Goal: Task Accomplishment & Management: Use online tool/utility

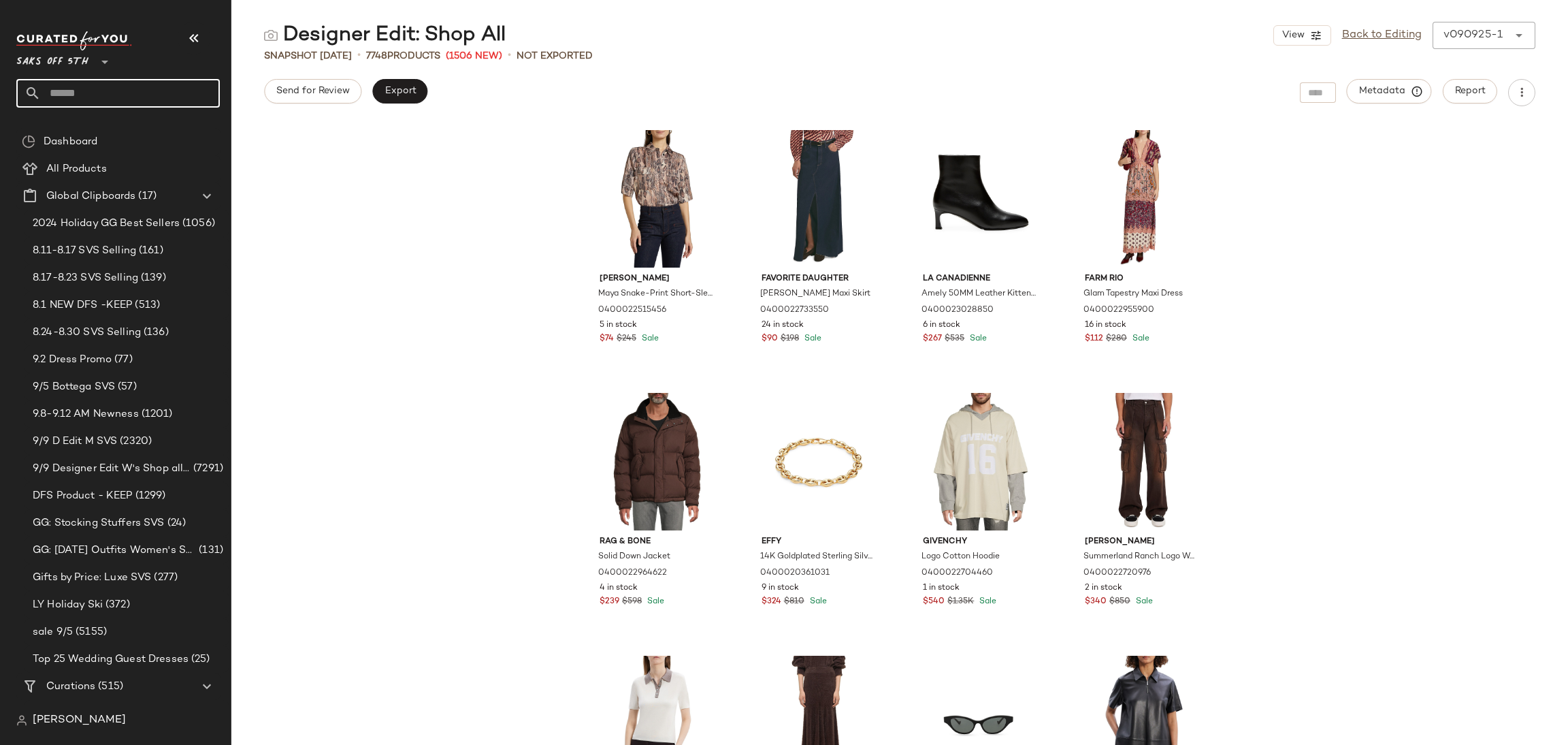
click at [109, 92] on input "text" at bounding box center [130, 94] width 179 height 29
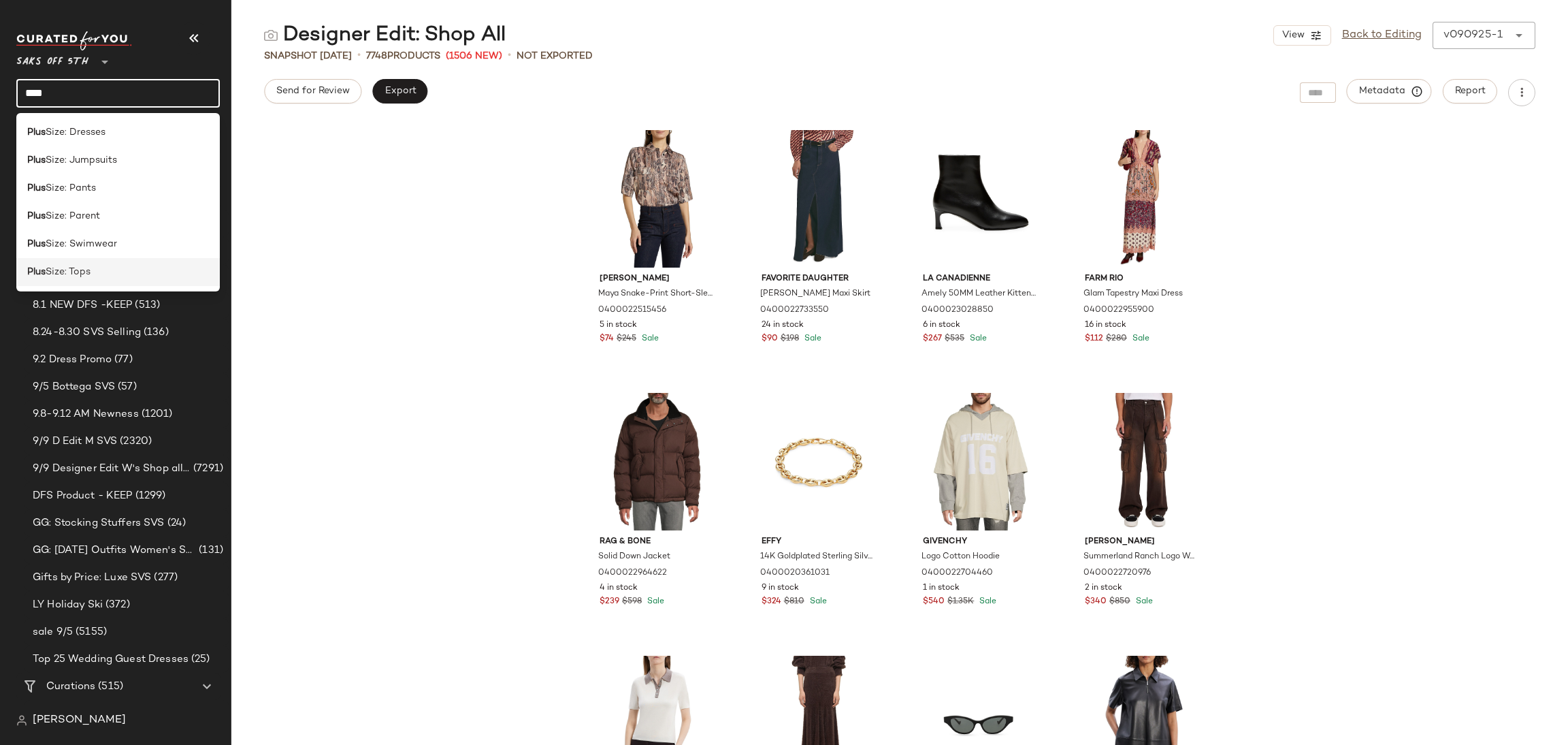
type input "****"
click at [99, 277] on div "Plus Size: Tops" at bounding box center [117, 272] width 182 height 14
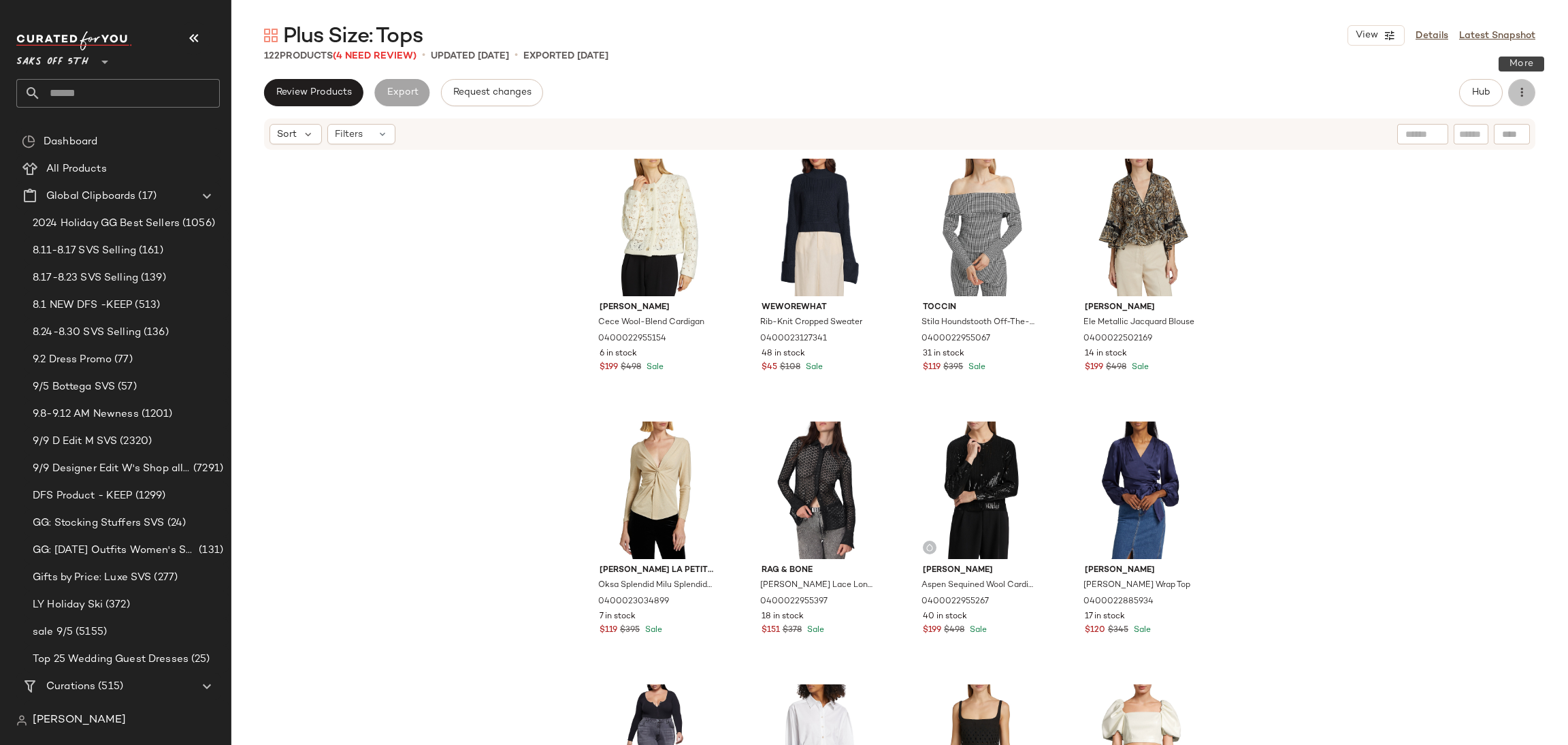
click at [1511, 94] on button "button" at bounding box center [1521, 93] width 27 height 27
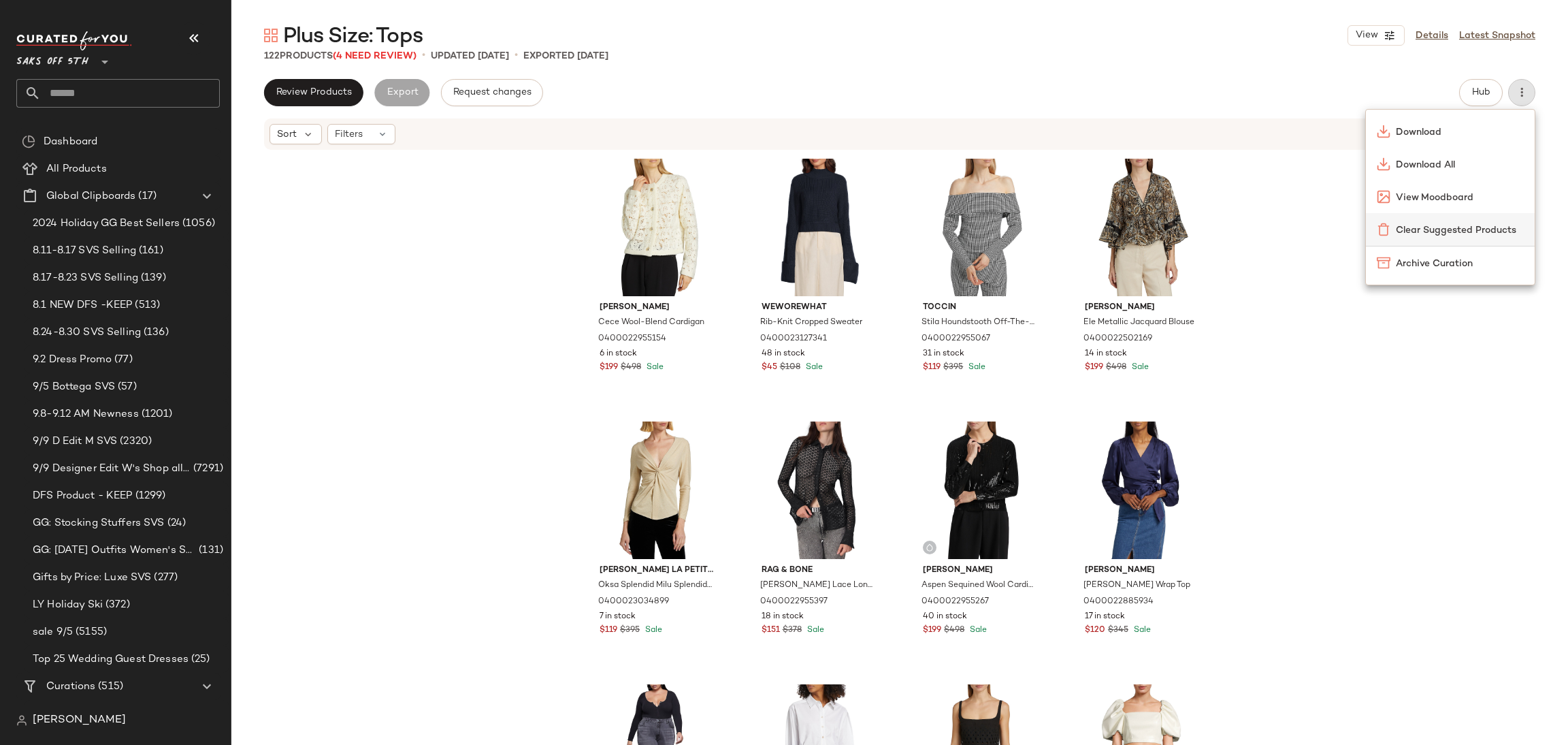
click at [1443, 225] on span "Clear Suggested Products" at bounding box center [1459, 230] width 128 height 14
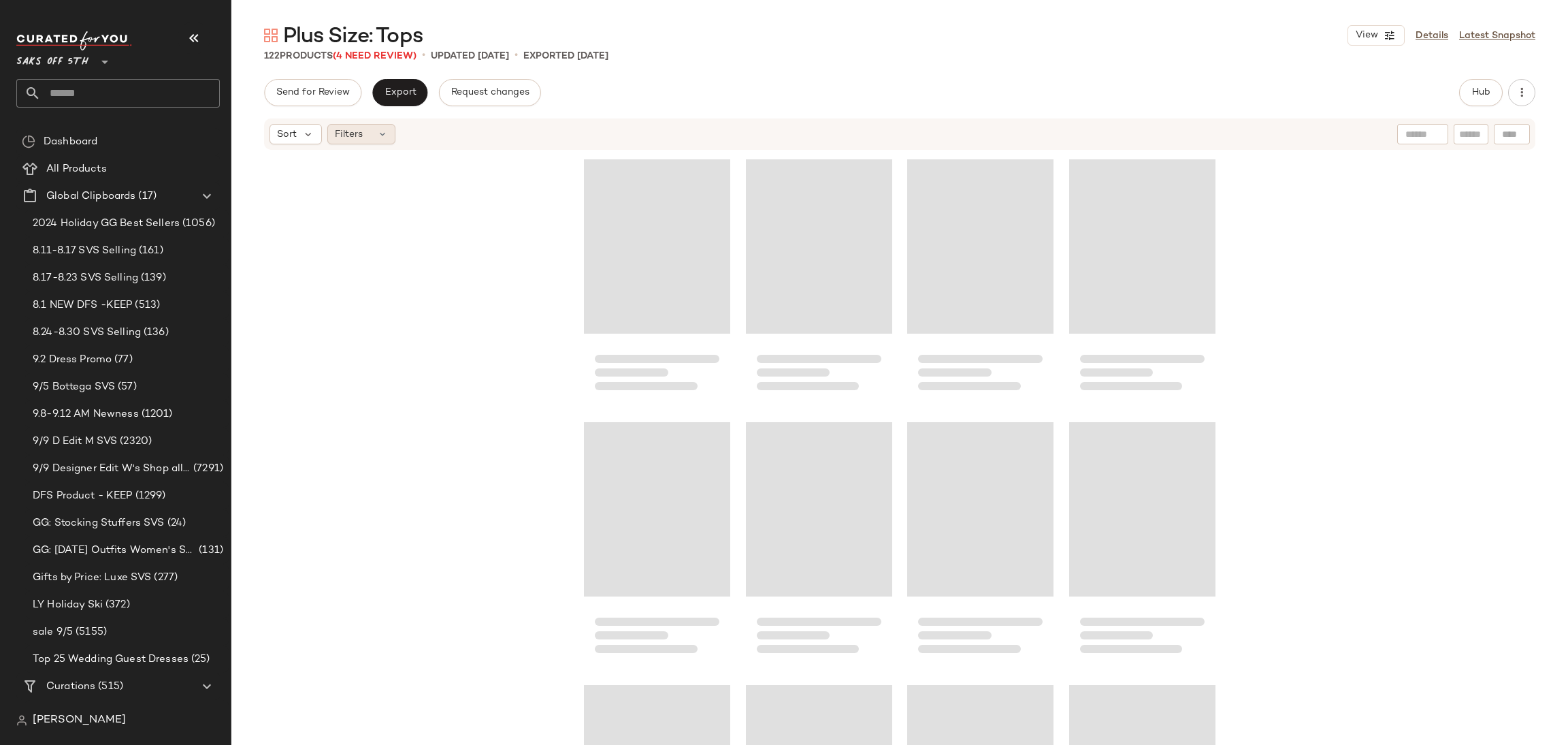
click at [346, 127] on span "Filters" at bounding box center [348, 134] width 28 height 14
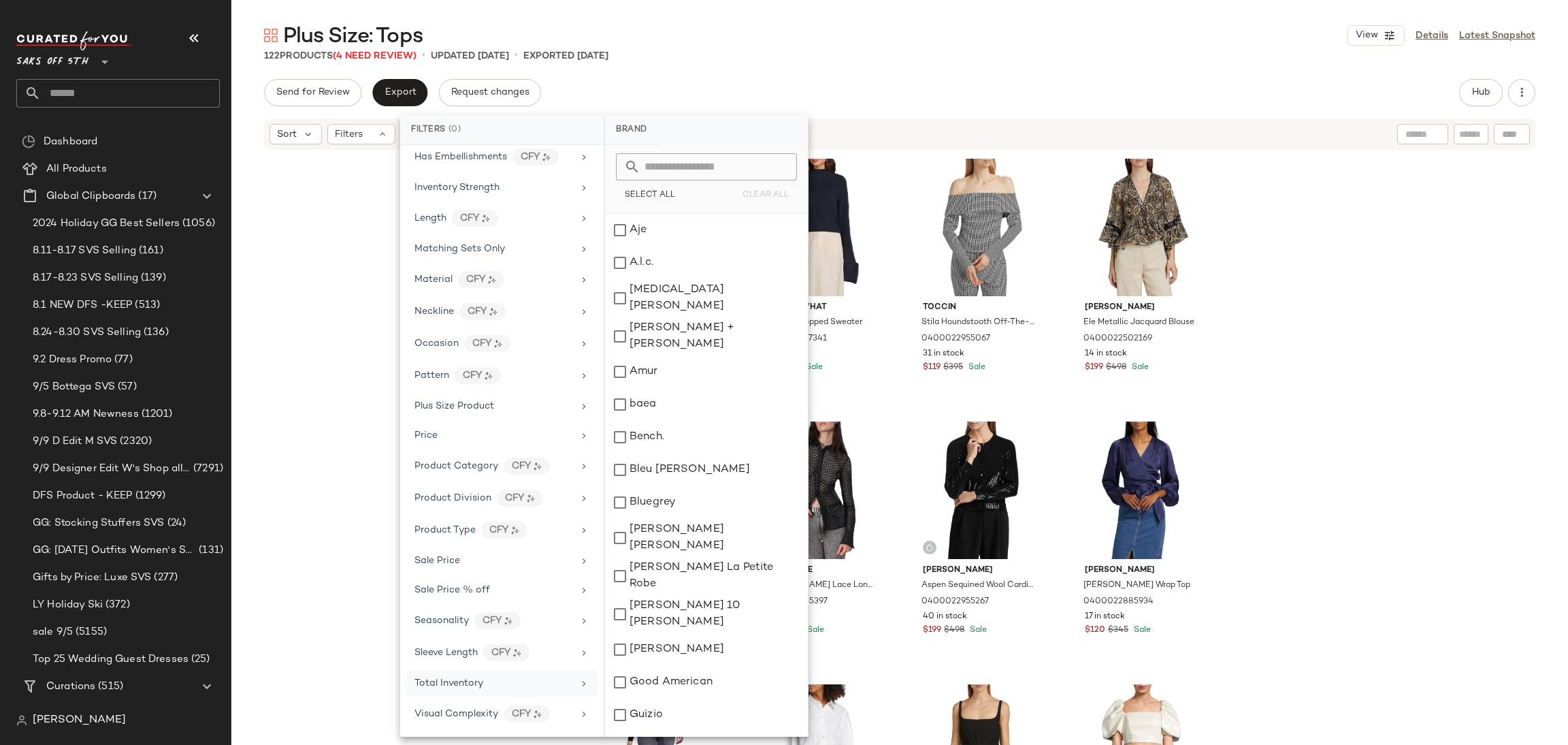
scroll to position [497, 0]
click at [467, 684] on span "Total Inventory" at bounding box center [448, 682] width 69 height 10
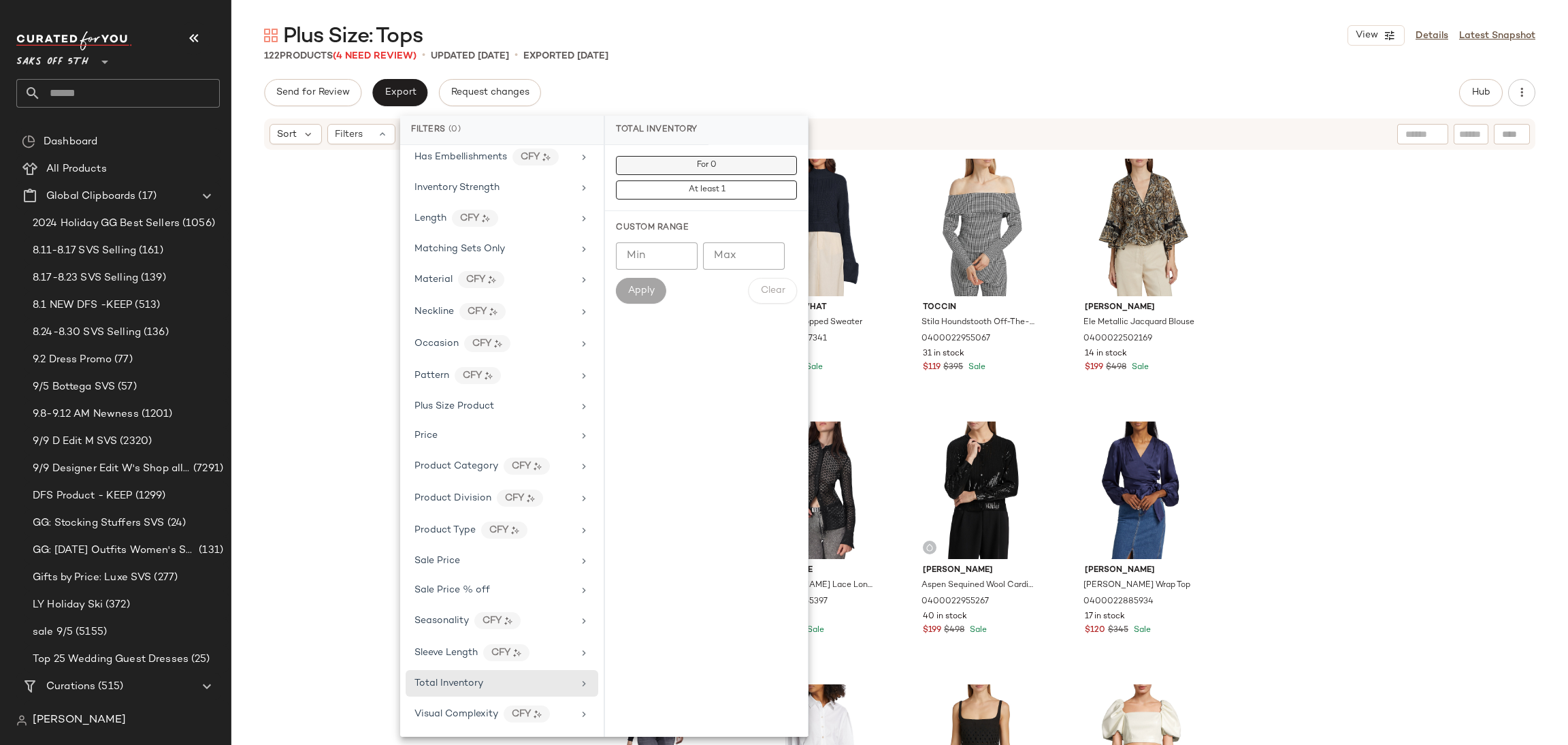
drag, startPoint x: 726, startPoint y: 156, endPoint x: 725, endPoint y: 163, distance: 7.1
click at [725, 163] on div "For 0 At least 1" at bounding box center [707, 178] width 203 height 66
click at [725, 163] on button "For 0" at bounding box center [706, 165] width 181 height 19
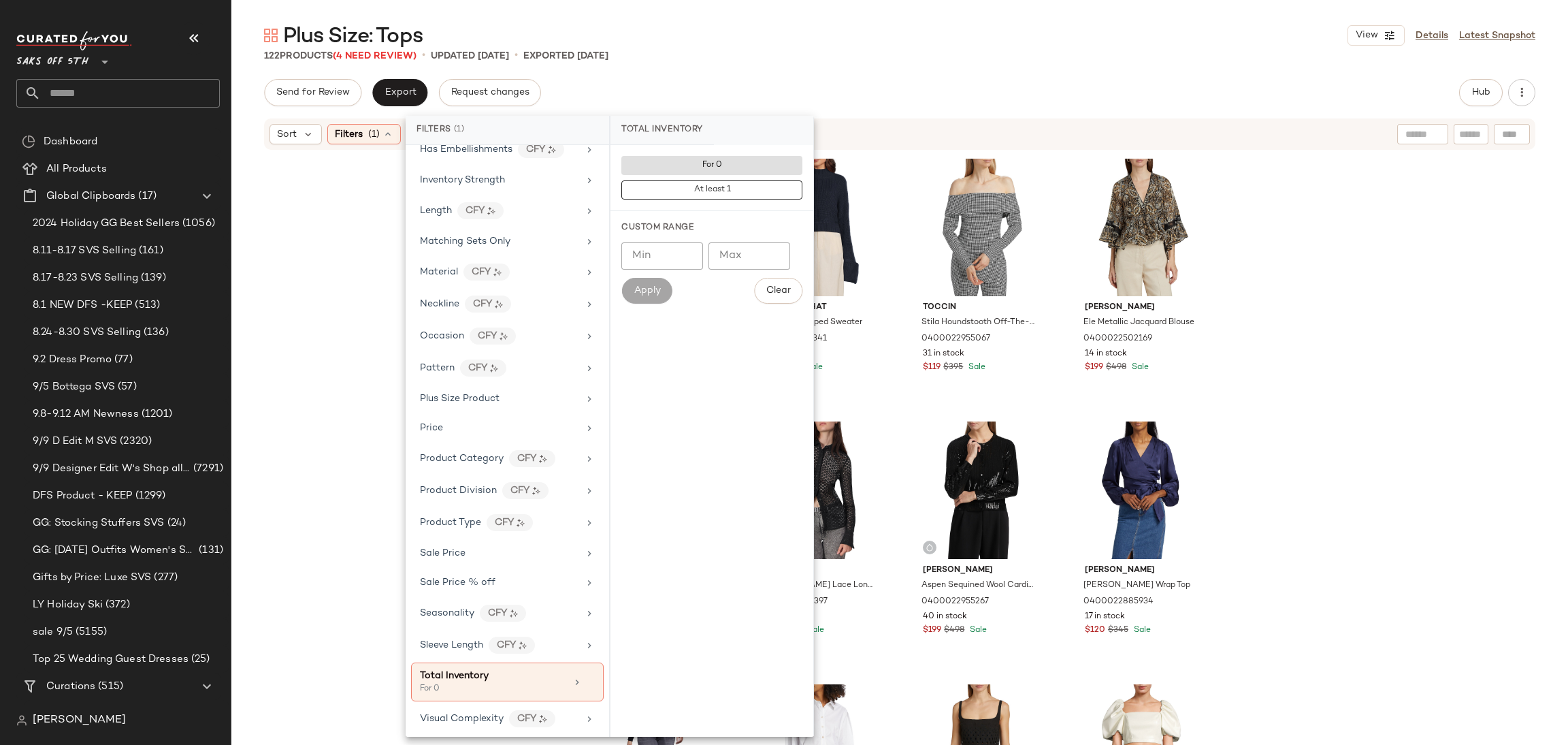
click at [838, 53] on div "122 Products (4 Need Review) • updated Sep 4th • Exported Sep 4th" at bounding box center [899, 56] width 1336 height 13
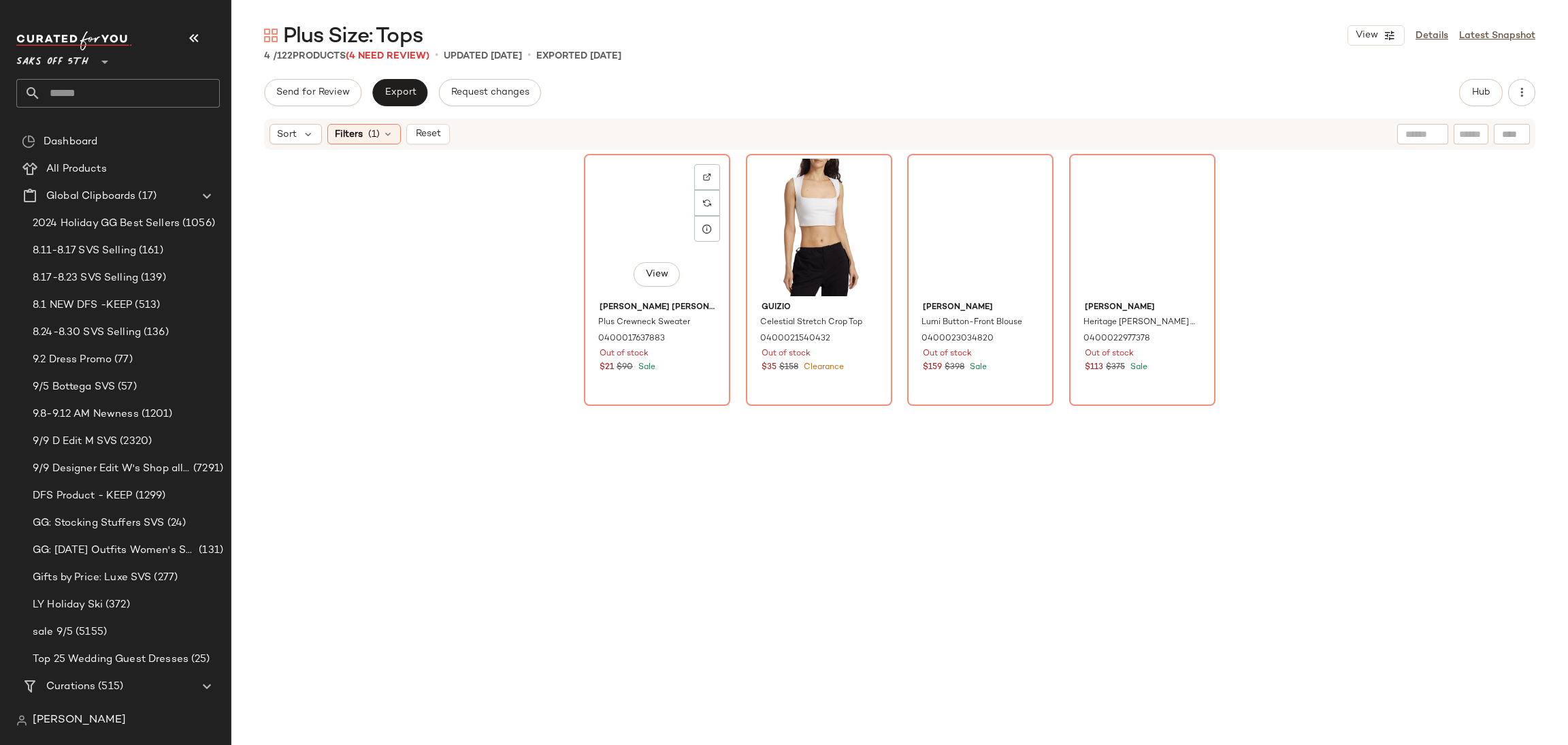
click at [636, 198] on div "View" at bounding box center [657, 227] width 136 height 137
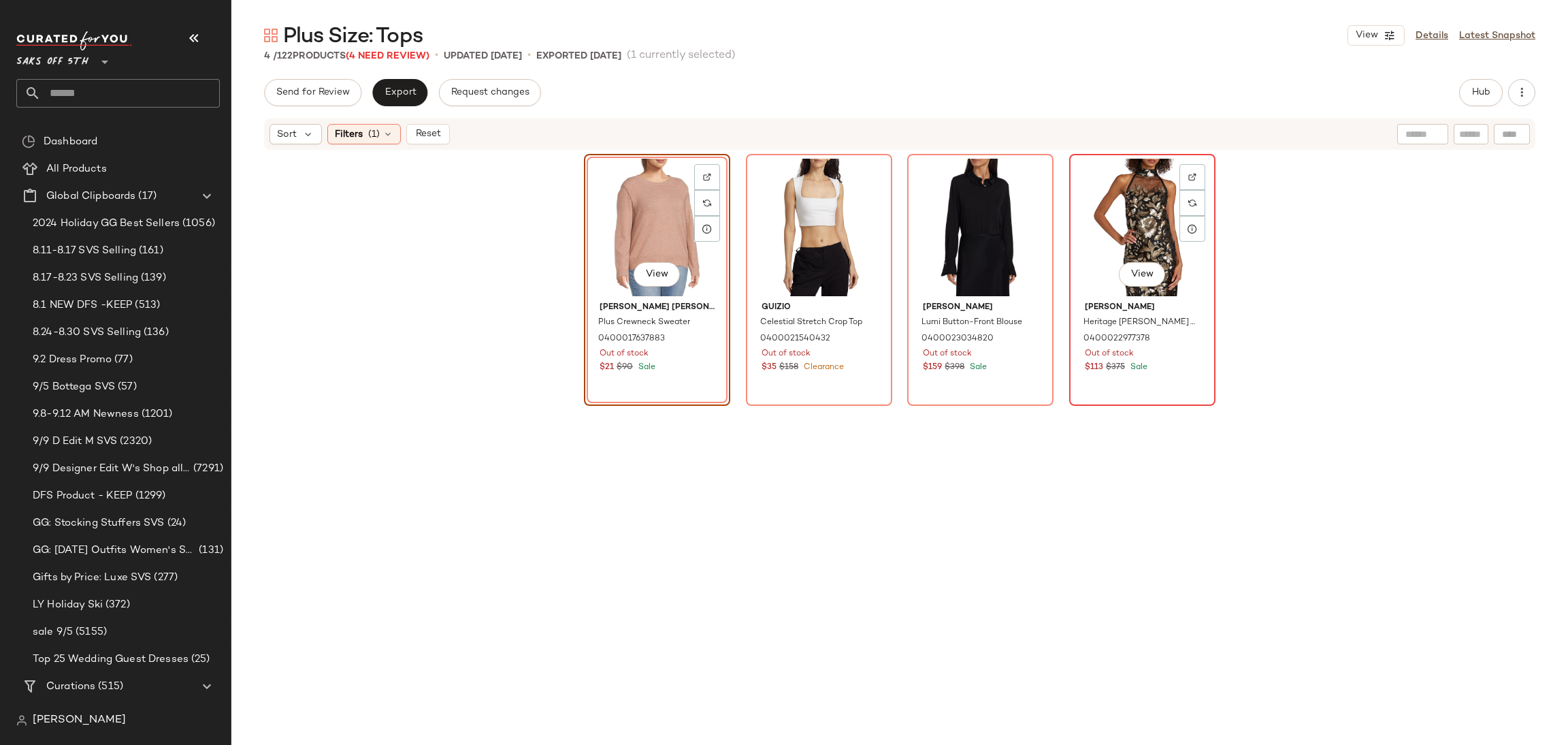
click at [1137, 201] on div "View" at bounding box center [1142, 227] width 136 height 137
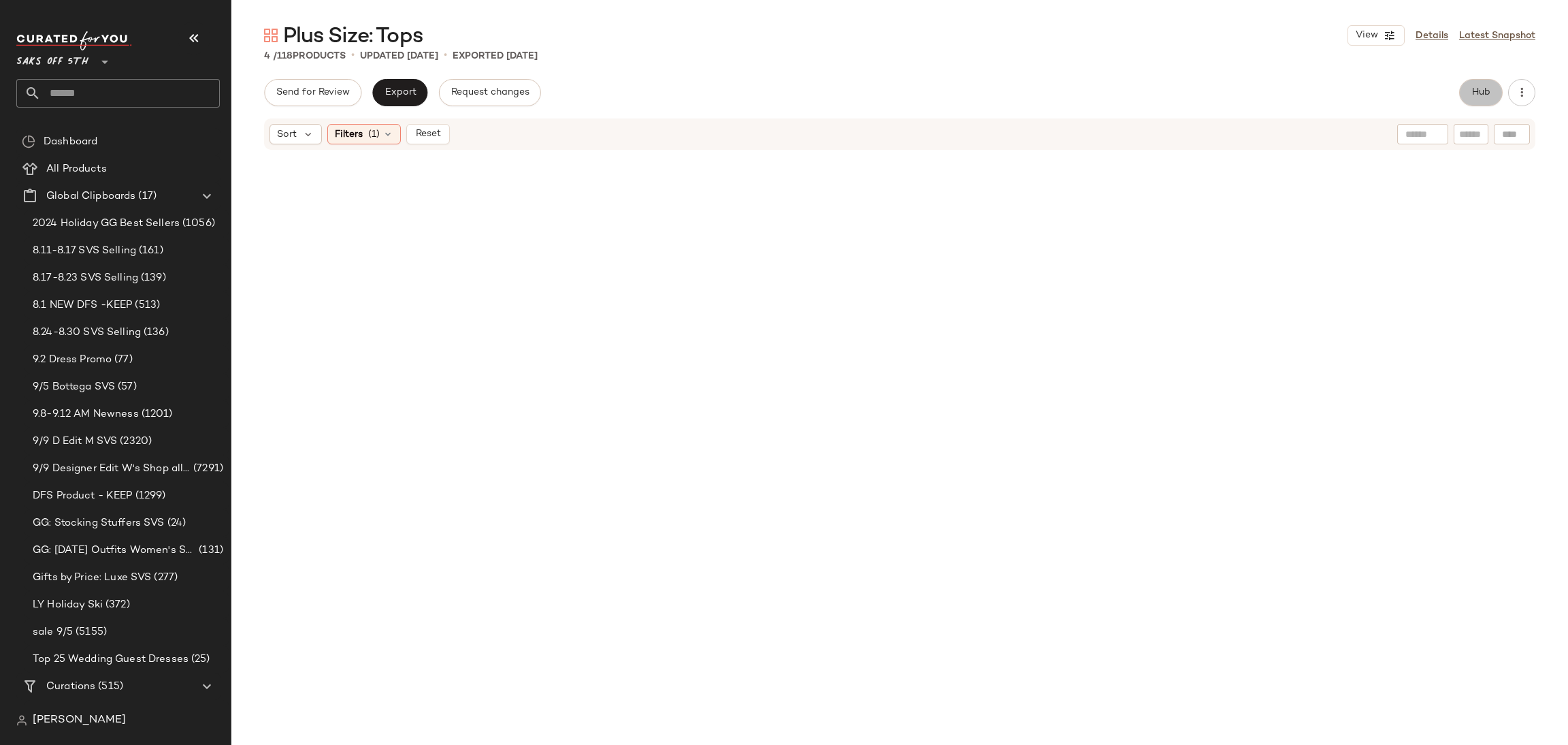
click at [1469, 88] on button "Hub" at bounding box center [1480, 93] width 44 height 27
click at [386, 134] on icon at bounding box center [388, 134] width 11 height 11
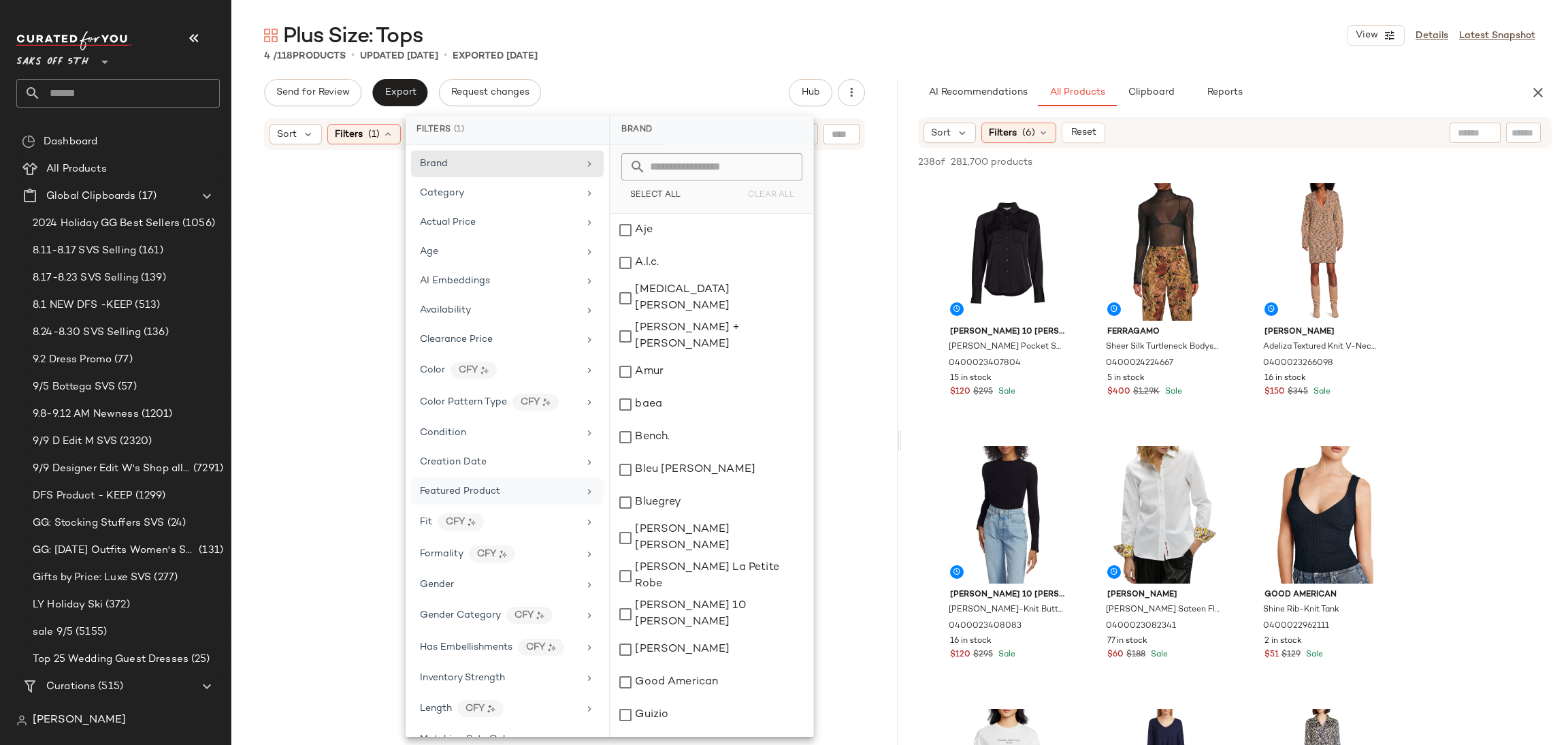
scroll to position [511, 0]
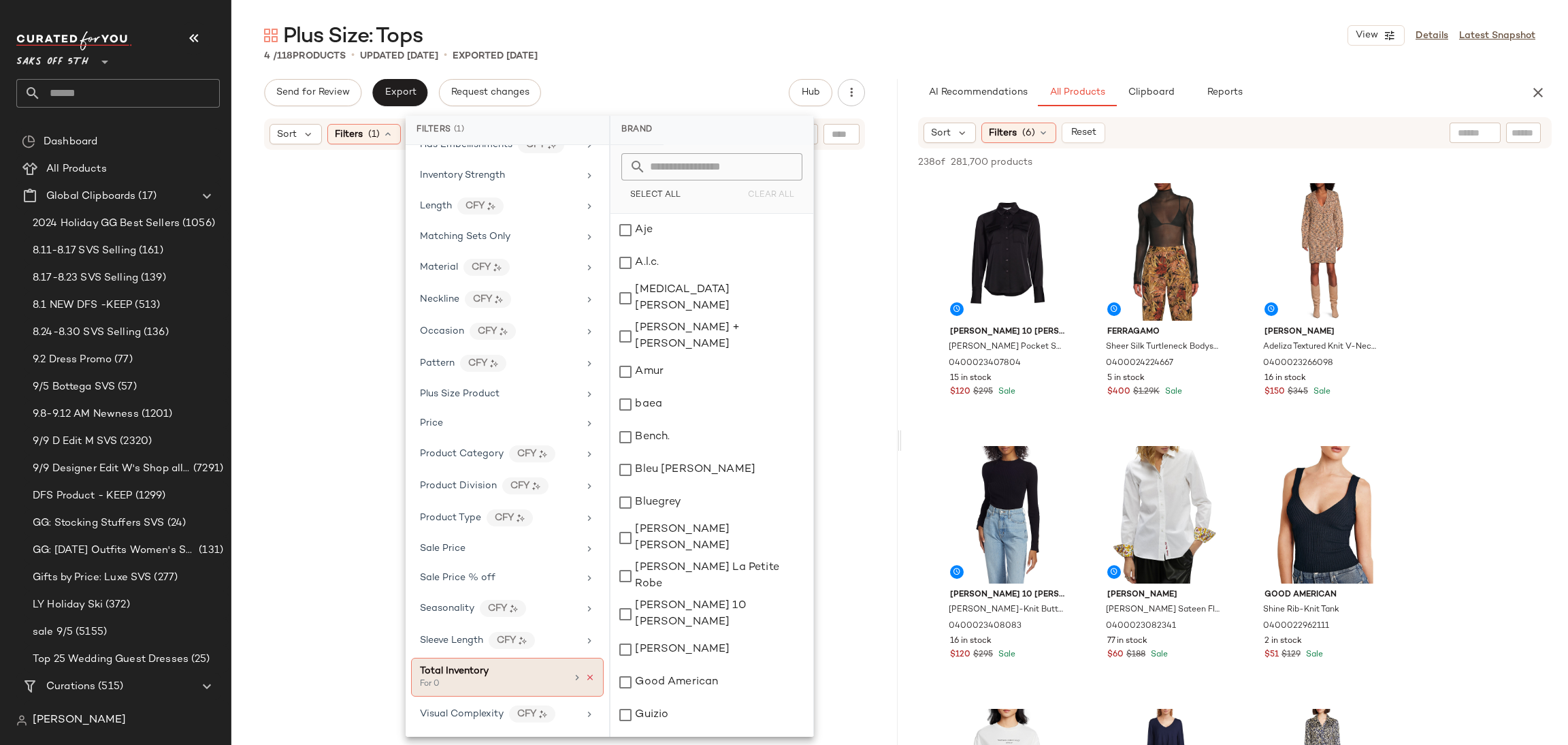
click at [585, 678] on icon at bounding box center [590, 678] width 10 height 10
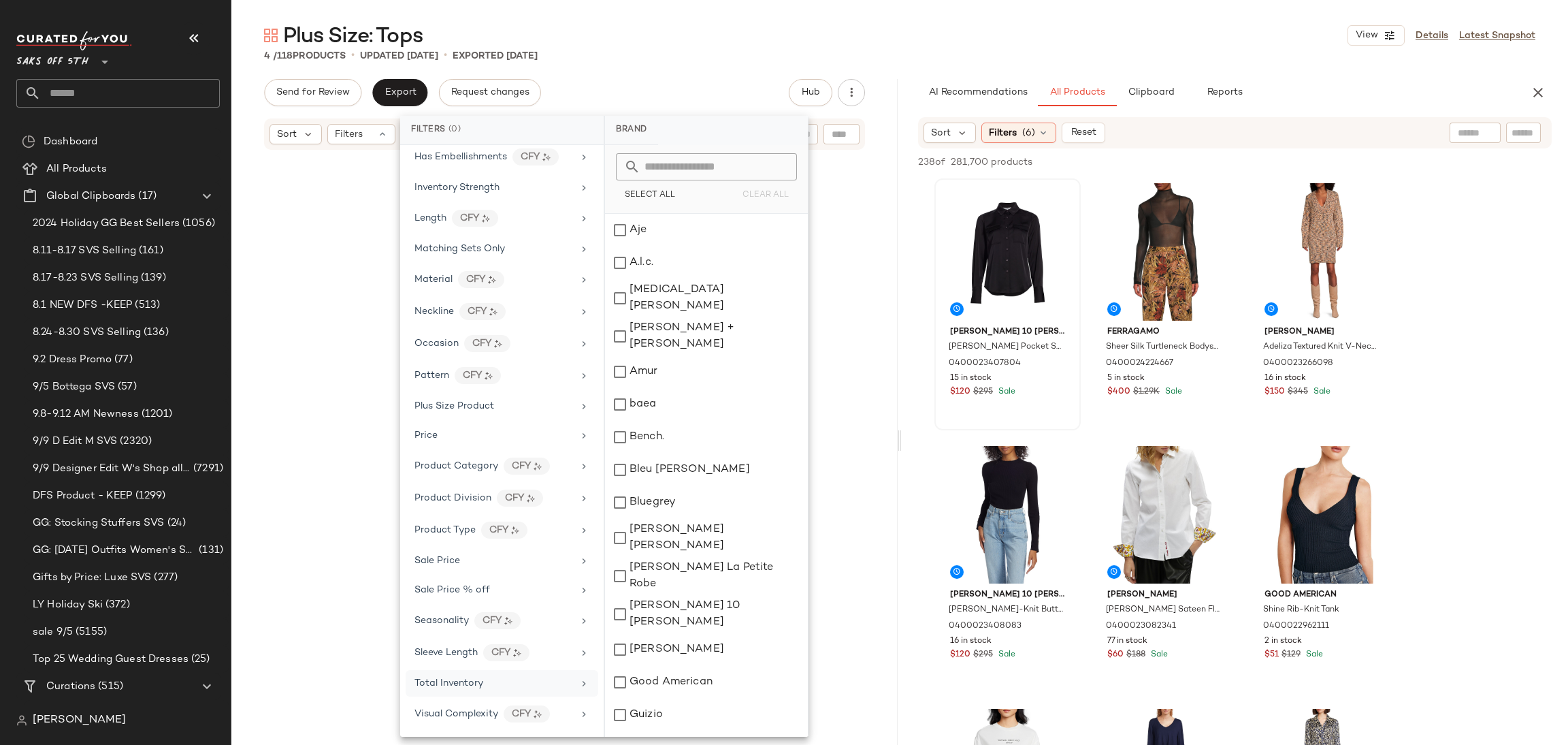
scroll to position [499, 0]
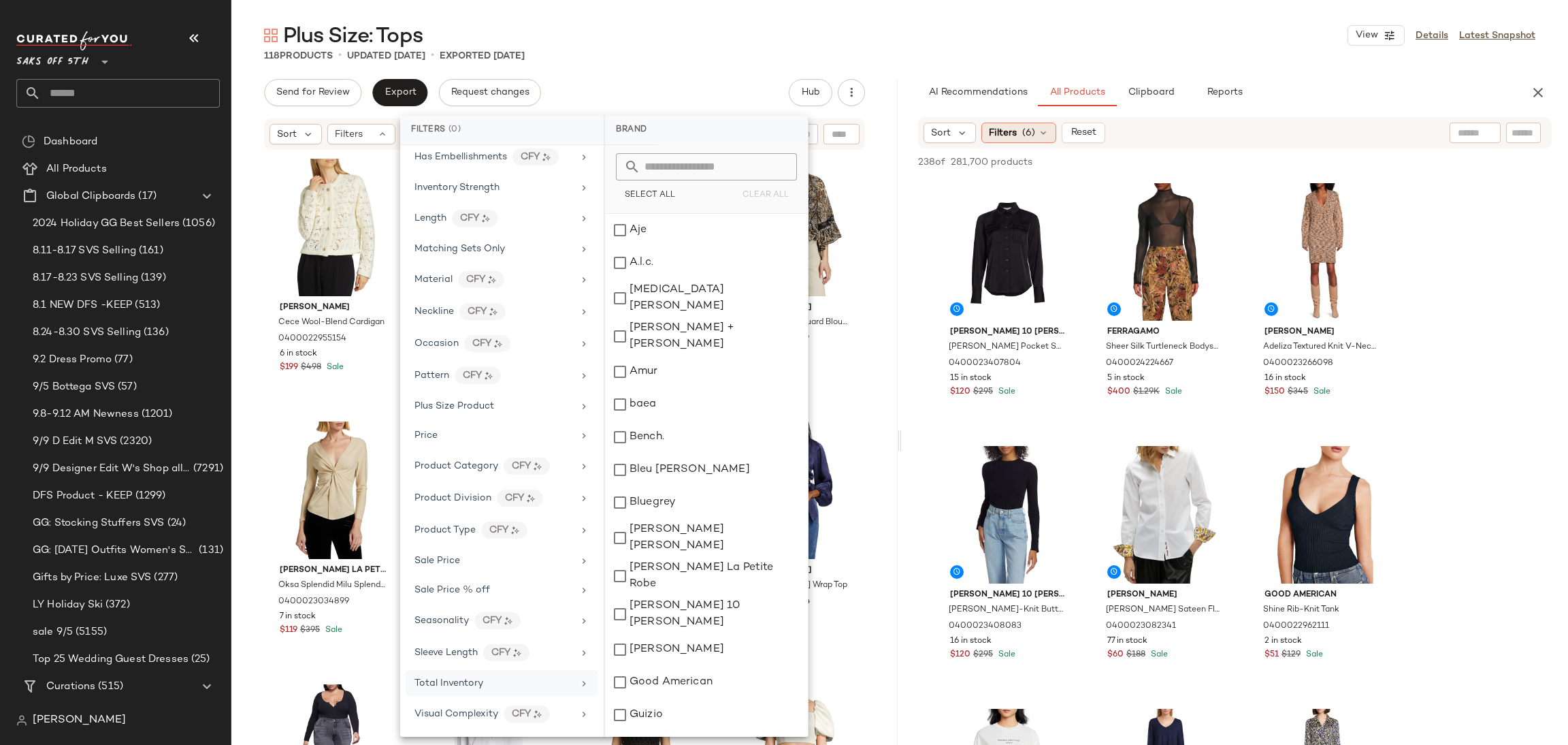
click at [1037, 125] on div "Filters (6)" at bounding box center [1018, 132] width 75 height 21
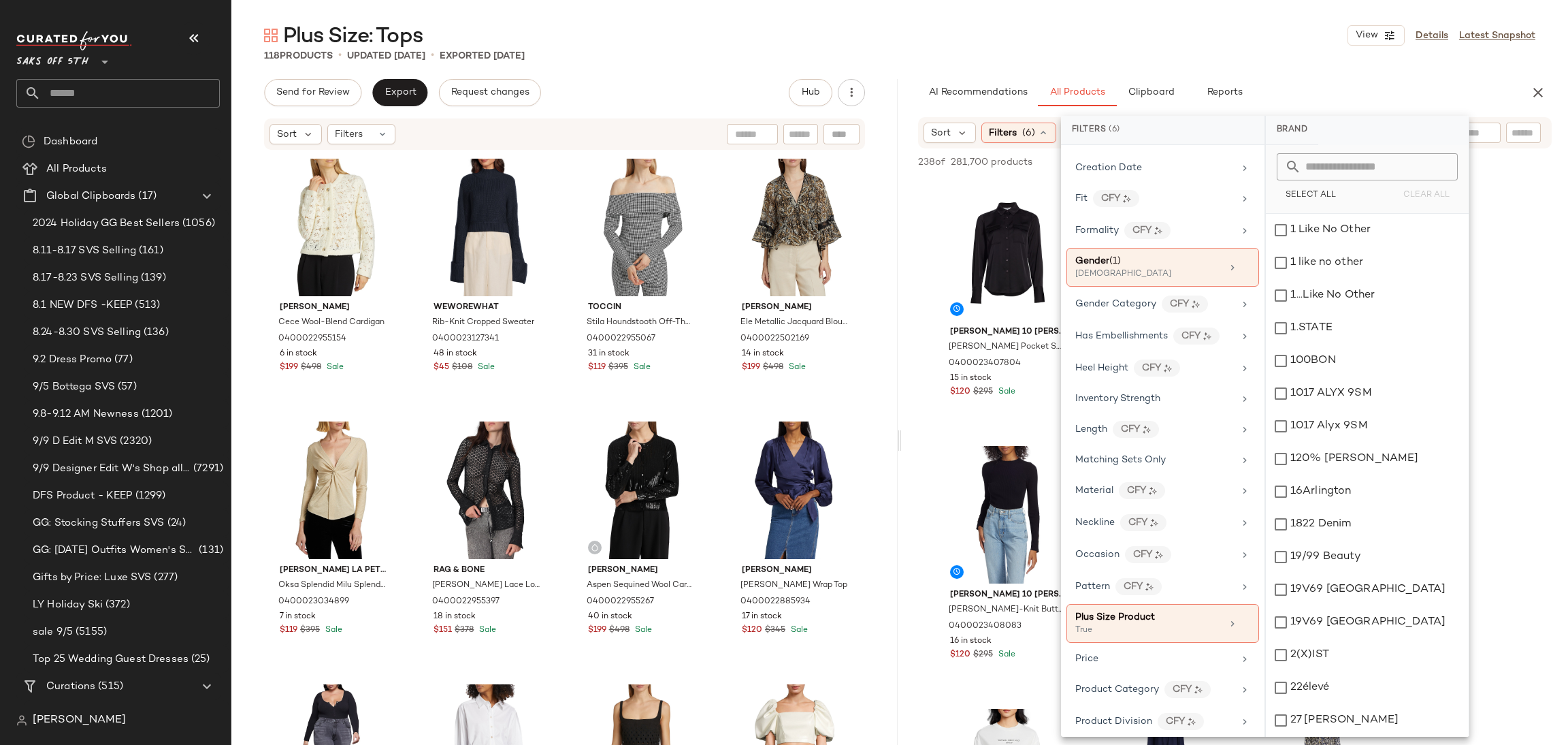
scroll to position [362, 0]
click at [1006, 237] on div "View" at bounding box center [1007, 252] width 136 height 137
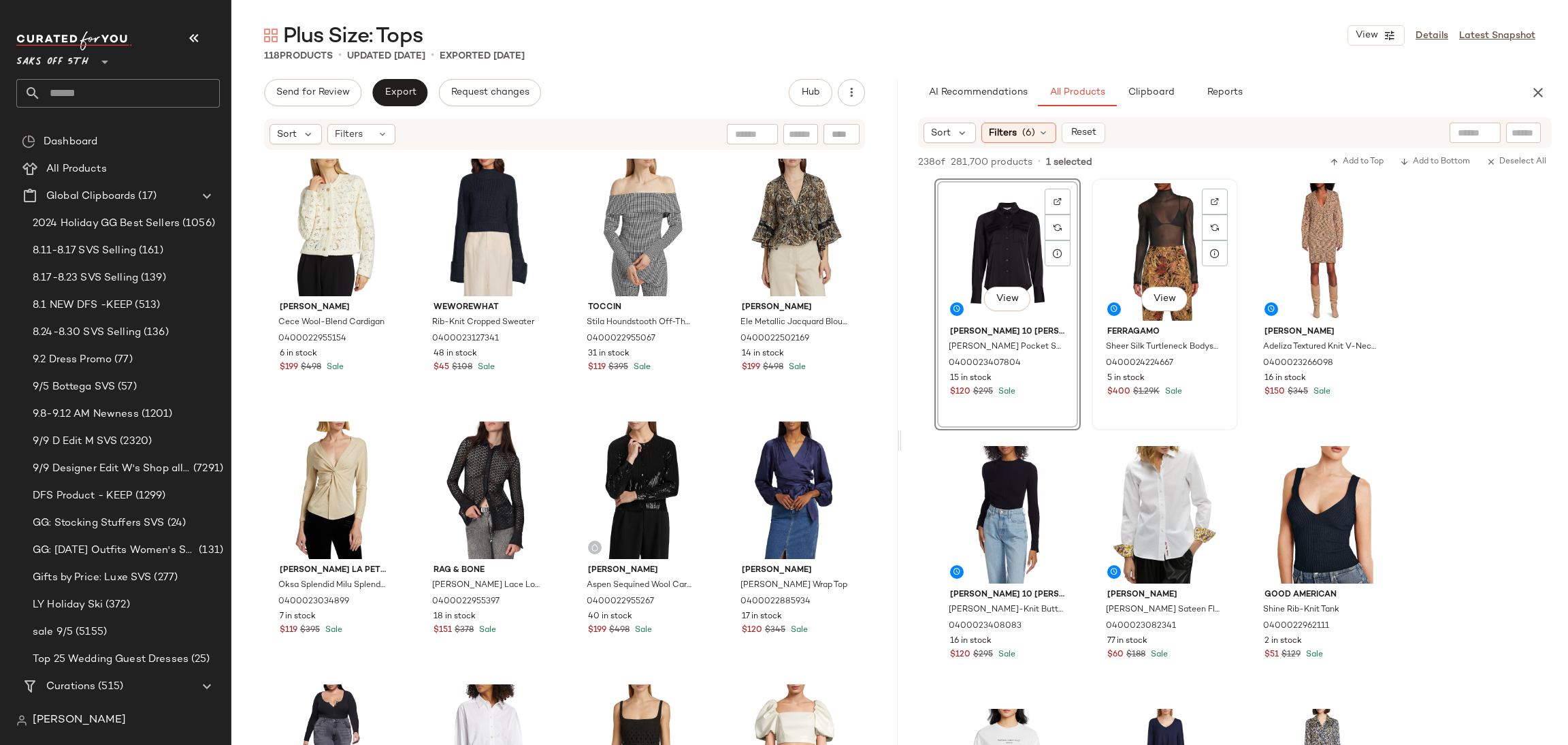
click at [1168, 228] on div "View" at bounding box center [1164, 252] width 136 height 137
click at [1338, 159] on span "Add to Top" at bounding box center [1356, 162] width 54 height 10
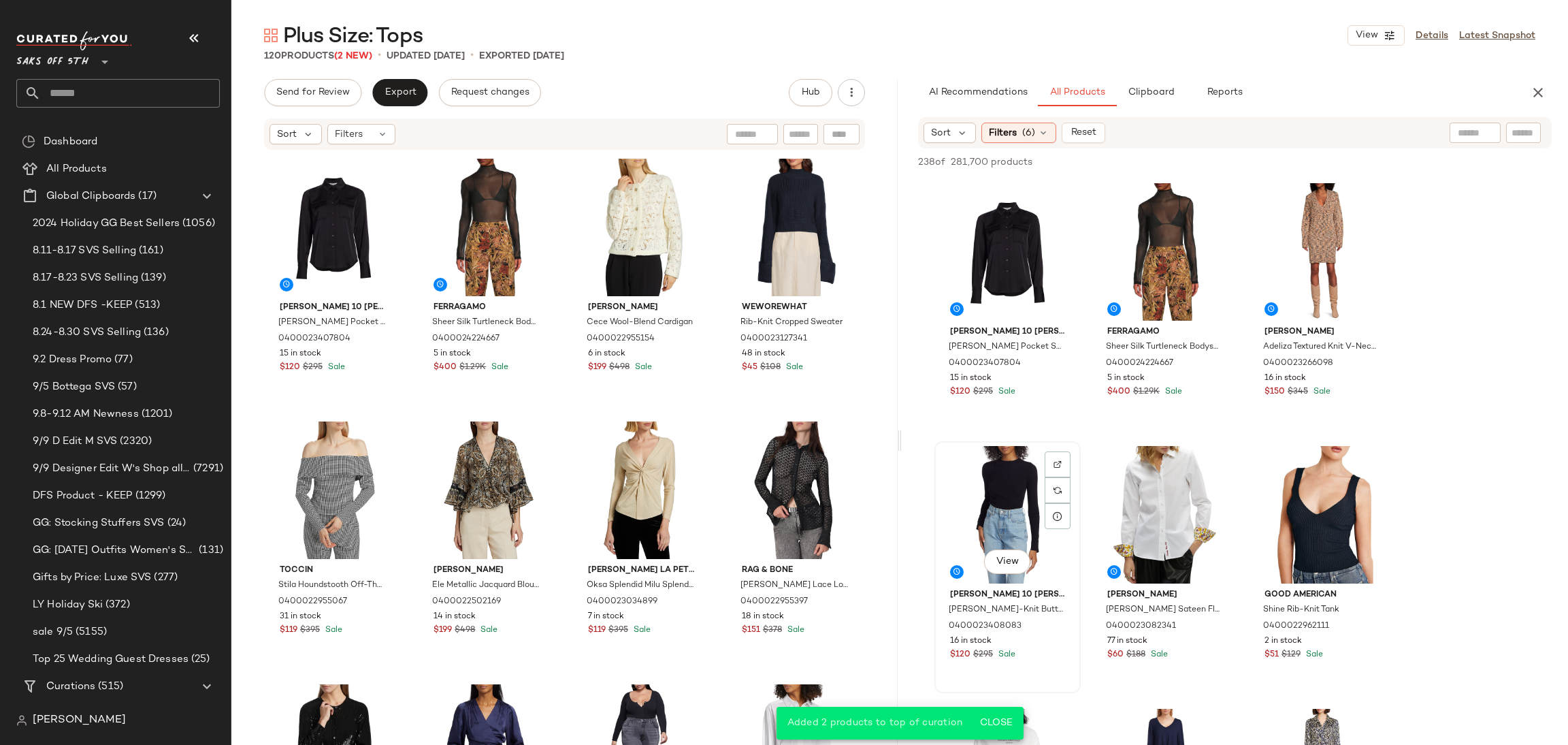
click at [994, 500] on div "View" at bounding box center [1007, 514] width 136 height 137
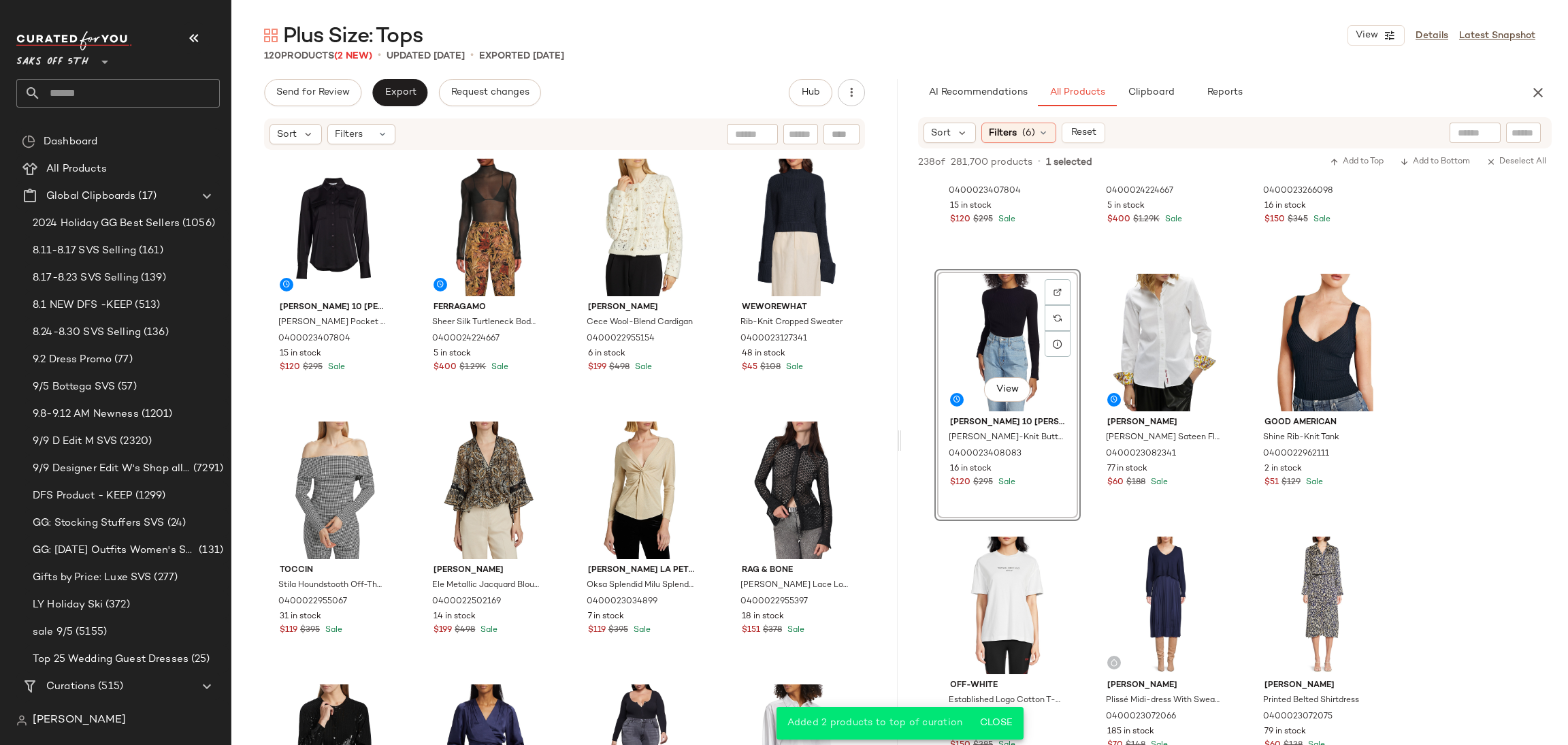
scroll to position [272, 0]
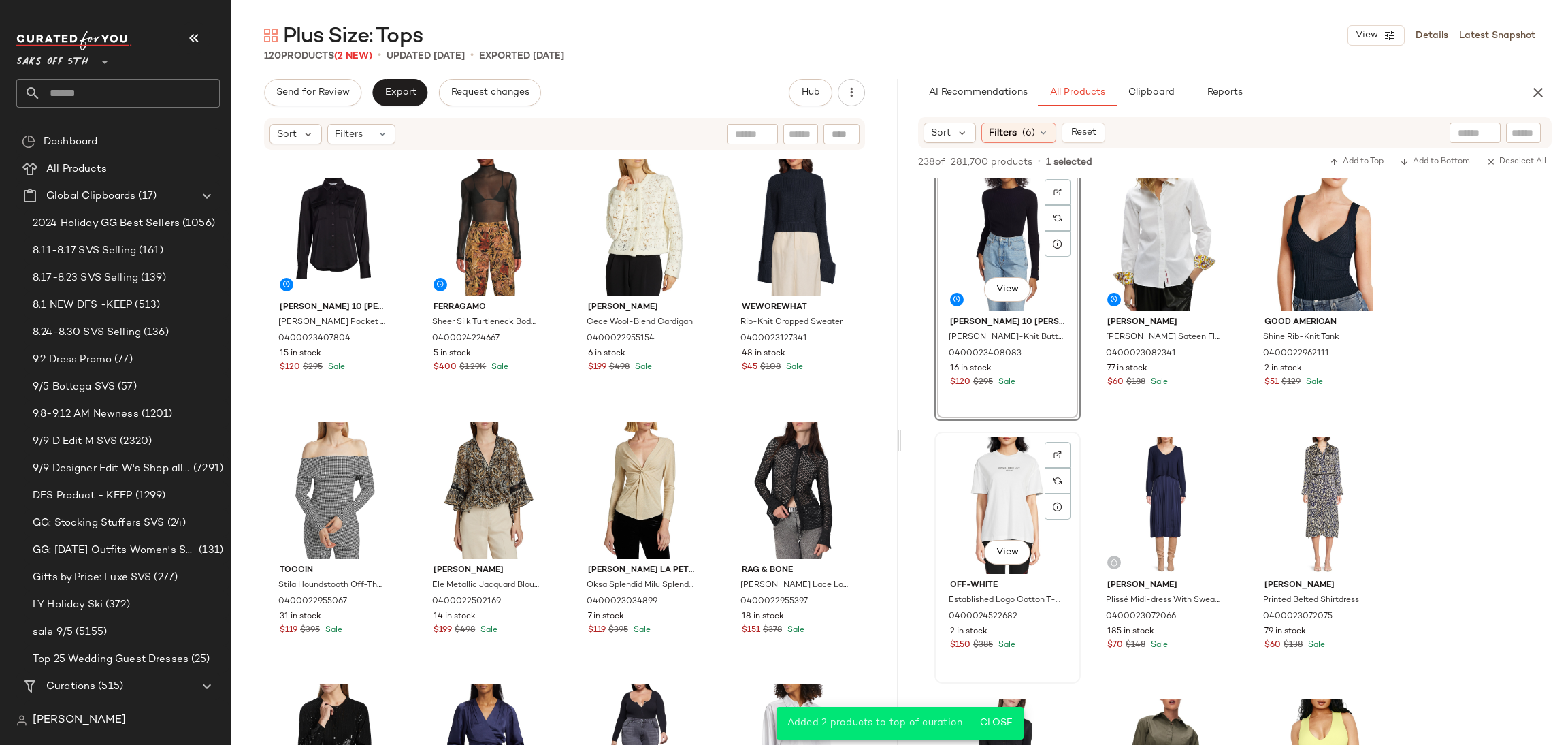
click at [1003, 480] on div "View" at bounding box center [1007, 505] width 136 height 137
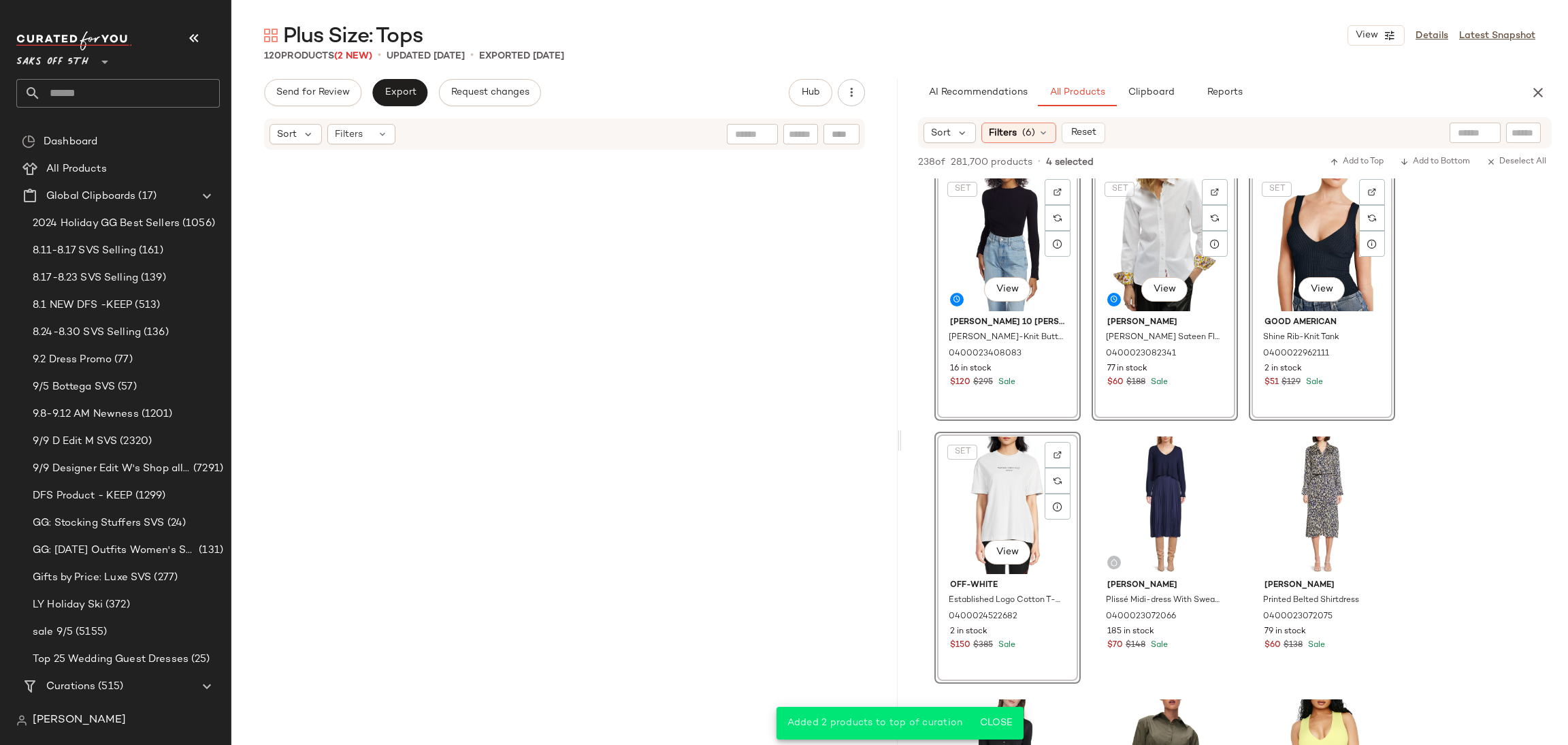
scroll to position [7093, 0]
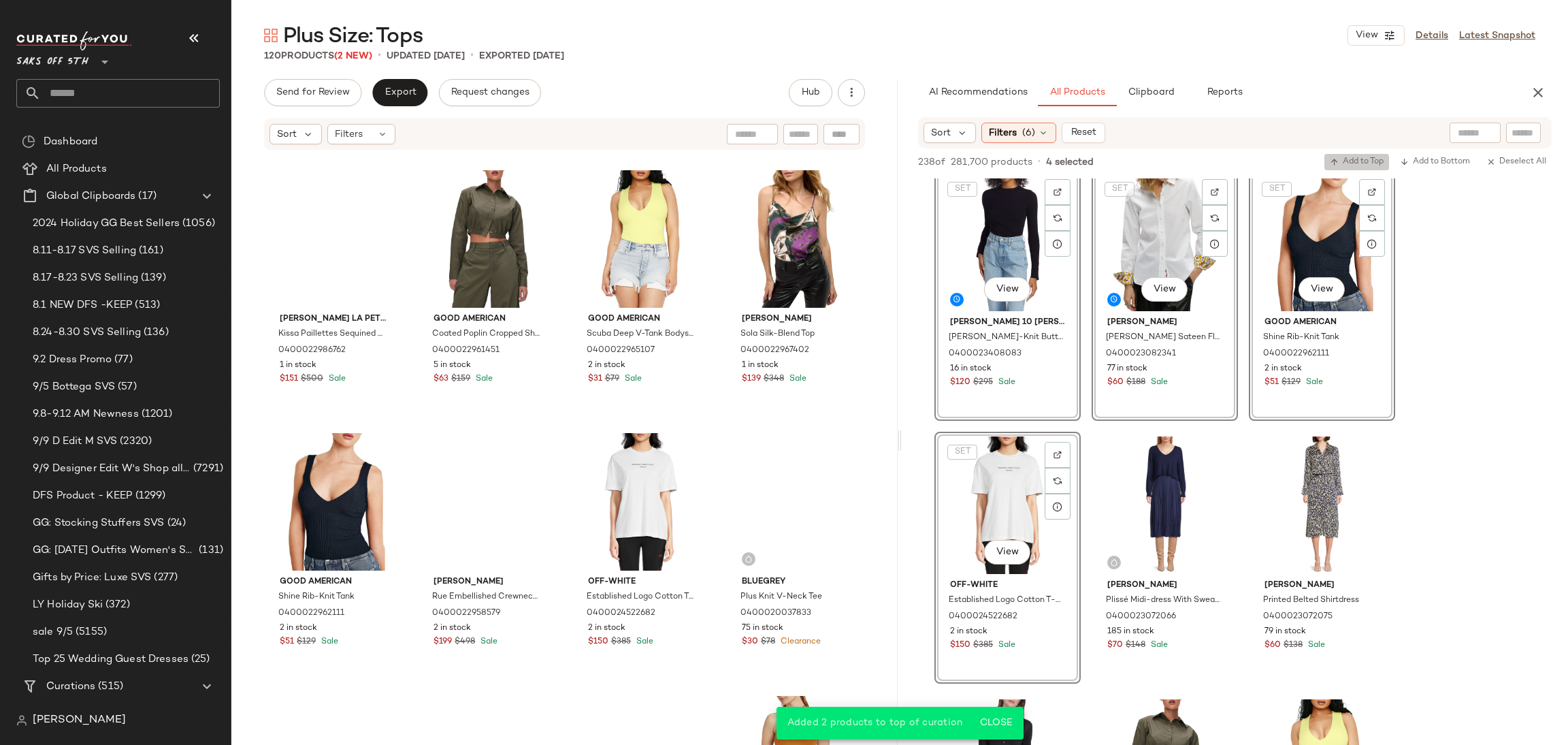
click at [1343, 160] on span "Add to Top" at bounding box center [1356, 162] width 54 height 10
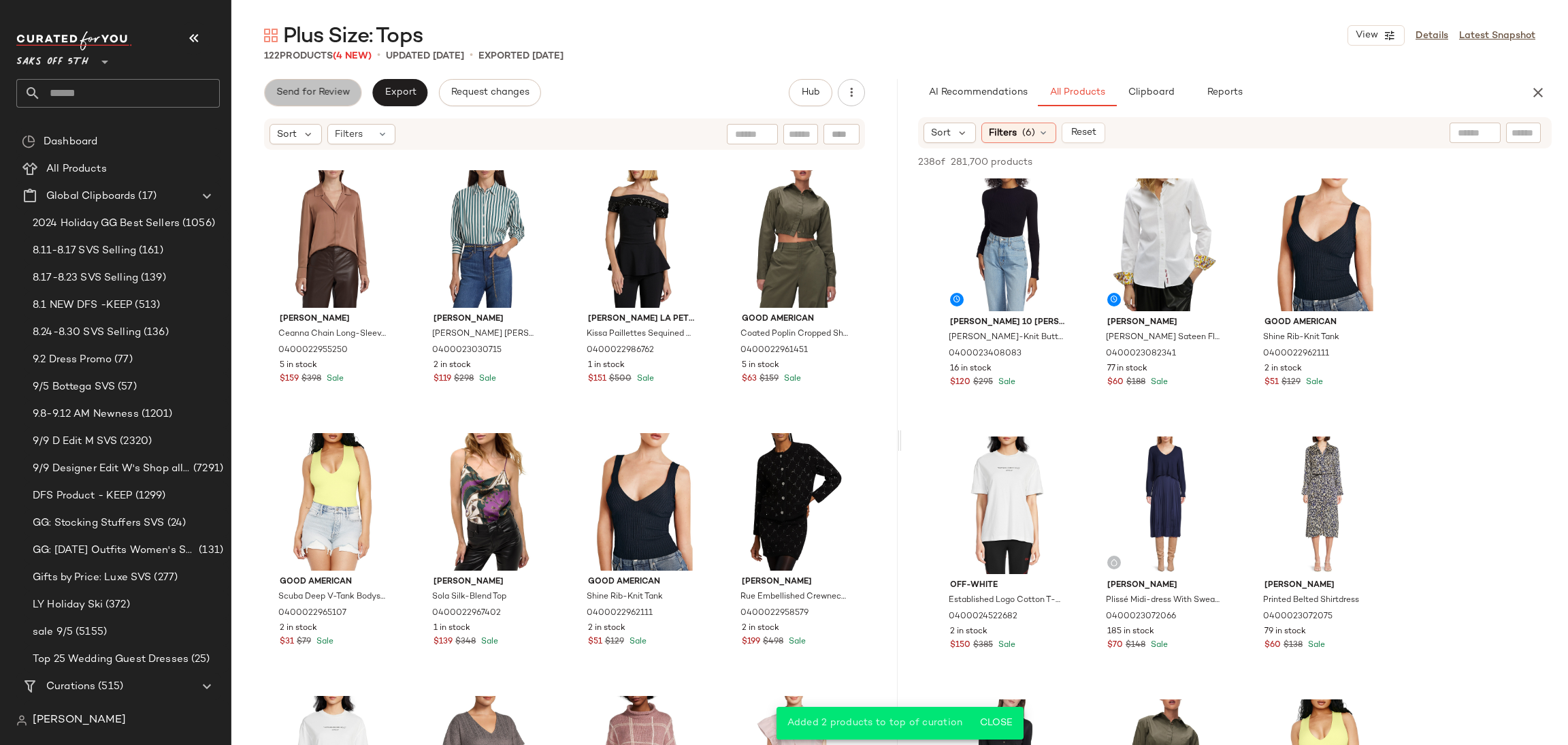
click at [332, 98] on span "Send for Review" at bounding box center [312, 93] width 75 height 11
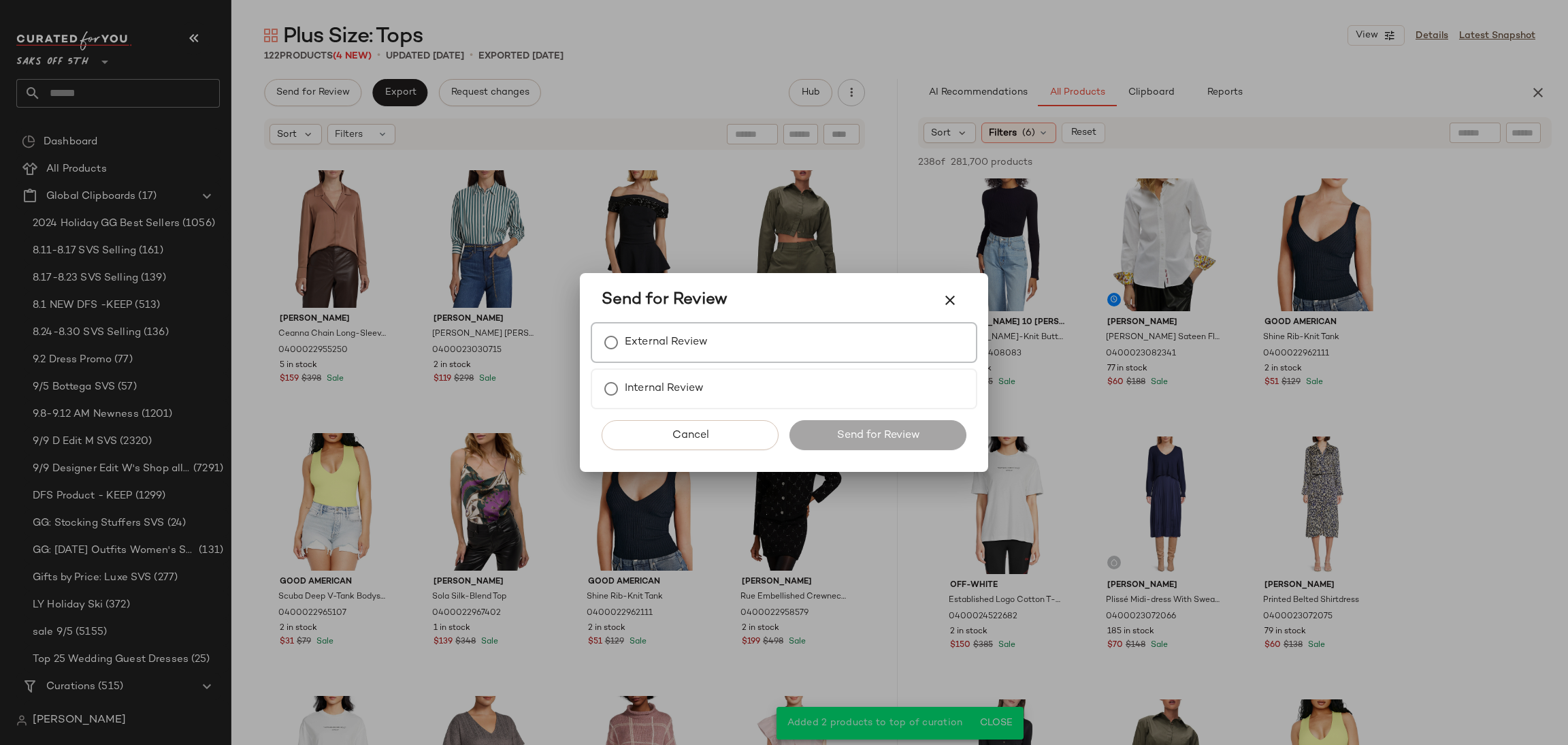
click at [644, 324] on div "External Review" at bounding box center [784, 342] width 386 height 40
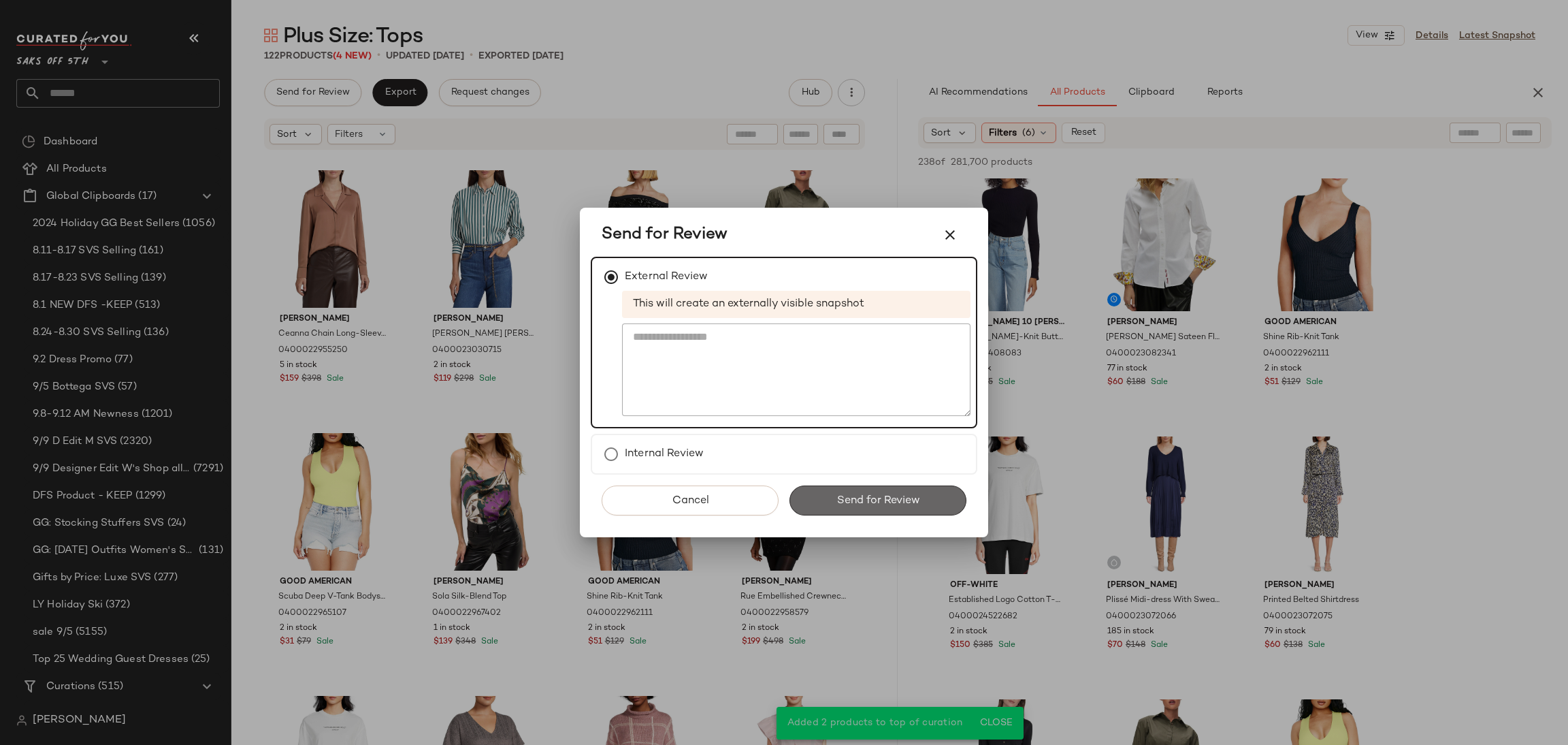
click at [868, 491] on button "Send for Review" at bounding box center [877, 501] width 177 height 30
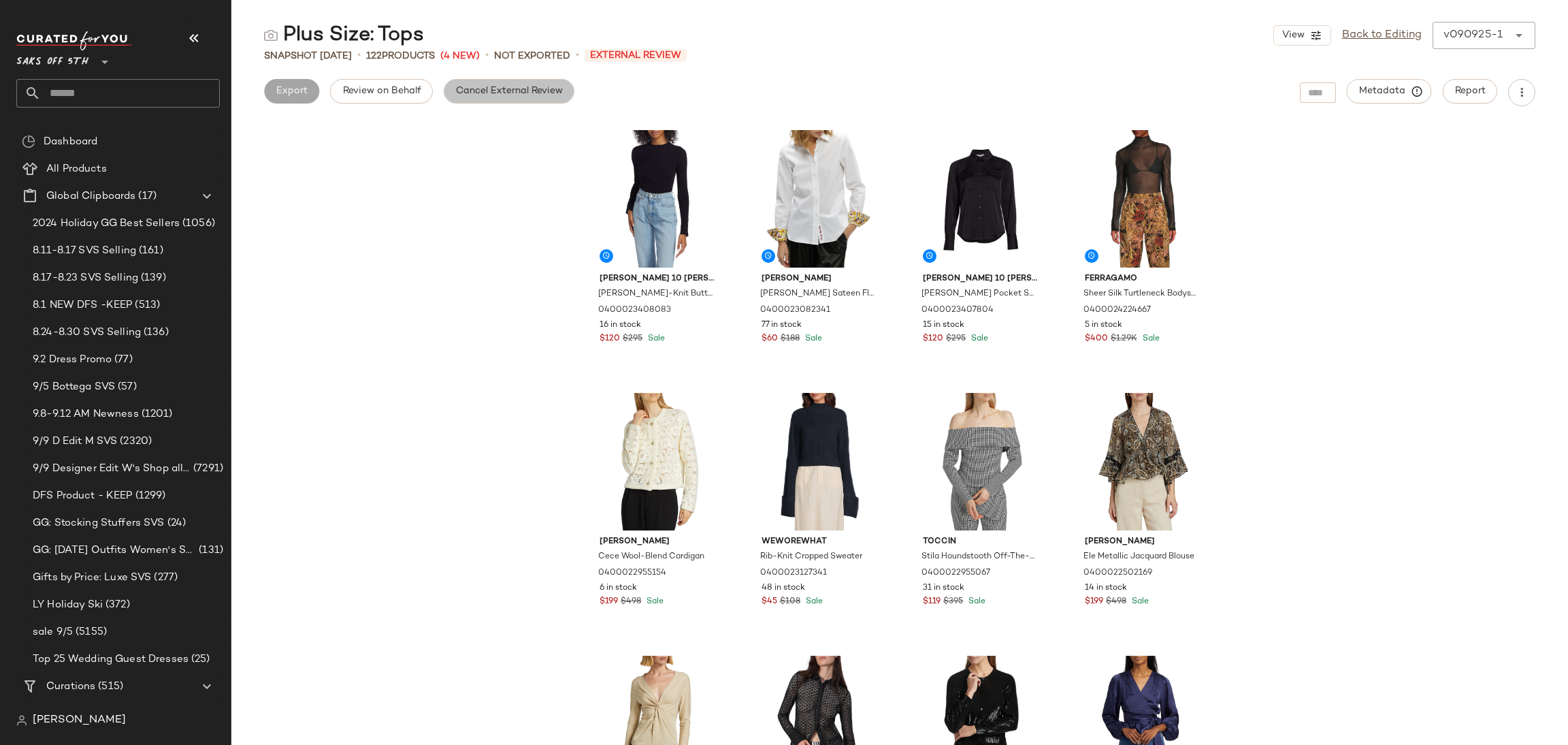
click at [483, 96] on span "Cancel External Review" at bounding box center [509, 91] width 108 height 11
click at [394, 98] on button "Export" at bounding box center [399, 91] width 55 height 25
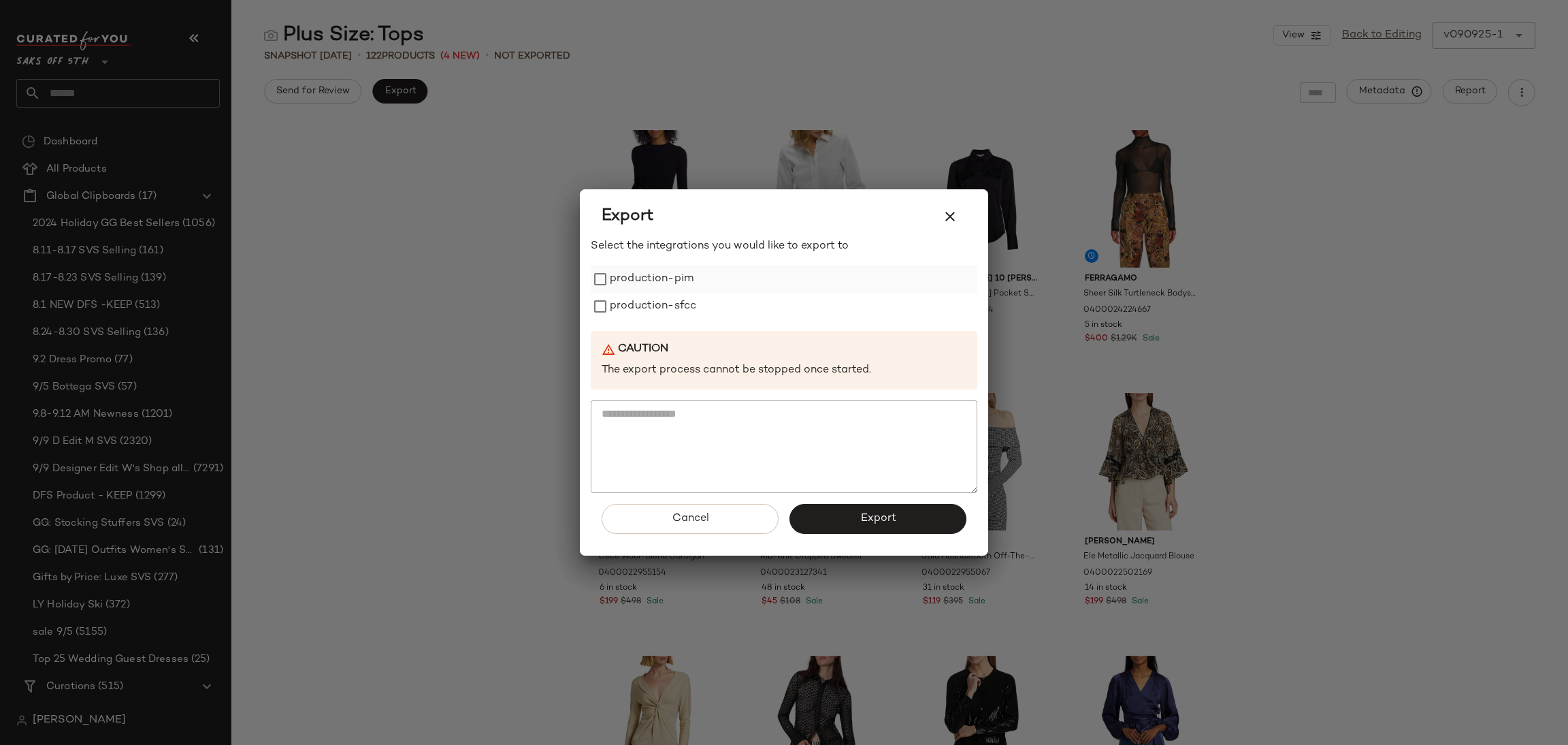
click at [667, 271] on label "production-pim" at bounding box center [652, 279] width 84 height 27
click at [664, 295] on label "production-sfcc" at bounding box center [653, 306] width 86 height 27
click at [844, 523] on button "Export" at bounding box center [877, 519] width 177 height 30
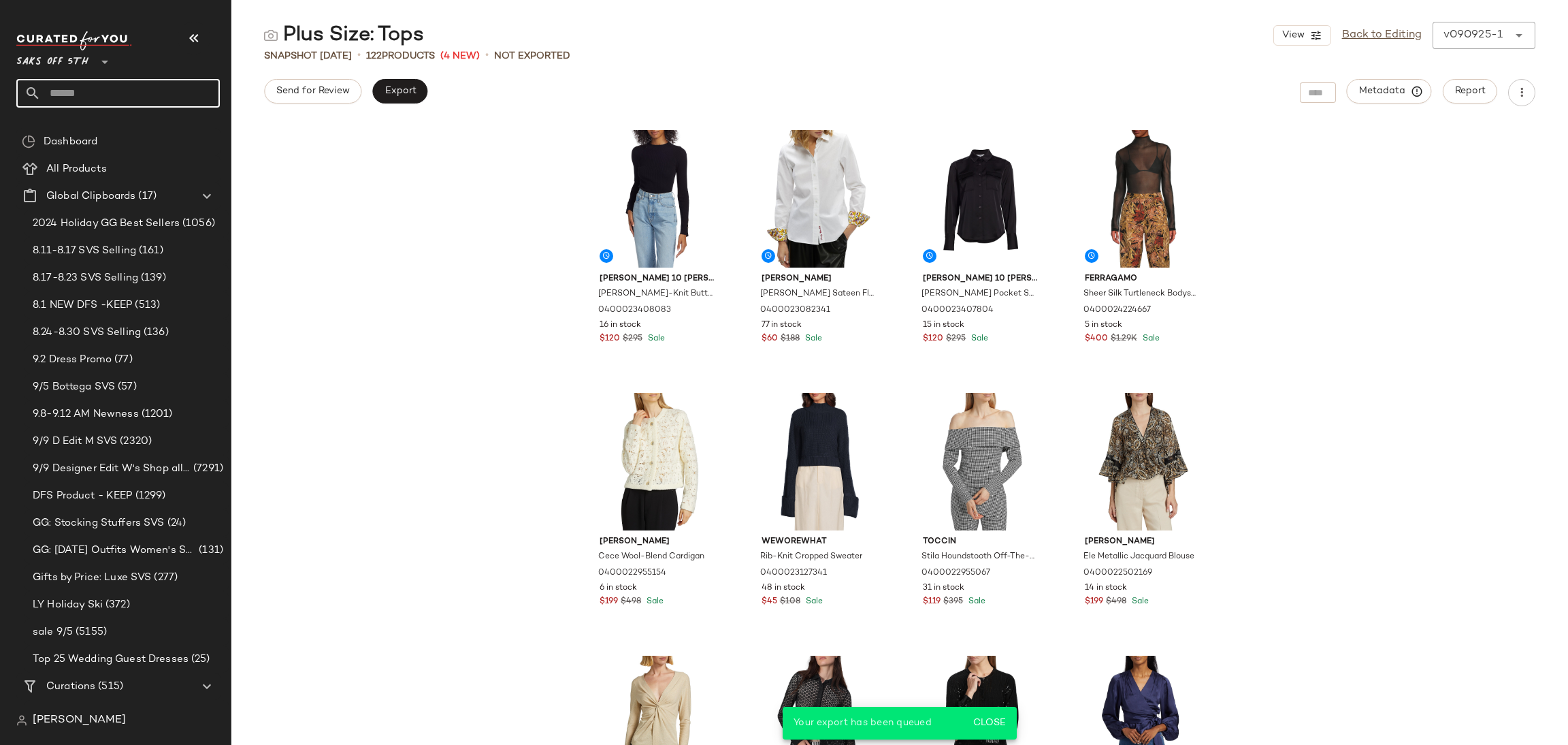
click at [136, 94] on input "text" at bounding box center [130, 94] width 179 height 29
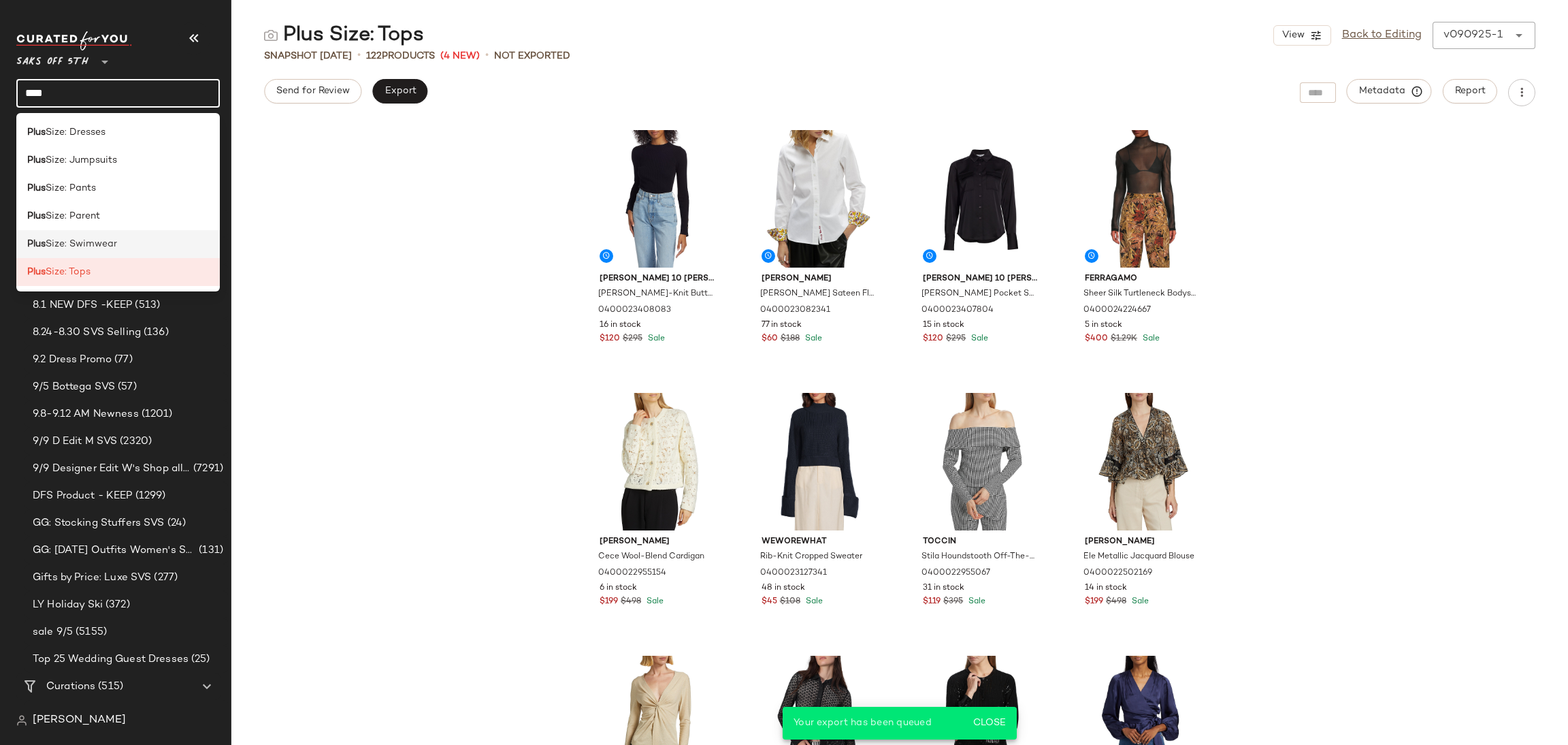
type input "****"
click at [125, 245] on div "Plus Size: Swimwear" at bounding box center [117, 244] width 182 height 14
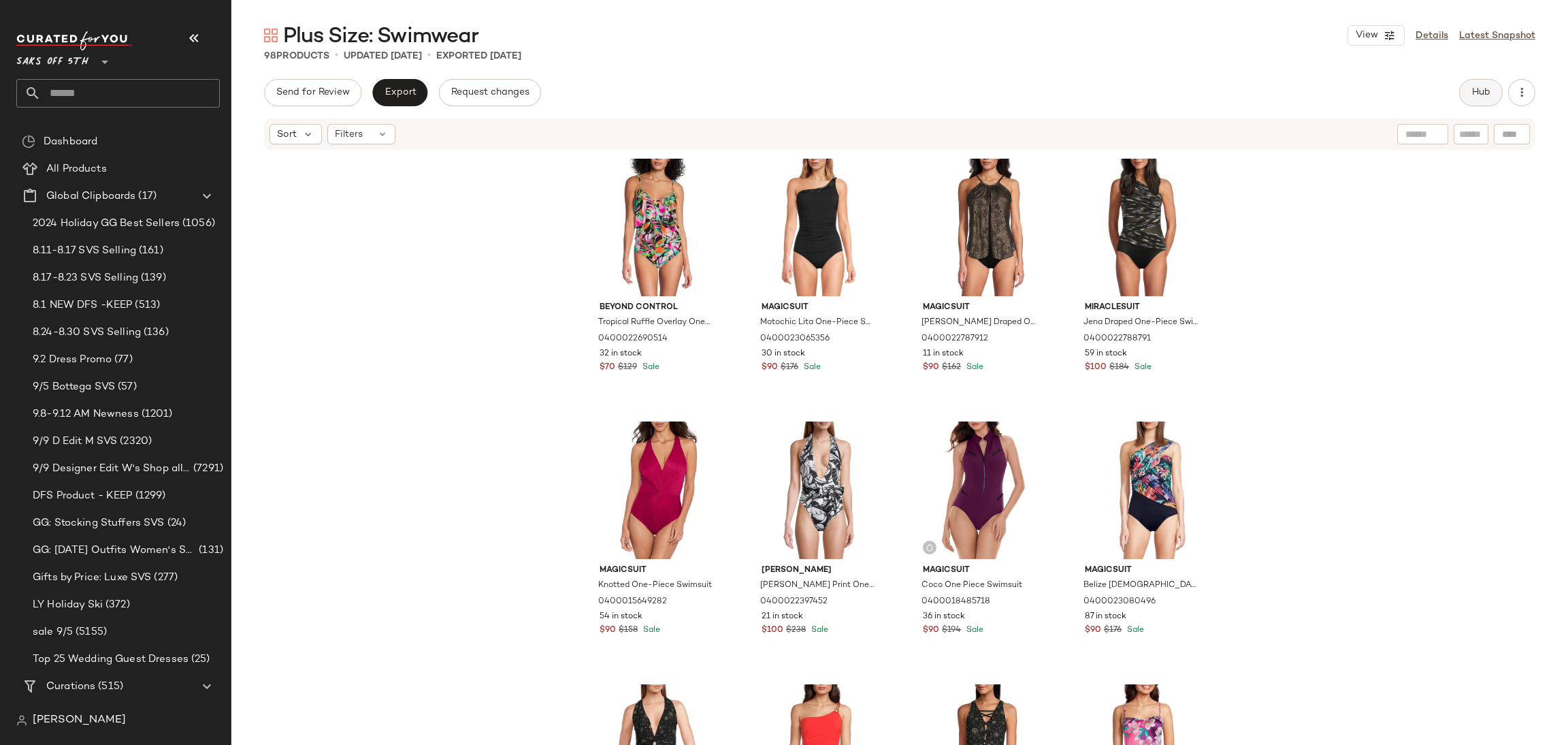
click at [1481, 82] on button "Hub" at bounding box center [1480, 93] width 44 height 27
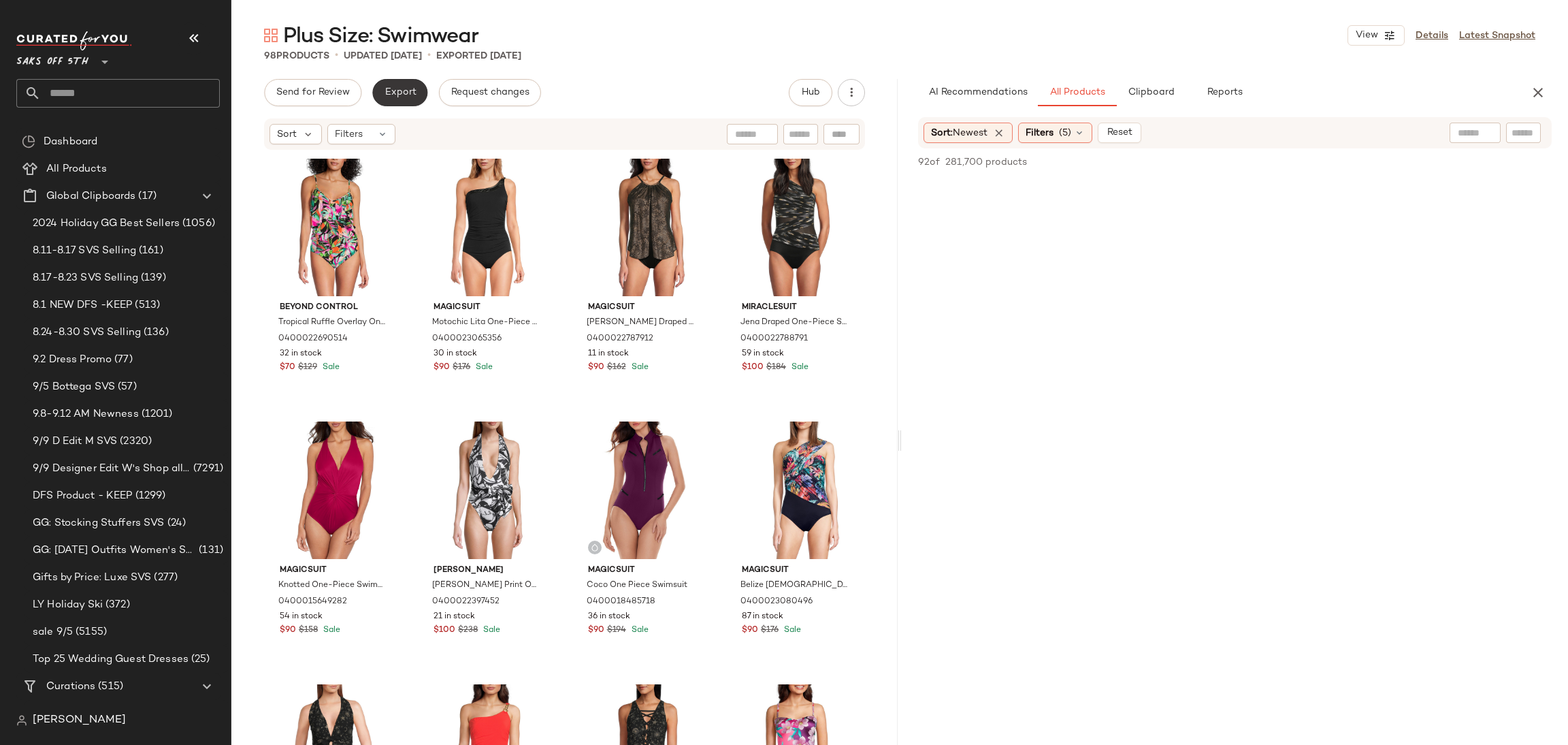
click at [390, 96] on span "Export" at bounding box center [400, 93] width 32 height 11
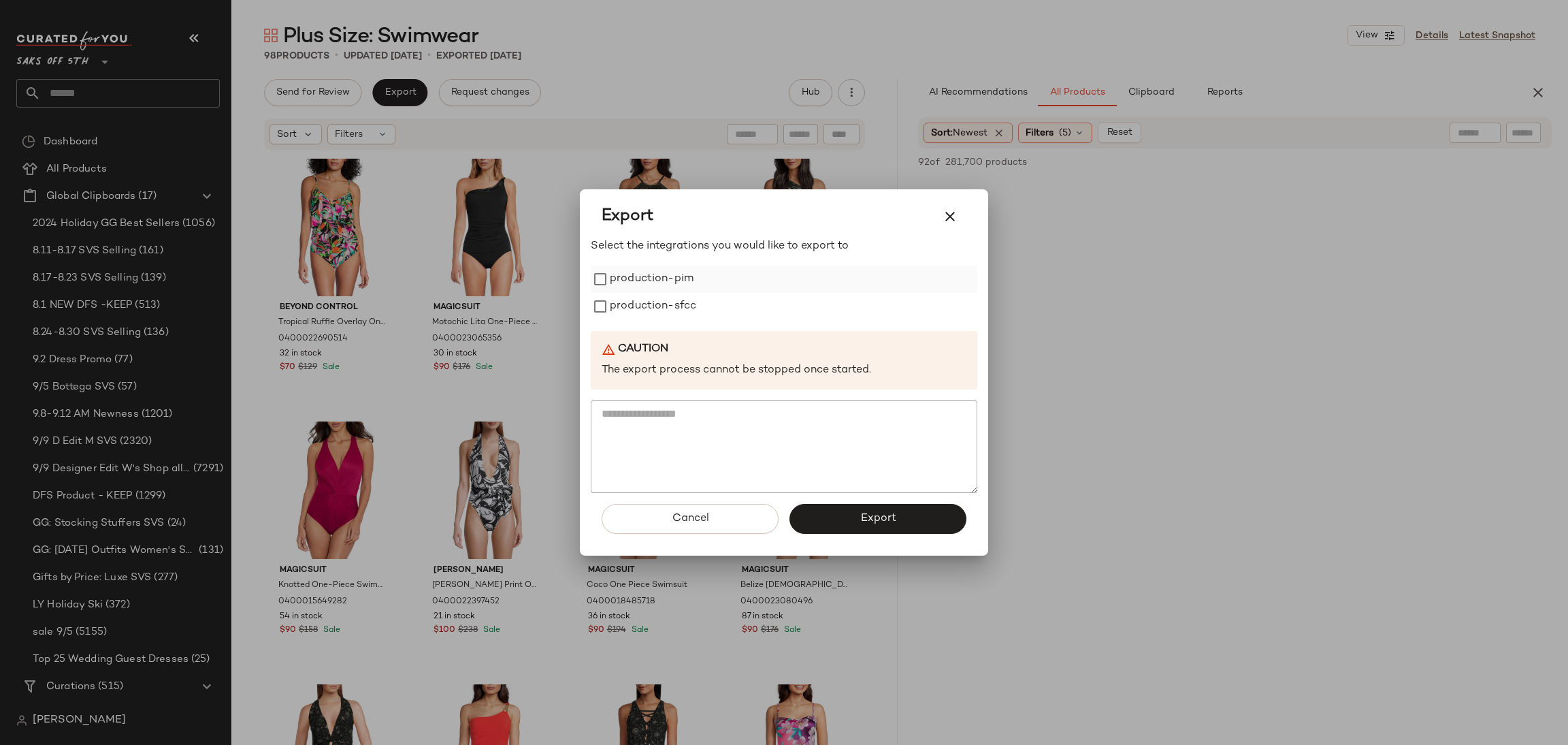
click at [676, 274] on label "production-pim" at bounding box center [652, 279] width 84 height 27
click at [675, 300] on label "production-sfcc" at bounding box center [653, 306] width 86 height 27
click at [856, 522] on button "Export" at bounding box center [877, 519] width 177 height 30
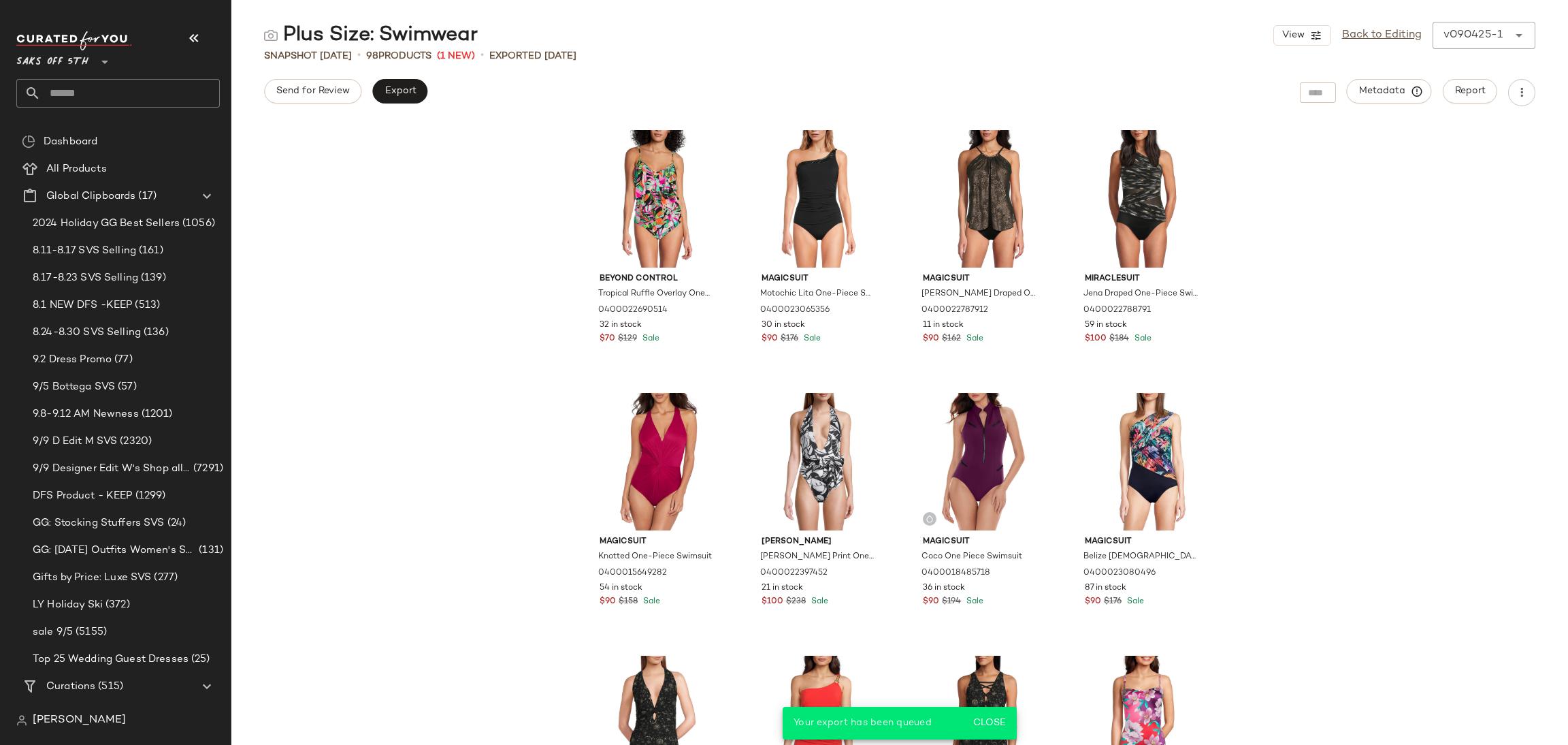
drag, startPoint x: 113, startPoint y: 75, endPoint x: 113, endPoint y: 92, distance: 17.0
click at [113, 92] on div "Saks OFF 5TH **" at bounding box center [118, 69] width 204 height 76
click at [113, 92] on input "text" at bounding box center [130, 94] width 179 height 29
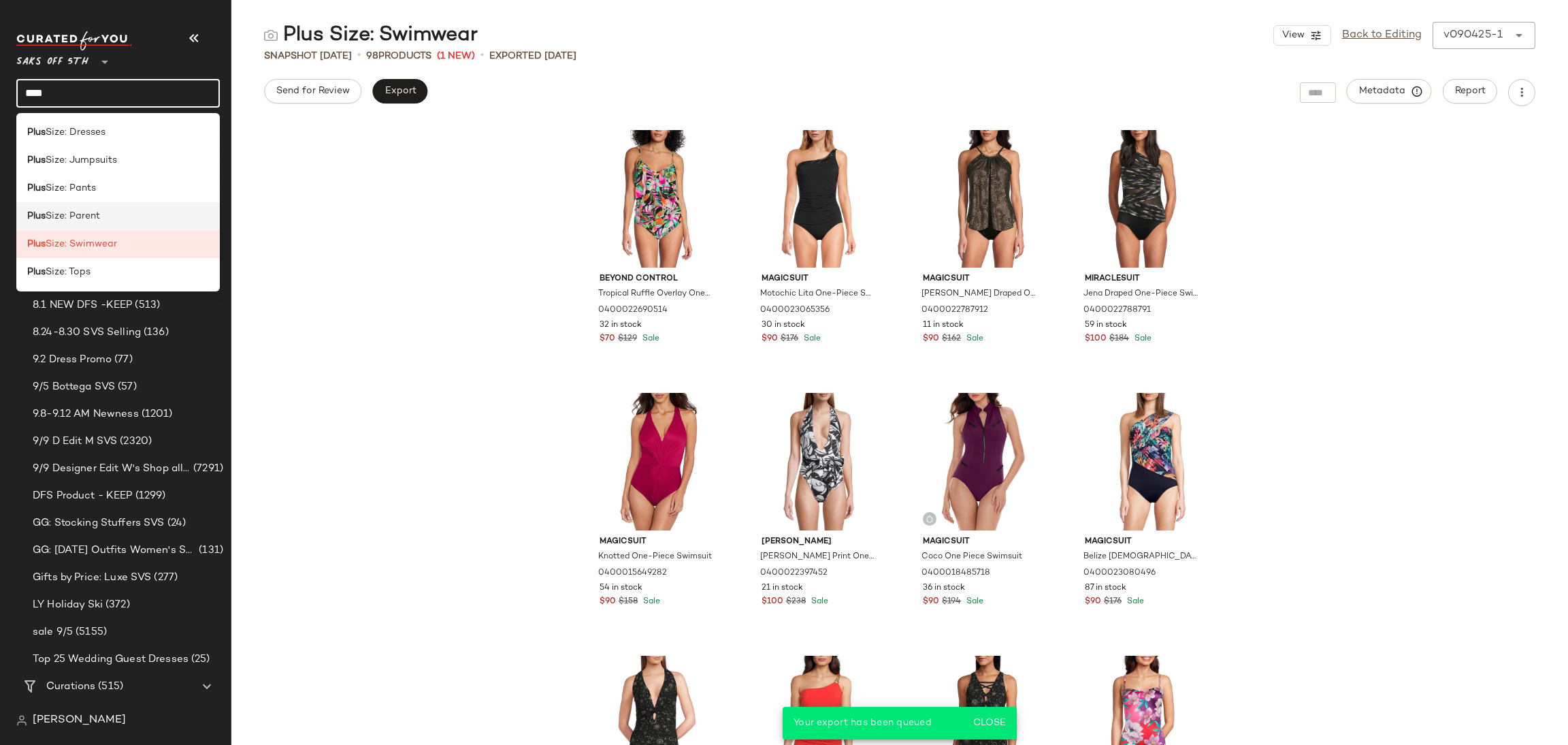
type input "****"
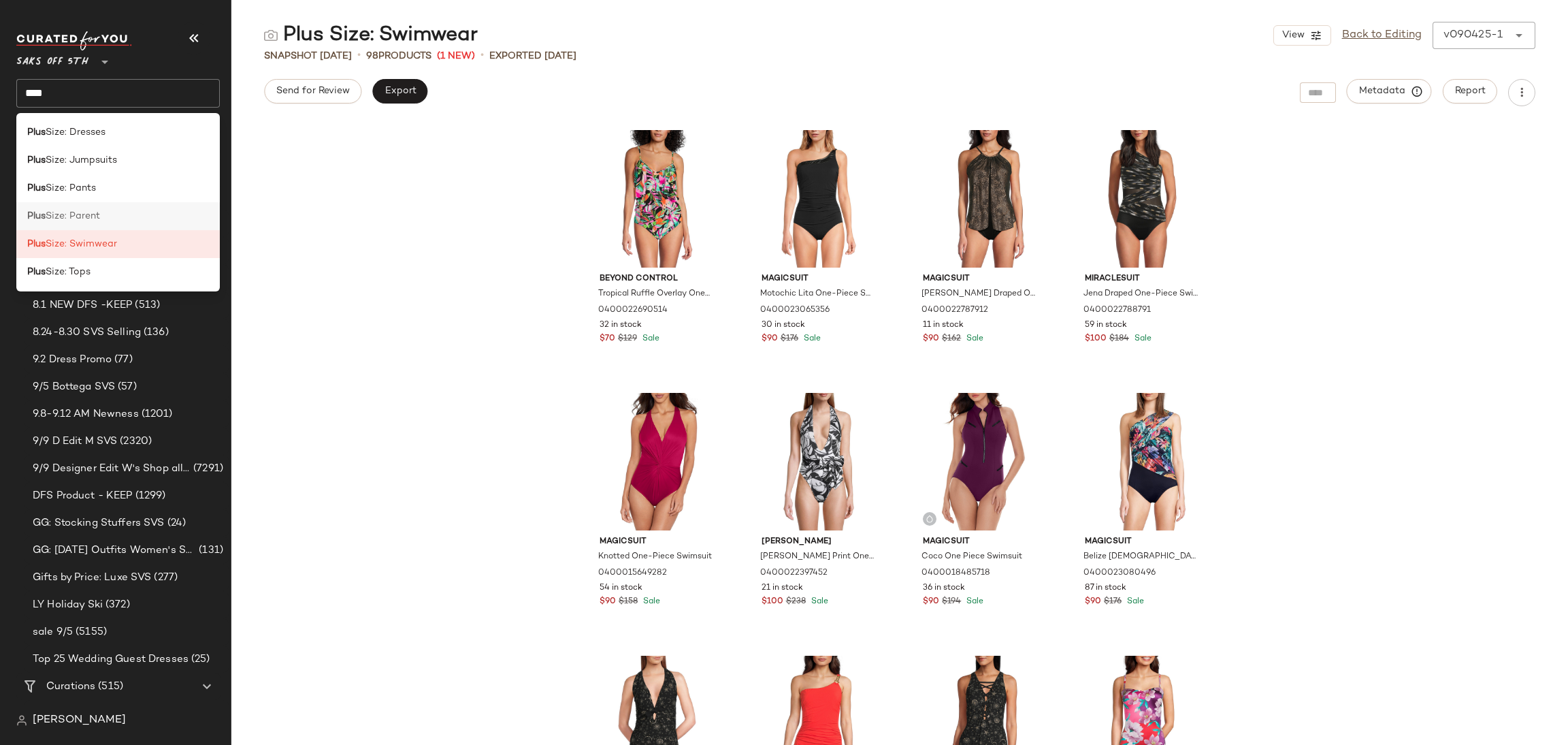
click at [98, 218] on span "Size: Parent" at bounding box center [72, 216] width 55 height 14
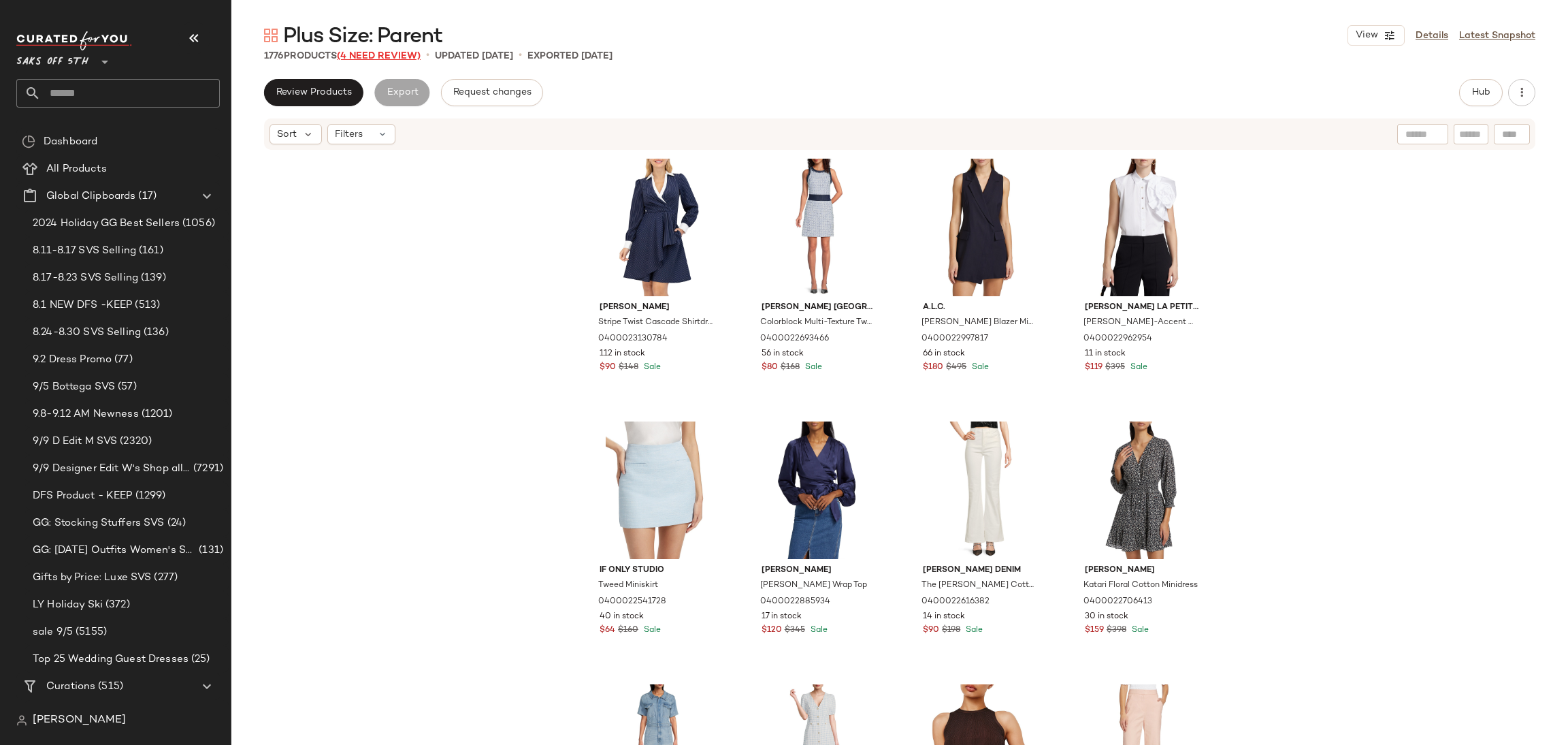
click at [404, 53] on span "(4 Need Review)" at bounding box center [379, 56] width 84 height 10
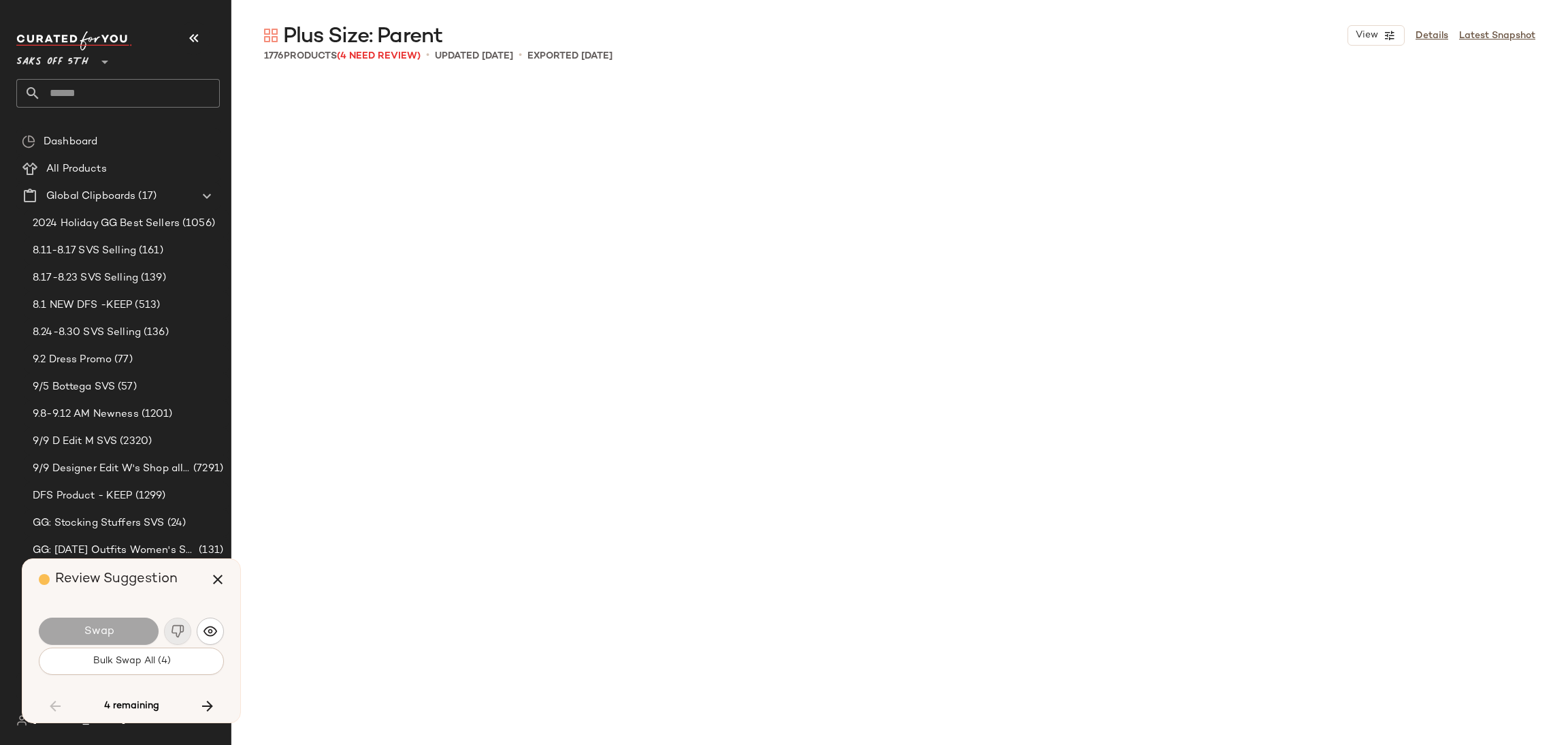
scroll to position [9721, 0]
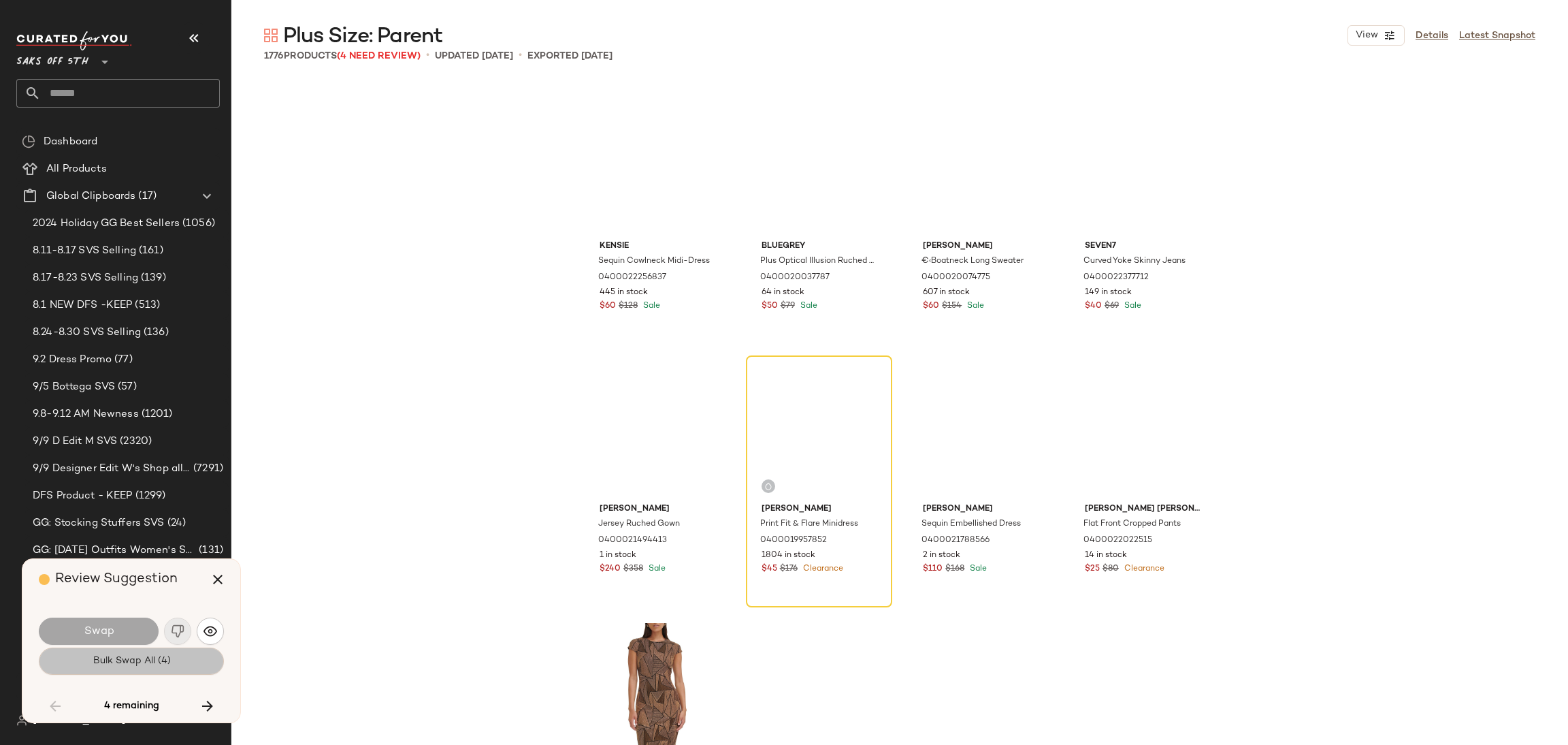
click at [163, 663] on span "Bulk Swap All (4)" at bounding box center [131, 661] width 79 height 11
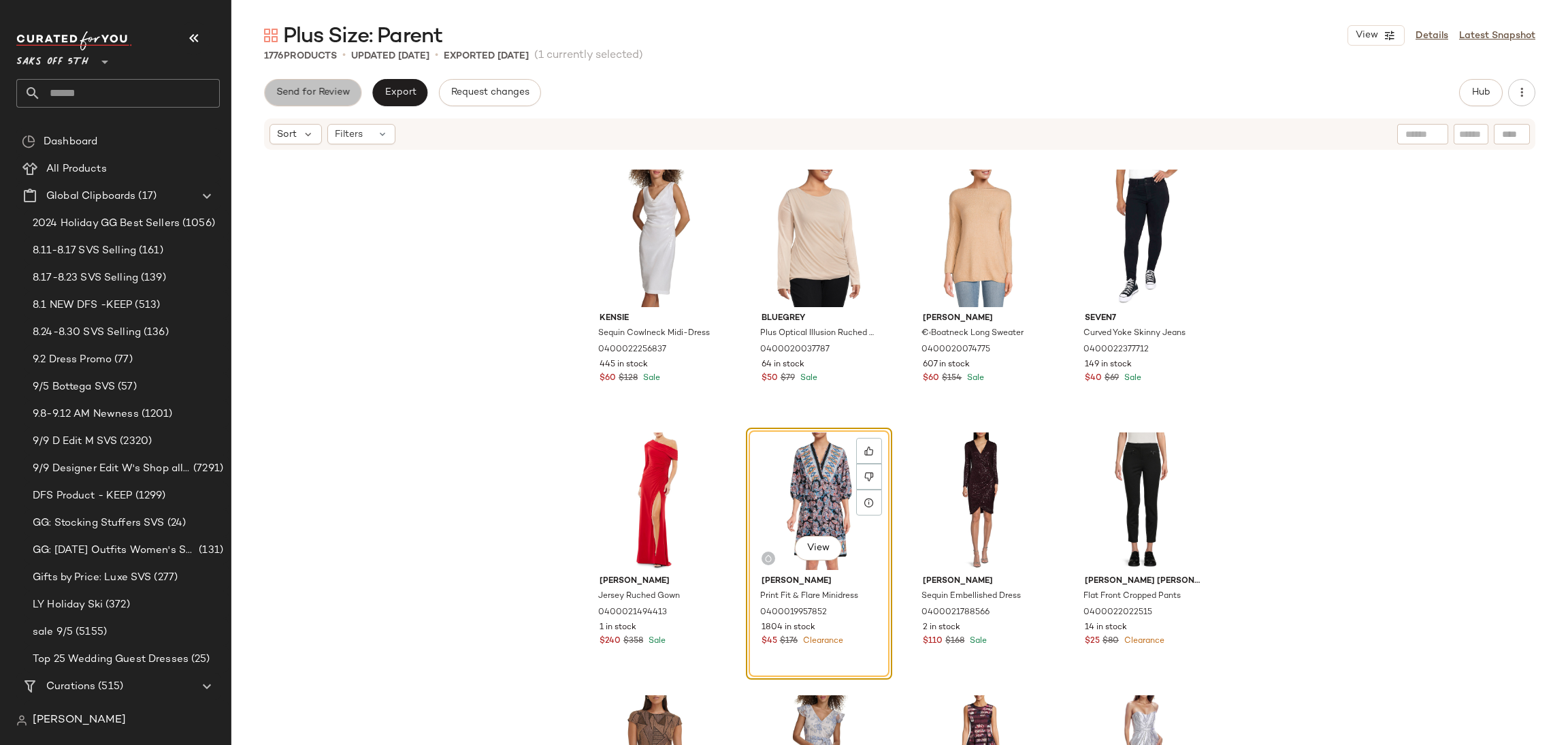
click at [333, 103] on button "Send for Review" at bounding box center [312, 93] width 98 height 27
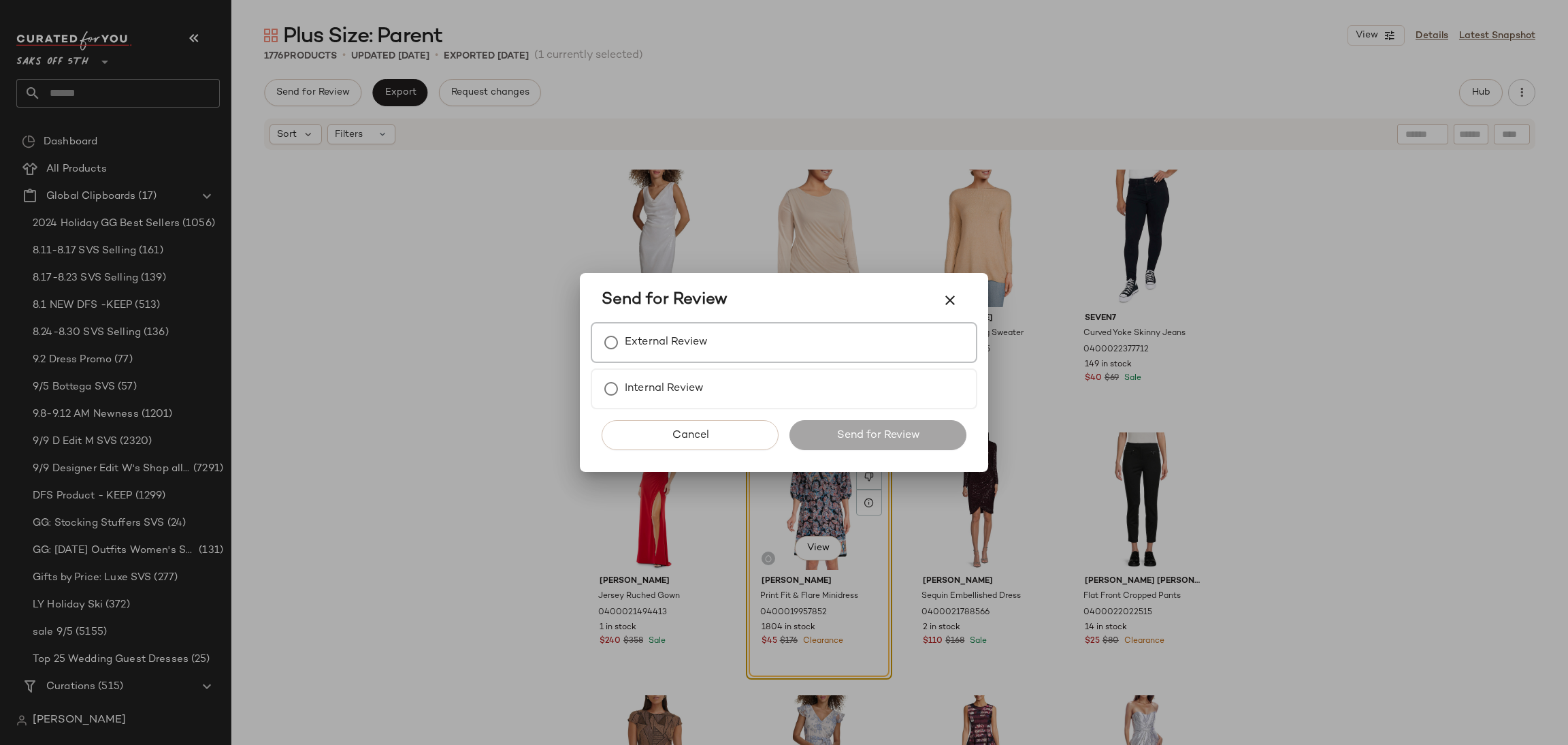
click at [711, 357] on div "External Review" at bounding box center [784, 342] width 386 height 40
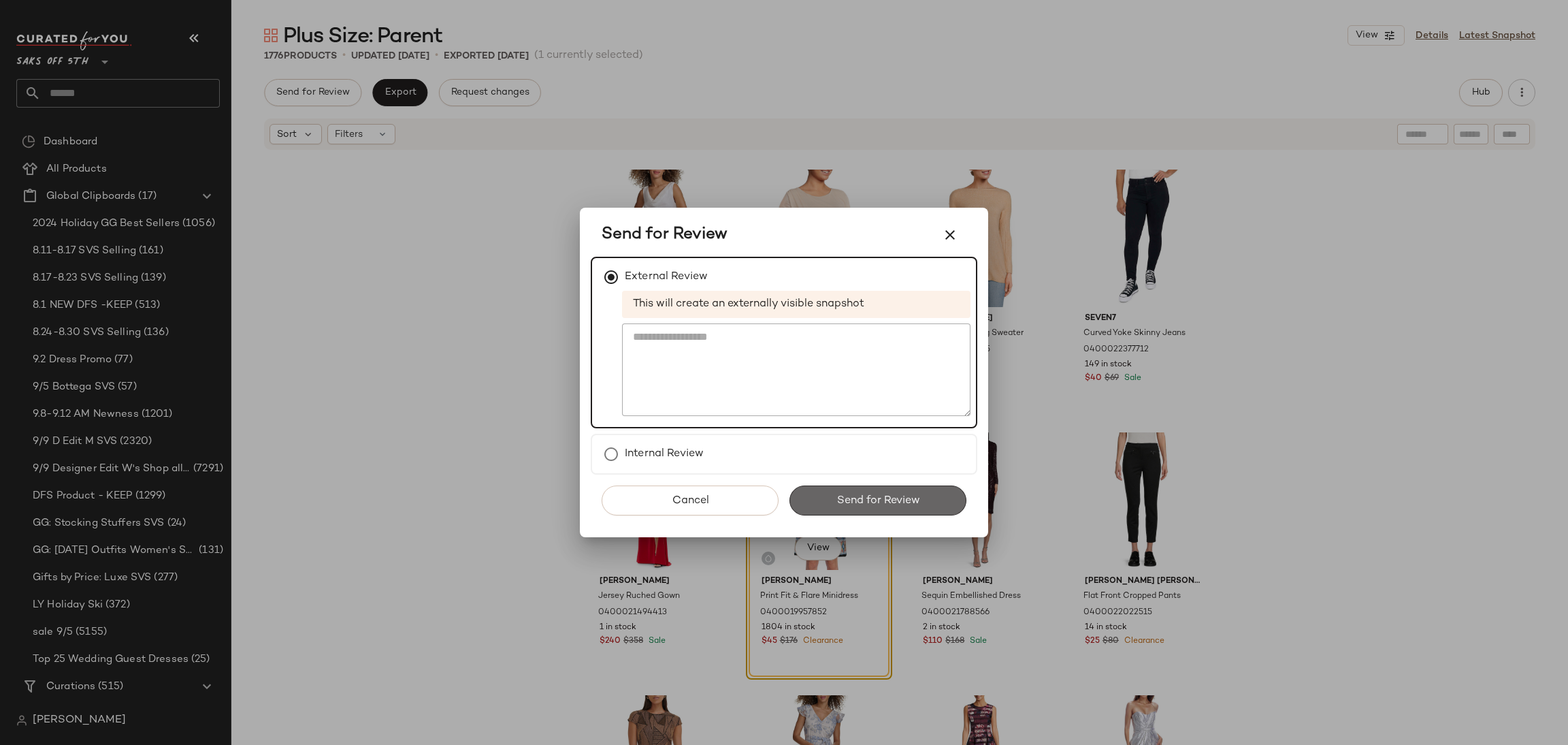
click at [870, 495] on span "Send for Review" at bounding box center [878, 501] width 84 height 13
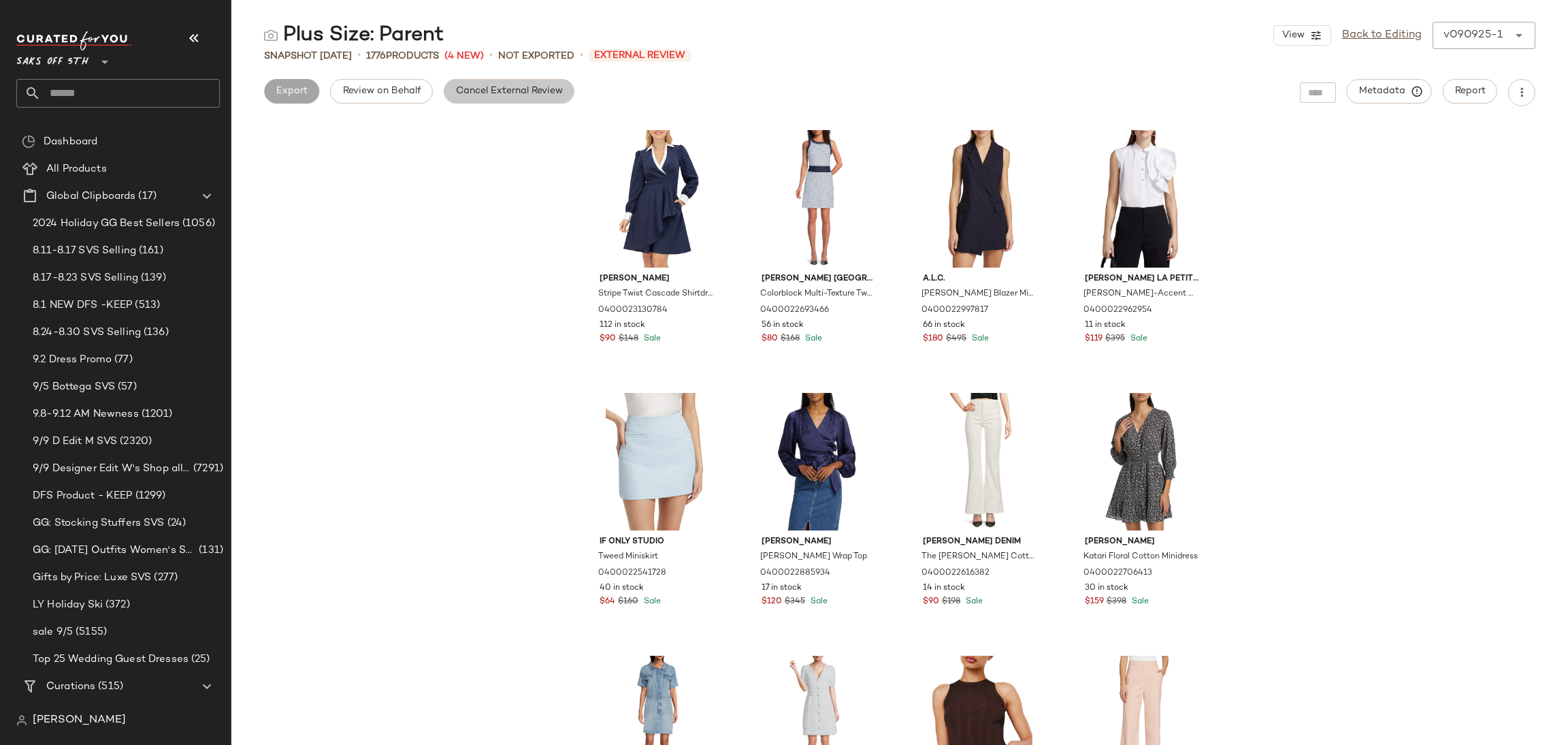
click at [474, 90] on span "Cancel External Review" at bounding box center [509, 91] width 108 height 11
click at [395, 96] on span "Export" at bounding box center [400, 91] width 32 height 11
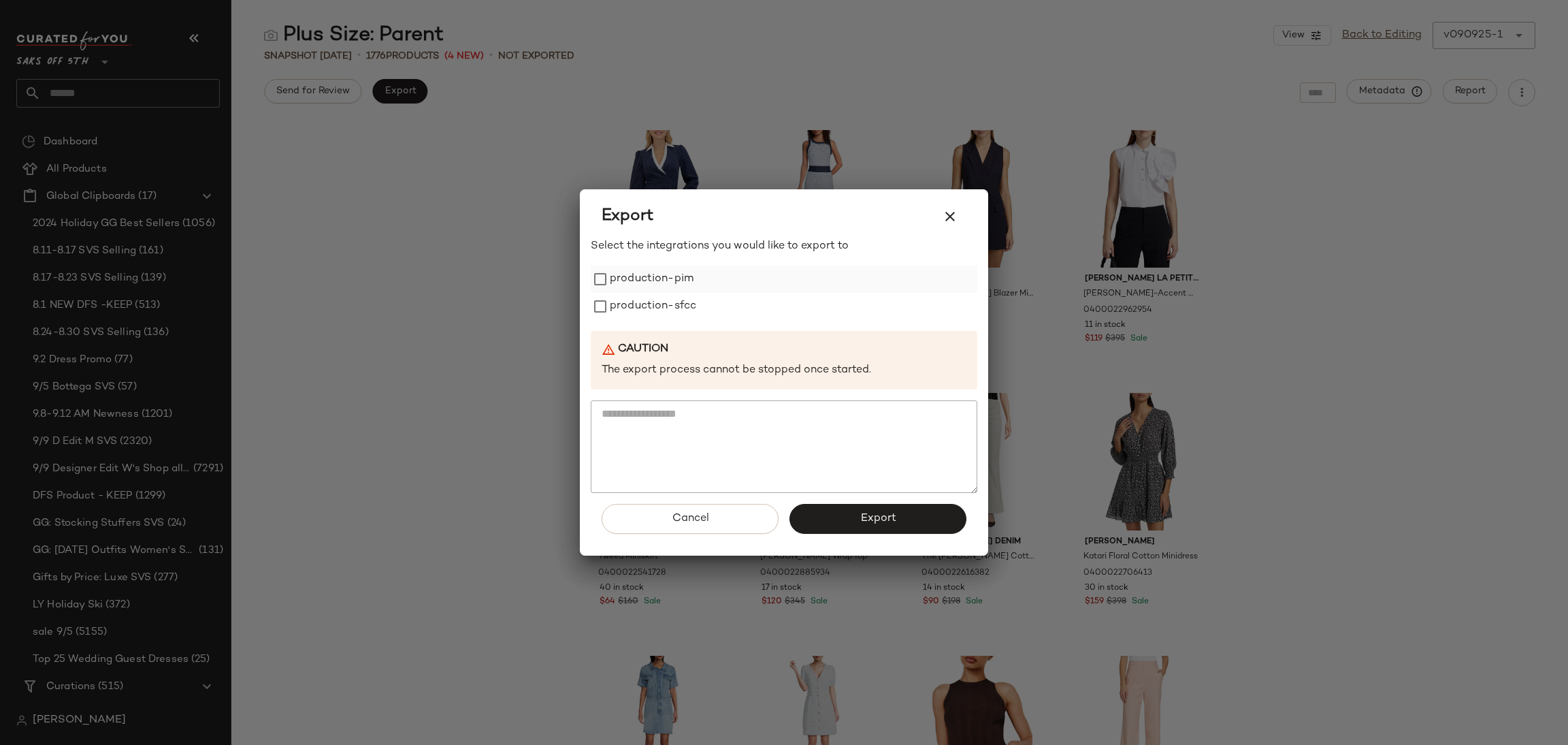
click at [625, 278] on label "production-pim" at bounding box center [652, 279] width 84 height 27
click at [628, 303] on label "production-sfcc" at bounding box center [653, 306] width 86 height 27
click at [810, 524] on button "Export" at bounding box center [877, 519] width 177 height 30
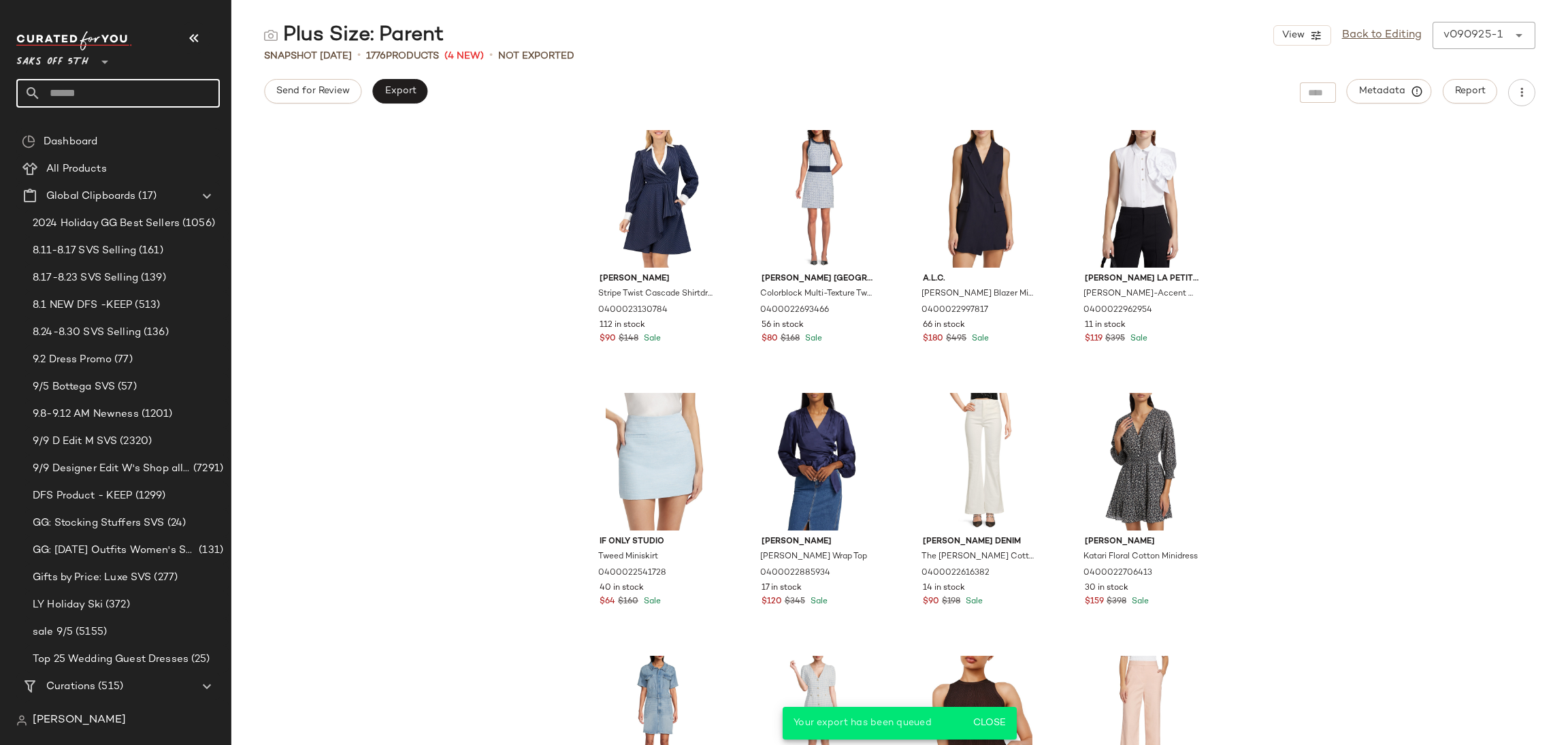
click at [151, 103] on input "text" at bounding box center [130, 94] width 179 height 29
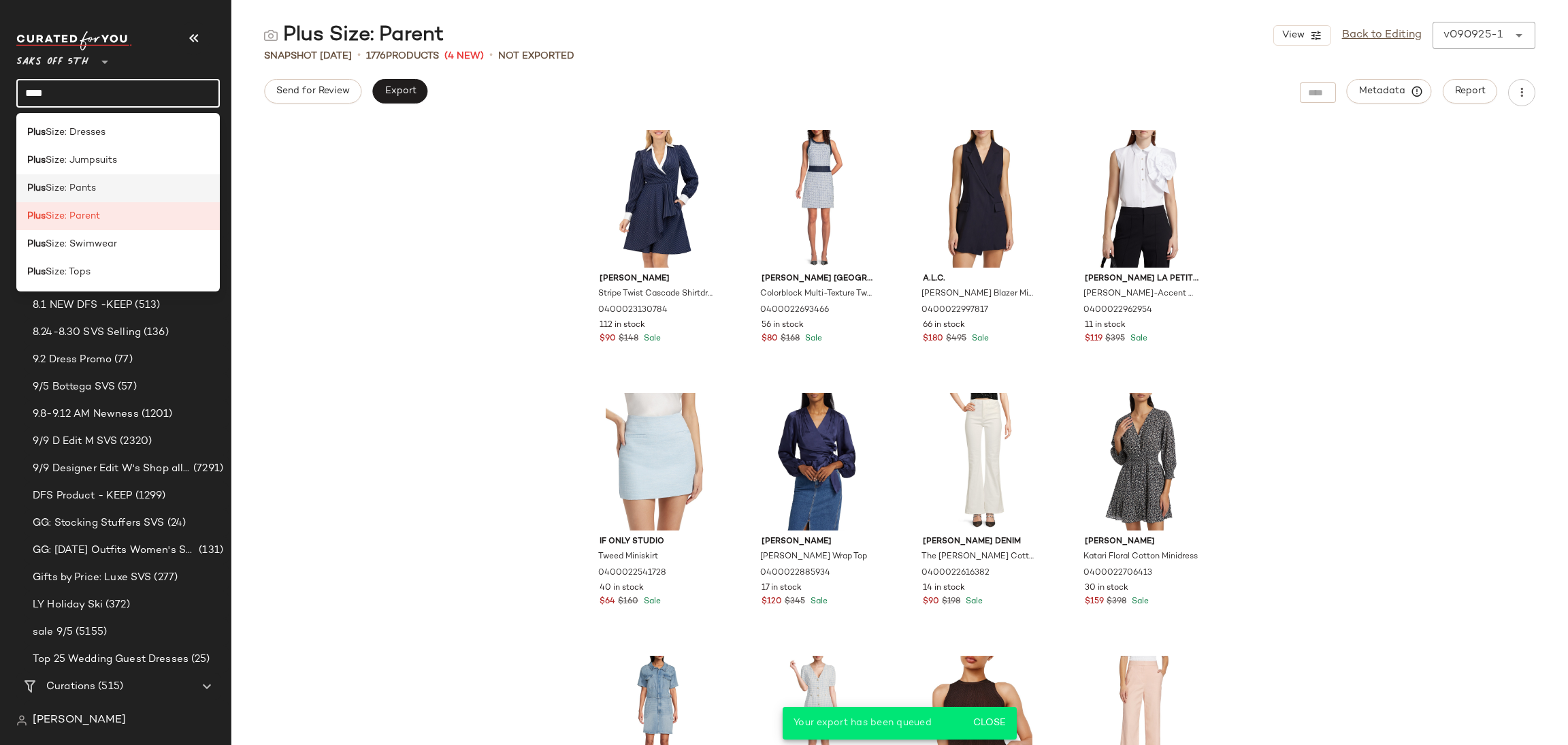
type input "****"
click at [98, 190] on div "Plus Size: Pants" at bounding box center [117, 188] width 182 height 14
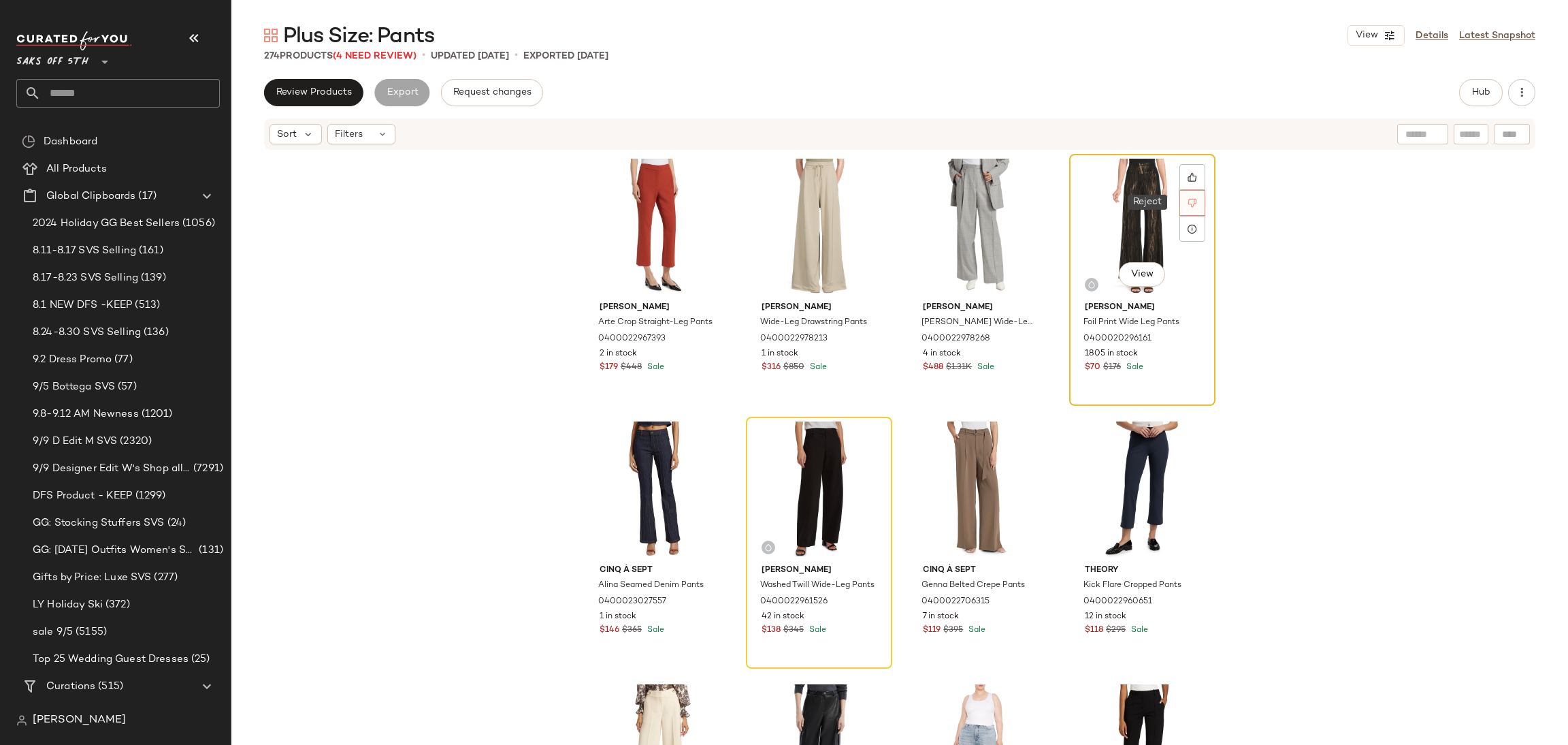
click at [1194, 198] on div at bounding box center [1192, 202] width 26 height 26
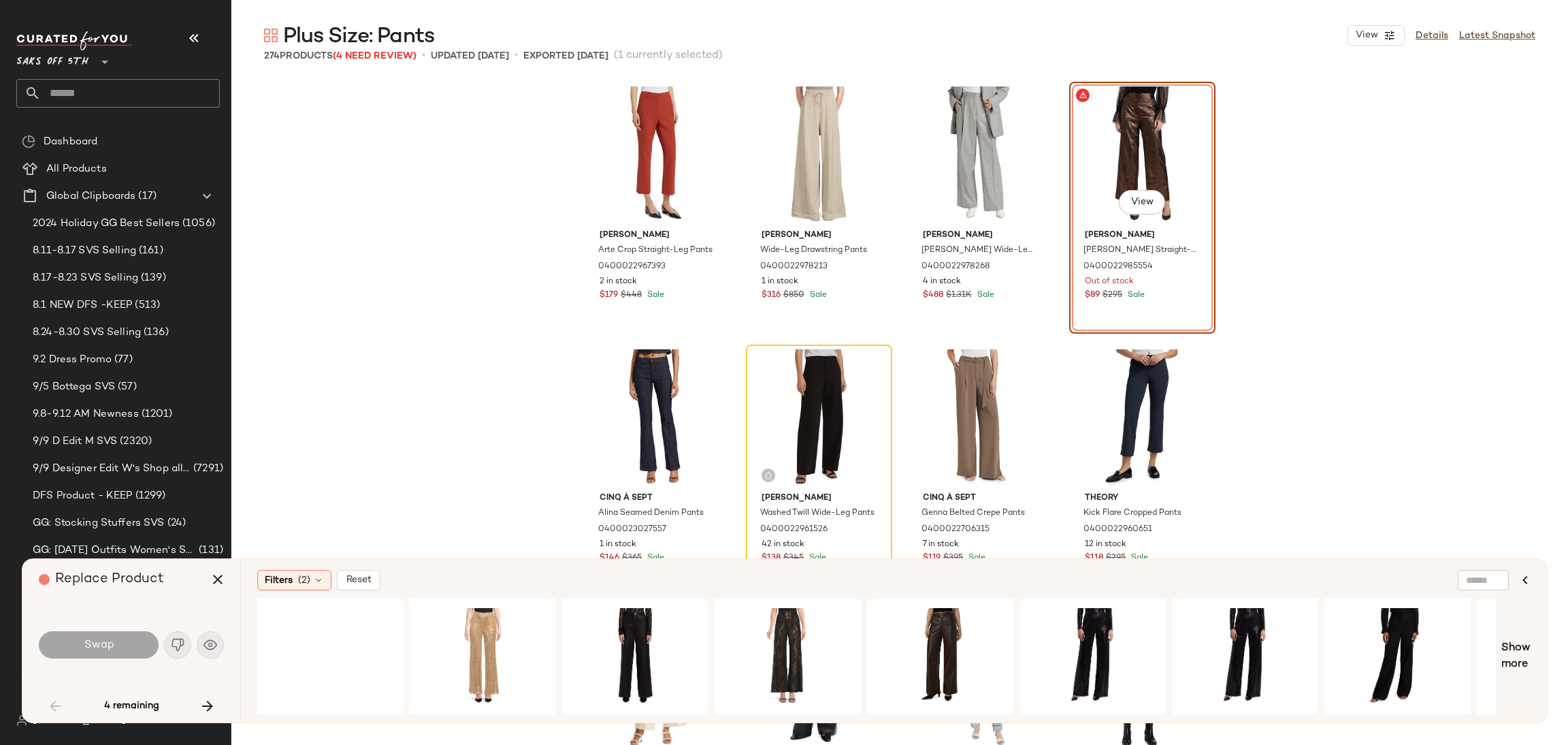
click at [1130, 144] on div "View" at bounding box center [1142, 155] width 136 height 137
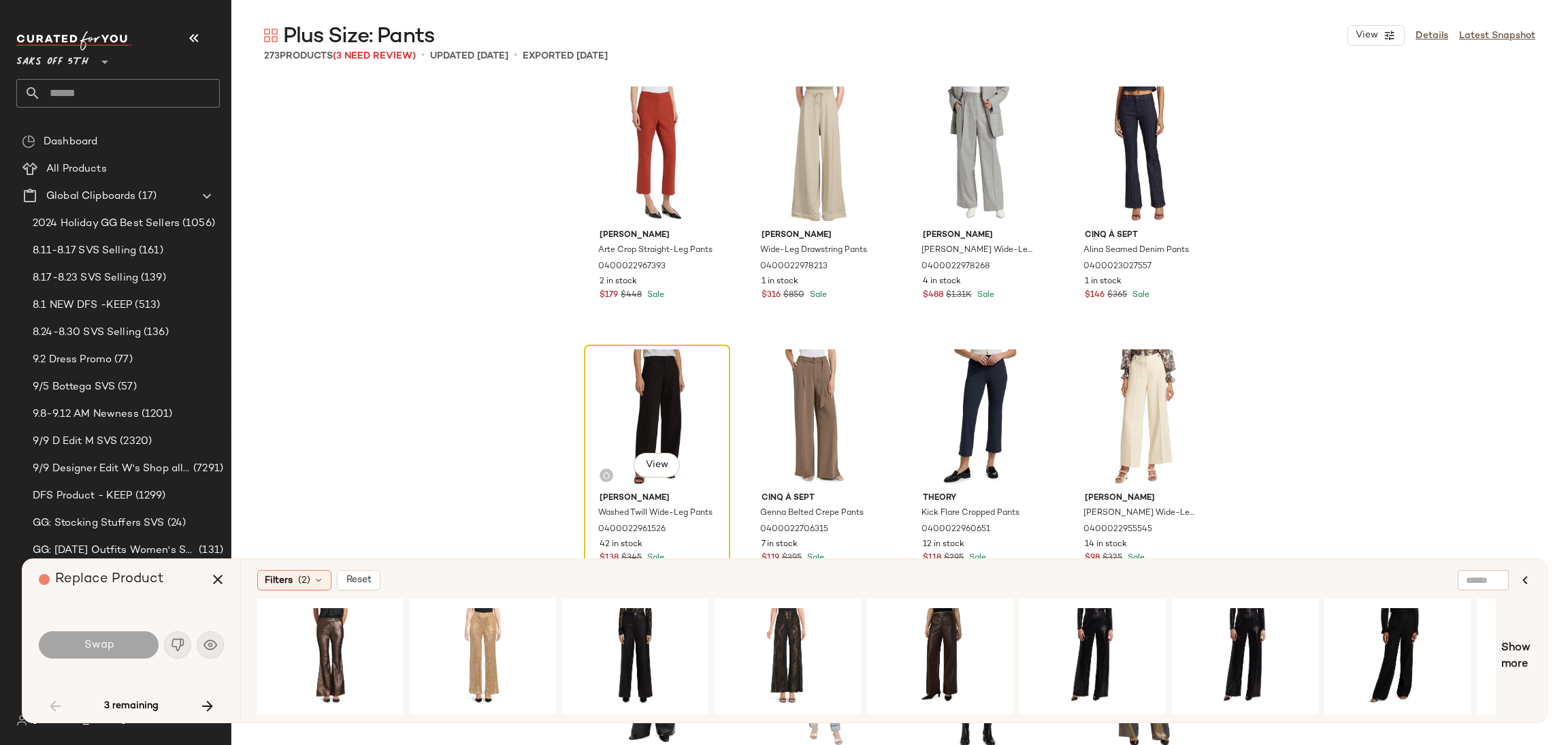
click at [691, 396] on div "View" at bounding box center [657, 417] width 136 height 137
click at [215, 577] on icon "button" at bounding box center [217, 579] width 17 height 17
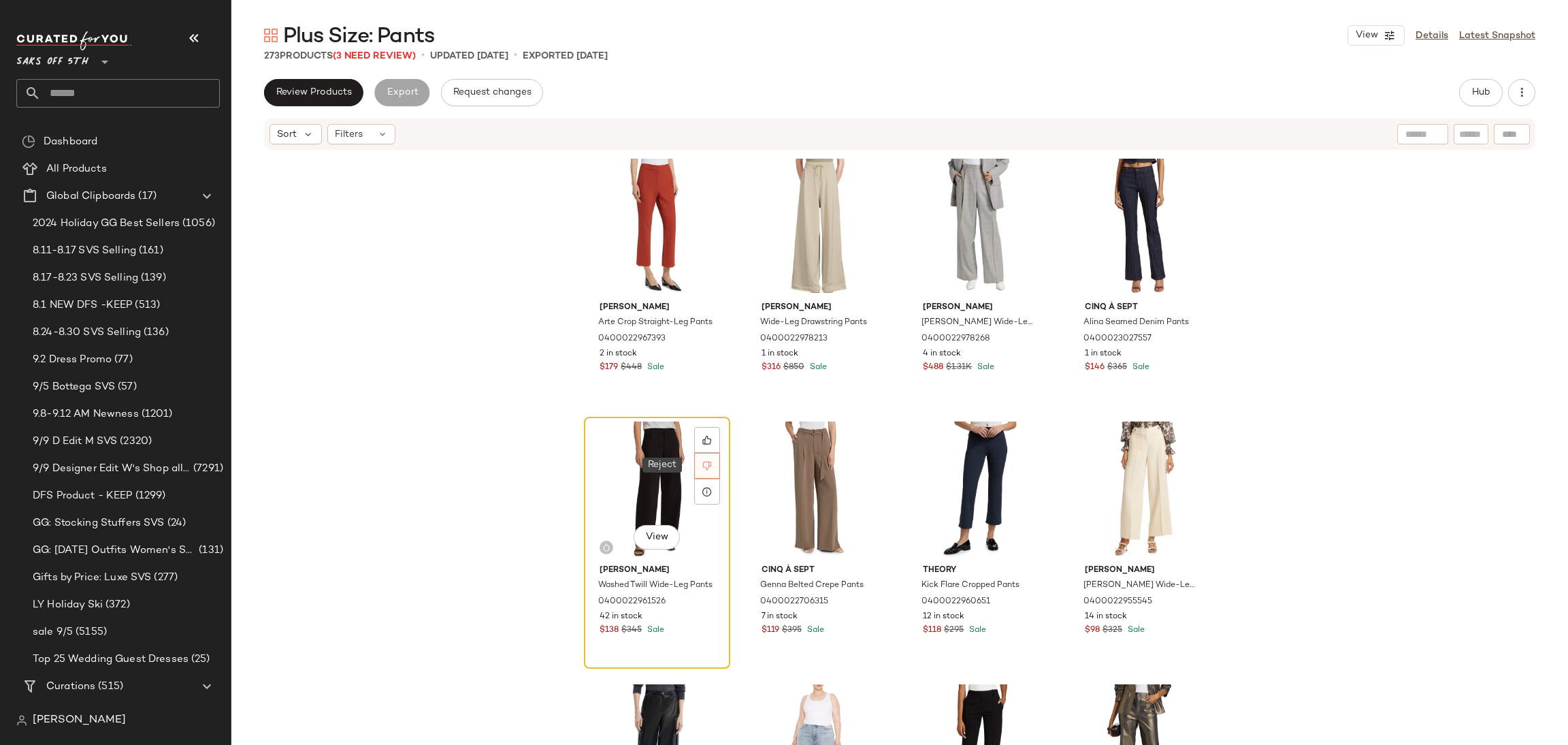
click at [701, 458] on div at bounding box center [707, 466] width 26 height 26
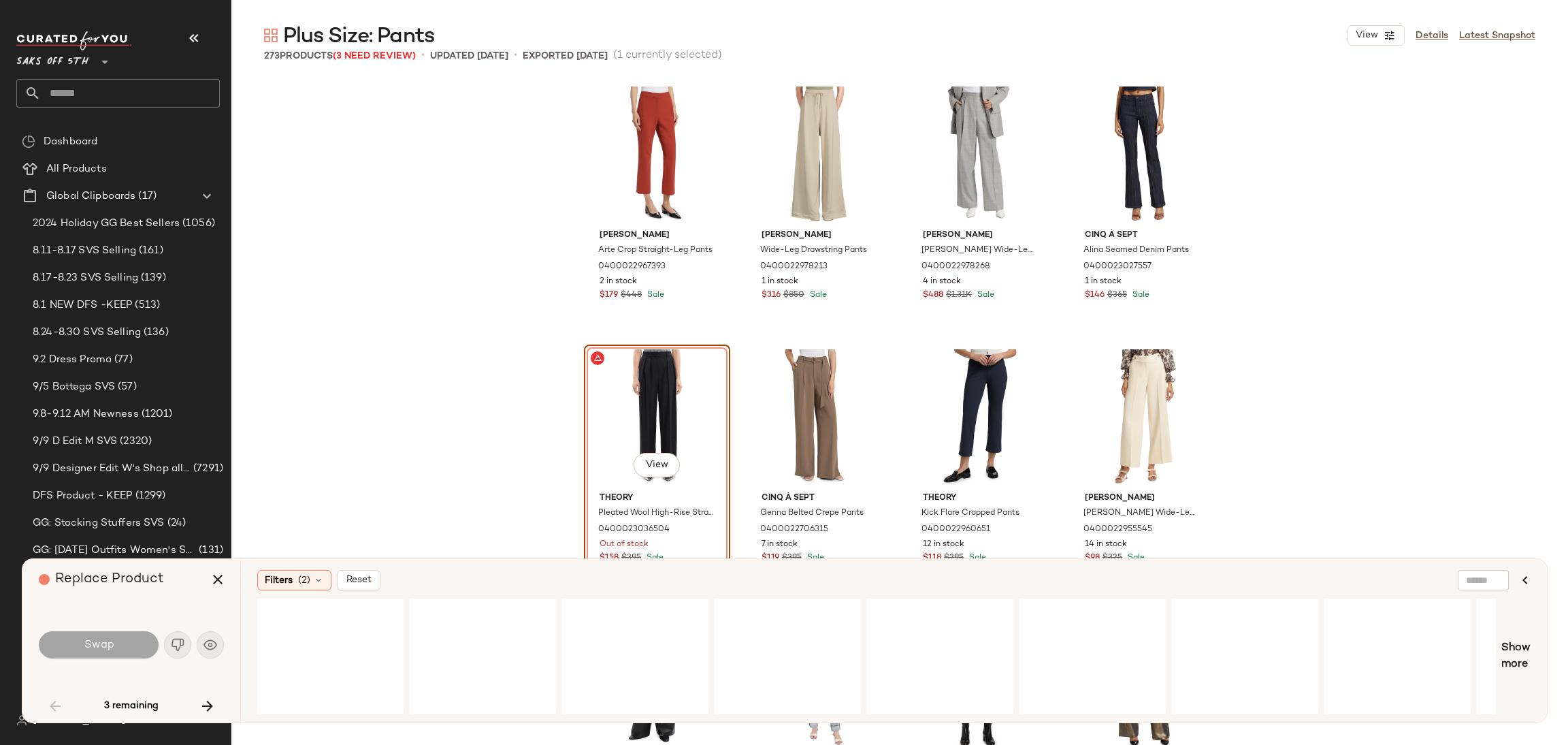
click at [639, 420] on div "View" at bounding box center [657, 417] width 136 height 137
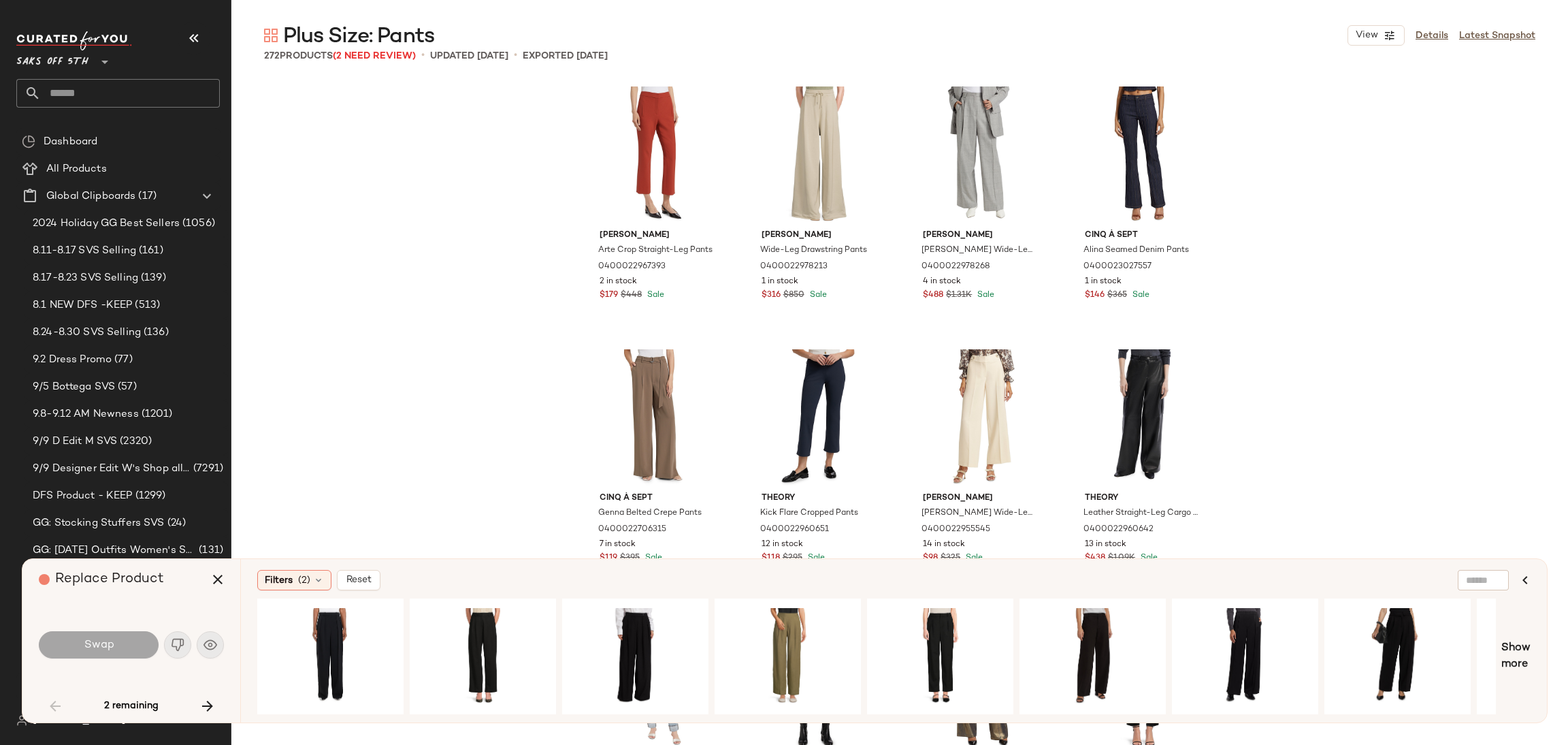
click at [381, 386] on div "Veronica Beard Arte Crop Straight-Leg Pants 0400022967393 2 in stock $179 $448 …" at bounding box center [899, 440] width 1336 height 723
click at [210, 588] on button "button" at bounding box center [217, 578] width 33 height 33
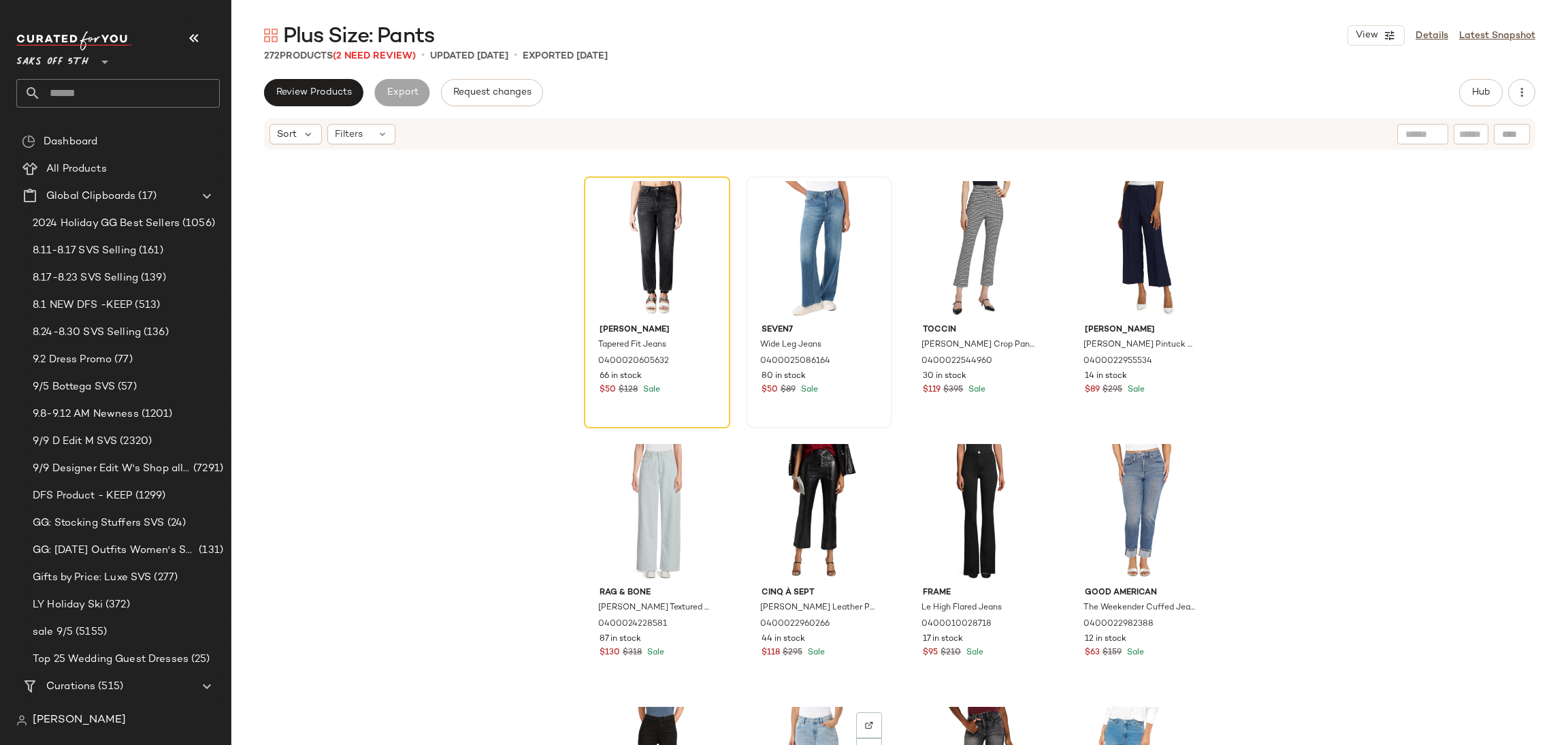
scroll to position [1753, 0]
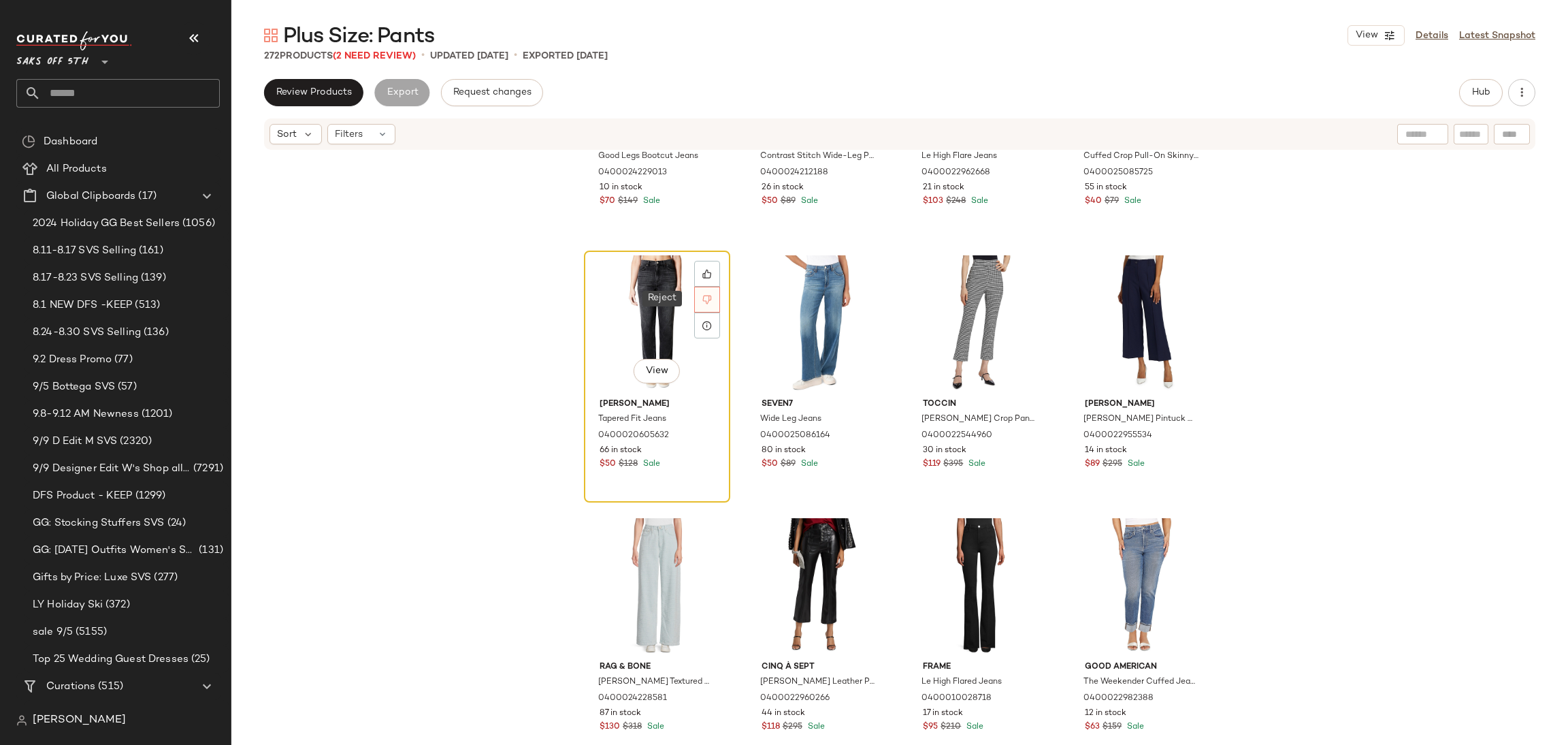
click at [702, 298] on icon at bounding box center [707, 299] width 10 height 10
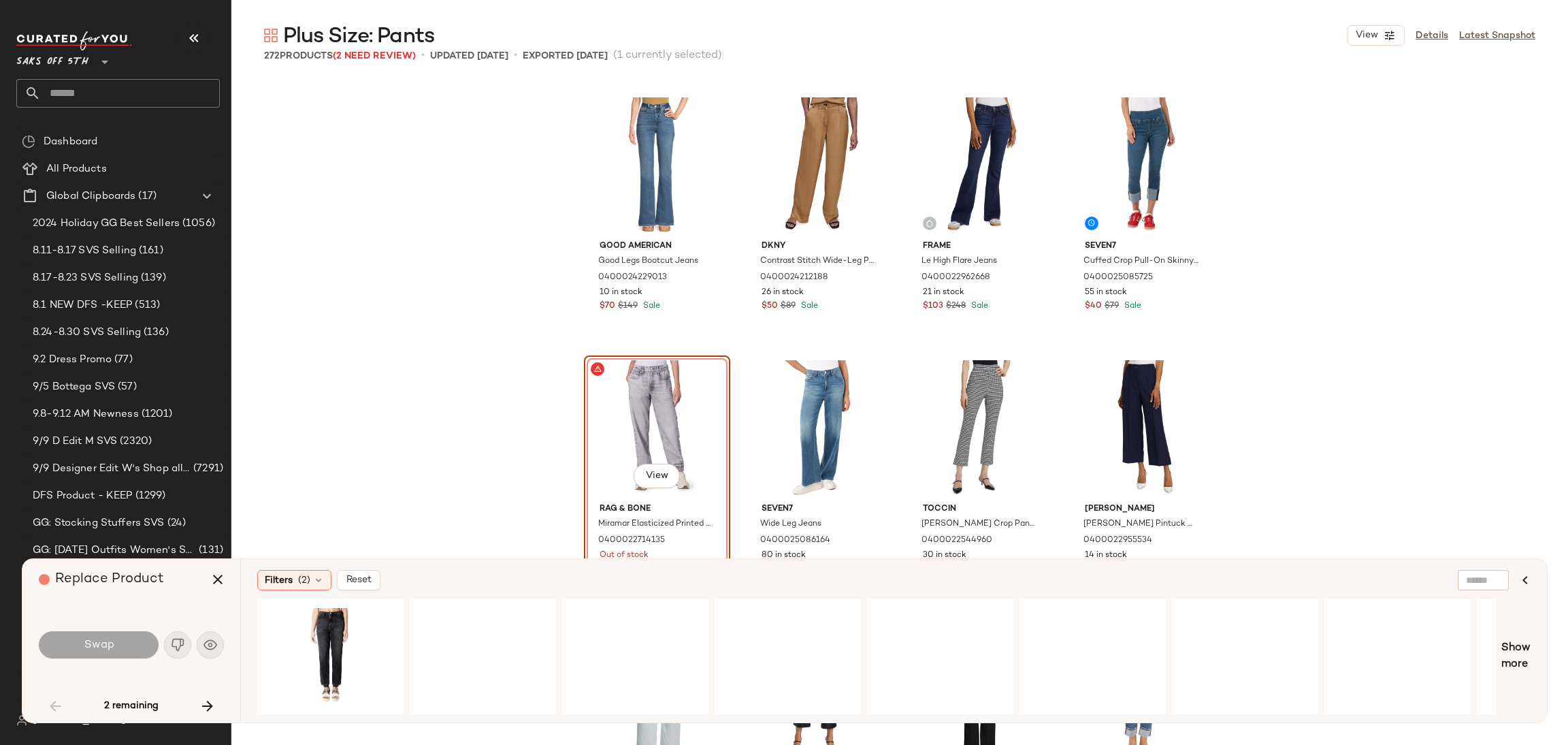
click at [635, 424] on div "View" at bounding box center [657, 428] width 136 height 137
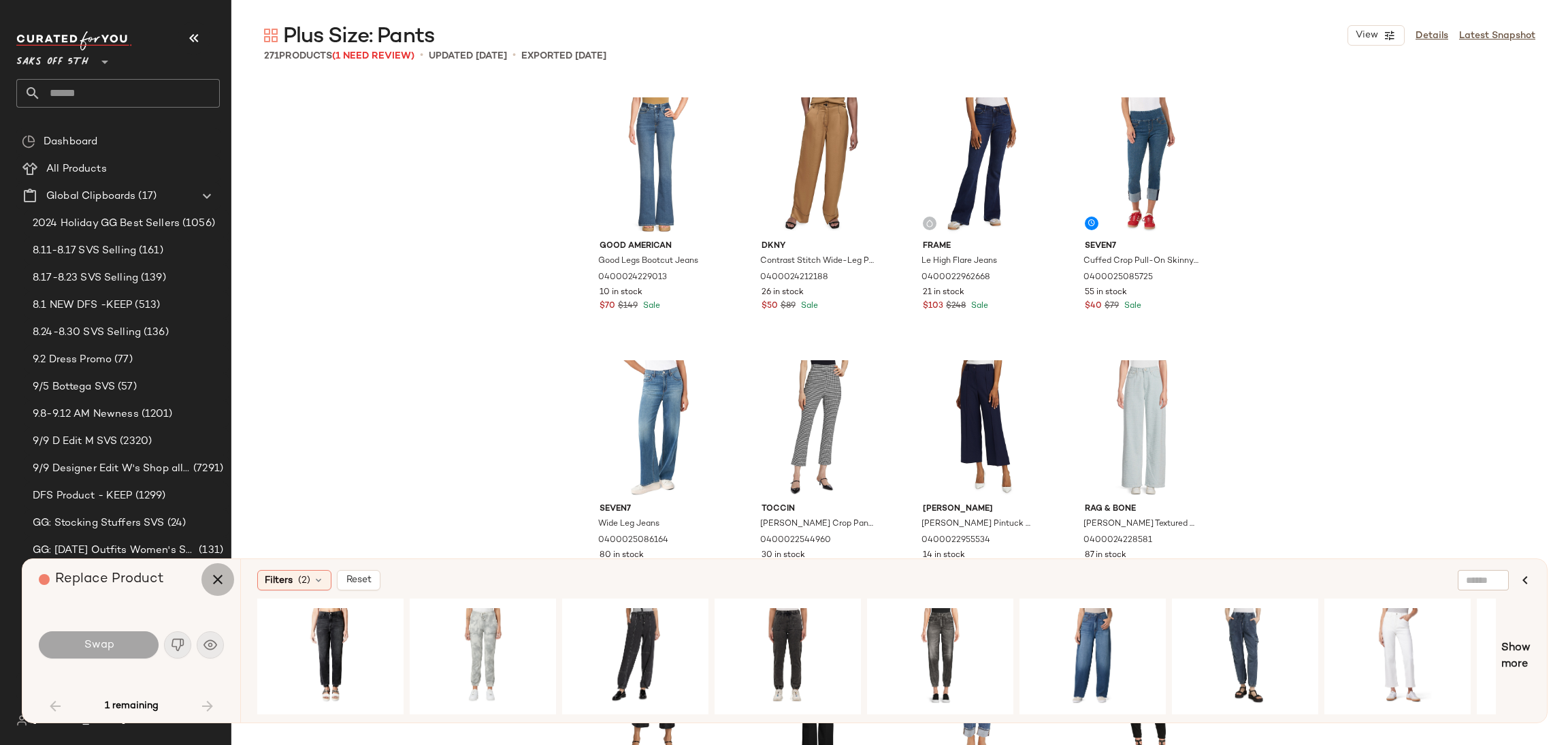
click at [210, 583] on icon "button" at bounding box center [217, 579] width 17 height 17
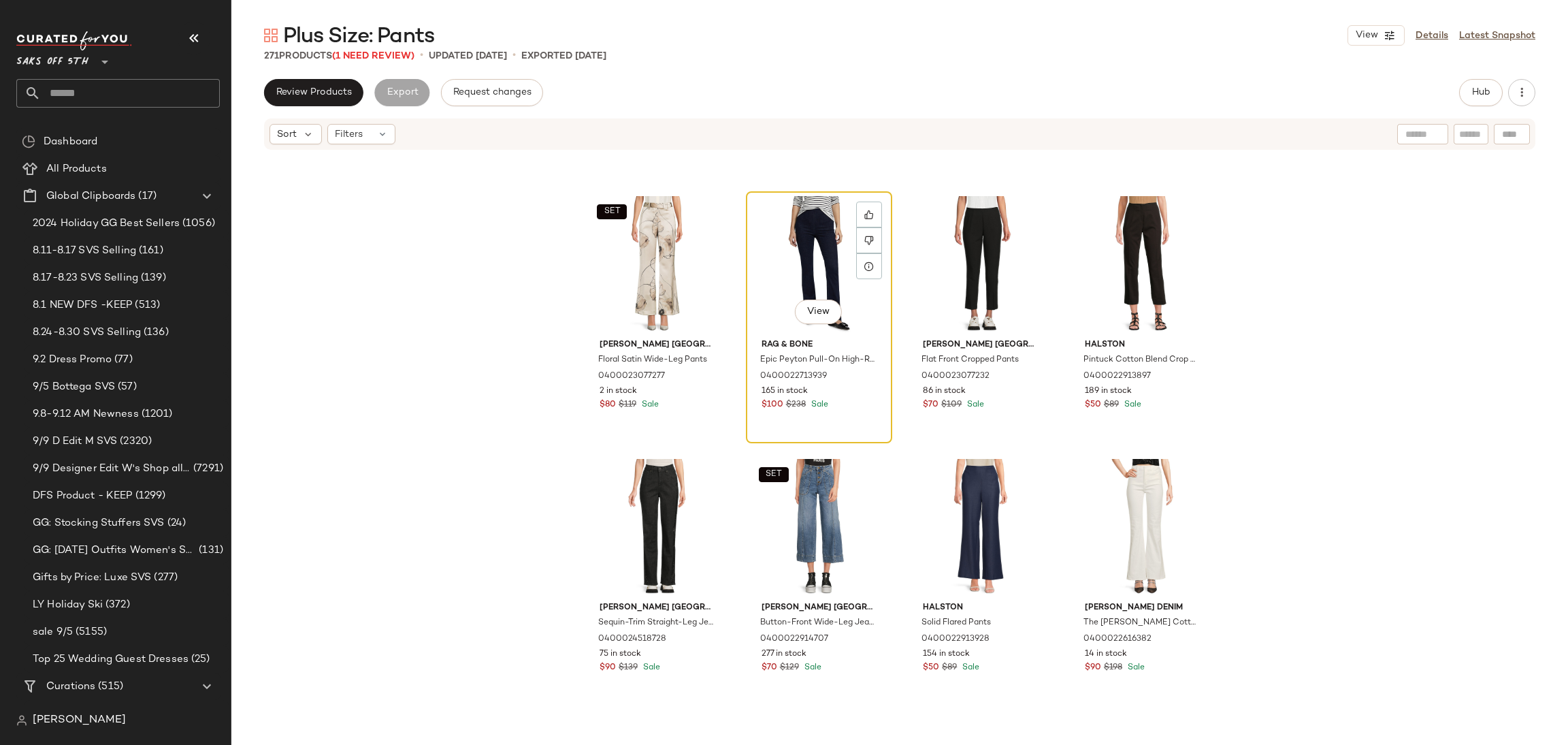
scroll to position [2867, 0]
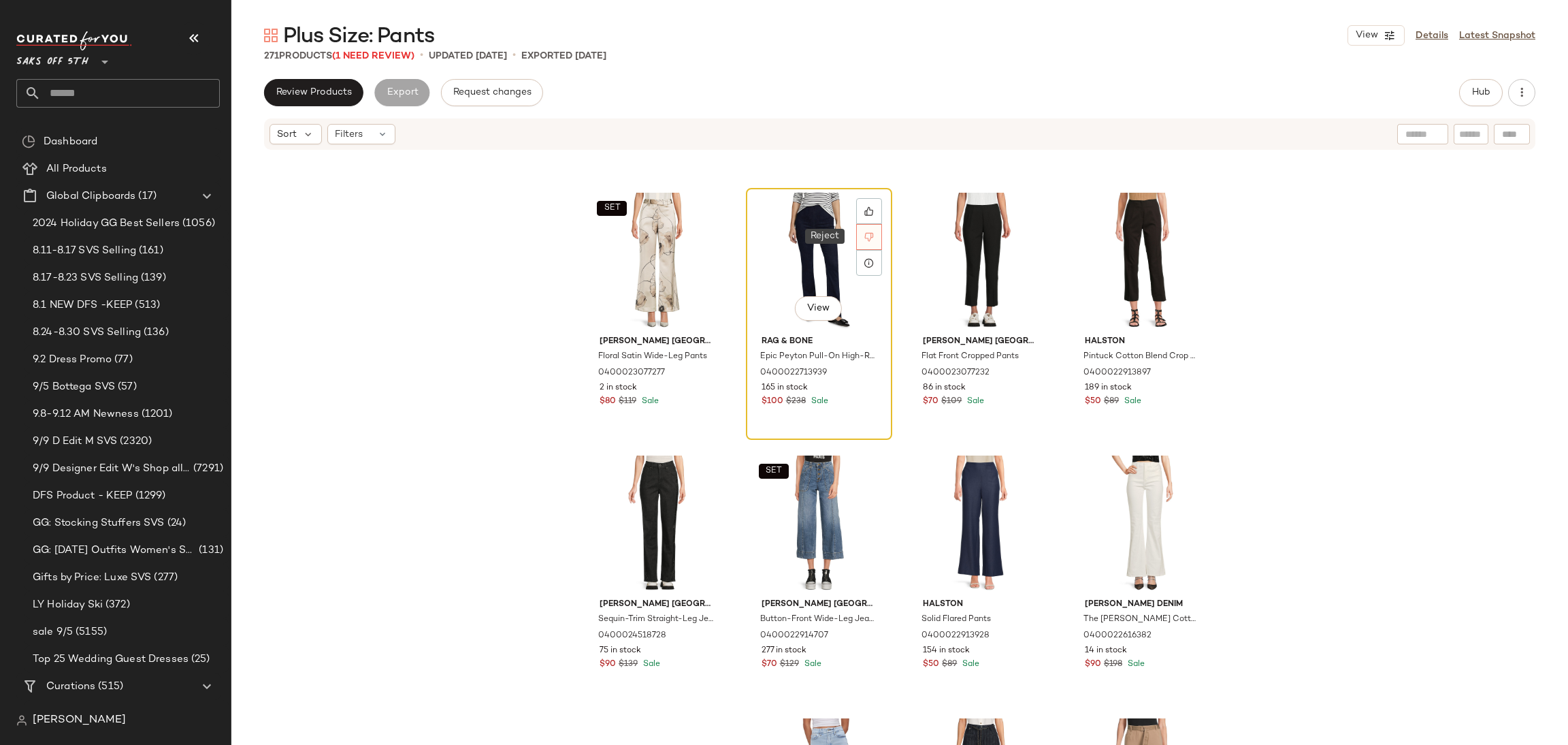
click at [865, 237] on icon at bounding box center [868, 236] width 9 height 9
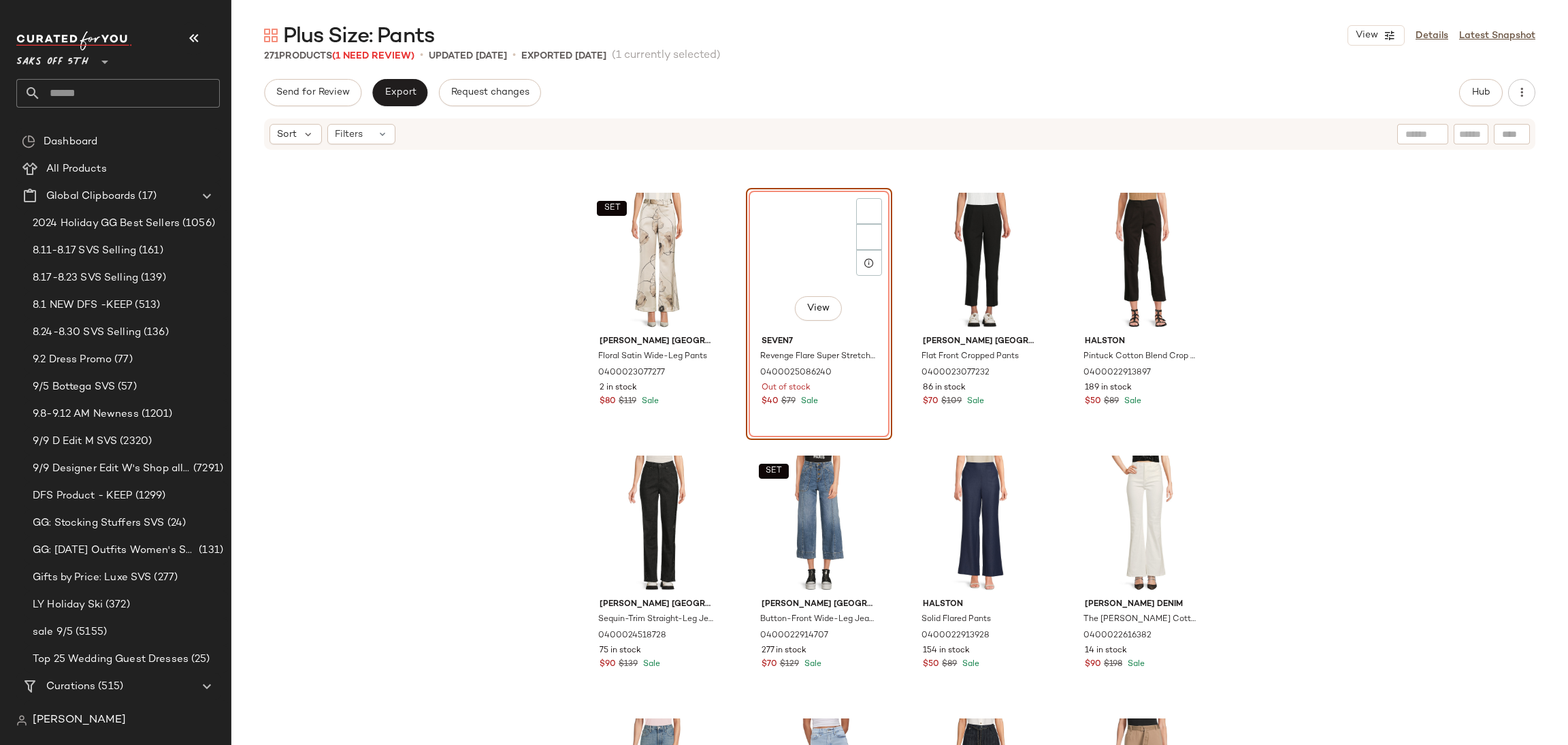
scroll to position [2628, 0]
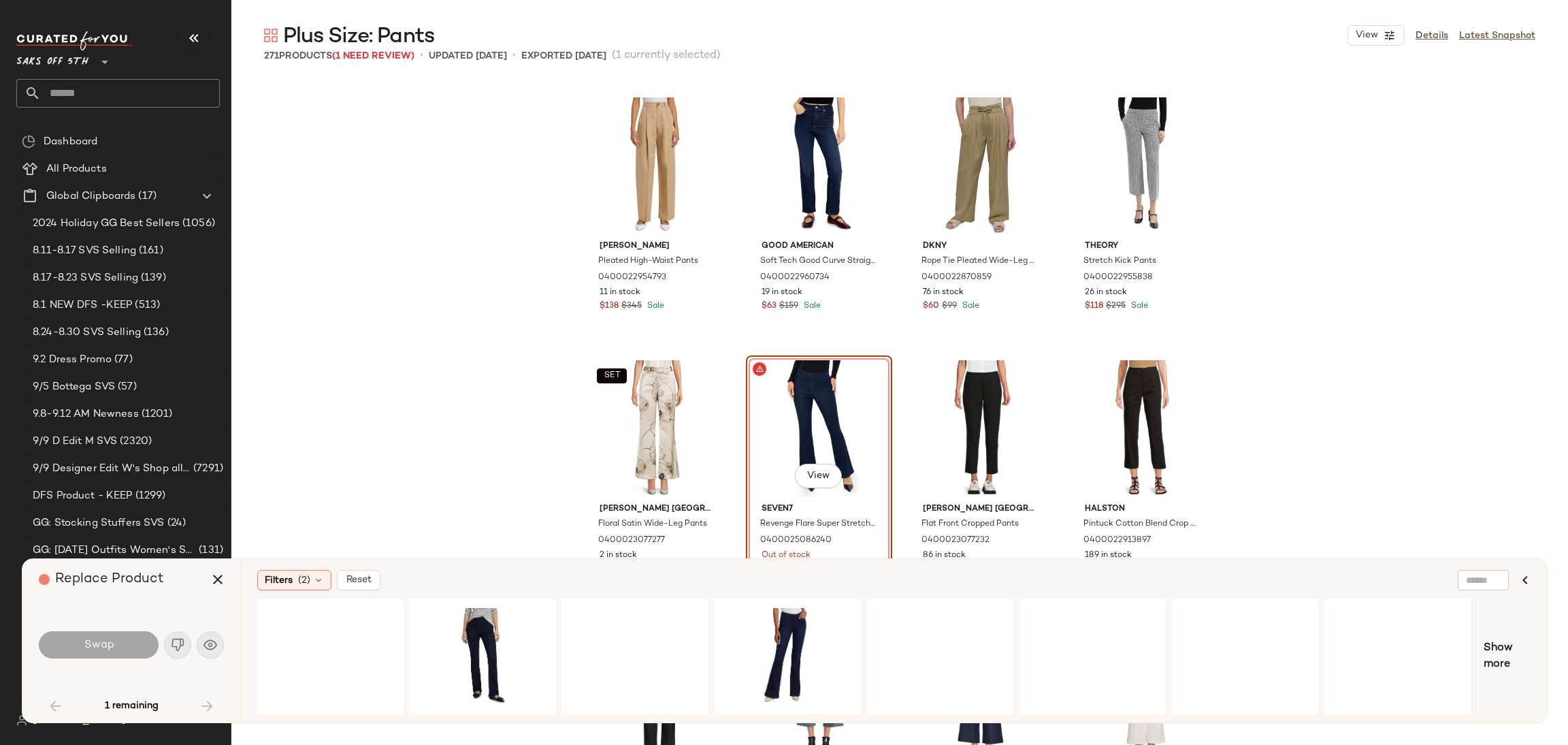
click at [813, 409] on div "View" at bounding box center [819, 428] width 136 height 137
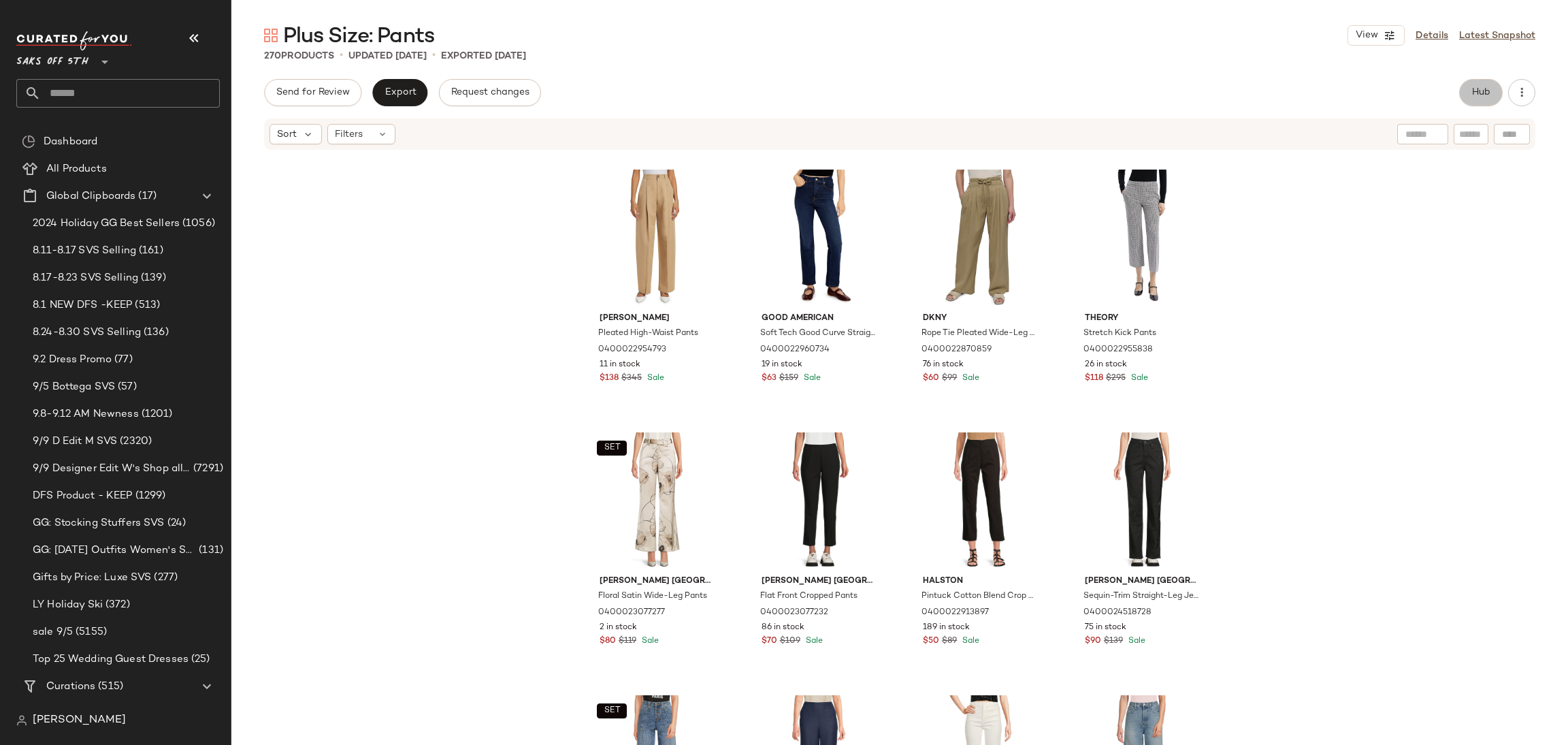
click at [1472, 90] on span "Hub" at bounding box center [1481, 93] width 19 height 11
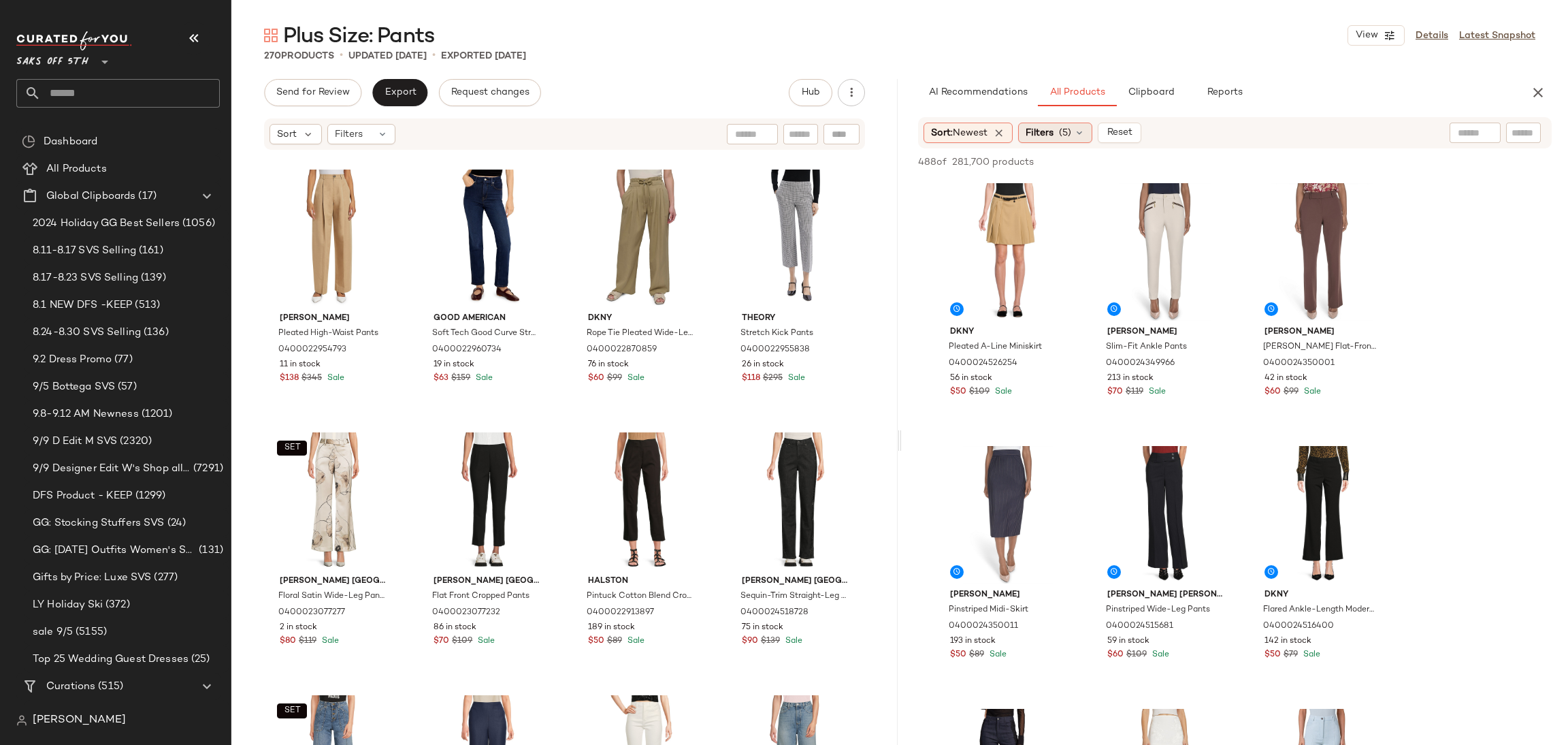
click at [1071, 131] on span "(5)" at bounding box center [1064, 133] width 12 height 14
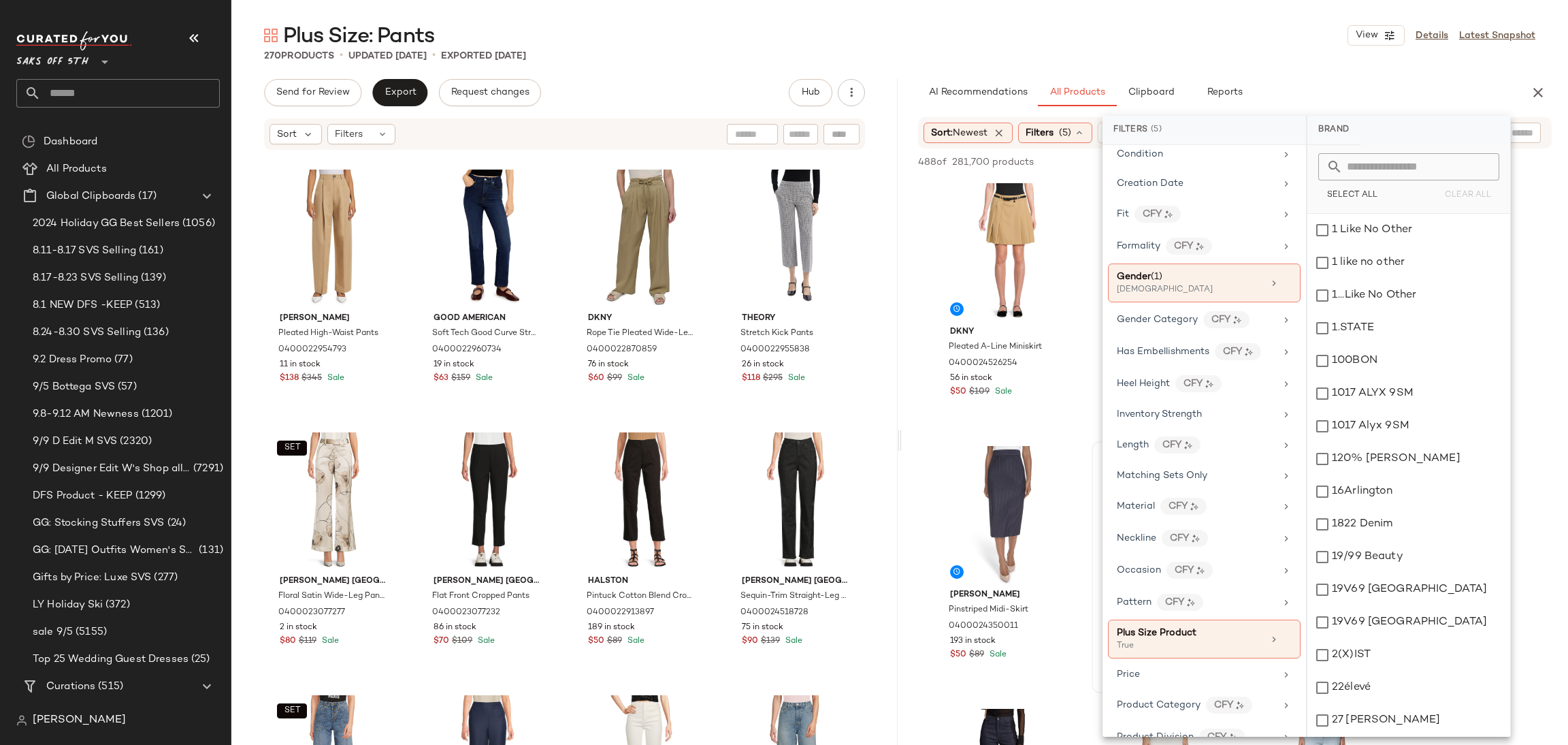
scroll to position [309, 0]
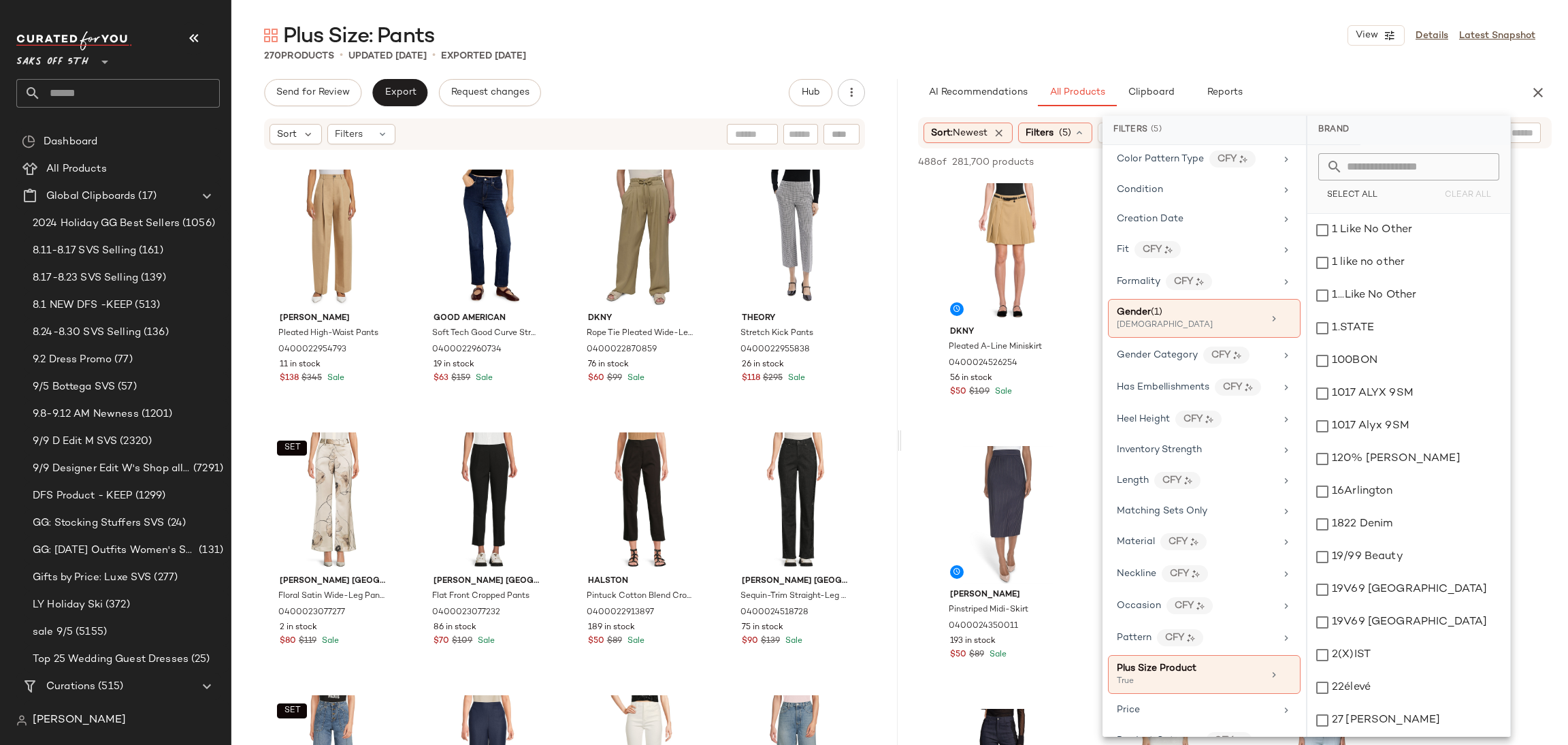
click at [1044, 56] on div "270 Products • updated Sep 9th • Exported Sep 4th" at bounding box center [899, 56] width 1336 height 13
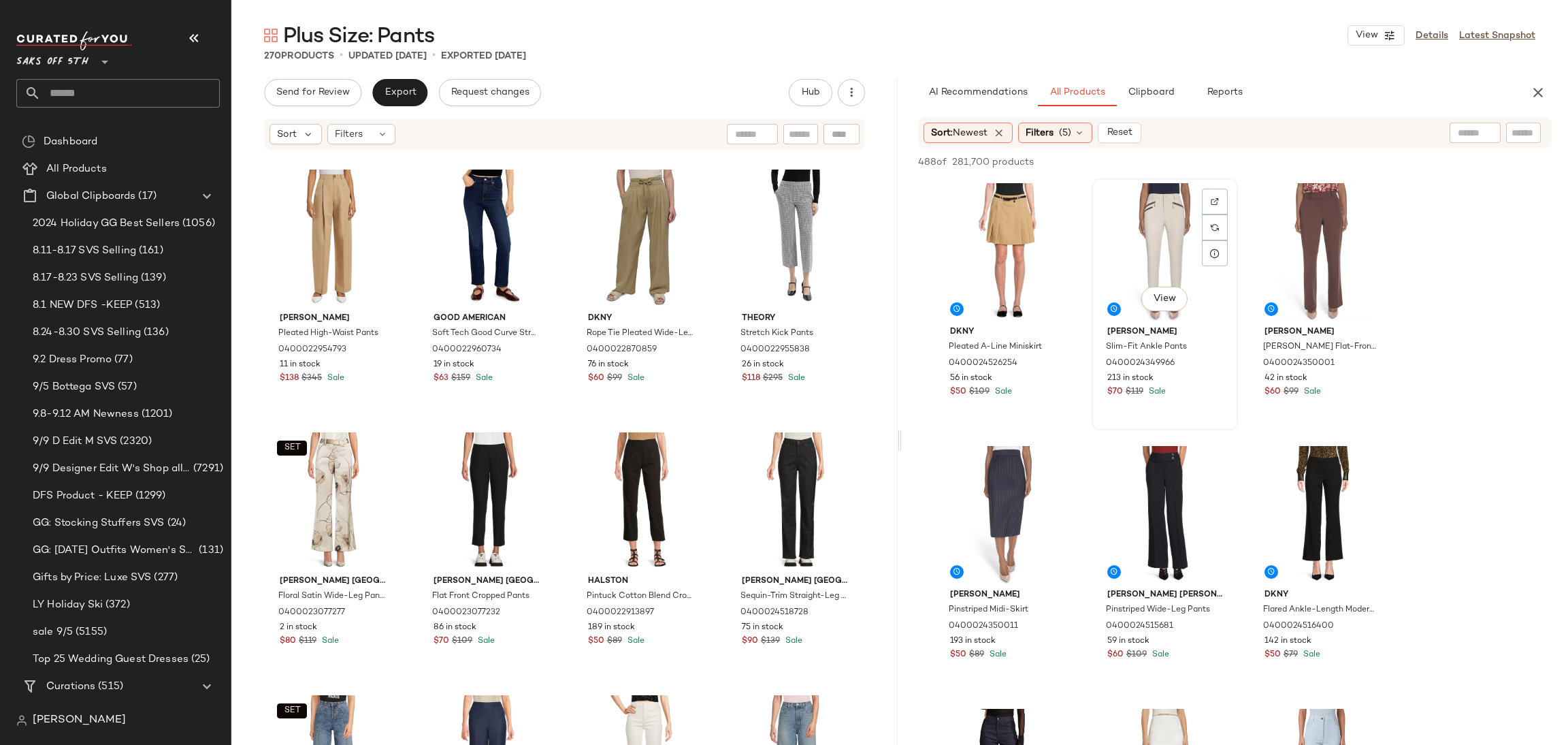
click at [1137, 242] on div "View" at bounding box center [1164, 252] width 136 height 137
click at [1353, 201] on div "View" at bounding box center [1321, 252] width 136 height 137
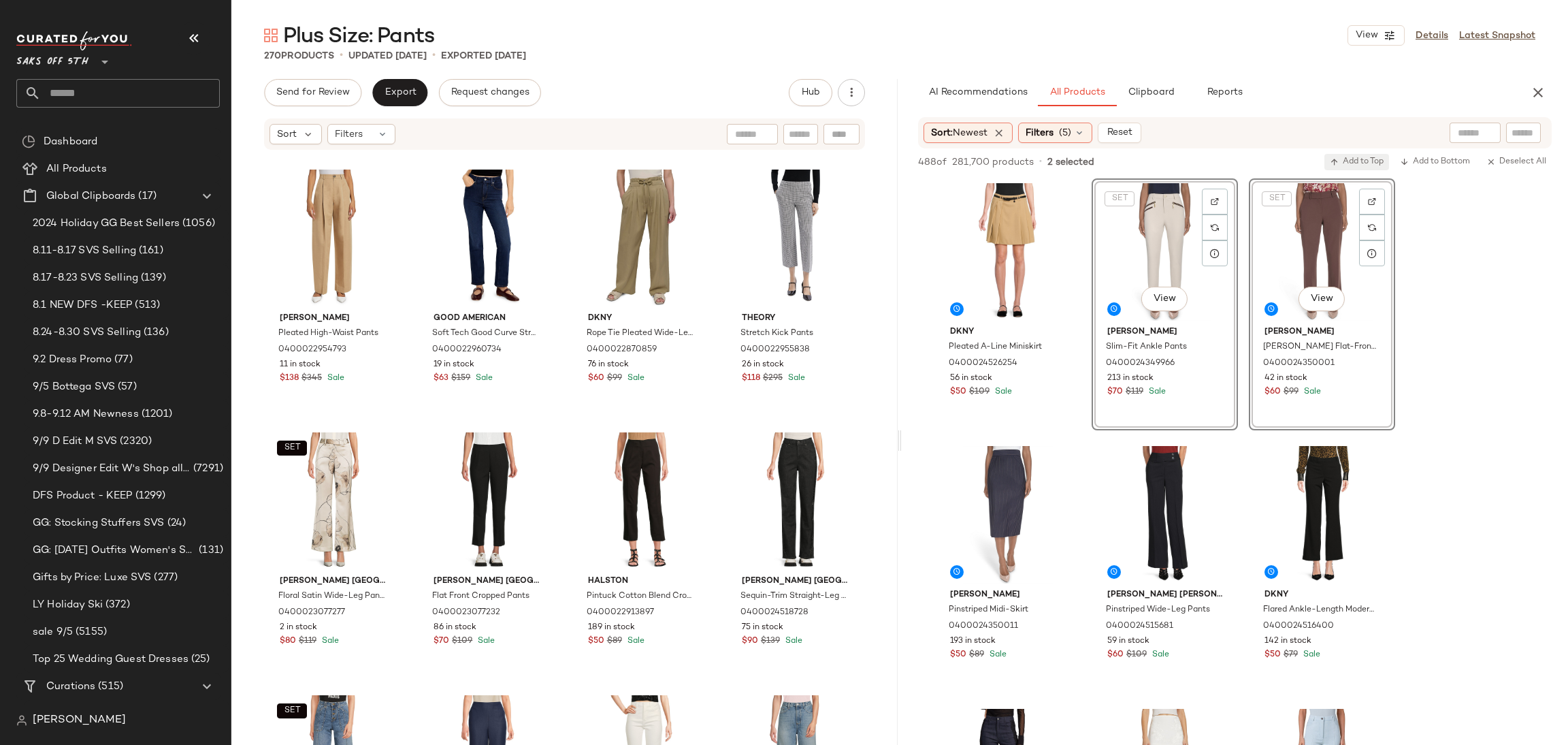
drag, startPoint x: 1356, startPoint y: 170, endPoint x: 1362, endPoint y: 156, distance: 15.2
click at [1362, 156] on div "Add to Top Add to Bottom Deselect All" at bounding box center [1438, 162] width 228 height 17
click at [1362, 157] on span "Add to Top" at bounding box center [1356, 162] width 54 height 10
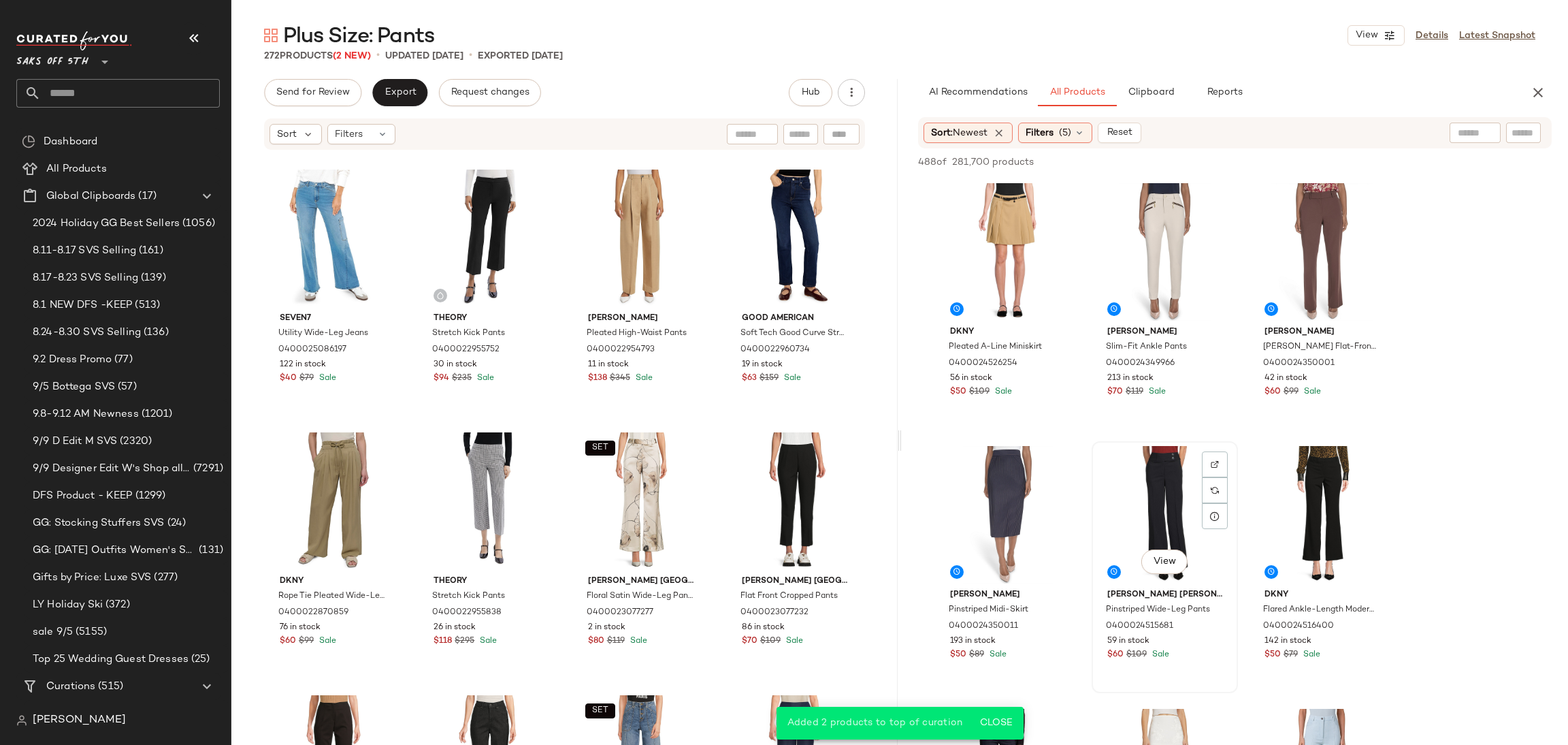
click at [1153, 506] on div "View" at bounding box center [1164, 514] width 136 height 137
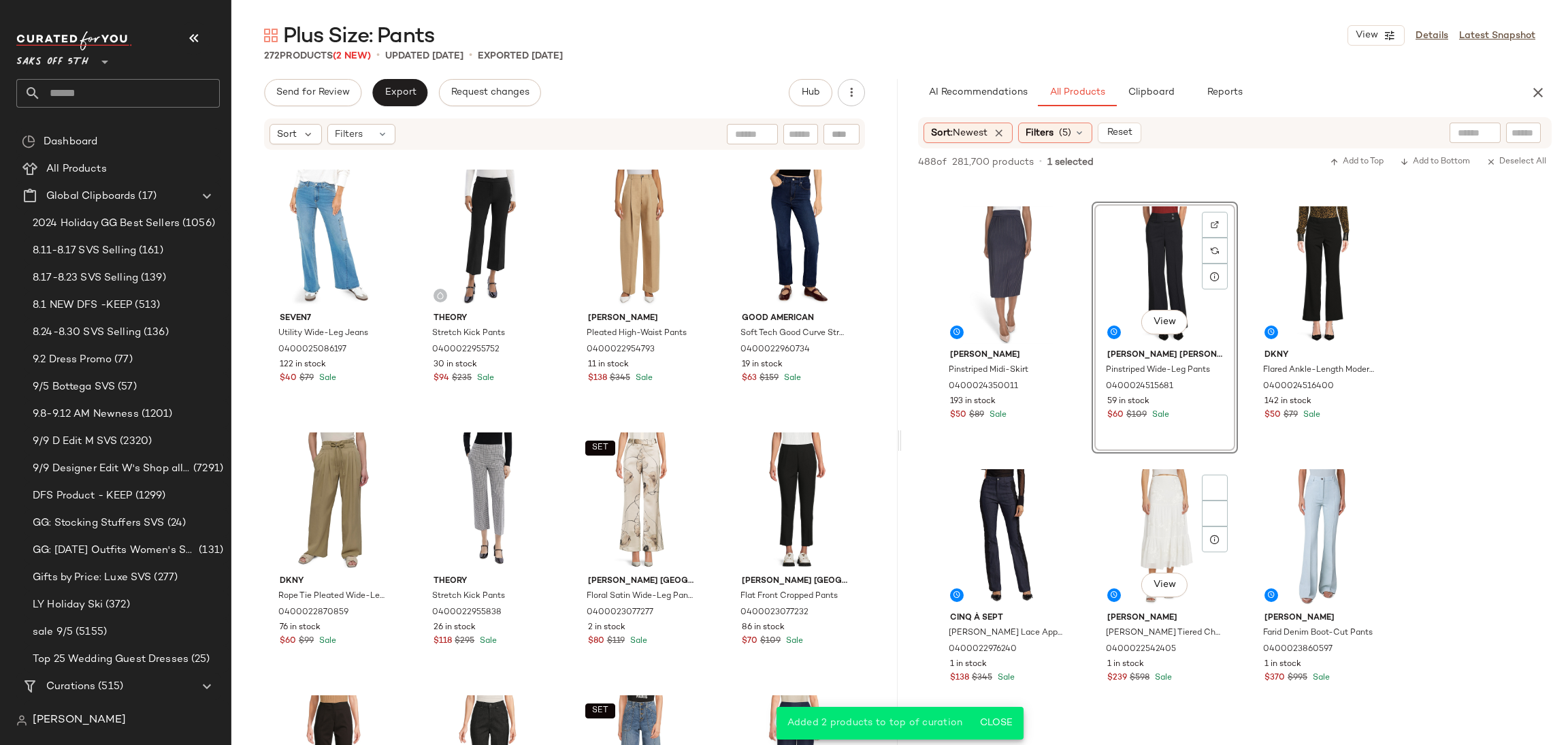
scroll to position [261, 0]
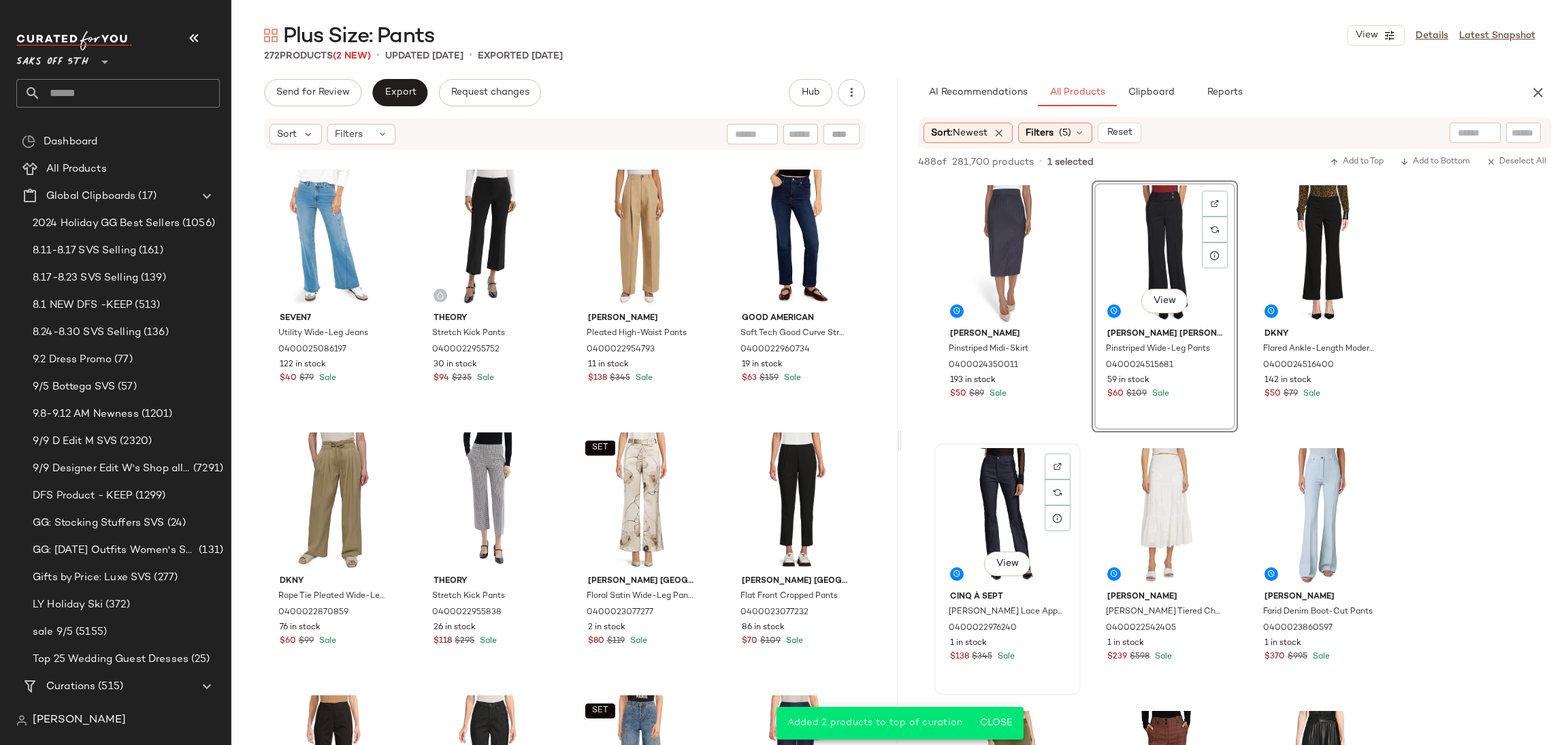
click at [966, 502] on div "View" at bounding box center [1007, 517] width 136 height 137
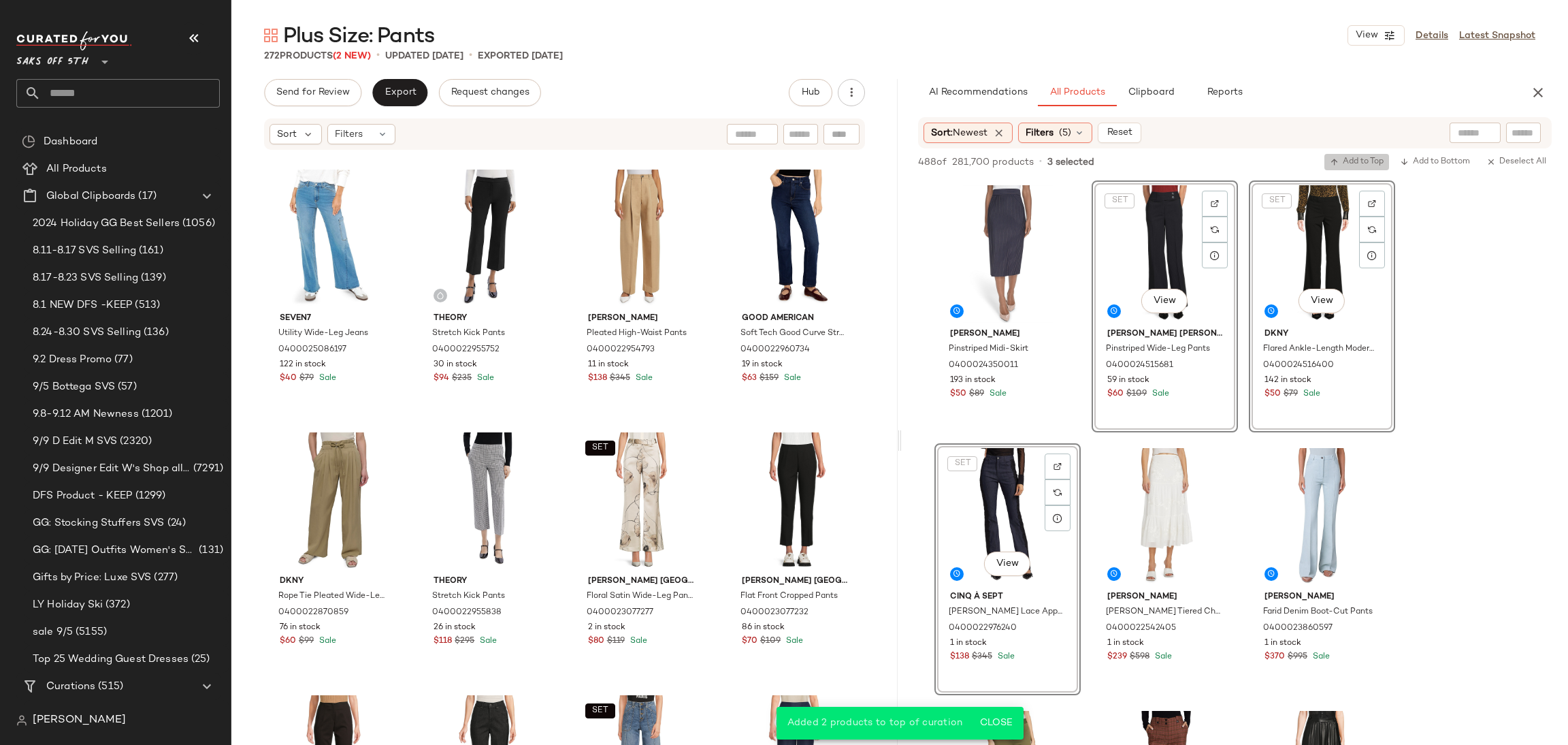
click at [1365, 165] on span "Add to Top" at bounding box center [1356, 162] width 54 height 10
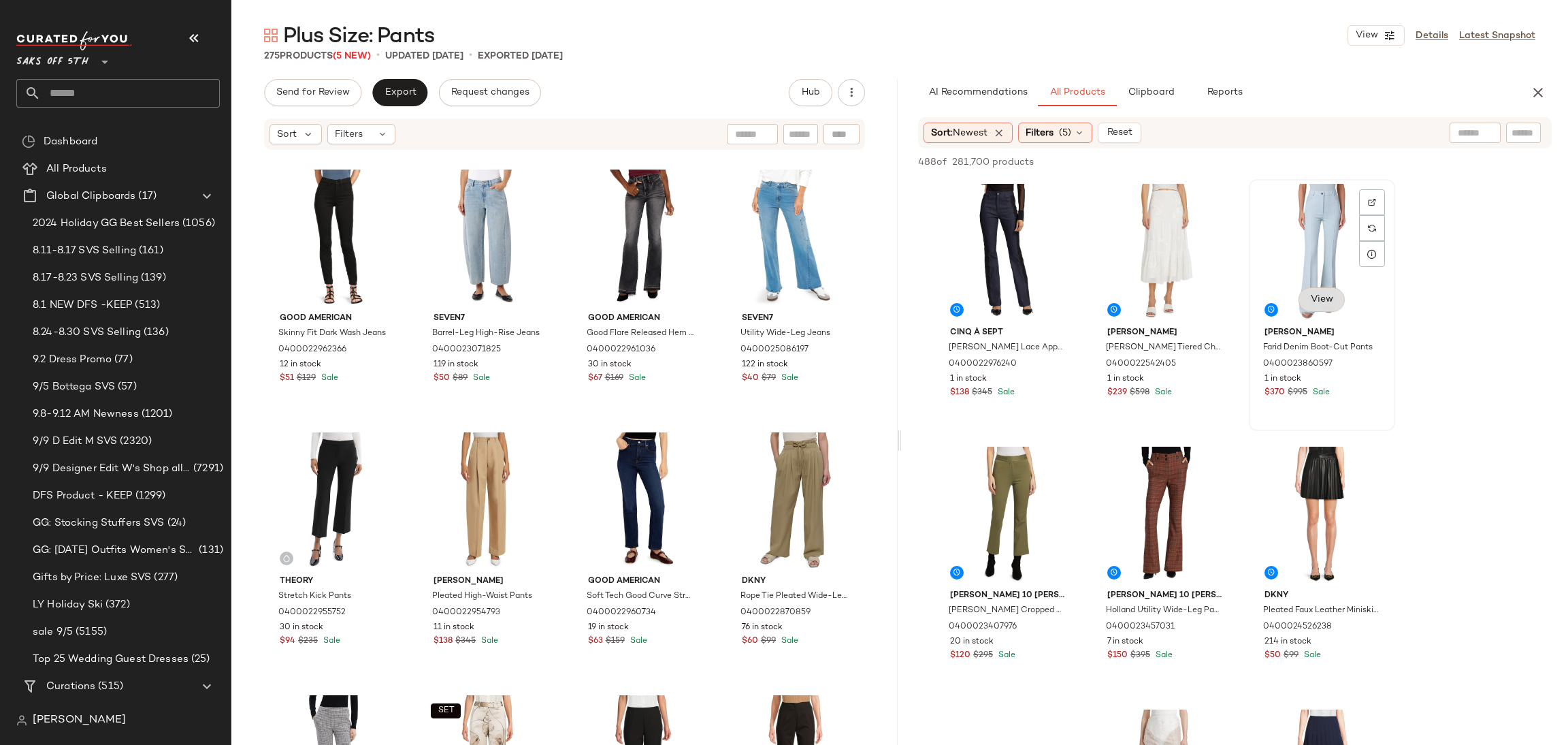
scroll to position [532, 0]
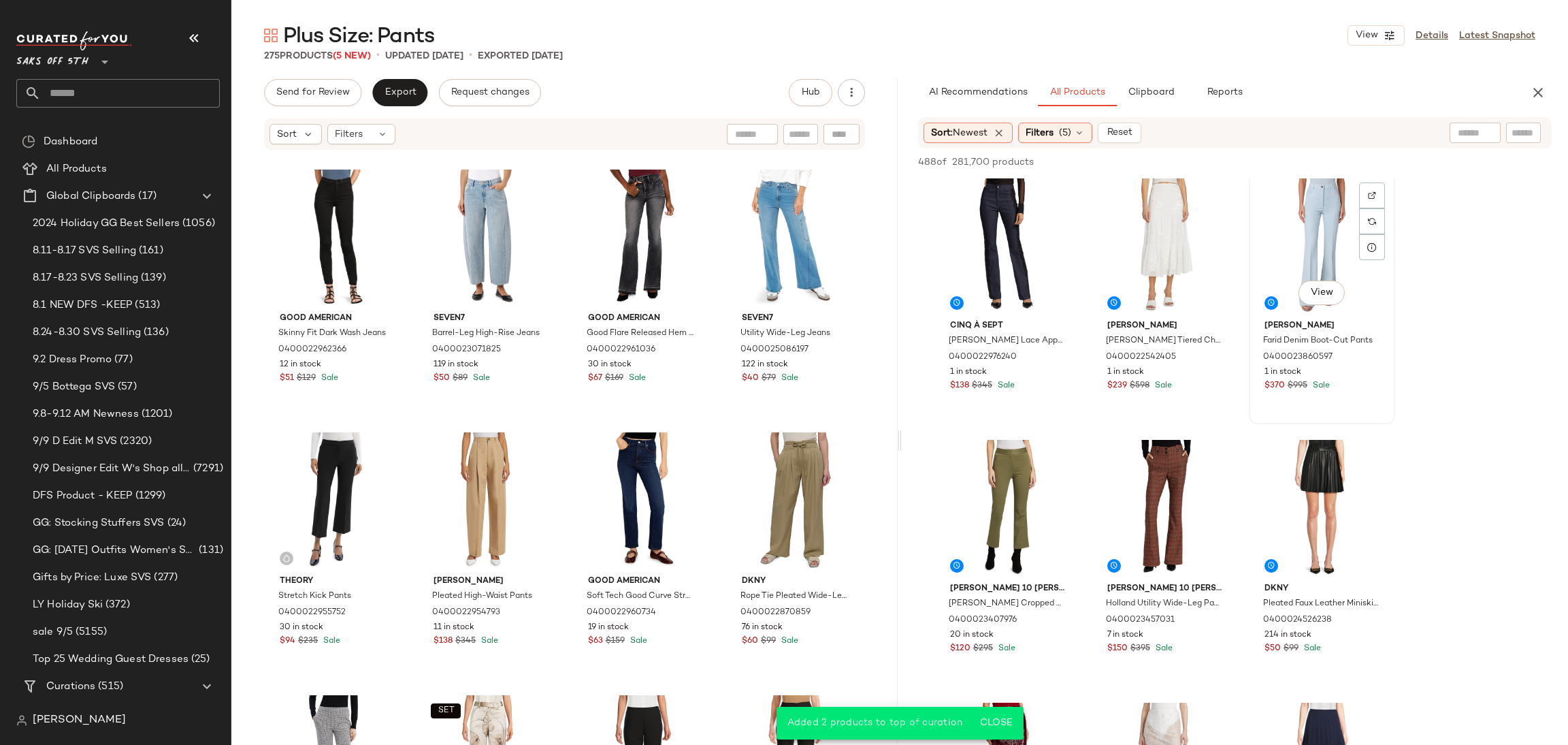
click at [1325, 213] on div "View" at bounding box center [1321, 245] width 136 height 137
click at [1165, 465] on div "View" at bounding box center [1164, 508] width 136 height 137
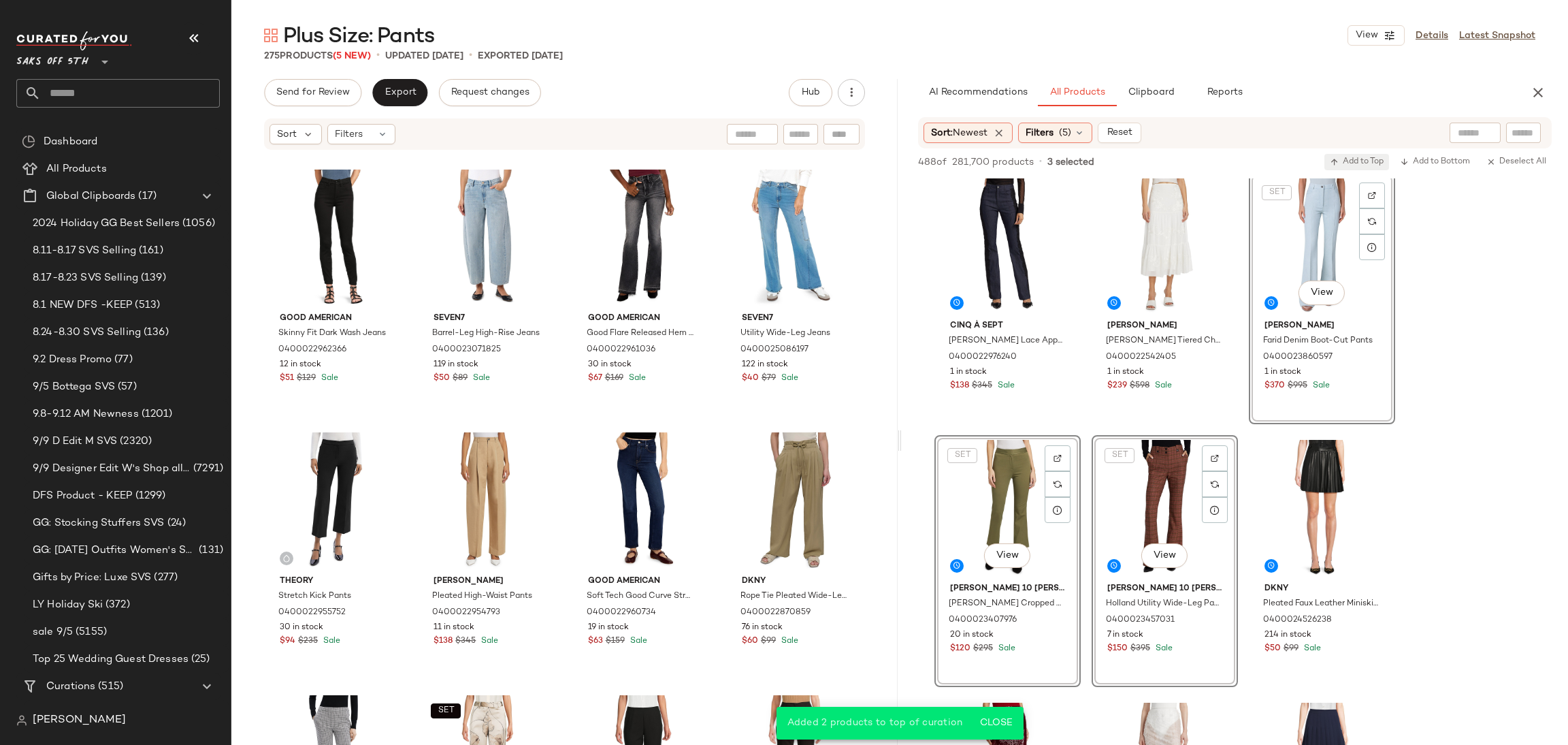
click at [1349, 159] on span "Add to Top" at bounding box center [1356, 162] width 54 height 10
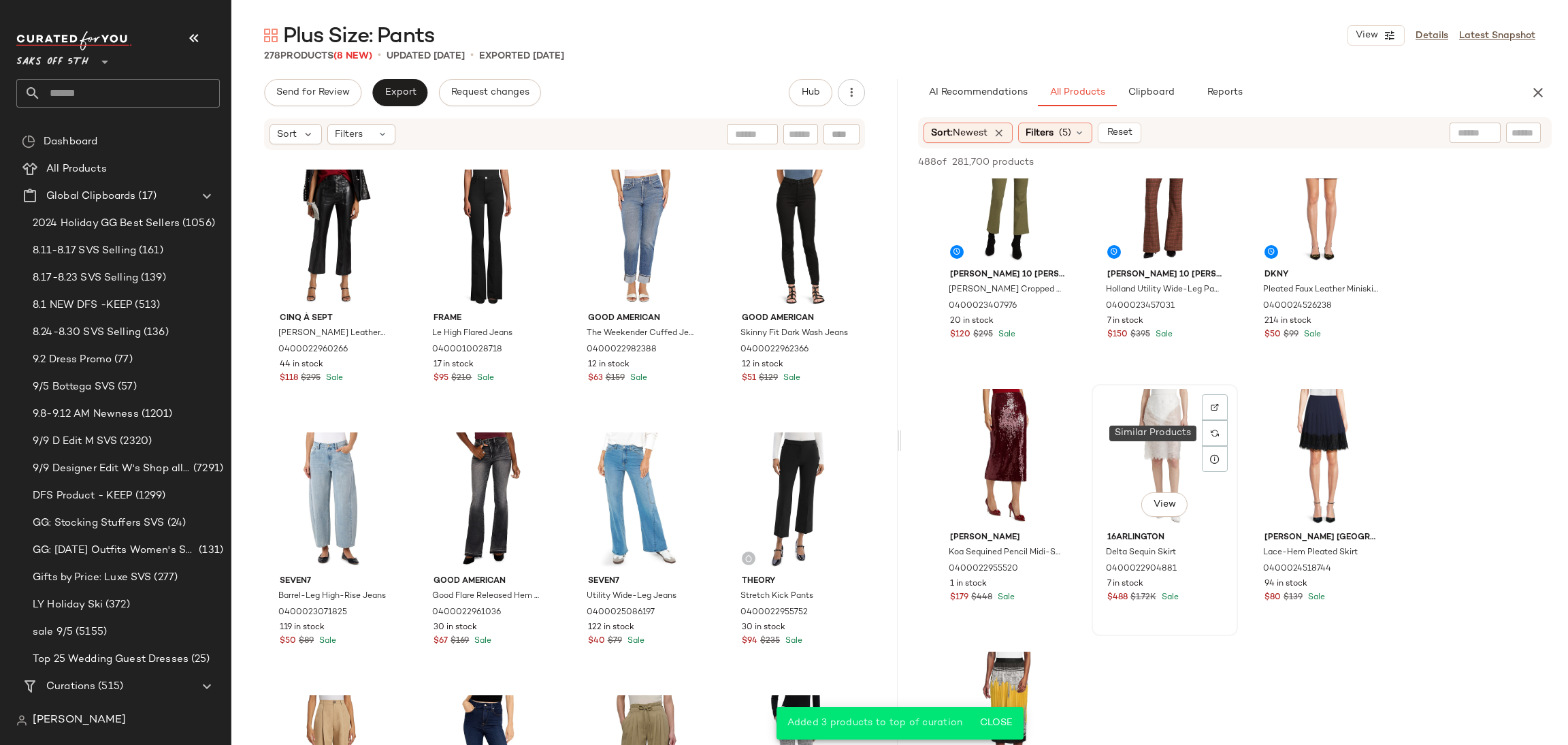
scroll to position [846, 0]
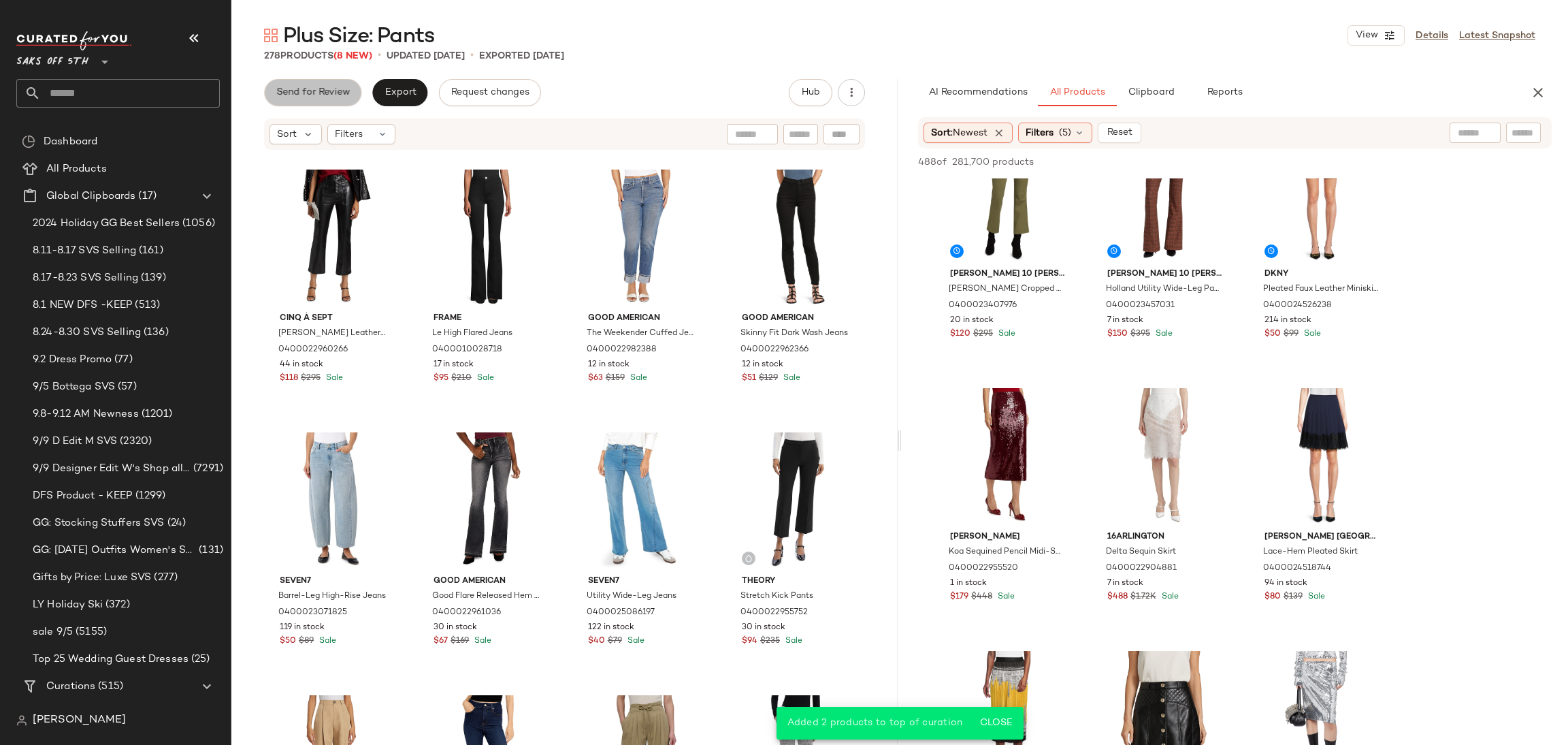
click at [309, 94] on span "Send for Review" at bounding box center [312, 93] width 75 height 11
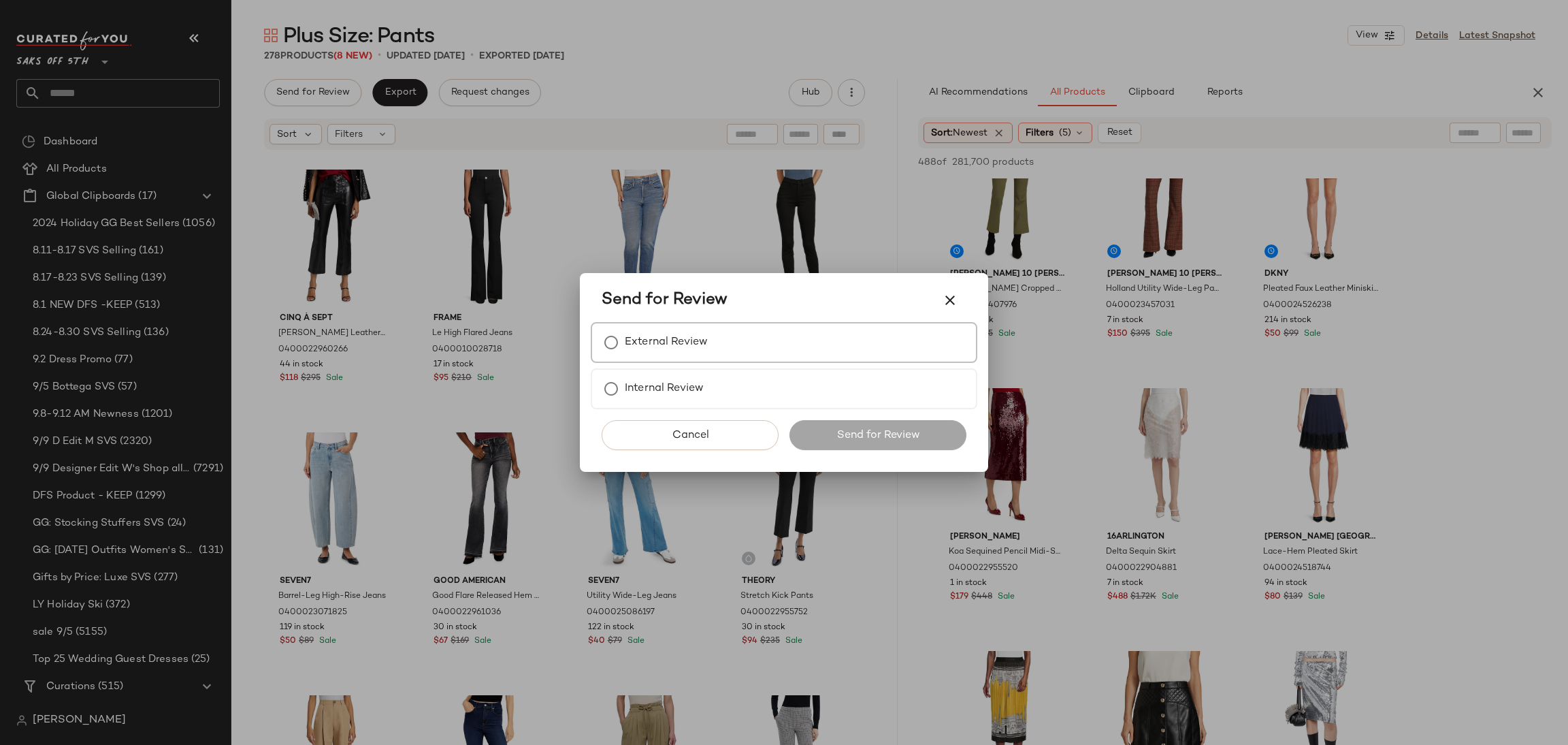
click at [646, 336] on label "External Review" at bounding box center [666, 342] width 83 height 27
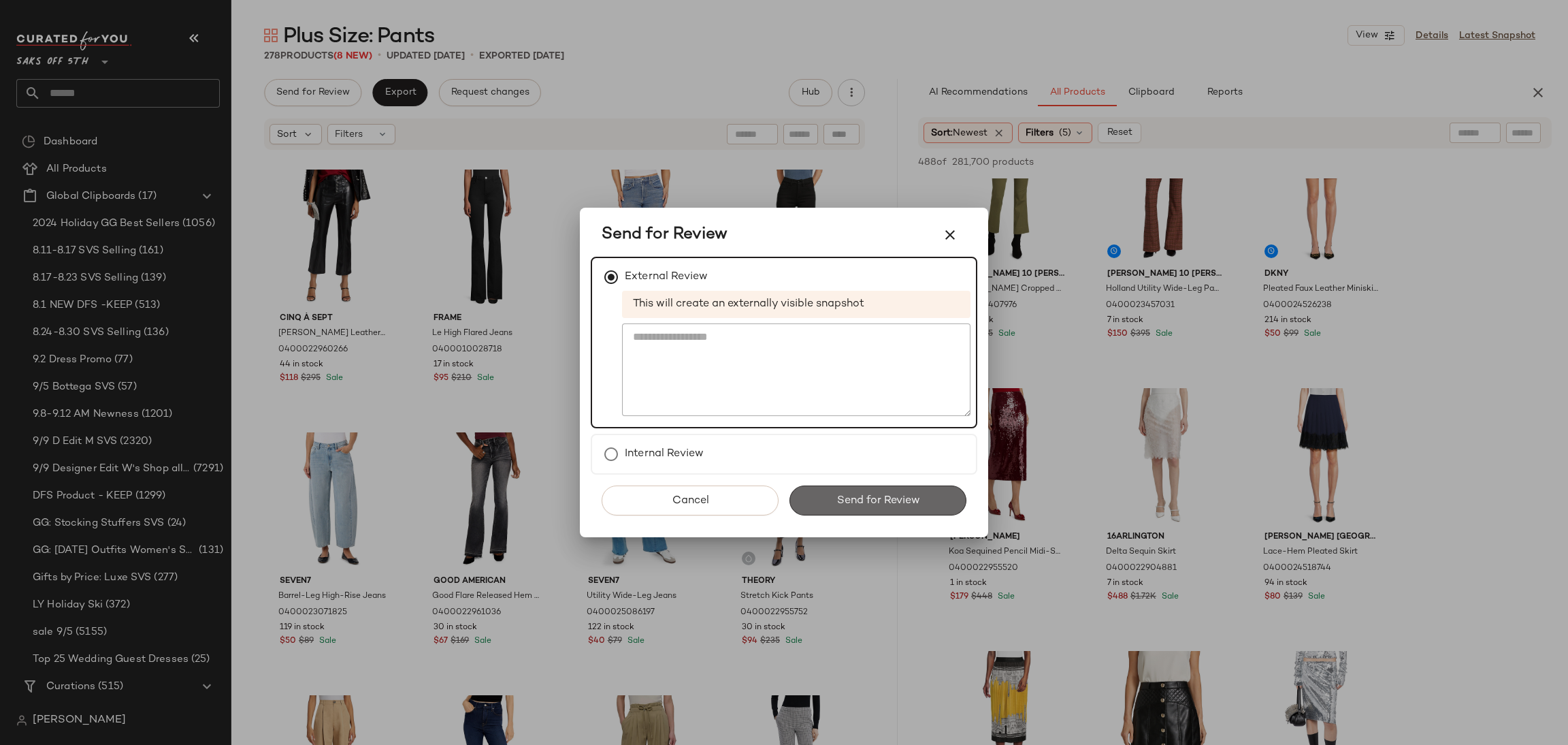
click at [846, 490] on button "Send for Review" at bounding box center [877, 501] width 177 height 30
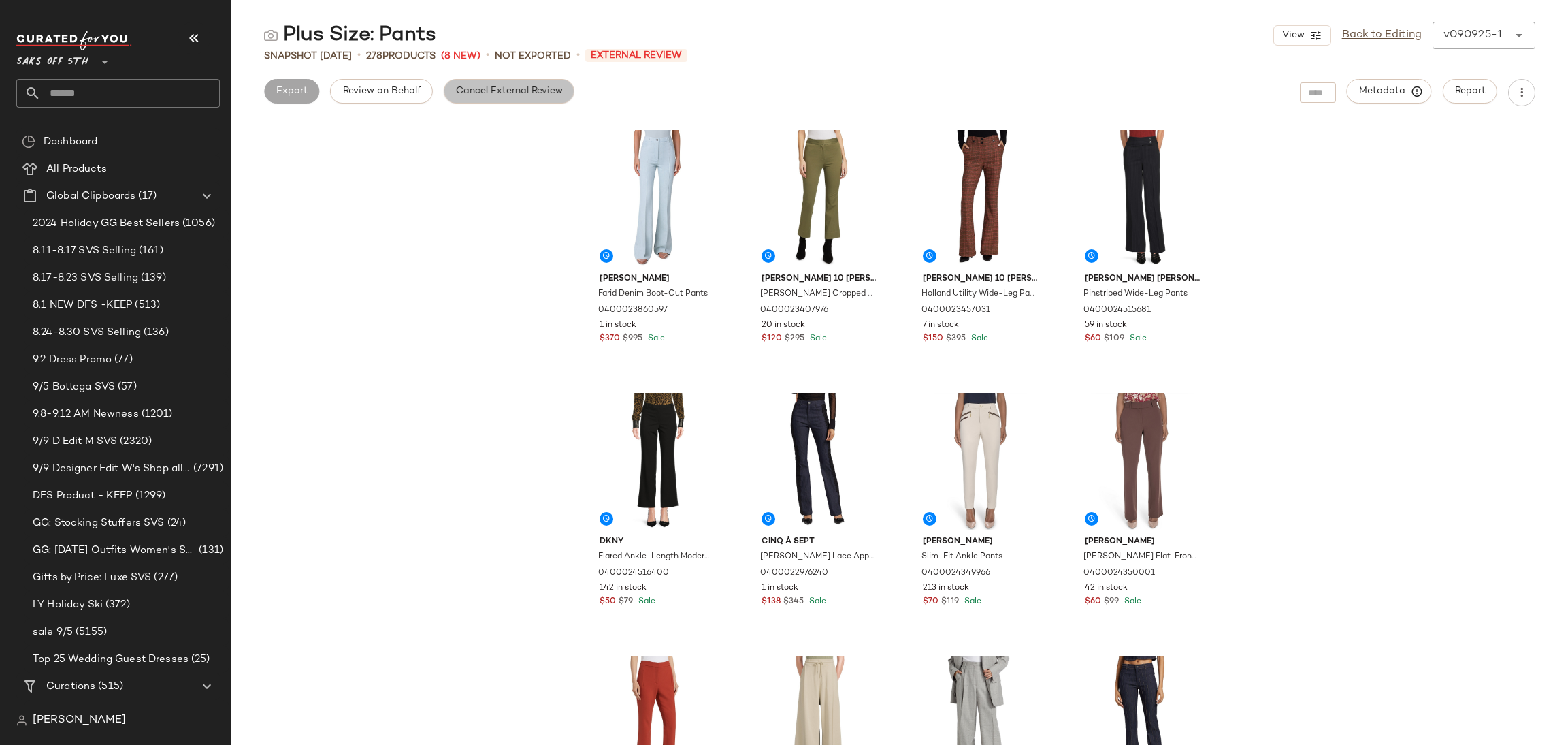
click at [471, 86] on span "Cancel External Review" at bounding box center [509, 91] width 108 height 11
click at [408, 99] on button "Export" at bounding box center [399, 91] width 55 height 25
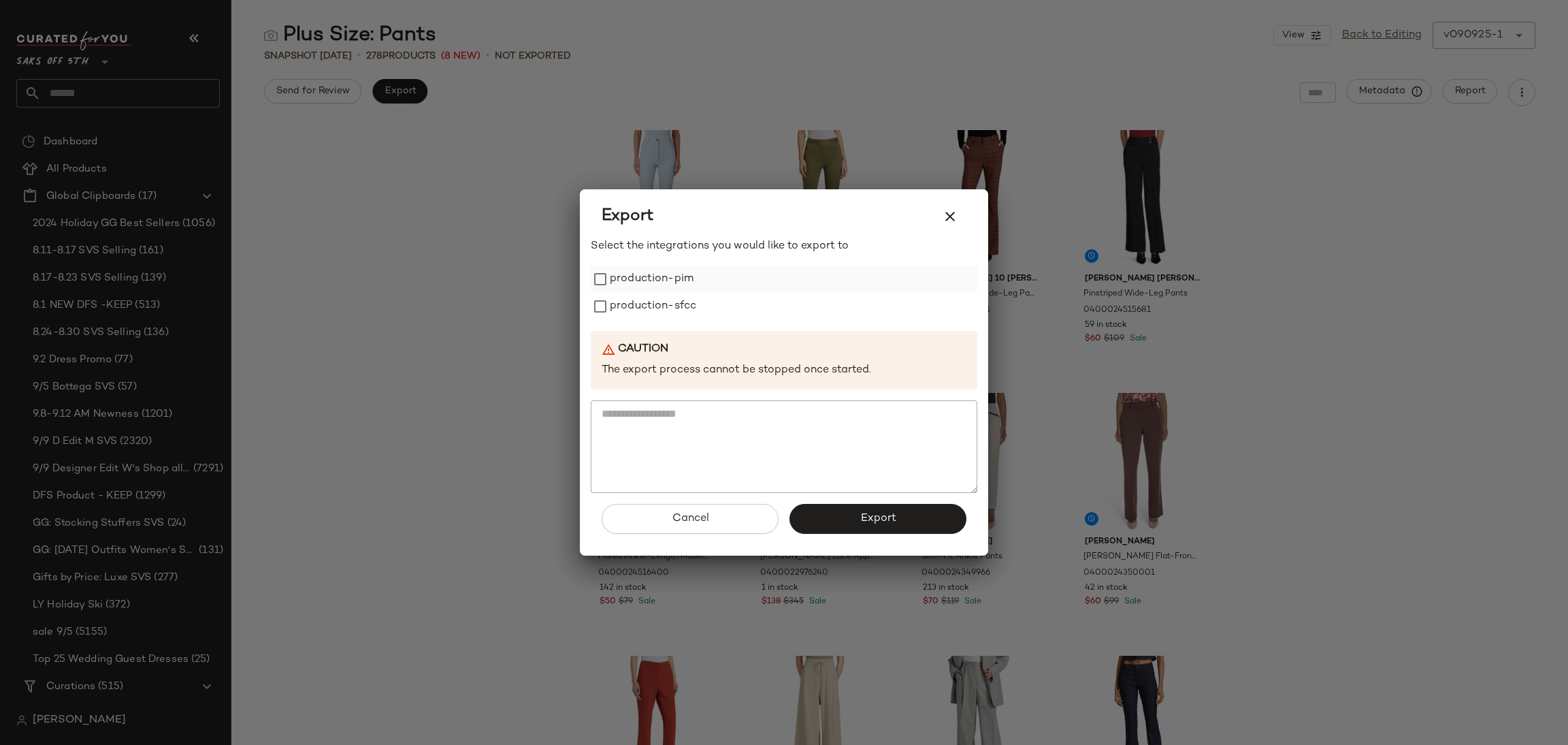
click at [625, 284] on label "production-pim" at bounding box center [652, 279] width 84 height 27
click at [628, 301] on label "production-sfcc" at bounding box center [653, 306] width 86 height 27
click at [855, 526] on button "Export" at bounding box center [877, 519] width 177 height 30
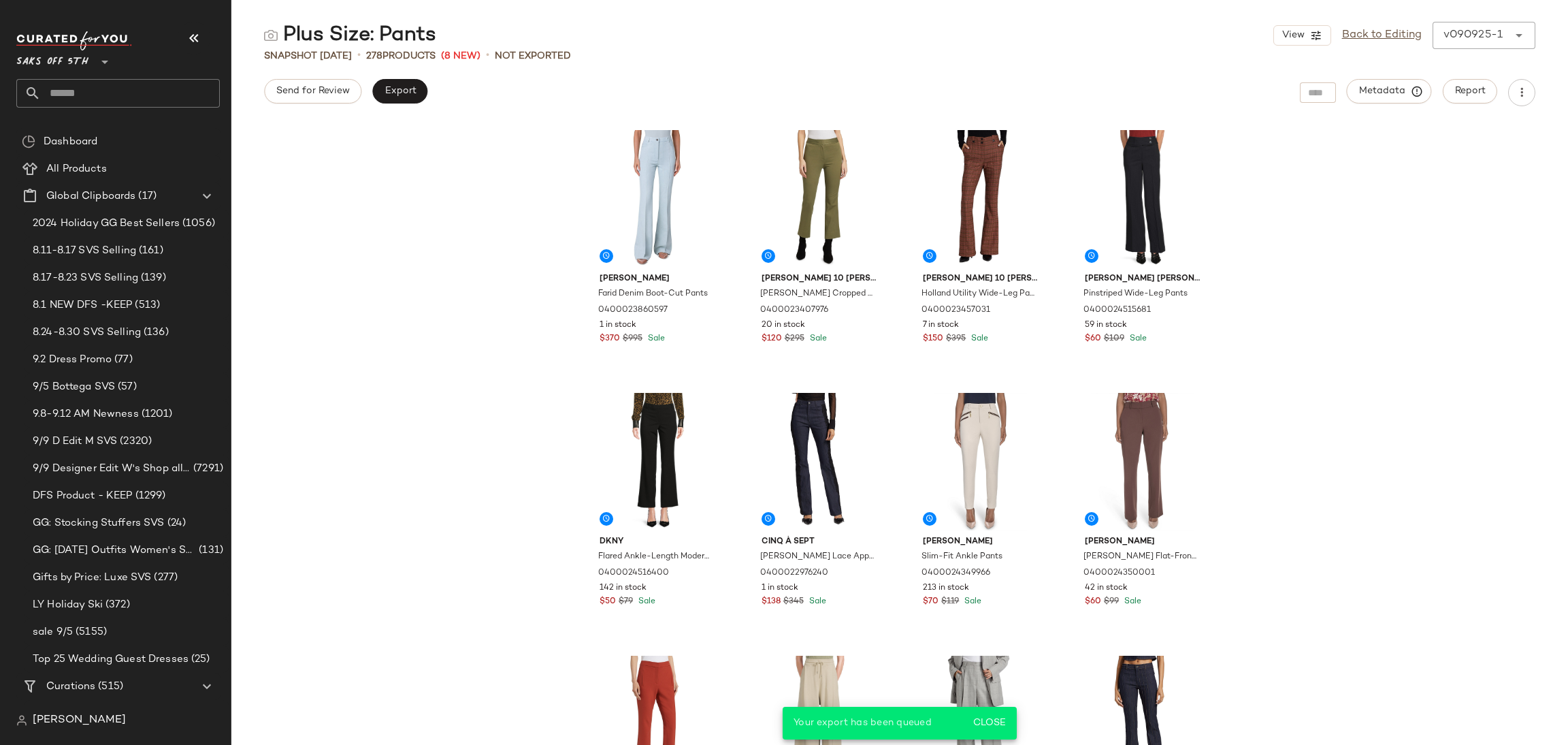
click at [163, 70] on div "Saks OFF 5TH **" at bounding box center [118, 53] width 204 height 34
click at [157, 84] on input "text" at bounding box center [130, 94] width 179 height 29
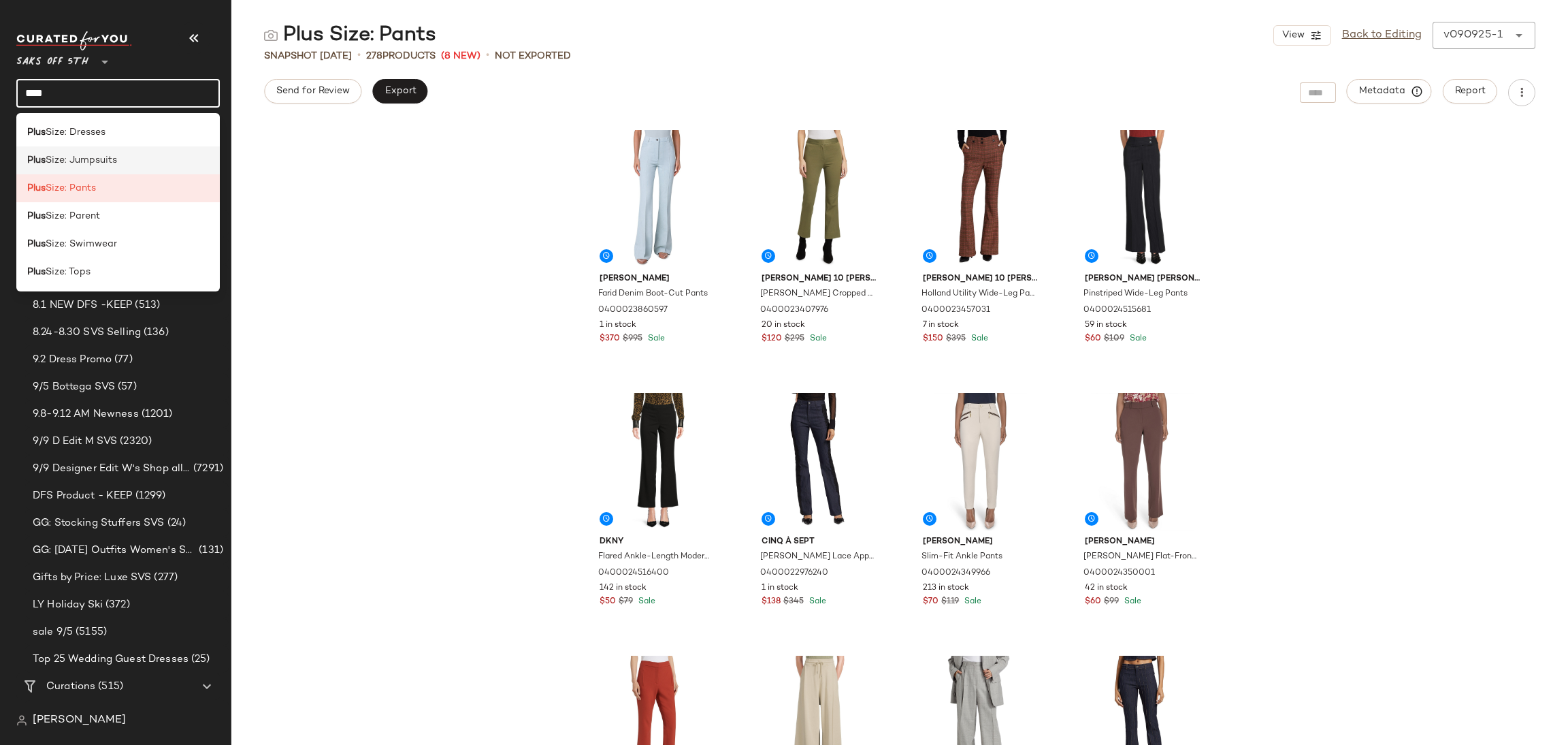
type input "****"
click at [117, 159] on span "Size: Jumpsuits" at bounding box center [81, 160] width 71 height 14
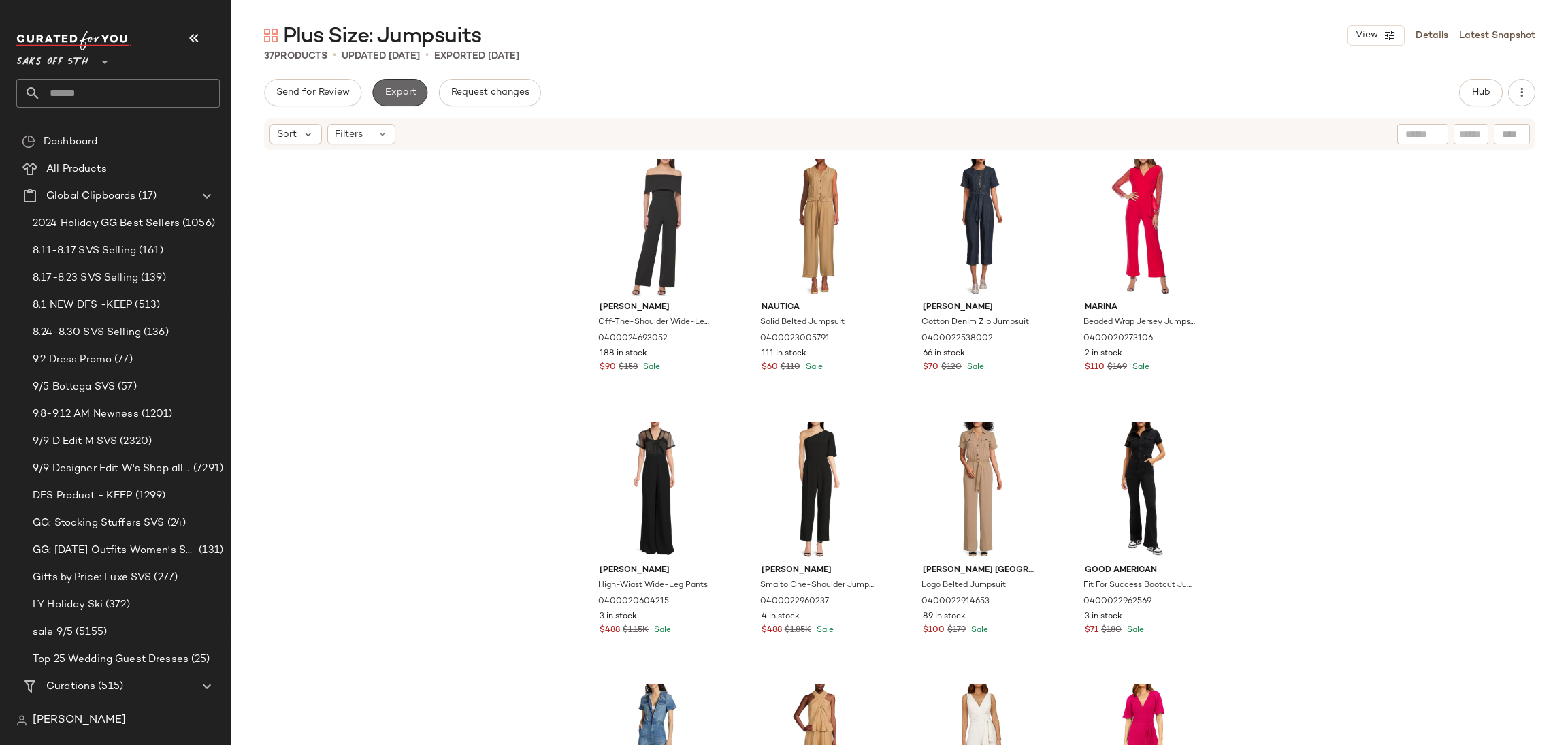
click at [405, 98] on button "Export" at bounding box center [399, 93] width 55 height 27
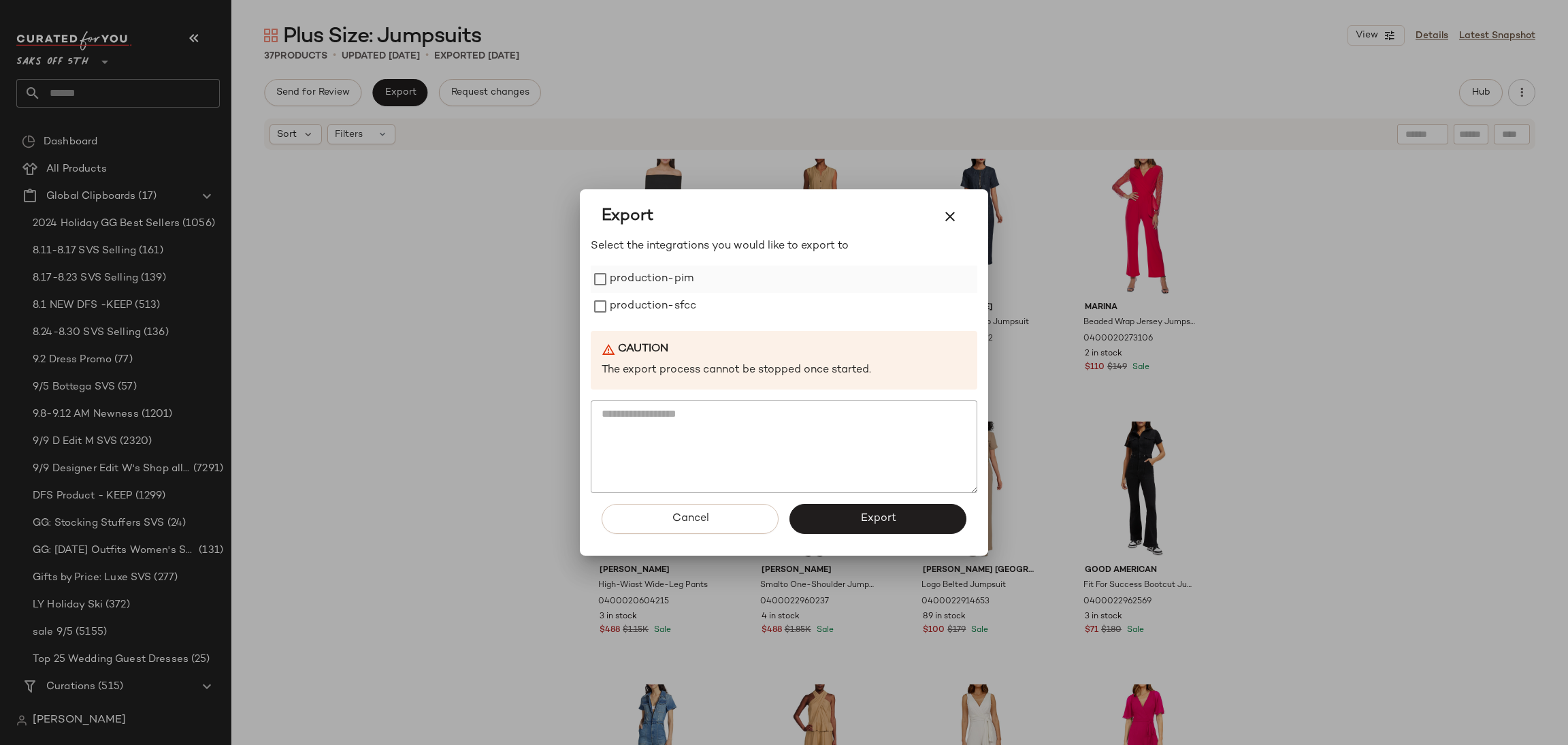
click at [643, 282] on label "production-pim" at bounding box center [652, 279] width 84 height 27
click at [639, 306] on label "production-sfcc" at bounding box center [653, 306] width 86 height 27
click at [818, 515] on button "Export" at bounding box center [877, 519] width 177 height 30
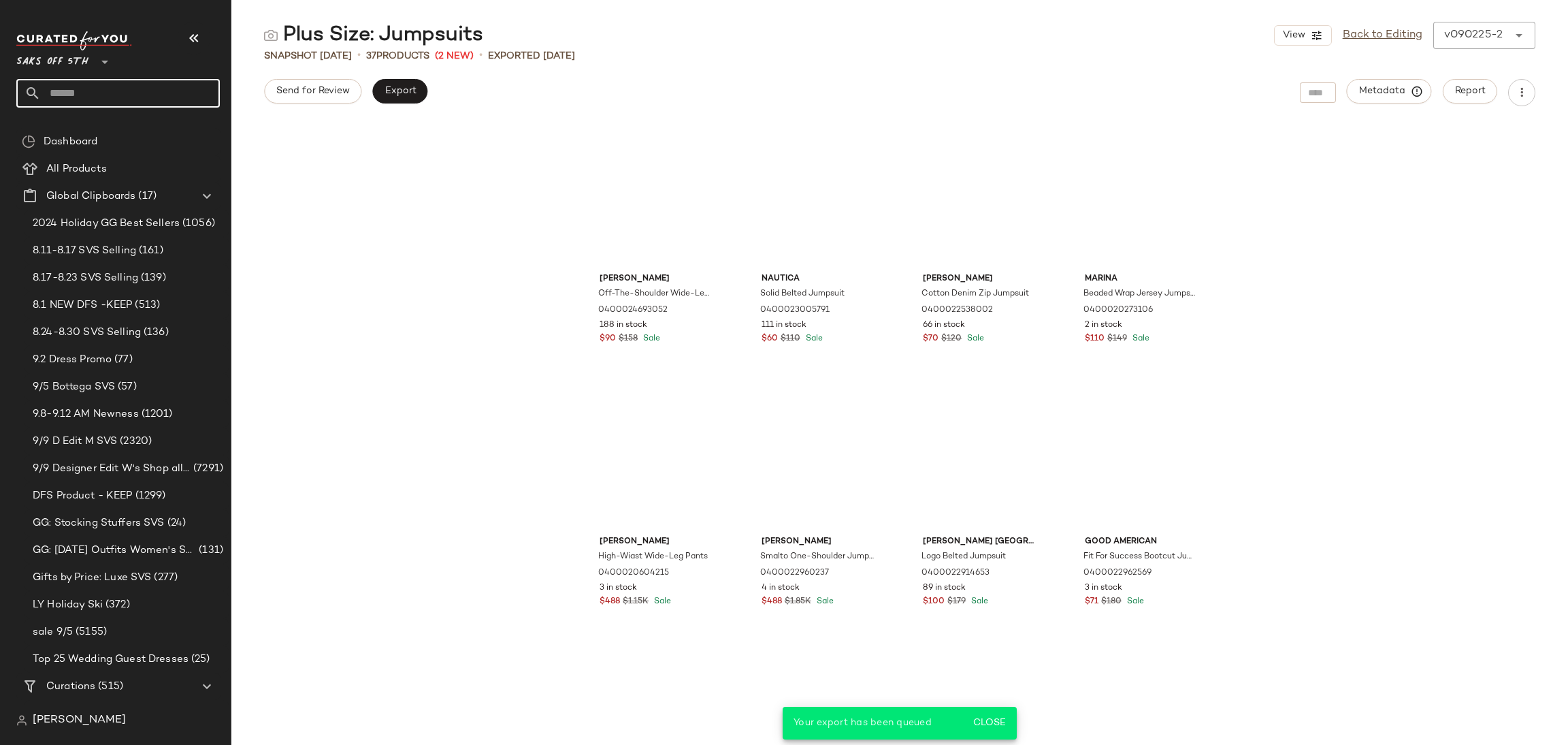
click at [150, 86] on input "text" at bounding box center [130, 94] width 179 height 29
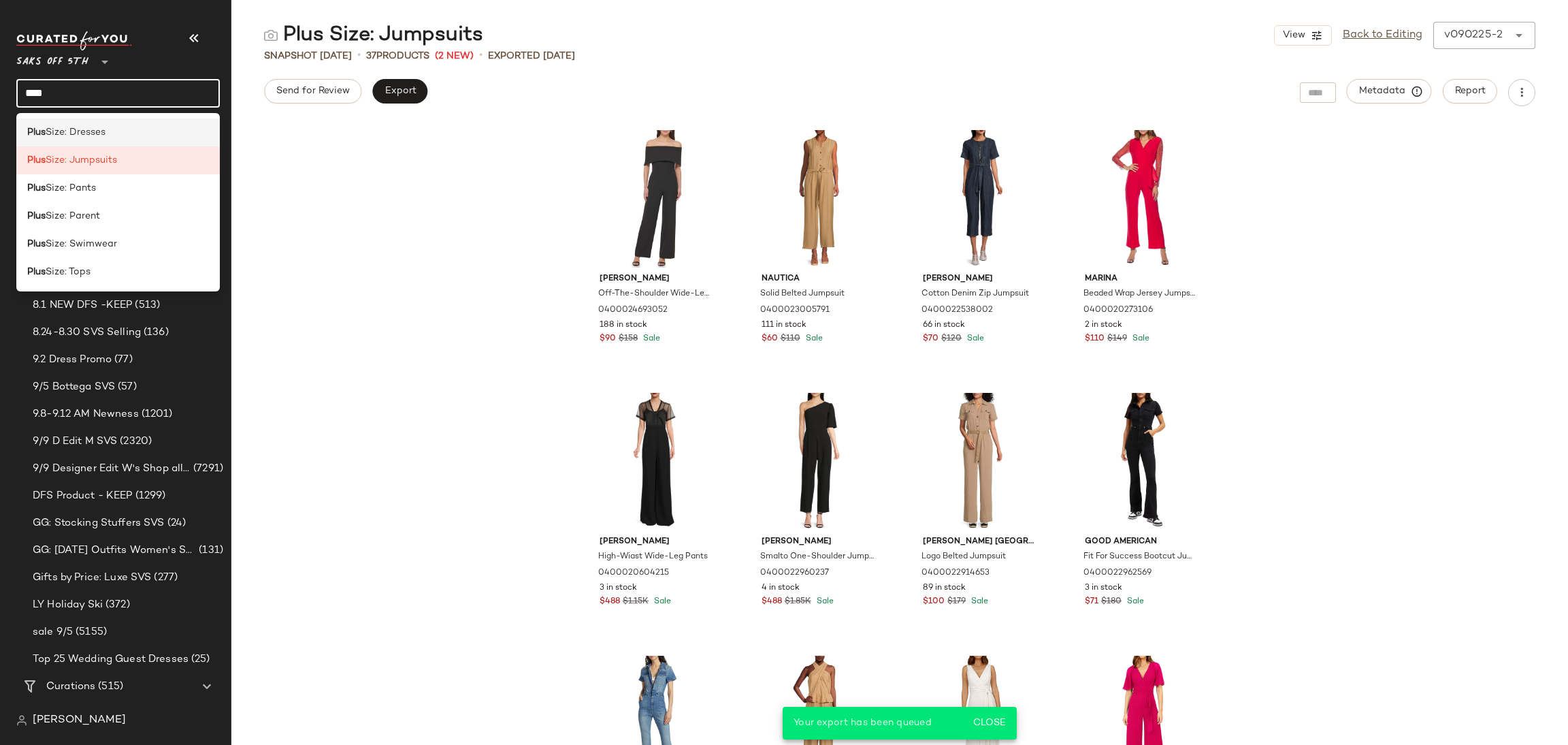
type input "****"
click at [95, 136] on span "Size: Dresses" at bounding box center [75, 132] width 59 height 14
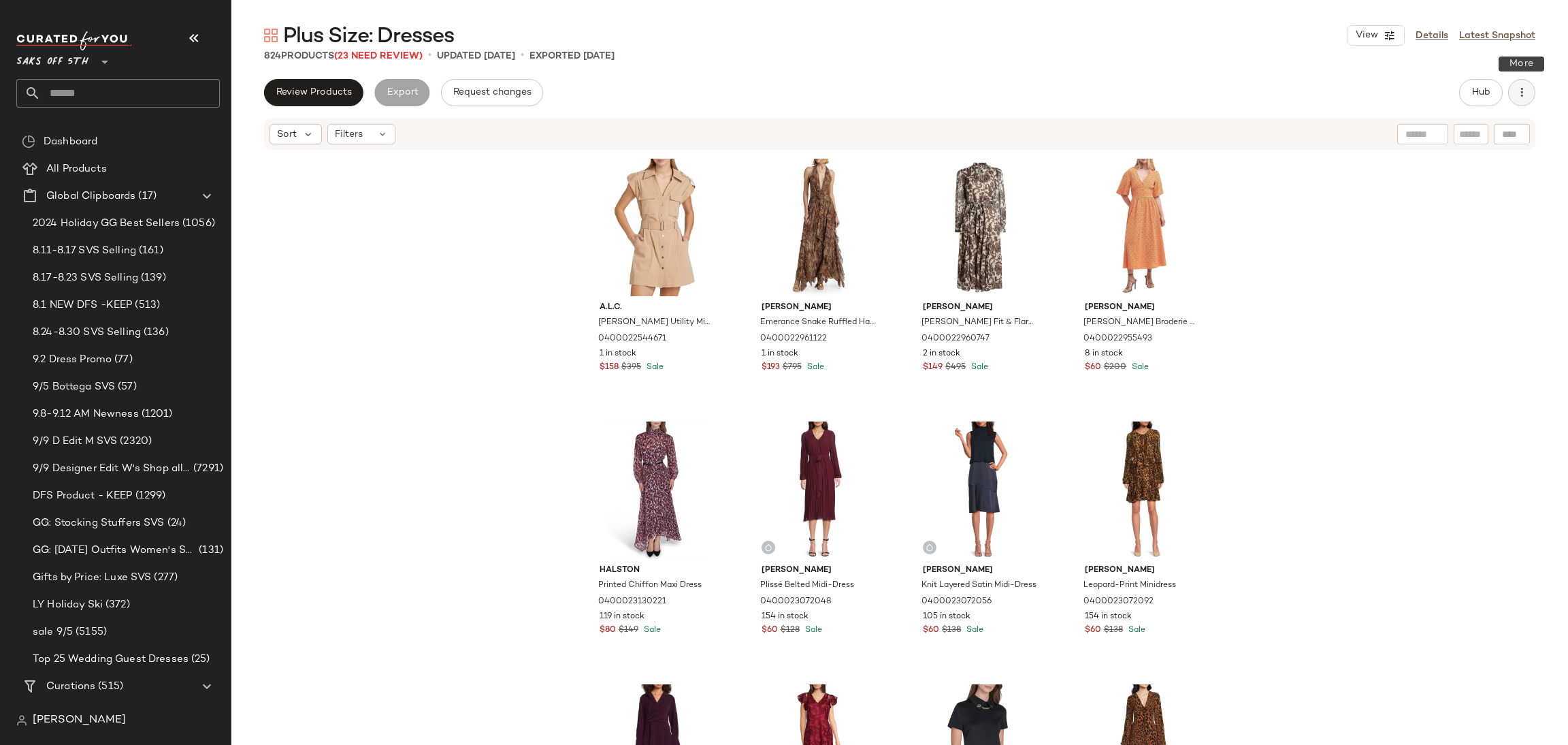
click at [1520, 90] on icon "button" at bounding box center [1521, 92] width 13 height 13
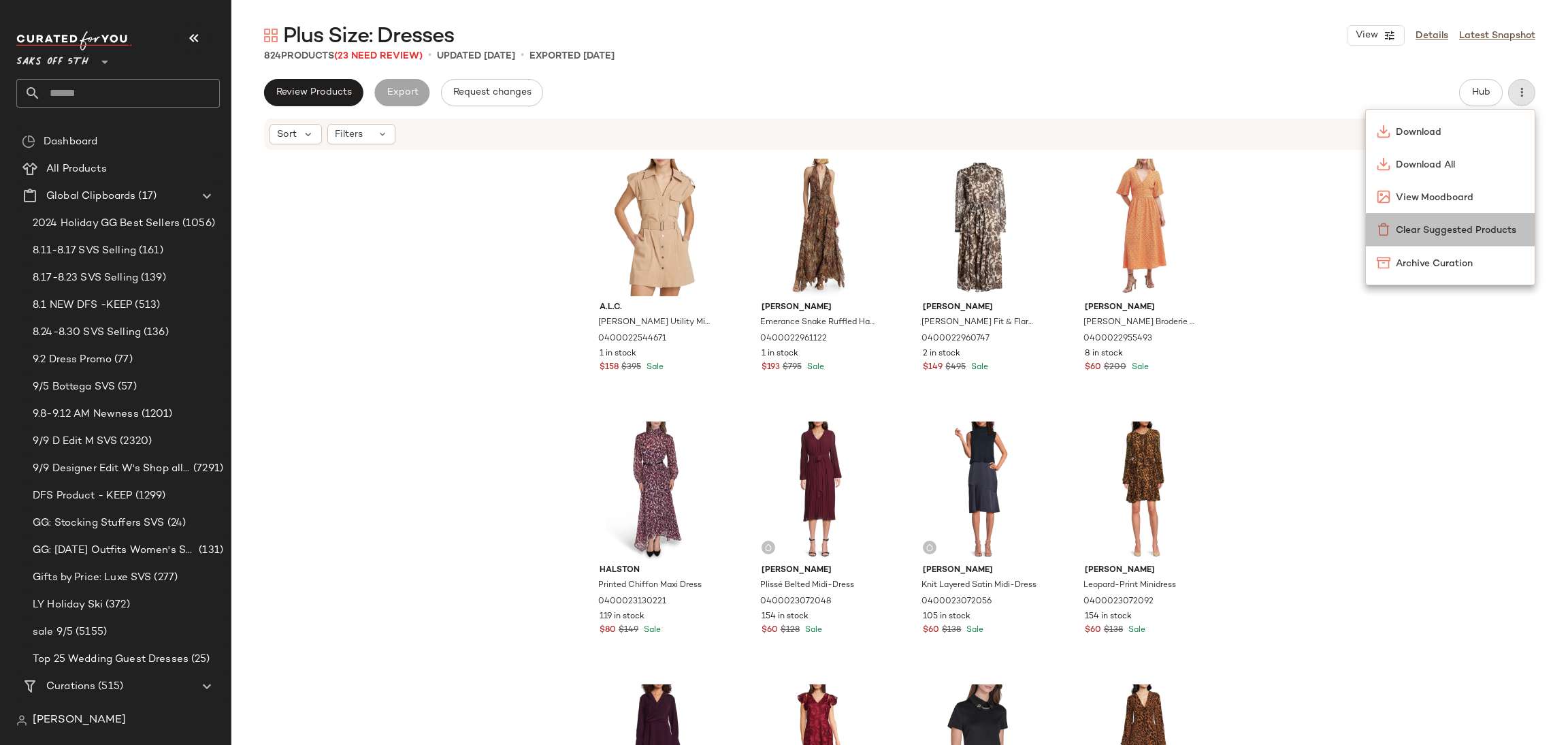
click at [1443, 224] on span "Clear Suggested Products" at bounding box center [1459, 230] width 128 height 14
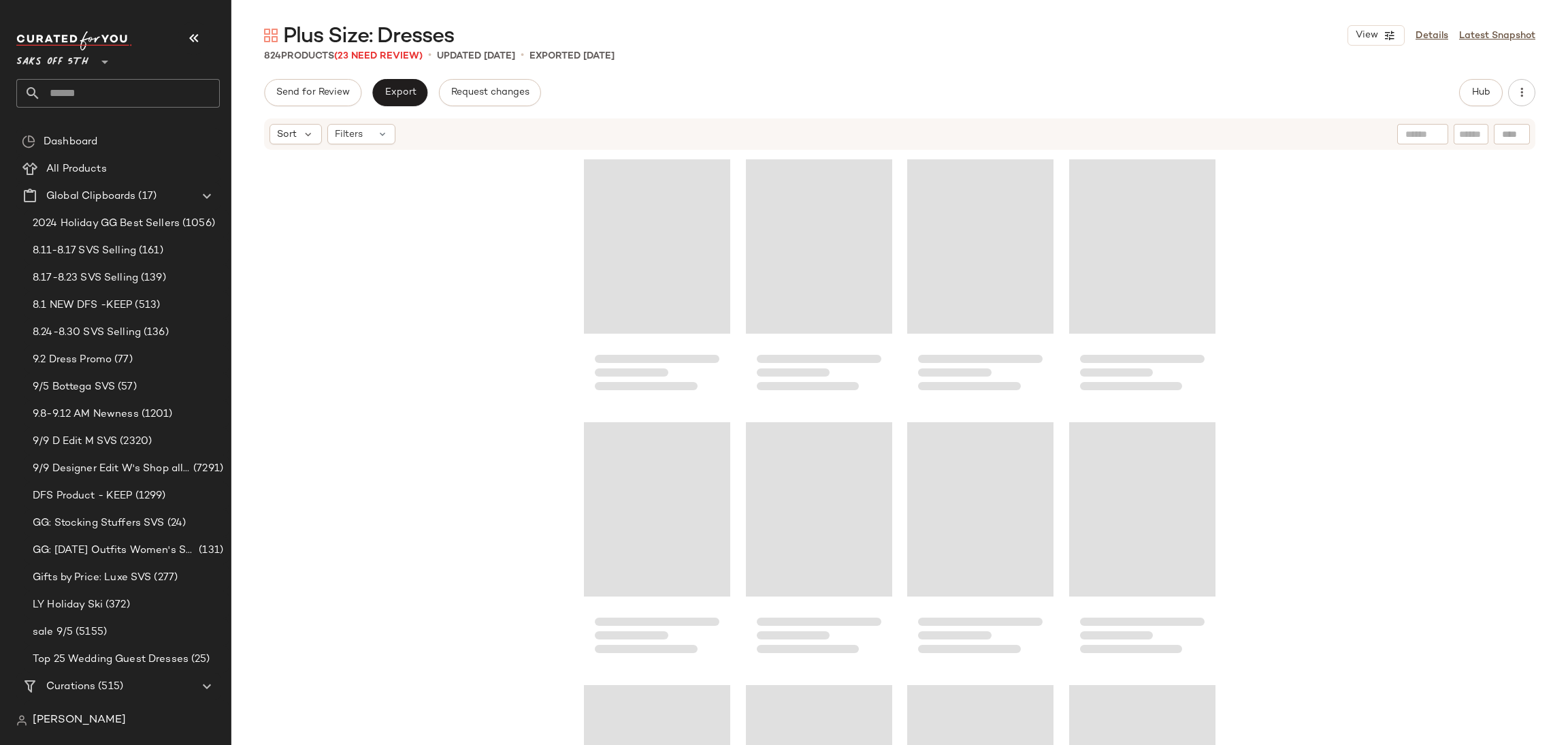
click at [360, 142] on div "Filters" at bounding box center [362, 134] width 68 height 21
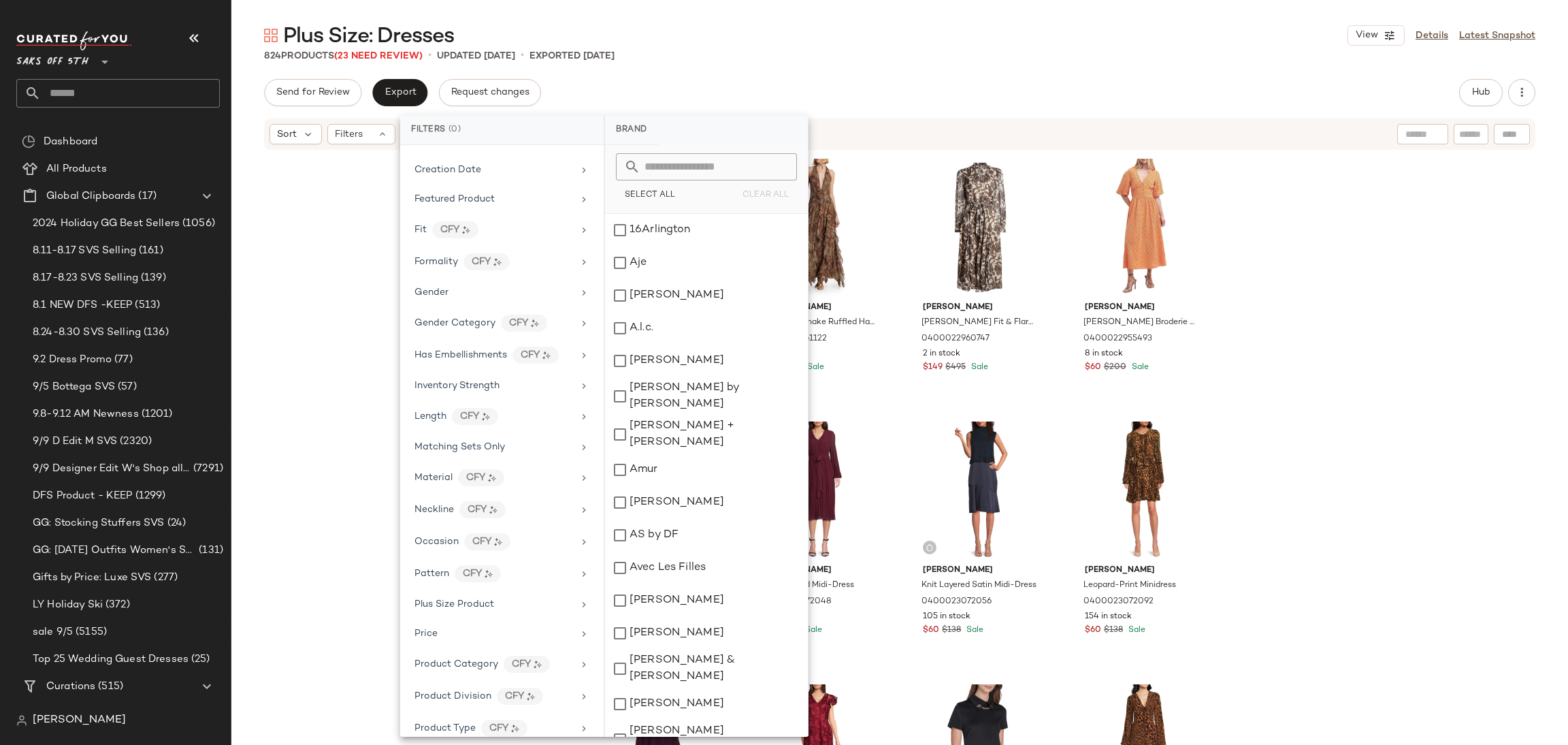
scroll to position [499, 0]
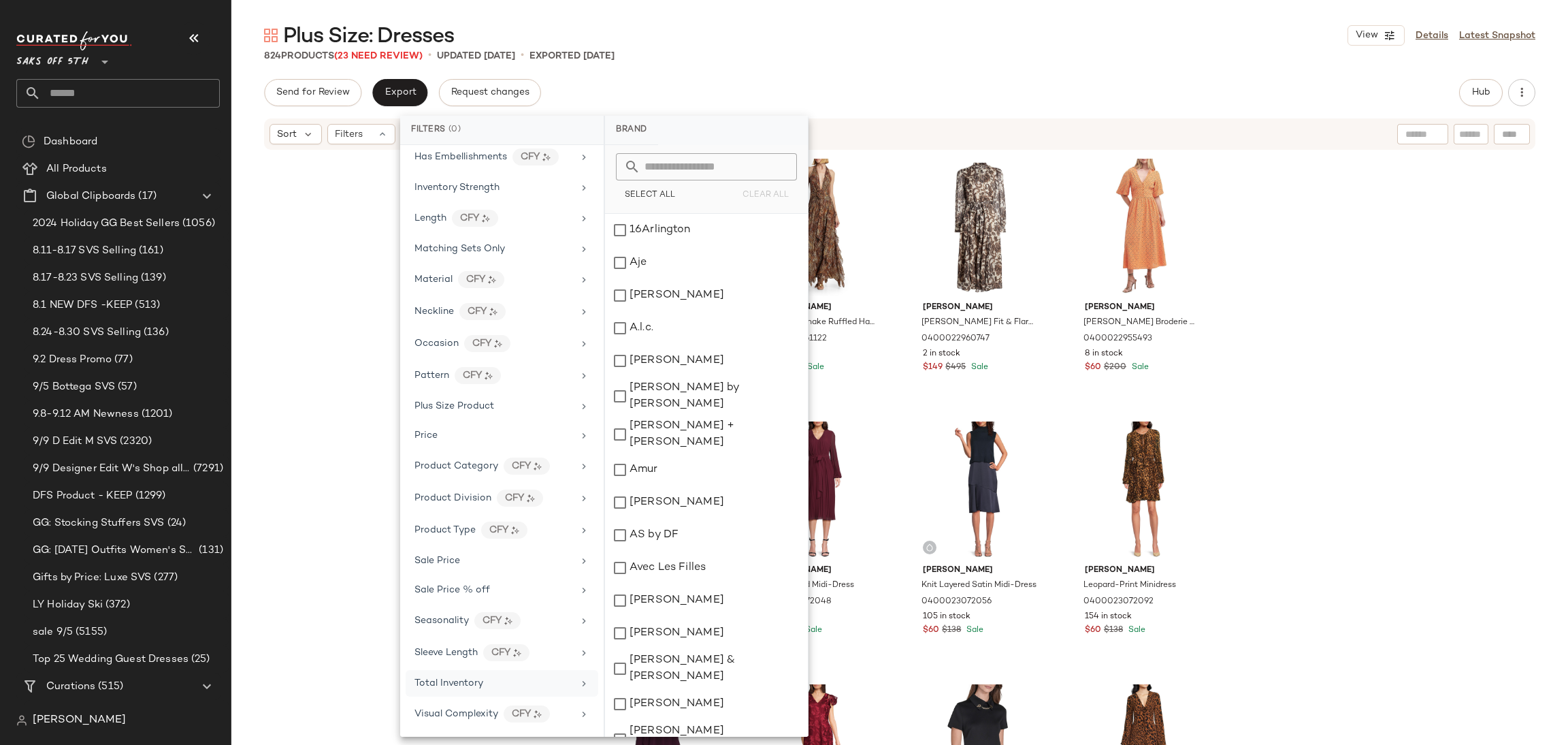
click at [450, 678] on span "Total Inventory" at bounding box center [448, 682] width 69 height 10
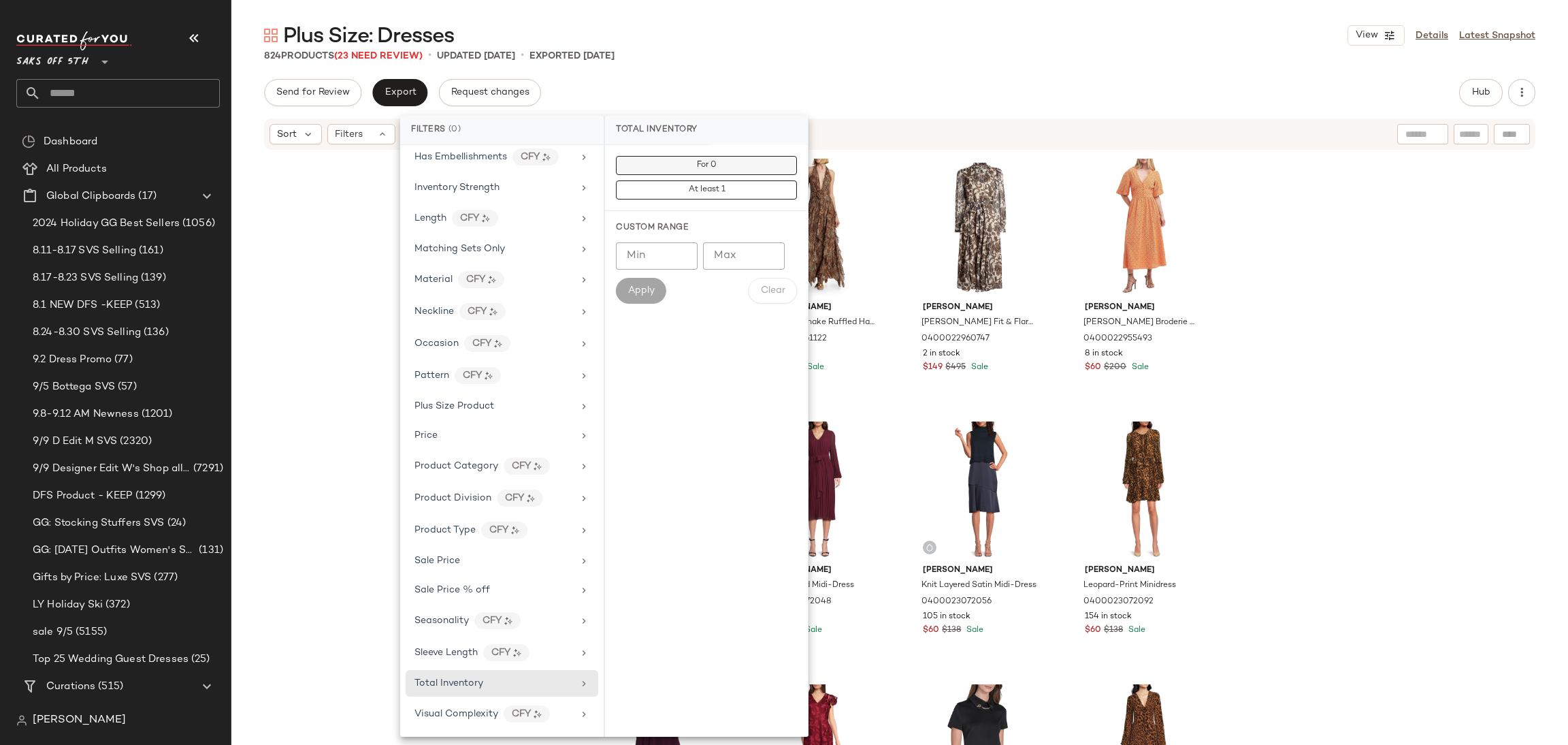
click at [736, 170] on button "For 0" at bounding box center [706, 165] width 181 height 19
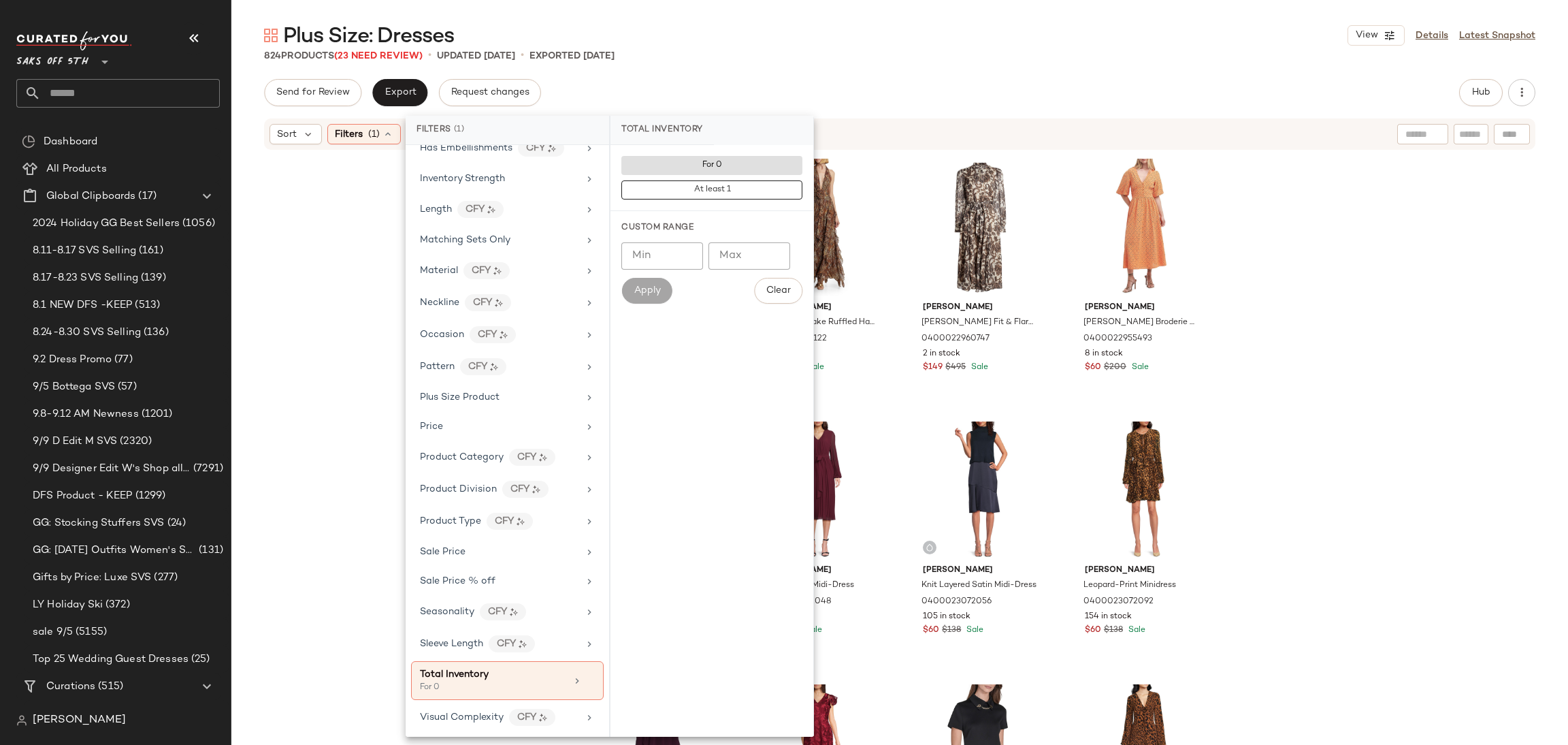
click at [871, 86] on div "Send for Review Export Request changes Hub" at bounding box center [899, 93] width 1271 height 27
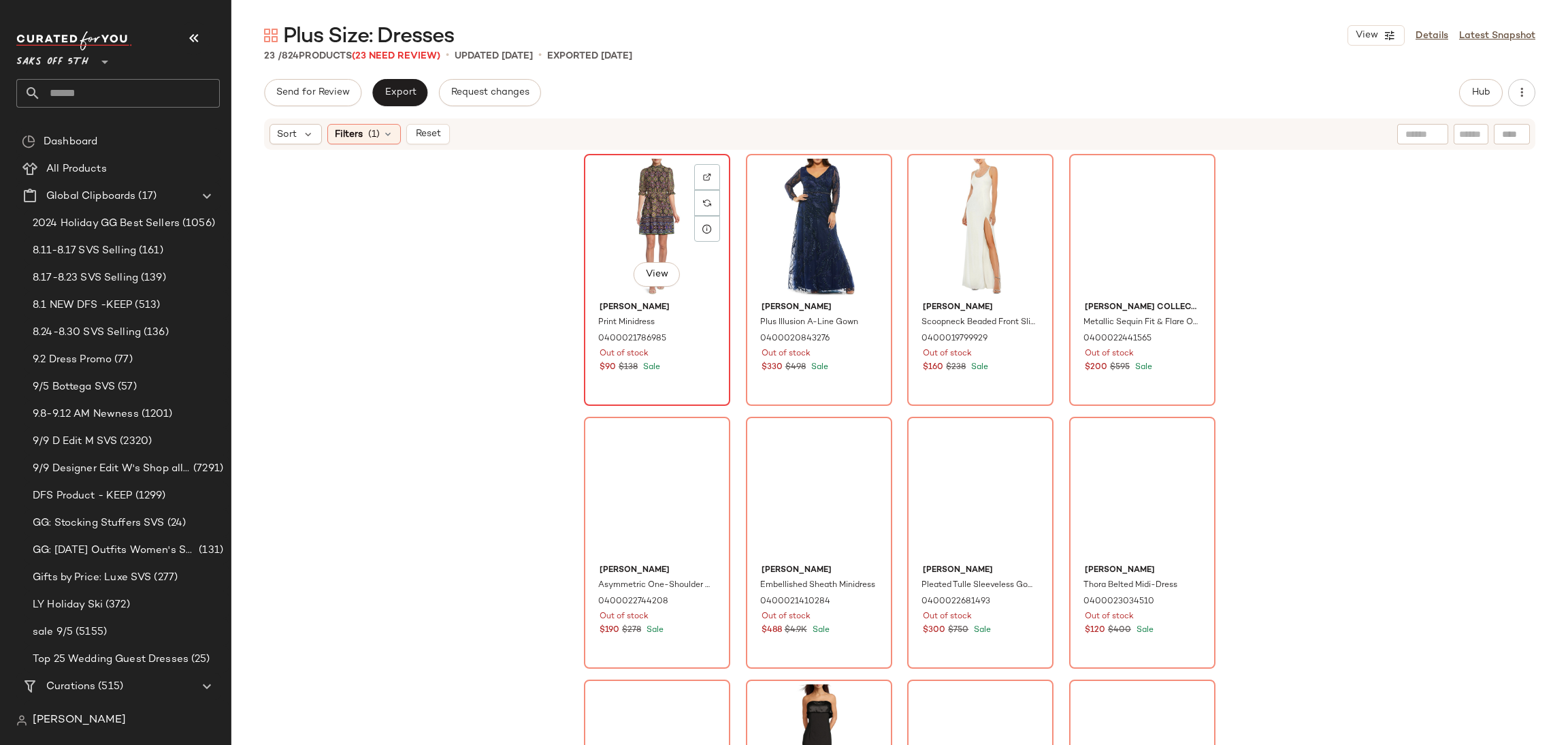
click at [651, 198] on div "View" at bounding box center [657, 227] width 136 height 137
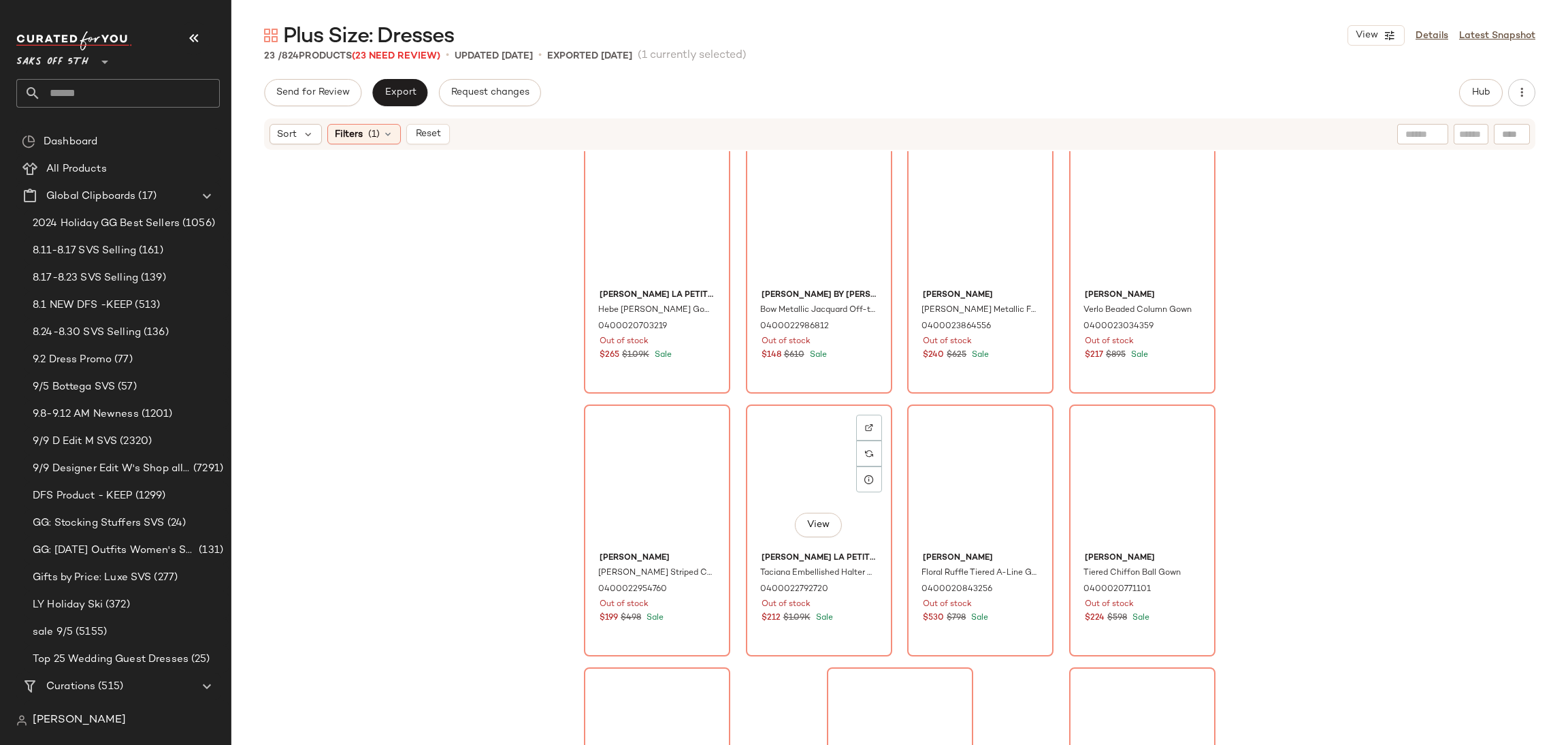
scroll to position [944, 0]
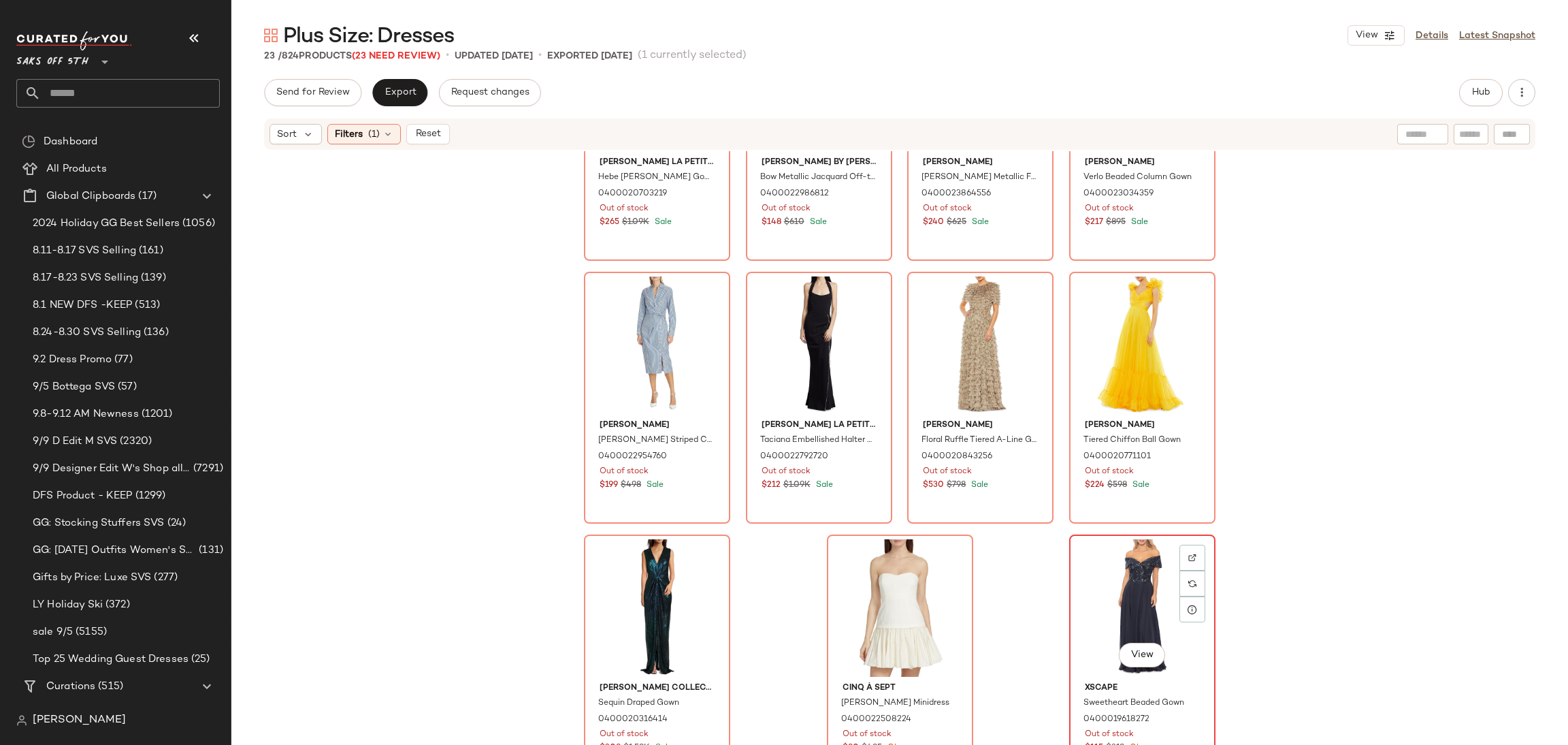
click at [1111, 592] on div "View" at bounding box center [1142, 607] width 136 height 137
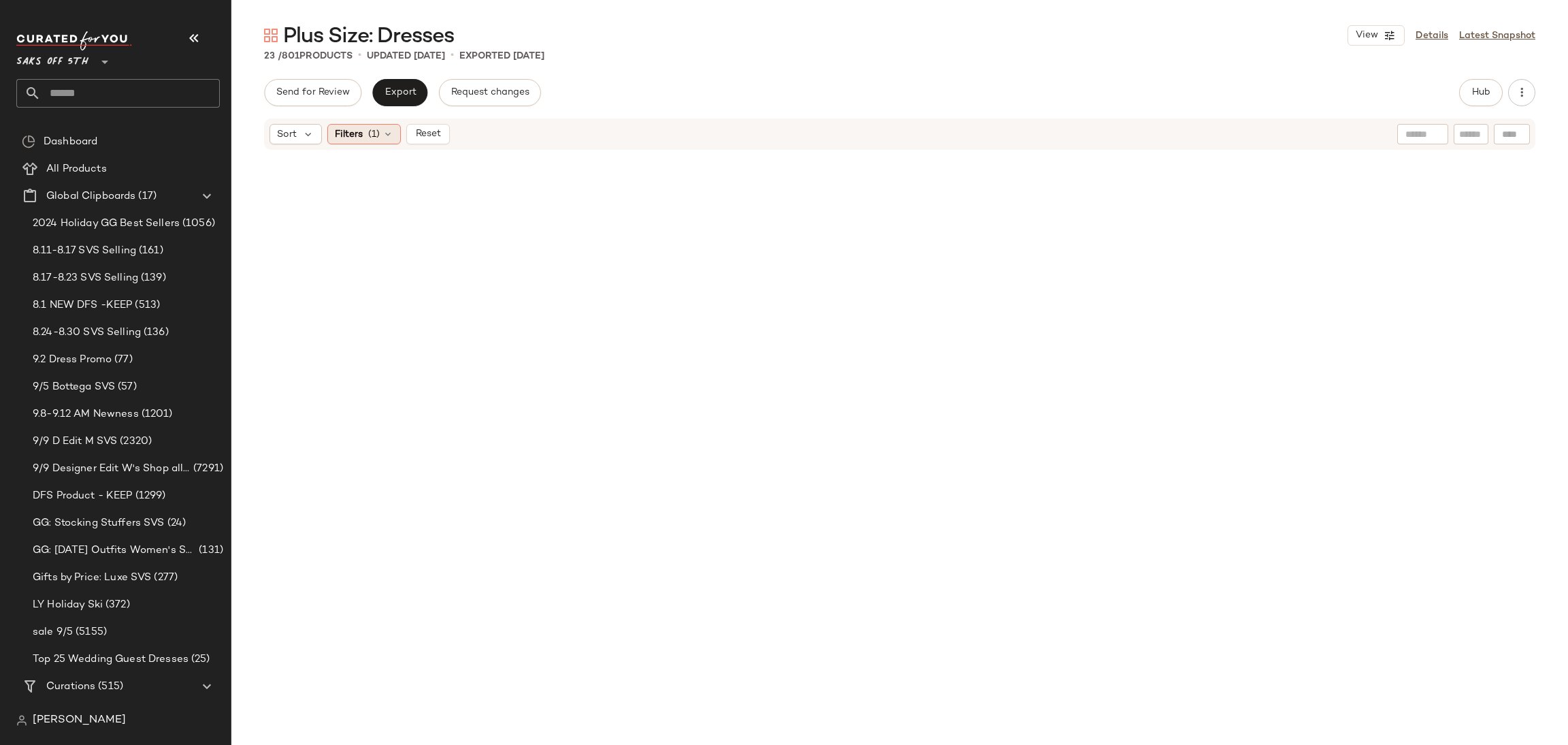
click at [390, 134] on icon at bounding box center [388, 134] width 11 height 11
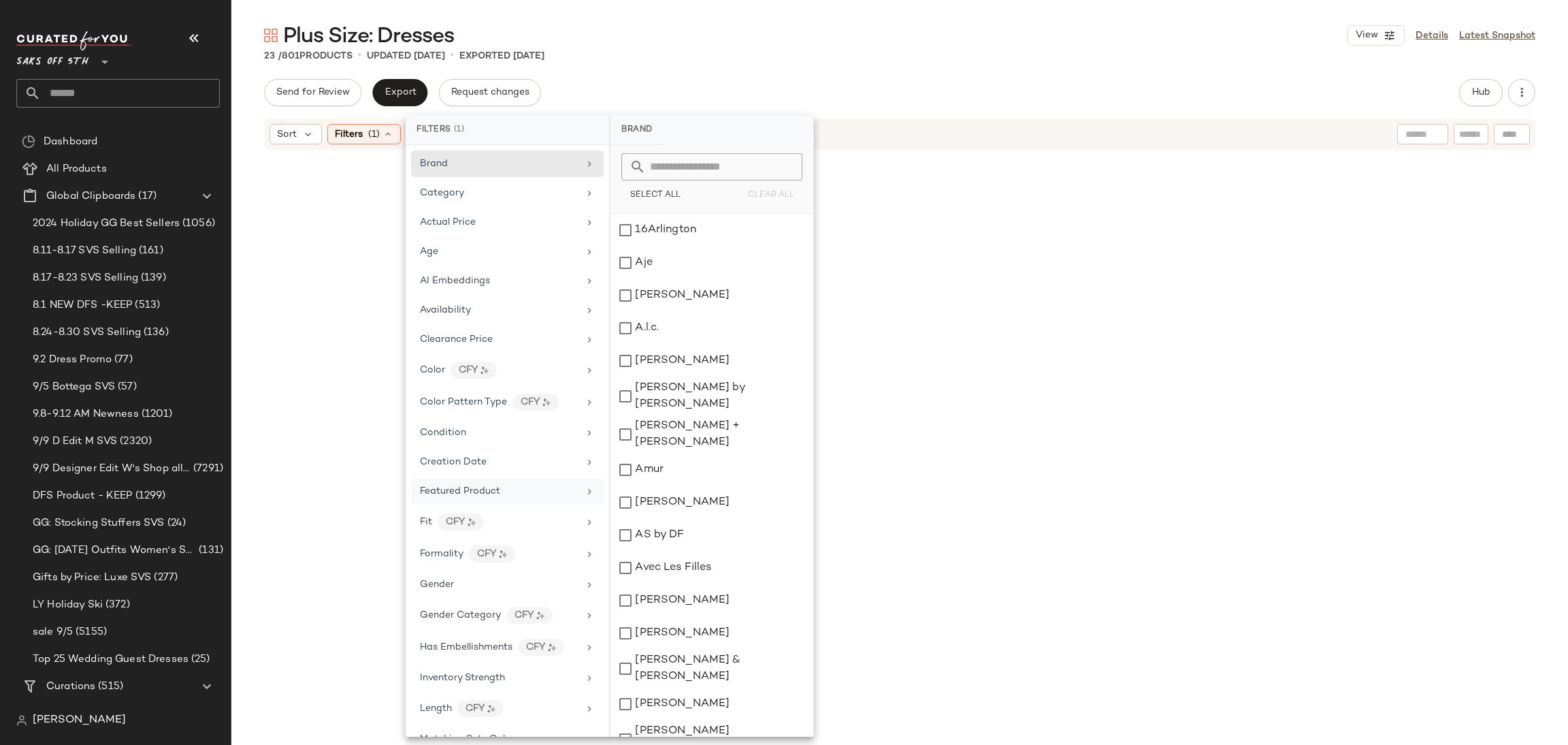
scroll to position [511, 0]
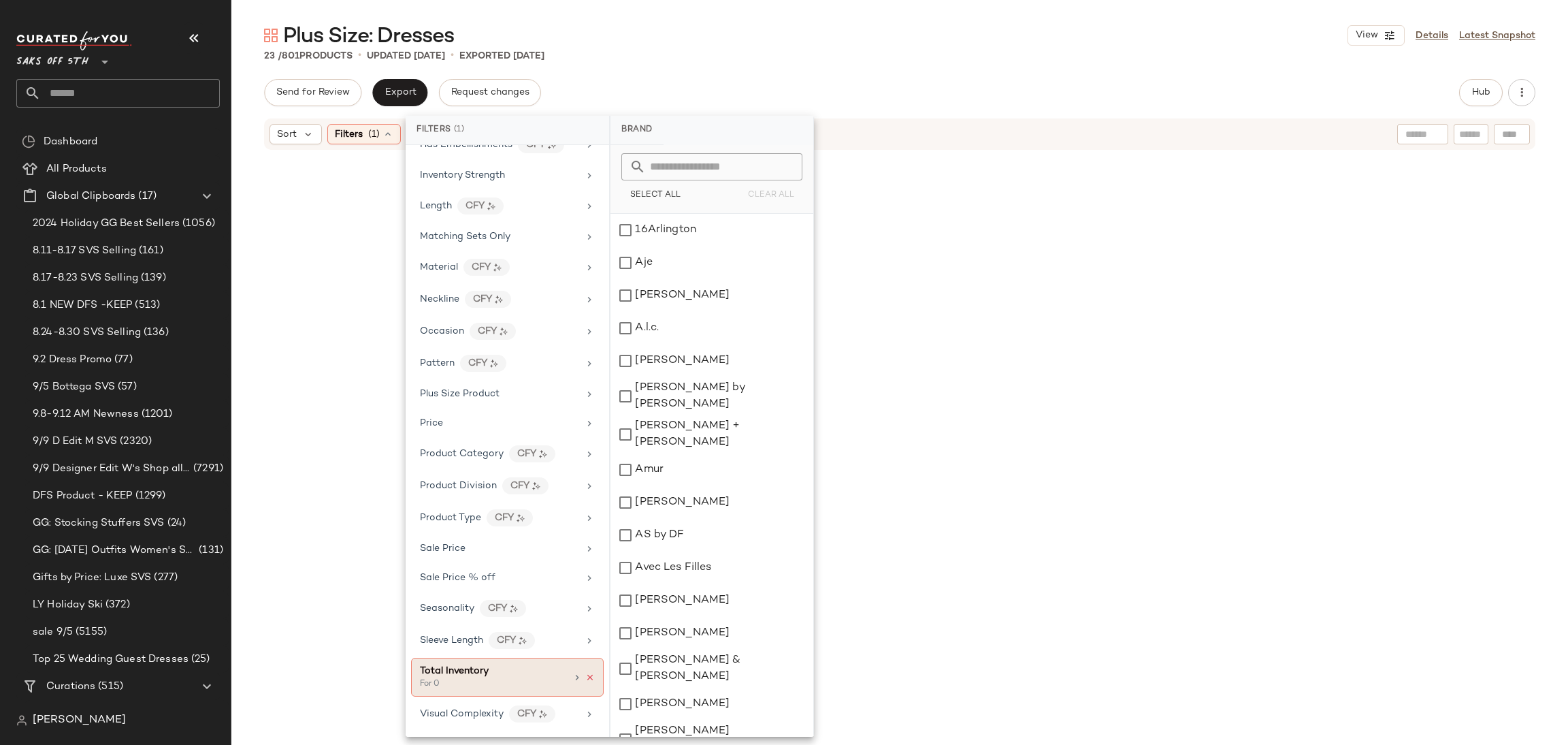
click at [587, 678] on icon at bounding box center [590, 678] width 10 height 10
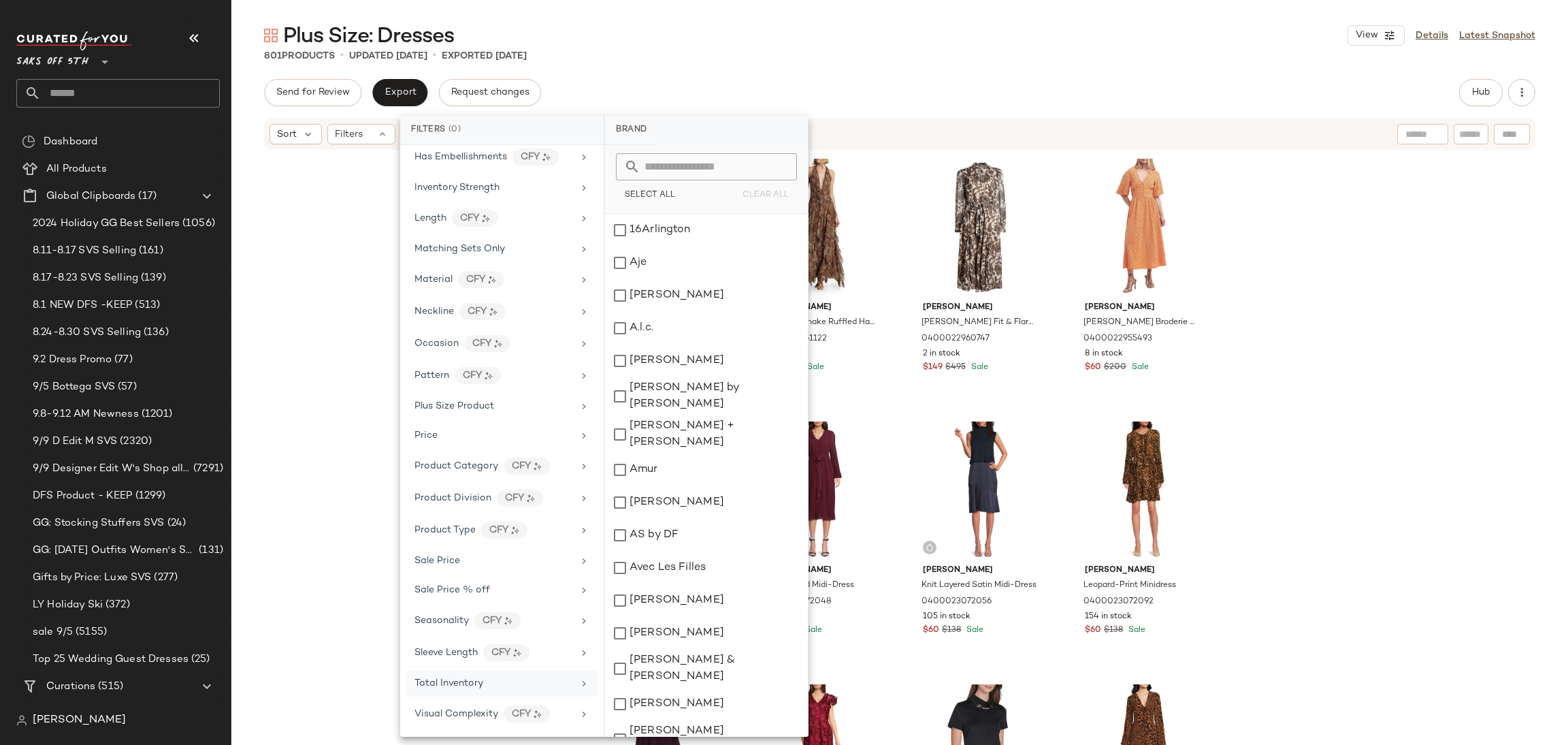
click at [1103, 34] on div "Plus Size: Dresses View Details Latest Snapshot" at bounding box center [899, 35] width 1336 height 27
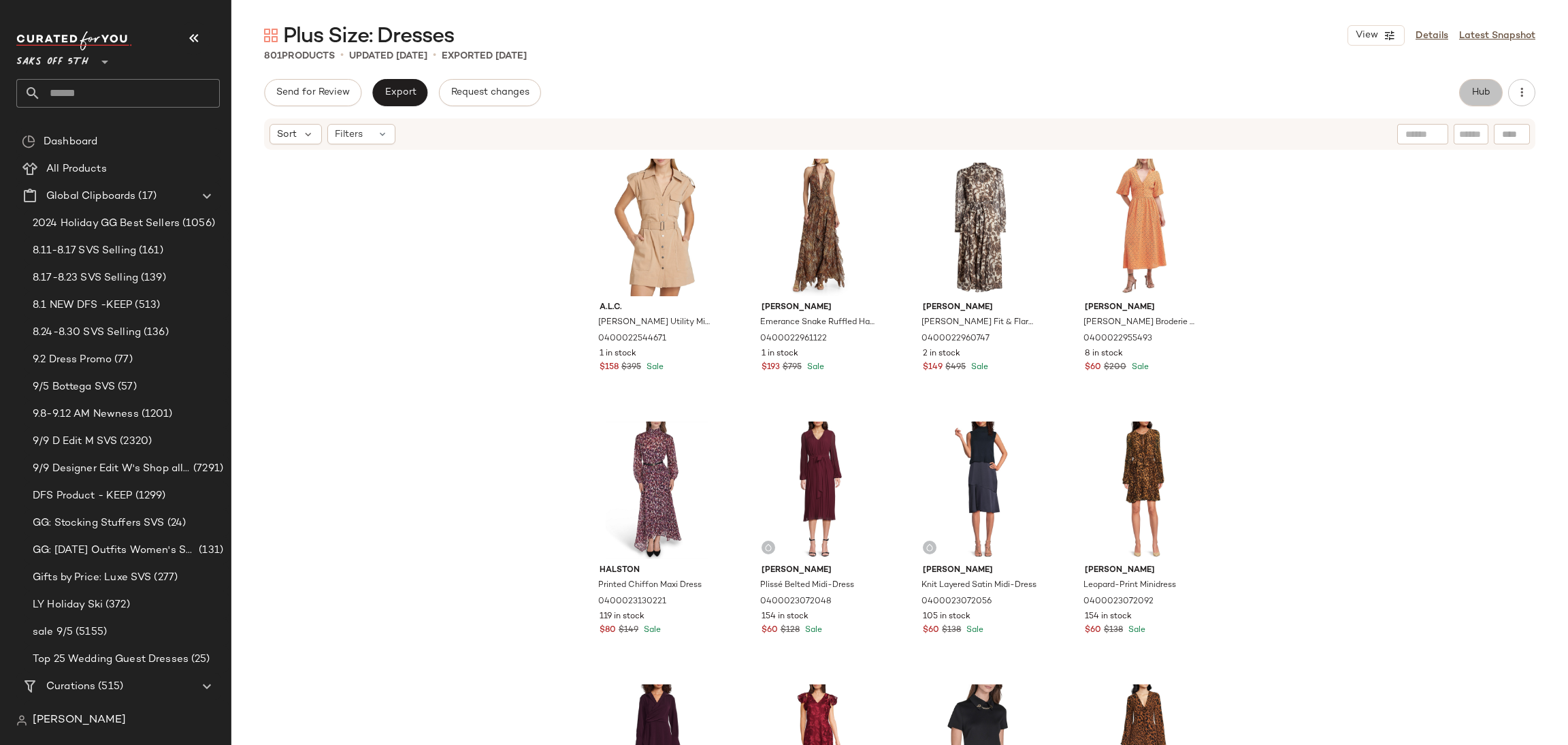
click at [1487, 98] on button "Hub" at bounding box center [1480, 93] width 44 height 27
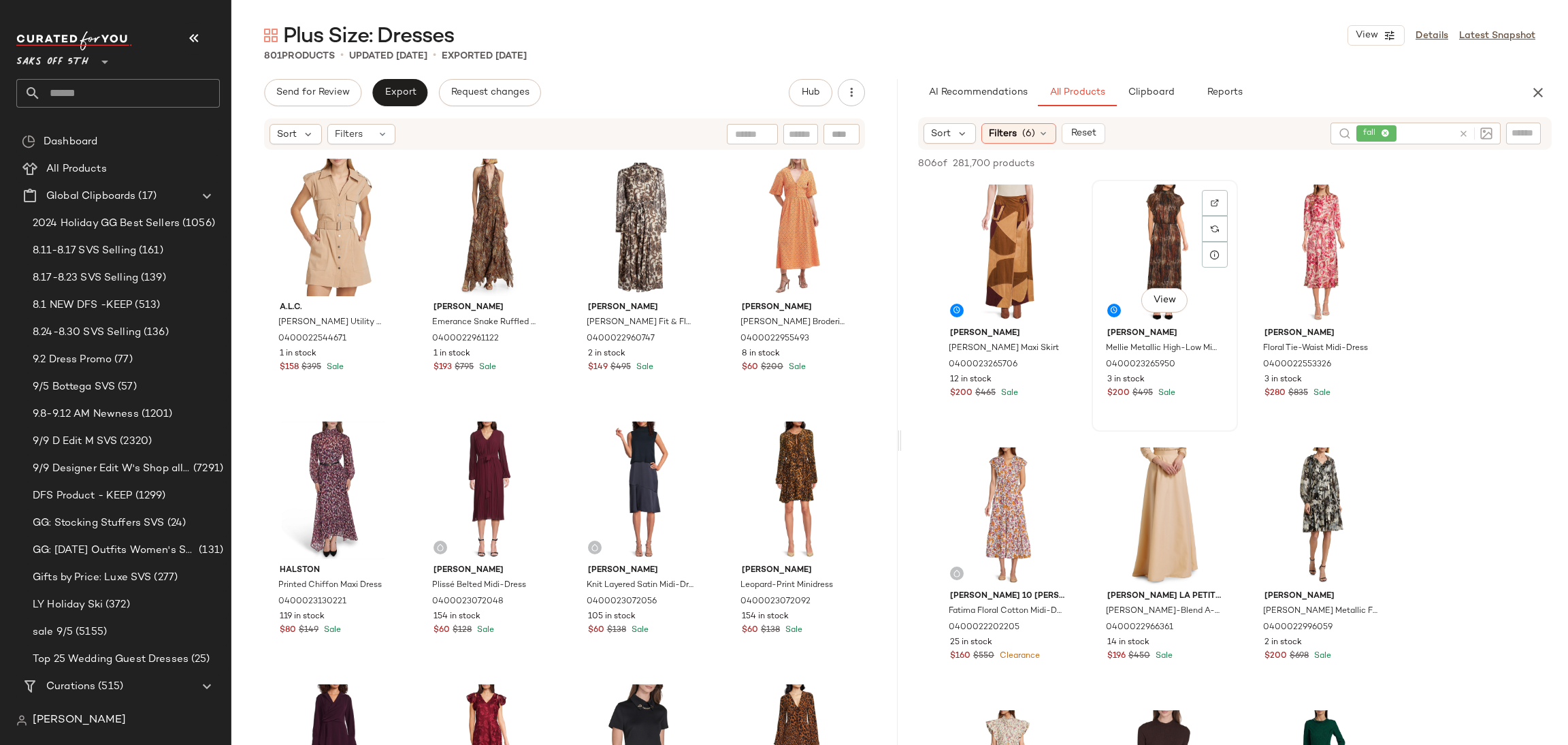
click at [1152, 229] on div "View" at bounding box center [1164, 252] width 136 height 137
click at [1341, 164] on span "Add to Top" at bounding box center [1356, 163] width 54 height 10
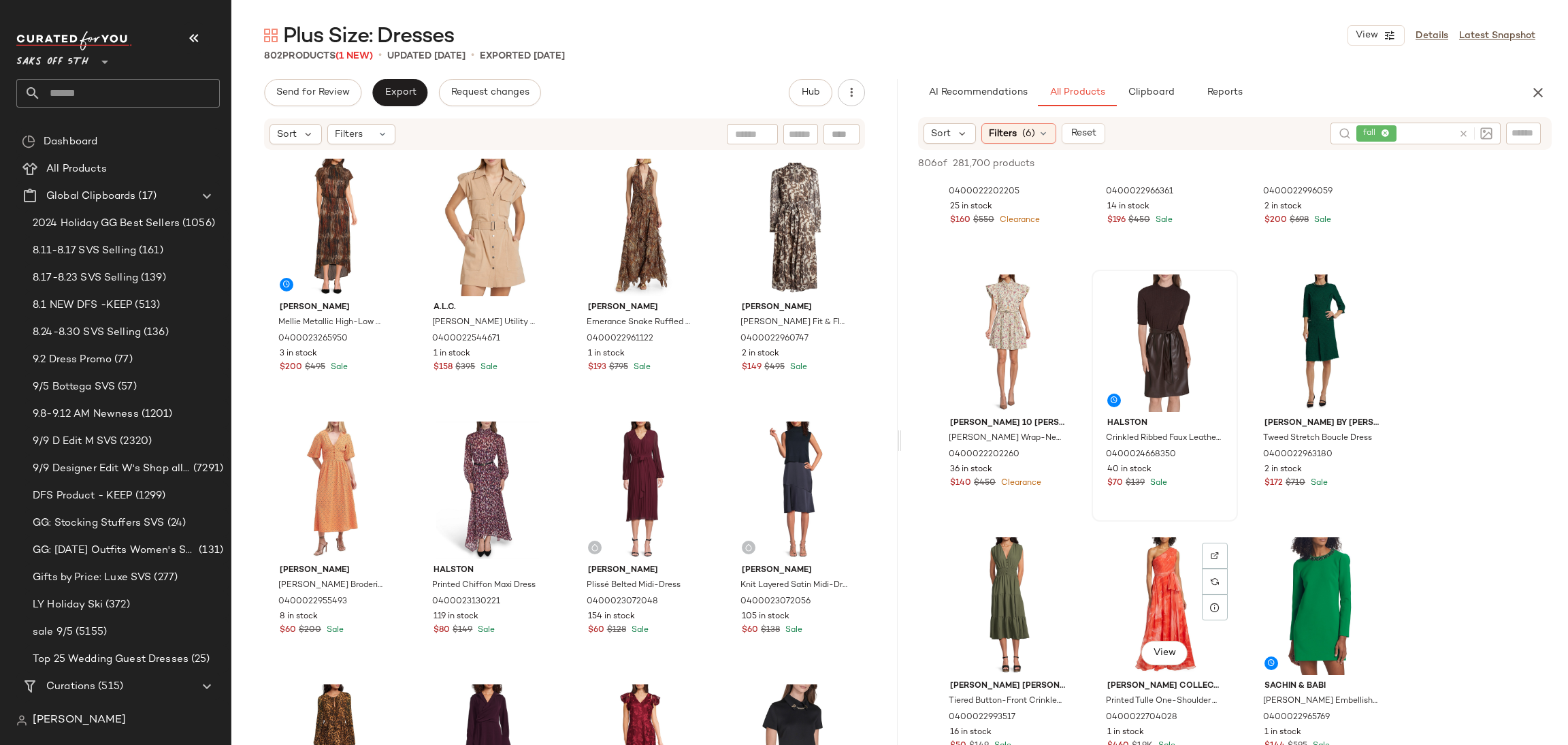
scroll to position [436, 0]
click at [1152, 271] on div "View Halston Crinkled Ribbed Faux Leather Belted Sheath Dress 0400024668350 40 …" at bounding box center [1164, 395] width 144 height 249
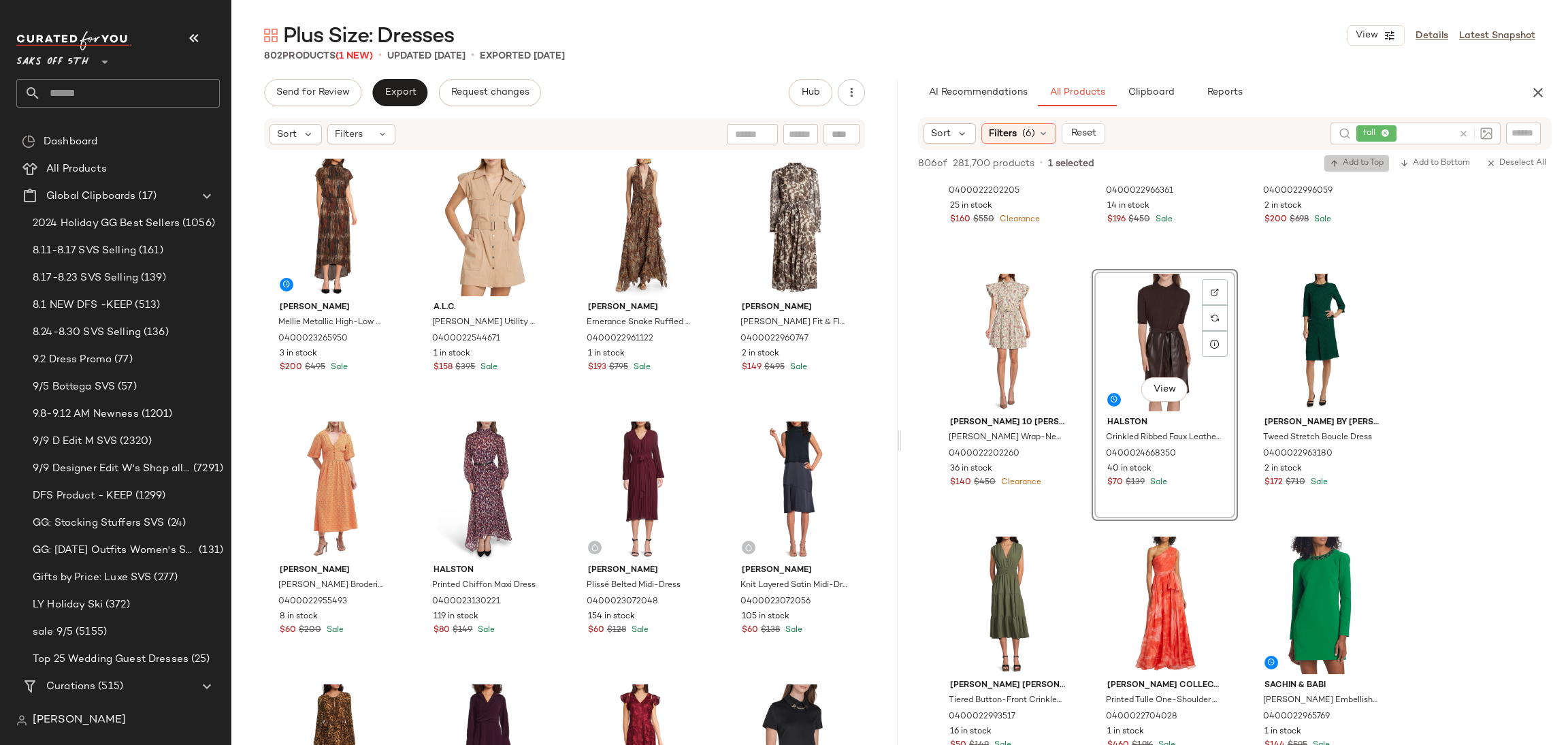
click at [1356, 167] on span "Add to Top" at bounding box center [1356, 163] width 54 height 10
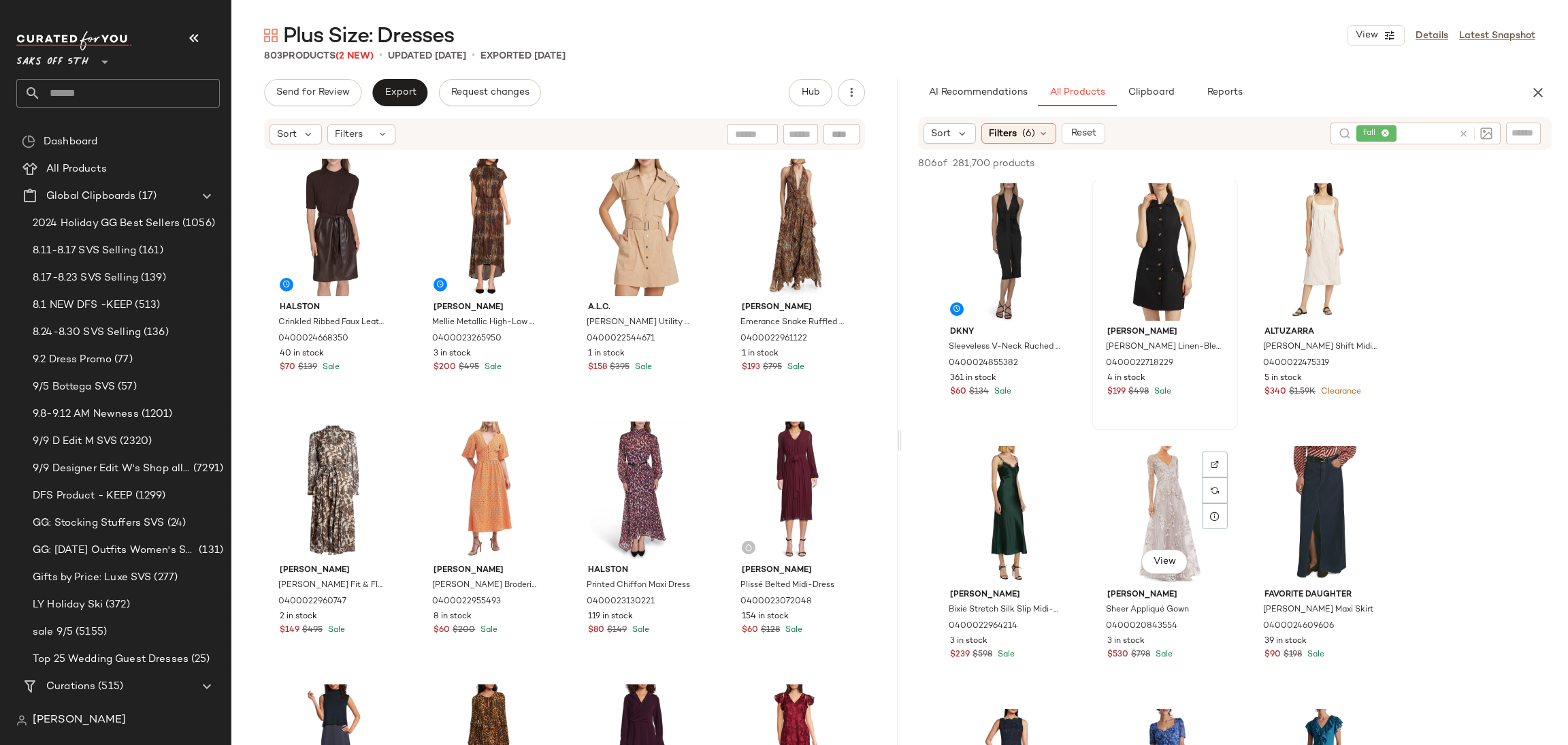
scroll to position [2629, 0]
click at [1171, 228] on div "View" at bounding box center [1164, 251] width 136 height 137
click at [1348, 171] on div "806 of 281,700 products • 1 selected Add to Top Add to Bottom Deselect All" at bounding box center [1235, 165] width 666 height 30
click at [1360, 160] on span "Add to Top" at bounding box center [1356, 163] width 54 height 10
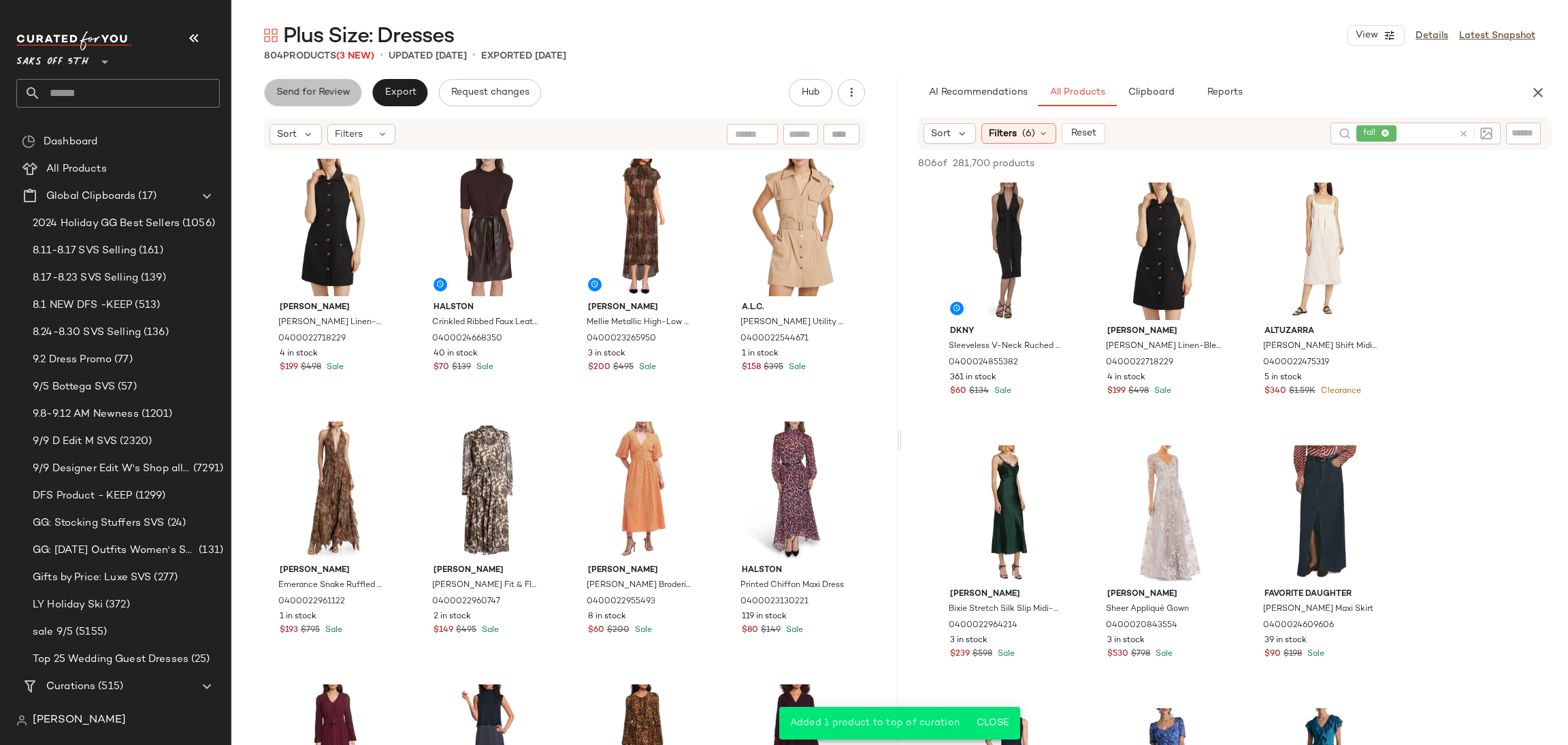
click at [299, 90] on span "Send for Review" at bounding box center [312, 93] width 75 height 11
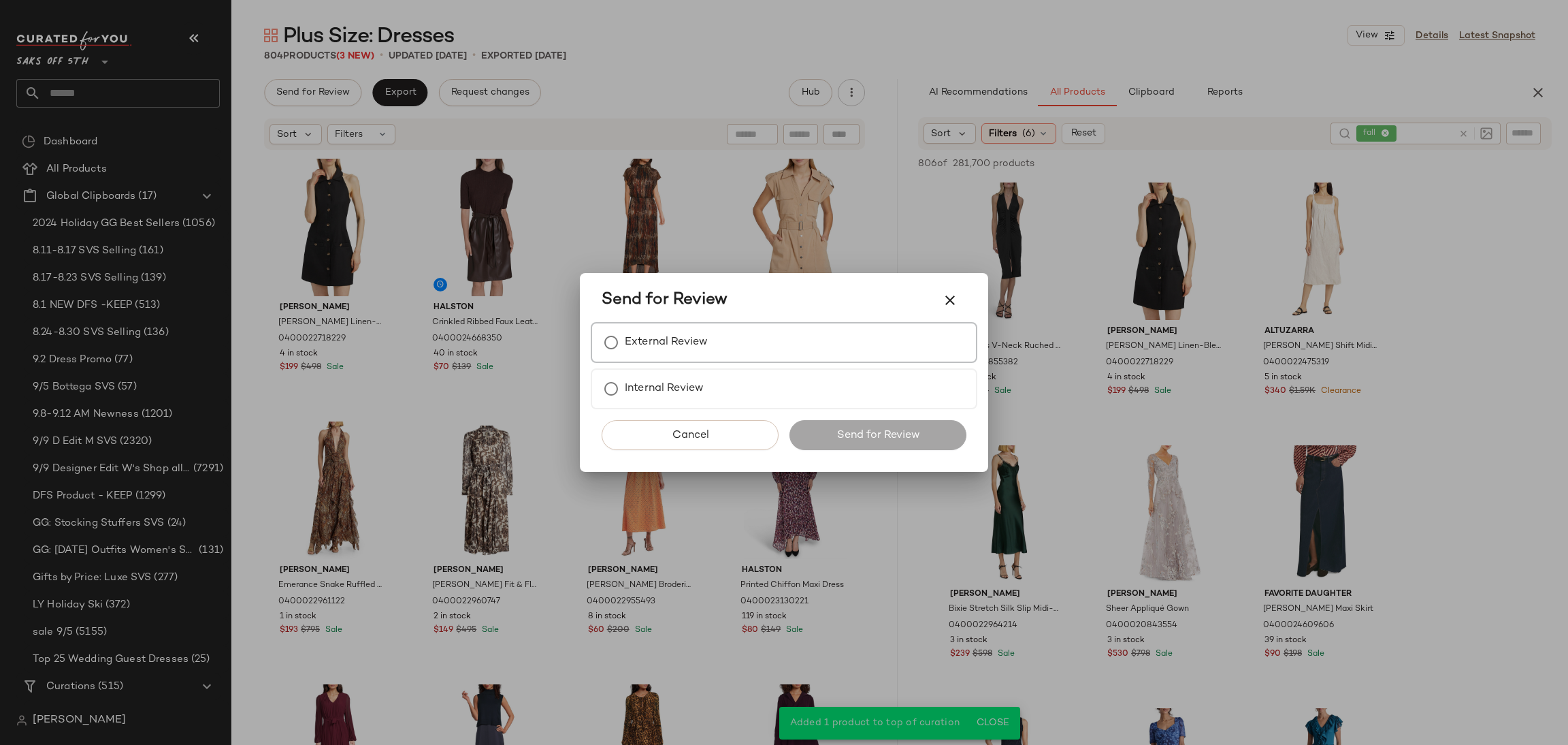
click at [619, 328] on div "External Review" at bounding box center [784, 342] width 386 height 40
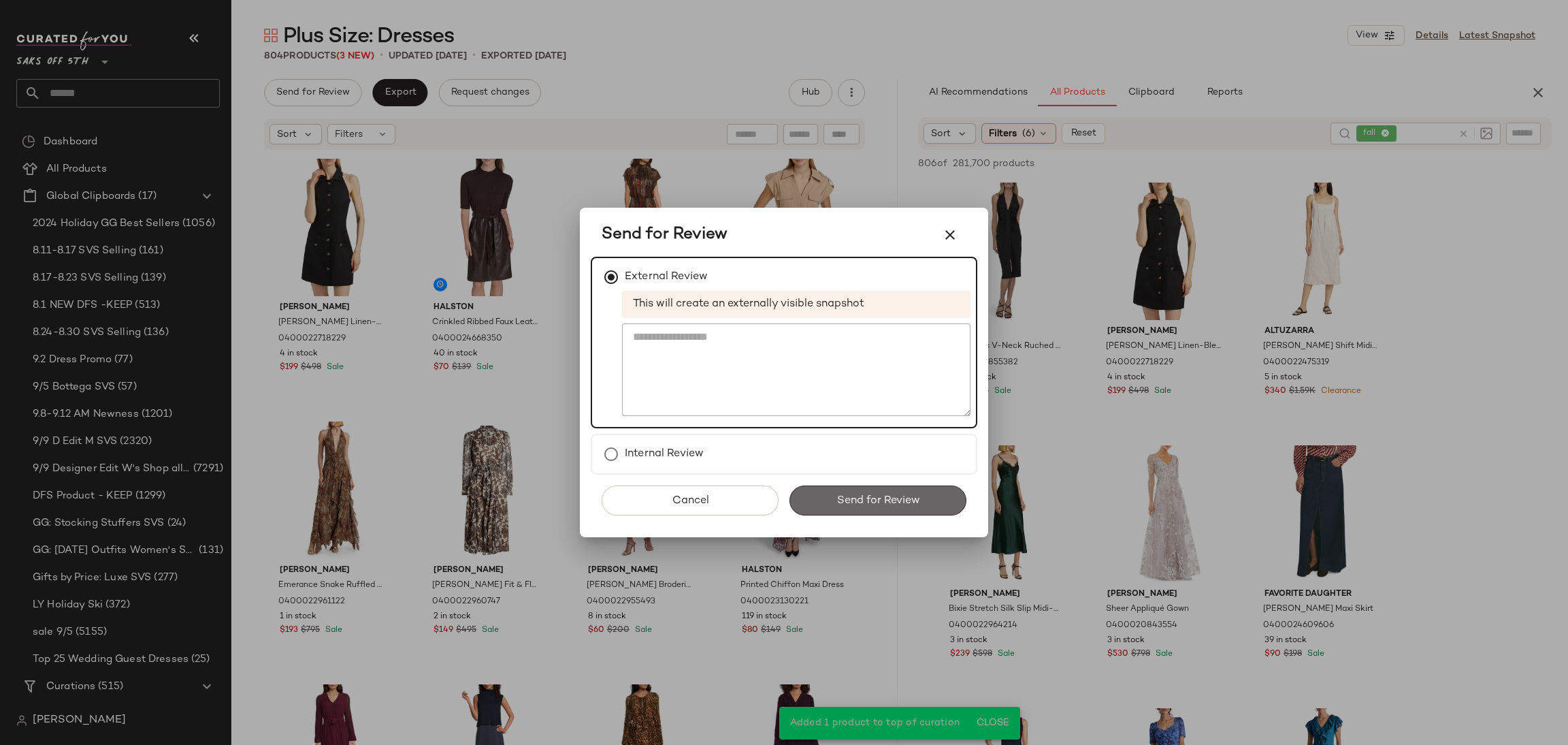
click at [839, 486] on button "Send for Review" at bounding box center [877, 501] width 177 height 30
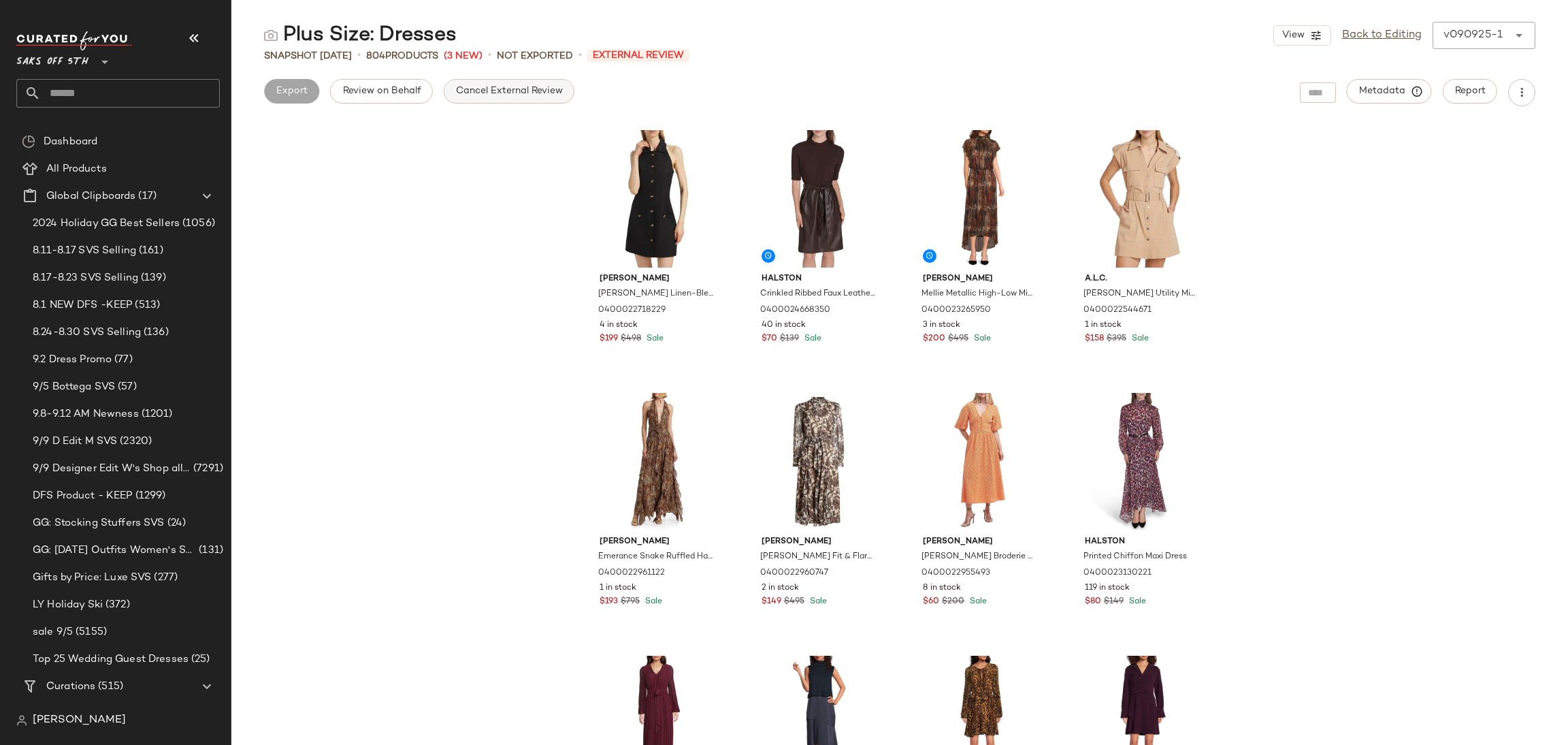
click at [542, 98] on button "Cancel External Review" at bounding box center [508, 91] width 131 height 25
click at [386, 89] on span "Export" at bounding box center [400, 91] width 32 height 11
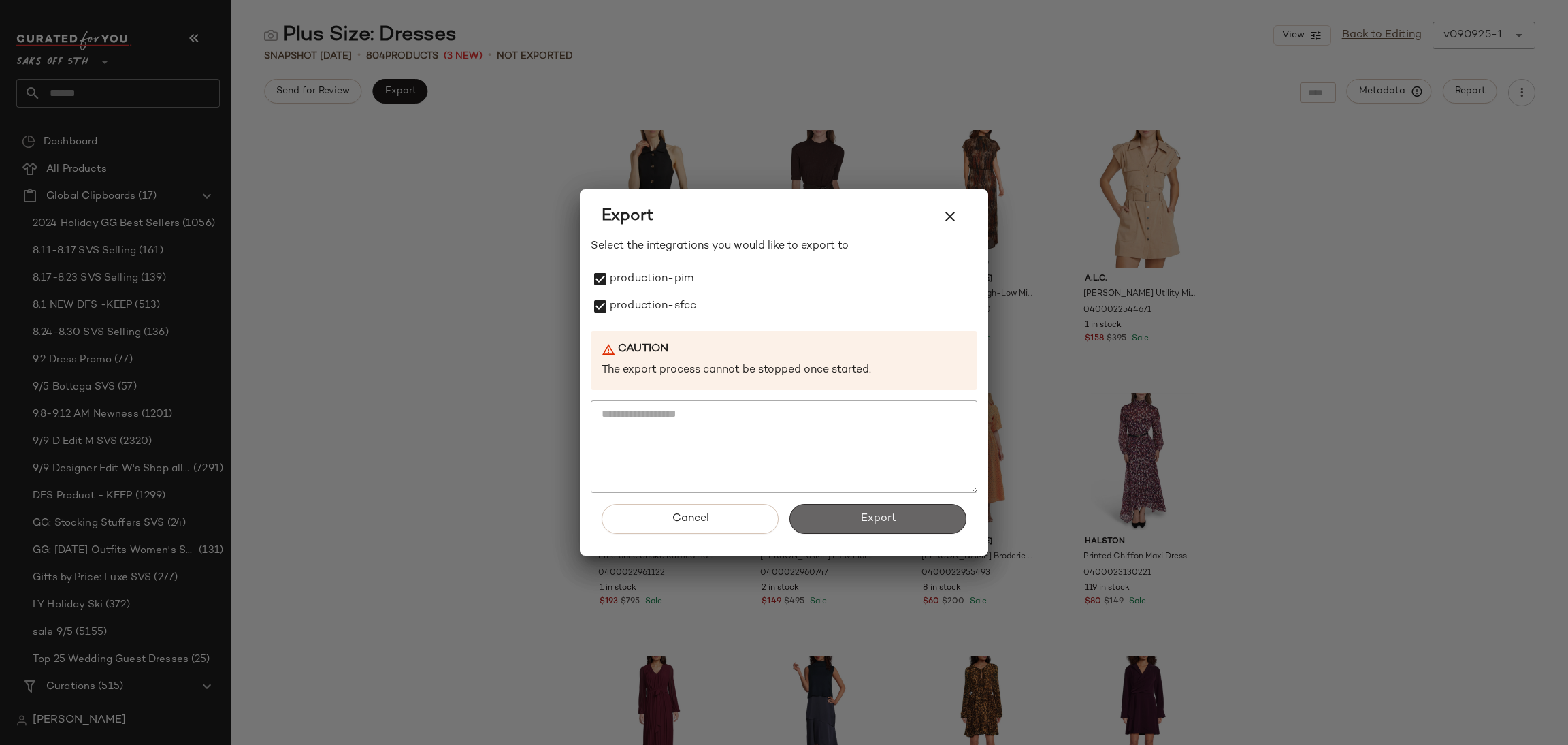
click at [838, 517] on button "Export" at bounding box center [877, 519] width 177 height 30
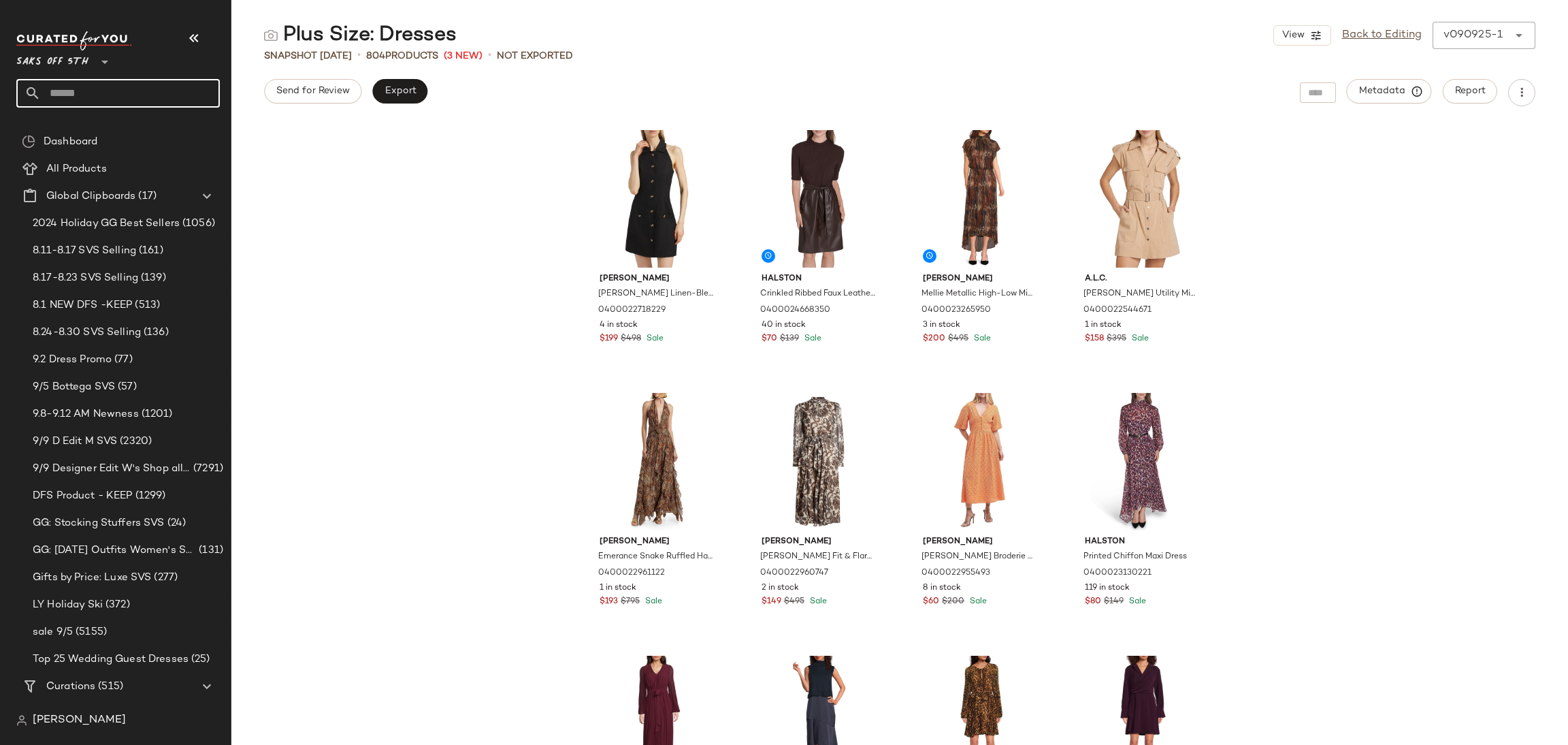
click at [134, 94] on input "text" at bounding box center [130, 94] width 179 height 29
type input "**********"
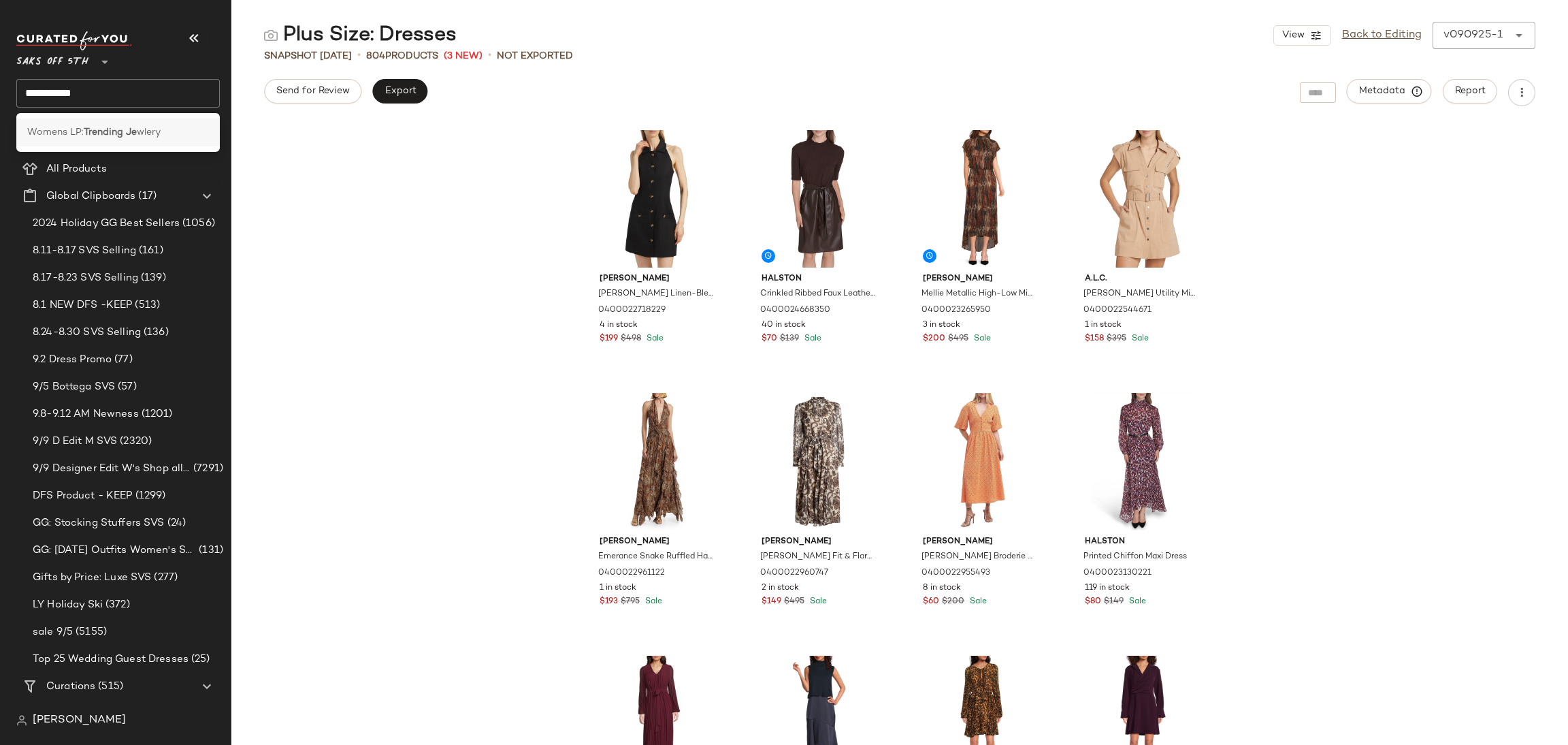
click at [136, 132] on b "Trending Je" at bounding box center [110, 132] width 53 height 14
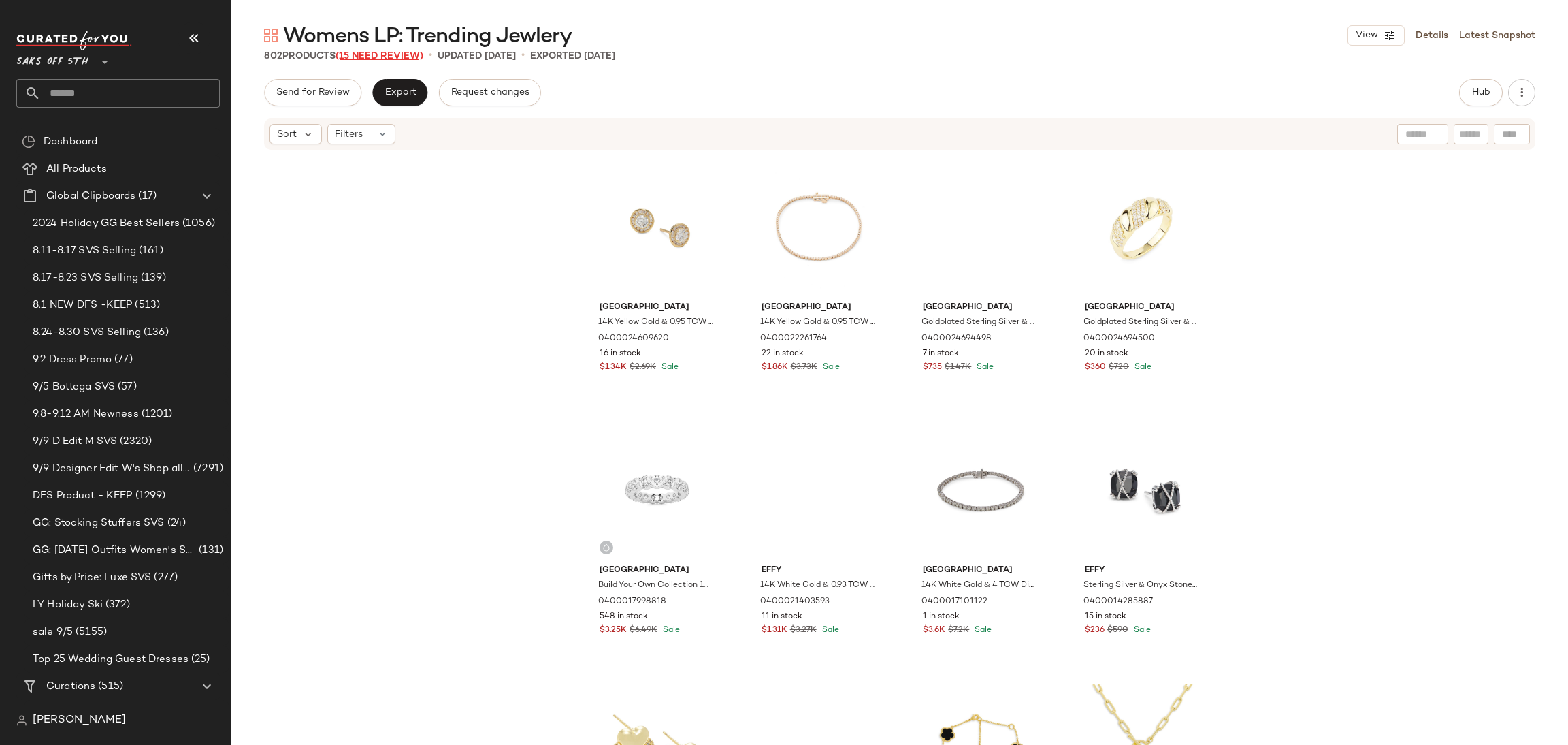
click at [395, 53] on span "(15 Need Review)" at bounding box center [379, 56] width 88 height 10
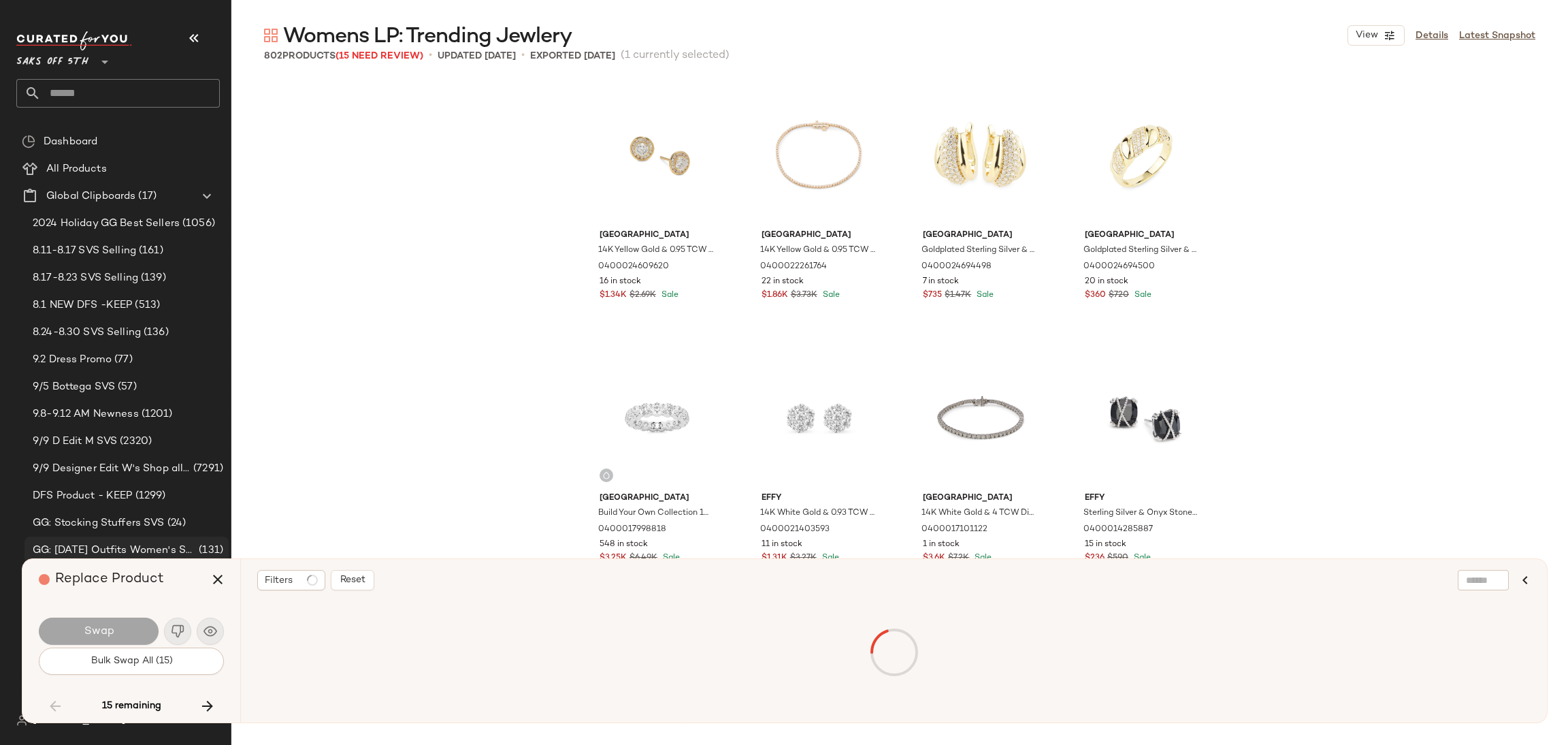
scroll to position [4992, 0]
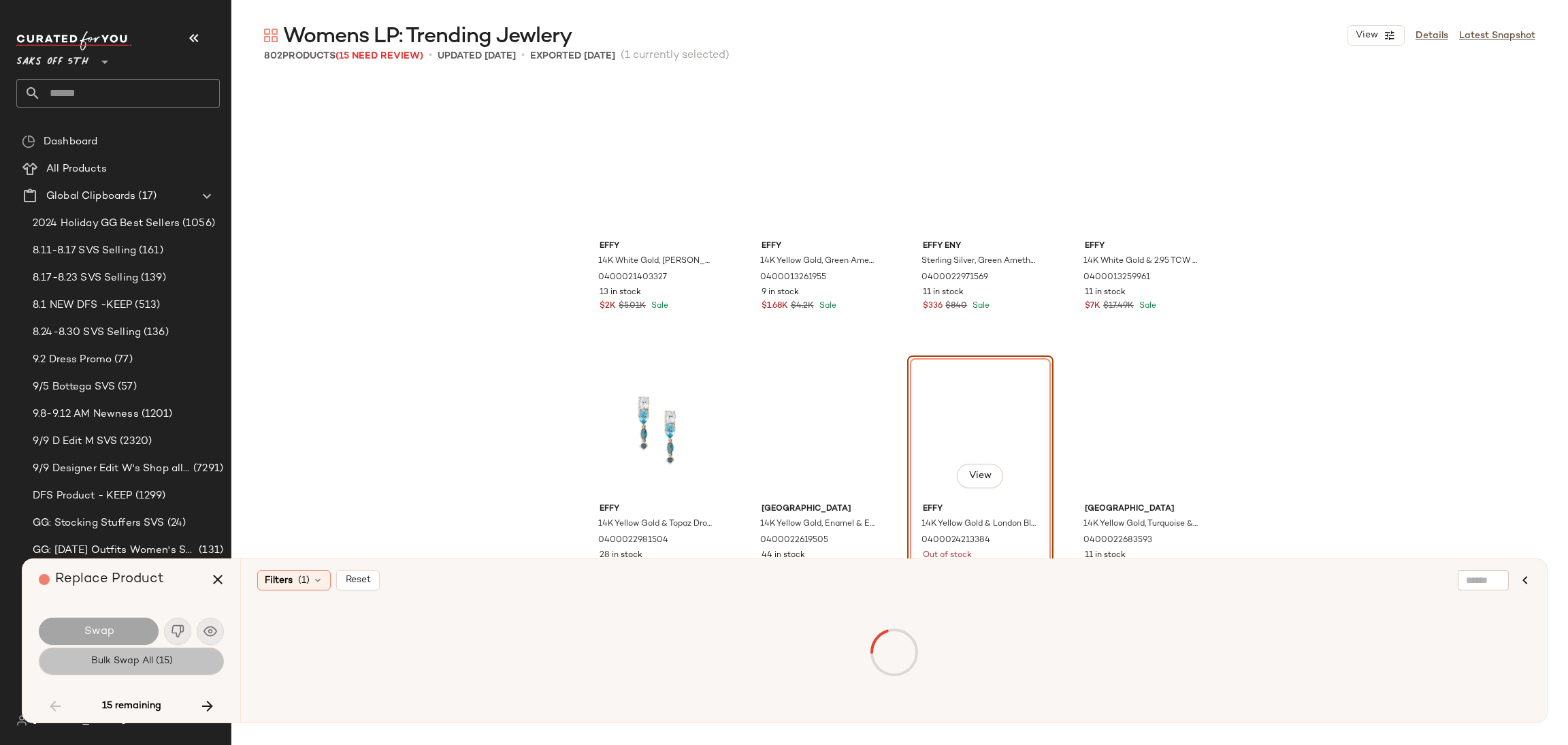
click at [171, 663] on span "Bulk Swap All (15)" at bounding box center [131, 661] width 82 height 11
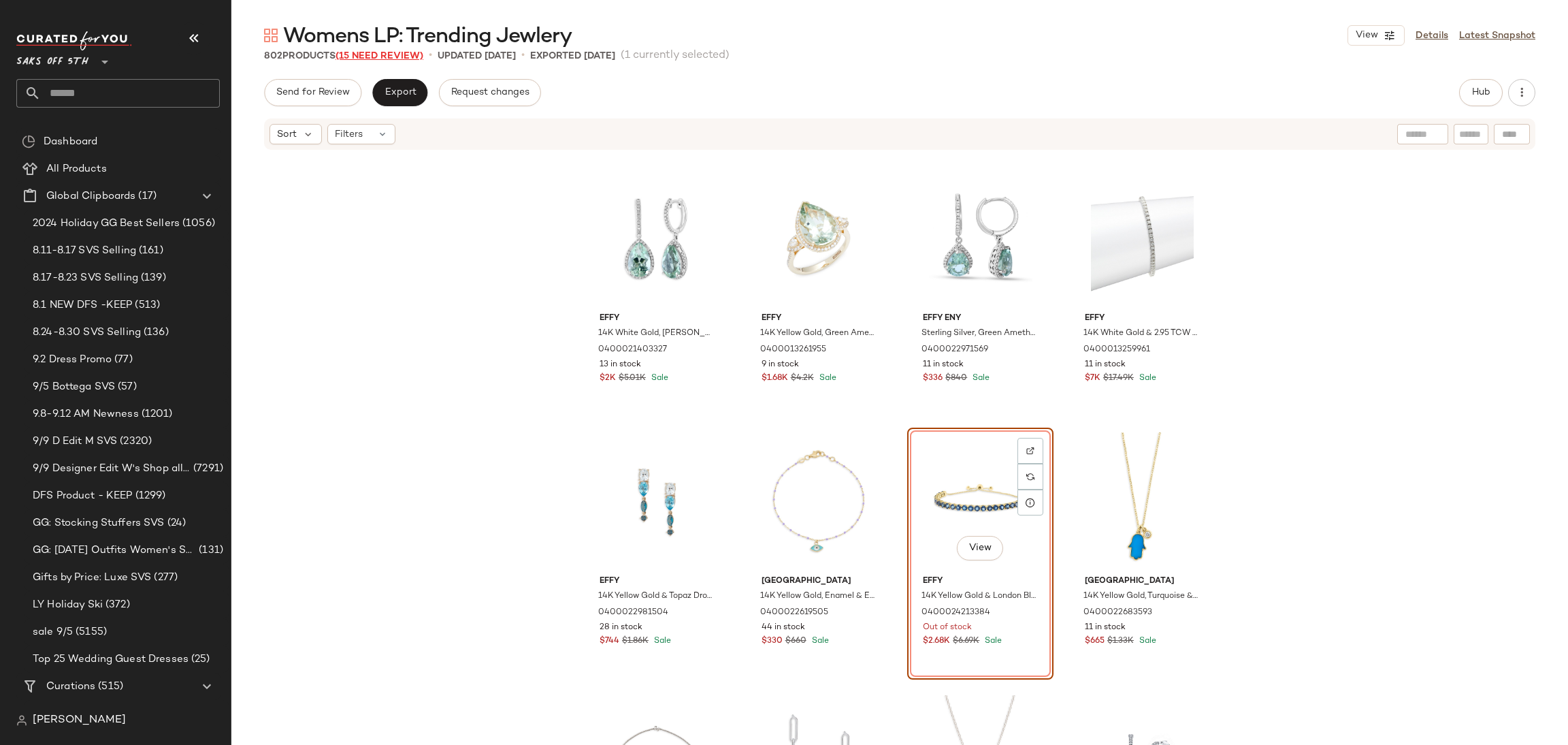
click at [401, 58] on span "(15 Need Review)" at bounding box center [379, 56] width 88 height 10
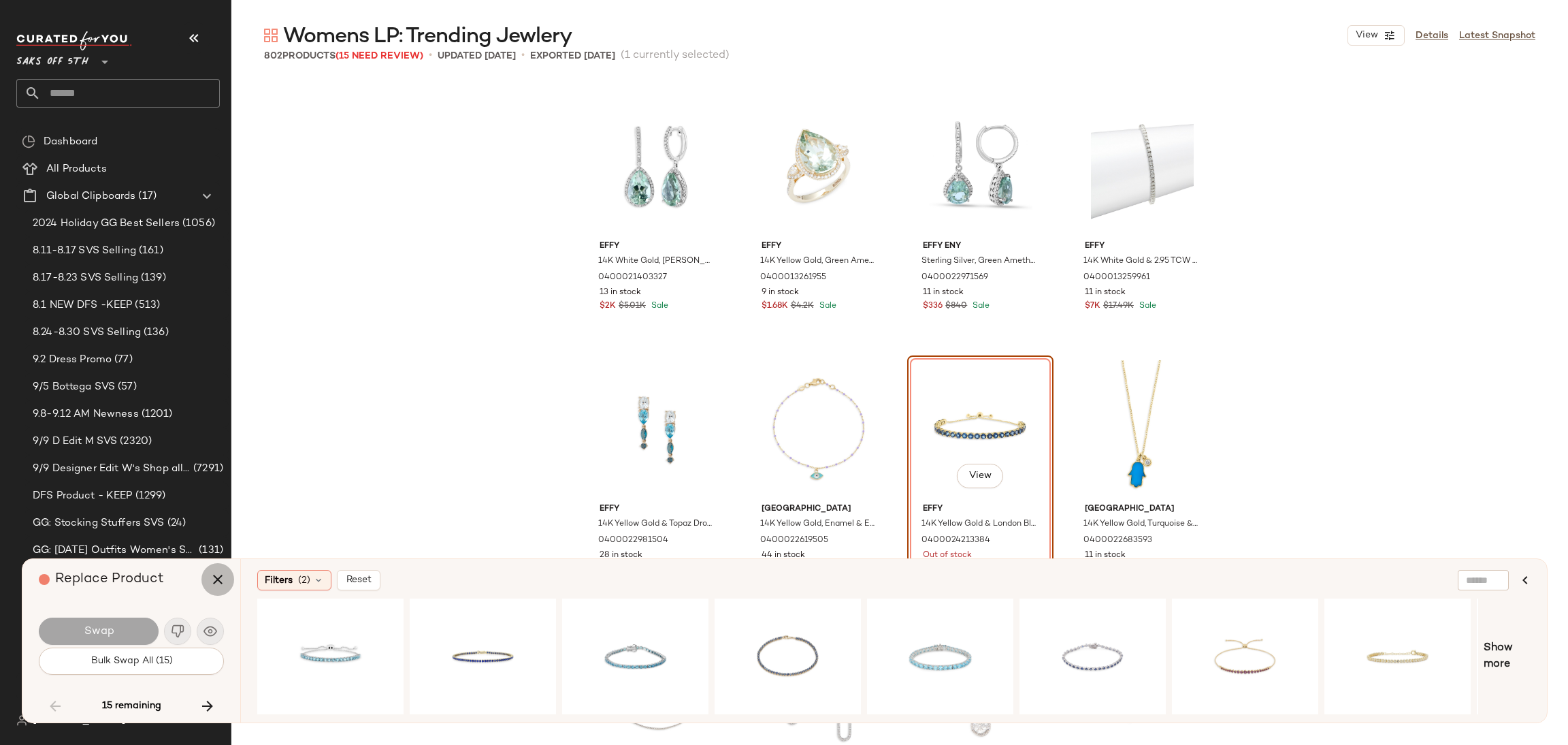
click at [214, 578] on icon "button" at bounding box center [217, 579] width 17 height 17
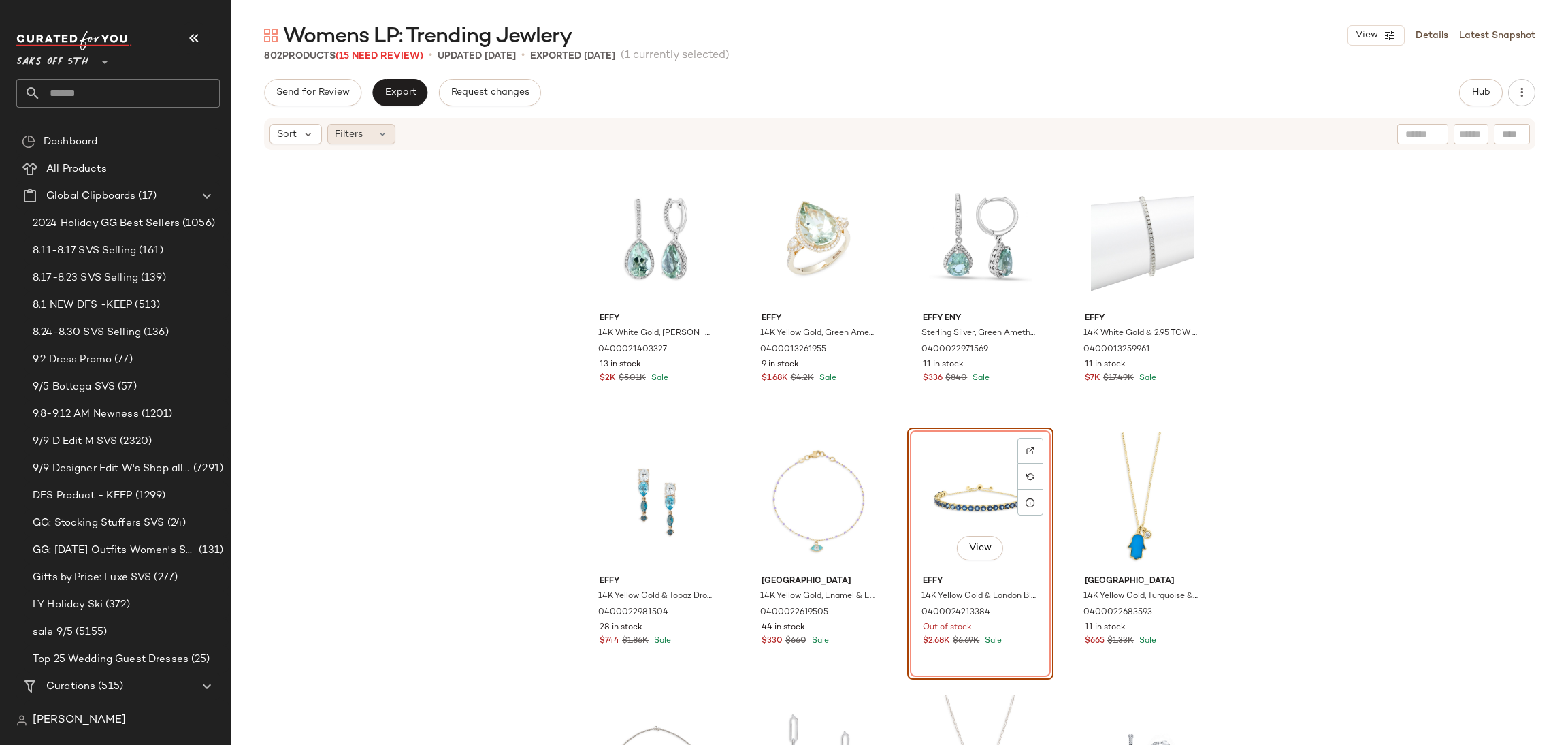
click at [364, 134] on div "Filters" at bounding box center [362, 134] width 68 height 21
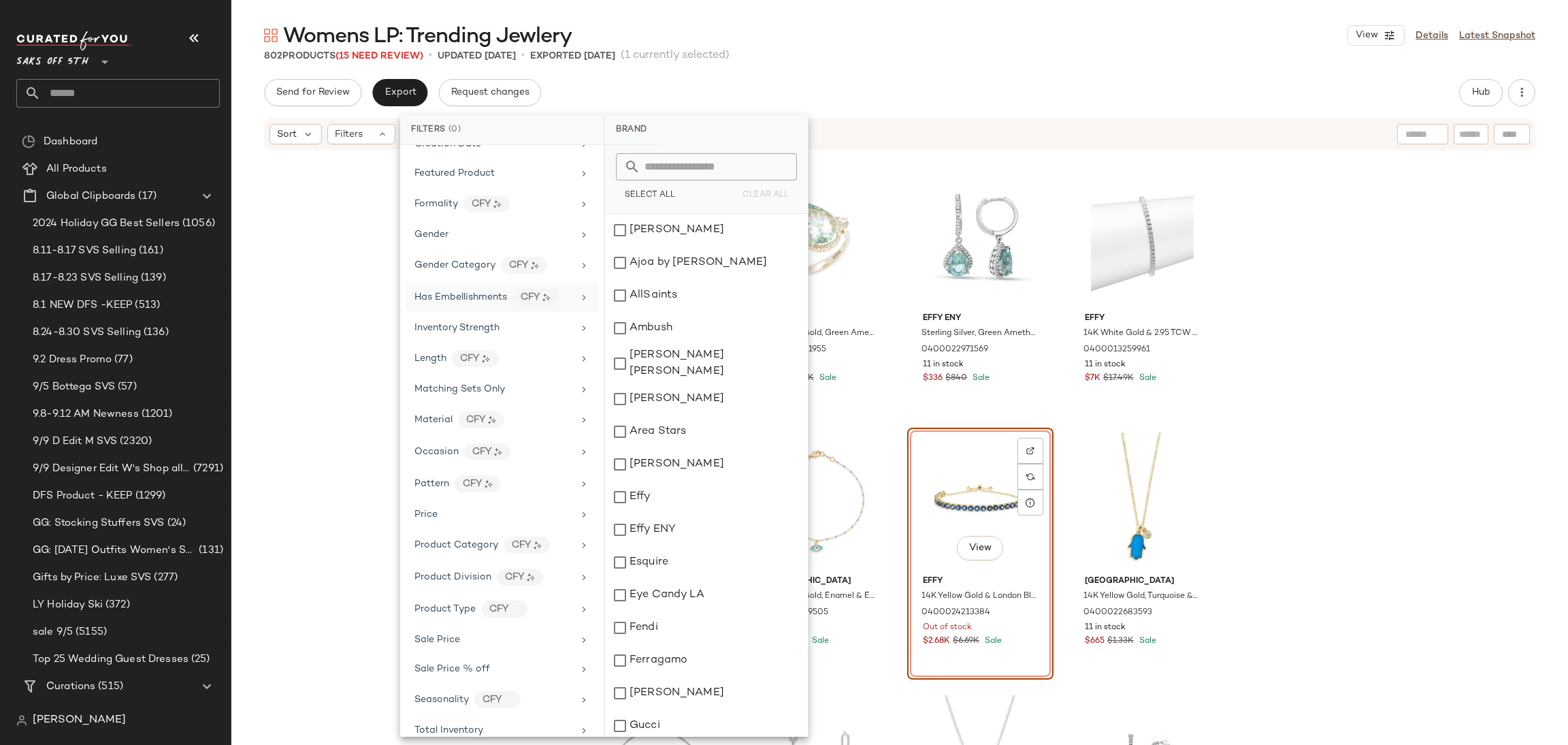
scroll to position [372, 0]
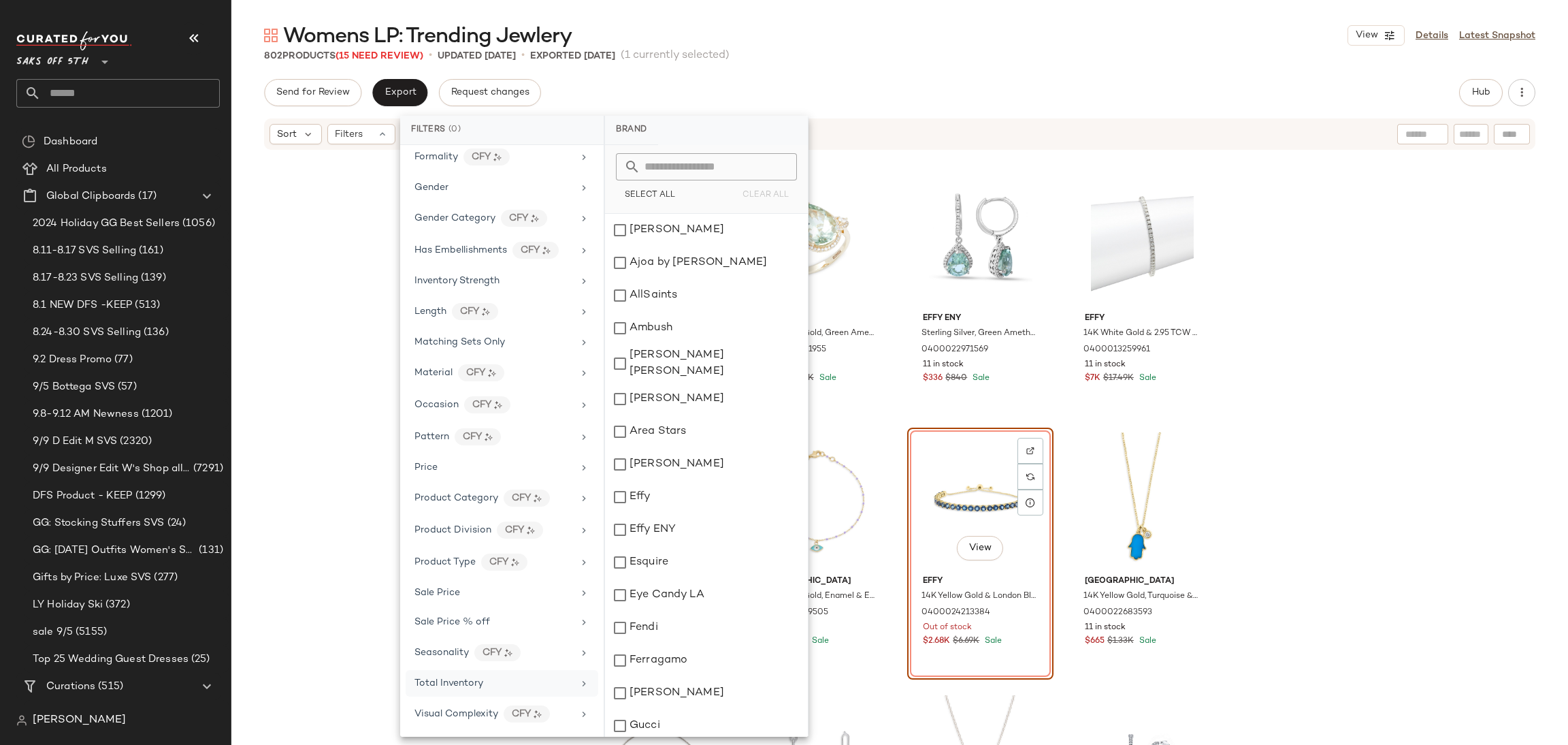
click at [473, 682] on span "Total Inventory" at bounding box center [448, 682] width 69 height 10
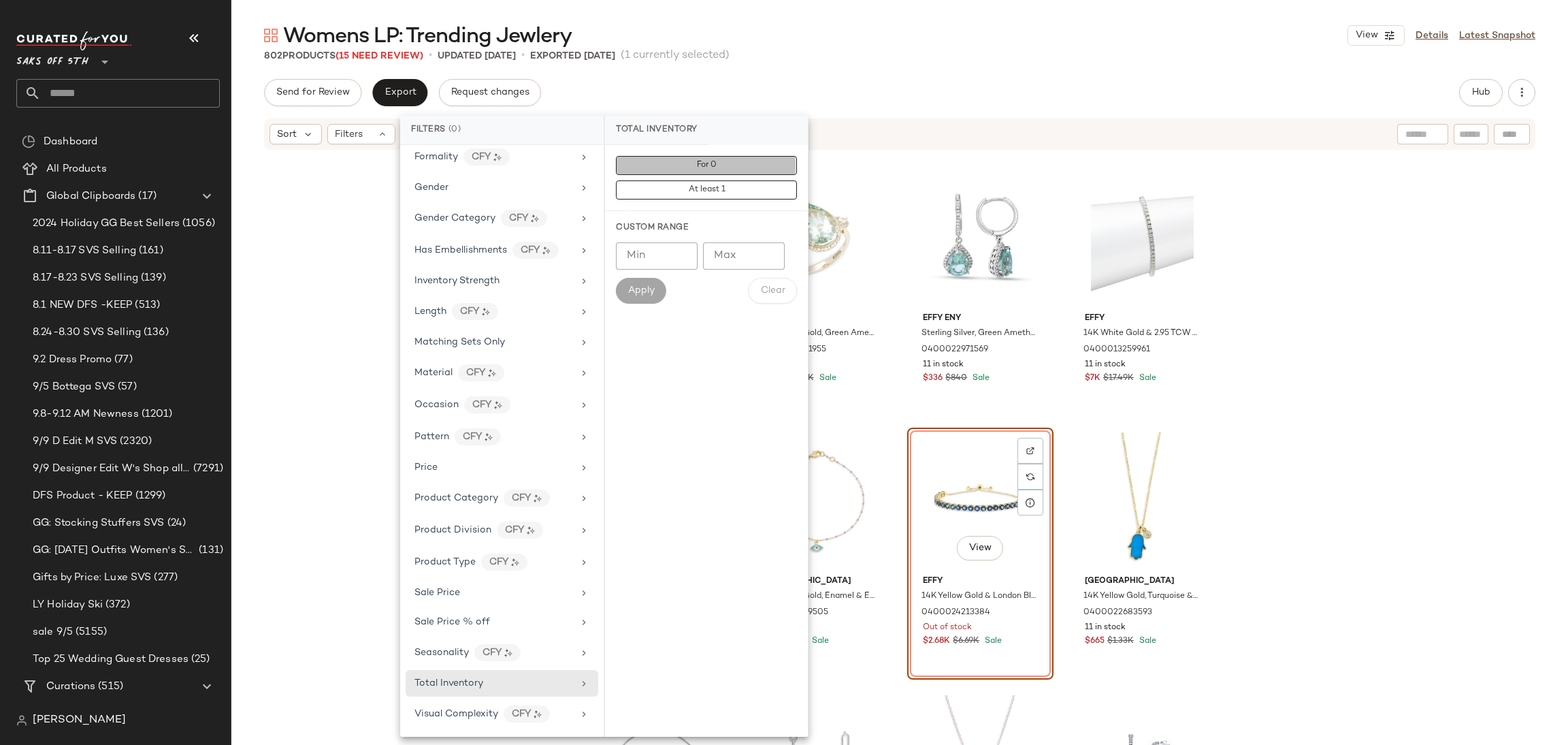
click at [722, 171] on button "For 0" at bounding box center [706, 165] width 181 height 19
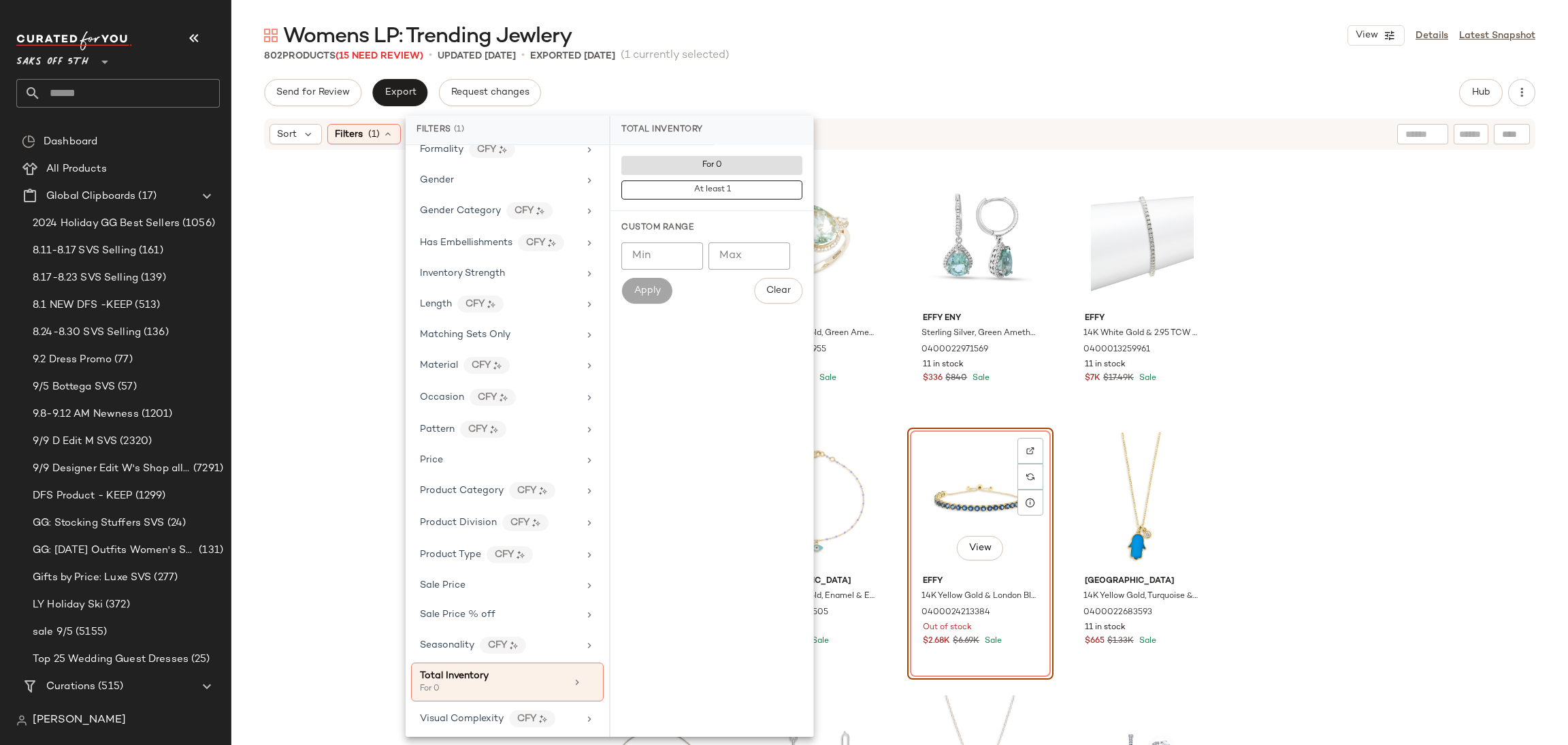
click at [856, 35] on div "Womens LP: Trending Jewlery View Details Latest Snapshot" at bounding box center [899, 35] width 1336 height 27
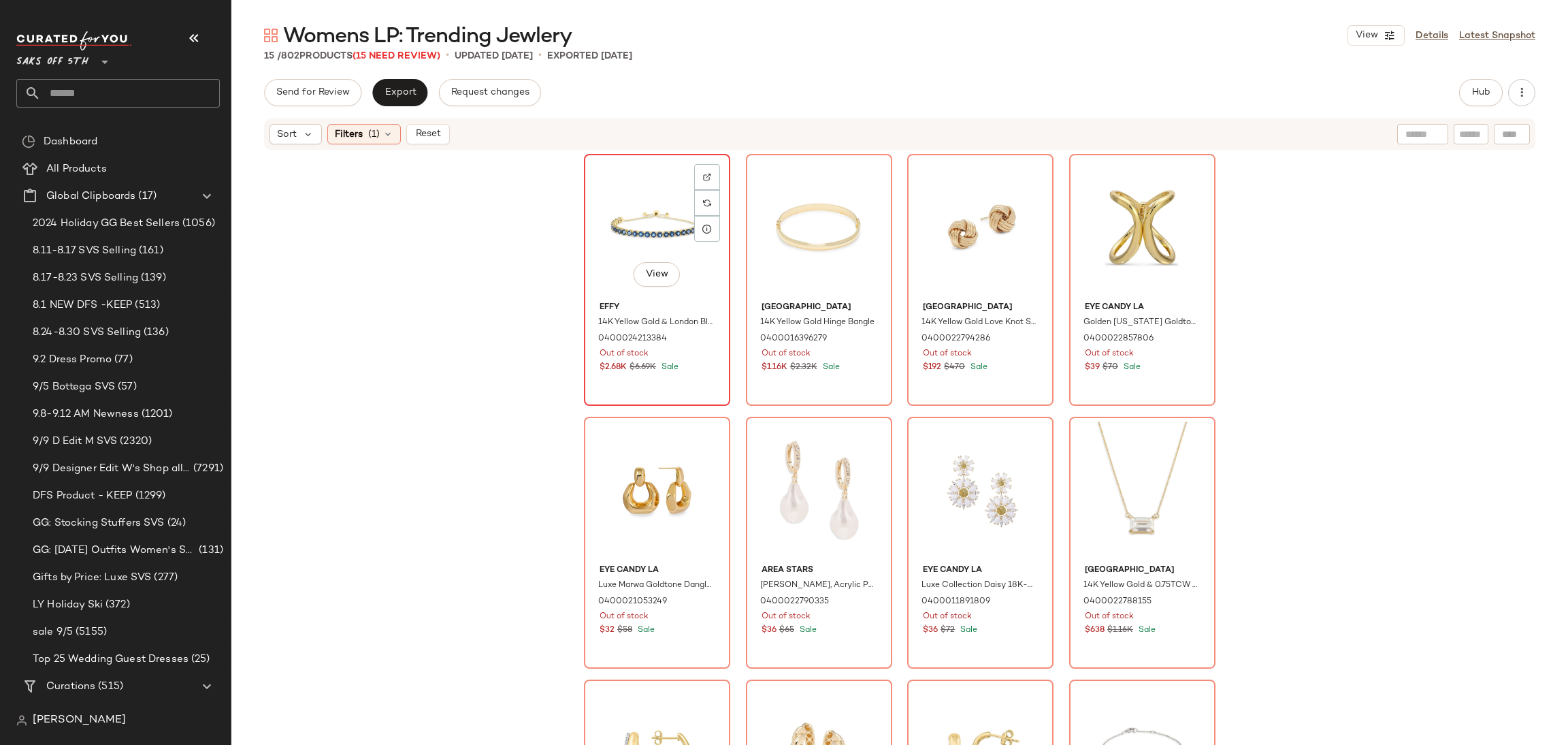
click at [627, 230] on div "View" at bounding box center [657, 227] width 136 height 137
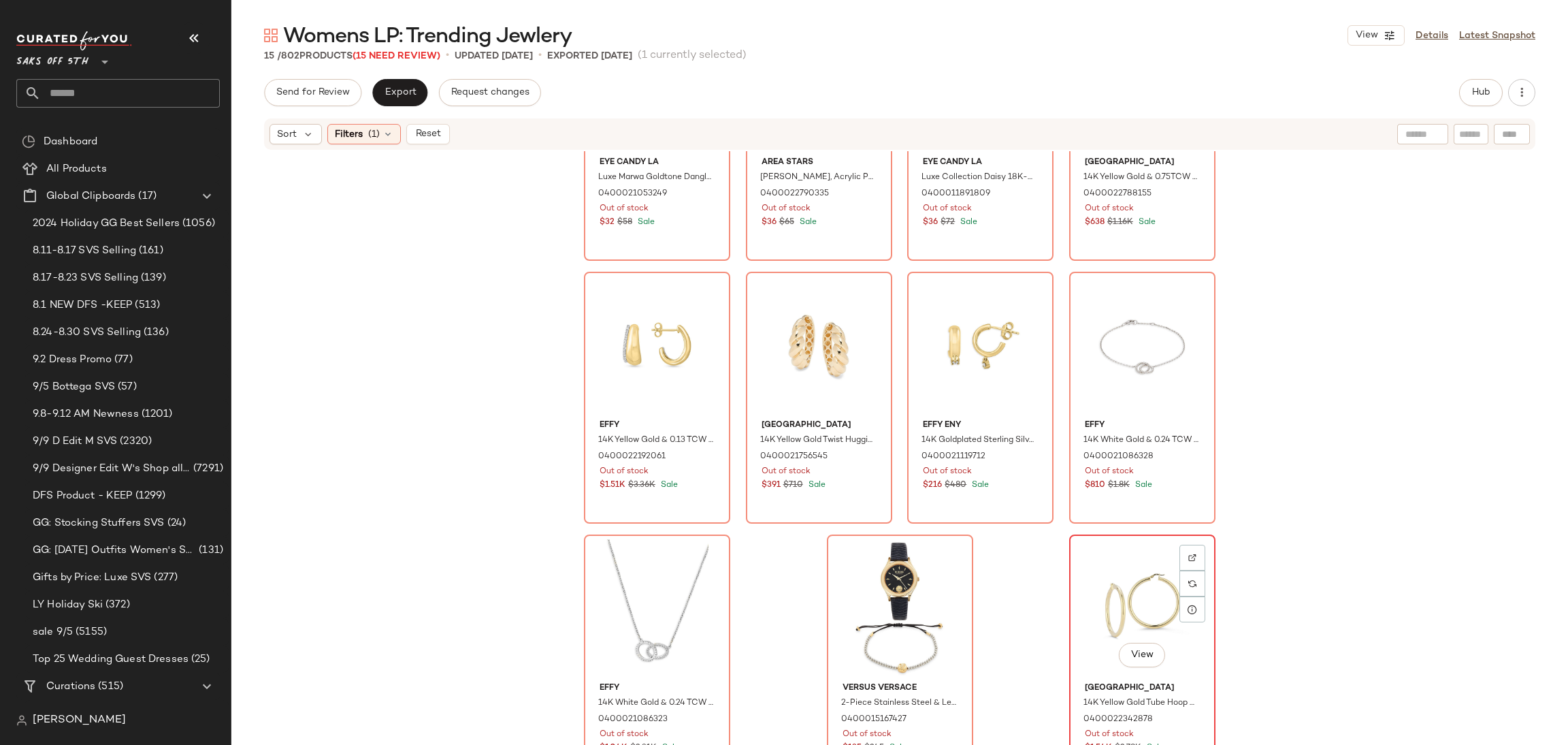
click at [1124, 575] on div "View" at bounding box center [1142, 607] width 136 height 137
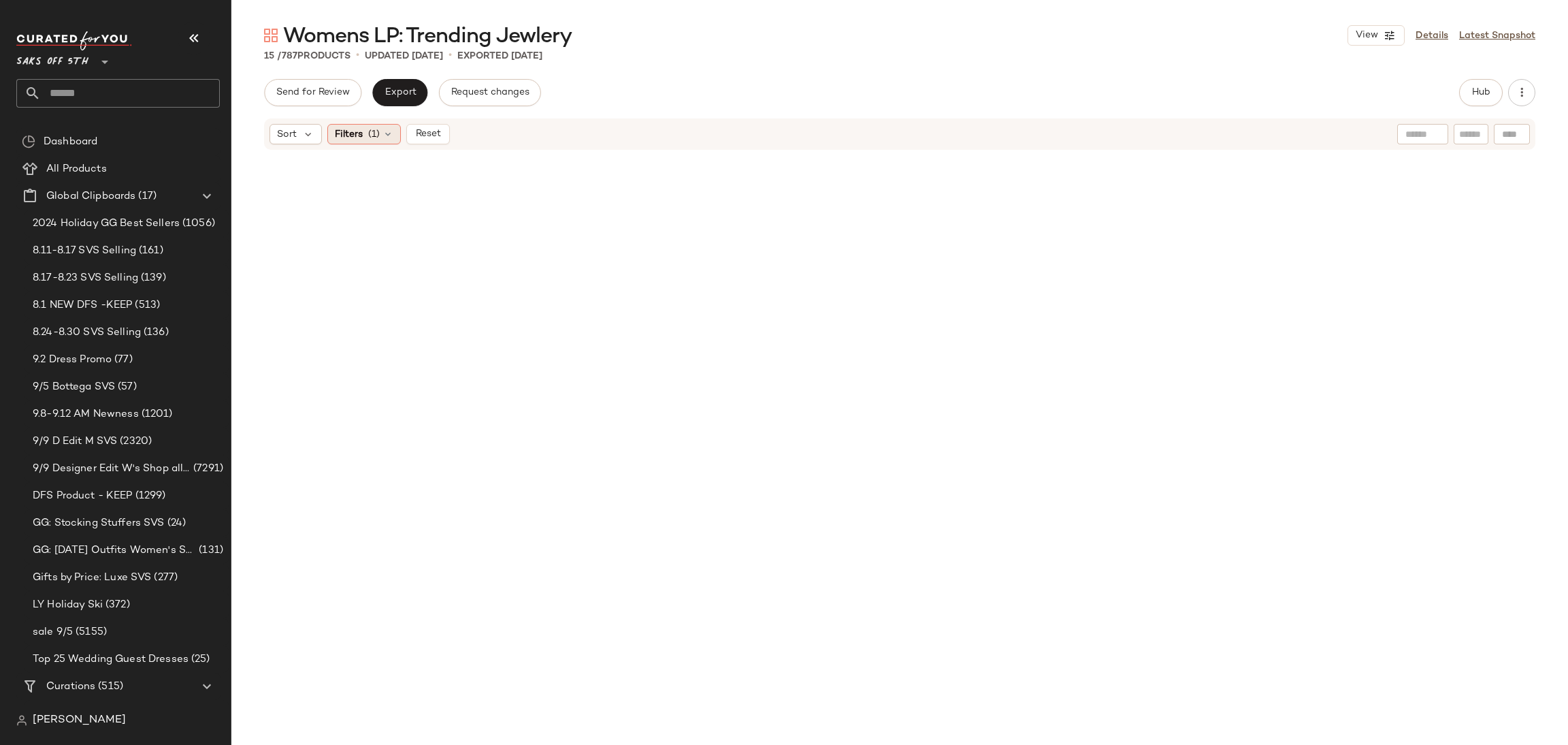
click at [382, 129] on icon at bounding box center [388, 134] width 11 height 11
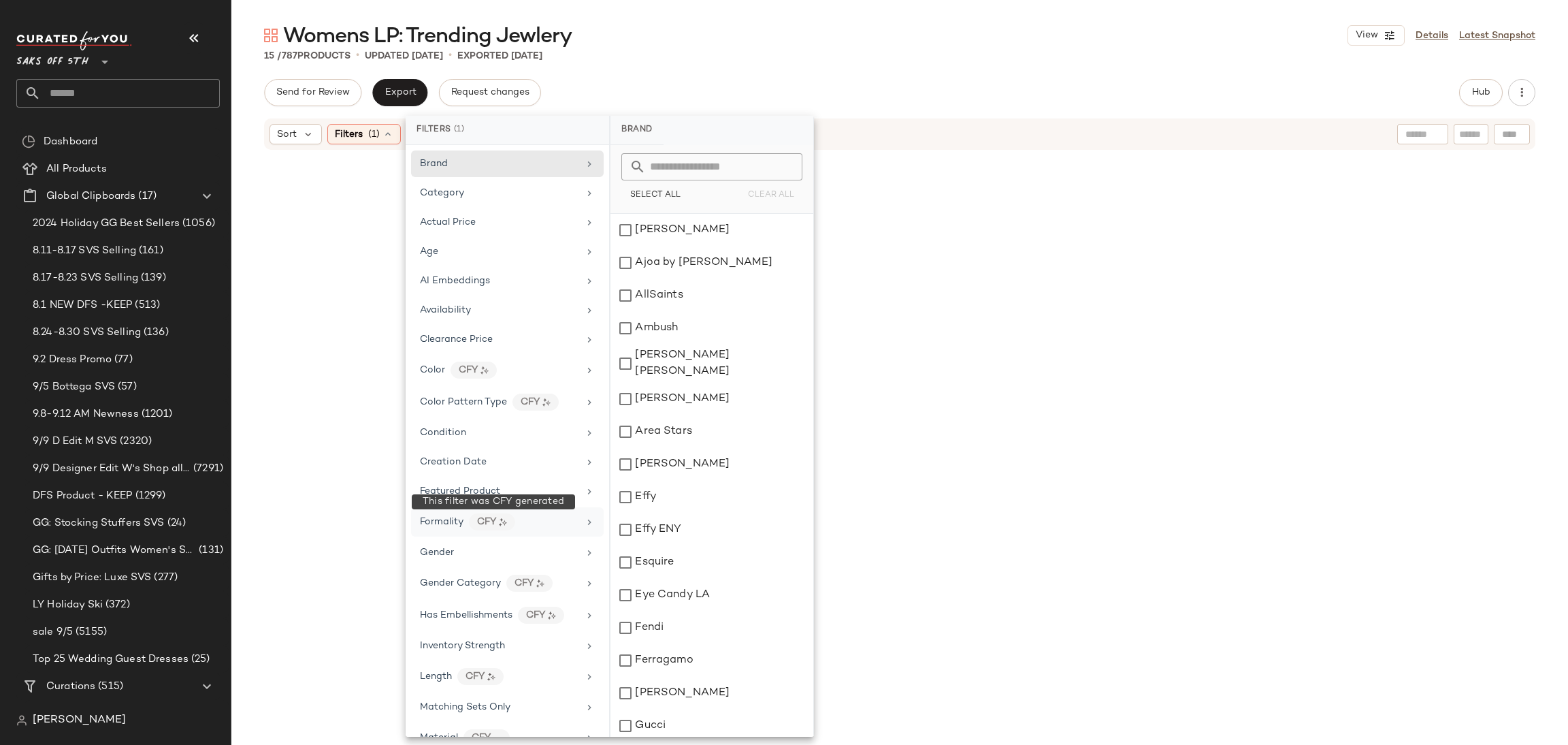
scroll to position [385, 0]
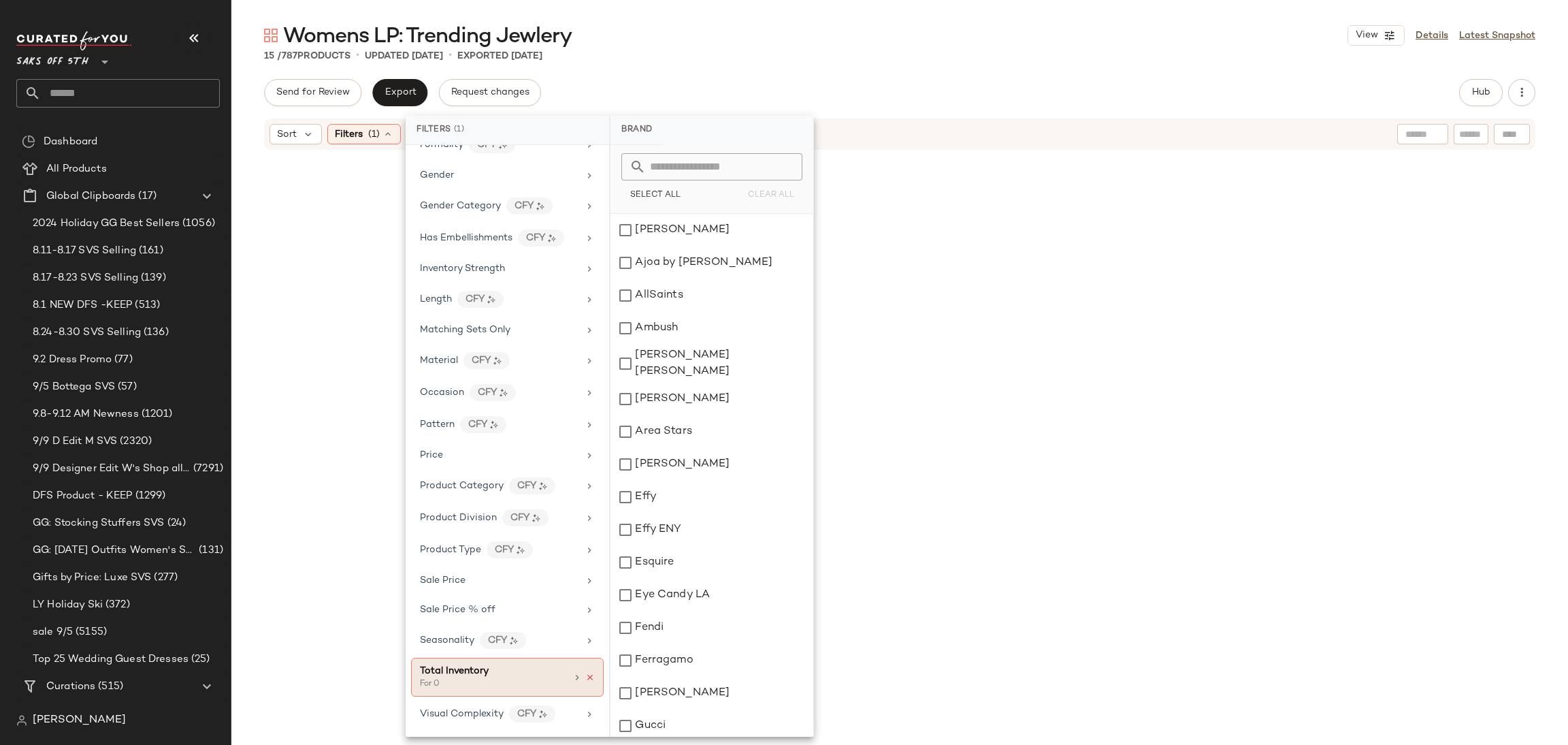
click at [585, 678] on icon at bounding box center [590, 678] width 10 height 10
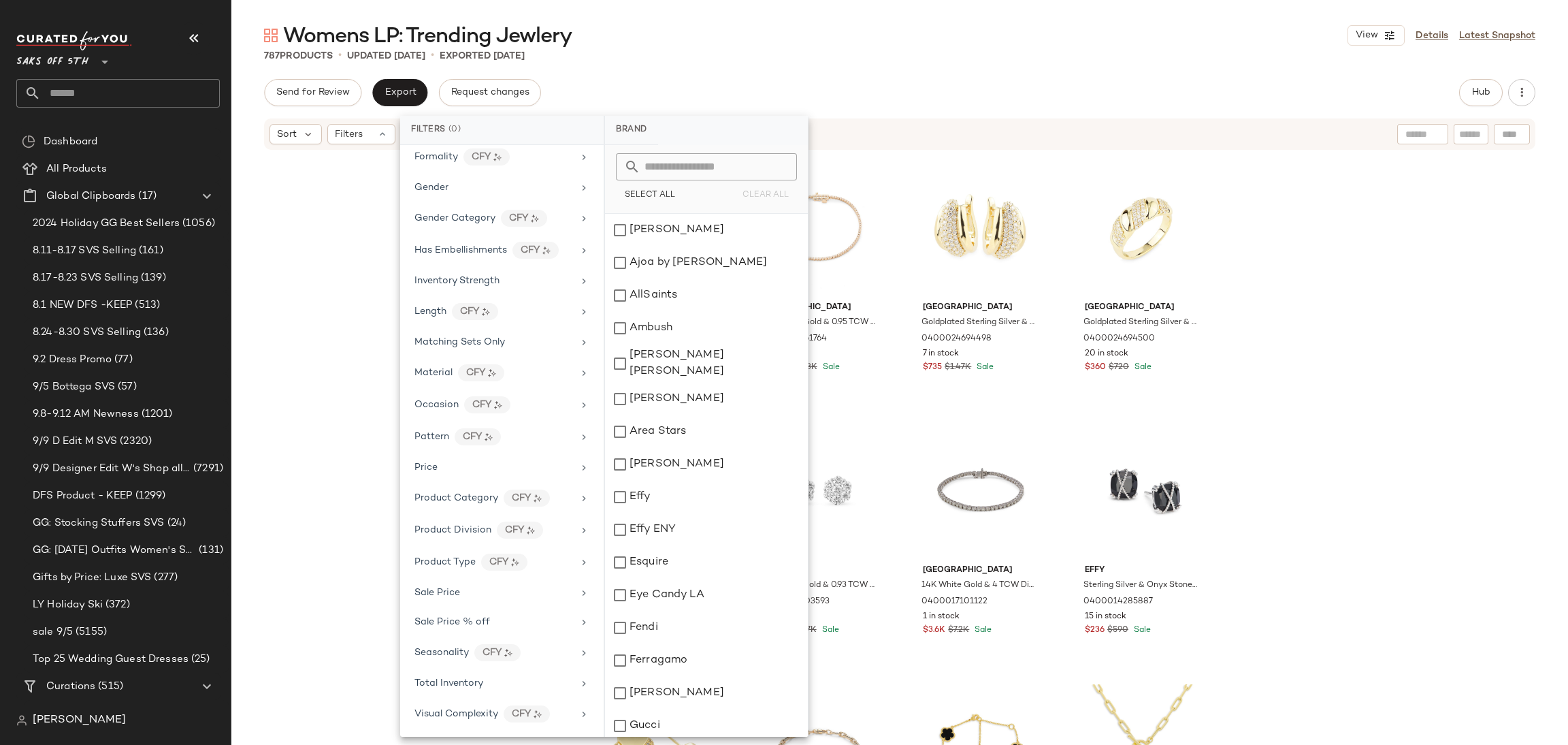
click at [1202, 63] on div "Womens LP: Trending Jewlery View Details Latest Snapshot 787 Products • updated…" at bounding box center [899, 382] width 1336 height 723
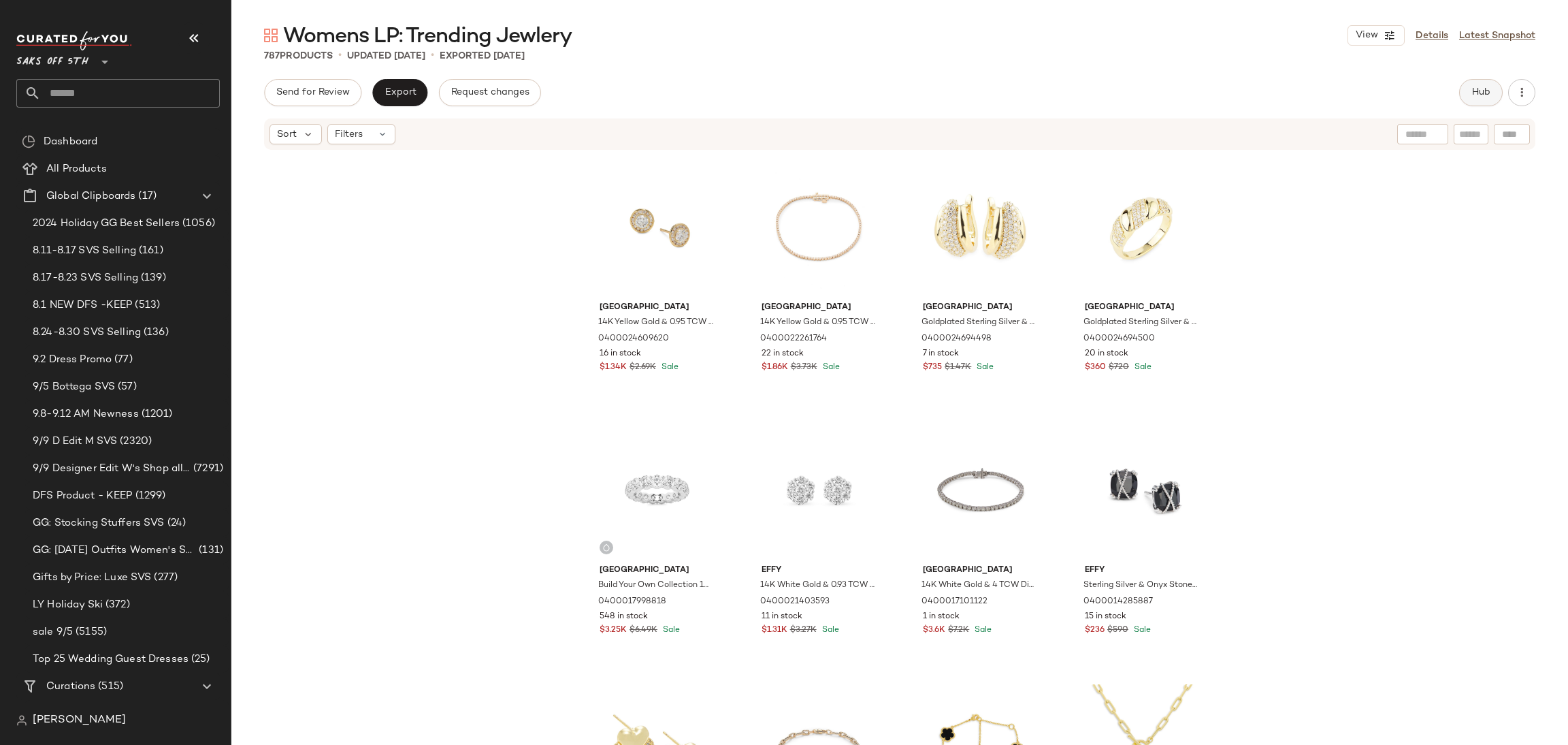
click at [1468, 87] on button "Hub" at bounding box center [1480, 93] width 44 height 27
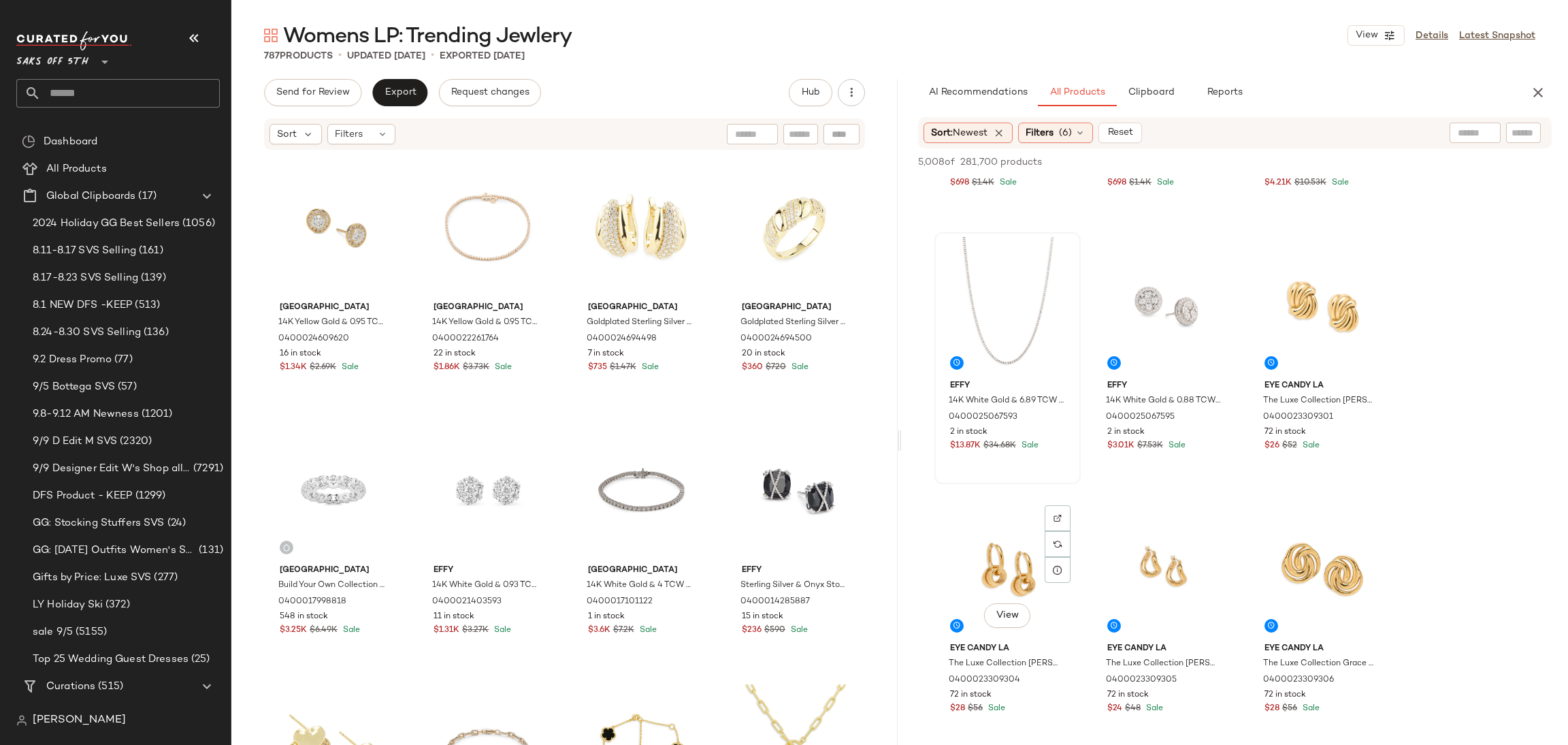
scroll to position [203, 0]
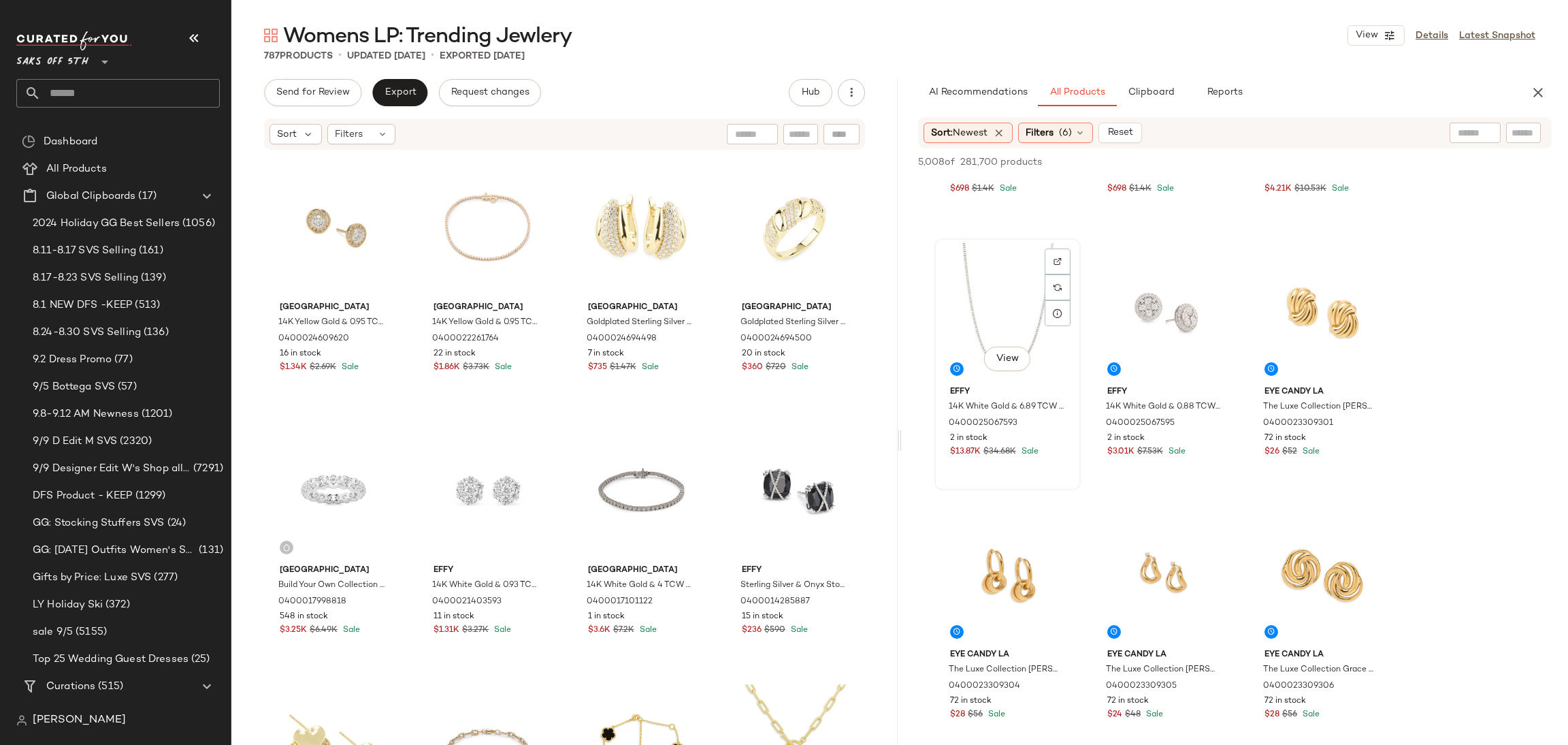
click at [1022, 307] on div "View" at bounding box center [1007, 311] width 136 height 137
click at [1157, 304] on div "View" at bounding box center [1164, 311] width 136 height 137
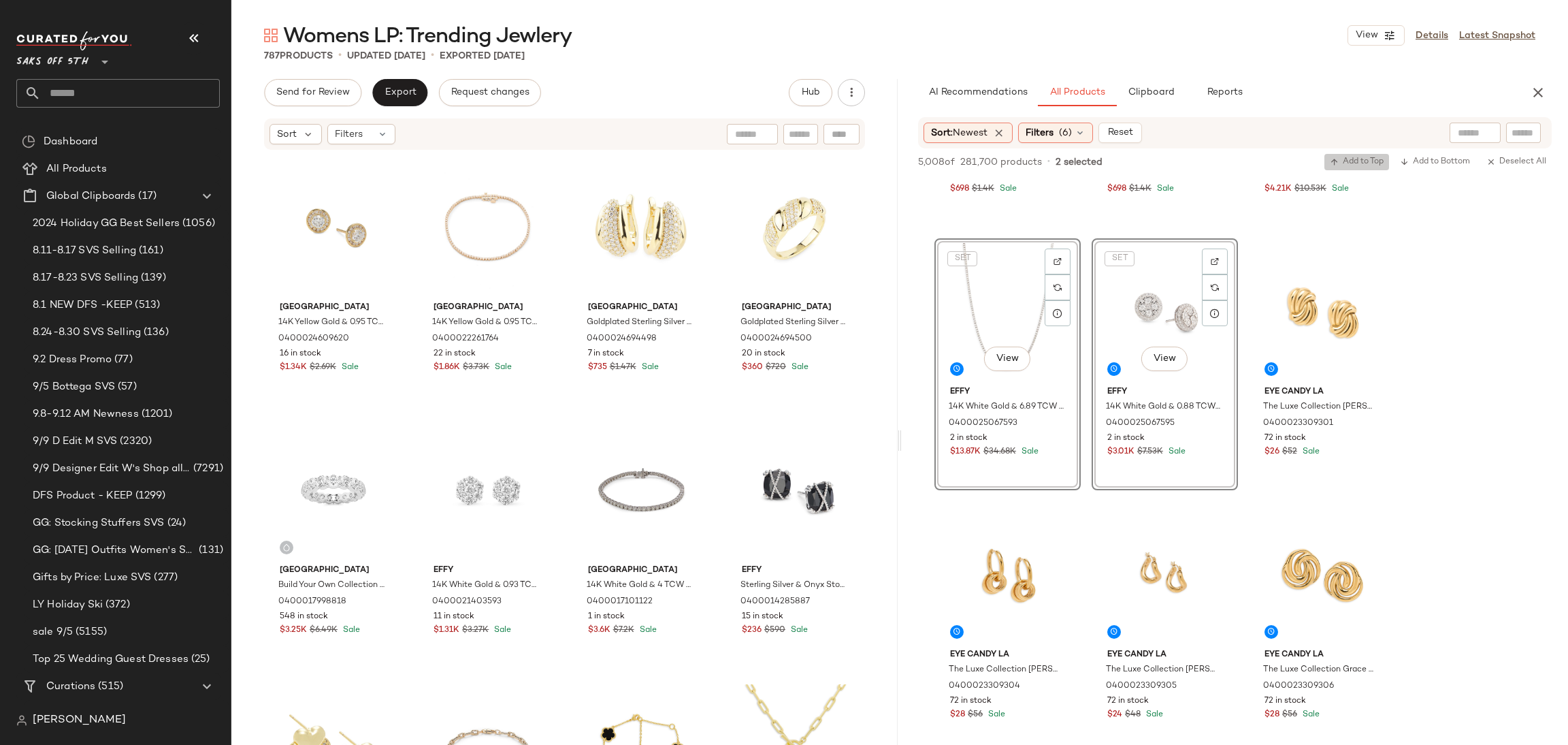
click at [1362, 156] on button "Add to Top" at bounding box center [1357, 162] width 65 height 17
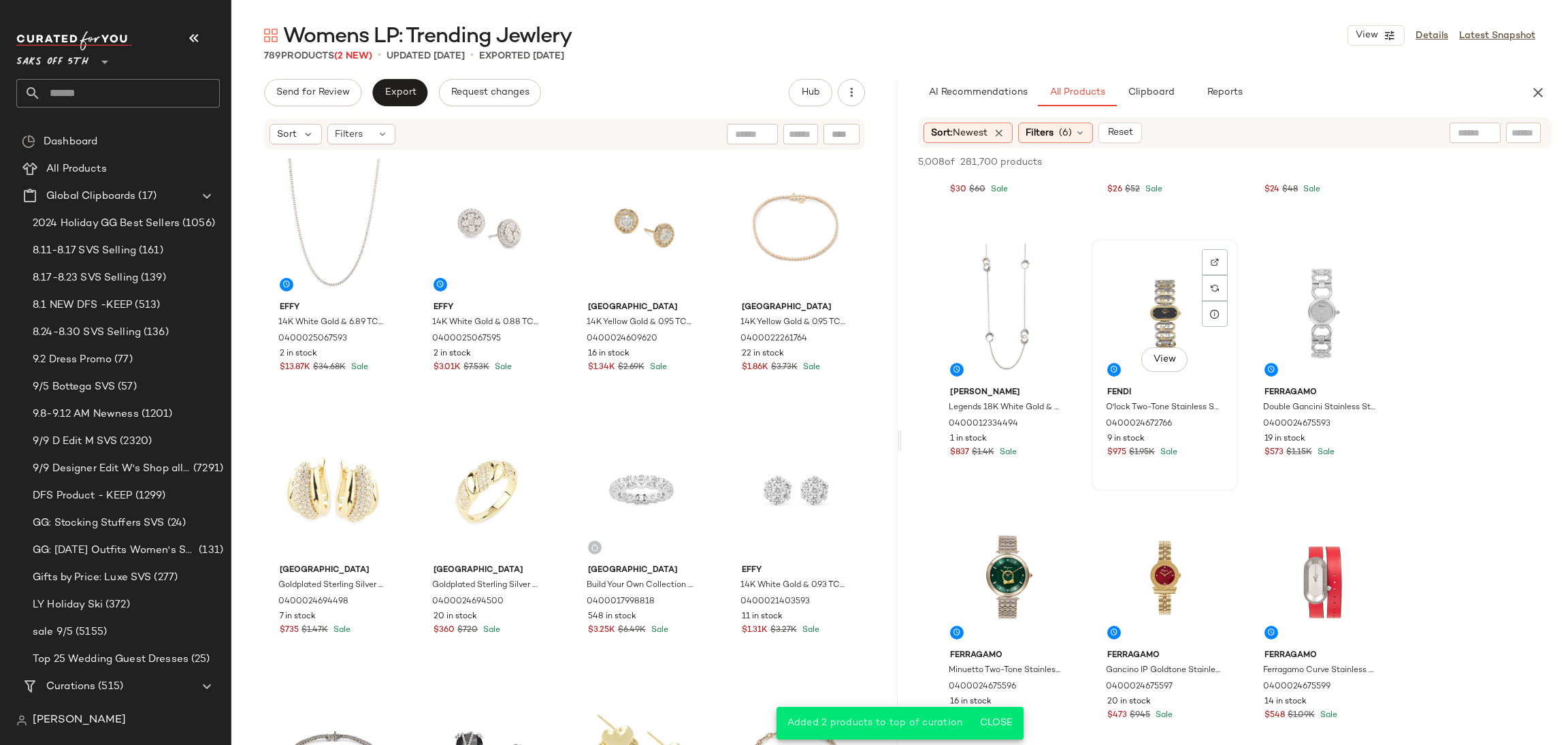
scroll to position [1528, 0]
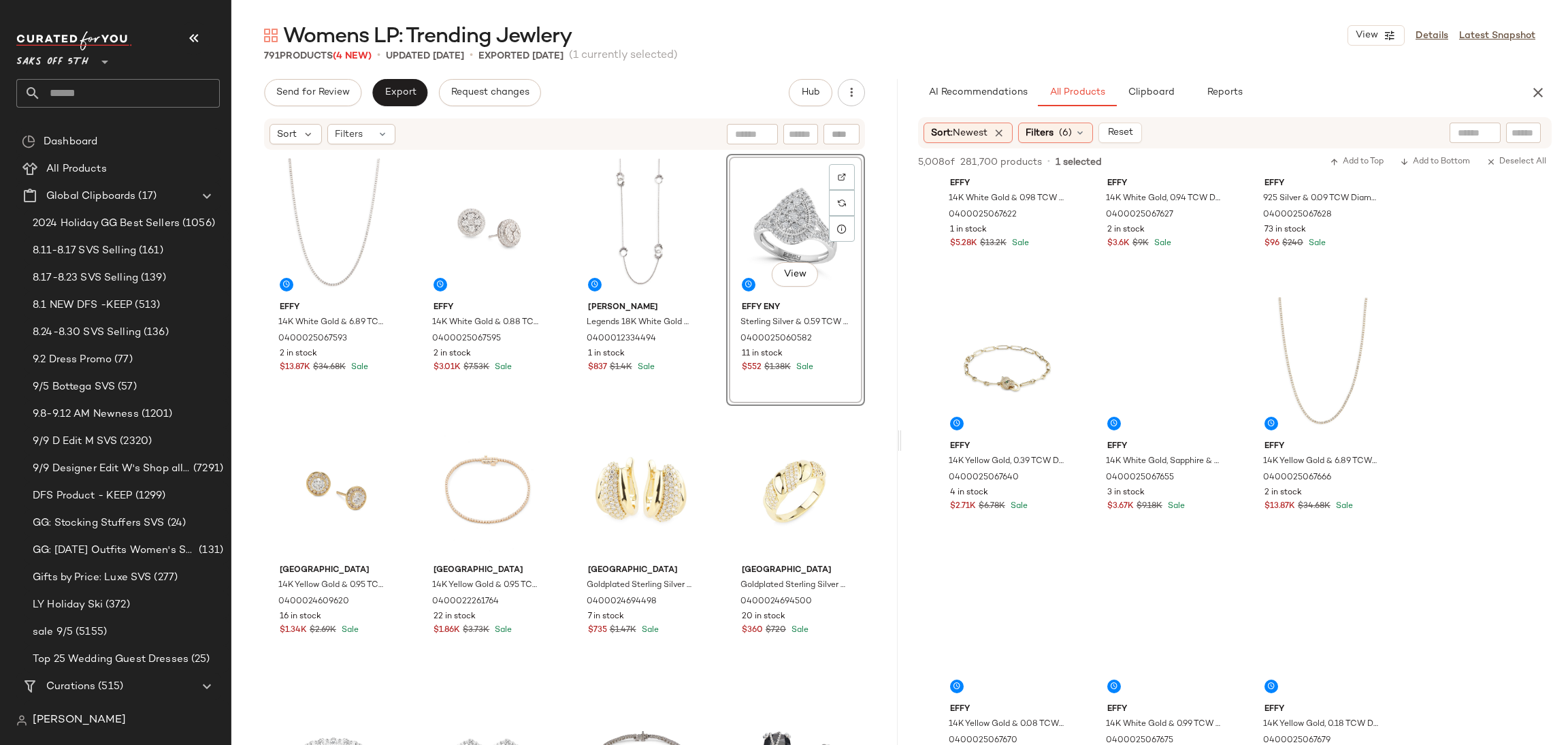
scroll to position [4356, 0]
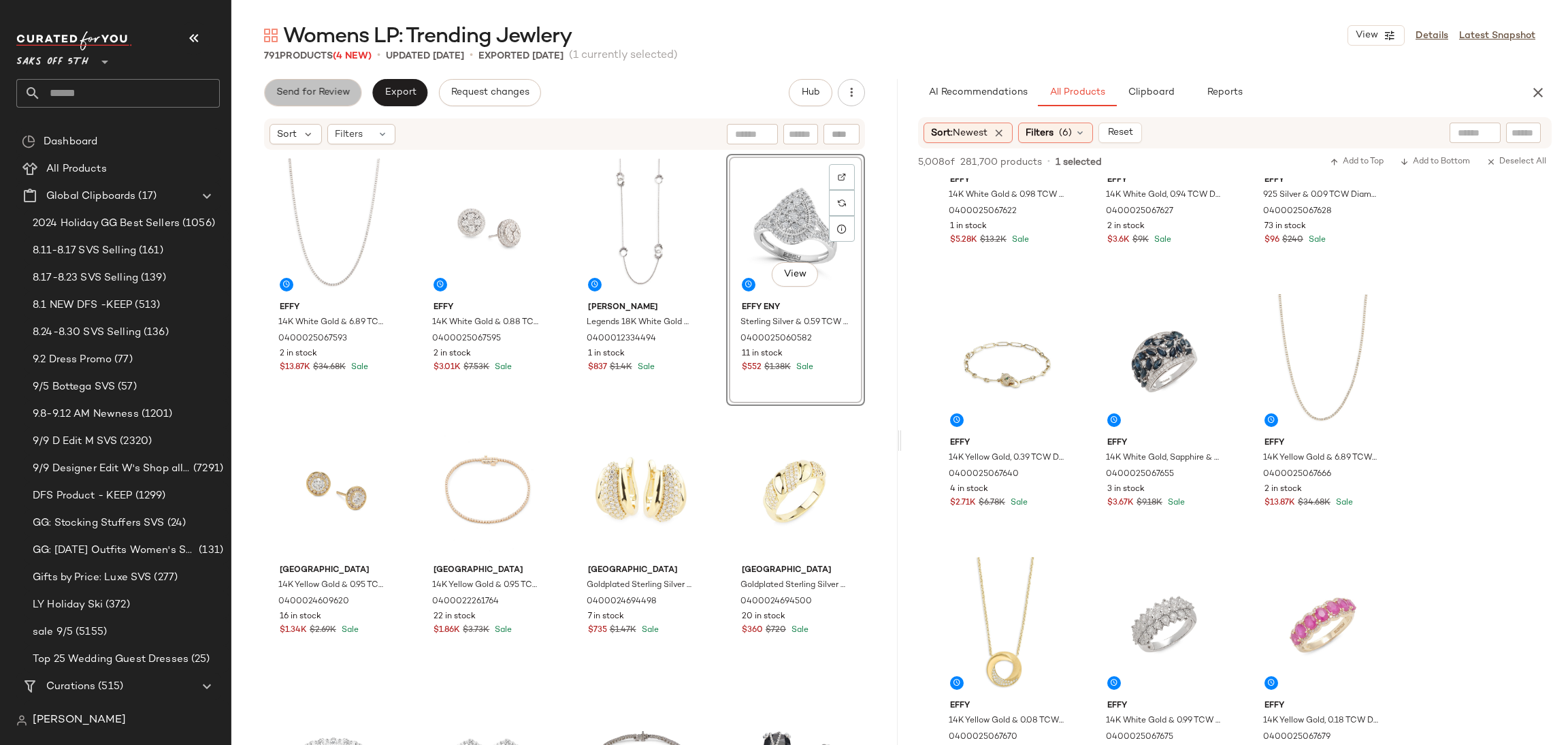
click at [324, 90] on span "Send for Review" at bounding box center [312, 93] width 75 height 11
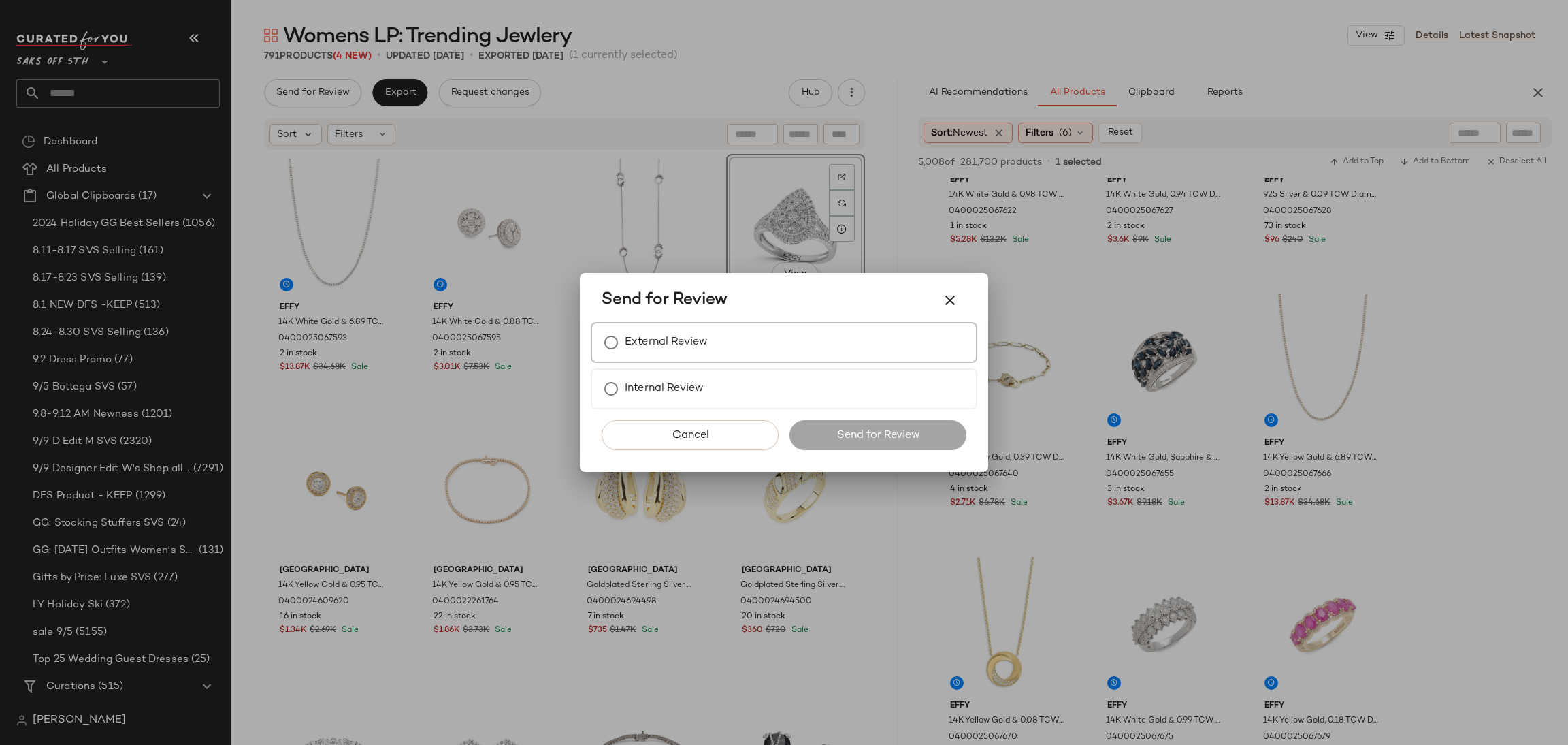
click at [634, 343] on label "External Review" at bounding box center [666, 342] width 83 height 27
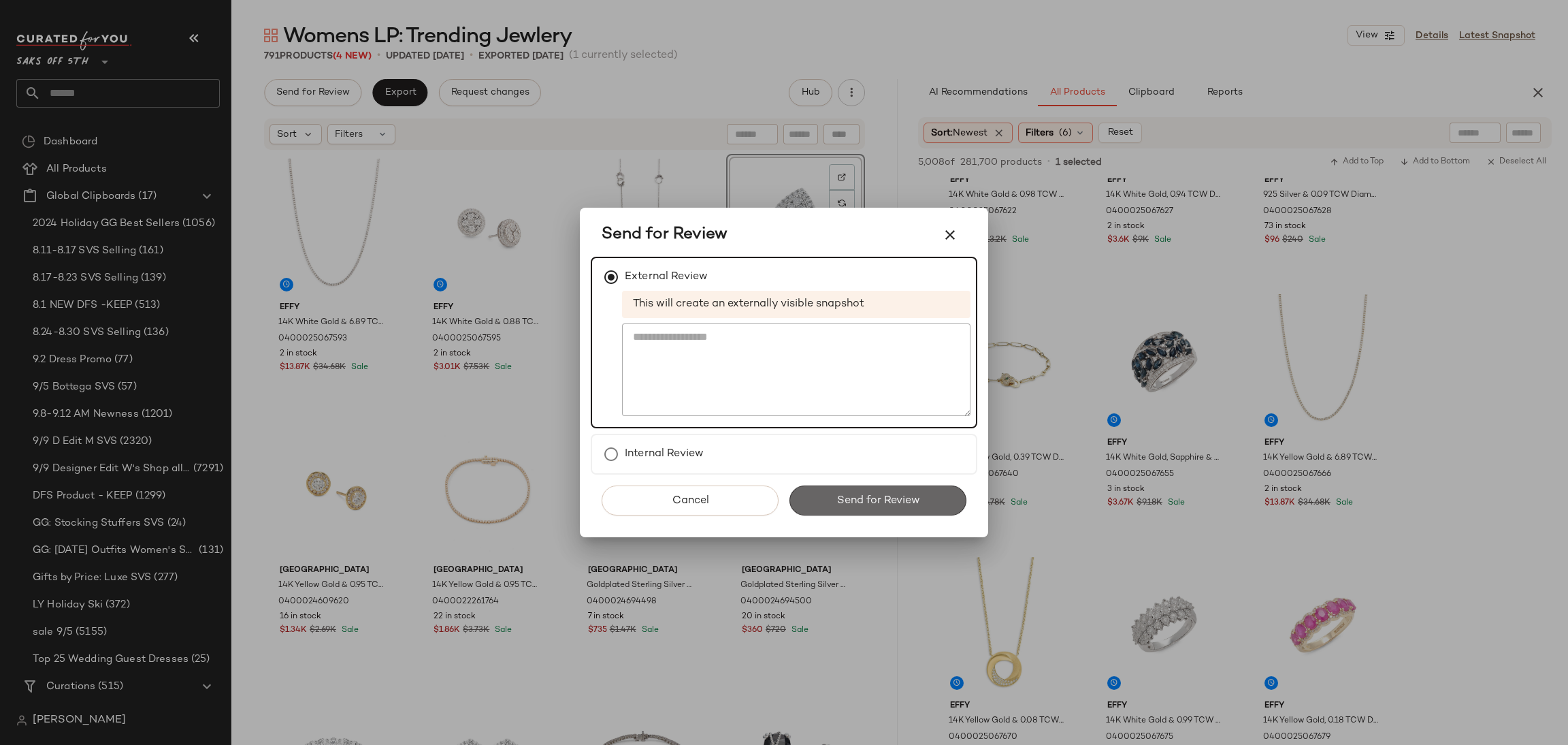
click at [802, 500] on button "Send for Review" at bounding box center [877, 501] width 177 height 30
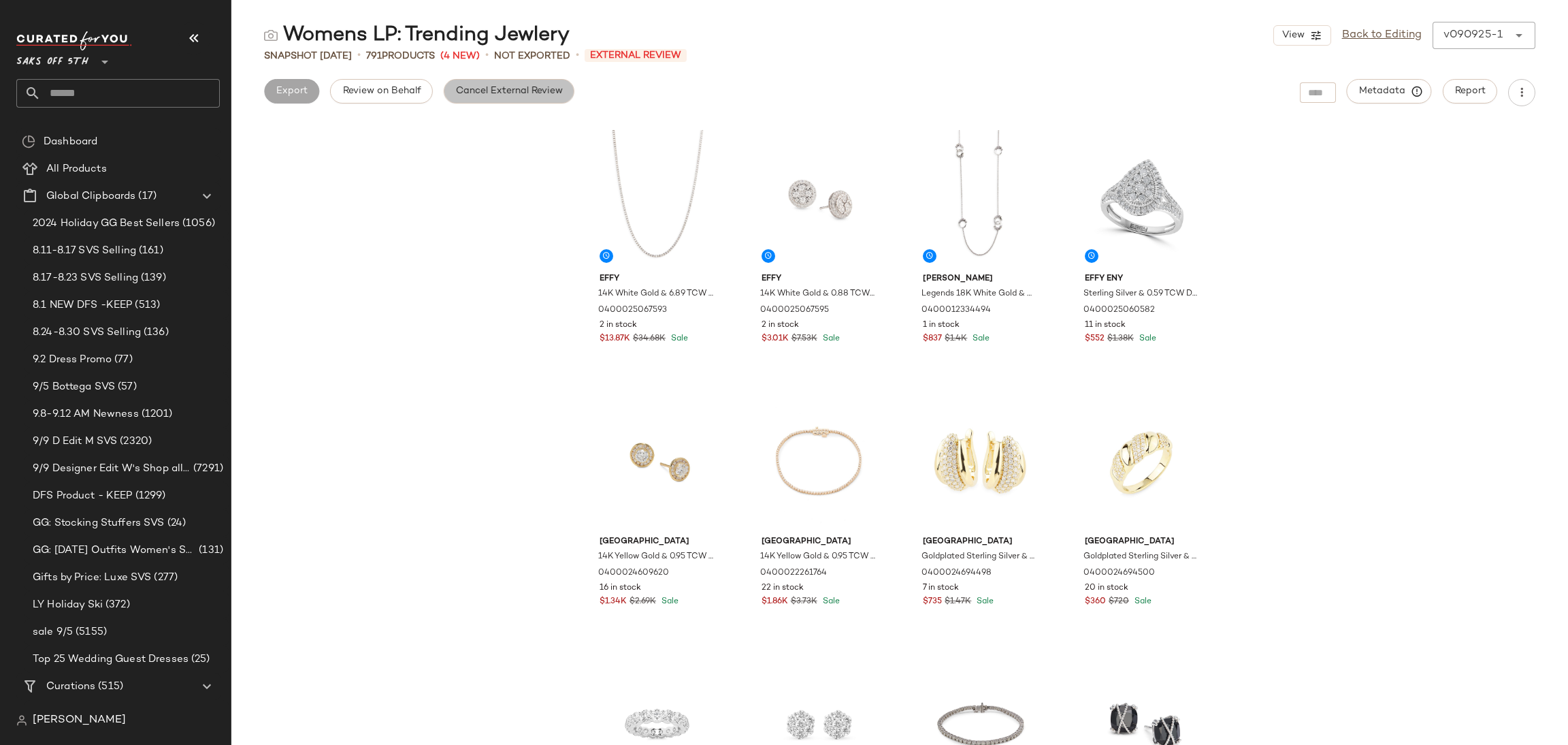
click at [529, 84] on button "Cancel External Review" at bounding box center [508, 91] width 131 height 25
click at [394, 90] on span "Export" at bounding box center [400, 91] width 32 height 11
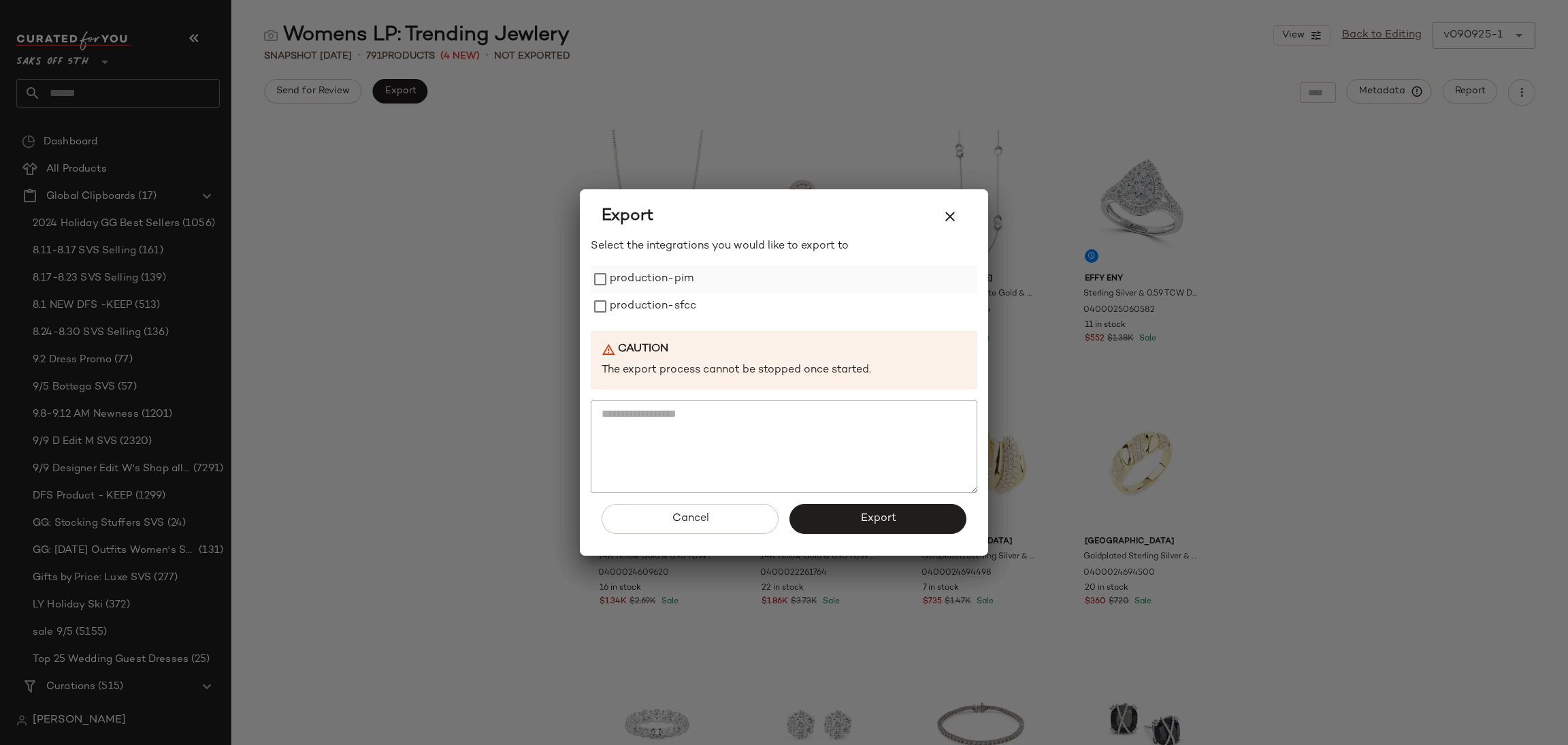
click at [627, 271] on label "production-pim" at bounding box center [652, 279] width 84 height 27
click at [636, 295] on label "production-sfcc" at bounding box center [653, 306] width 86 height 27
click at [831, 523] on button "Export" at bounding box center [877, 519] width 177 height 30
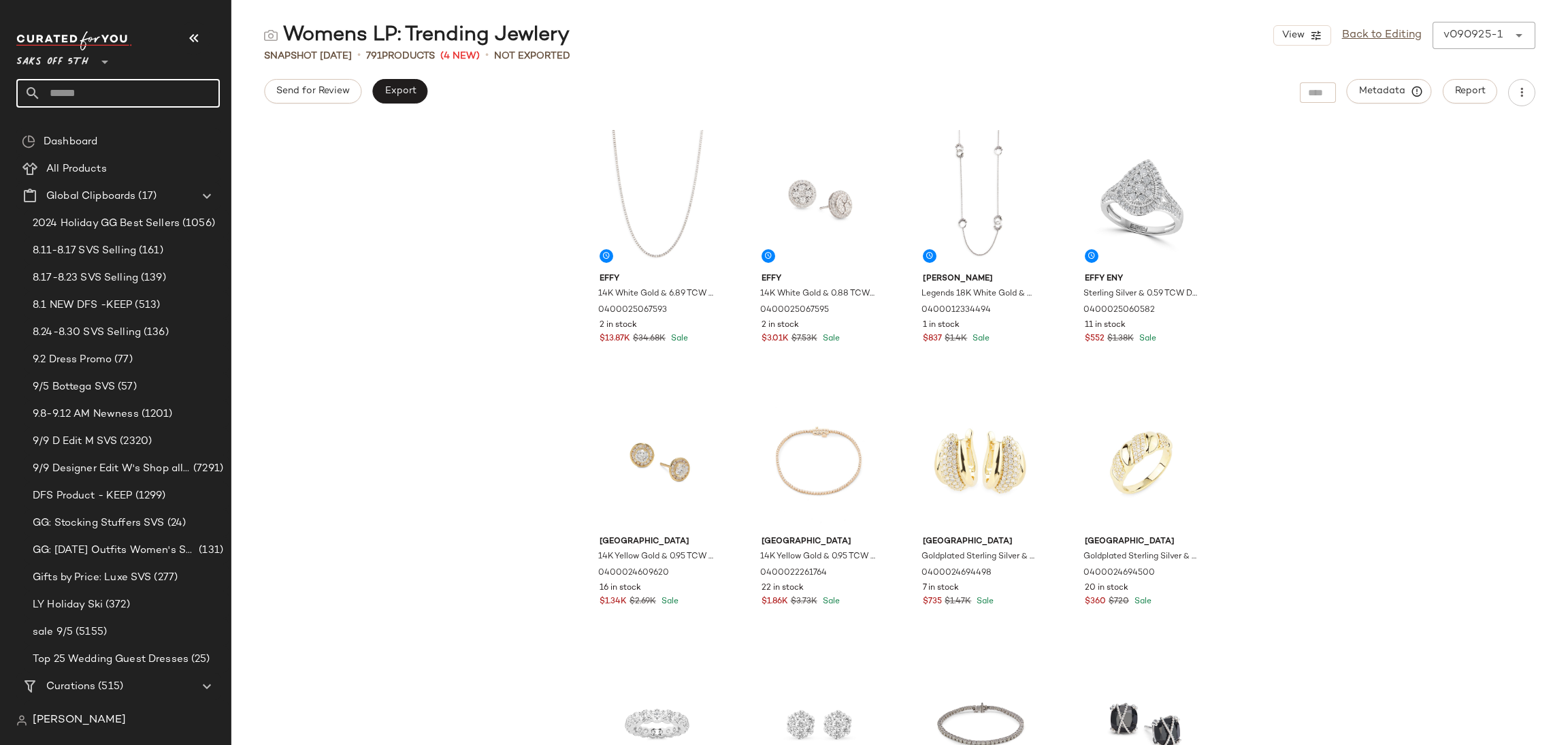
click at [182, 98] on input "text" at bounding box center [130, 94] width 179 height 29
type input "**********"
click at [167, 136] on span "eakers" at bounding box center [152, 132] width 30 height 14
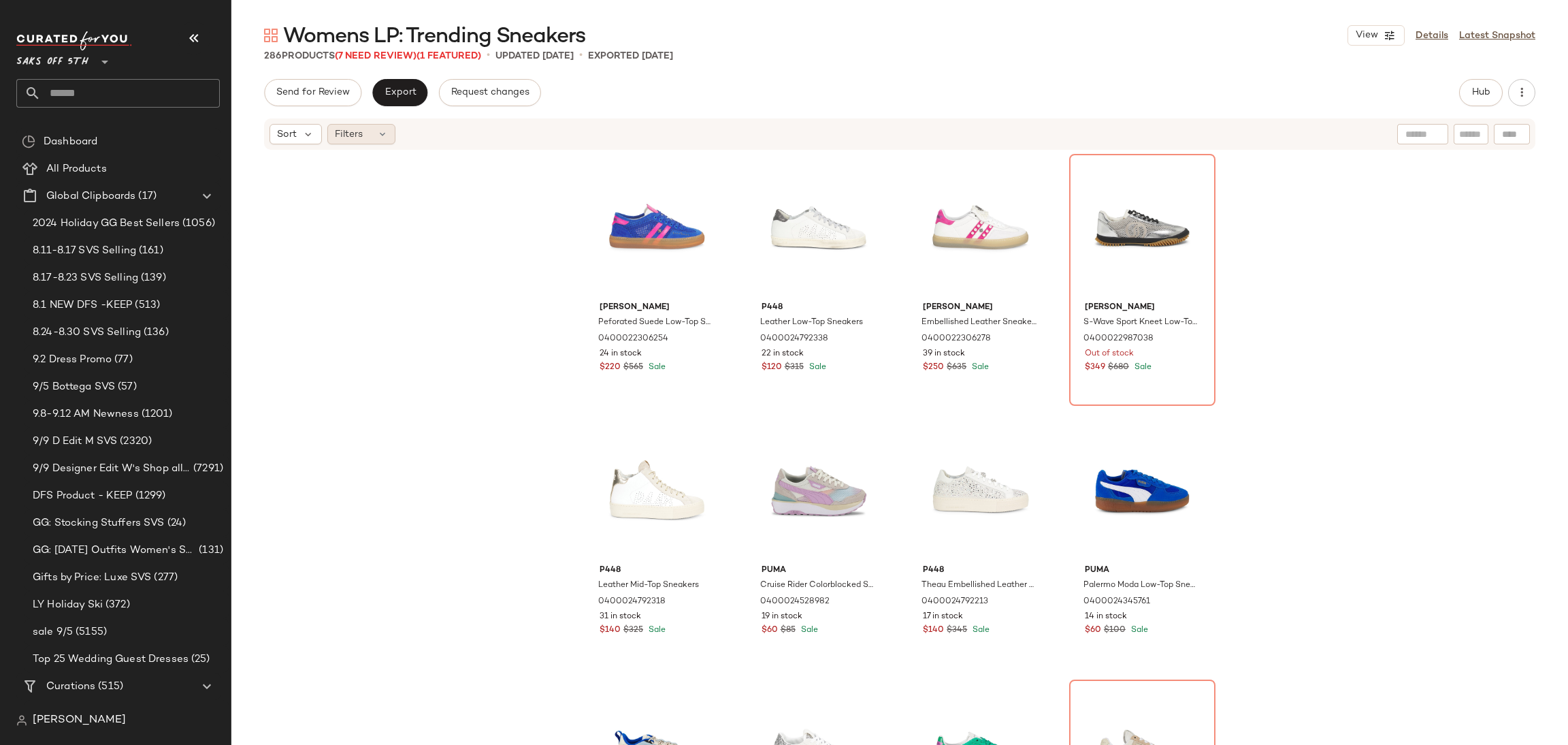
click at [382, 135] on icon at bounding box center [382, 134] width 11 height 11
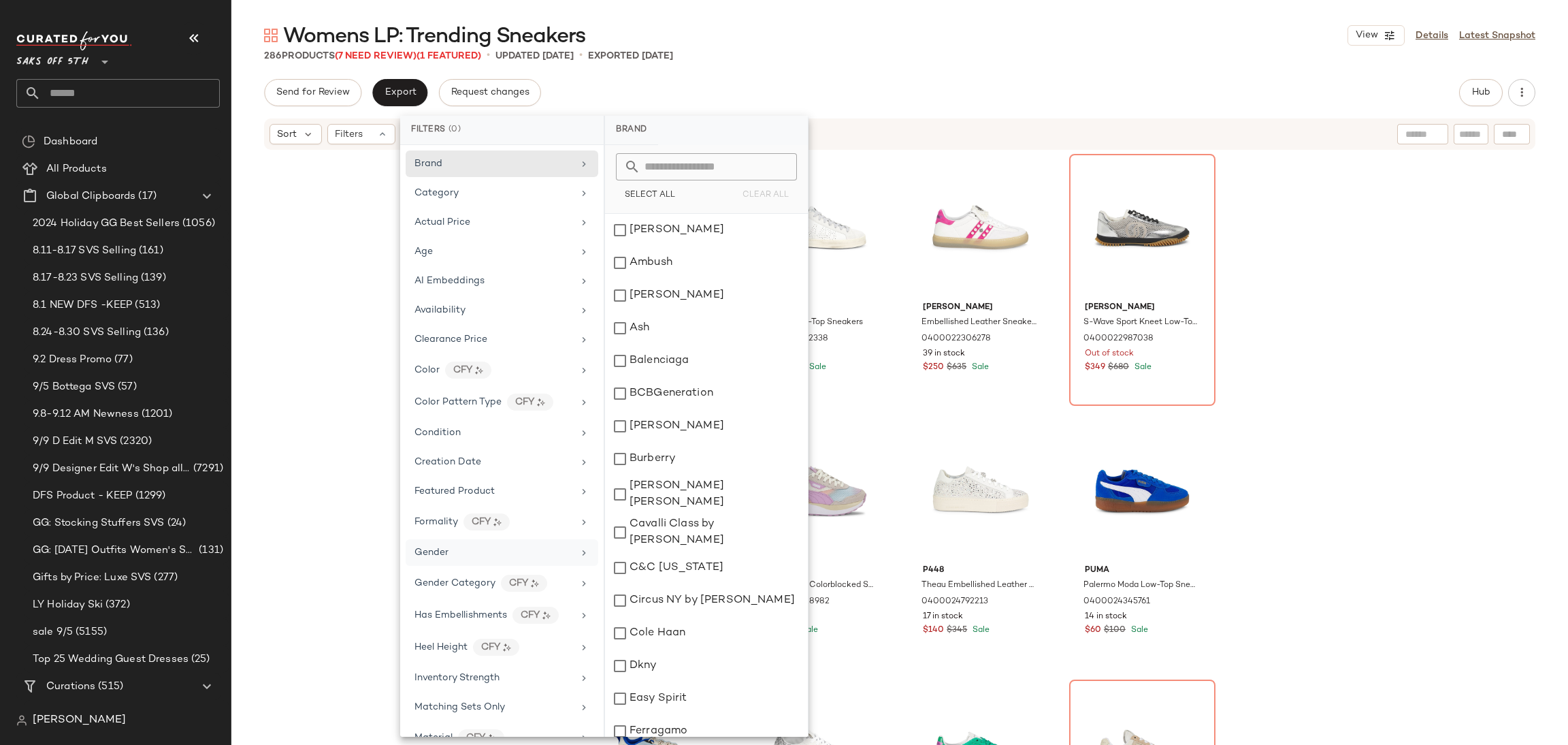
scroll to position [372, 0]
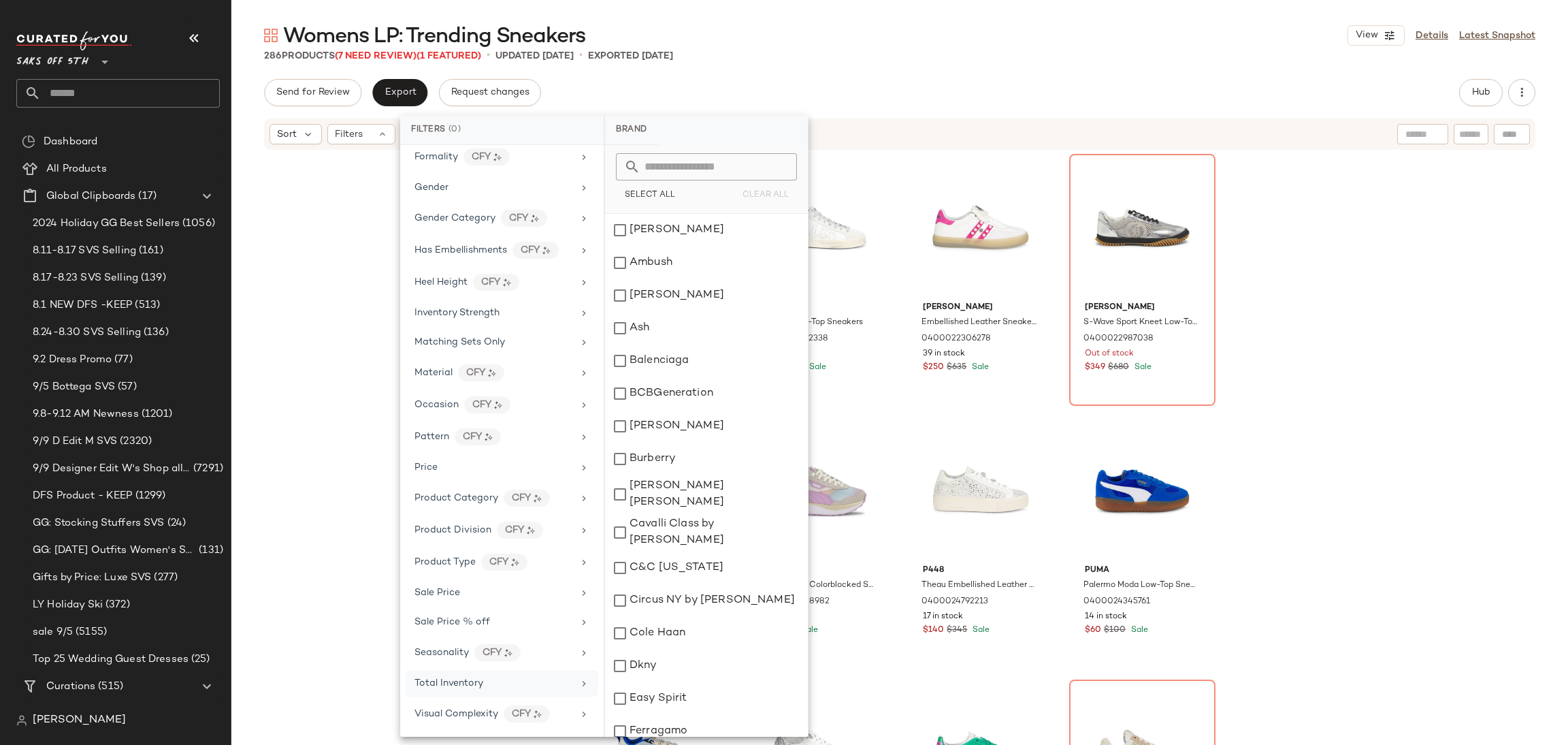
click at [477, 684] on span "Total Inventory" at bounding box center [448, 682] width 69 height 10
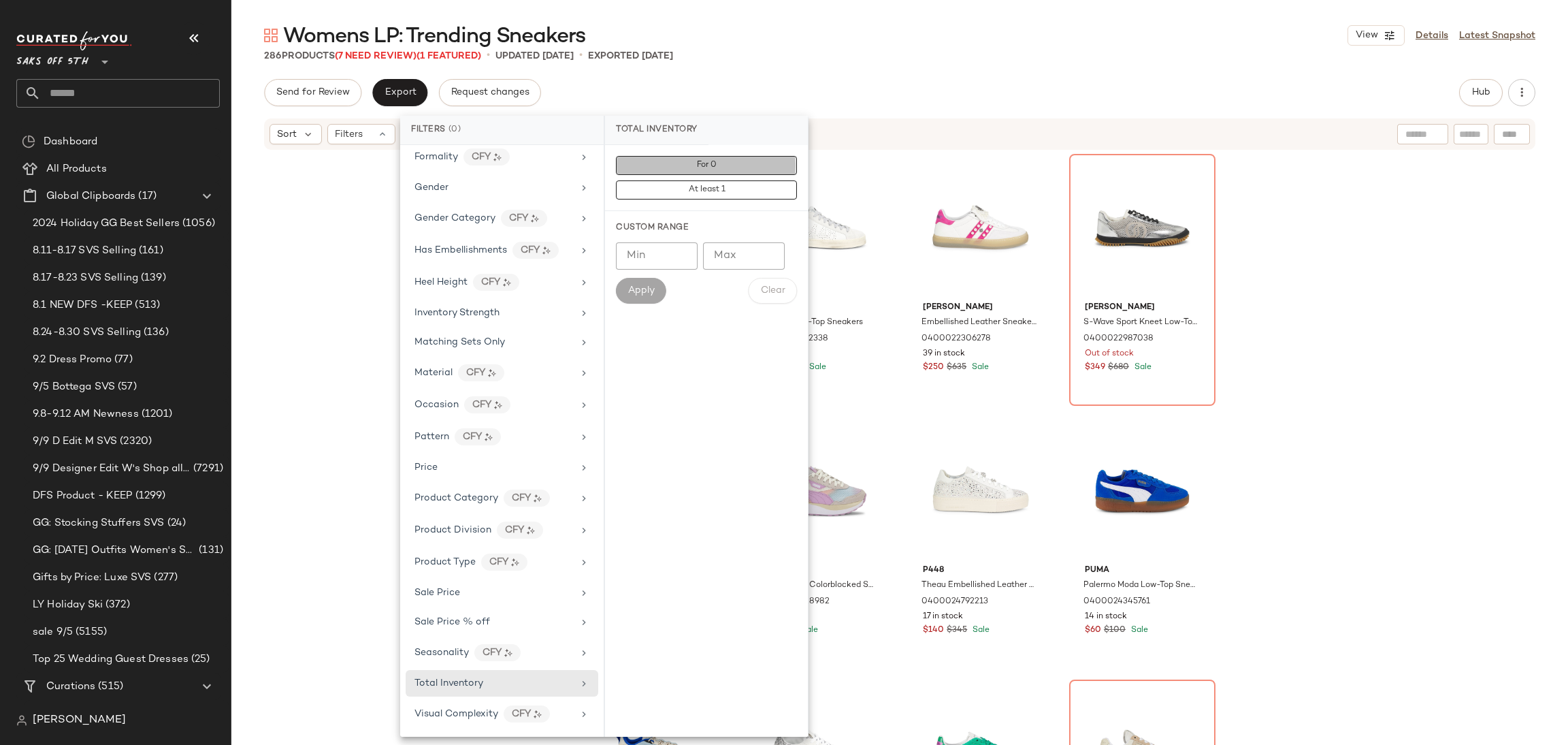
click at [688, 157] on button "For 0" at bounding box center [706, 165] width 181 height 19
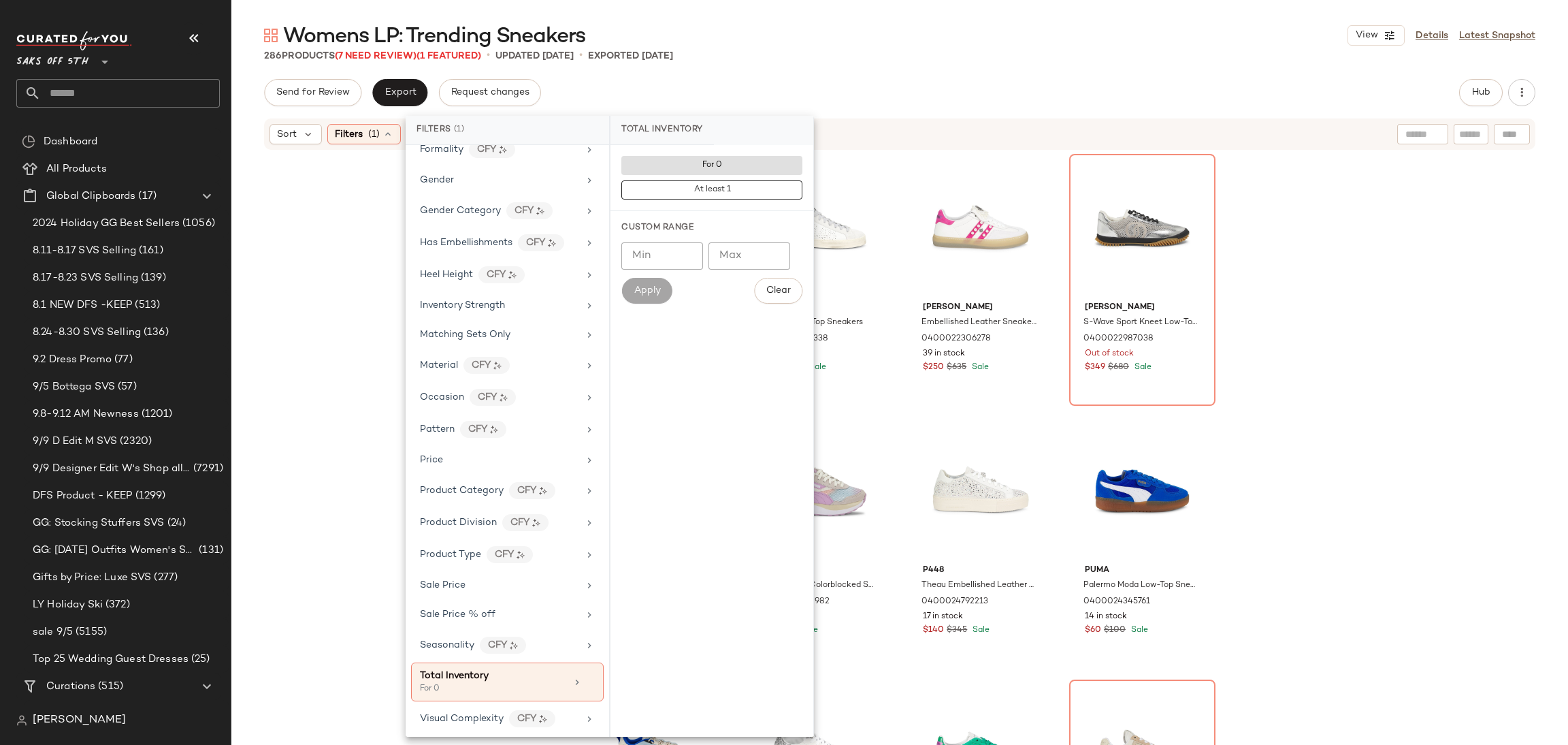
click at [799, 87] on div "Send for Review Export Request changes Hub" at bounding box center [899, 93] width 1271 height 27
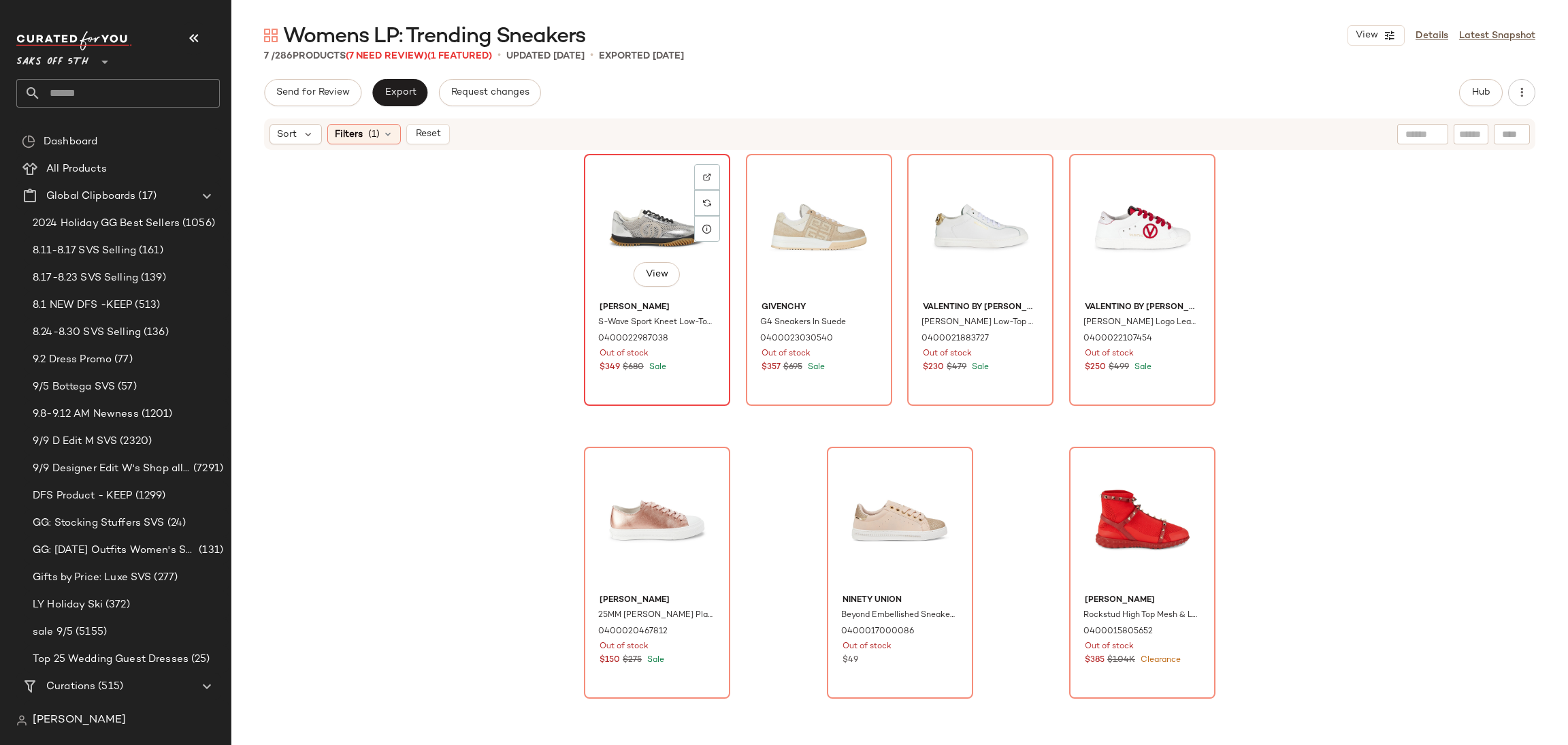
click at [591, 190] on div "View" at bounding box center [657, 227] width 136 height 137
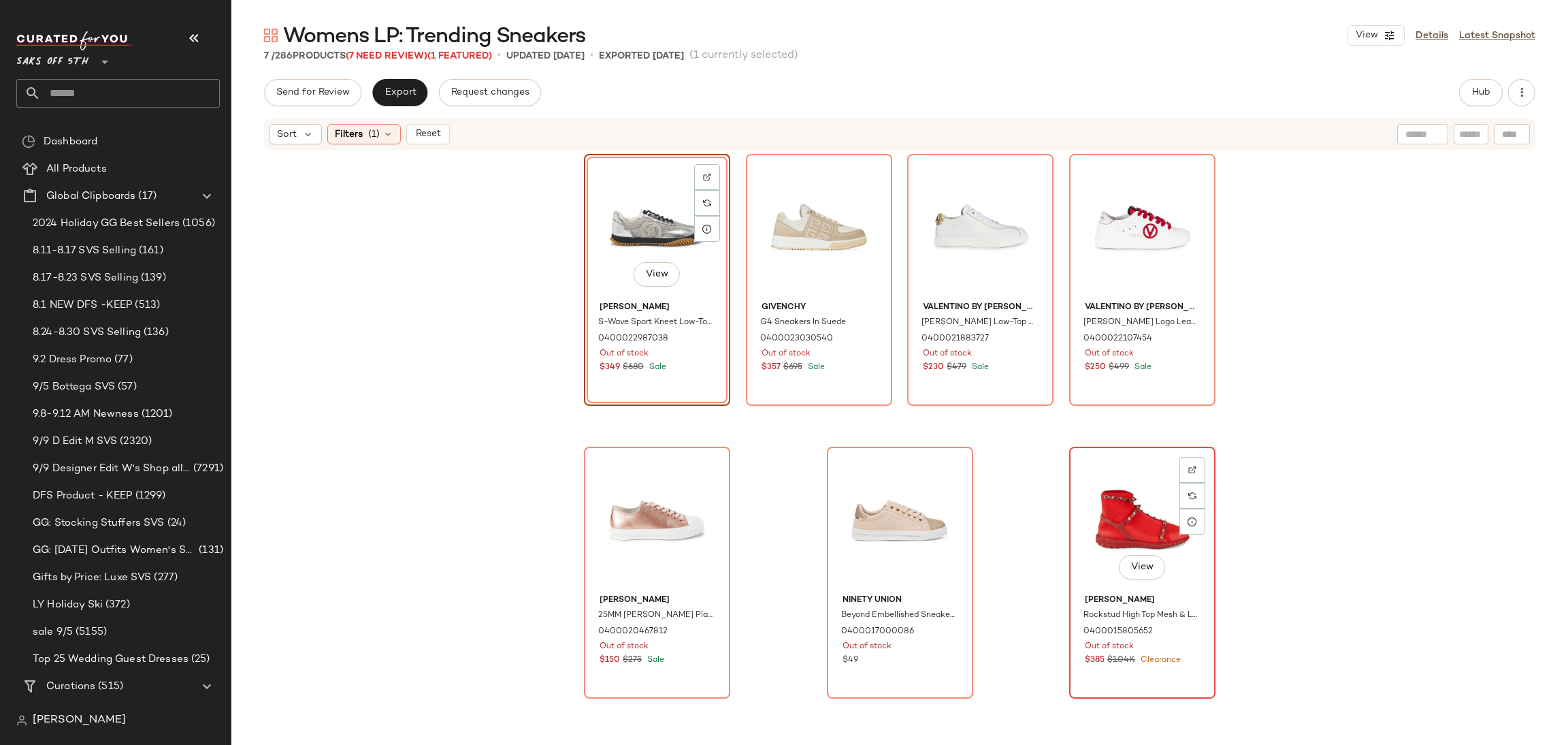
click at [1100, 507] on div "View" at bounding box center [1142, 520] width 136 height 137
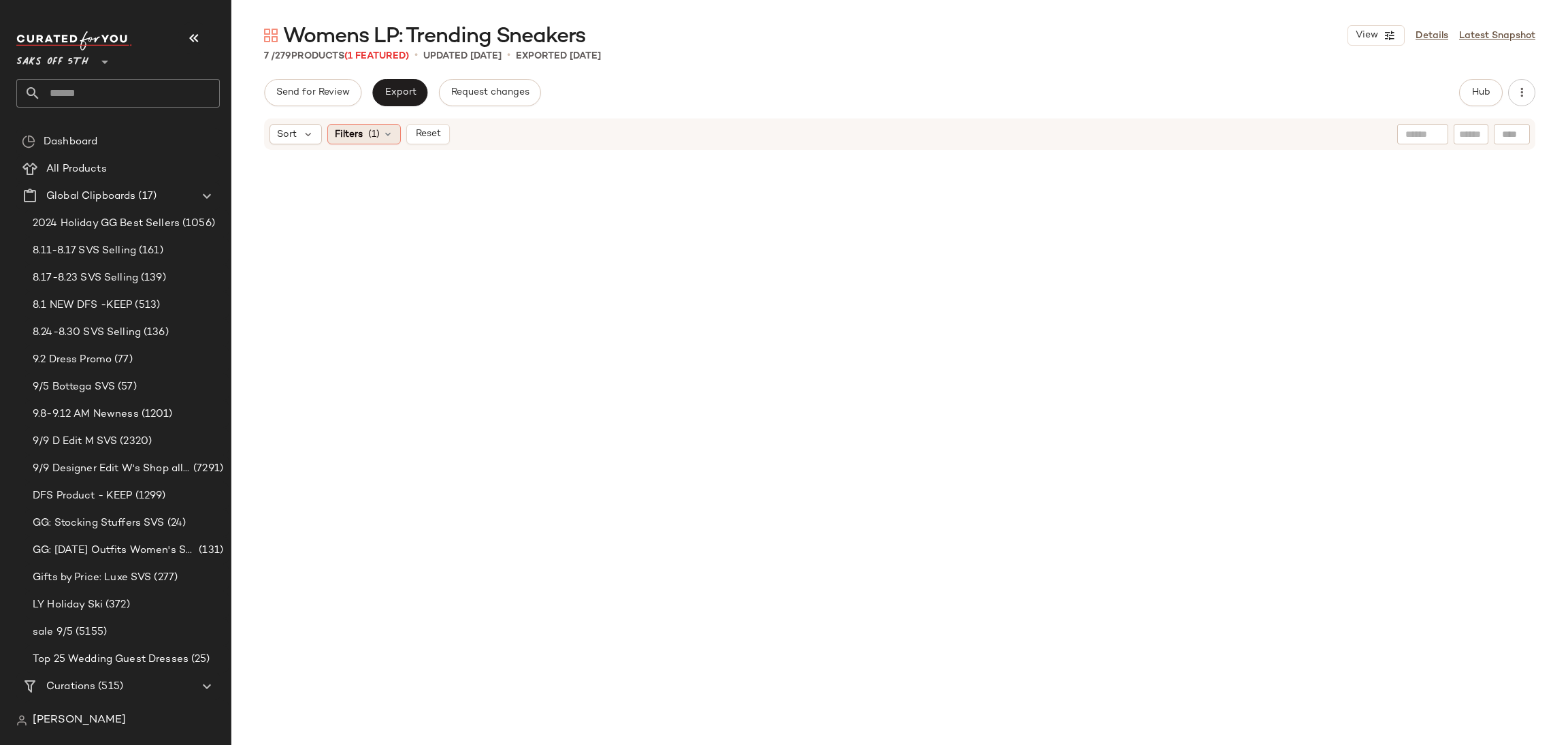
click at [372, 138] on span "(1)" at bounding box center [374, 134] width 12 height 14
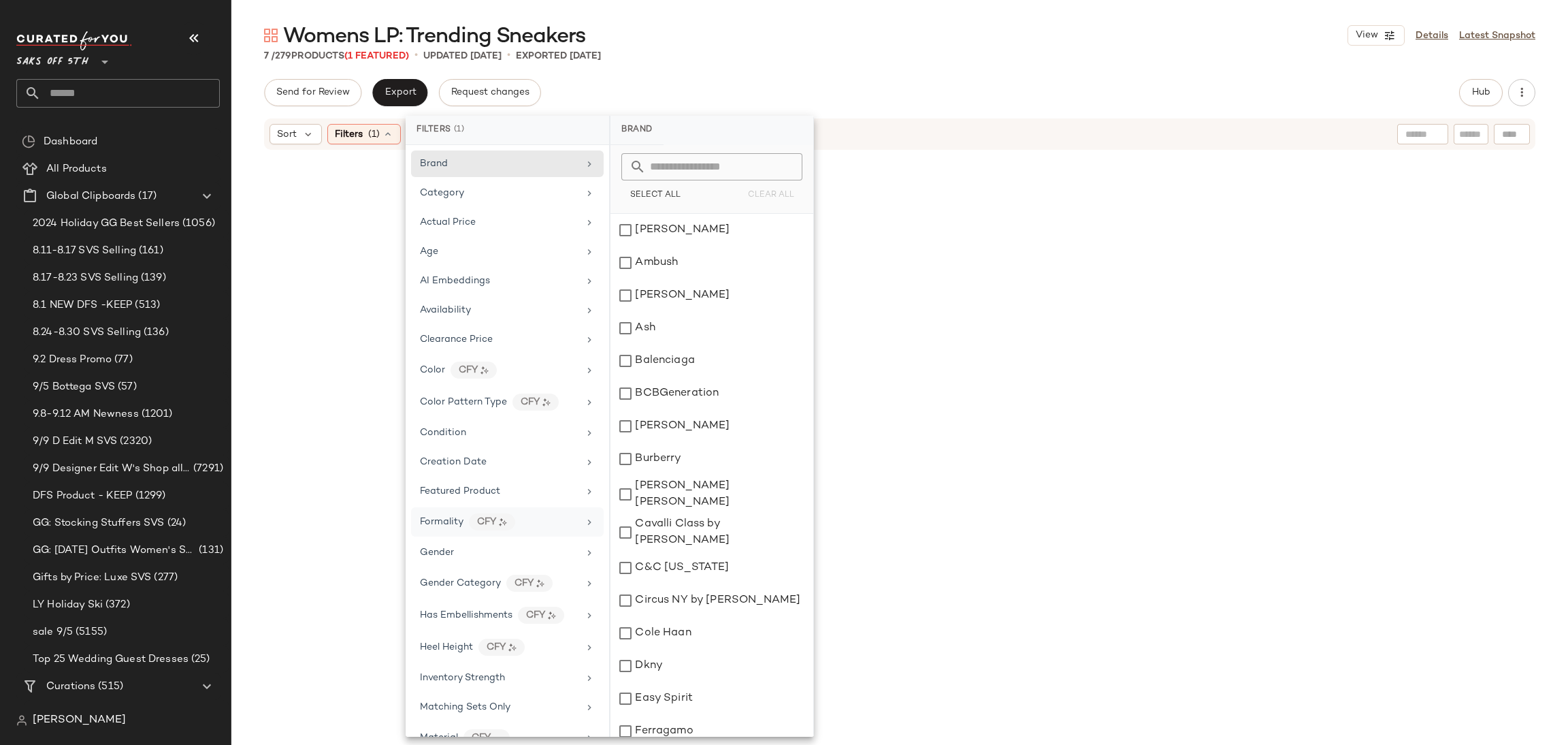
scroll to position [385, 0]
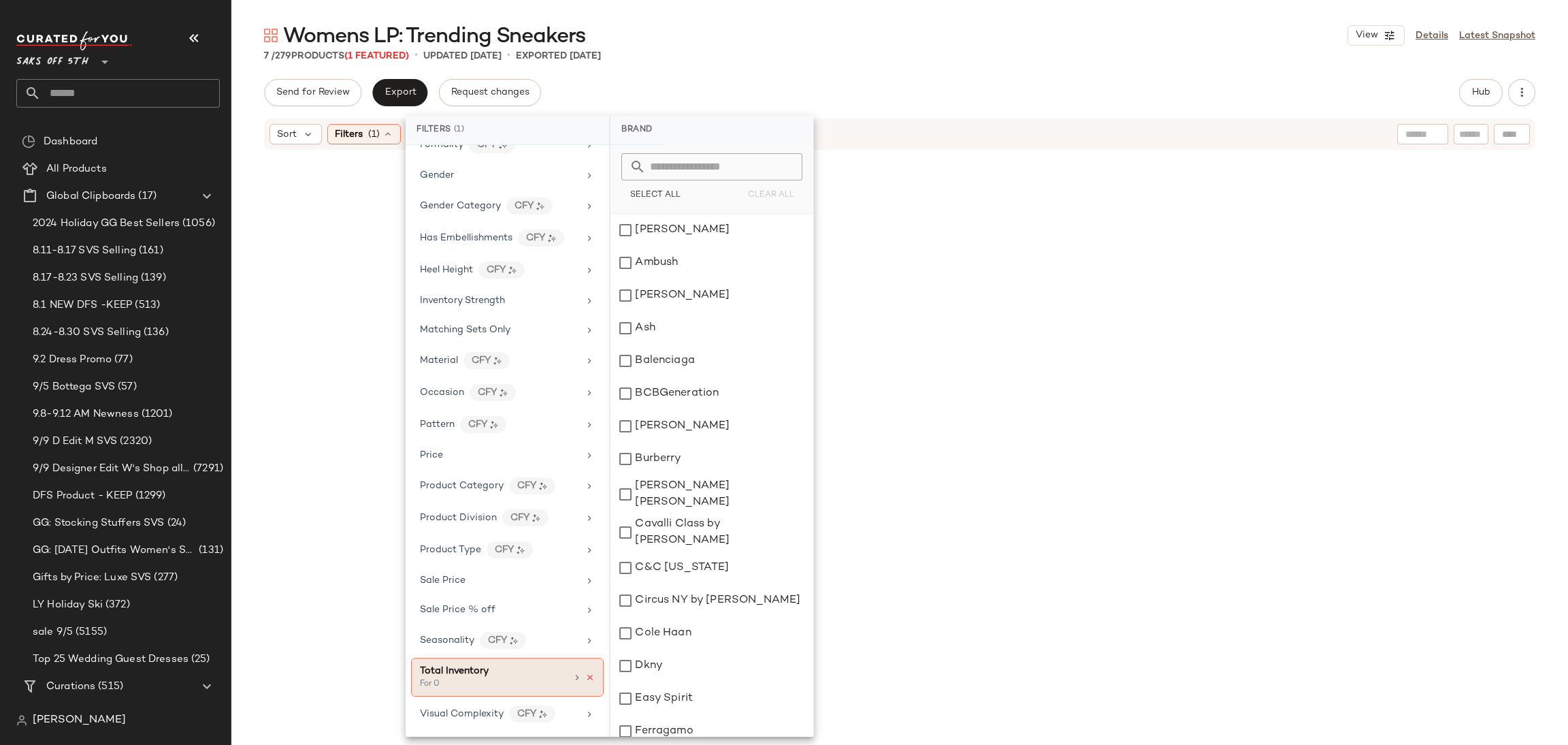
click at [585, 676] on icon at bounding box center [590, 678] width 10 height 10
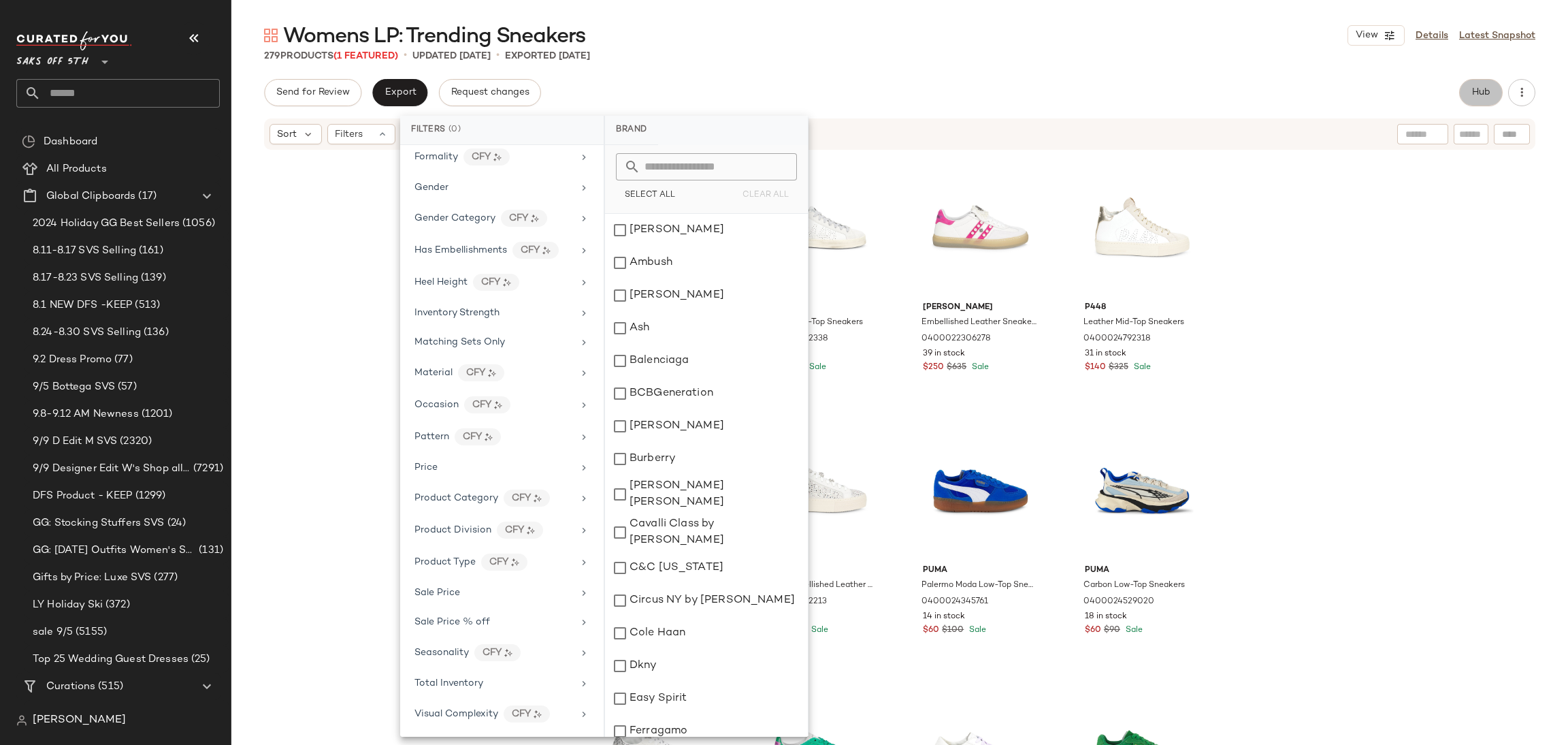
click at [1467, 94] on button "Hub" at bounding box center [1480, 93] width 44 height 27
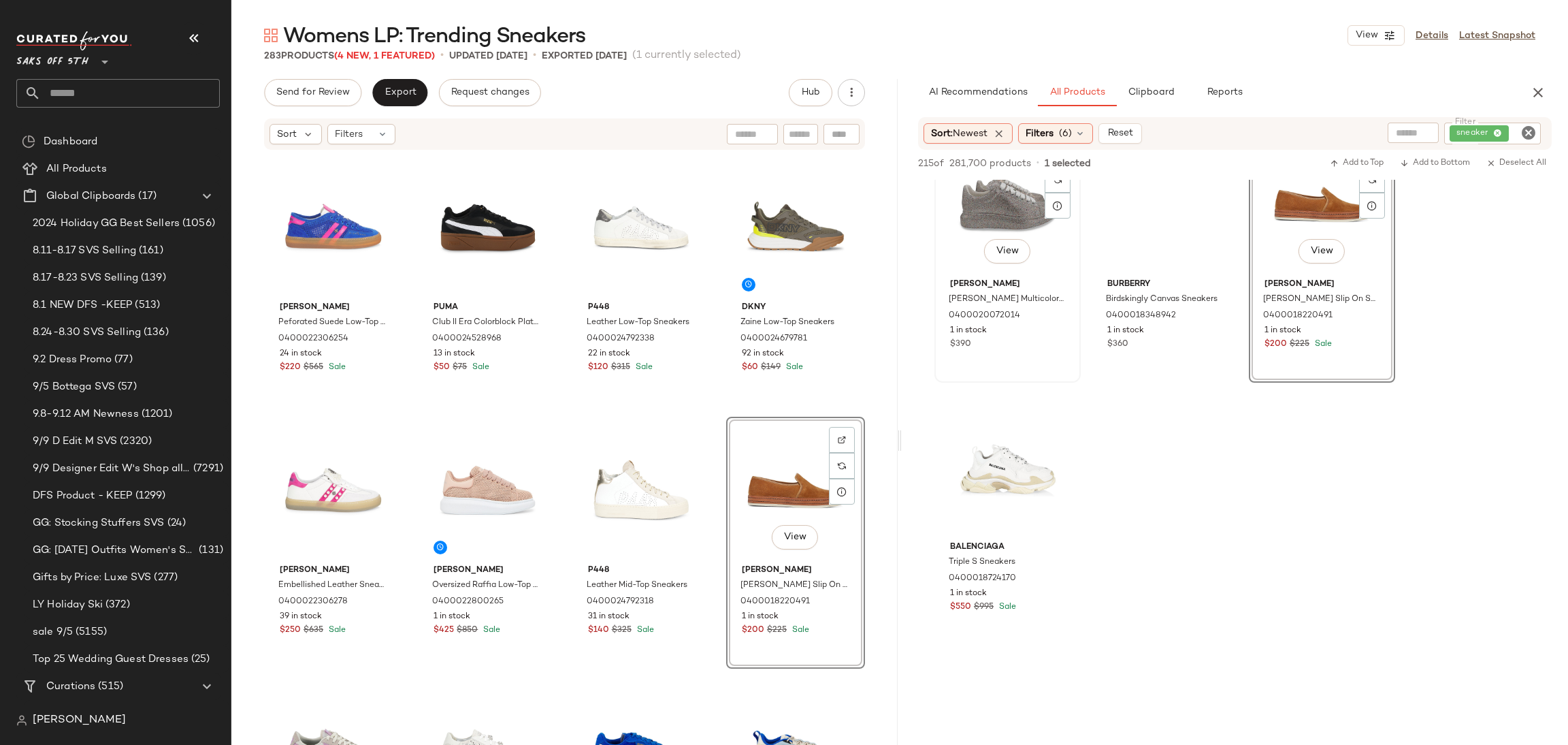
scroll to position [2156, 0]
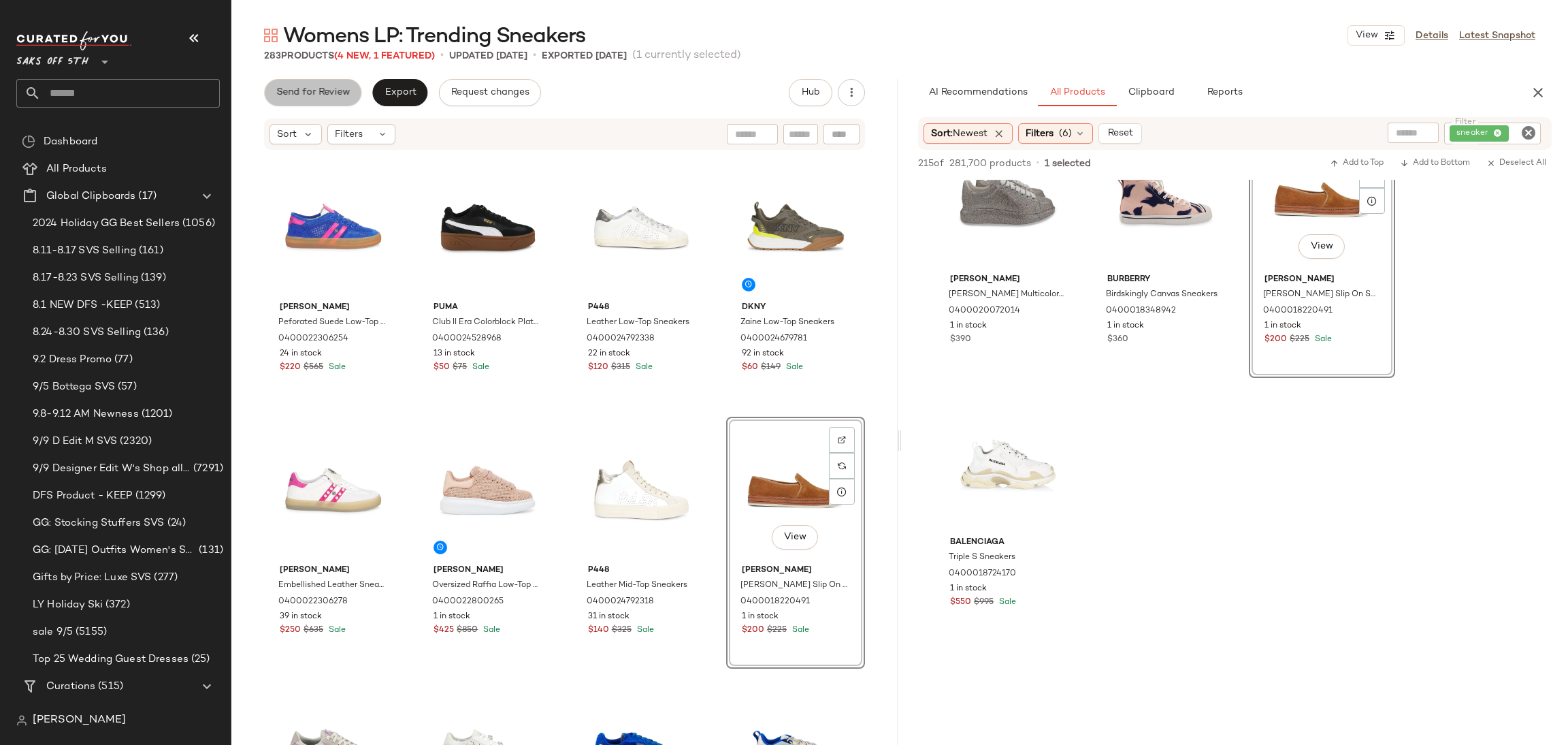
click at [326, 94] on span "Send for Review" at bounding box center [312, 93] width 75 height 11
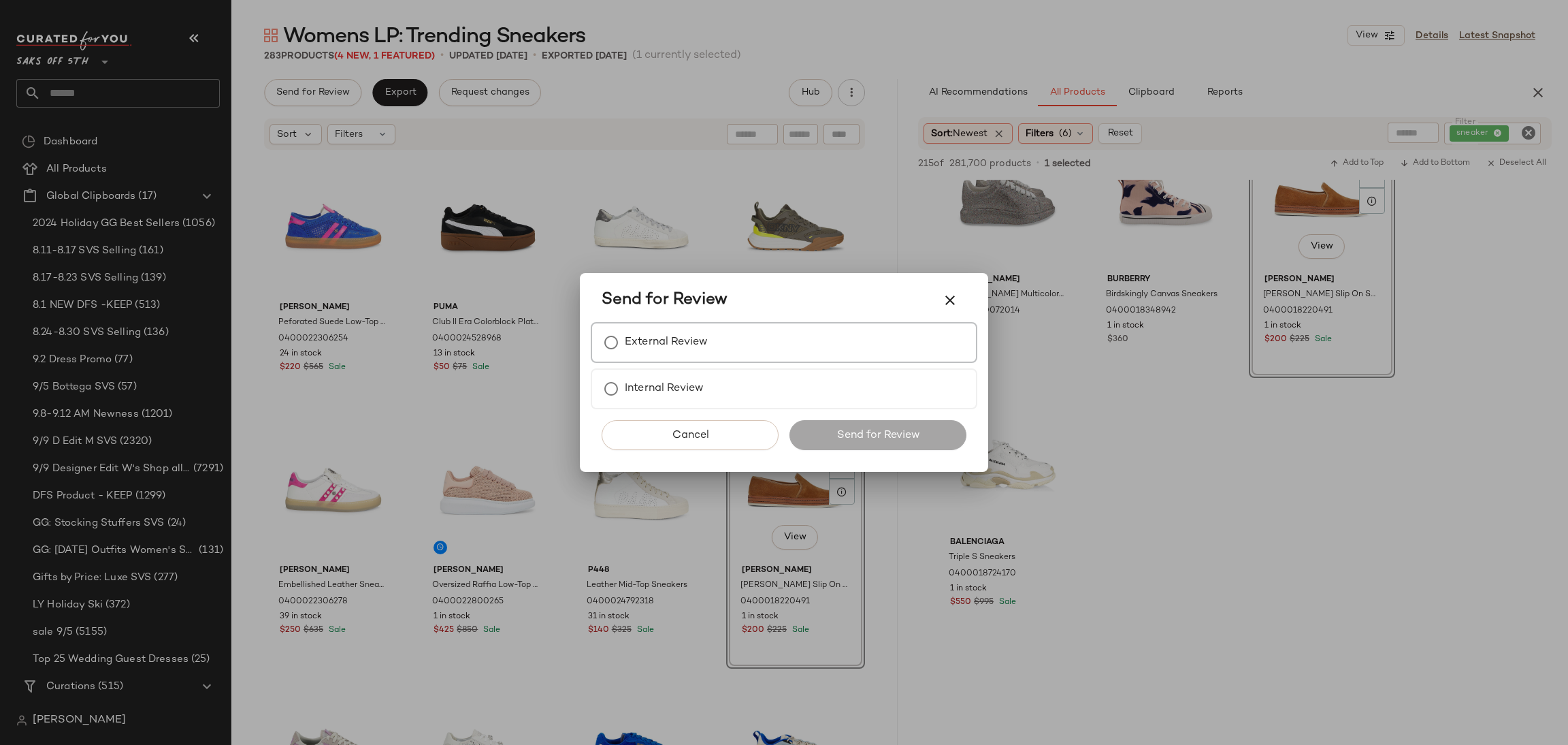
click at [611, 357] on div "External Review" at bounding box center [784, 342] width 386 height 40
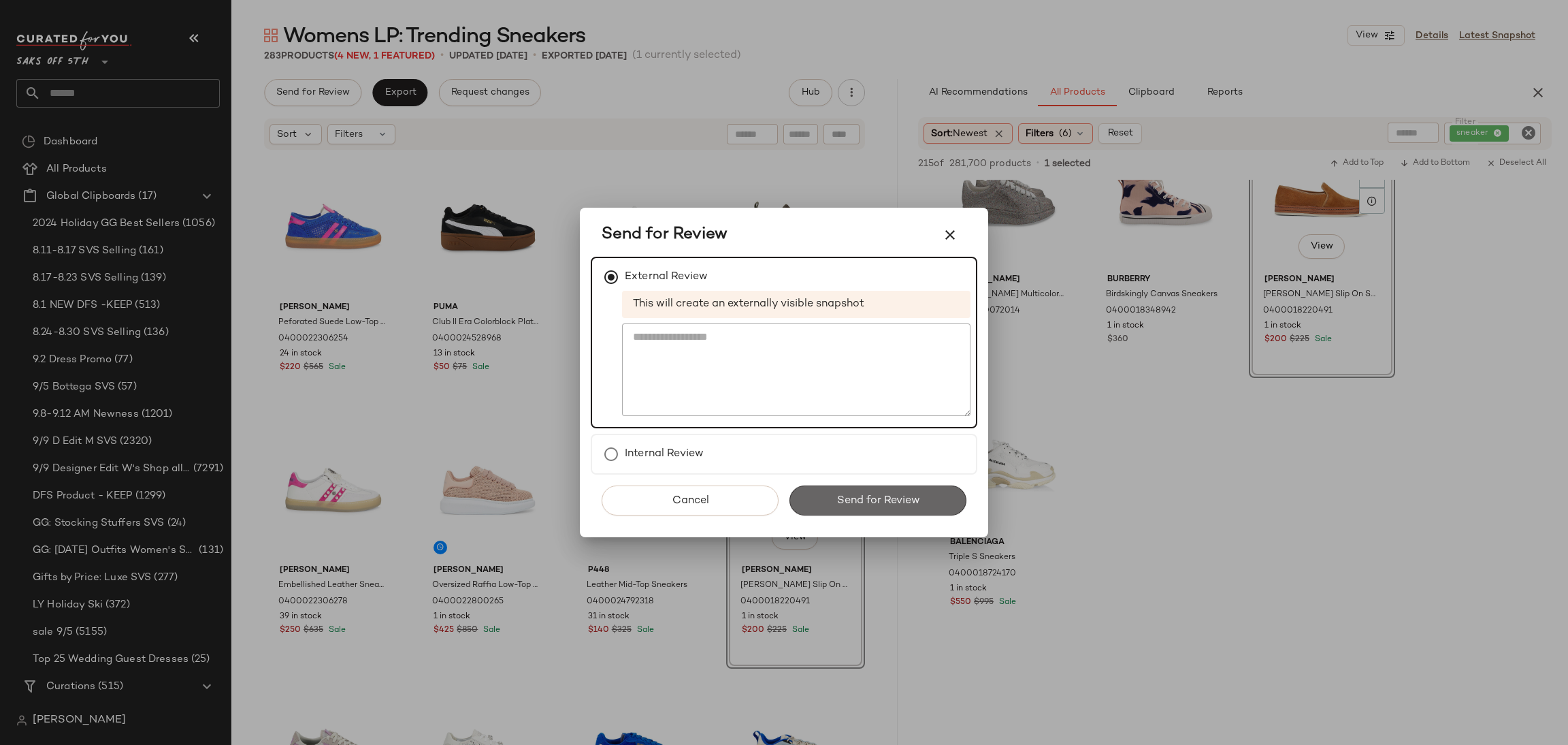
click at [842, 507] on button "Send for Review" at bounding box center [877, 501] width 177 height 30
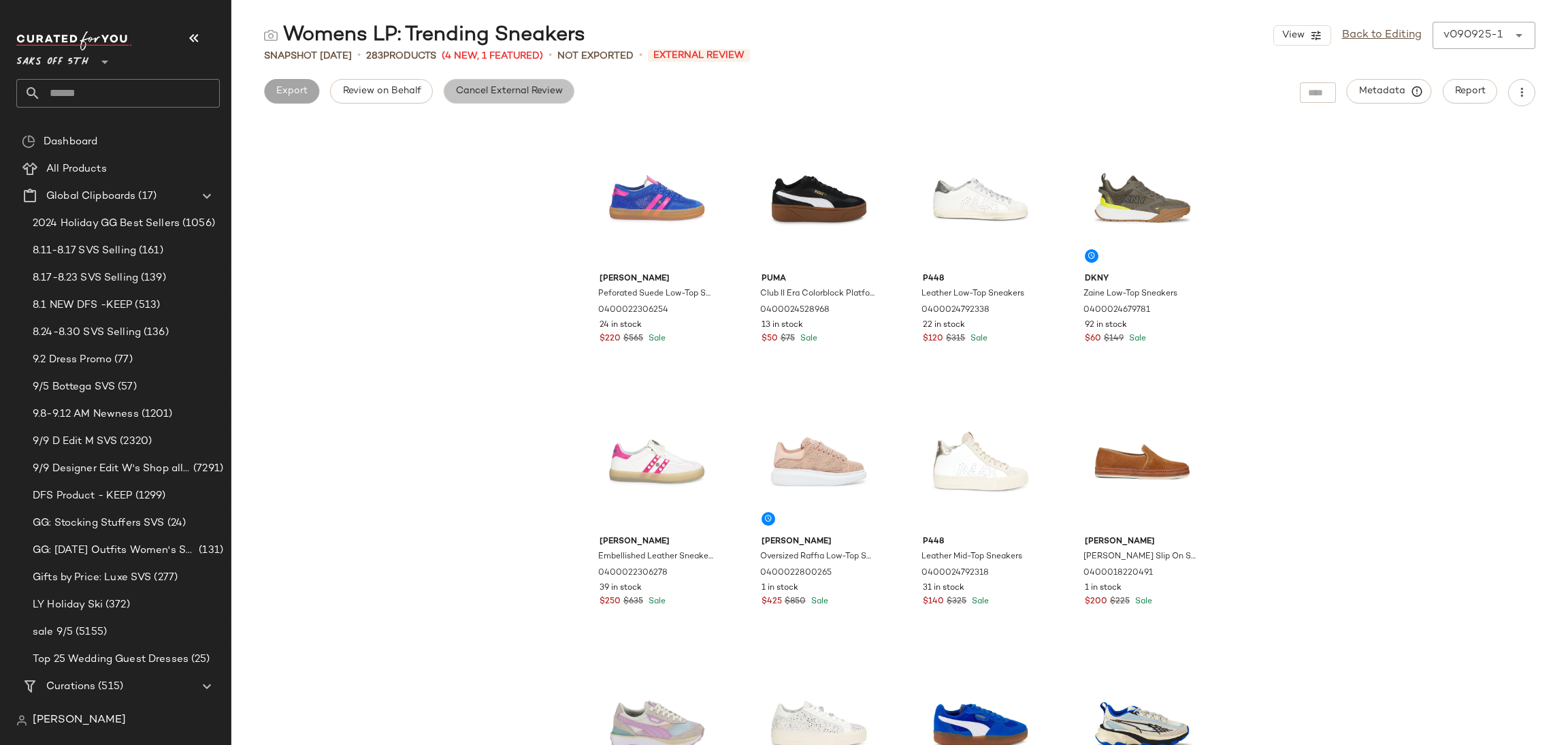
click at [493, 99] on button "Cancel External Review" at bounding box center [508, 91] width 131 height 25
click at [385, 88] on span "Export" at bounding box center [400, 91] width 32 height 11
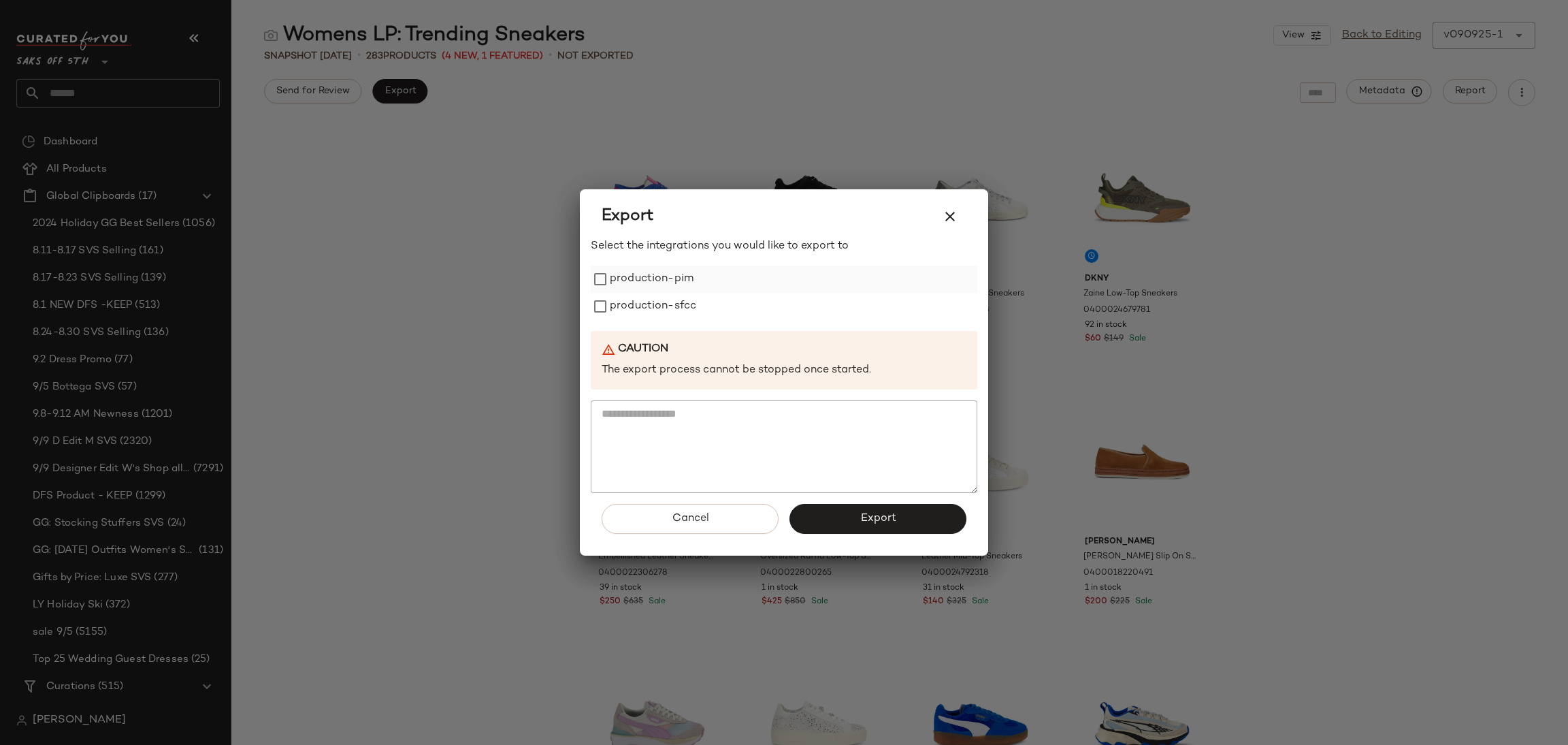
click at [677, 275] on label "production-pim" at bounding box center [652, 279] width 84 height 27
click at [680, 313] on label "production-sfcc" at bounding box center [653, 306] width 86 height 27
click at [844, 518] on button "Export" at bounding box center [877, 519] width 177 height 30
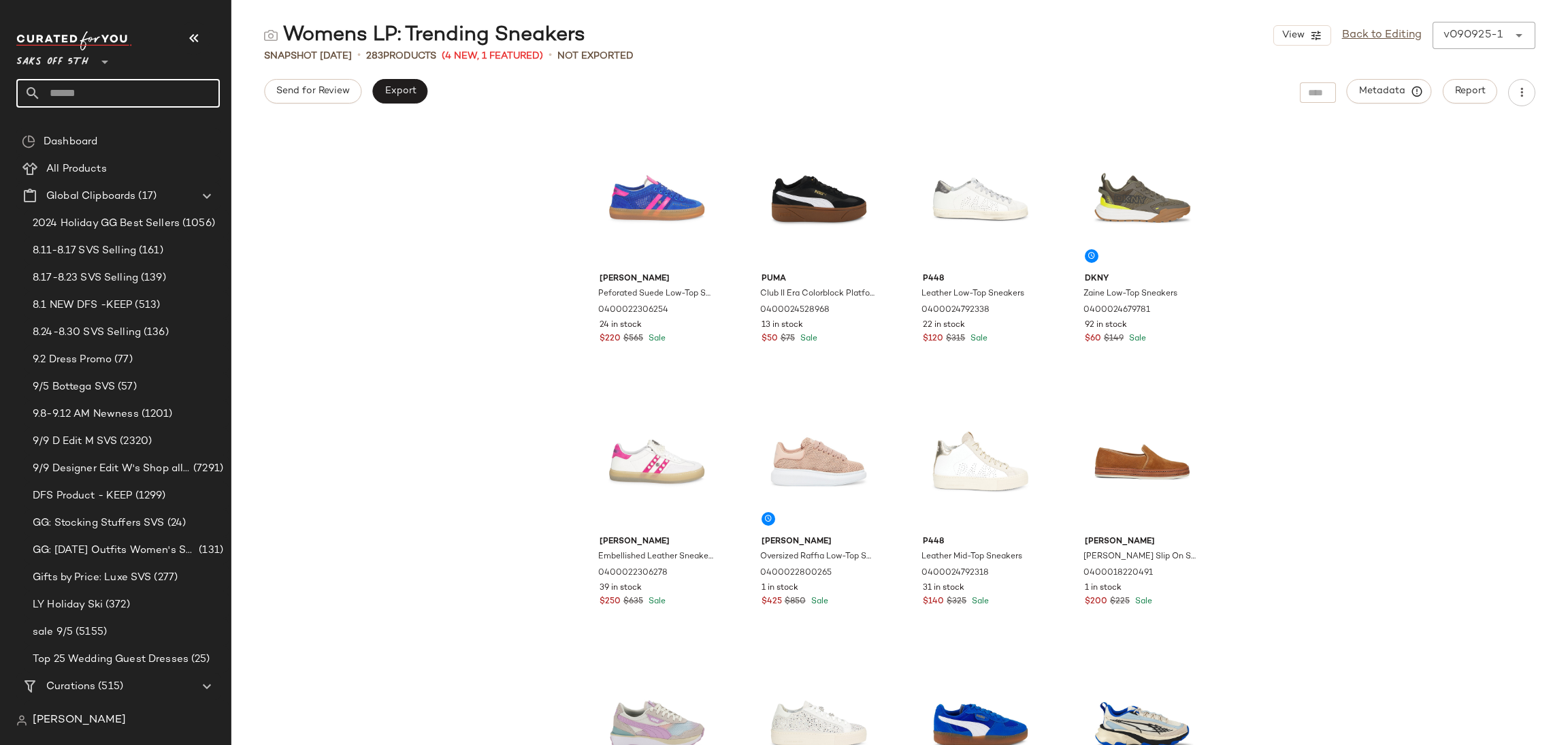
click at [136, 96] on input "text" at bounding box center [130, 94] width 179 height 29
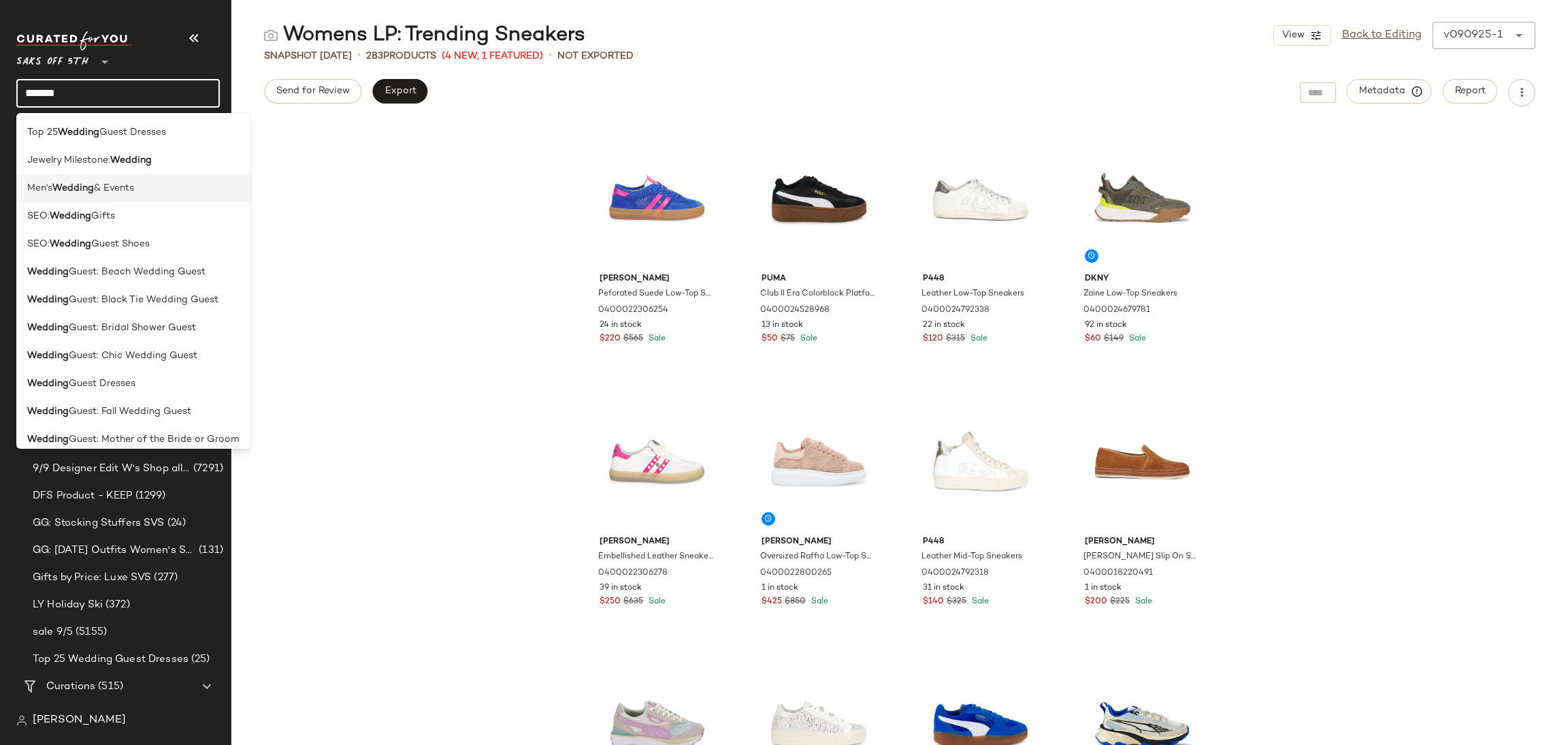
type input "*******"
click at [117, 183] on span "& Events" at bounding box center [113, 188] width 40 height 14
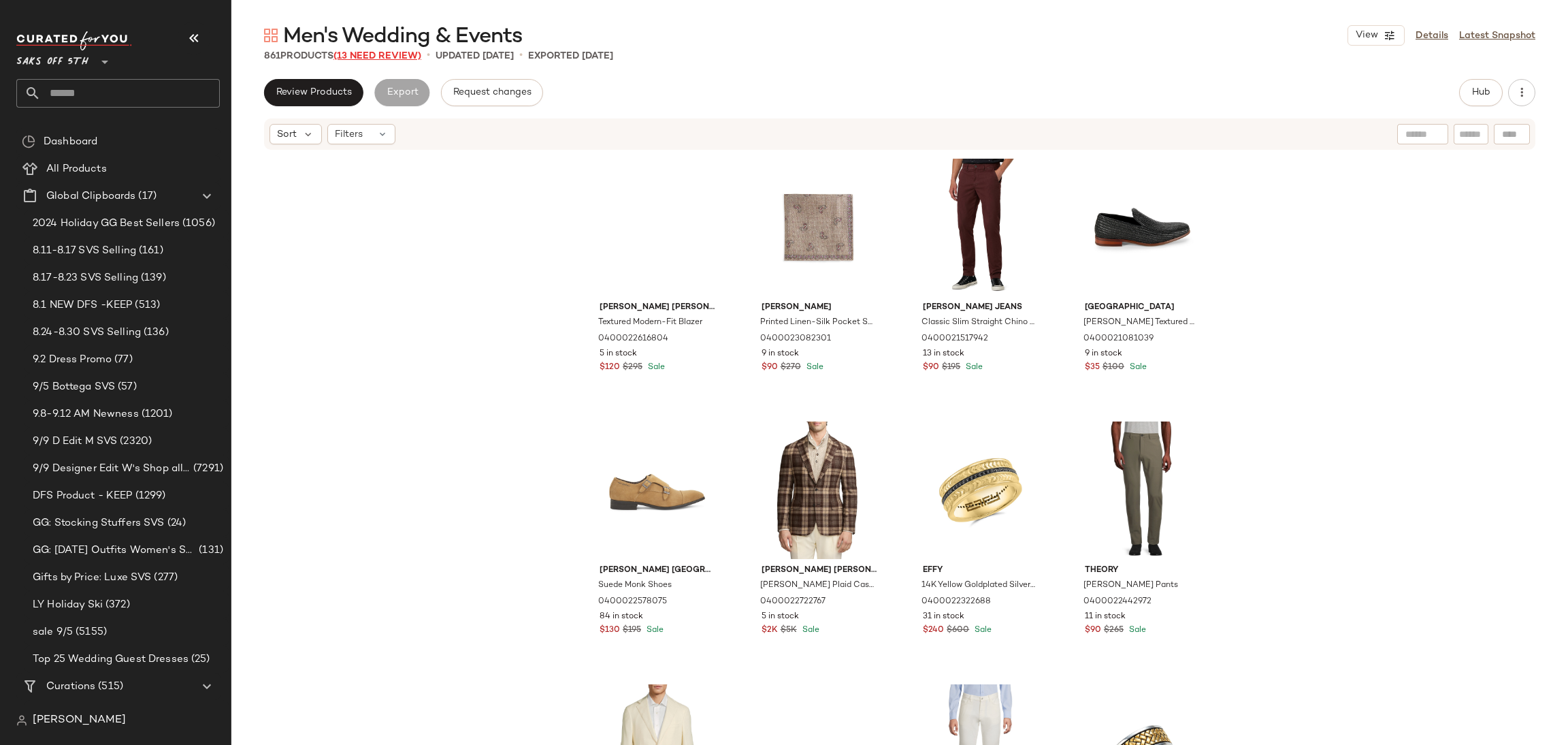
click at [414, 53] on span "(13 Need Review)" at bounding box center [377, 56] width 88 height 10
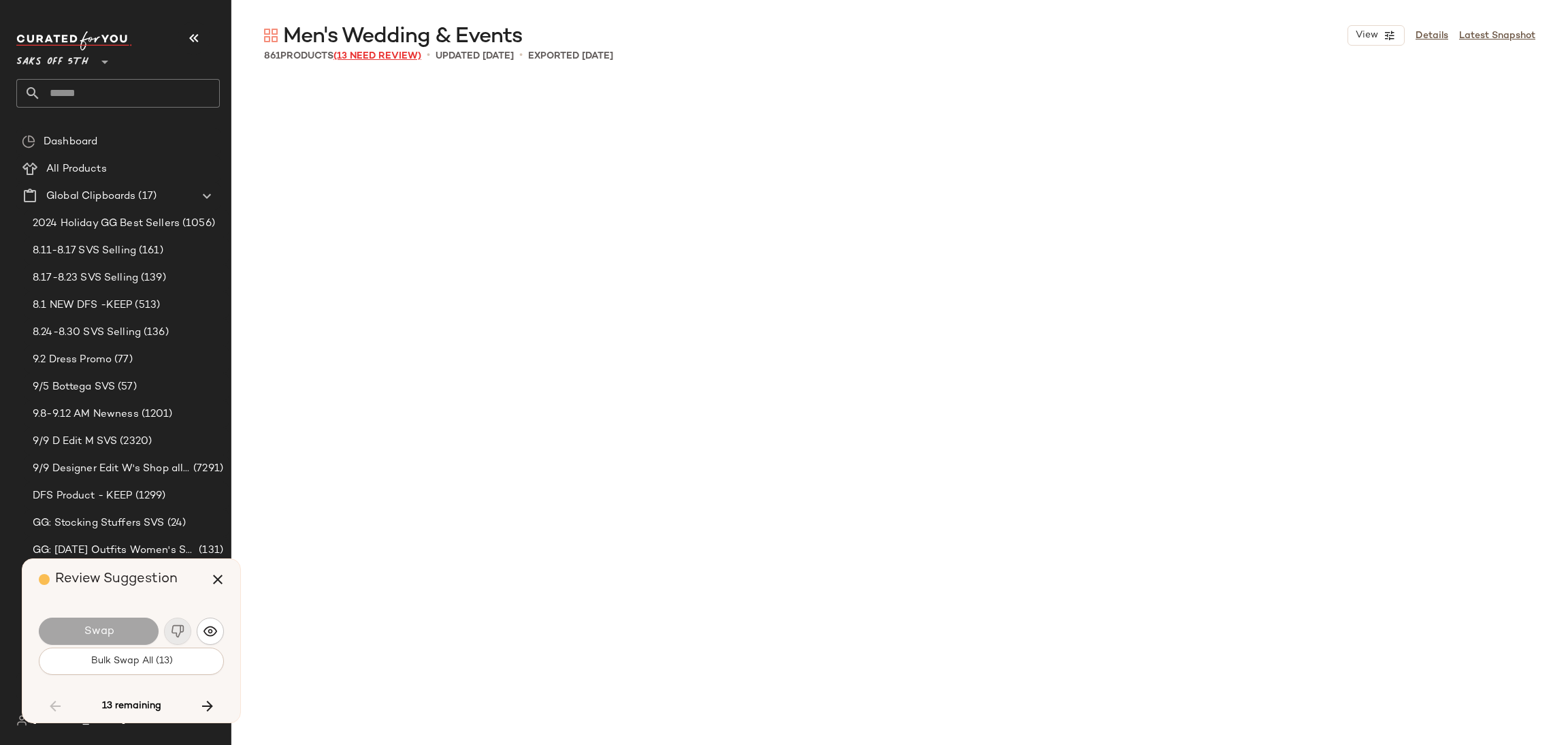
scroll to position [11298, 0]
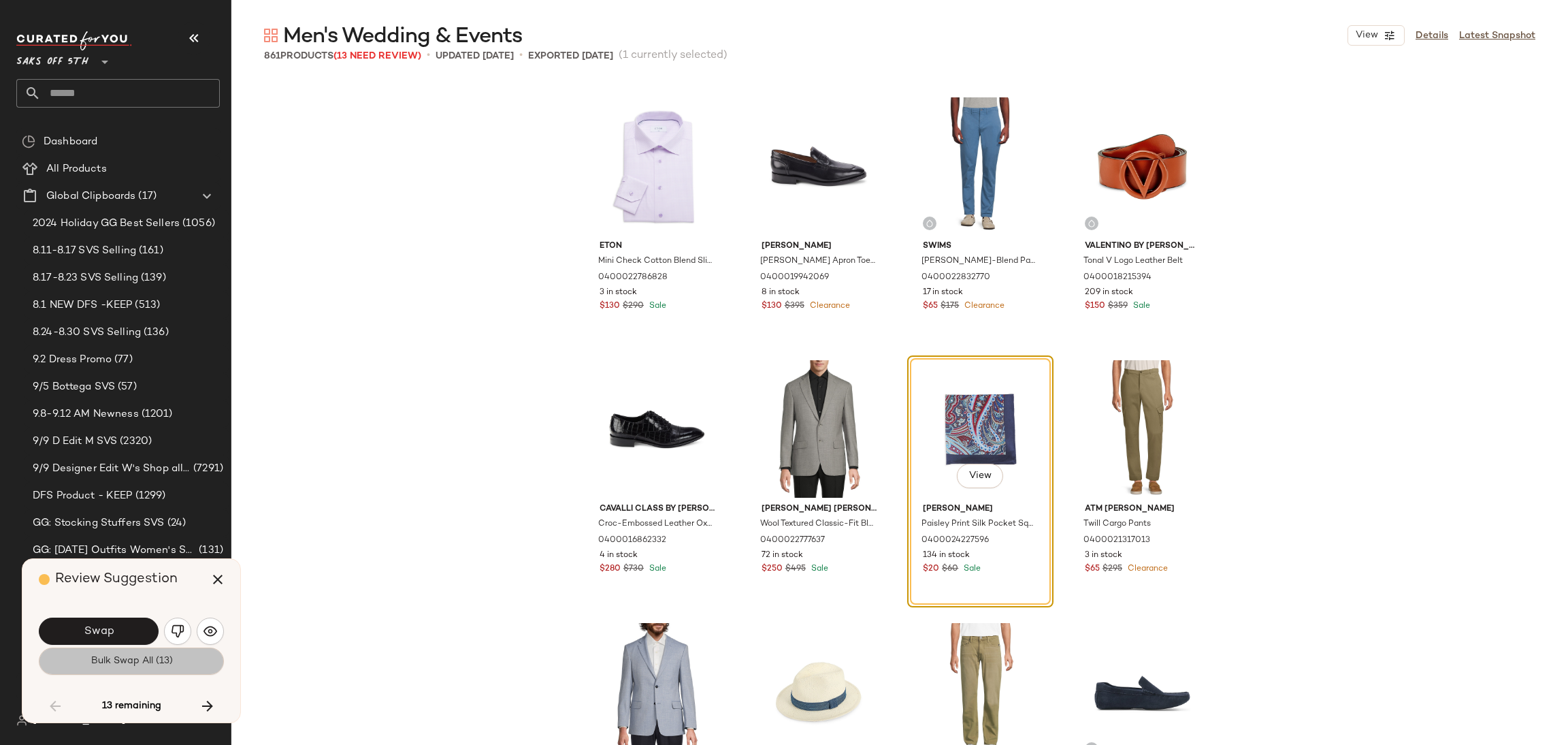
click at [111, 661] on span "Bulk Swap All (13)" at bounding box center [131, 661] width 82 height 11
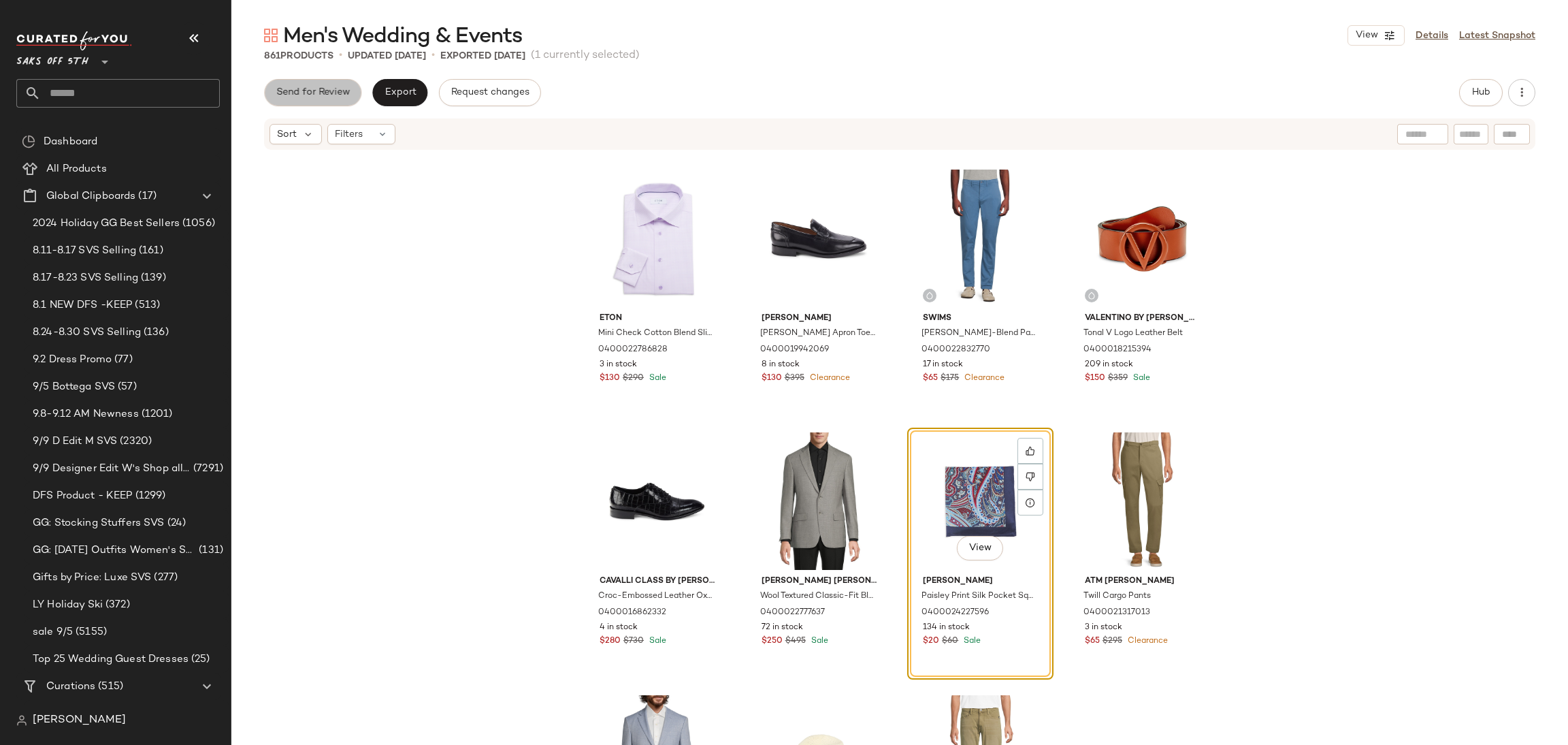
click at [330, 96] on span "Send for Review" at bounding box center [312, 93] width 75 height 11
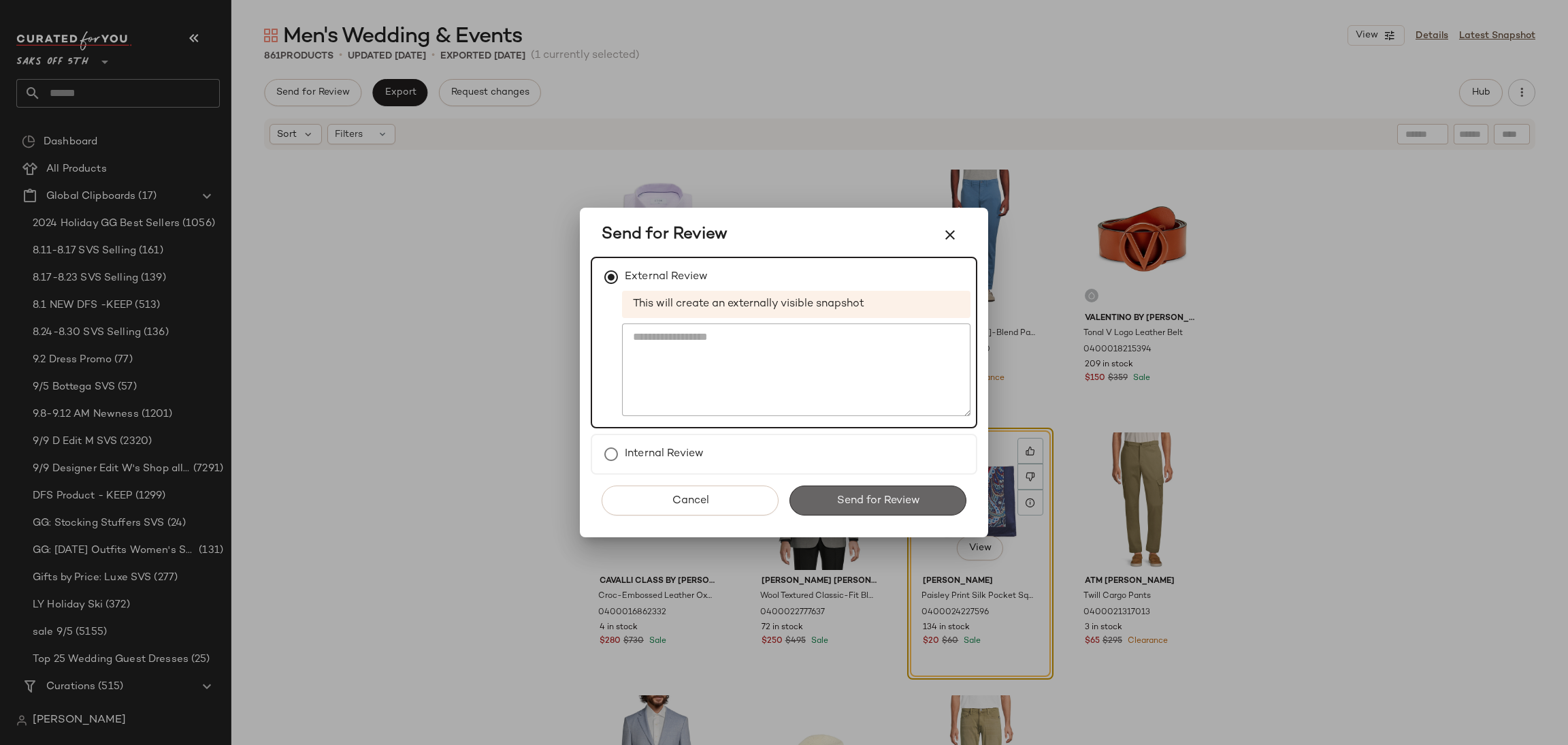
click at [845, 491] on button "Send for Review" at bounding box center [877, 501] width 177 height 30
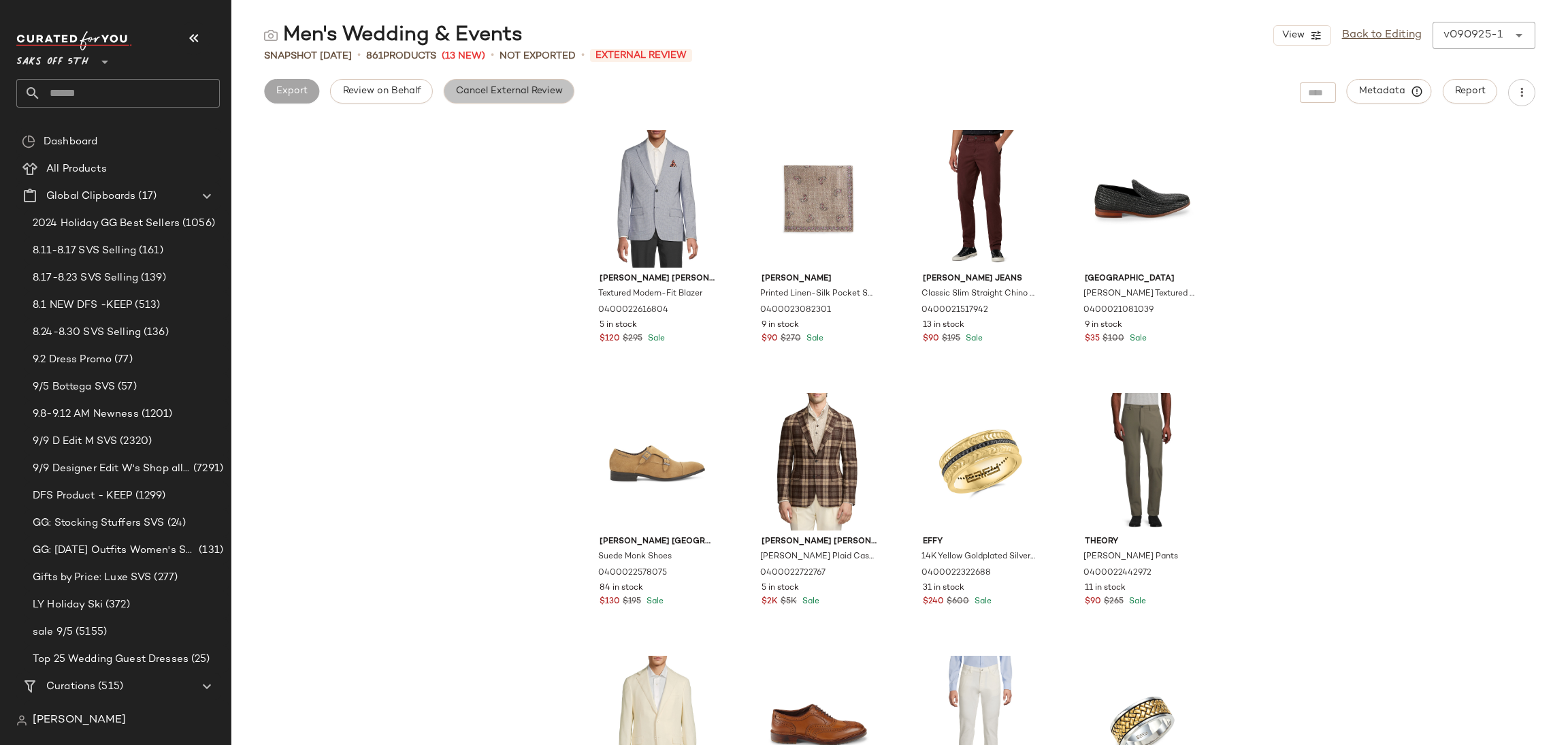
click at [529, 91] on span "Cancel External Review" at bounding box center [509, 91] width 108 height 11
click at [395, 89] on span "Export" at bounding box center [400, 91] width 32 height 11
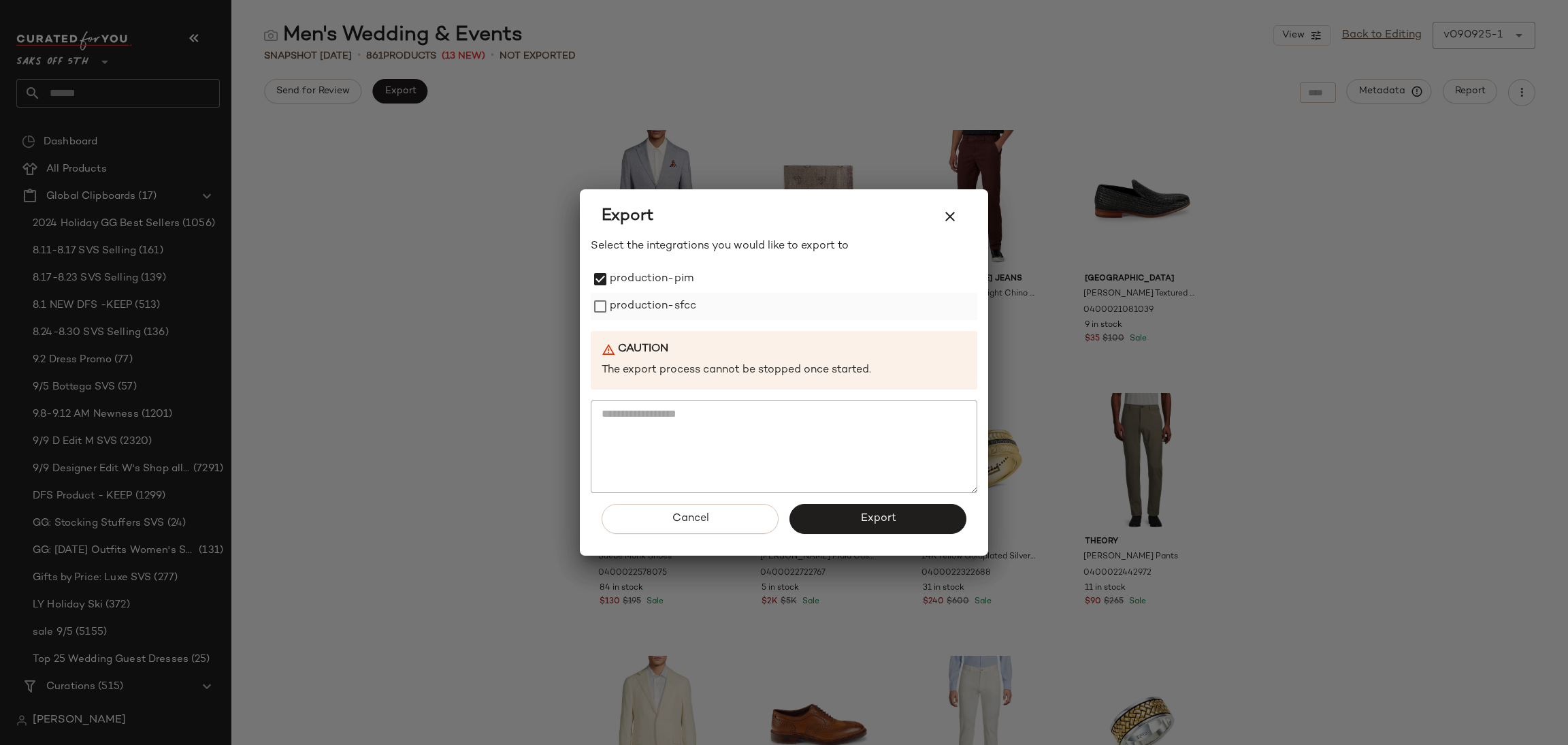
click at [624, 312] on label "production-sfcc" at bounding box center [653, 306] width 86 height 27
click at [826, 513] on button "Export" at bounding box center [877, 519] width 177 height 30
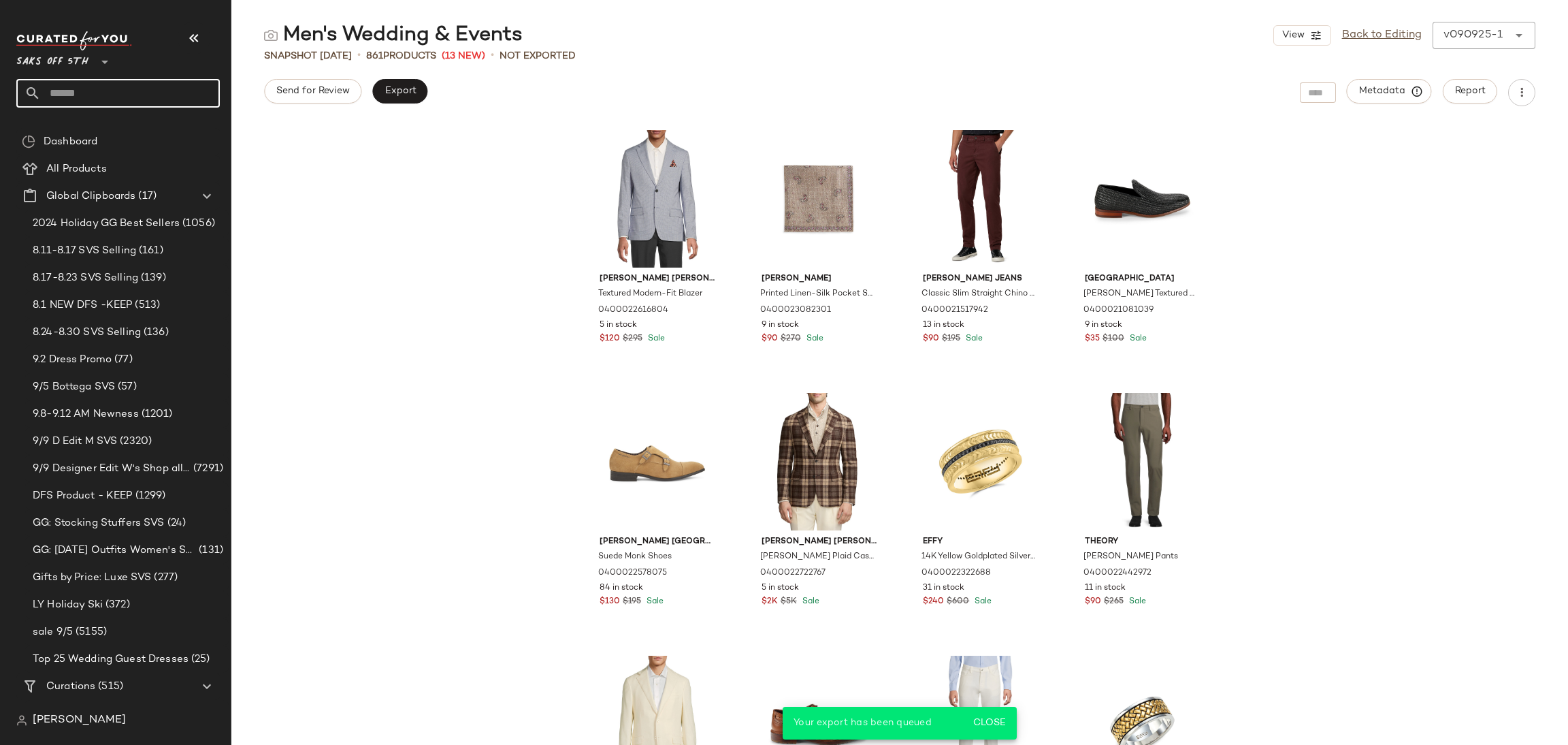
click at [174, 89] on input "text" at bounding box center [130, 94] width 179 height 29
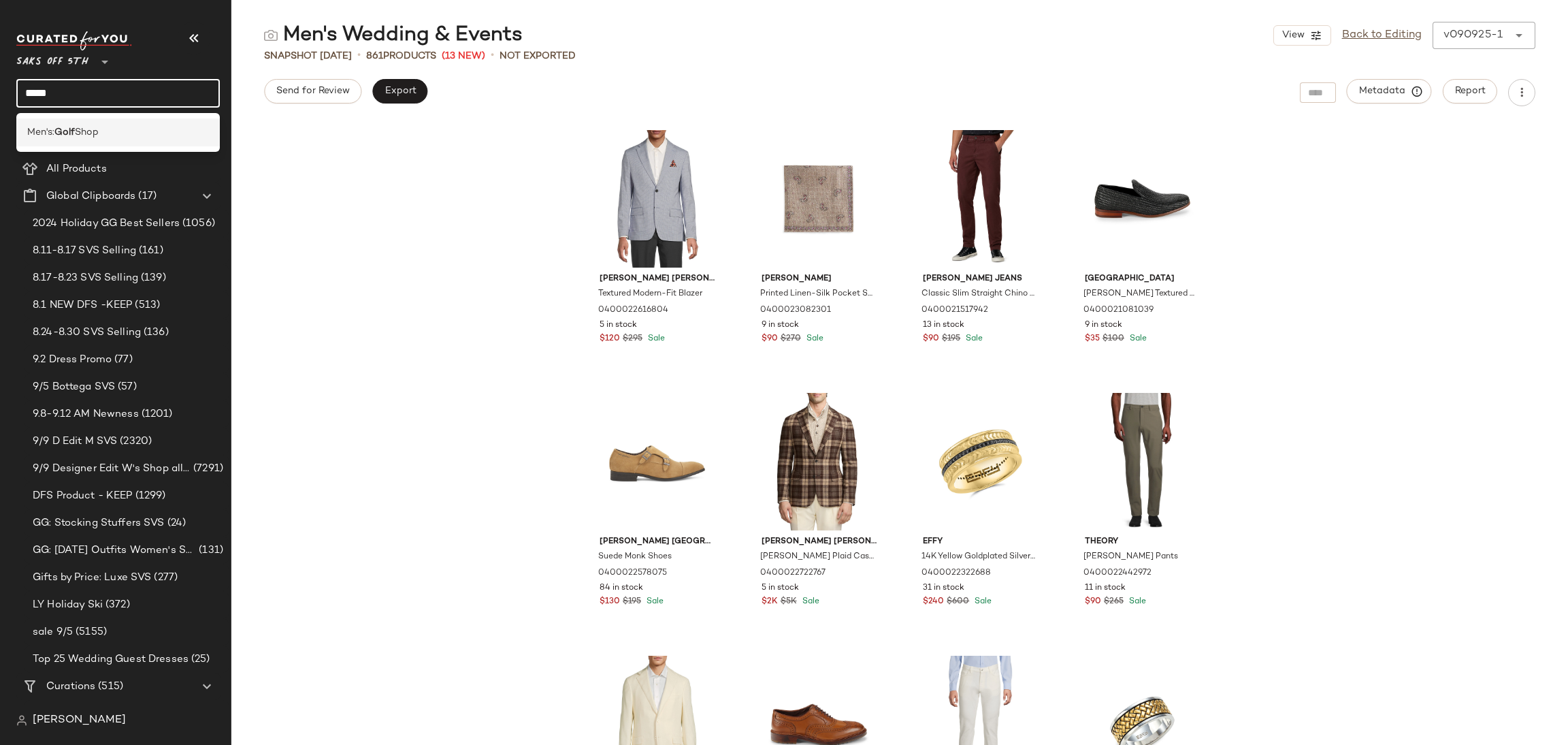
type input "****"
click at [120, 132] on div "Men's: Golf Shop" at bounding box center [117, 132] width 182 height 14
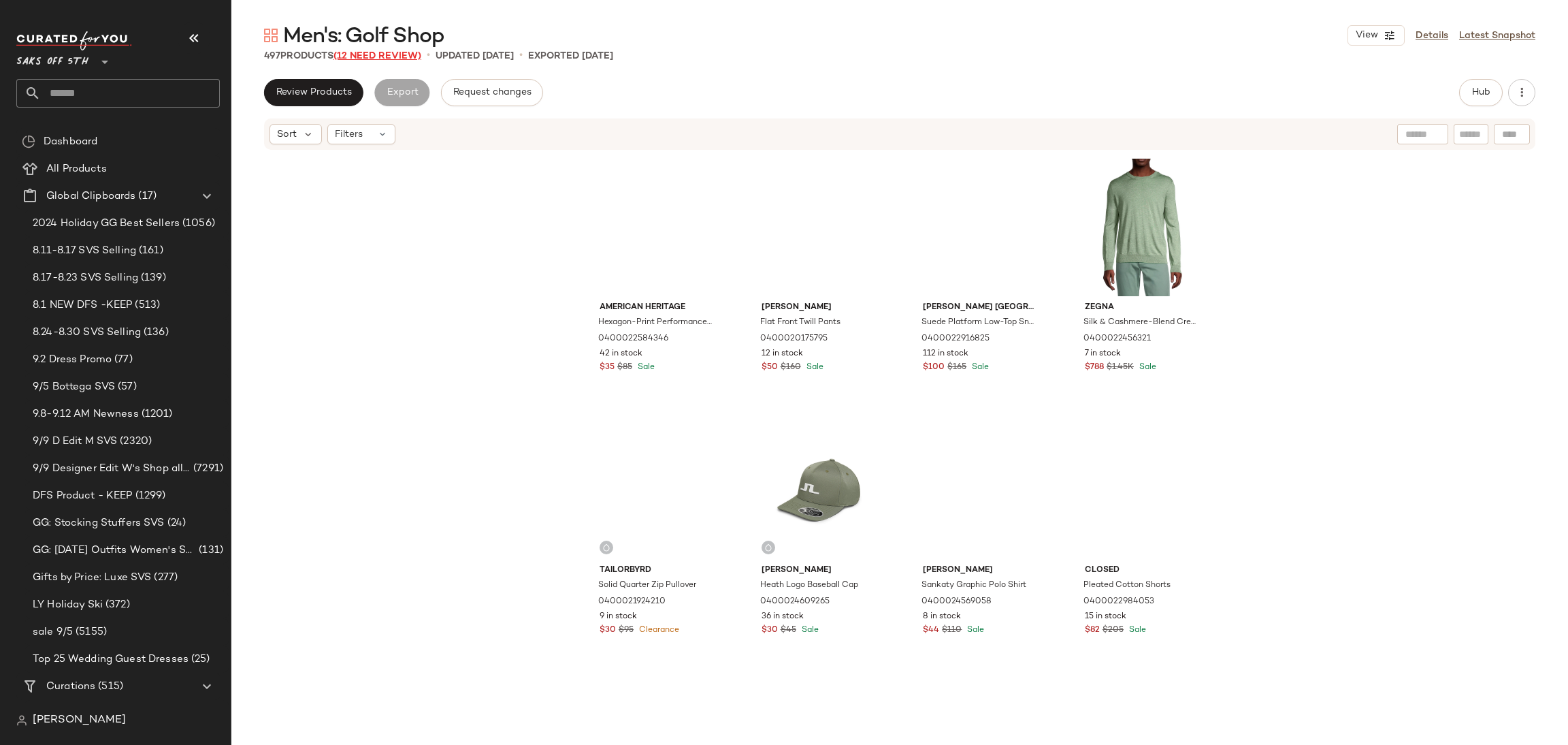
click at [397, 55] on span "(12 Need Review)" at bounding box center [377, 56] width 88 height 10
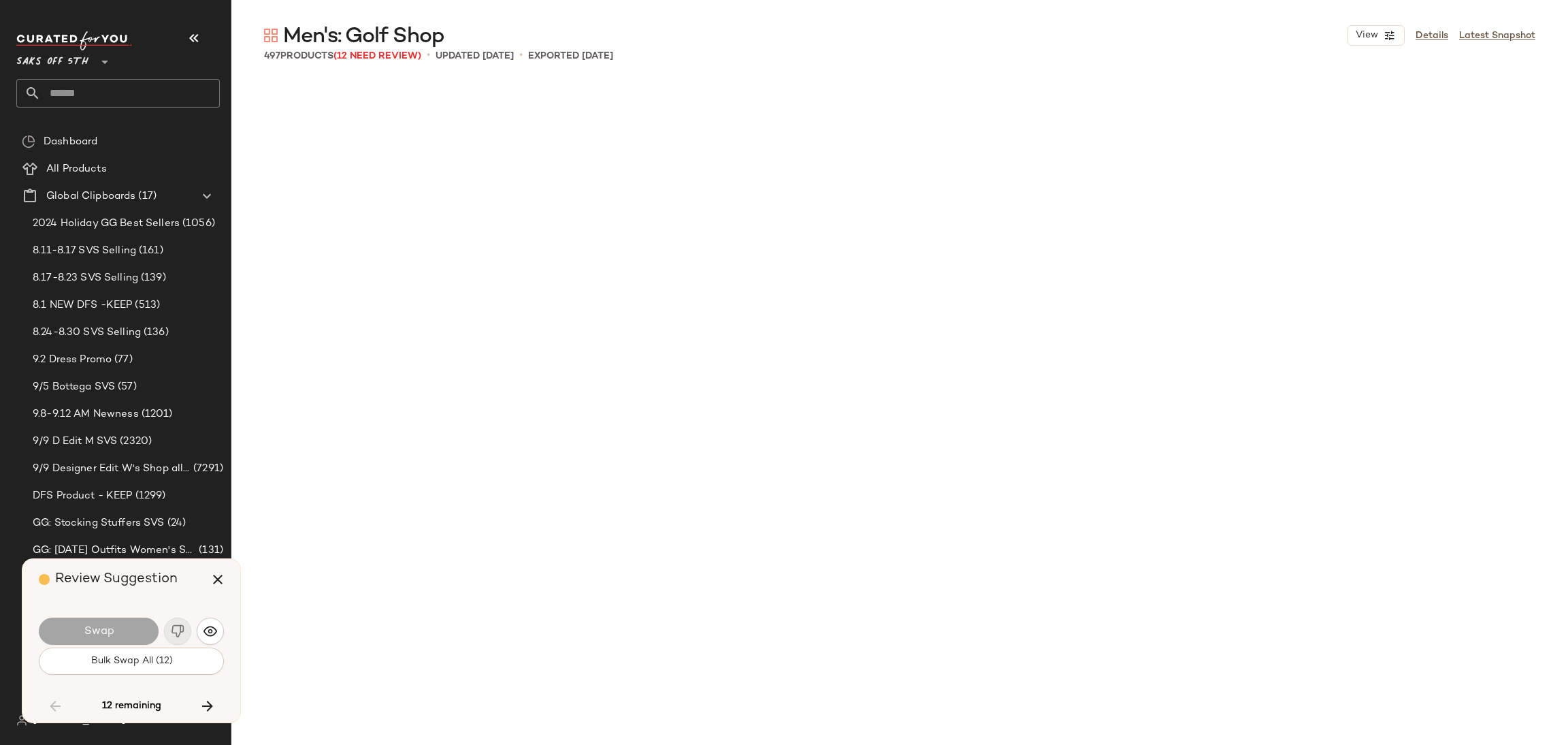
scroll to position [7619, 0]
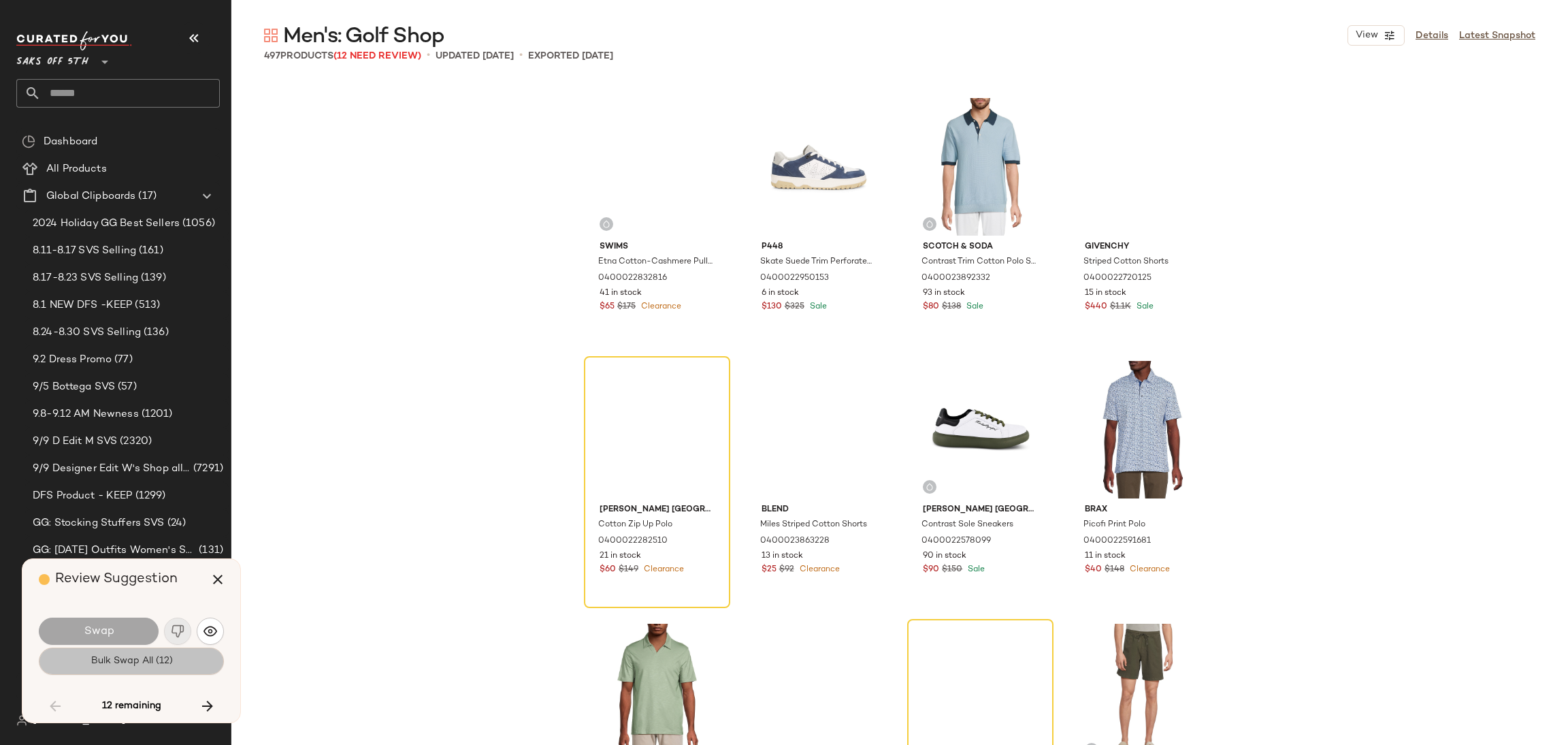
click at [125, 663] on span "Bulk Swap All (12)" at bounding box center [131, 661] width 82 height 11
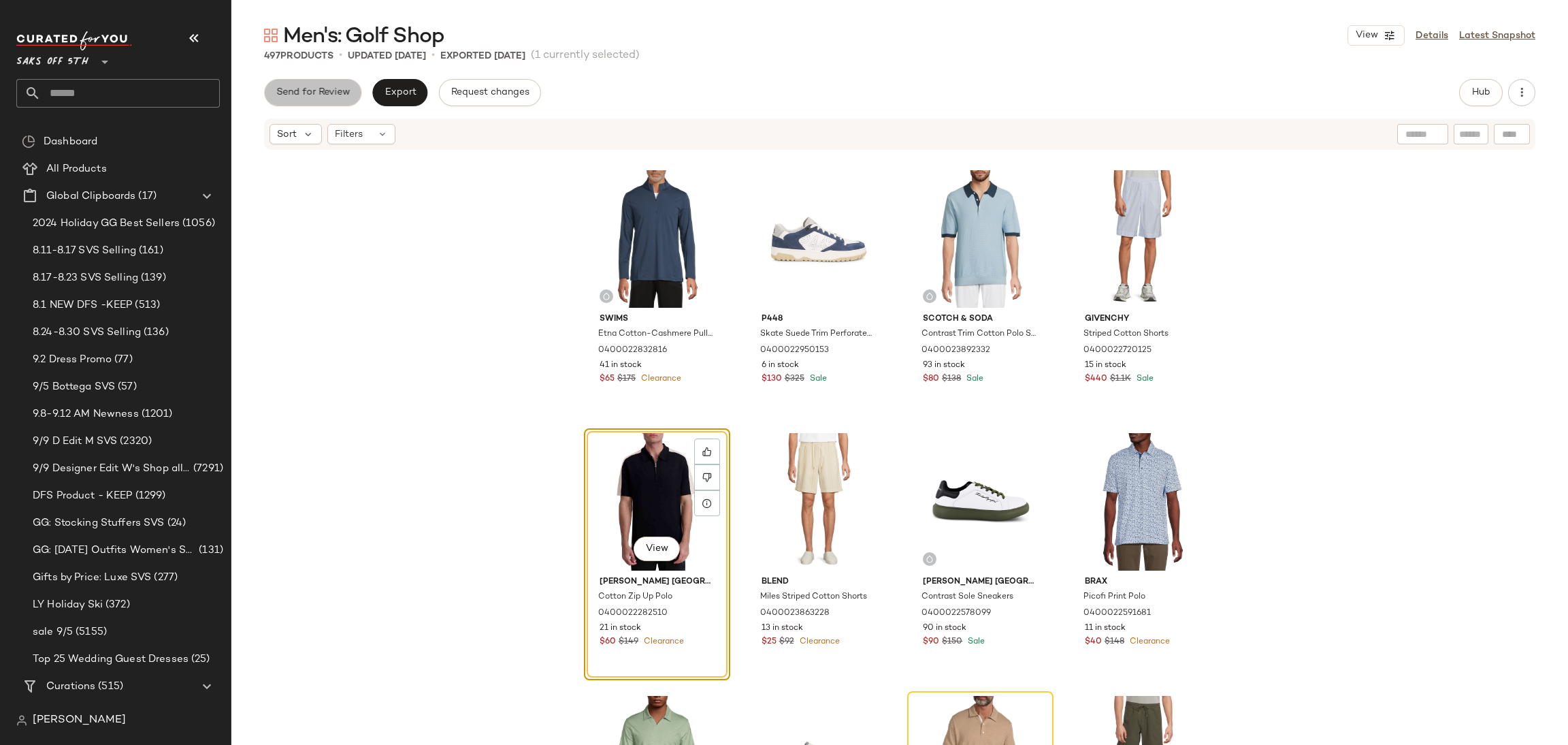
click at [313, 104] on button "Send for Review" at bounding box center [312, 93] width 98 height 27
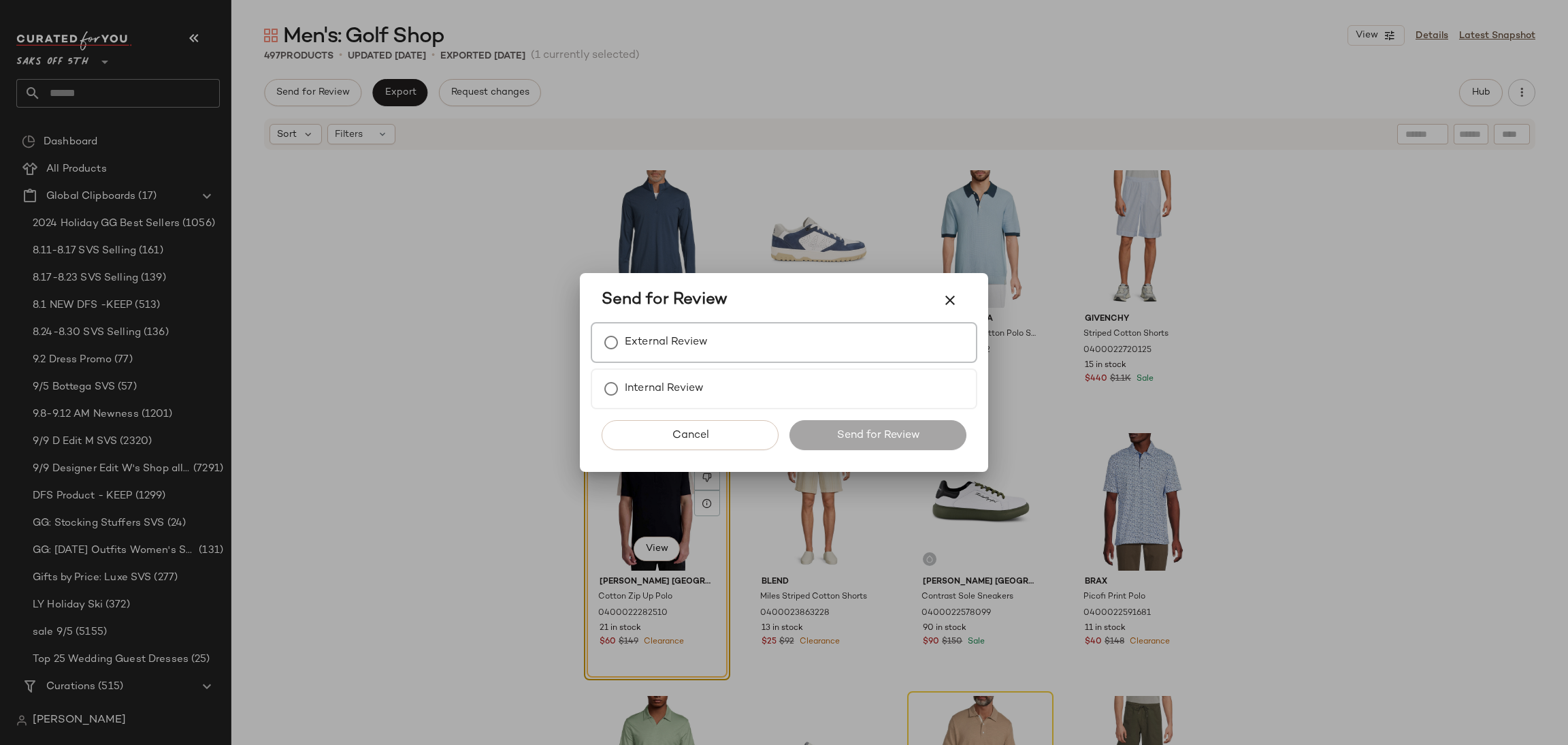
click at [661, 341] on label "External Review" at bounding box center [666, 342] width 83 height 27
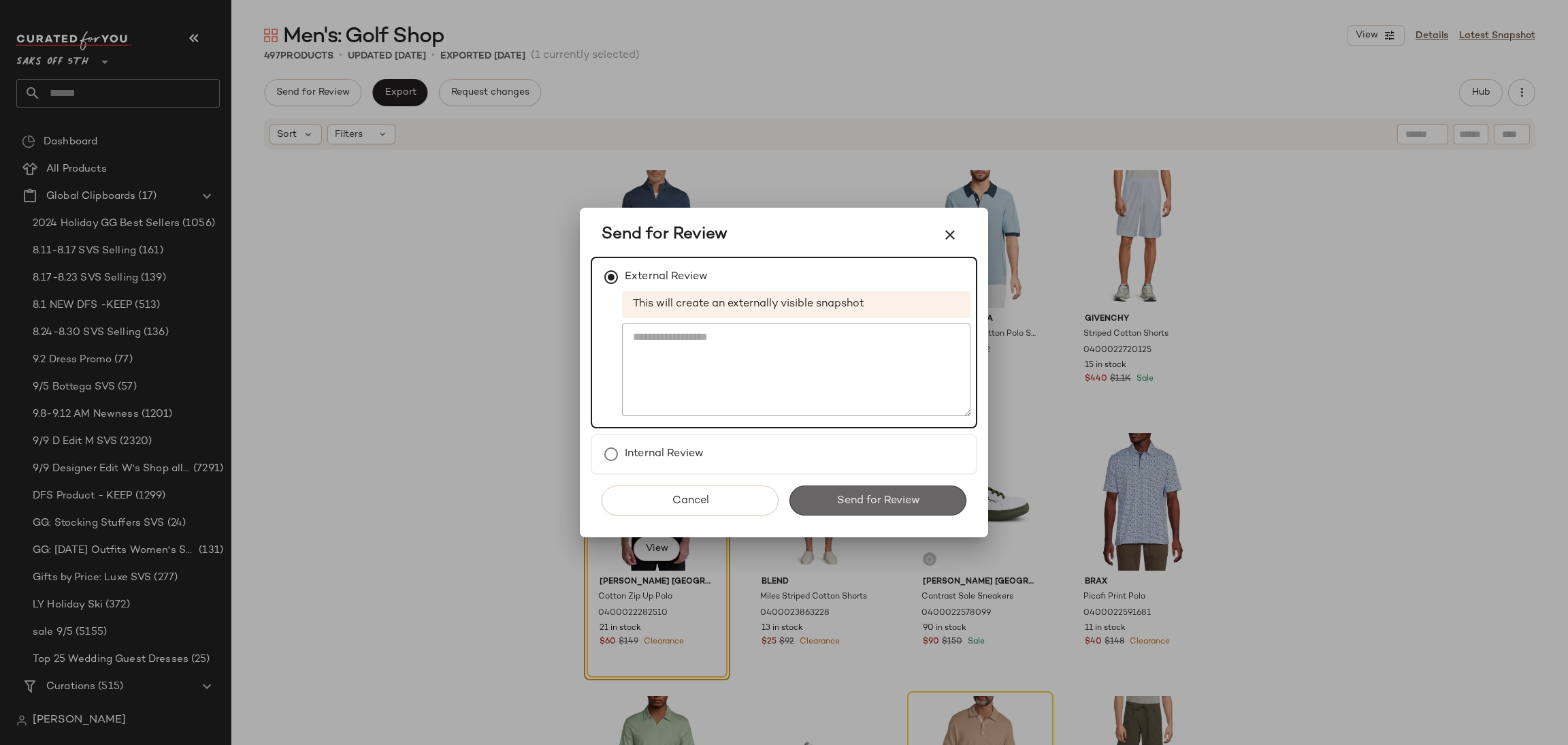
click at [871, 505] on span "Send for Review" at bounding box center [878, 501] width 84 height 13
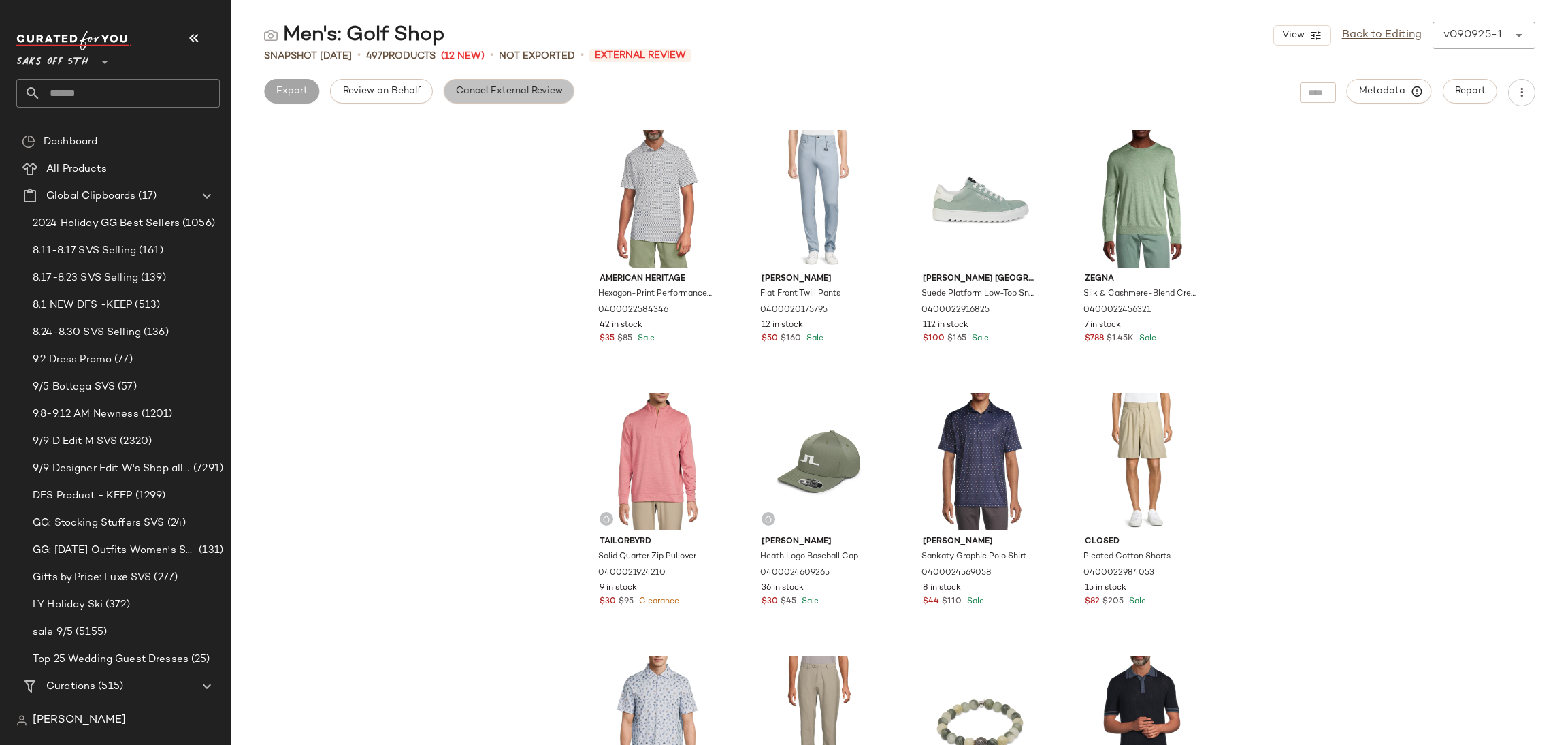
click at [500, 91] on span "Cancel External Review" at bounding box center [509, 91] width 108 height 11
click at [419, 98] on button "Export" at bounding box center [399, 91] width 55 height 25
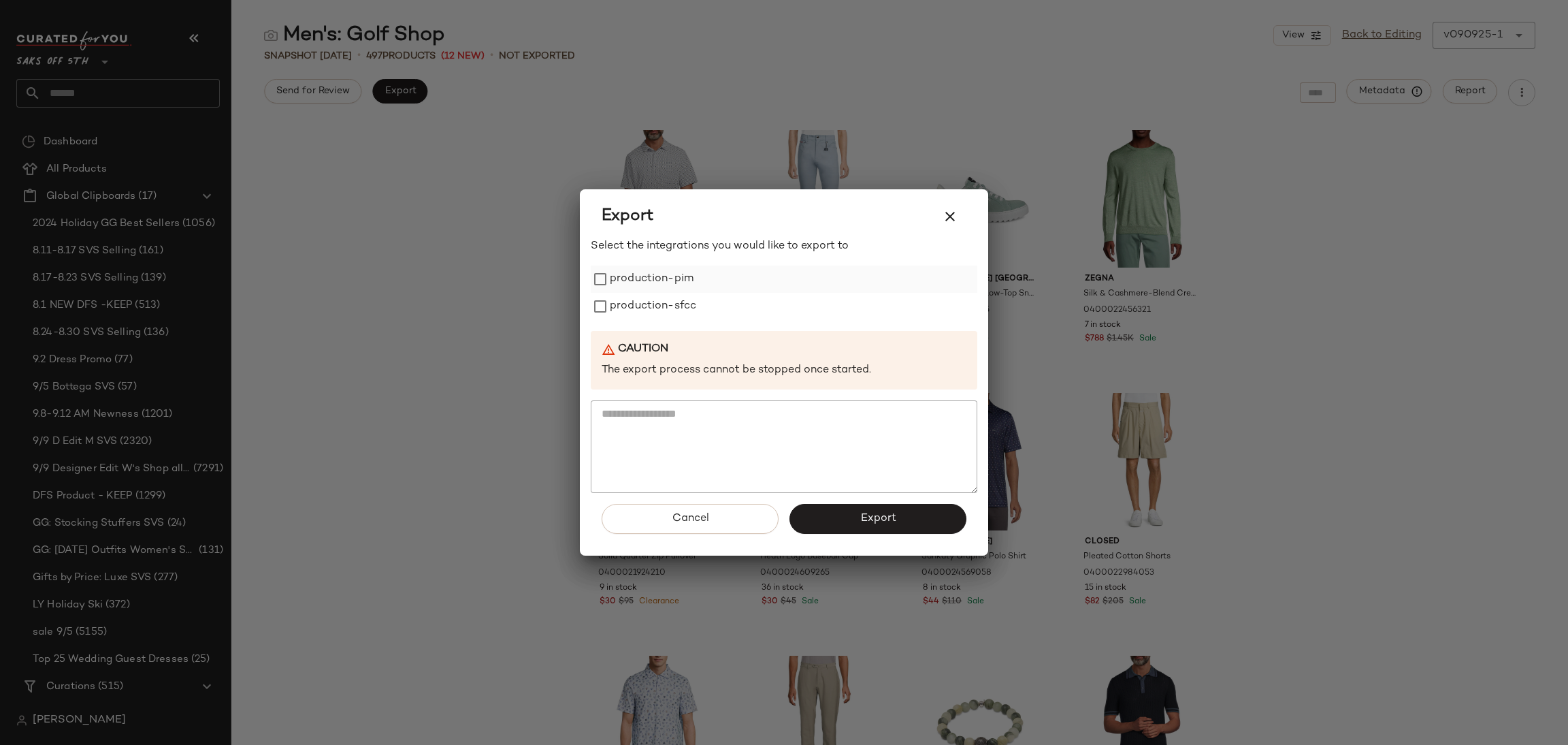
click at [611, 280] on label "production-pim" at bounding box center [652, 279] width 84 height 27
drag, startPoint x: 611, startPoint y: 280, endPoint x: 615, endPoint y: 305, distance: 25.3
click at [615, 305] on div "production-pim production-sfcc" at bounding box center [784, 293] width 386 height 55
click at [615, 305] on label "production-sfcc" at bounding box center [653, 306] width 86 height 27
click at [847, 512] on button "Export" at bounding box center [877, 519] width 177 height 30
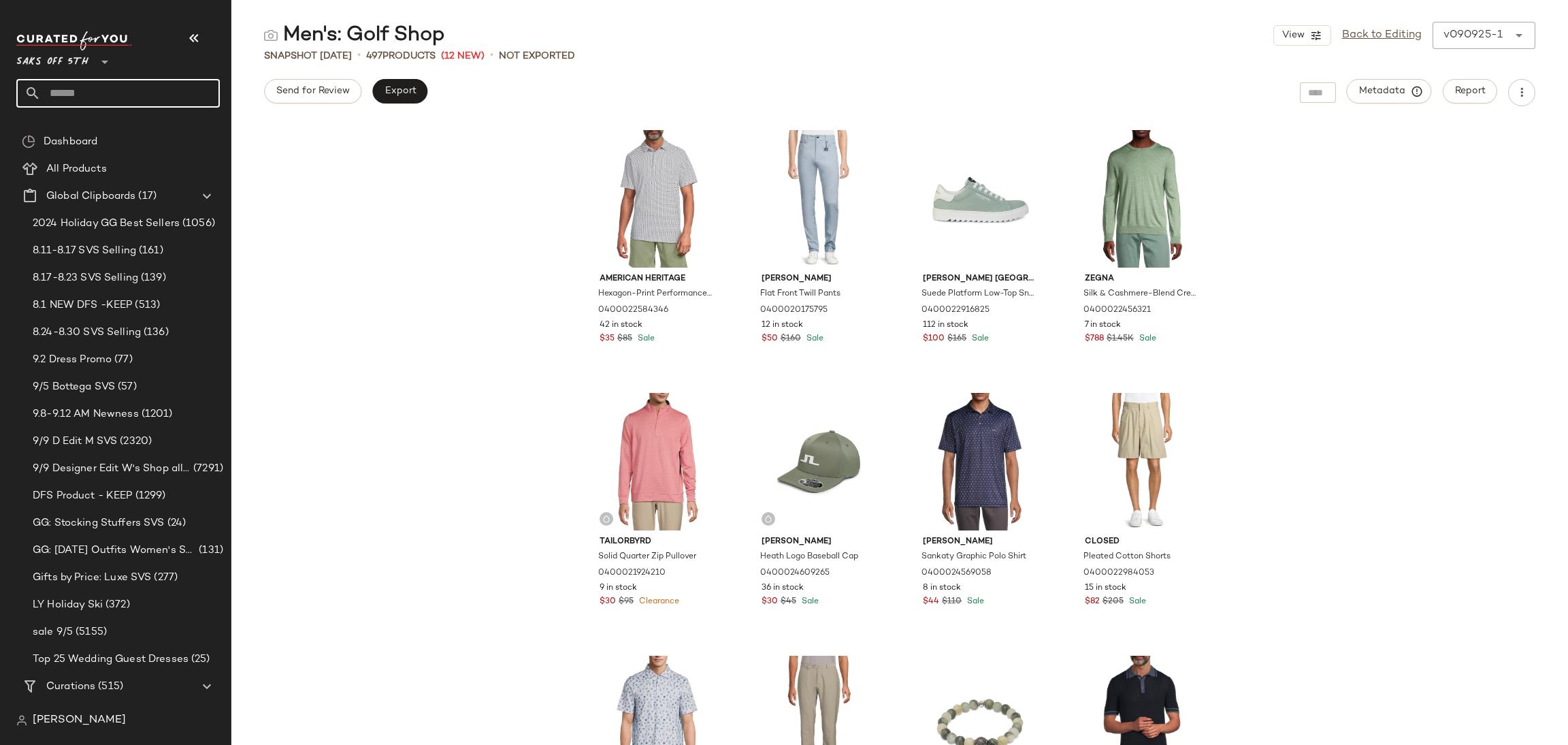
click at [168, 98] on input "text" at bounding box center [130, 94] width 179 height 29
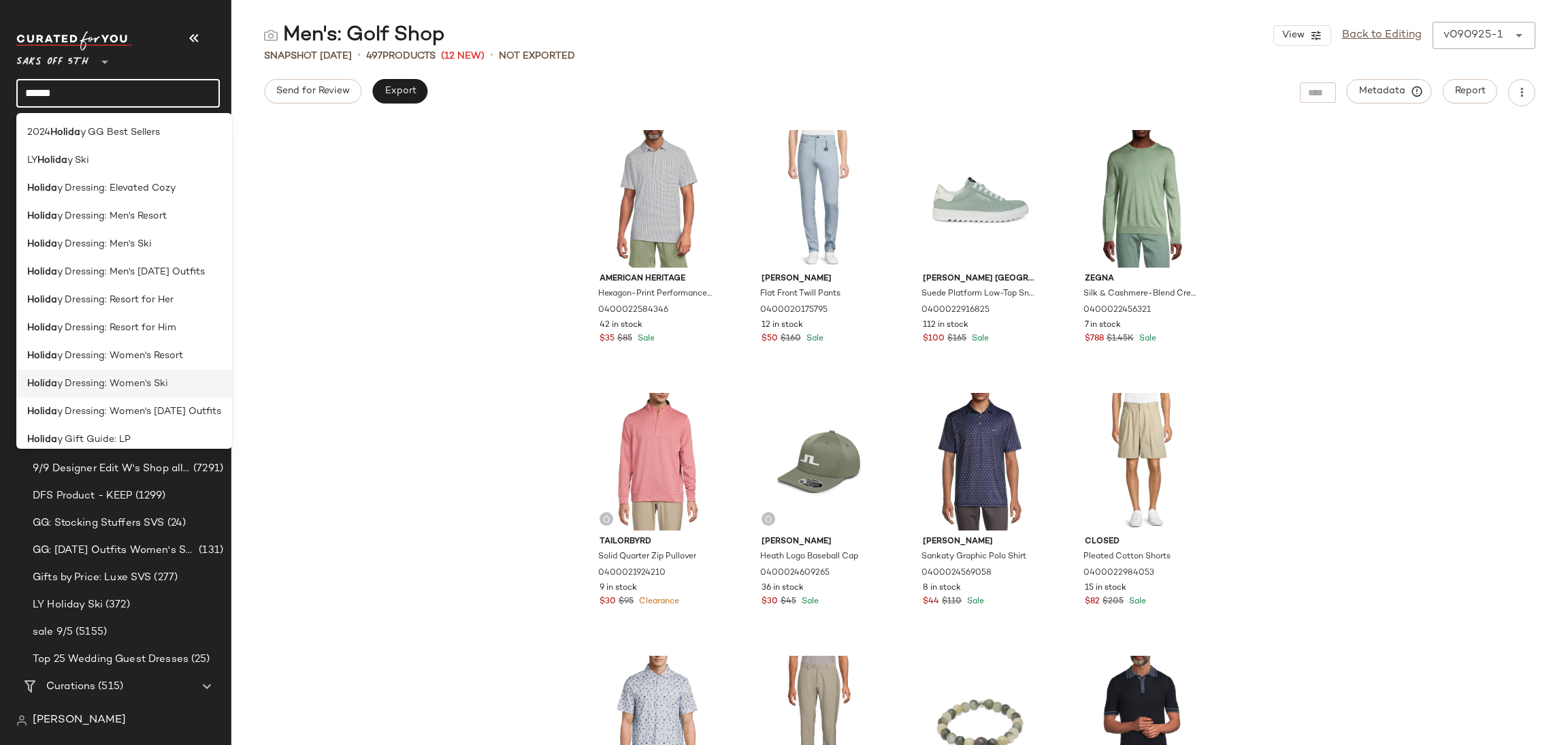
scroll to position [205, 0]
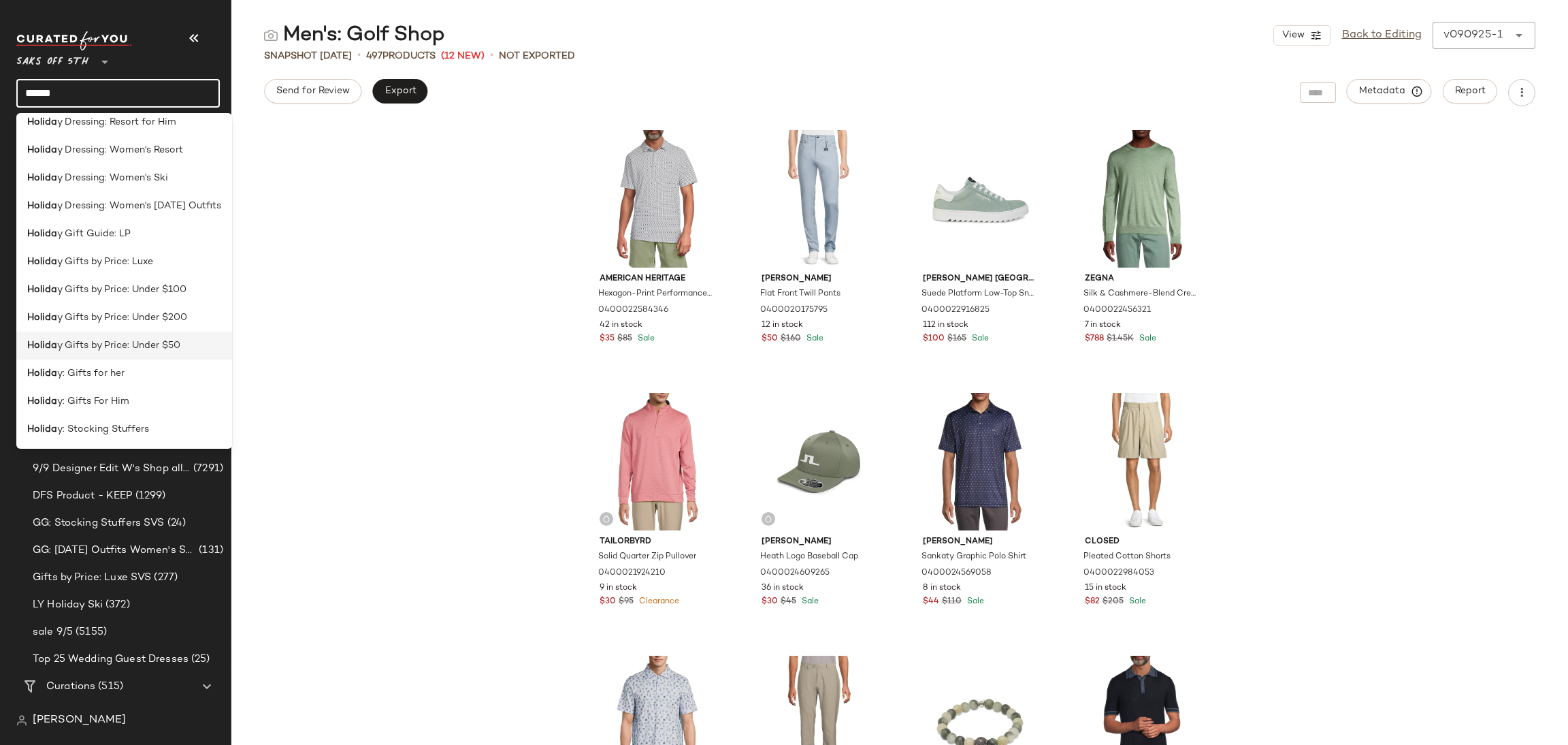
type input "******"
click at [177, 348] on span "y Gifts by Price: Under $50" at bounding box center [118, 345] width 123 height 14
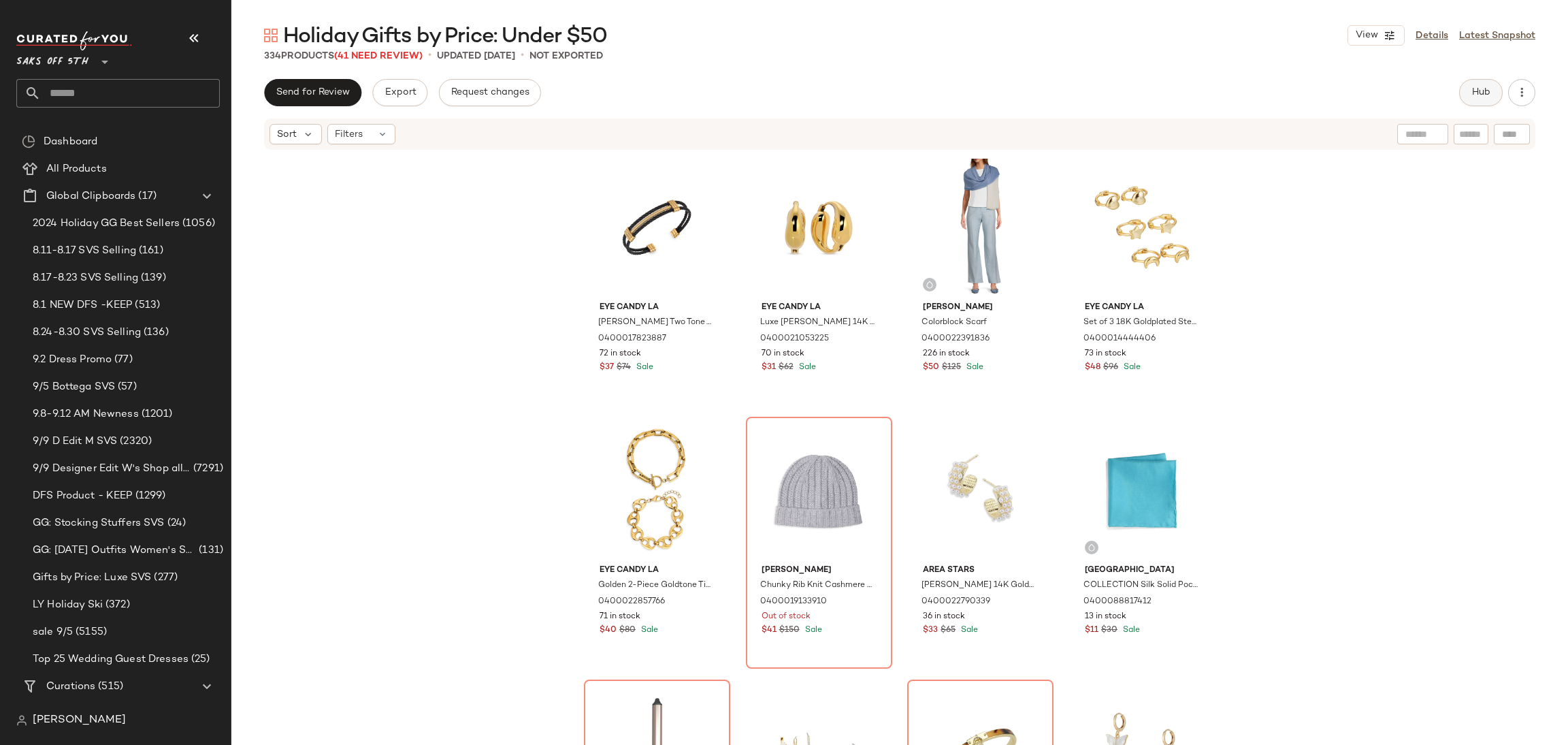
drag, startPoint x: 1476, startPoint y: 110, endPoint x: 1479, endPoint y: 99, distance: 11.4
click at [1479, 99] on div "Send for Review Export Request changes Hub Sort Filters Eye [PERSON_NAME] Two T…" at bounding box center [899, 440] width 1336 height 723
click at [1479, 99] on button "Hub" at bounding box center [1480, 93] width 44 height 27
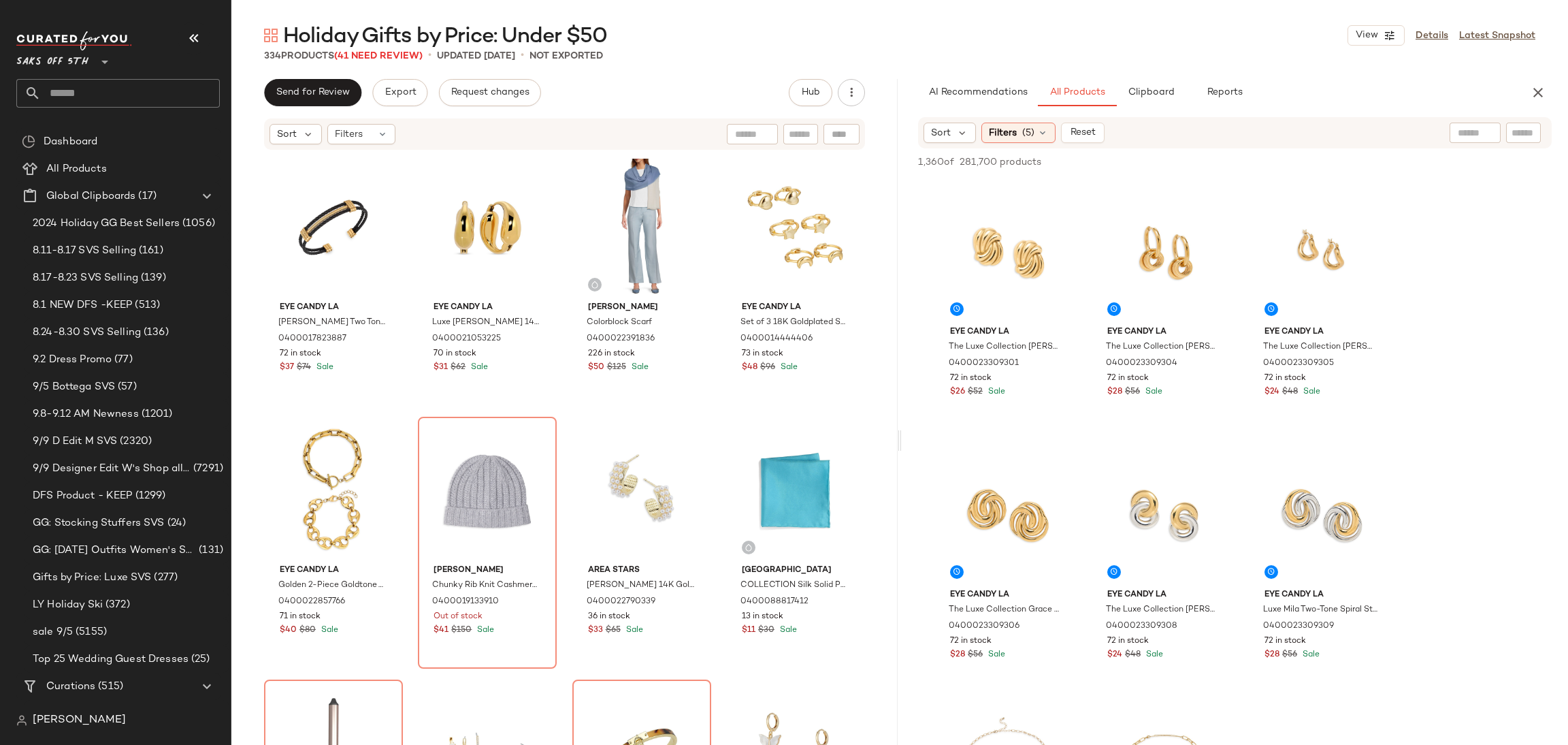
click at [1461, 140] on div at bounding box center [1475, 132] width 35 height 21
click at [1487, 138] on img at bounding box center [1486, 132] width 12 height 12
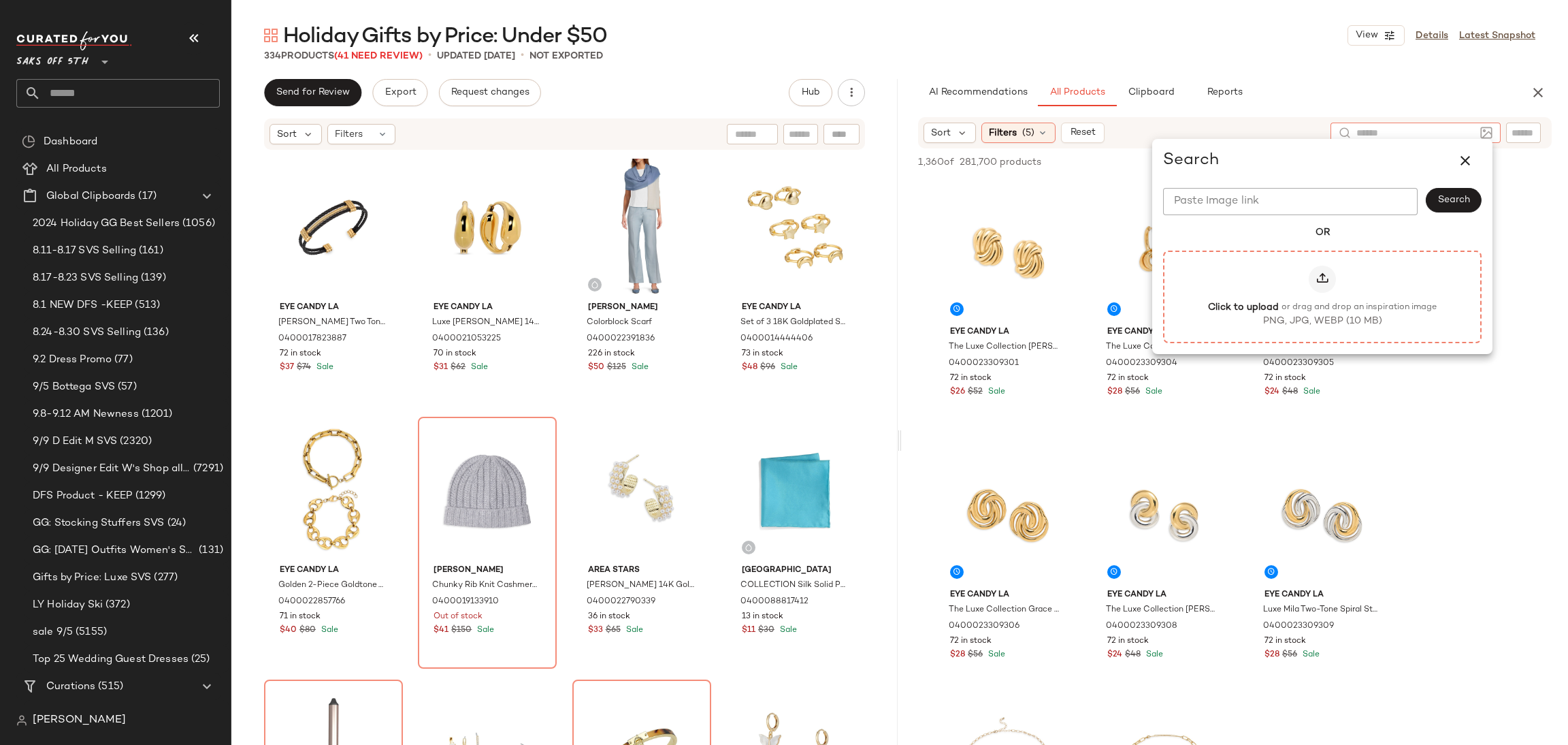
click at [1317, 275] on icon at bounding box center [1321, 278] width 13 height 13
click at [1322, 296] on input "Click to upload or drag and drop an inspiration image PNG, JPG, WEBP (10 MB)" at bounding box center [1322, 296] width 1 height 1
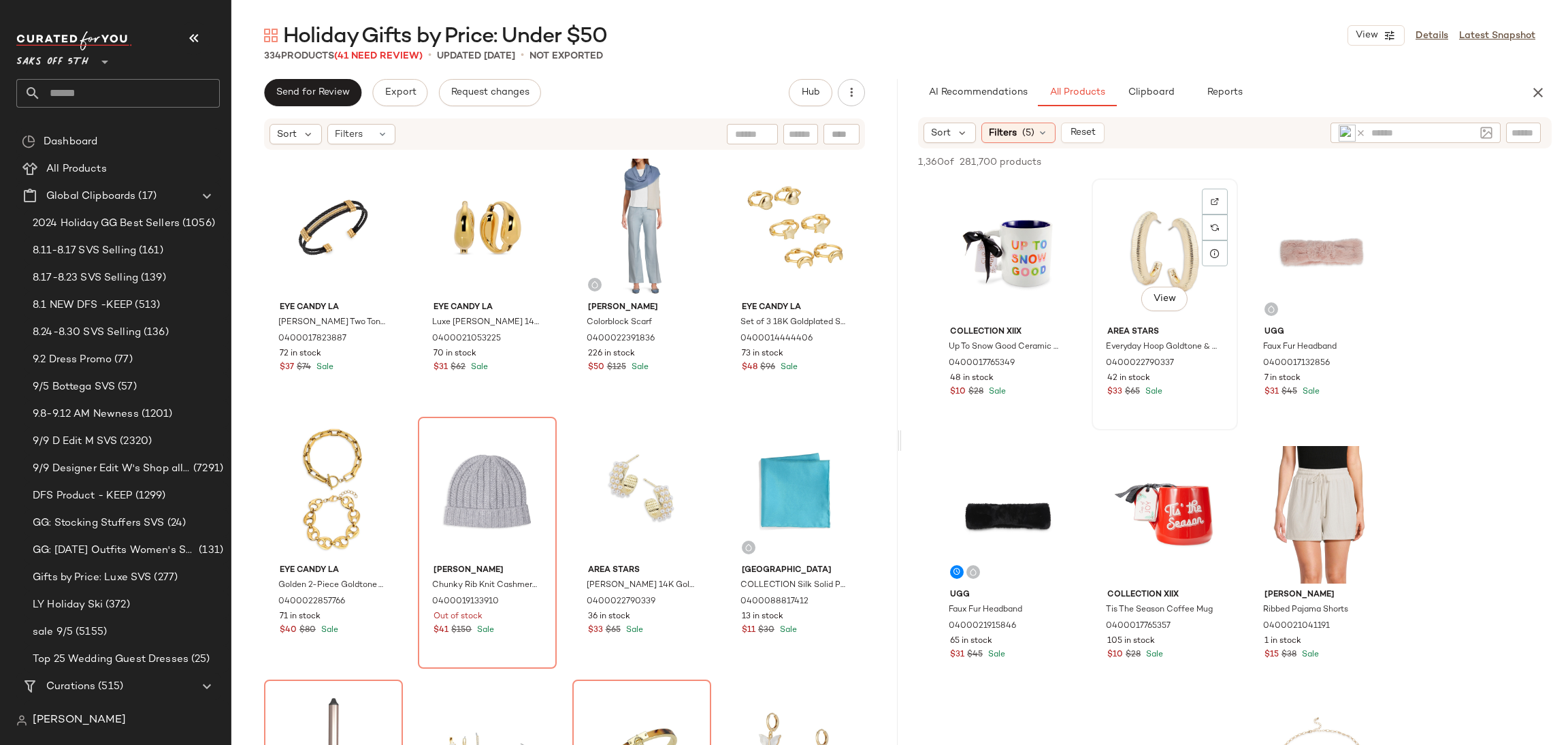
click at [1148, 273] on div "View" at bounding box center [1164, 252] width 136 height 137
click at [984, 524] on div "View" at bounding box center [1007, 514] width 136 height 137
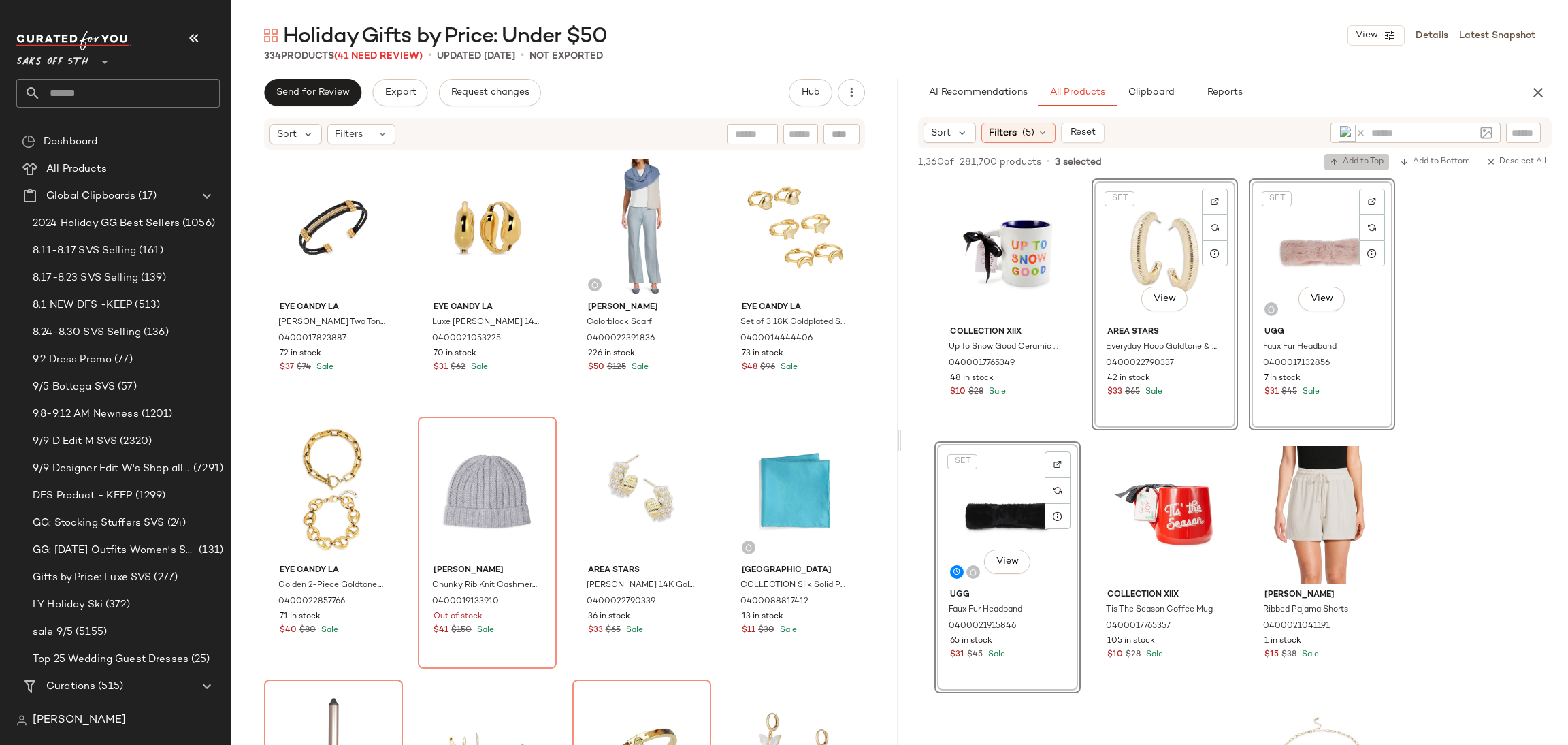
click at [1358, 159] on span "Add to Top" at bounding box center [1356, 162] width 54 height 10
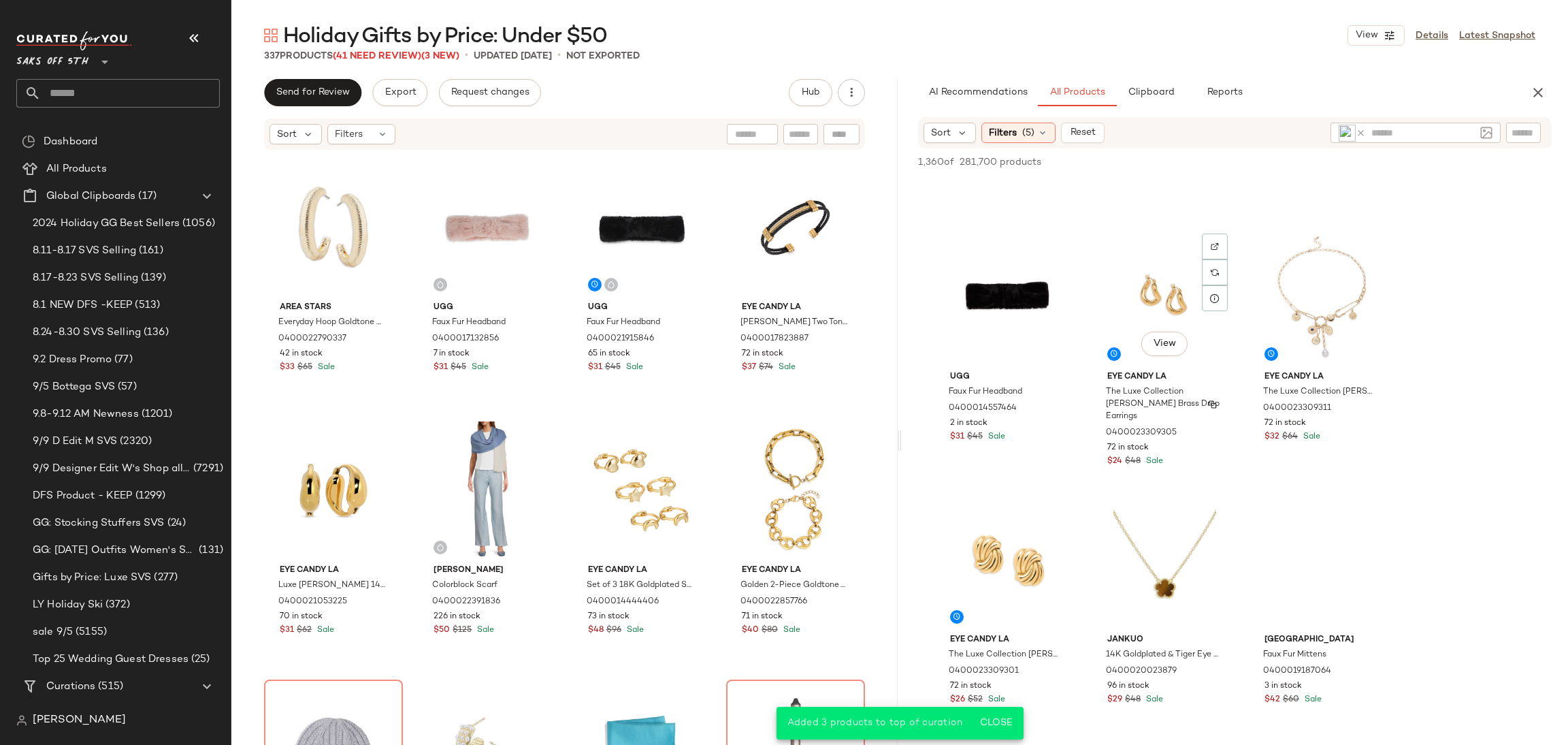
scroll to position [482, 0]
click at [997, 282] on div "View" at bounding box center [1007, 296] width 136 height 137
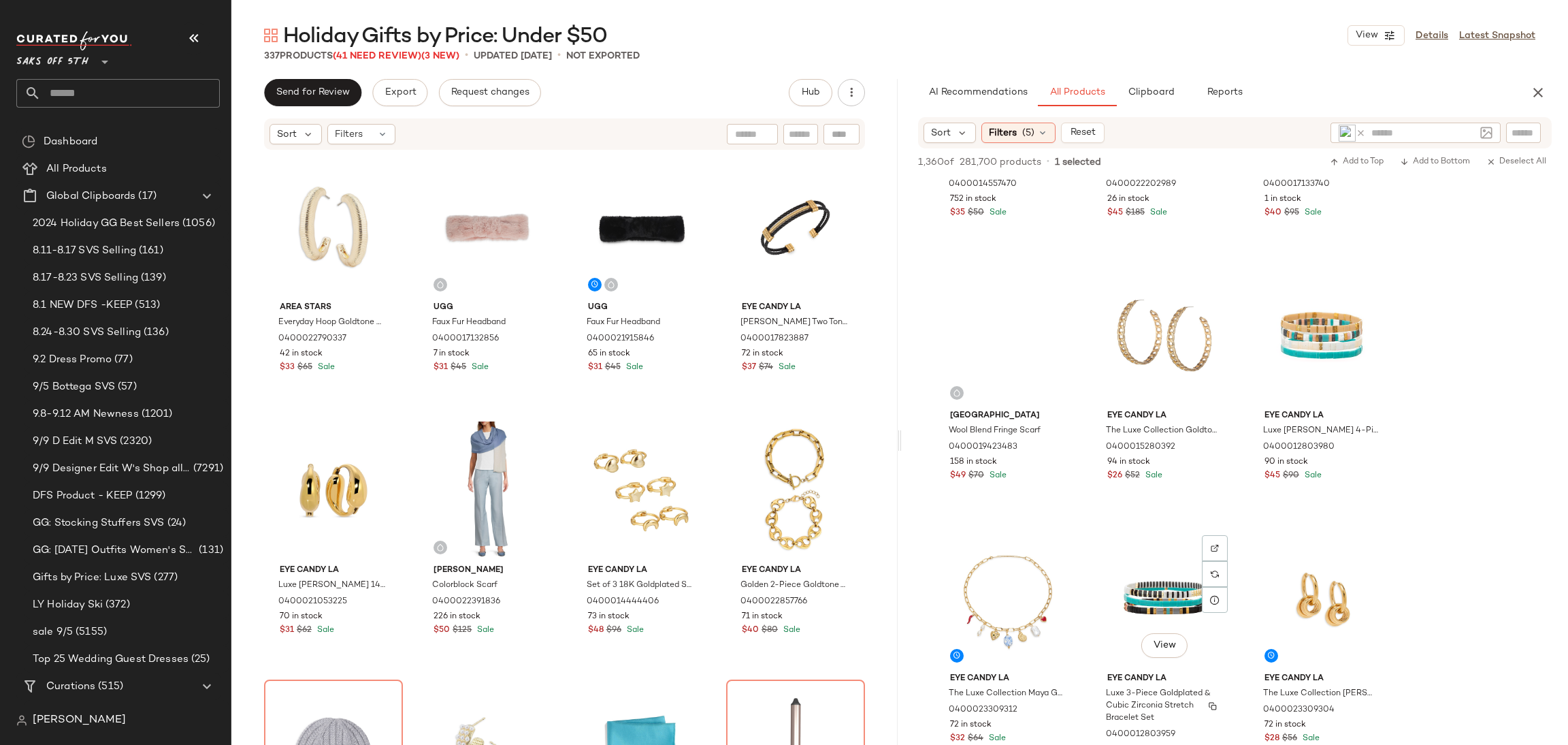
scroll to position [1191, 0]
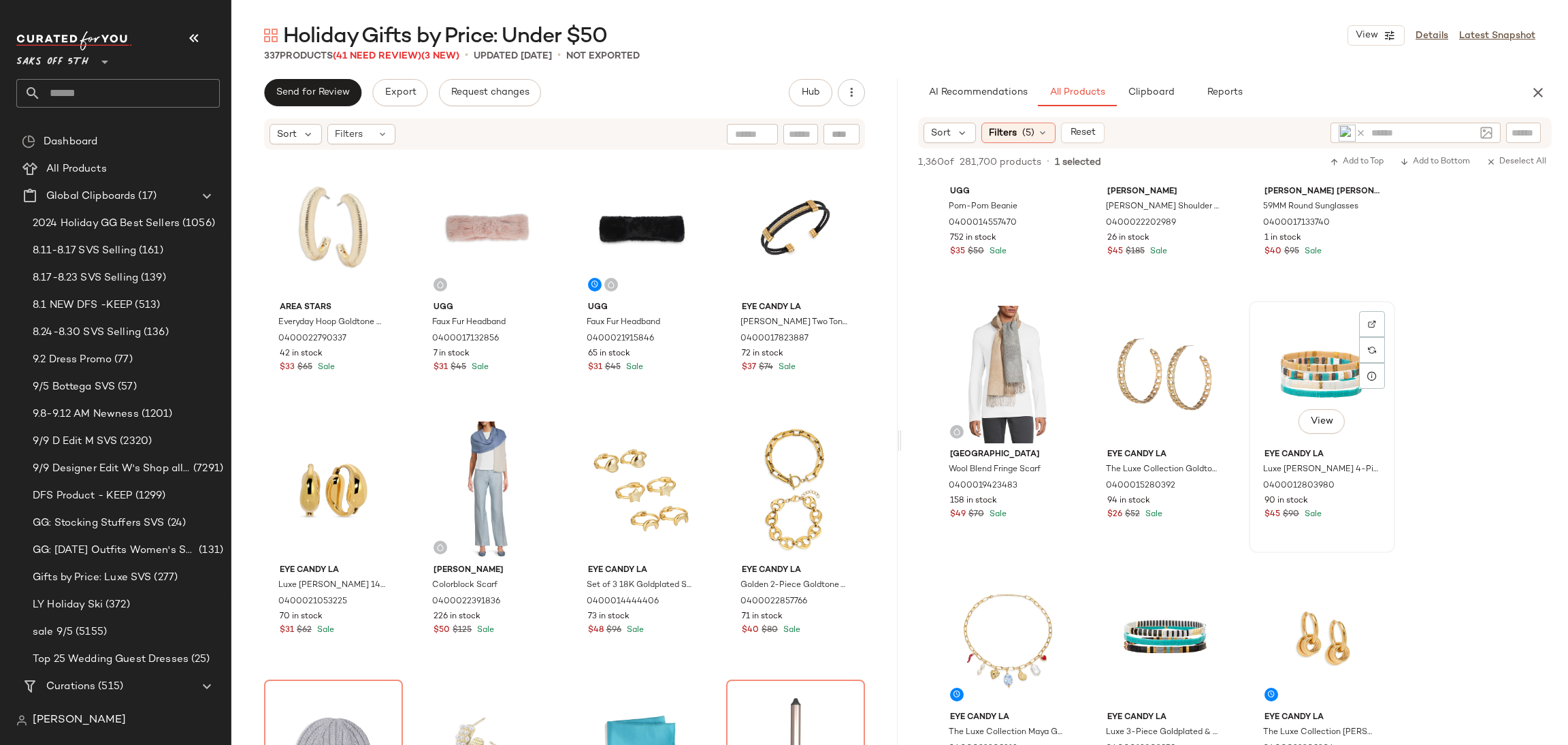
click at [1286, 362] on div "View" at bounding box center [1321, 374] width 136 height 137
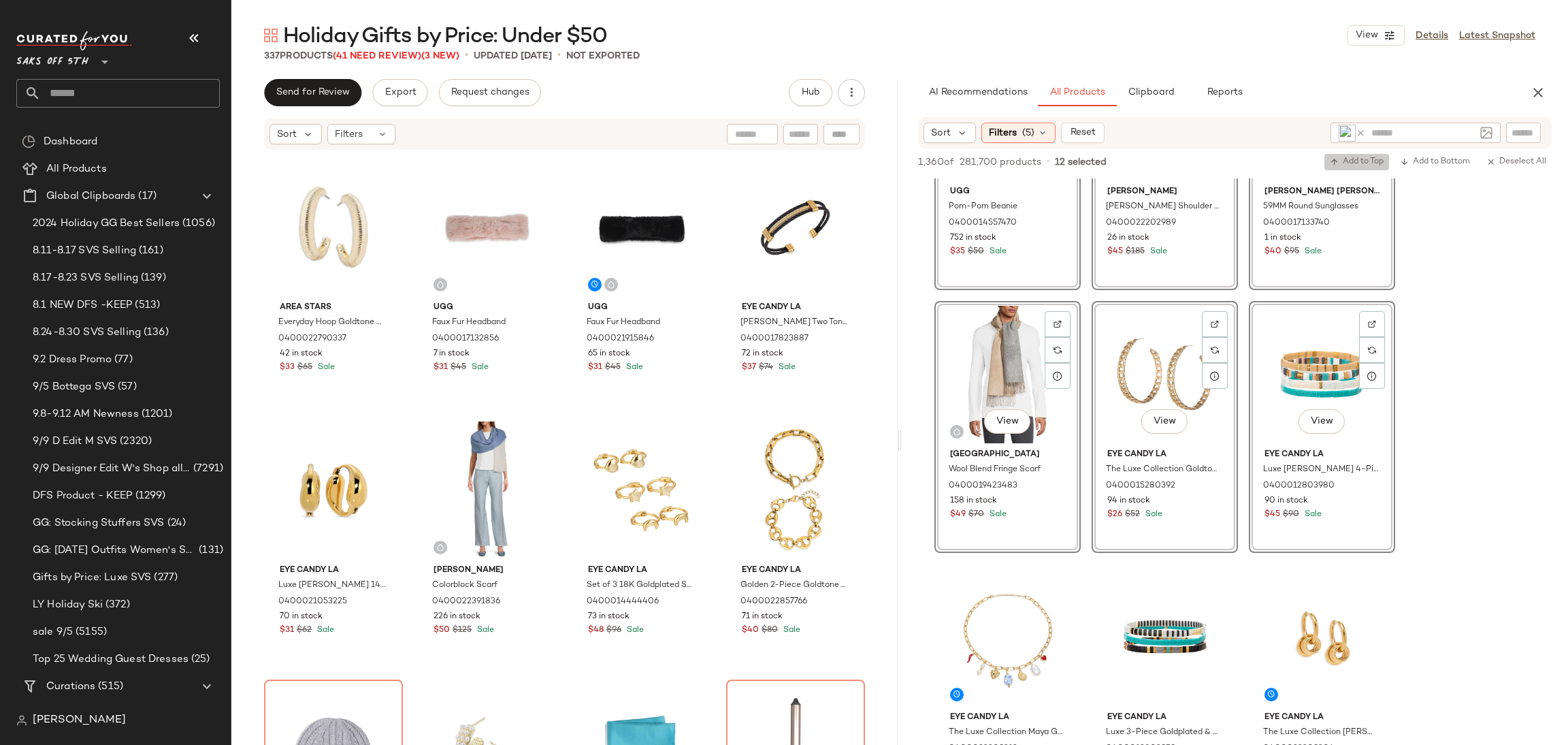
click at [1357, 161] on span "Add to Top" at bounding box center [1356, 162] width 54 height 10
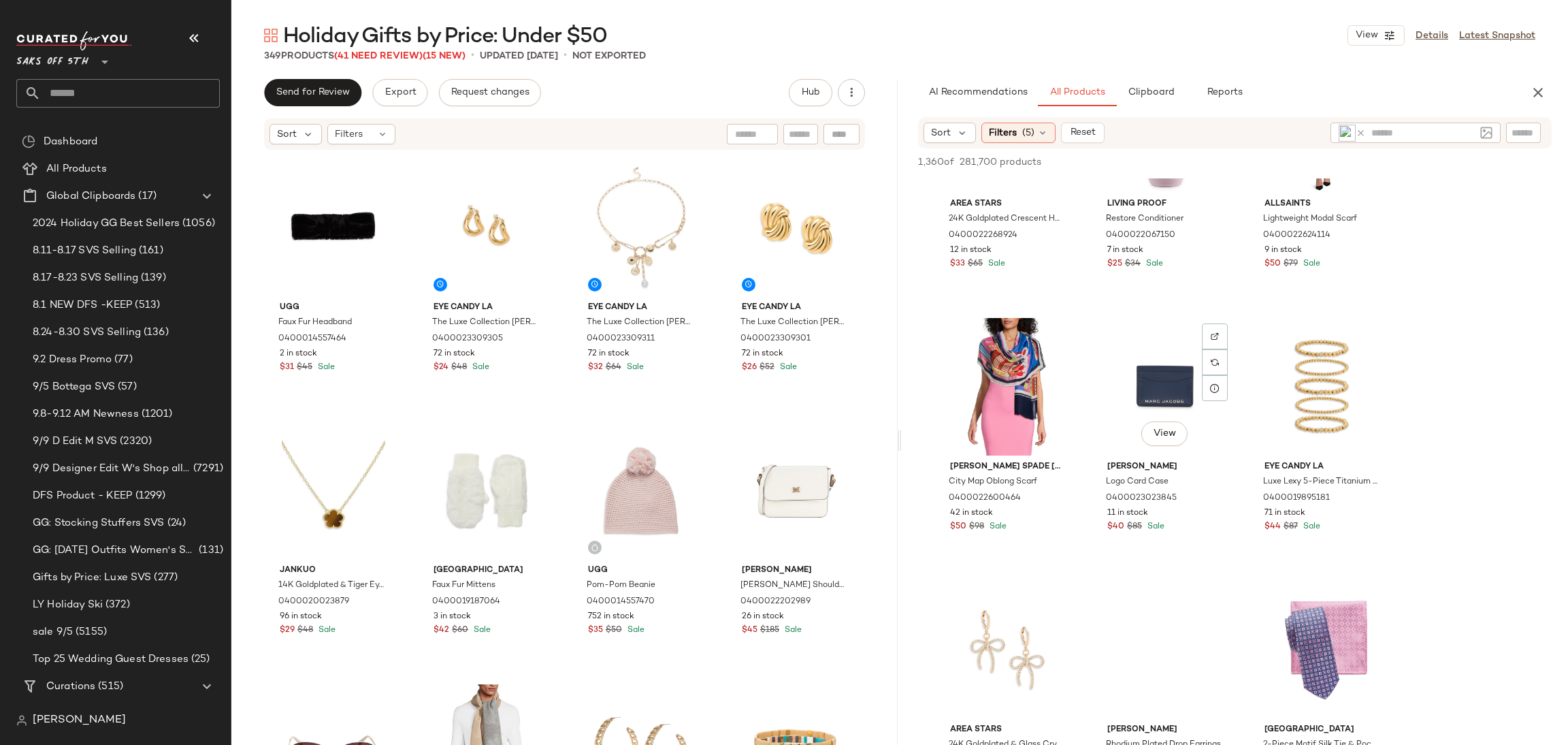
scroll to position [2756, 0]
click at [1013, 370] on div "View" at bounding box center [1007, 386] width 136 height 137
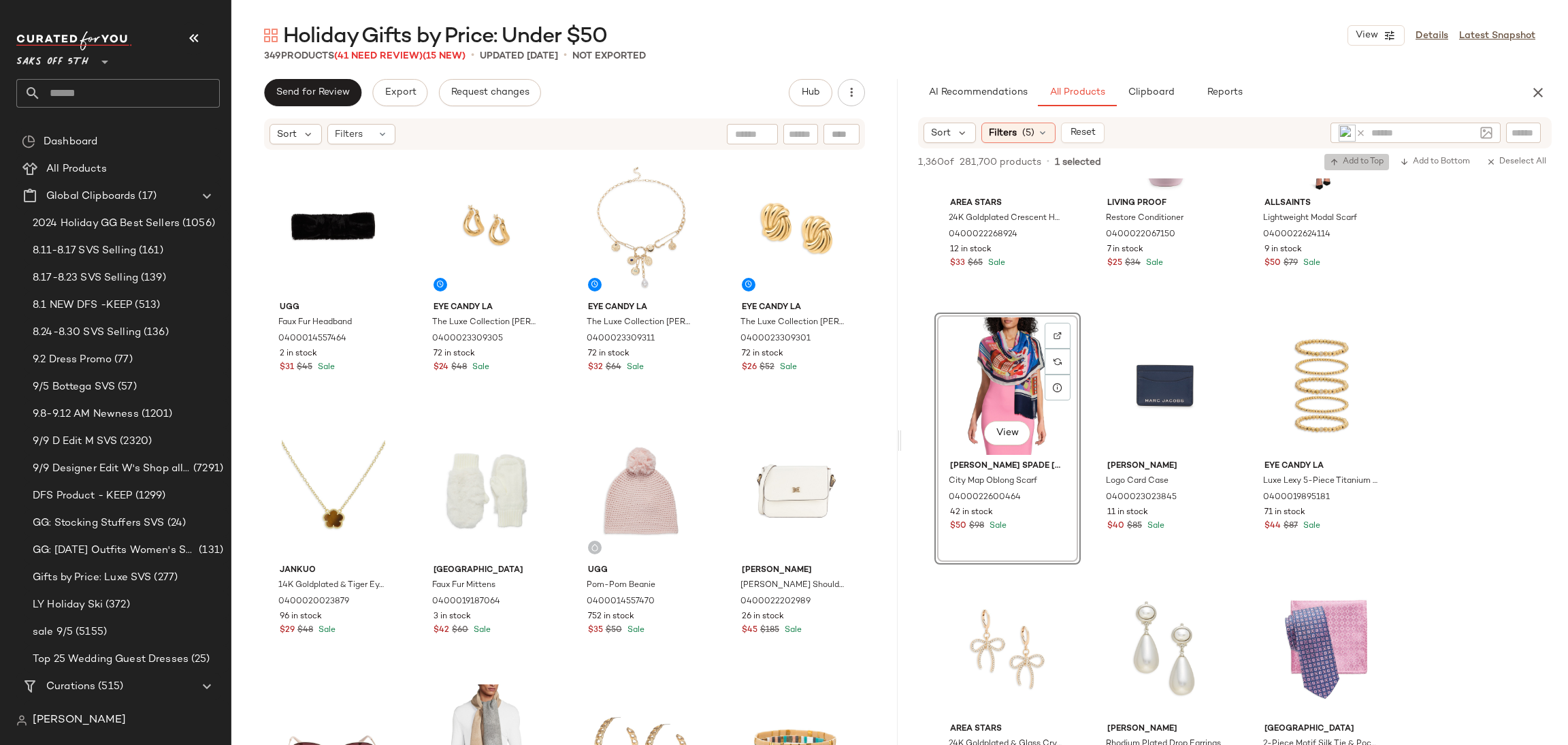
click at [1346, 161] on span "Add to Top" at bounding box center [1356, 162] width 54 height 10
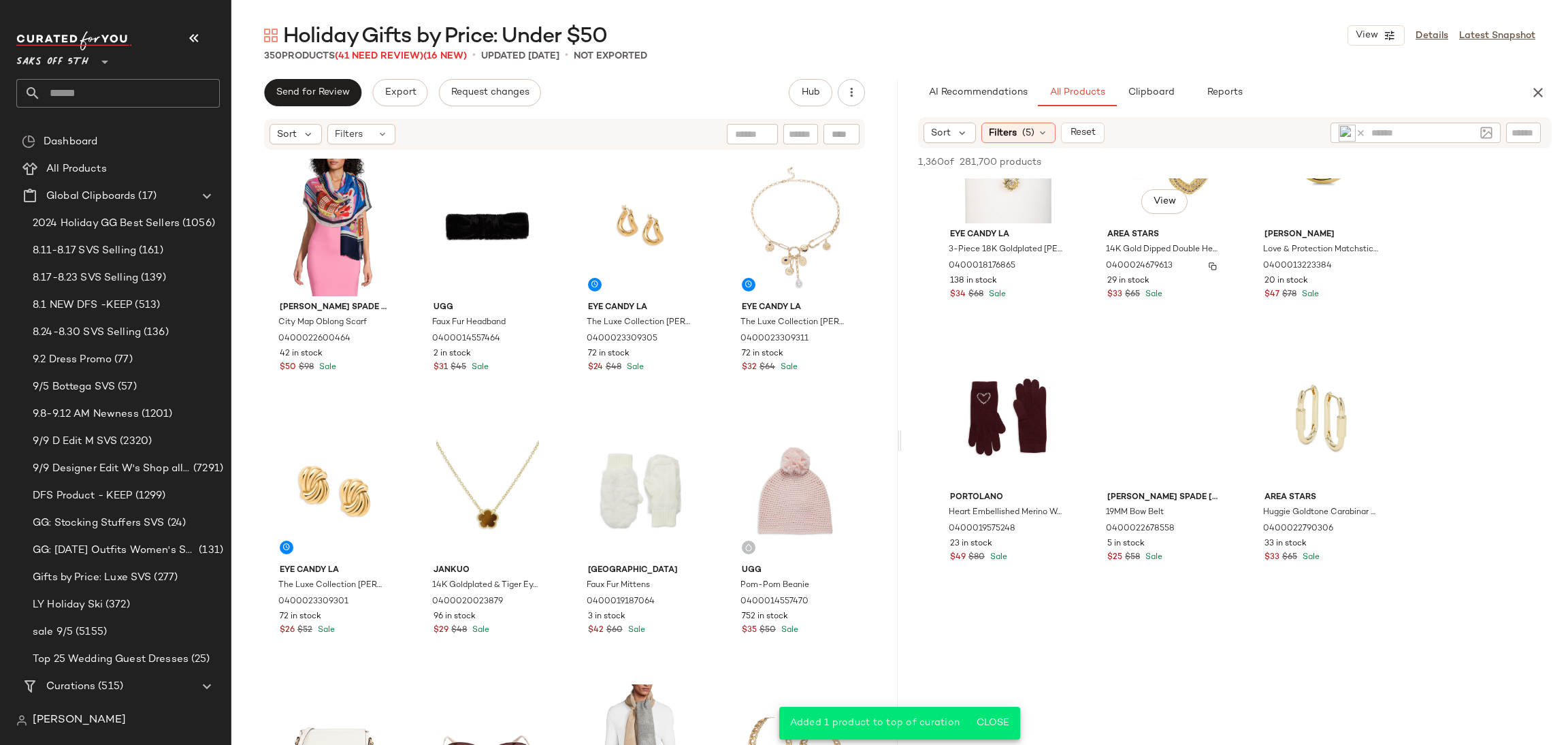
scroll to position [3523, 0]
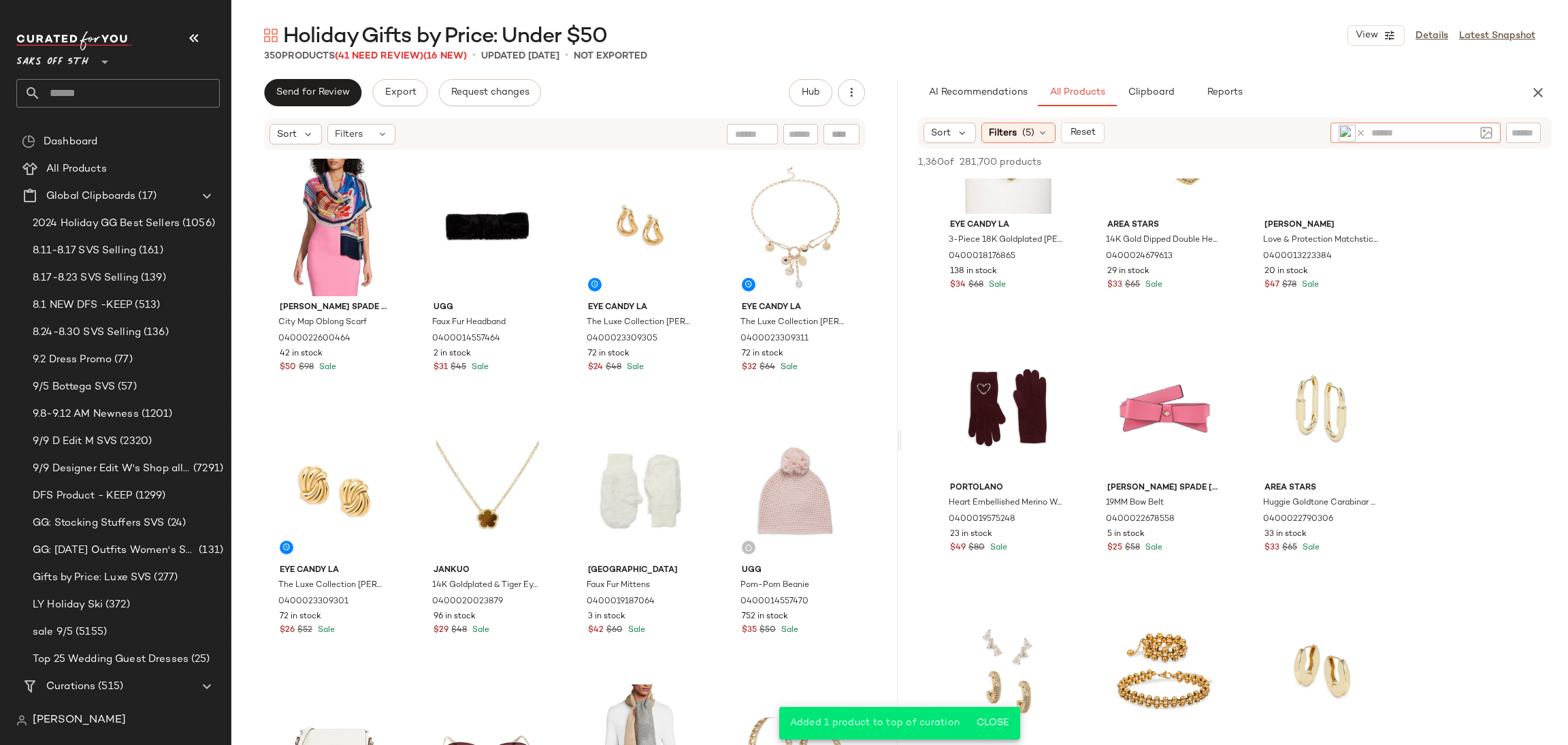
click at [1382, 130] on input "text" at bounding box center [1423, 133] width 103 height 14
type input "****"
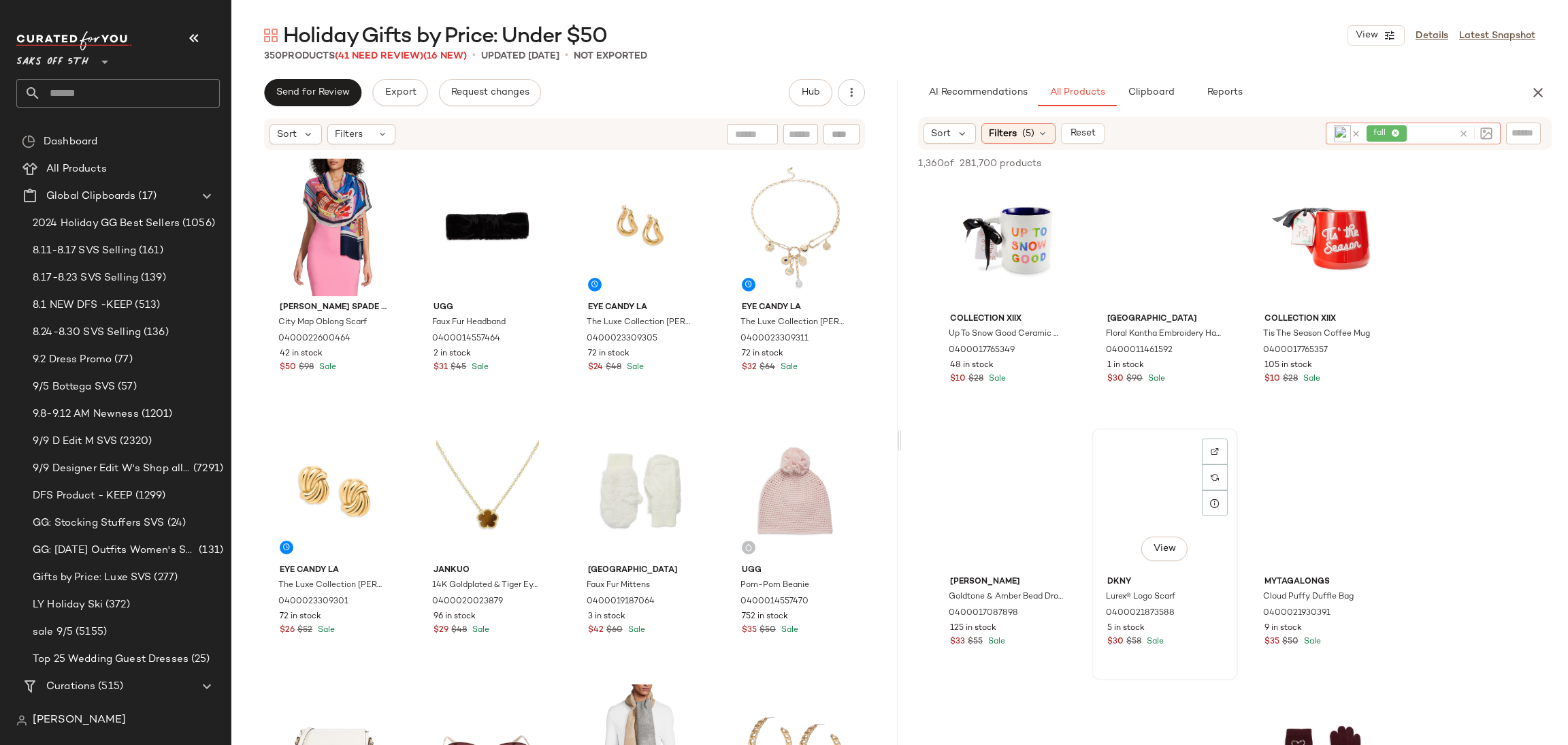
scroll to position [15, 0]
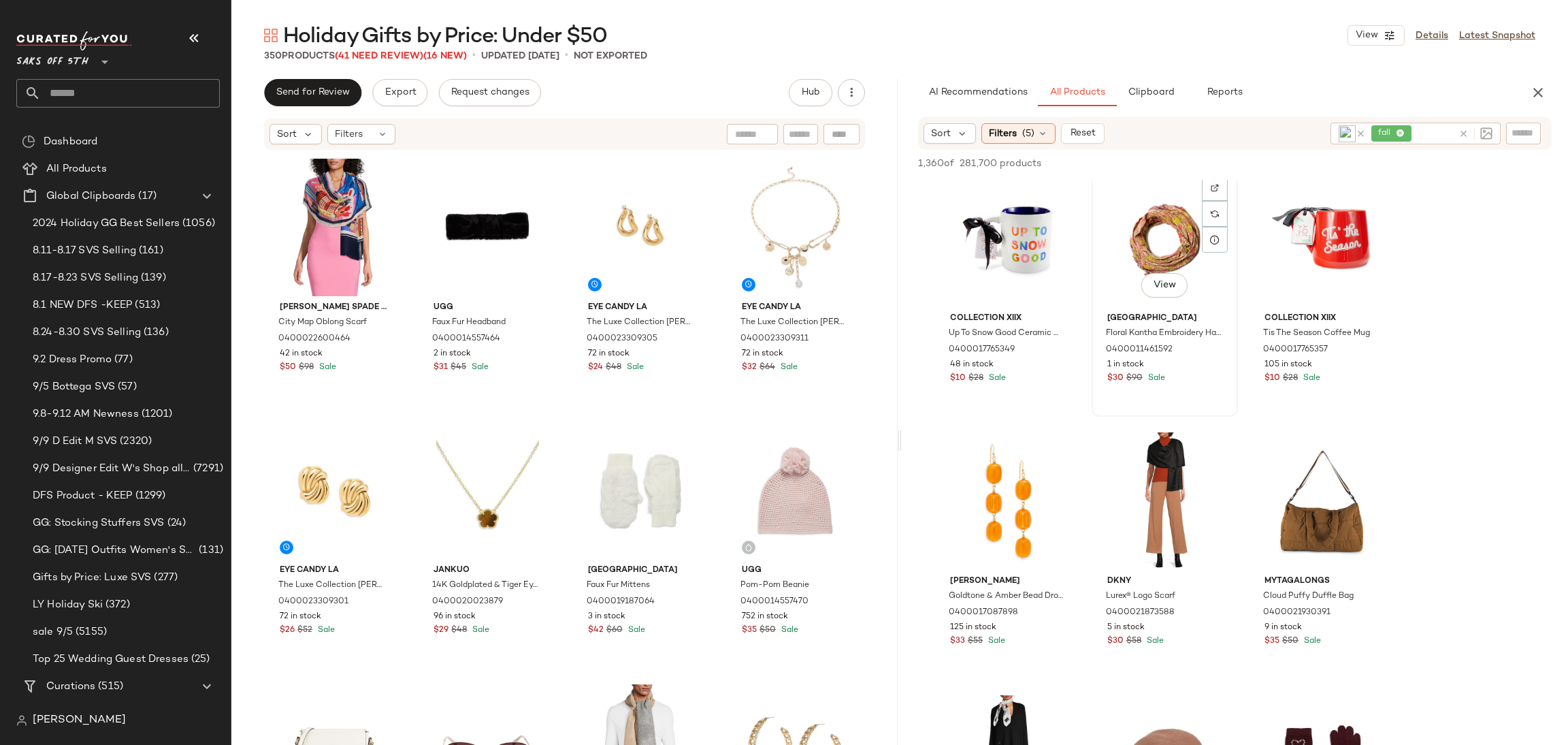
click at [1156, 249] on div "View" at bounding box center [1164, 238] width 136 height 137
click at [1345, 159] on span "Add to Top" at bounding box center [1356, 163] width 54 height 10
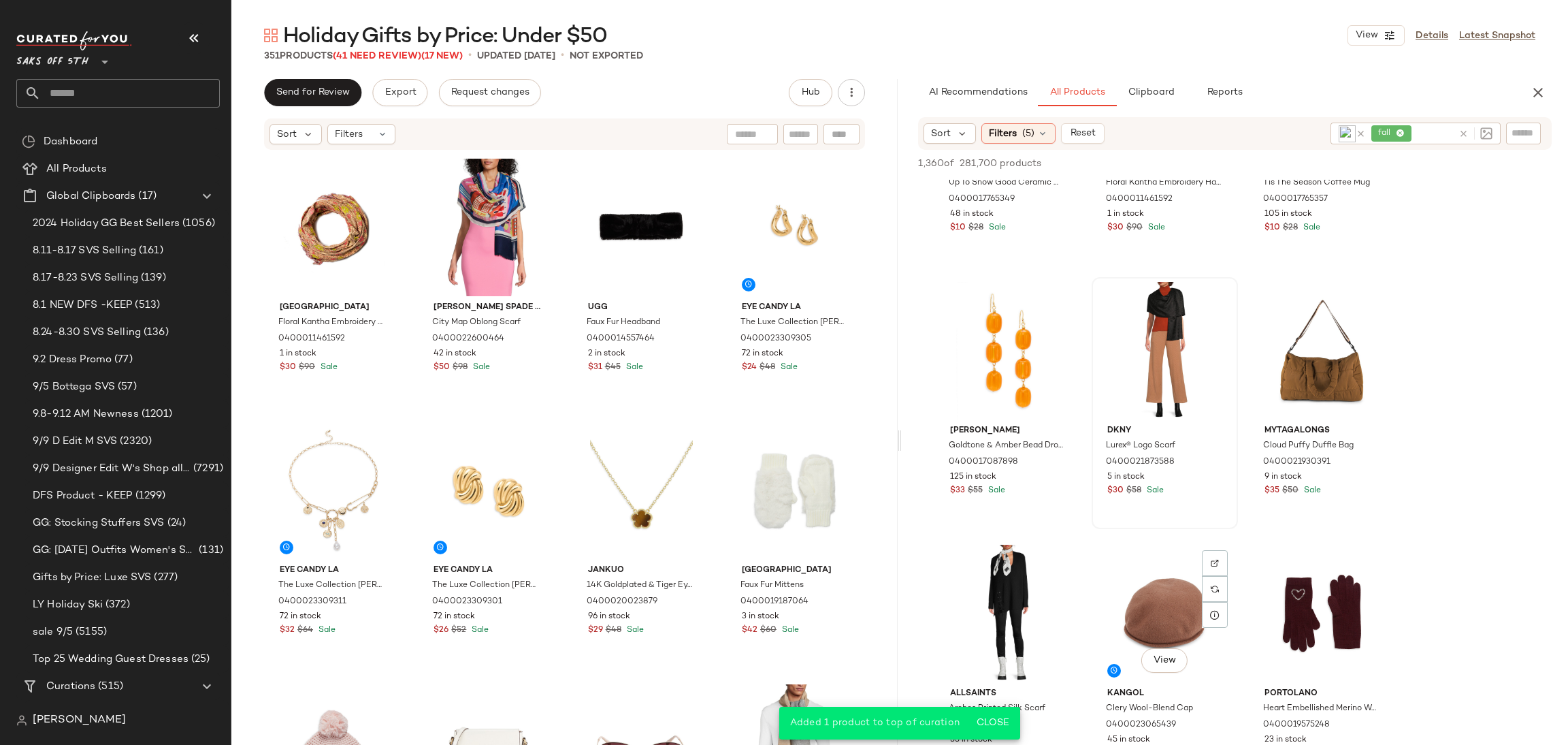
scroll to position [166, 0]
click at [1016, 352] on div "View" at bounding box center [1007, 349] width 136 height 137
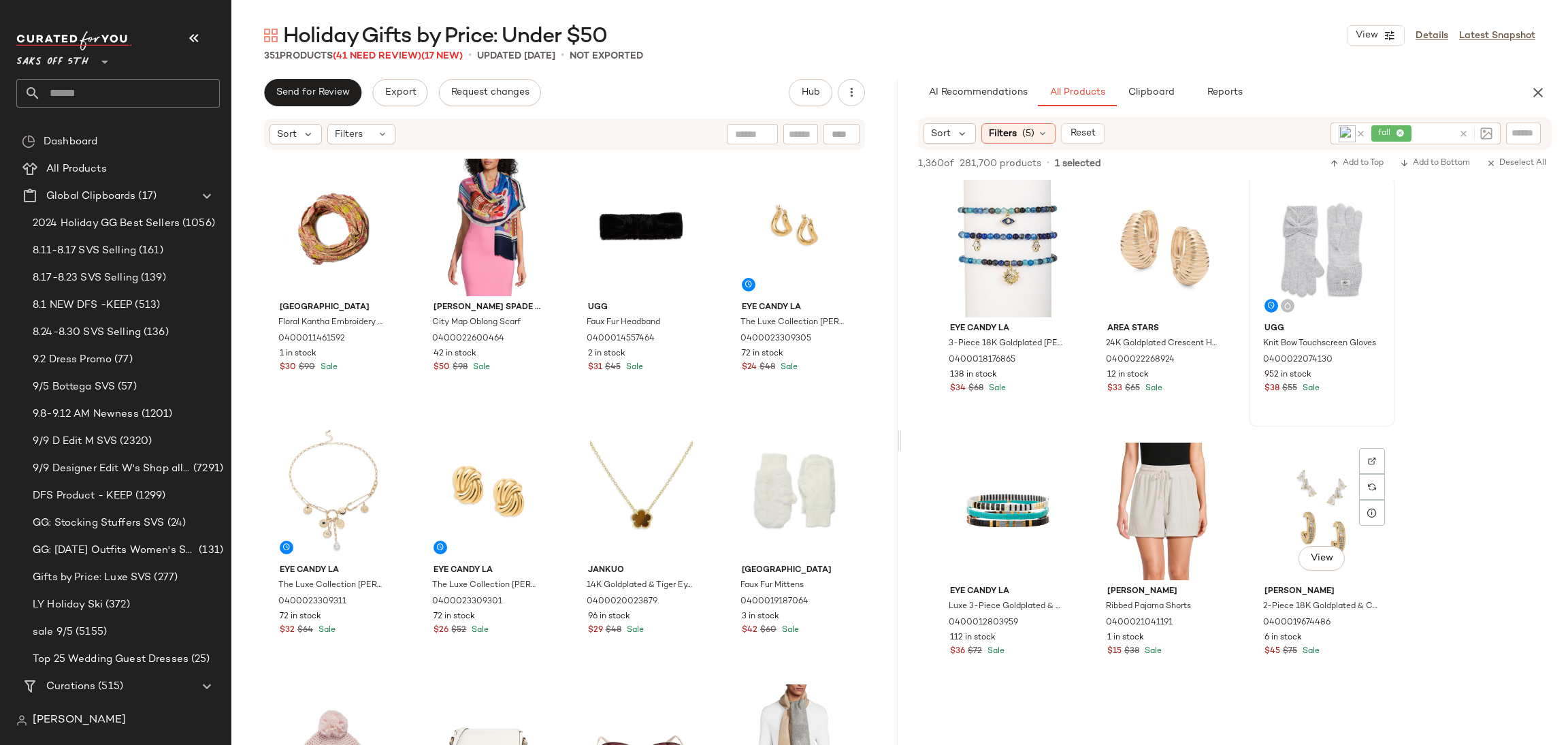
scroll to position [2108, 0]
click at [1018, 507] on div "View" at bounding box center [1007, 509] width 136 height 137
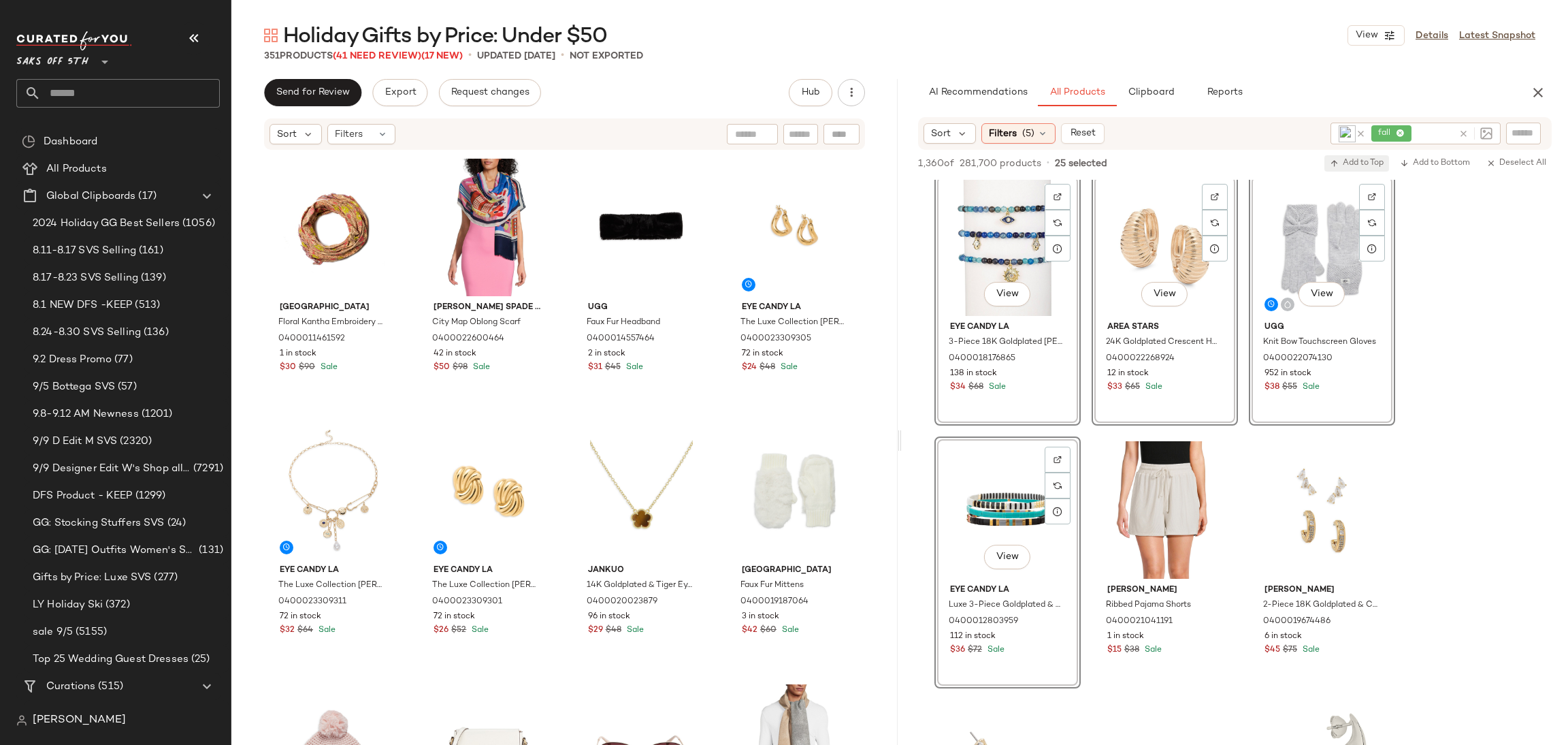
click at [1340, 156] on button "Add to Top" at bounding box center [1357, 163] width 65 height 17
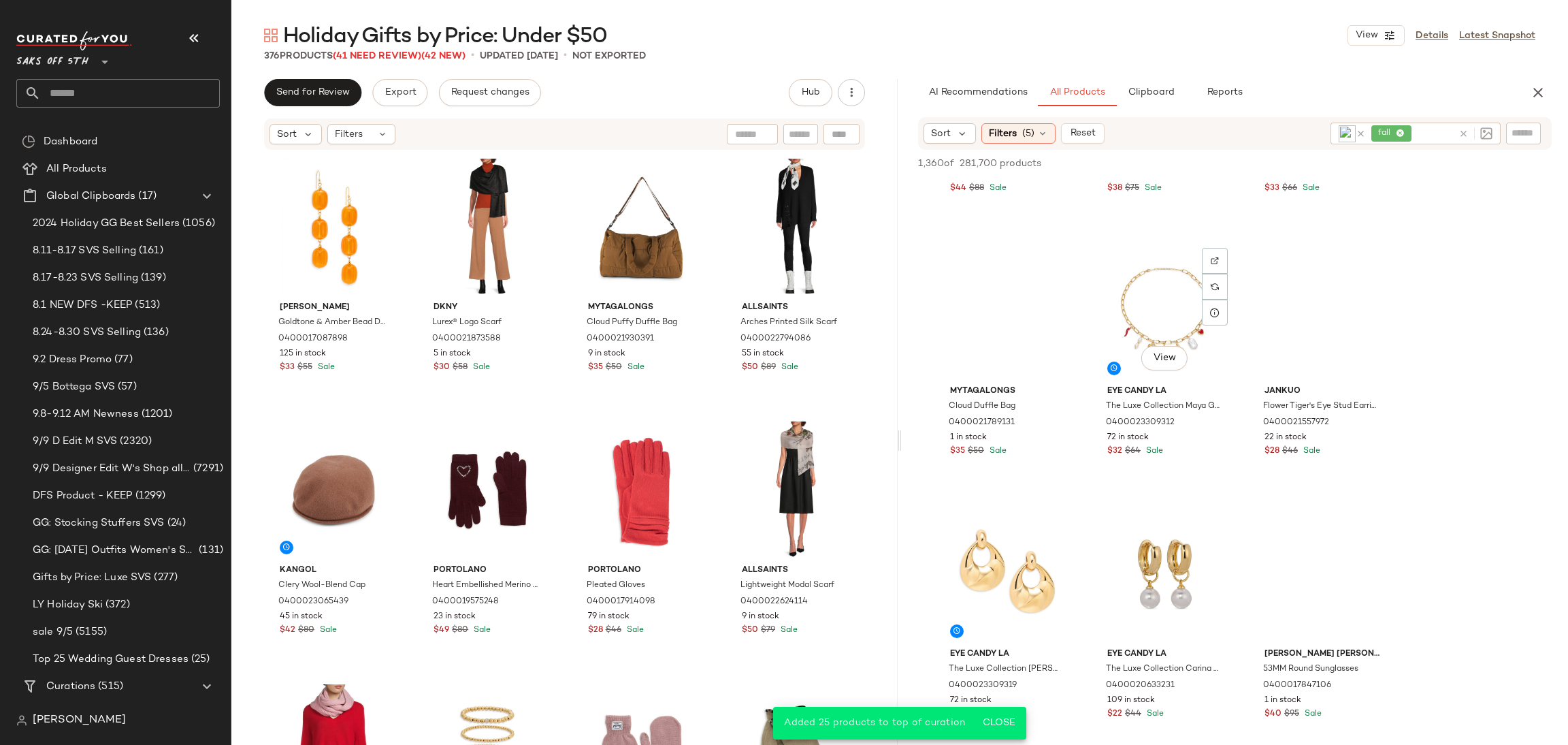
scroll to position [3886, 0]
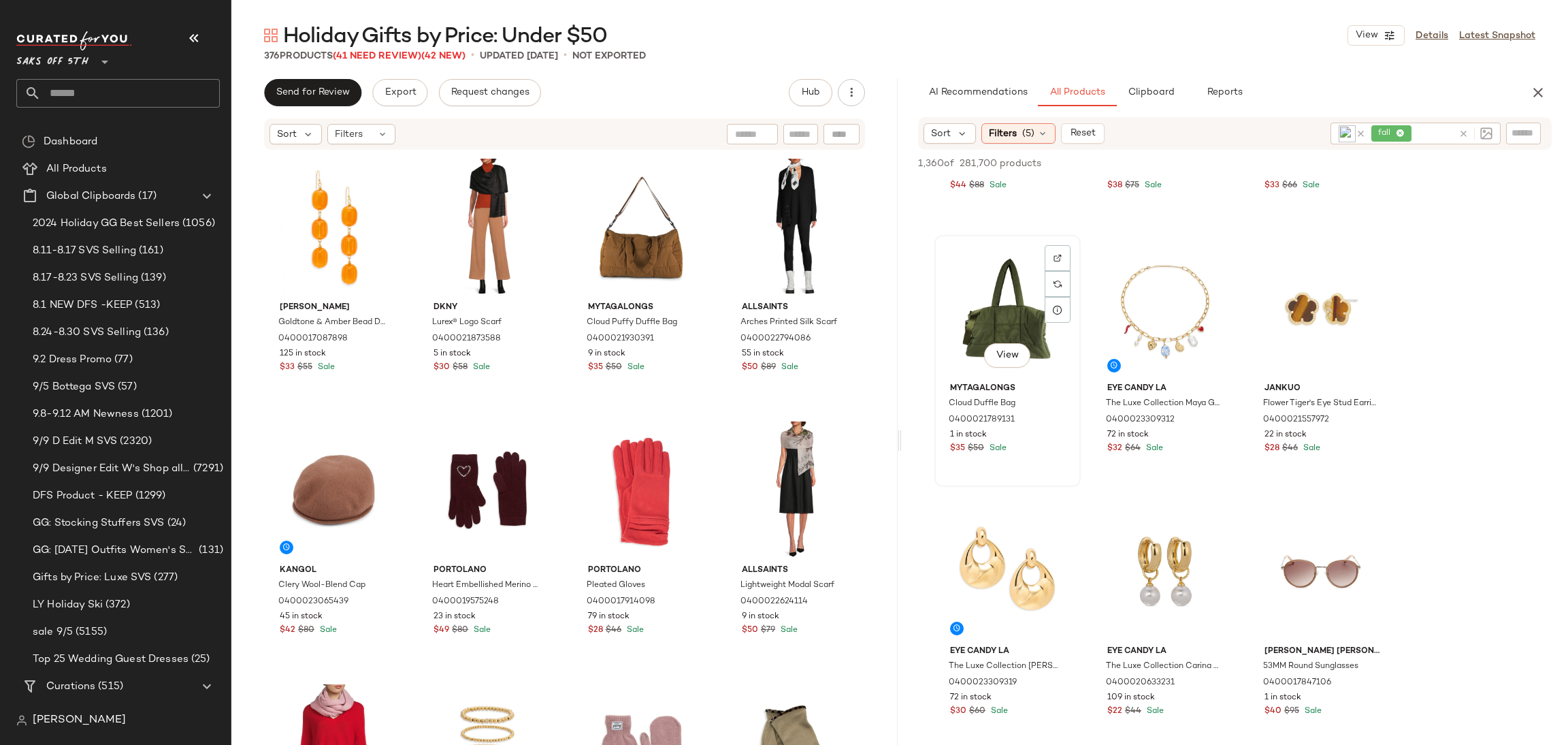
click at [1003, 299] on div "View" at bounding box center [1007, 308] width 136 height 137
click at [1348, 159] on span "Add to Top" at bounding box center [1356, 163] width 54 height 10
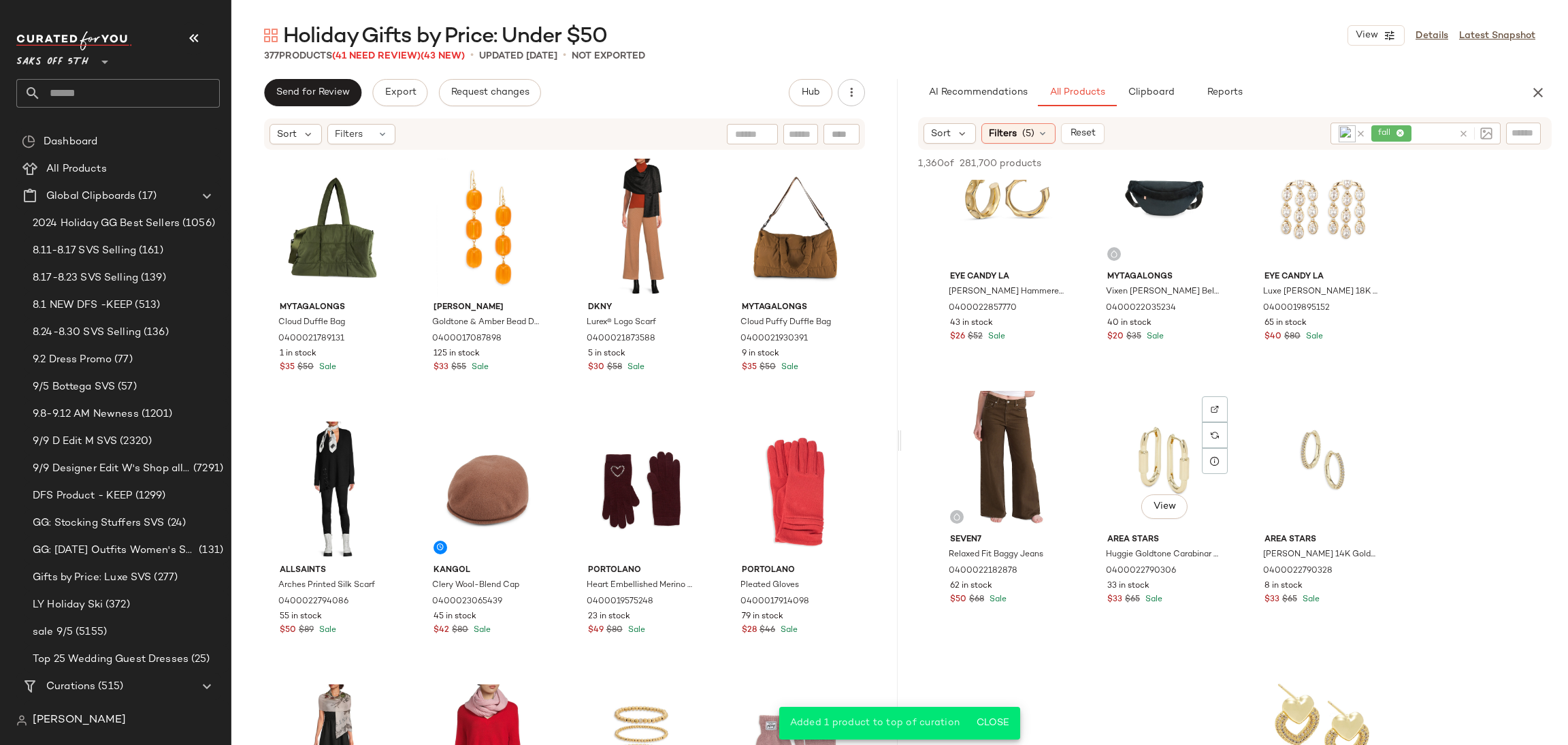
scroll to position [4525, 0]
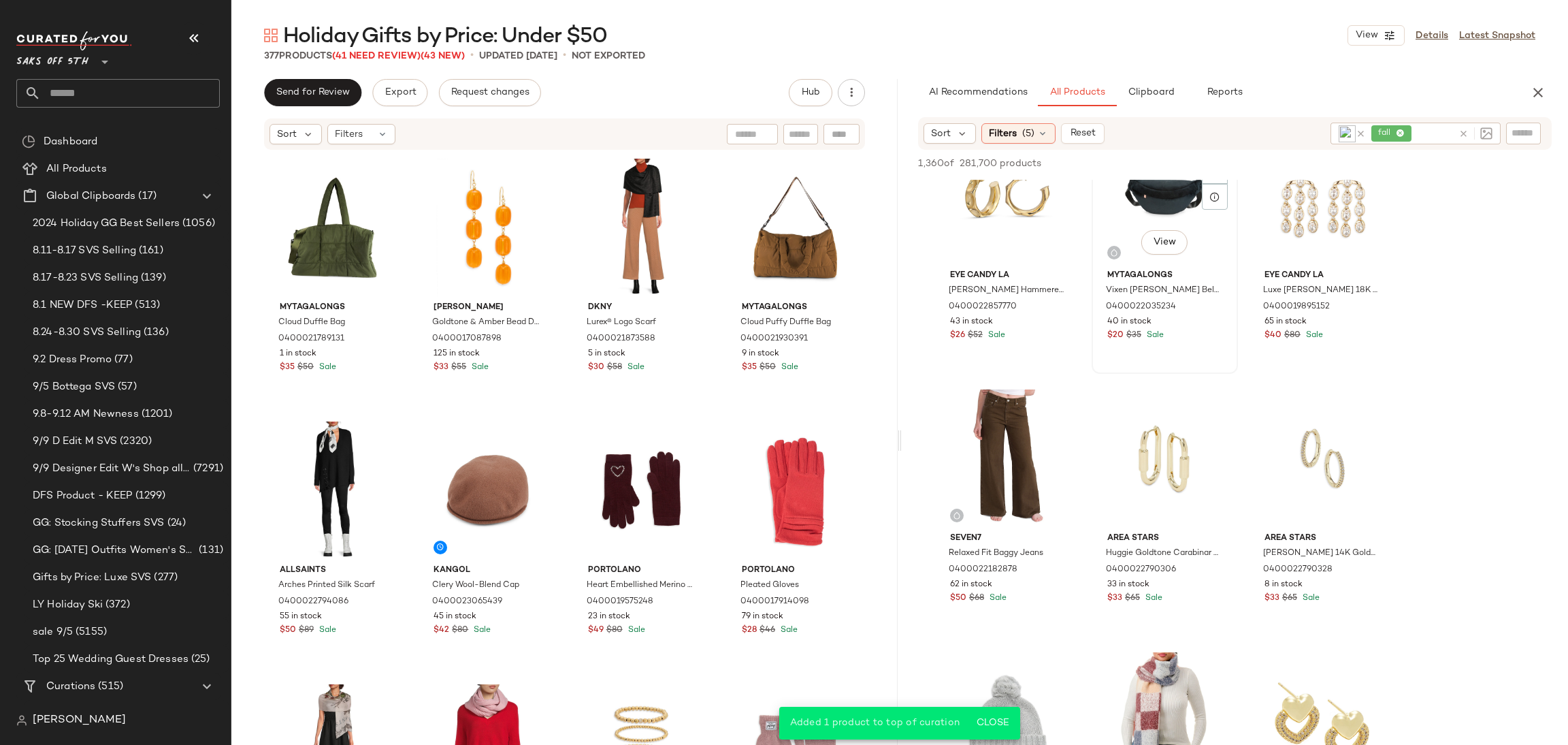
click at [1153, 202] on div "View" at bounding box center [1164, 195] width 136 height 137
click at [1347, 159] on span "Add to Top" at bounding box center [1356, 163] width 54 height 10
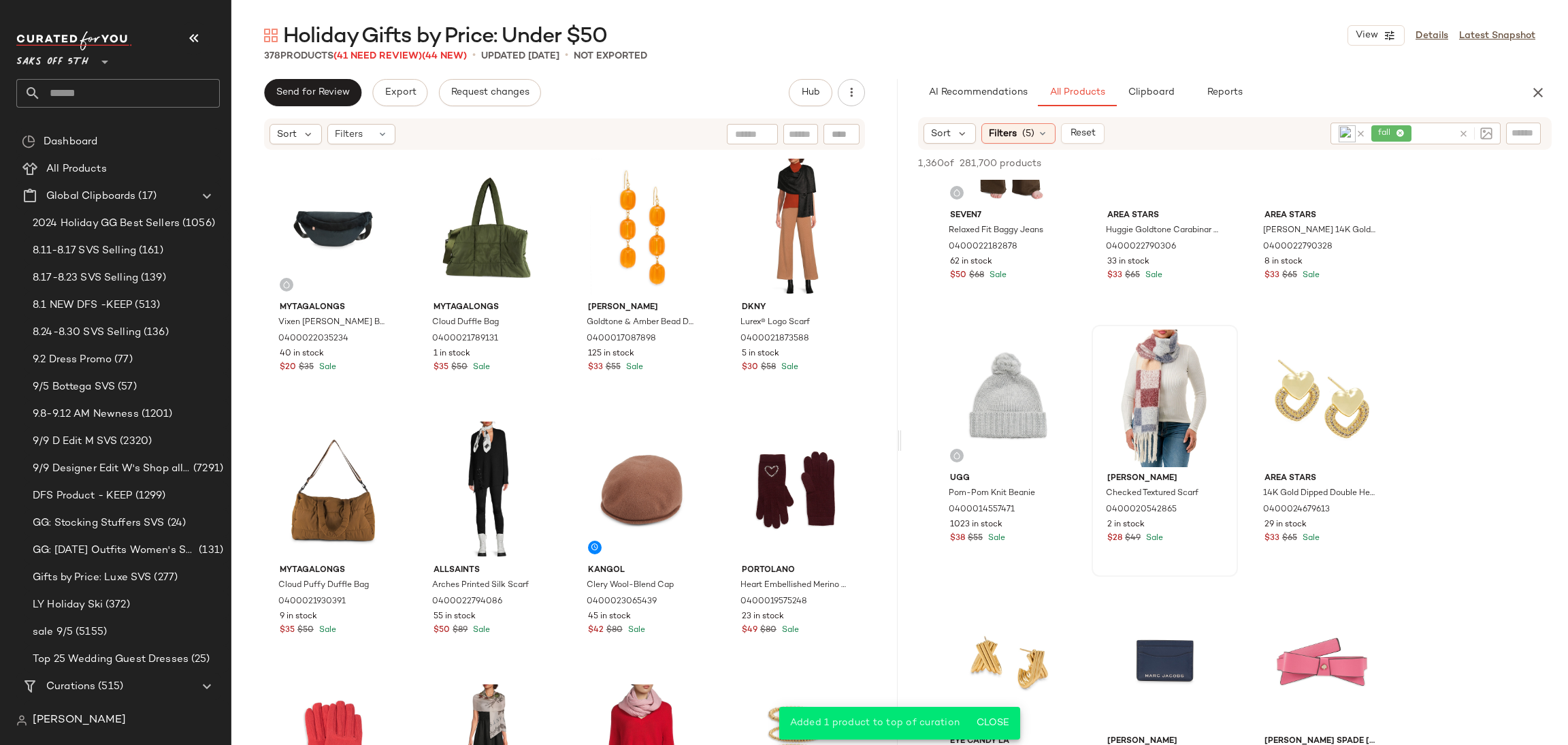
scroll to position [4851, 0]
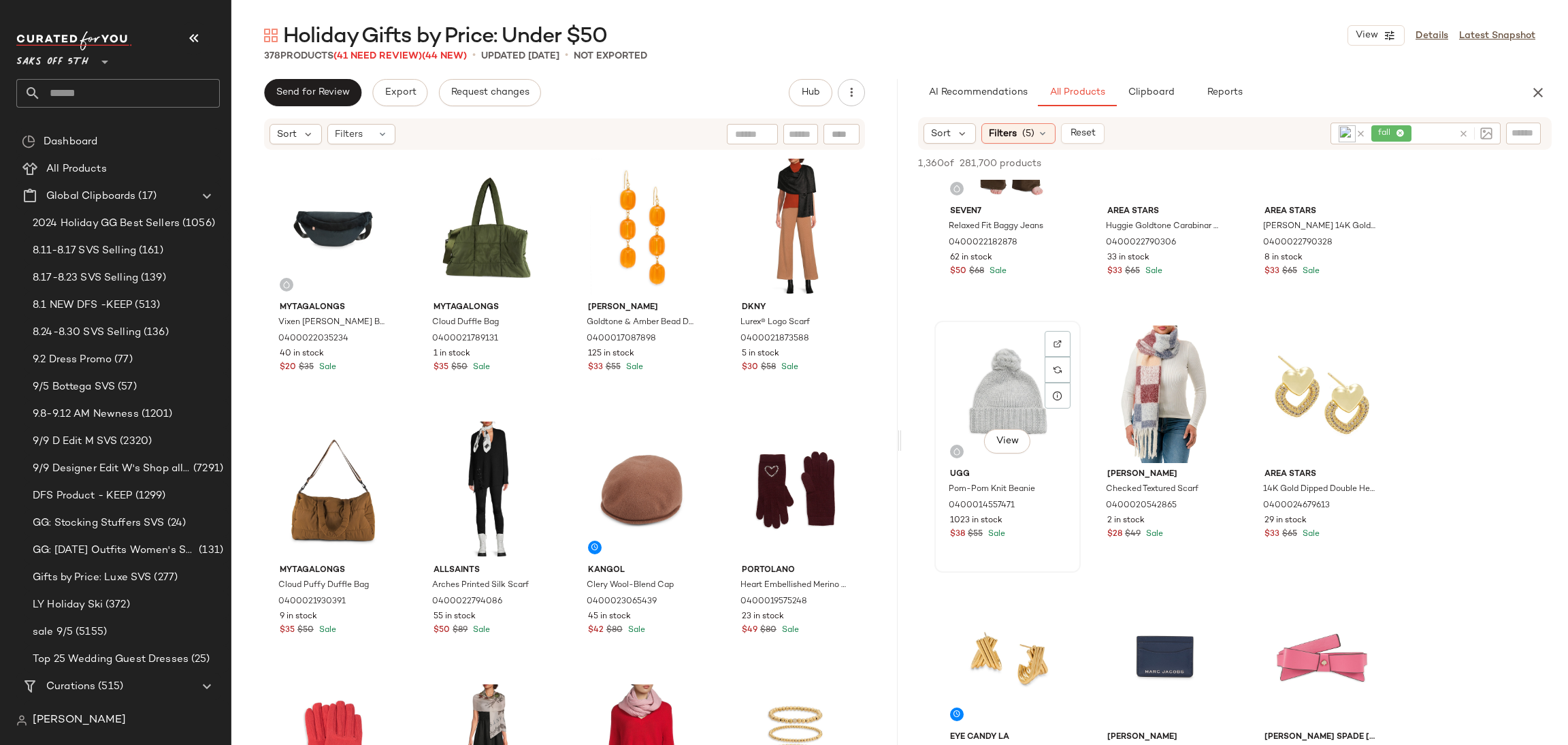
click at [1022, 383] on div "View" at bounding box center [1007, 394] width 136 height 137
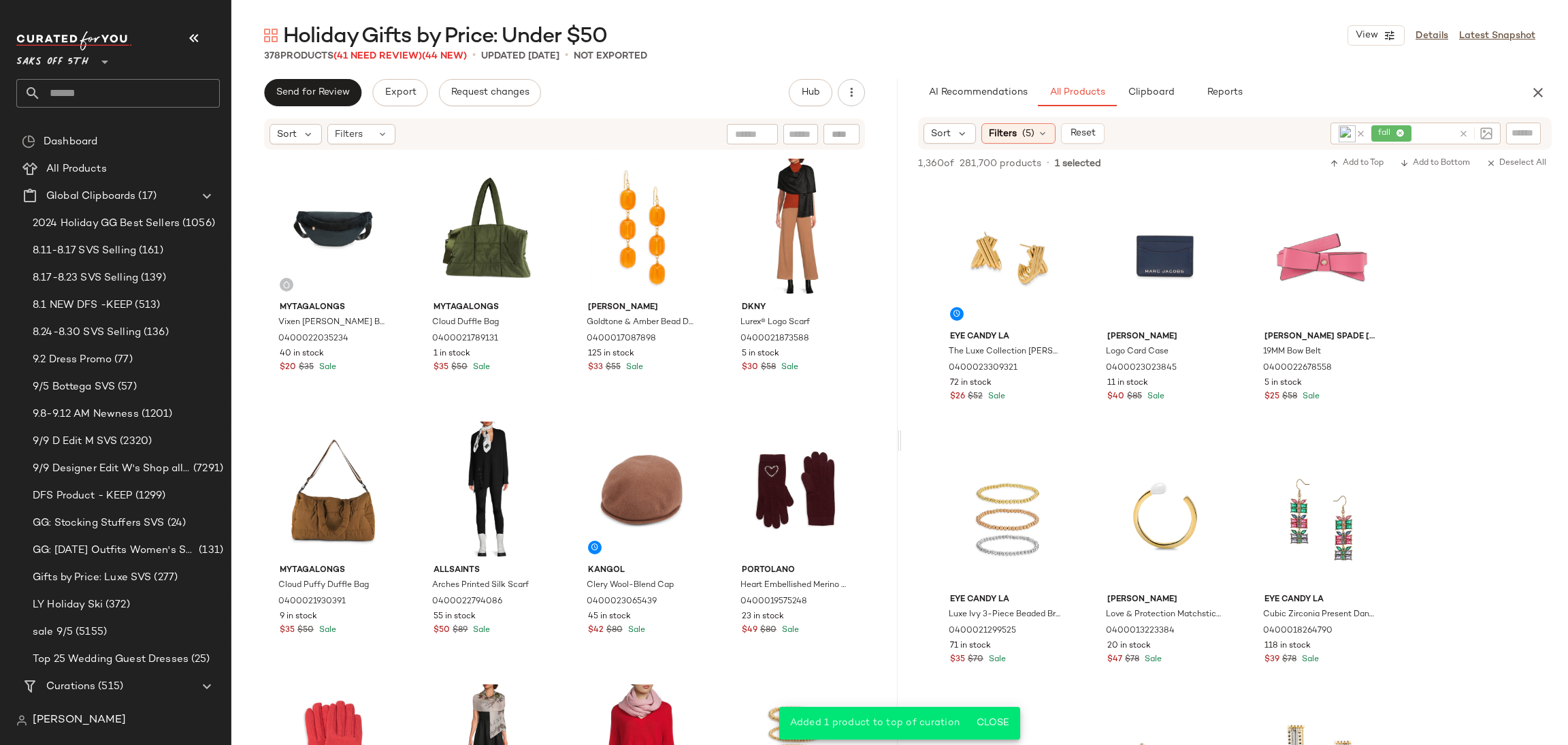
scroll to position [5251, 0]
click at [1296, 248] on div "View" at bounding box center [1321, 257] width 136 height 137
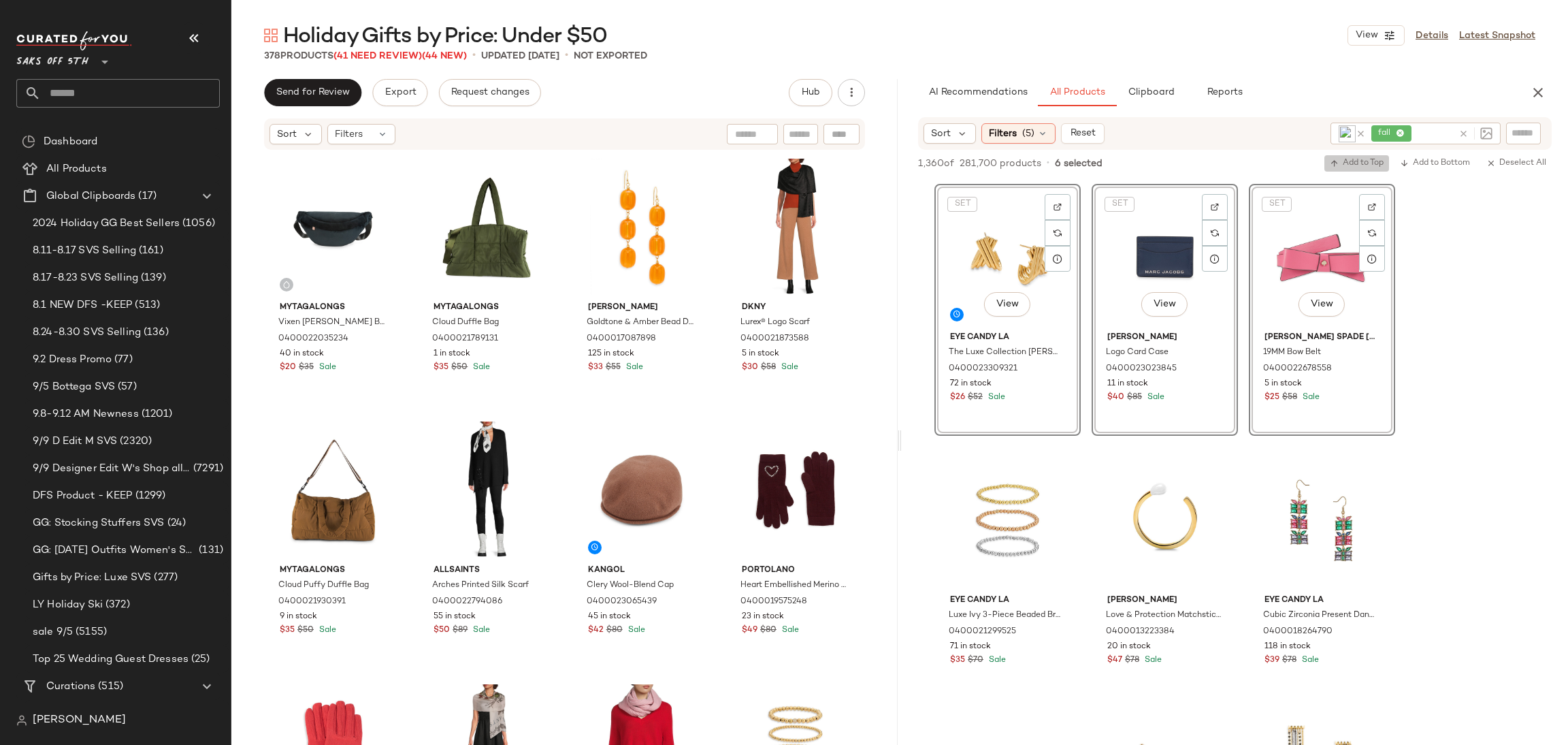
click at [1353, 159] on span "Add to Top" at bounding box center [1356, 163] width 54 height 10
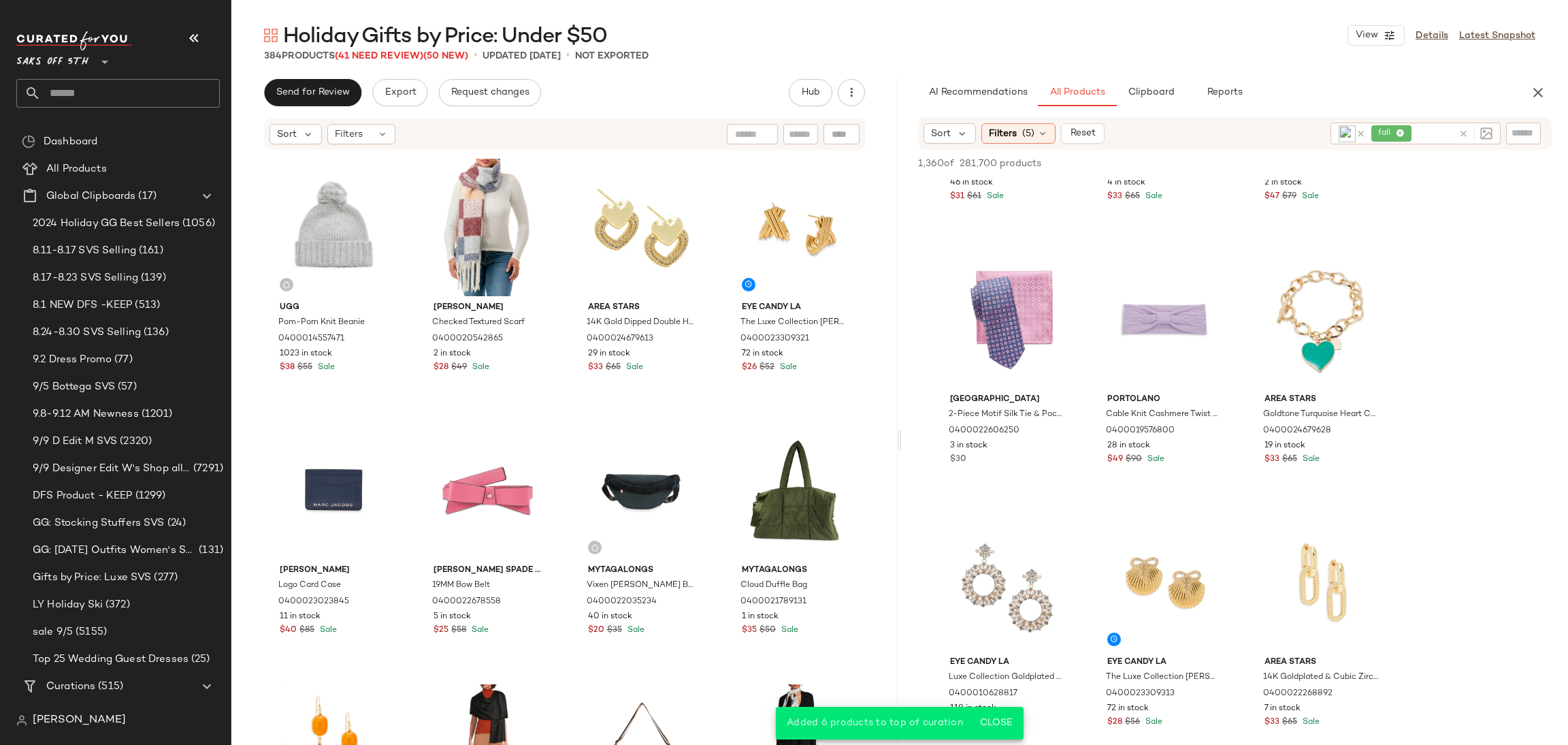
scroll to position [5992, 0]
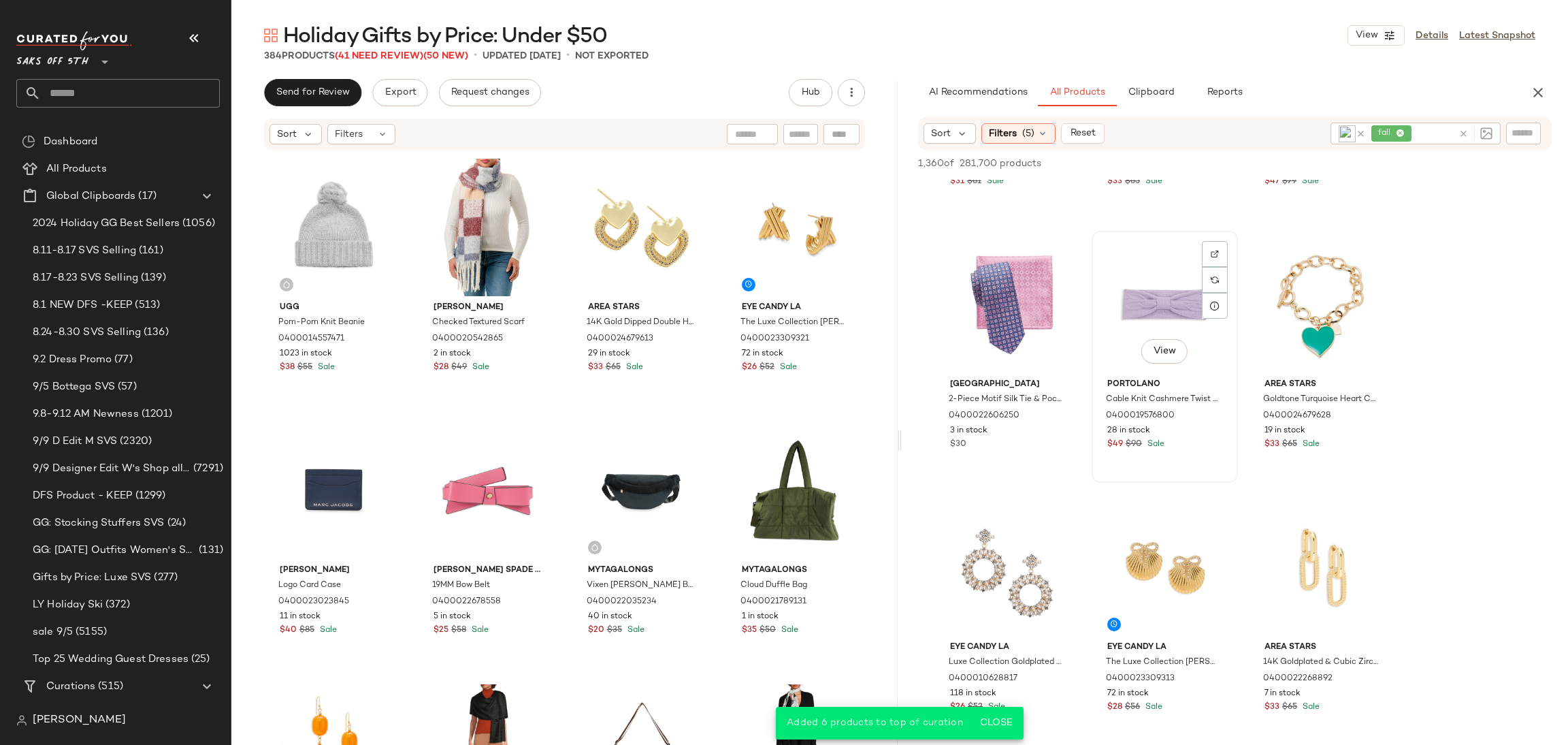
click at [1178, 321] on div "View" at bounding box center [1164, 304] width 136 height 137
click at [1338, 165] on span "Add to Top" at bounding box center [1356, 163] width 54 height 10
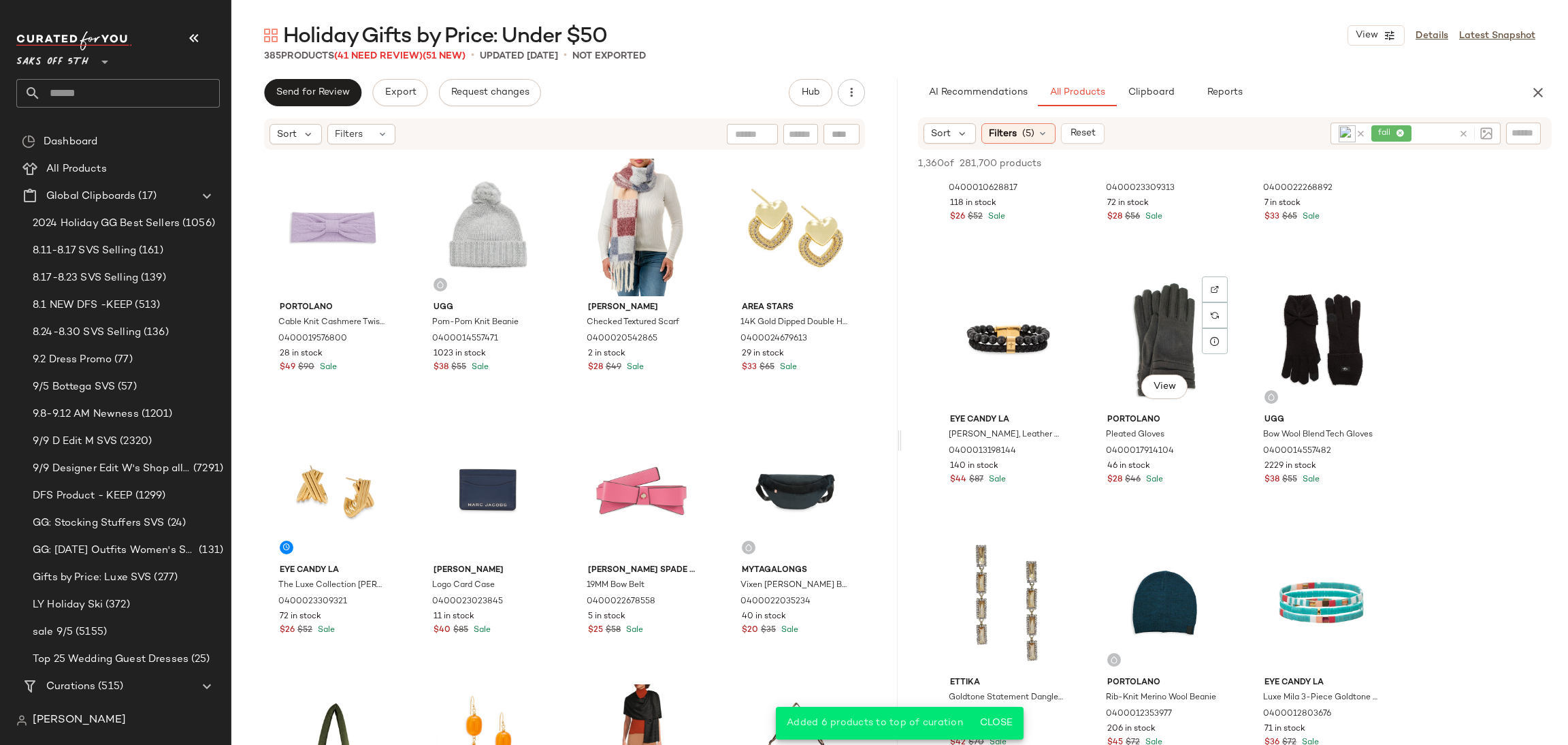
scroll to position [6492, 0]
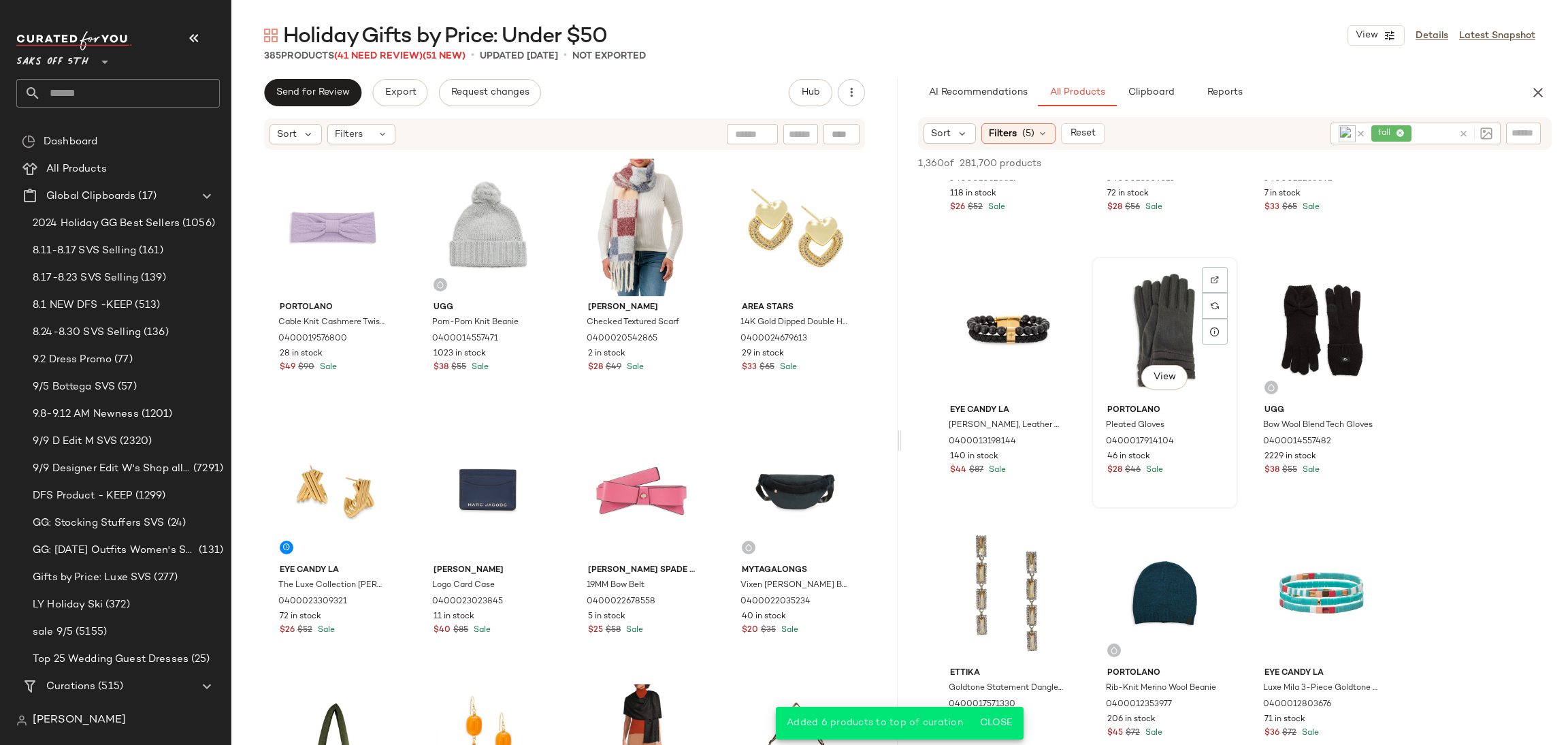
click at [1175, 341] on div "View" at bounding box center [1164, 329] width 136 height 137
click at [1305, 304] on div "View" at bounding box center [1321, 329] width 136 height 137
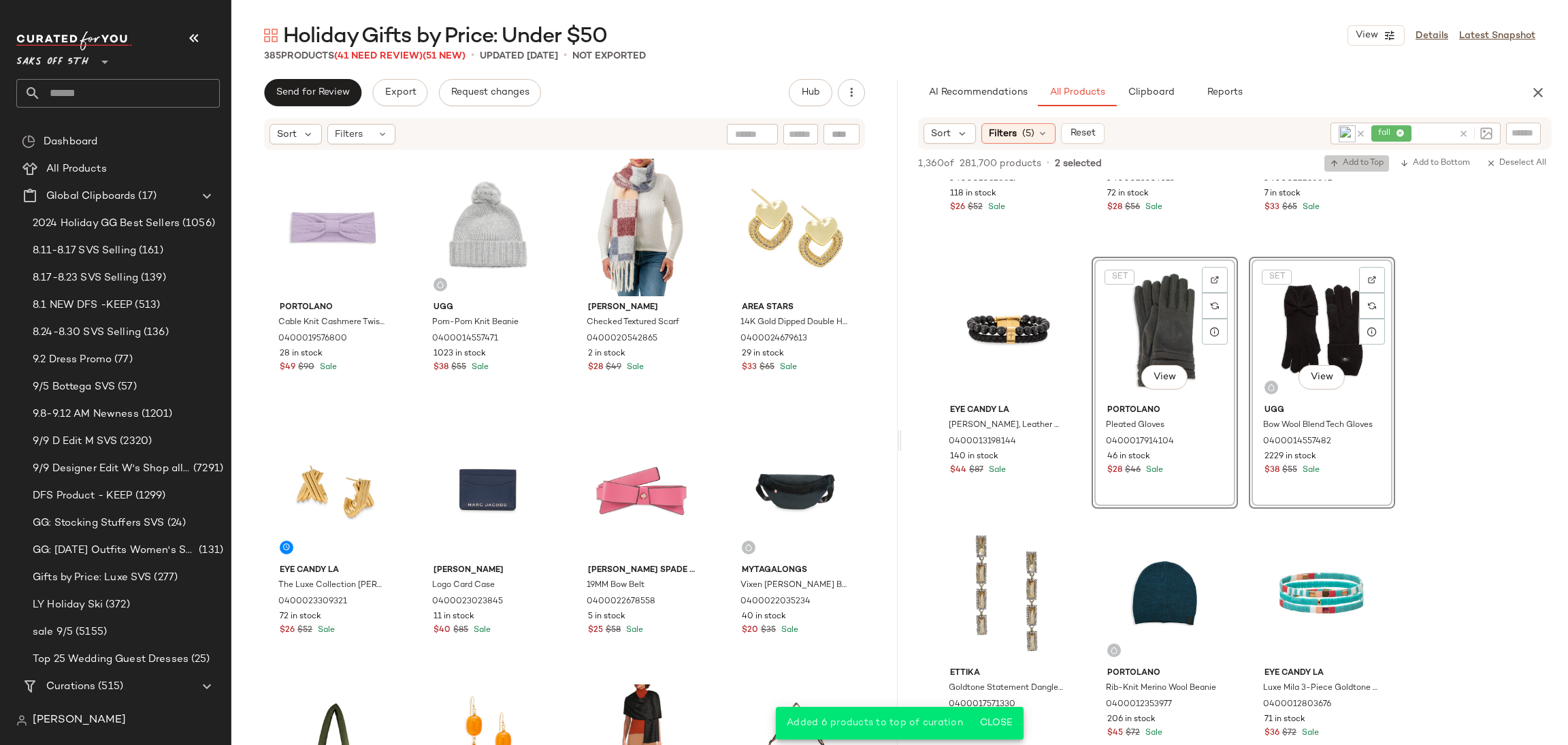
click at [1353, 164] on span "Add to Top" at bounding box center [1356, 163] width 54 height 10
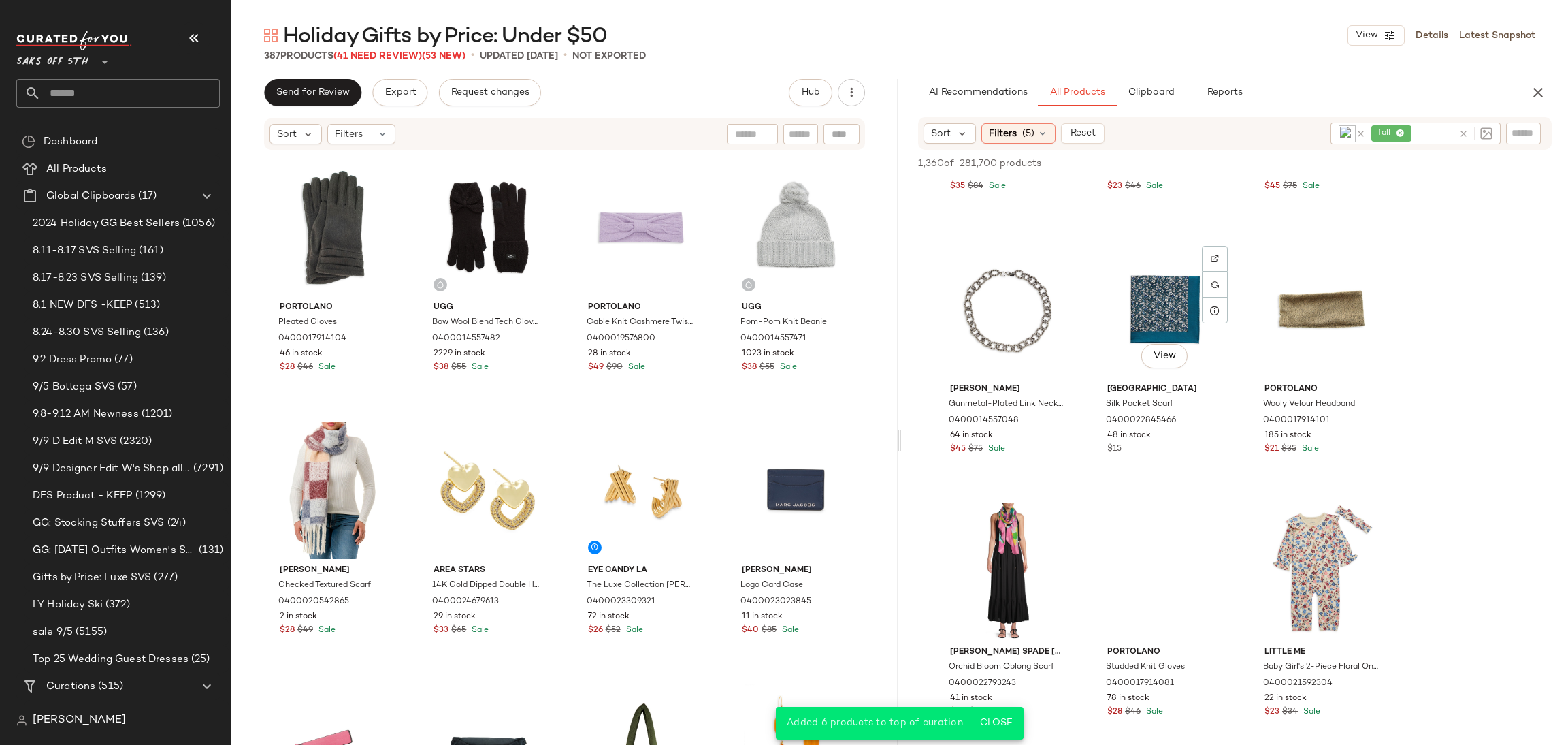
scroll to position [7318, 0]
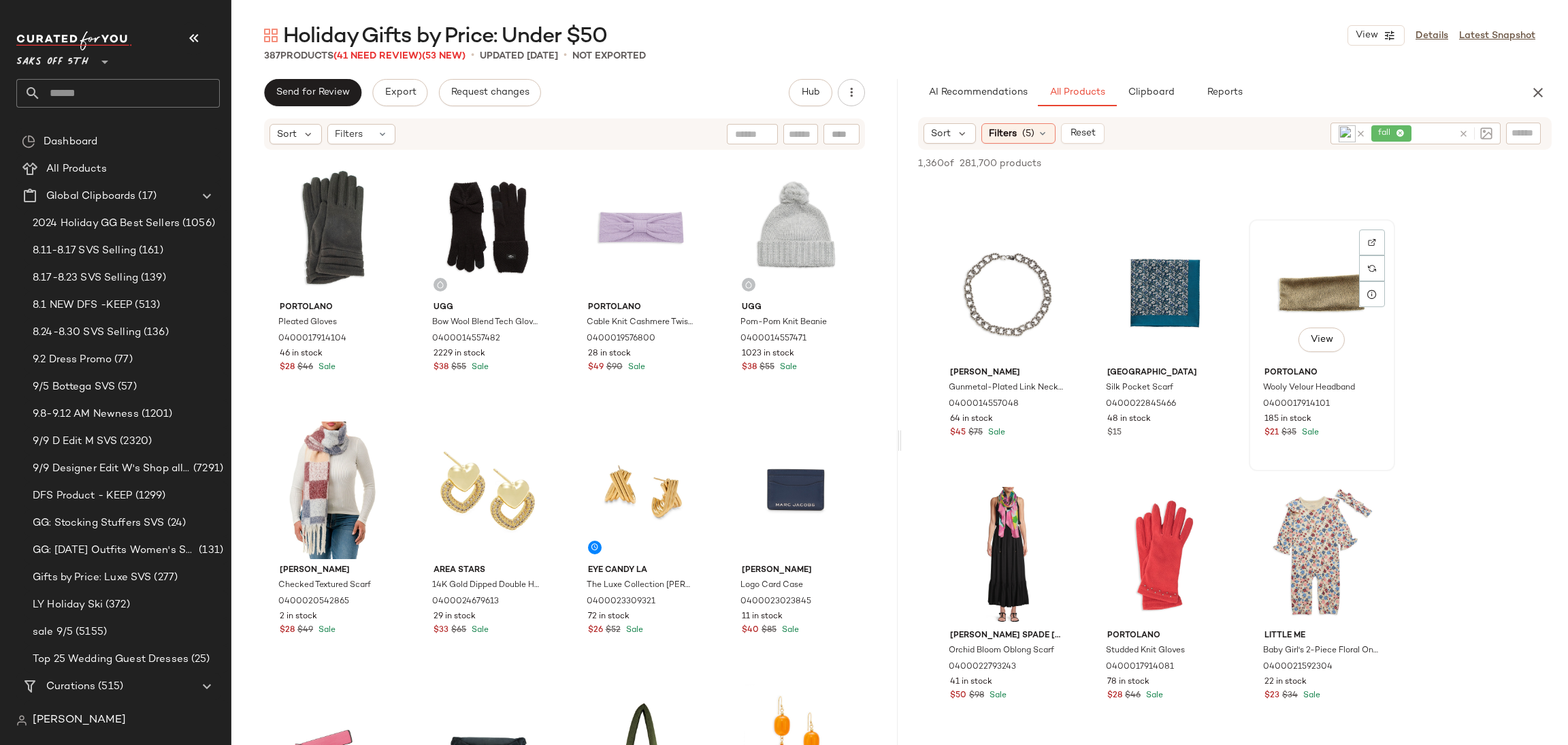
click at [1300, 301] on div "View" at bounding box center [1321, 292] width 136 height 137
click at [1152, 513] on div "View" at bounding box center [1164, 555] width 136 height 137
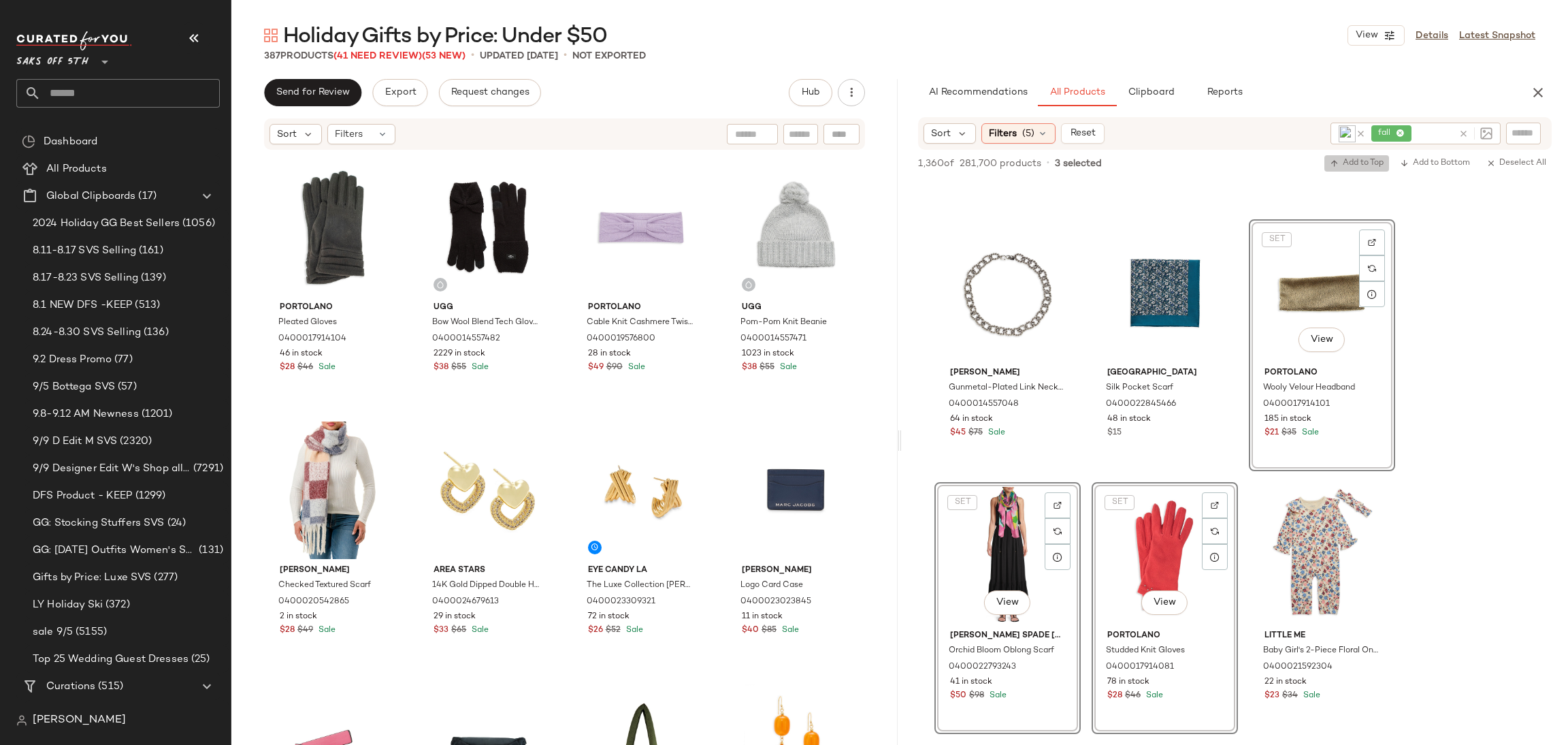
click at [1345, 164] on span "Add to Top" at bounding box center [1356, 163] width 54 height 10
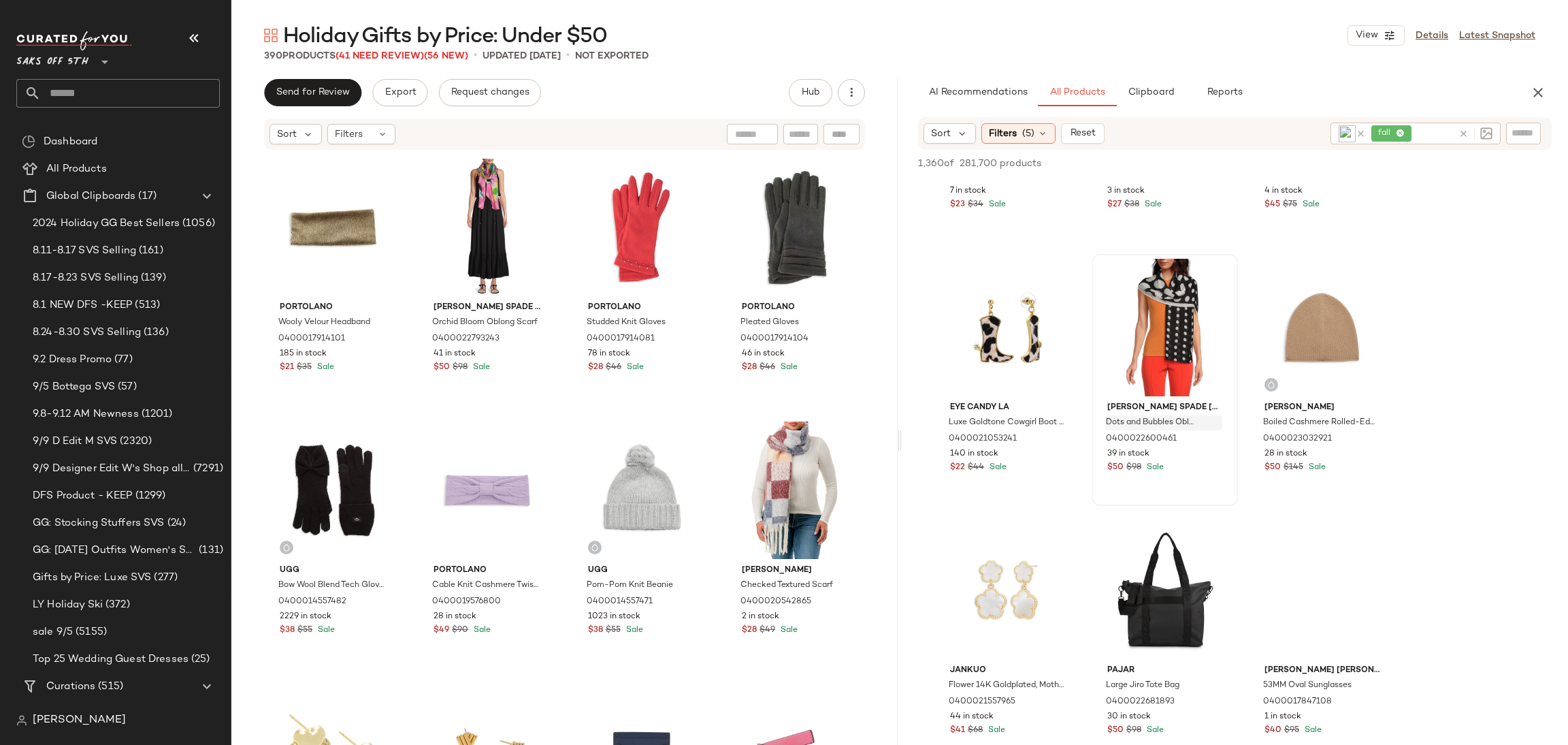
scroll to position [8072, 0]
click at [1037, 330] on div "View" at bounding box center [1007, 325] width 136 height 137
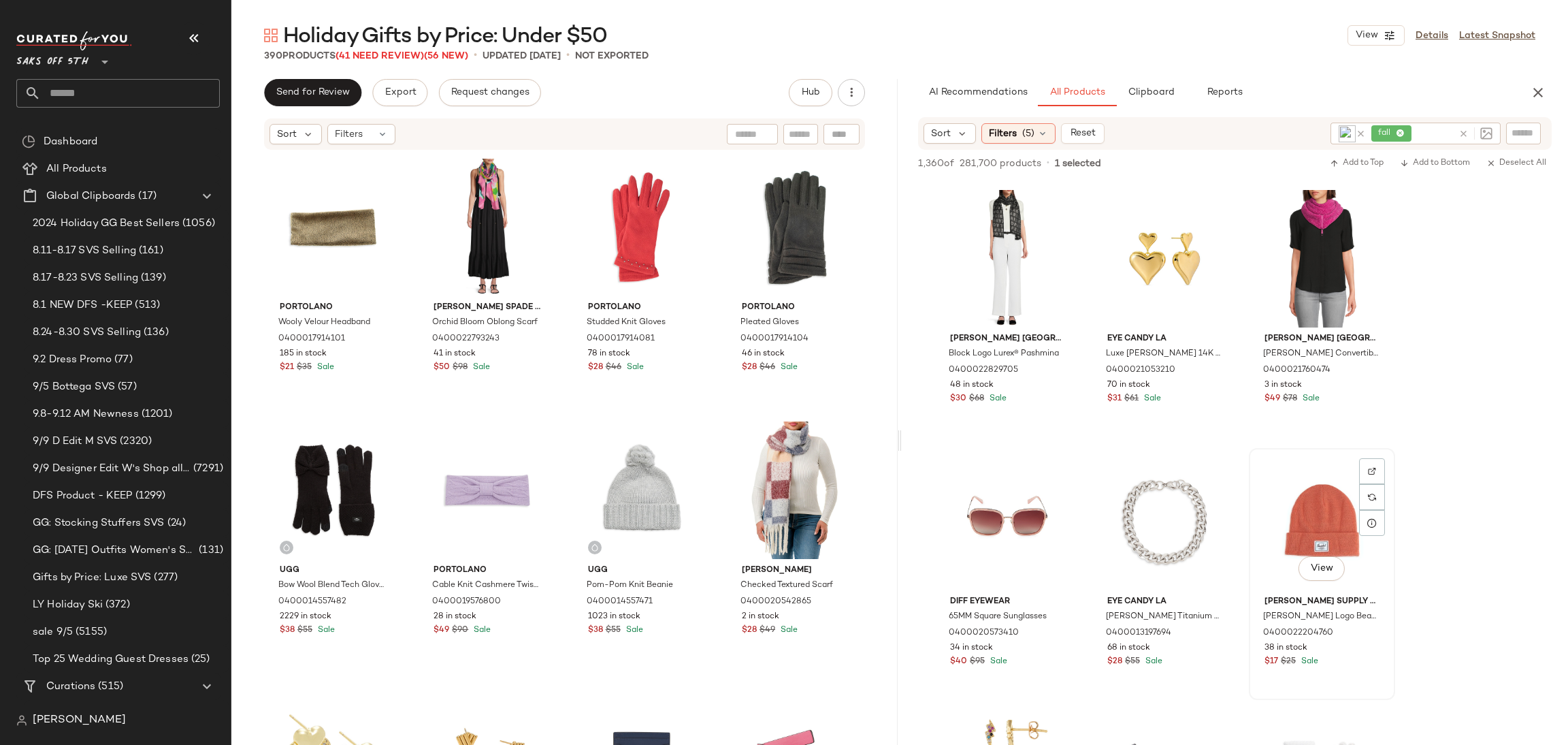
scroll to position [8885, 0]
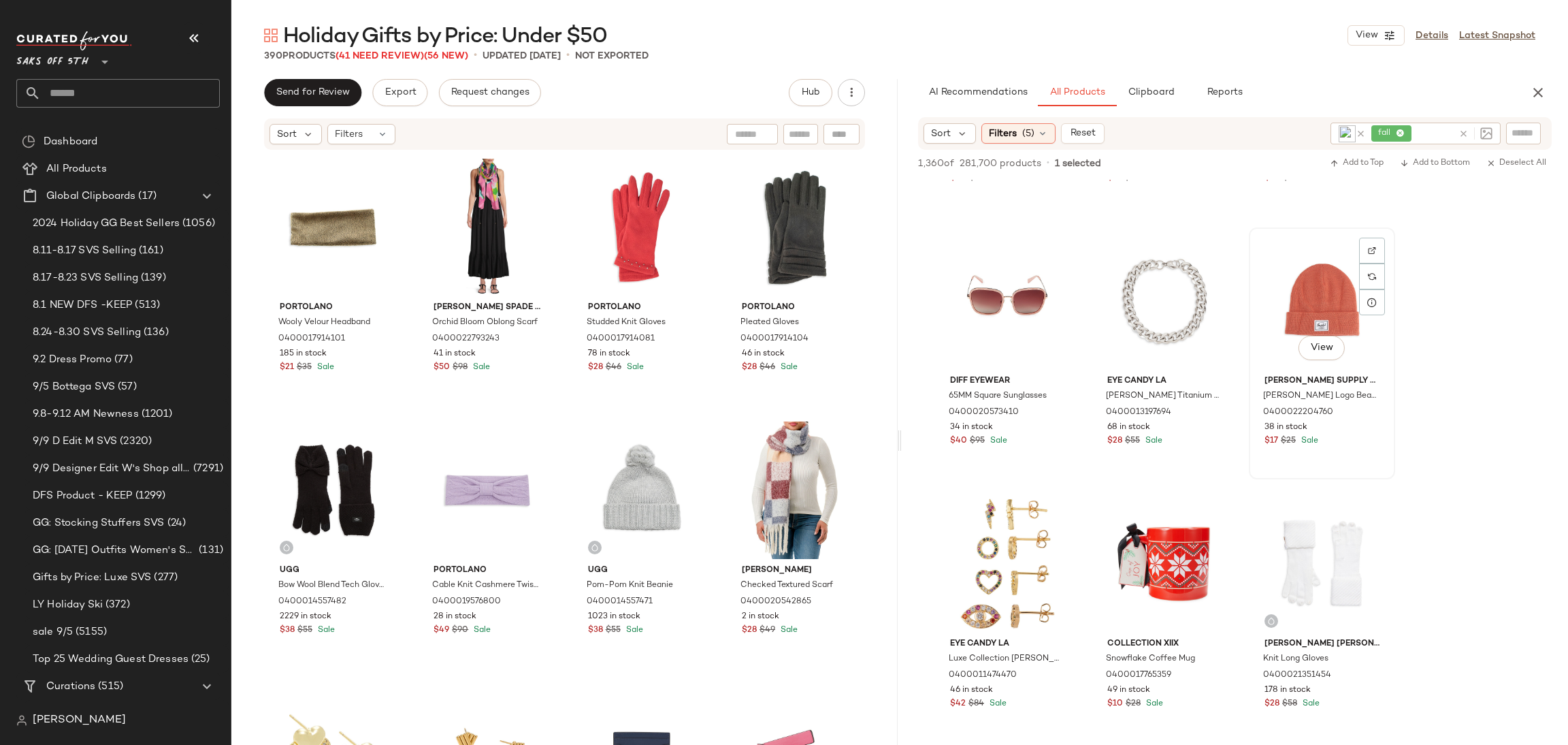
click at [1312, 300] on div "View" at bounding box center [1321, 301] width 136 height 137
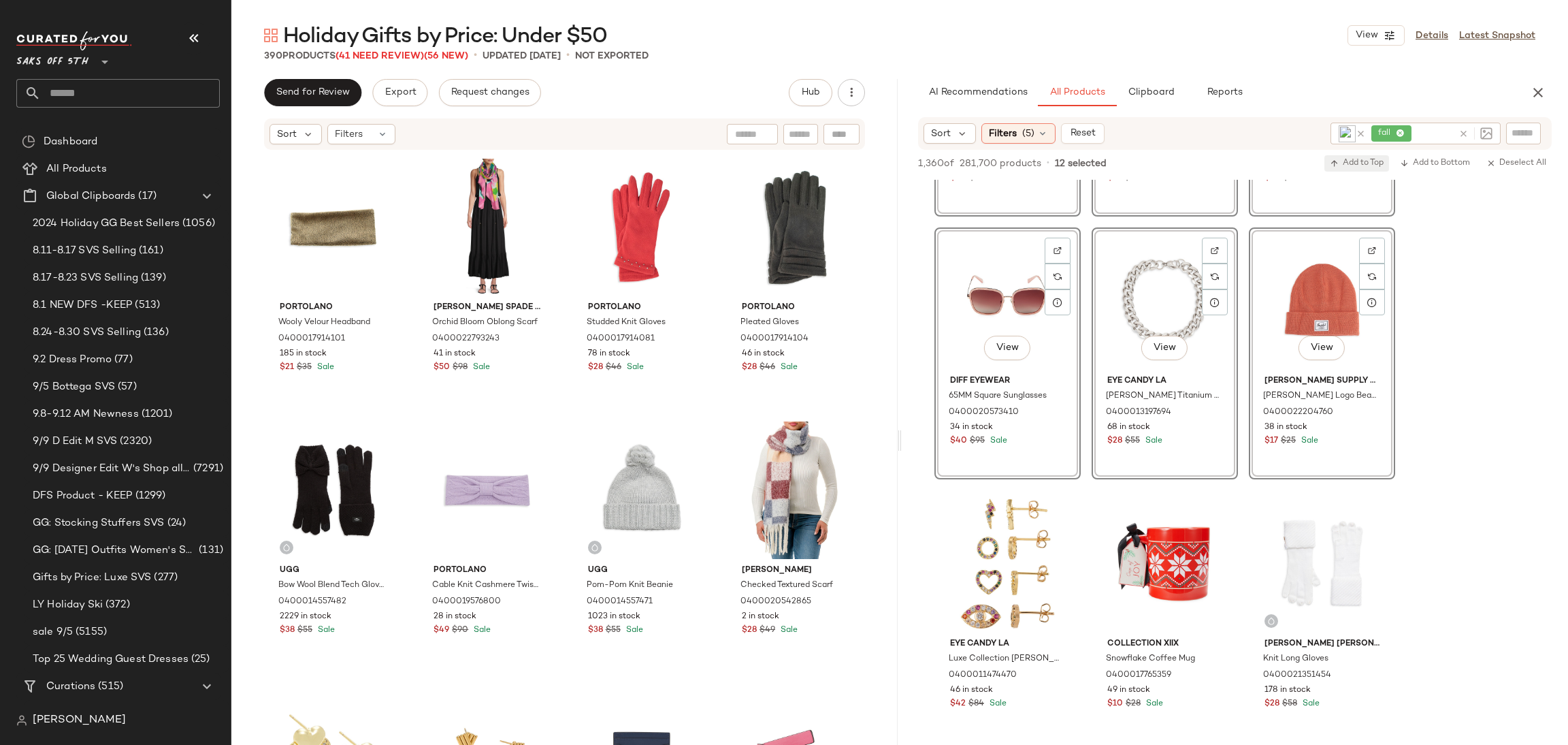
click at [1357, 160] on span "Add to Top" at bounding box center [1356, 163] width 54 height 10
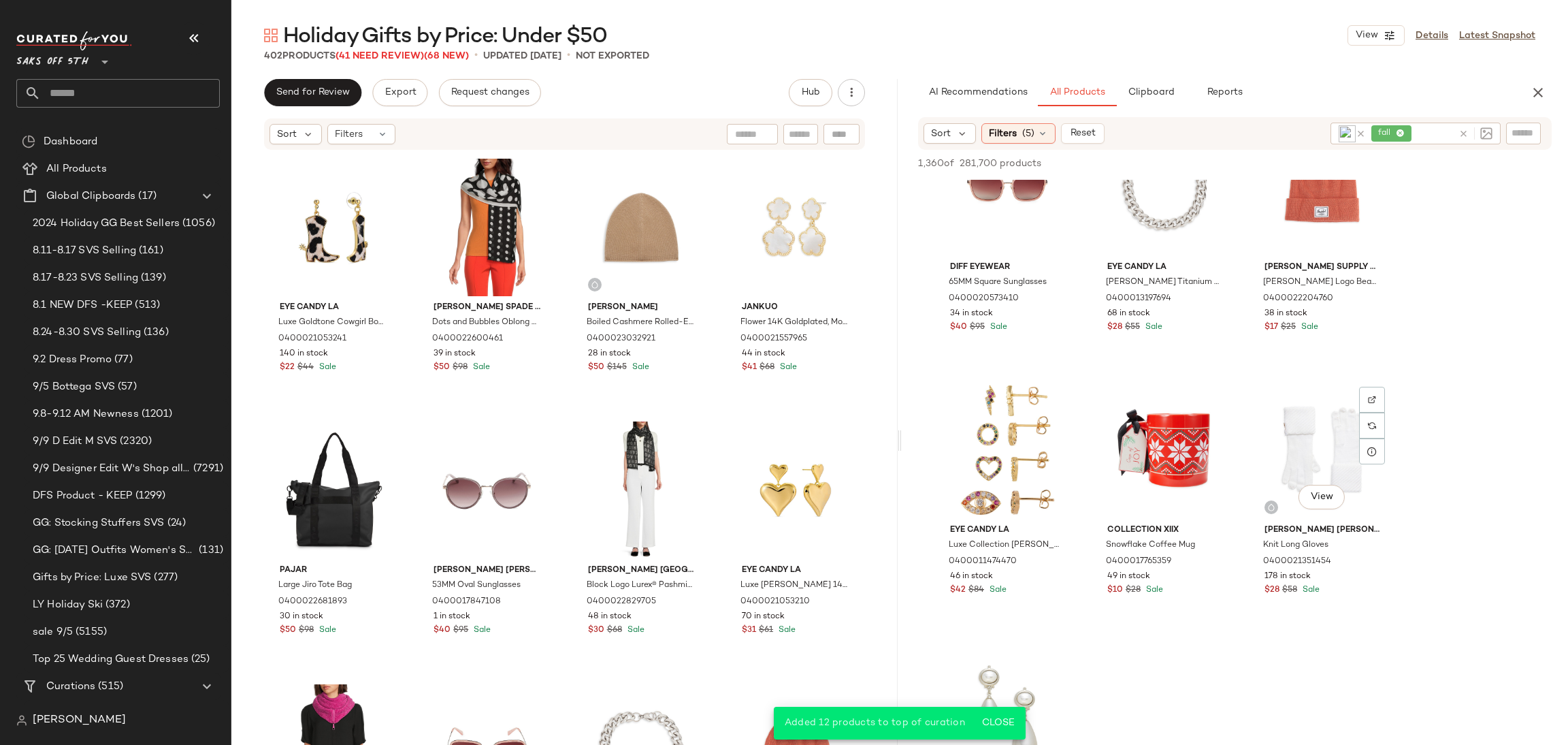
scroll to position [9012, 0]
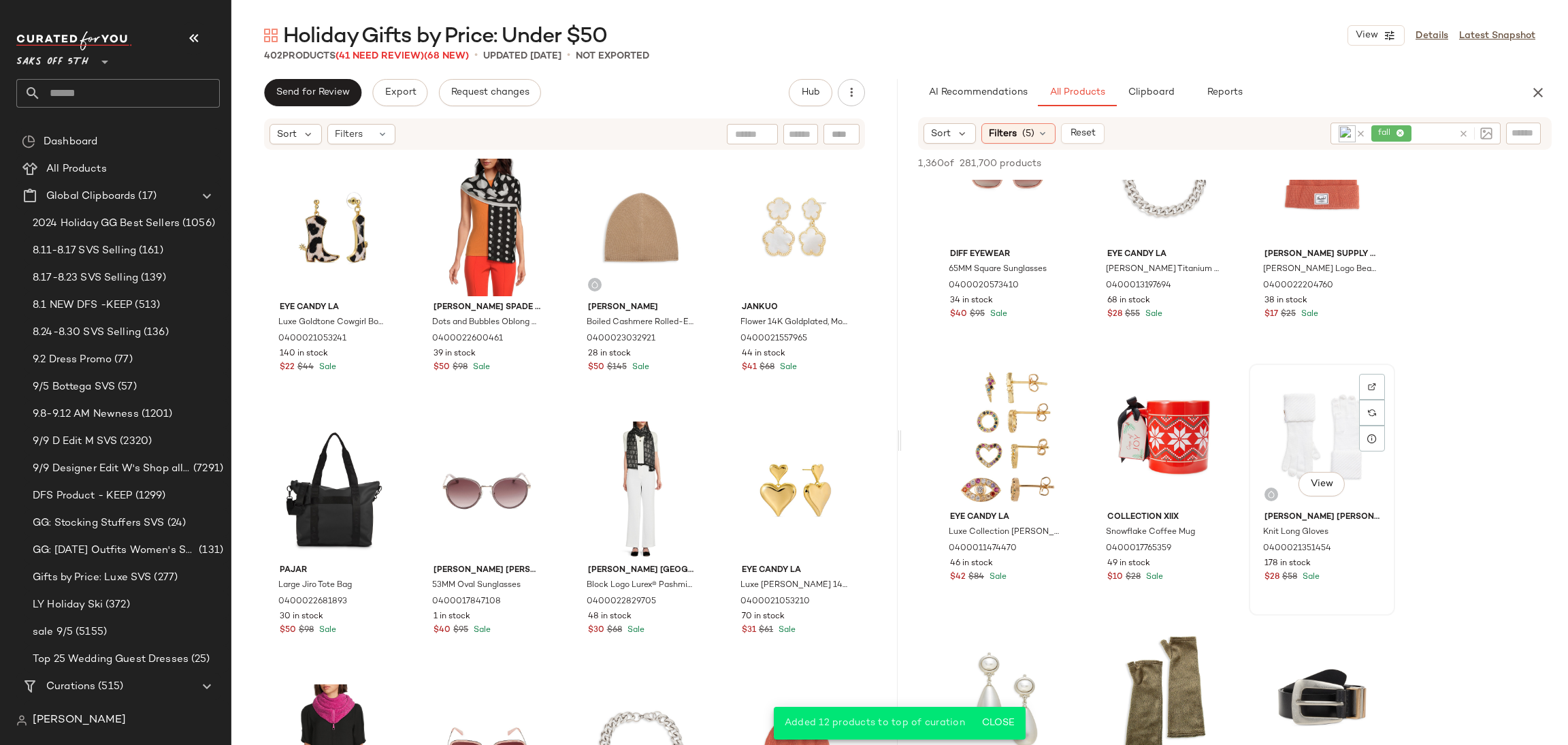
click at [1305, 419] on div "View" at bounding box center [1321, 436] width 136 height 137
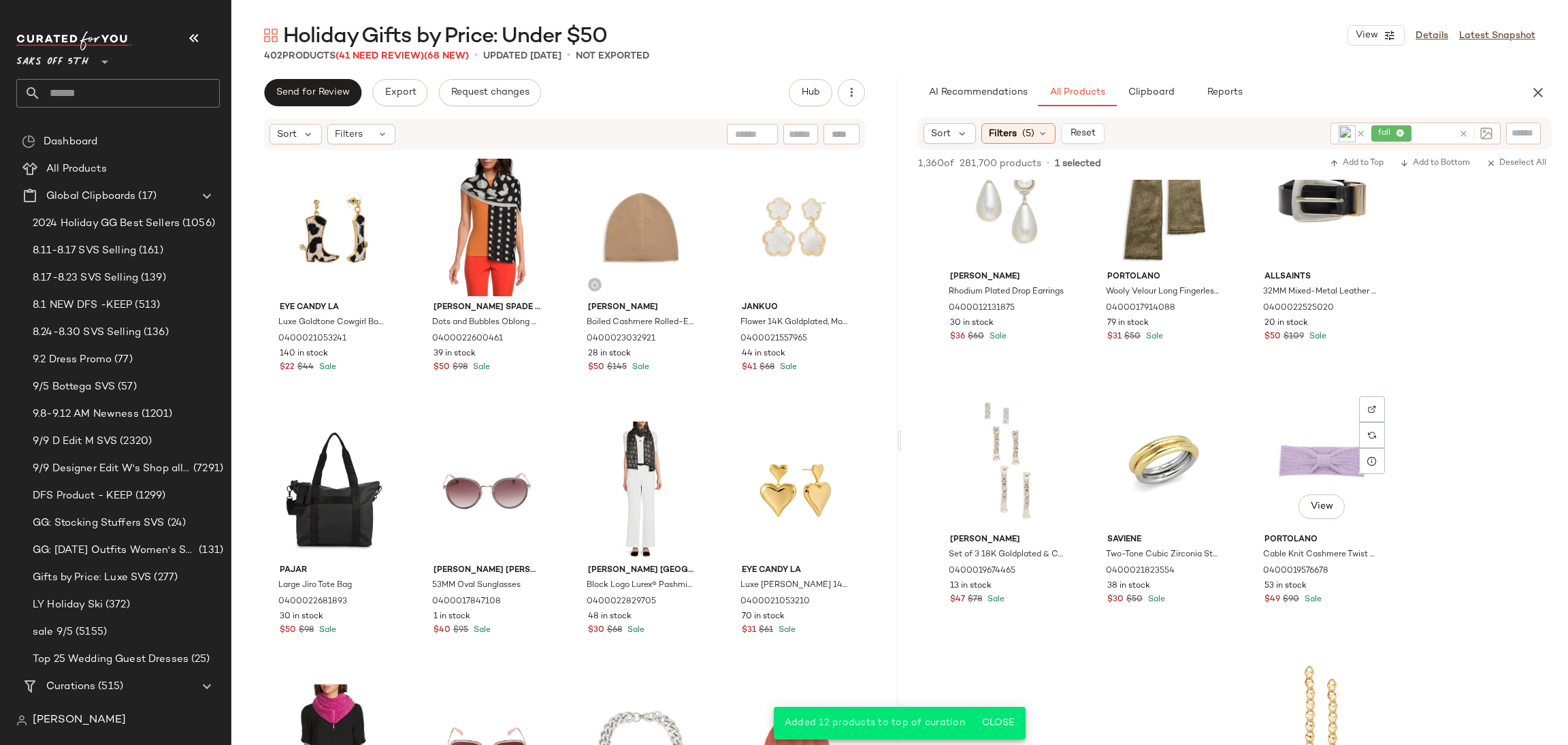
scroll to position [9531, 0]
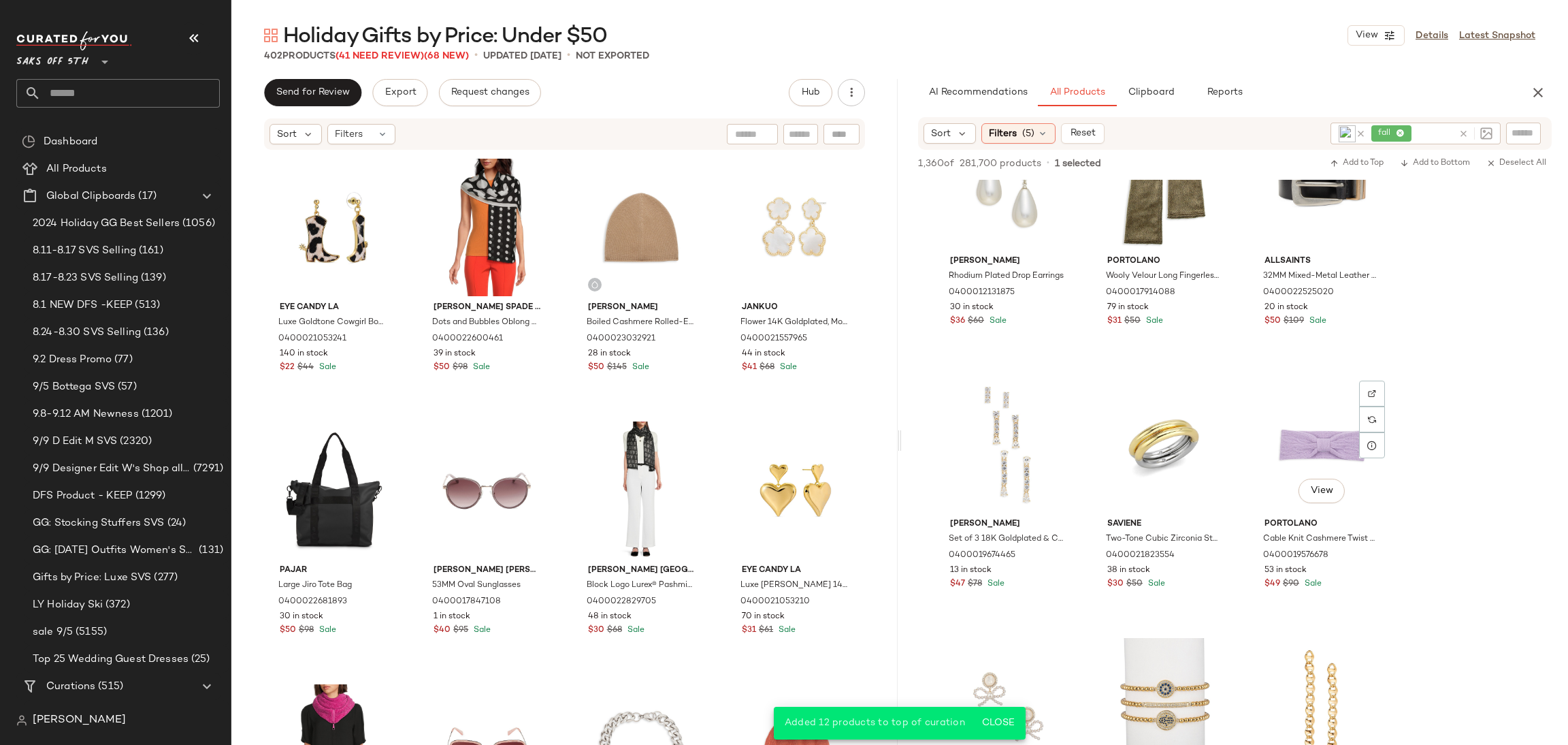
click at [1305, 419] on div "View" at bounding box center [1321, 444] width 136 height 137
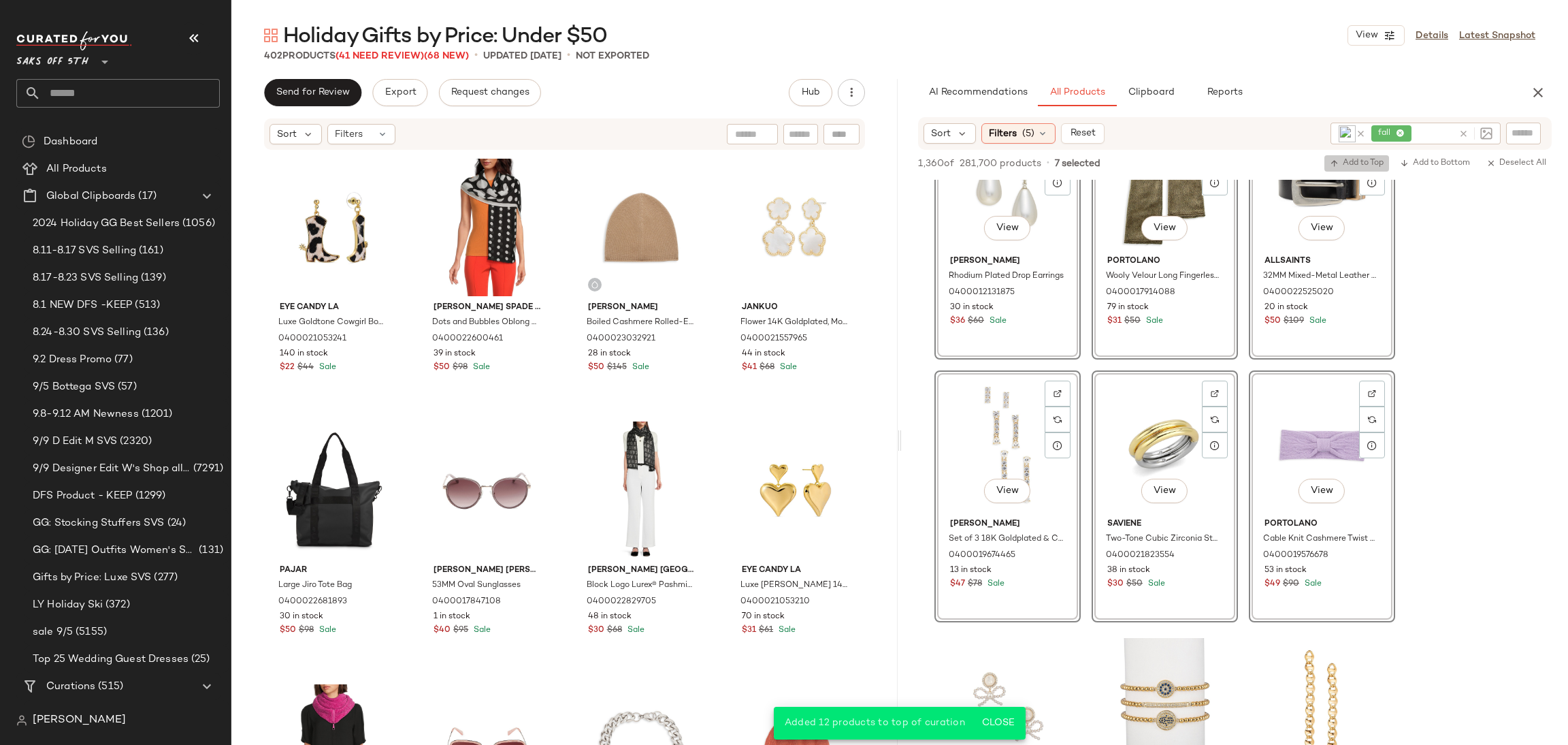
click at [1342, 159] on span "Add to Top" at bounding box center [1356, 163] width 54 height 10
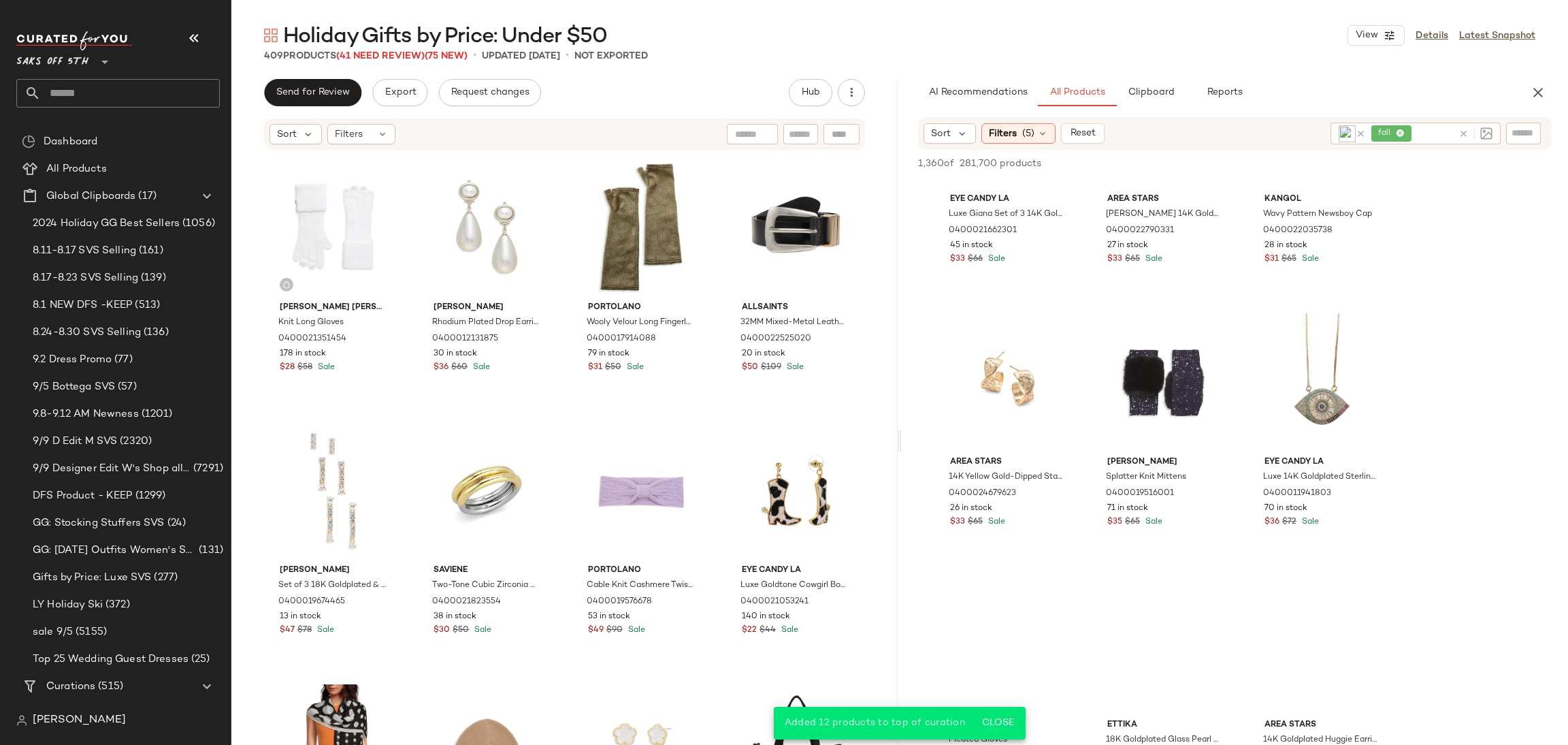
scroll to position [10409, 0]
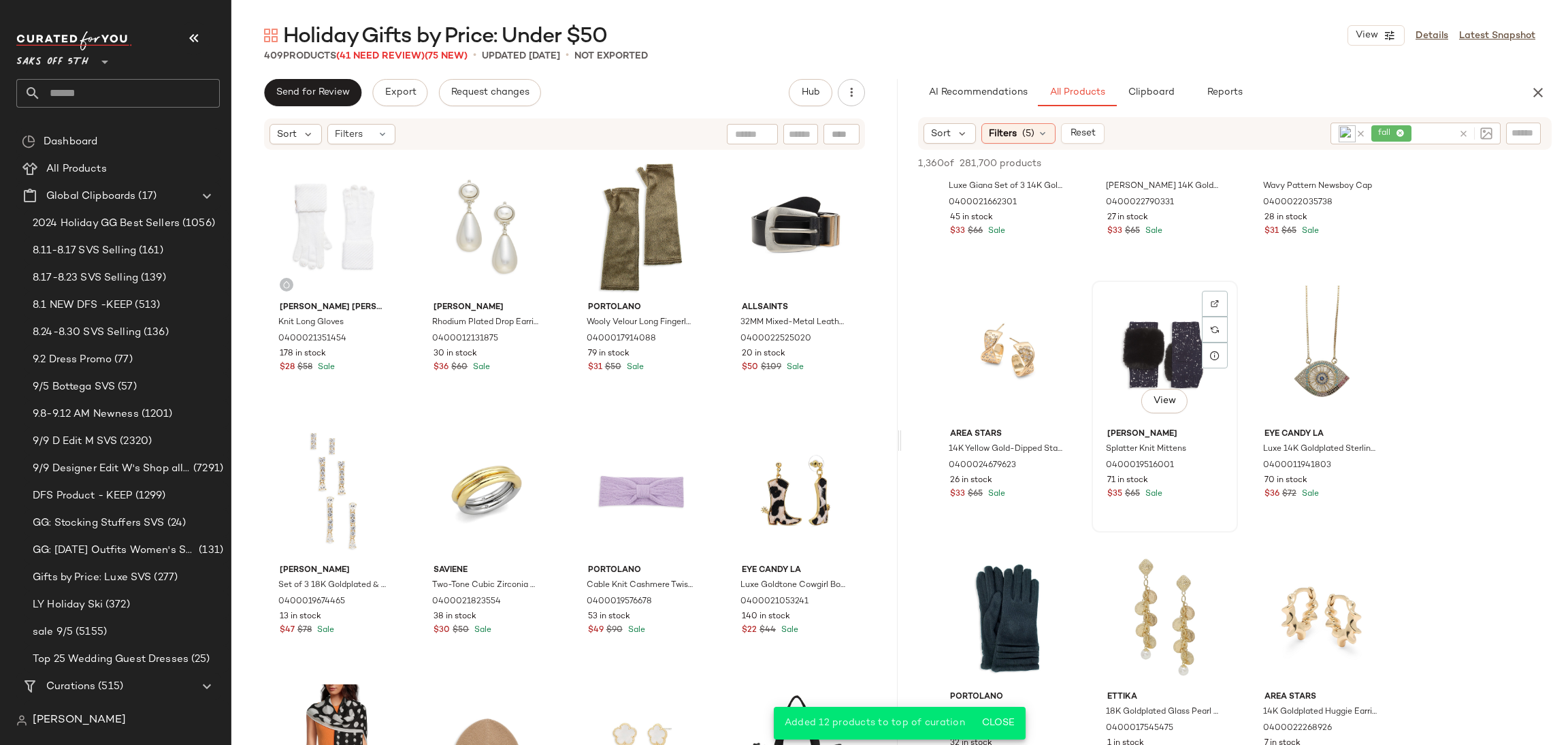
click at [1130, 324] on div "View" at bounding box center [1164, 353] width 136 height 137
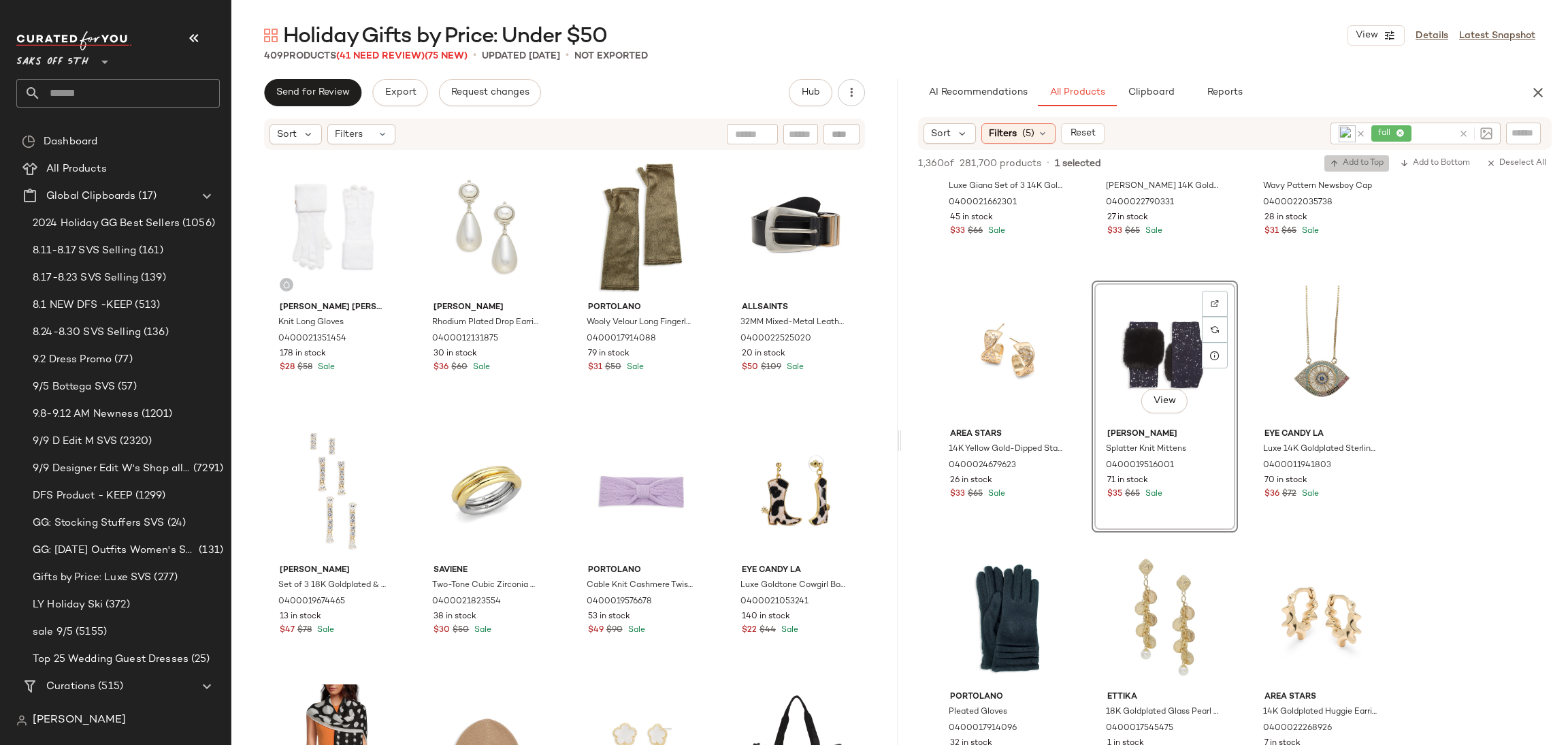
click at [1346, 159] on span "Add to Top" at bounding box center [1356, 163] width 54 height 10
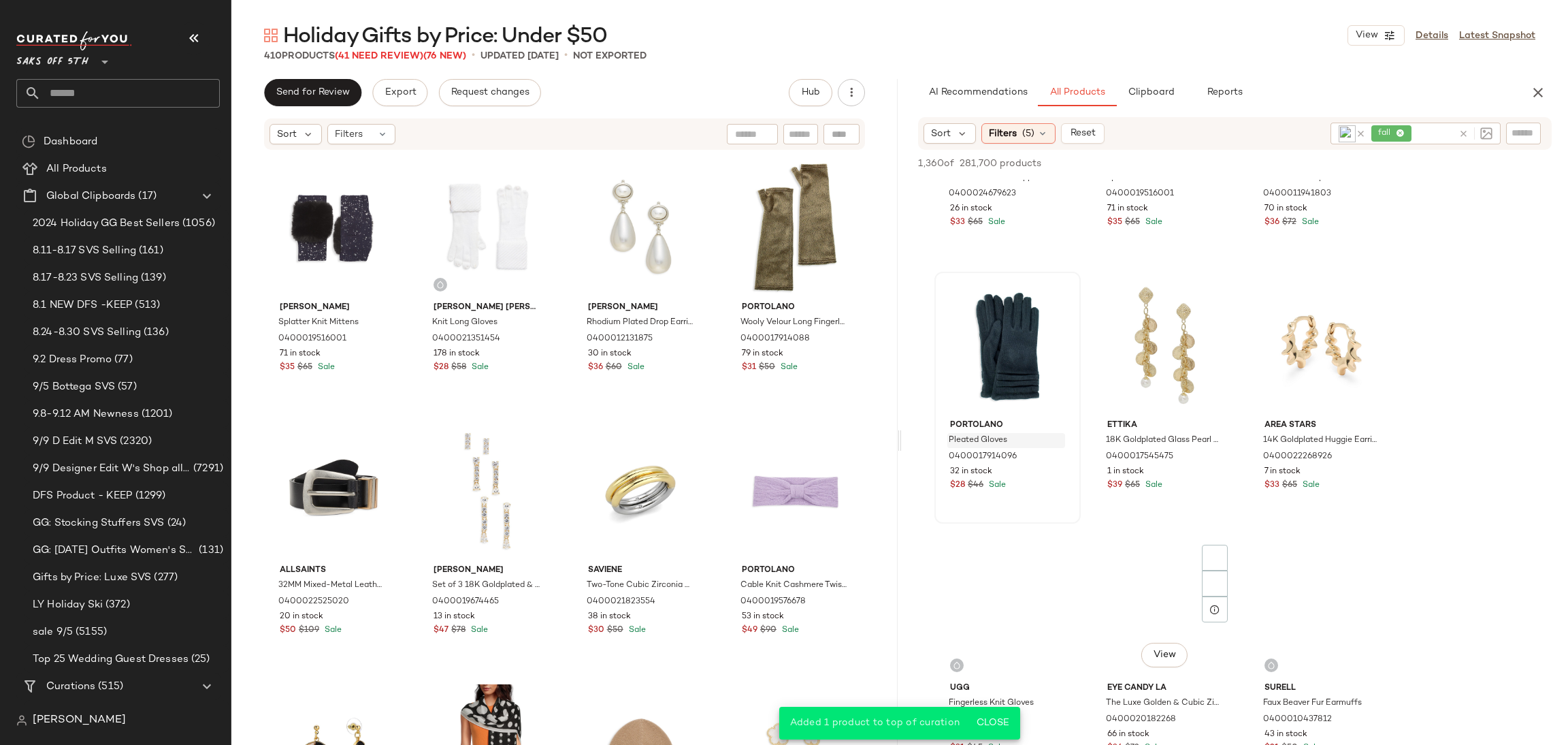
scroll to position [10710, 0]
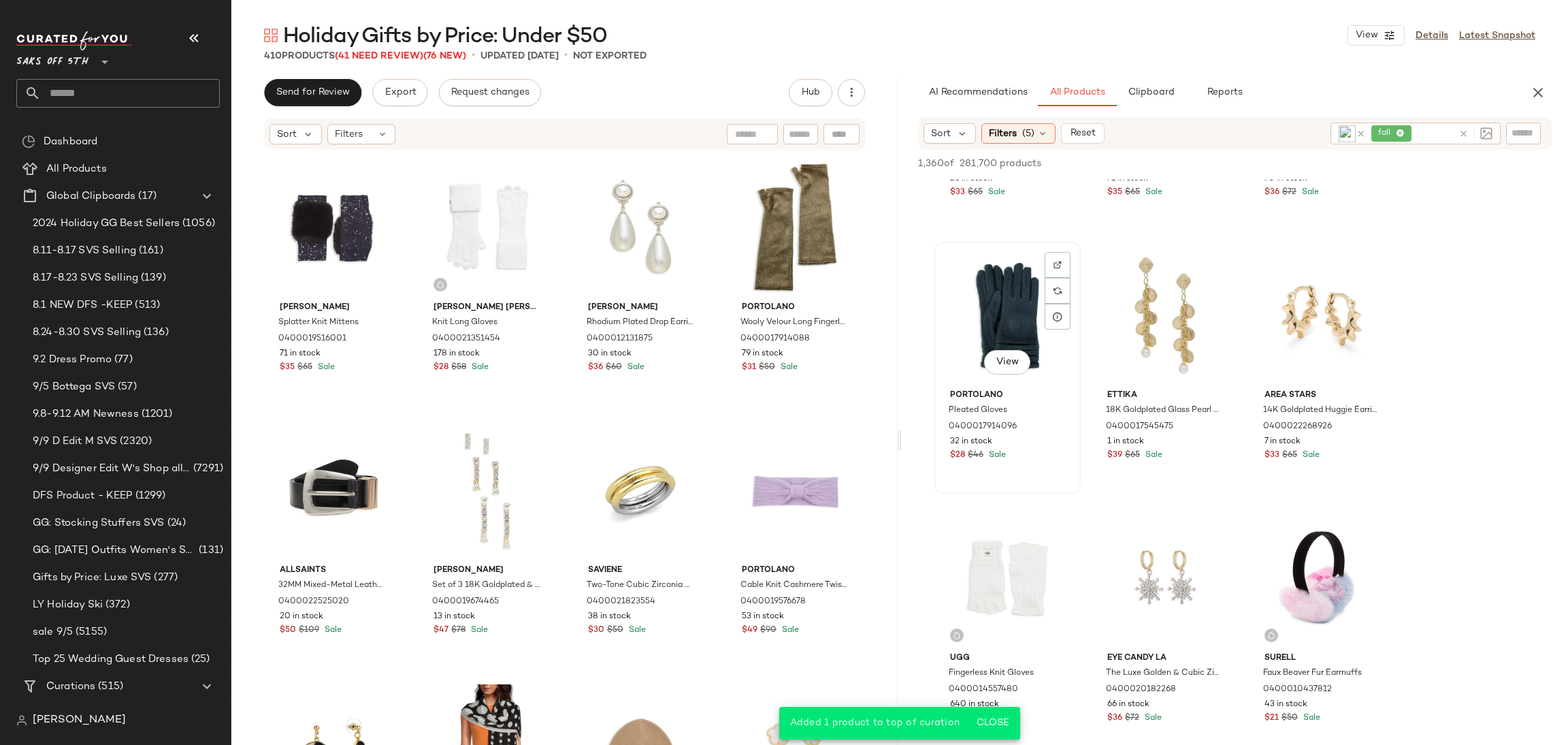
click at [997, 328] on div "View" at bounding box center [1007, 315] width 136 height 137
click at [1353, 169] on button "Add to Top" at bounding box center [1357, 163] width 65 height 17
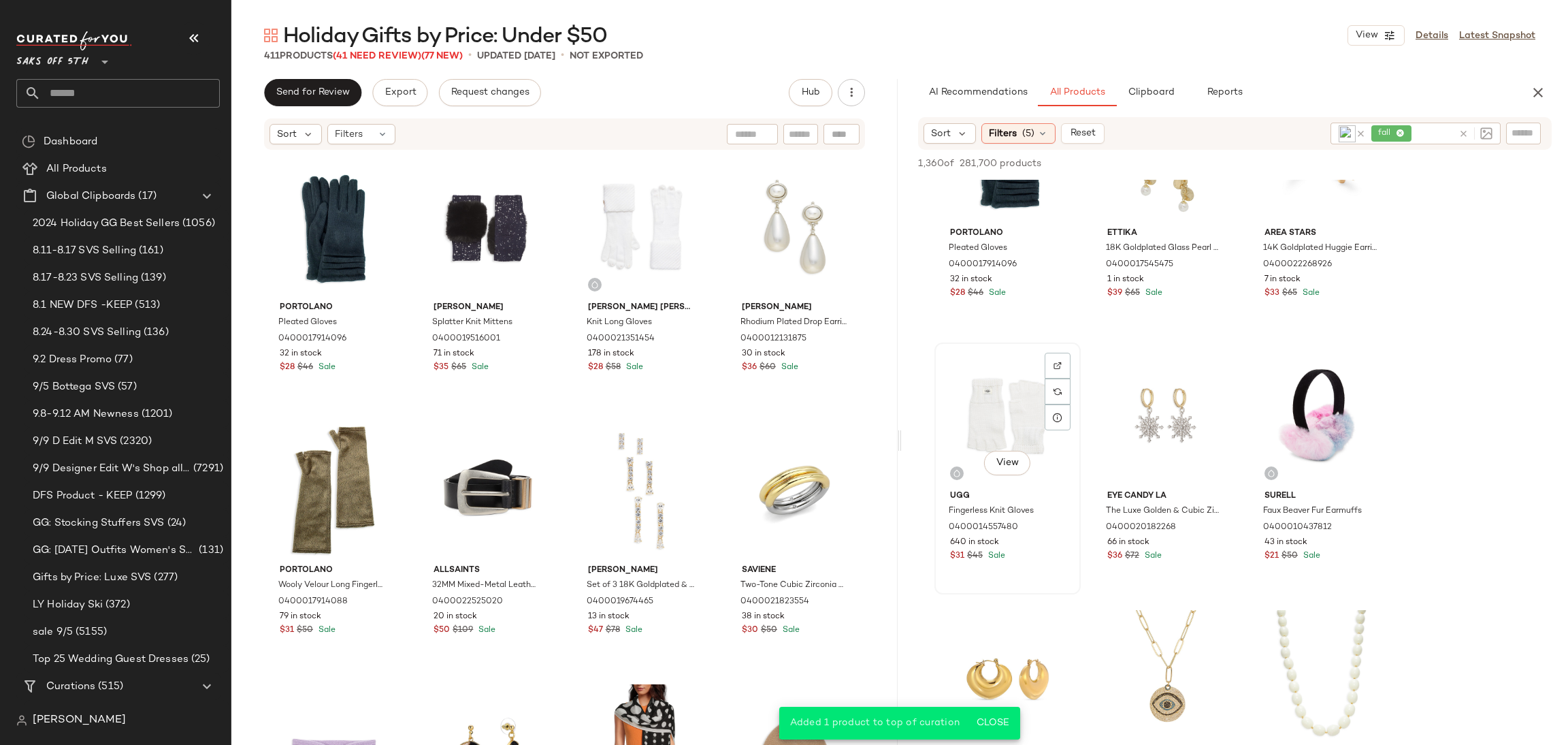
scroll to position [10874, 0]
click at [1023, 380] on div "View" at bounding box center [1007, 413] width 136 height 137
click at [1362, 161] on span "Add to Top" at bounding box center [1356, 163] width 54 height 10
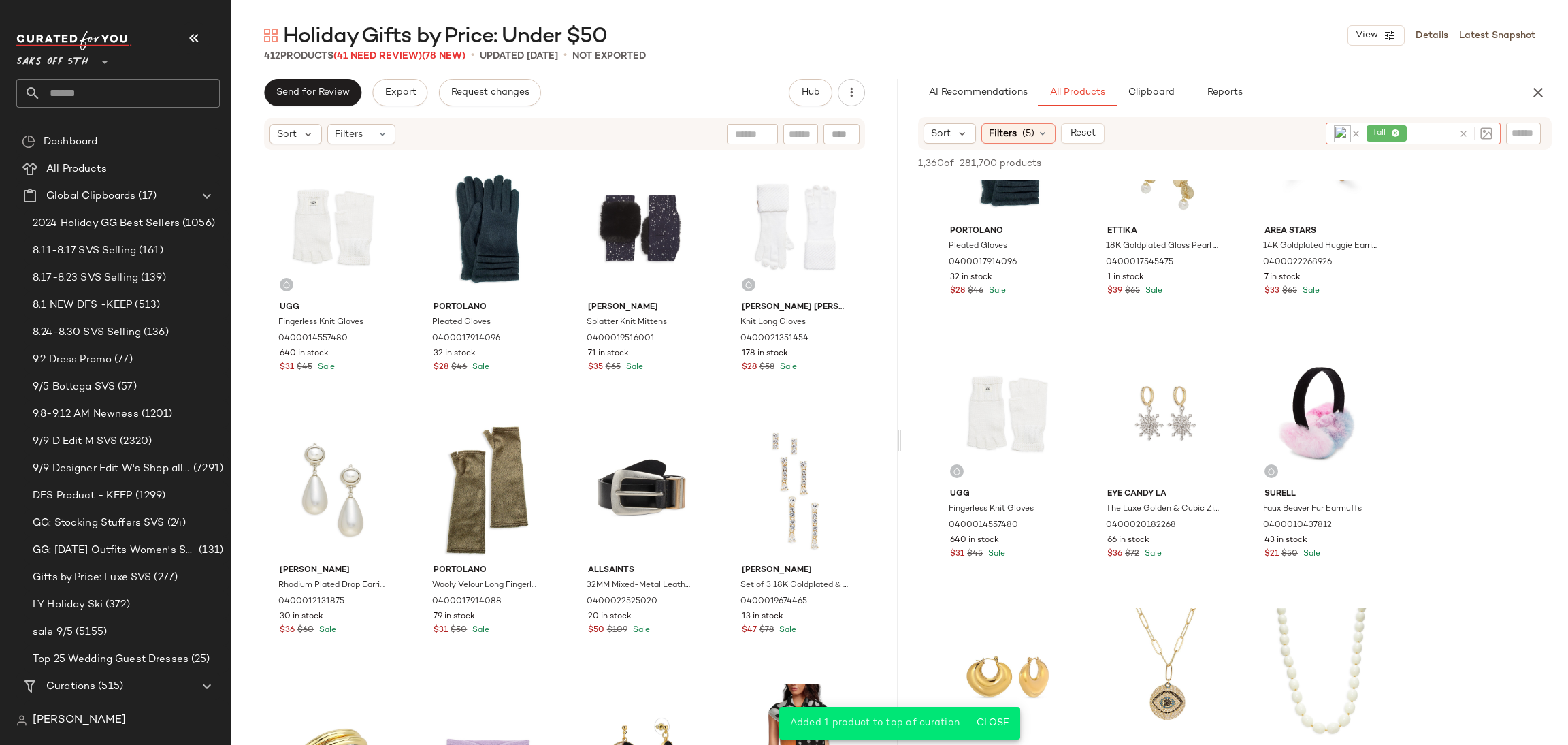
click at [1432, 132] on input "text" at bounding box center [1431, 134] width 44 height 14
type input "****"
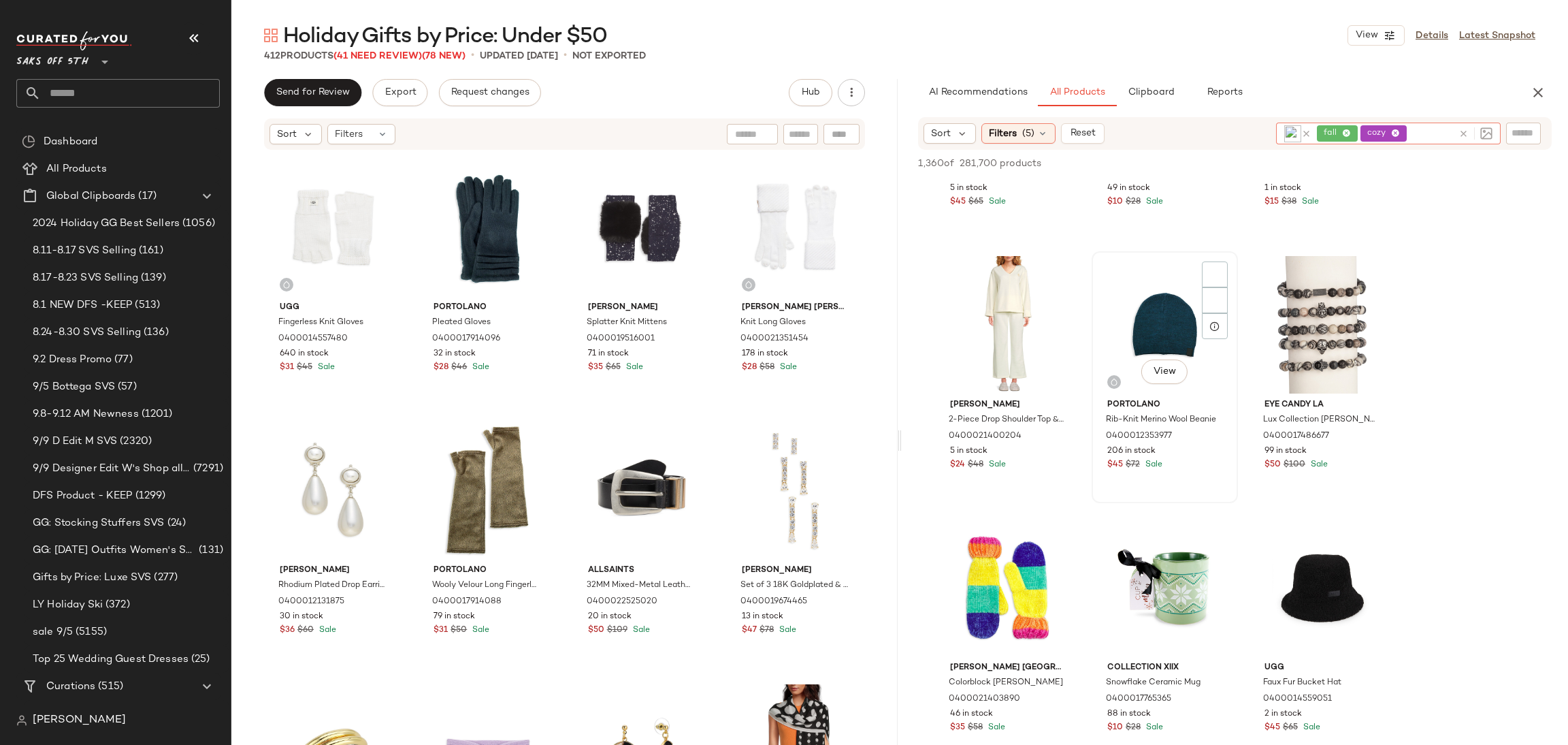
scroll to position [455, 0]
click at [999, 286] on div "View" at bounding box center [1007, 323] width 136 height 137
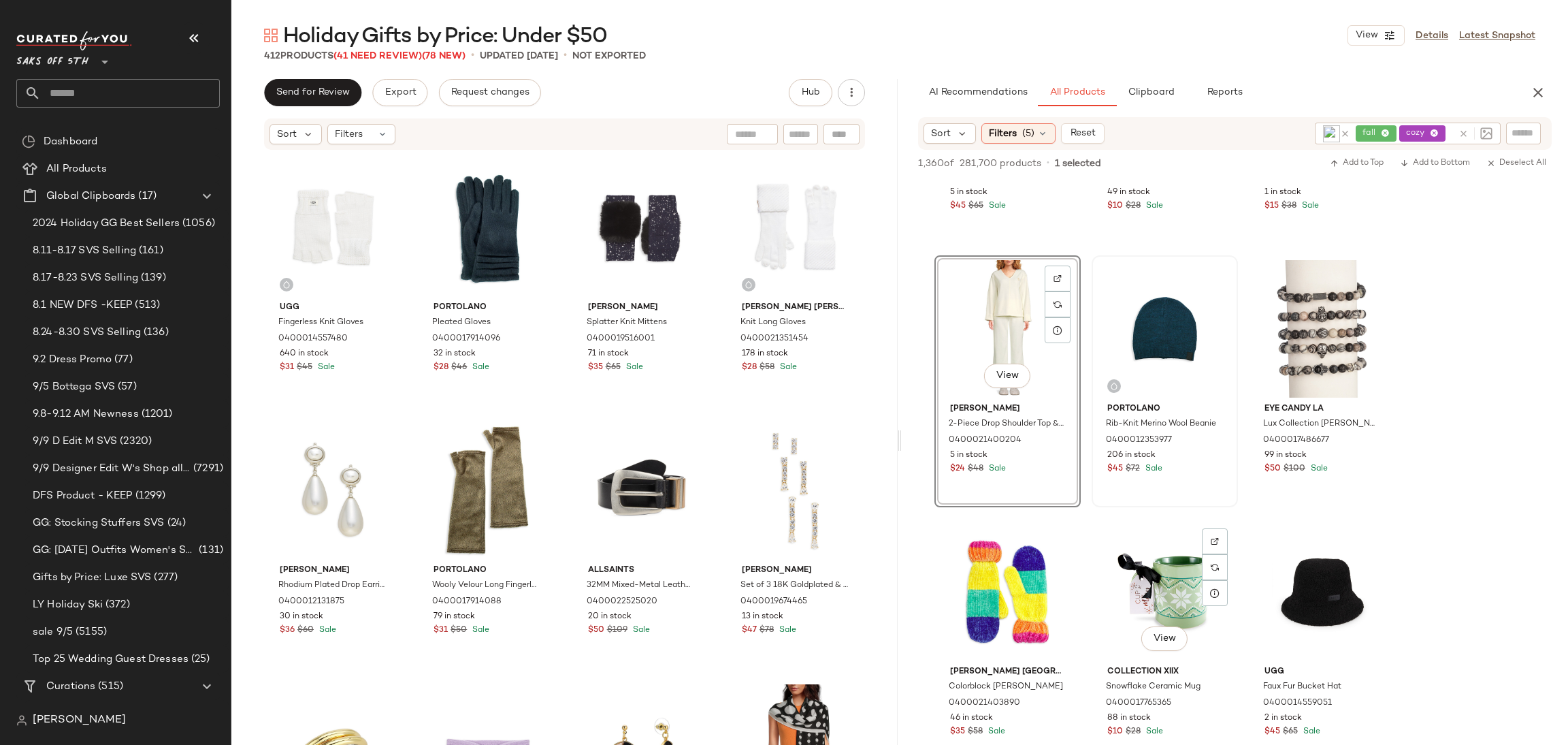
scroll to position [448, 0]
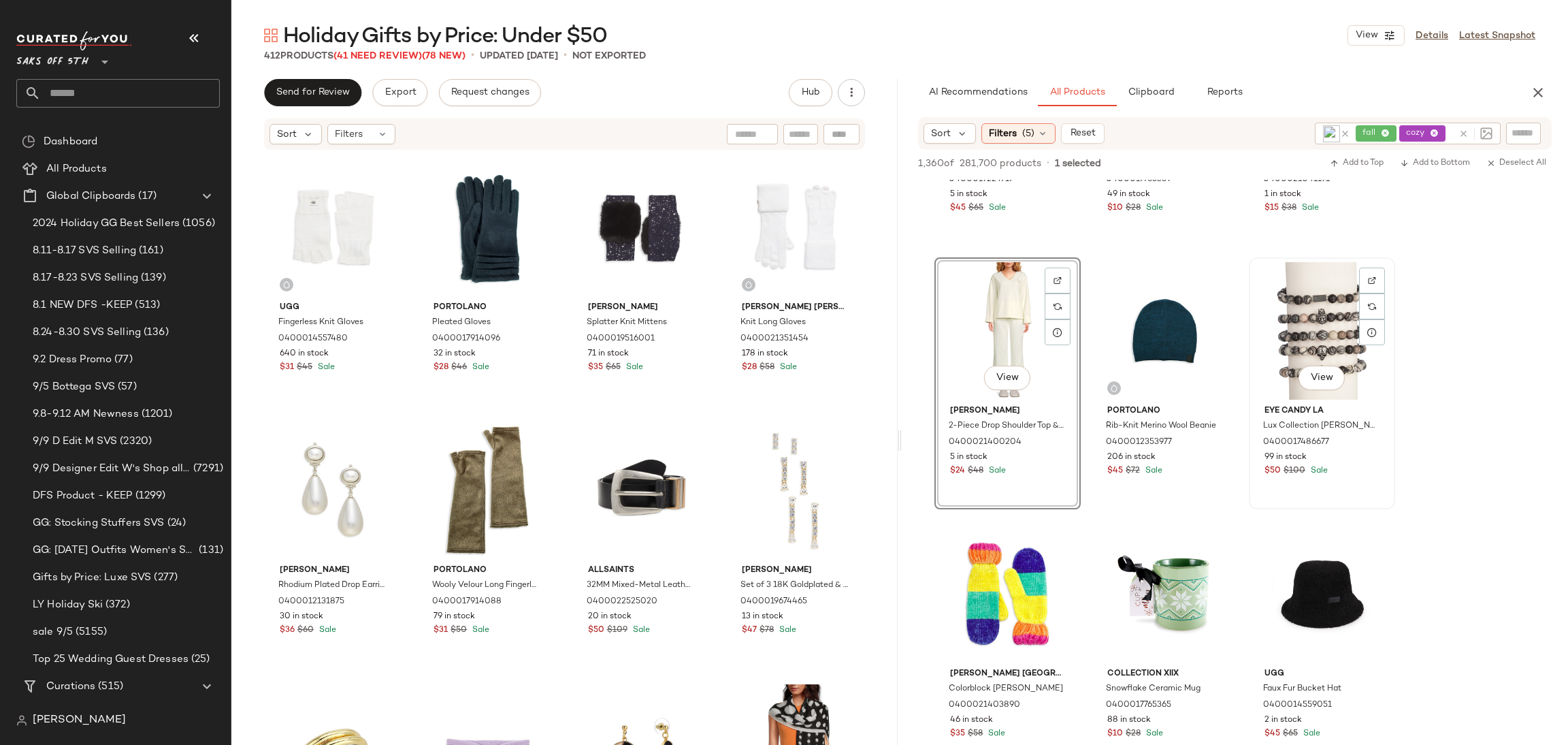
click at [1332, 328] on div "View" at bounding box center [1321, 330] width 136 height 137
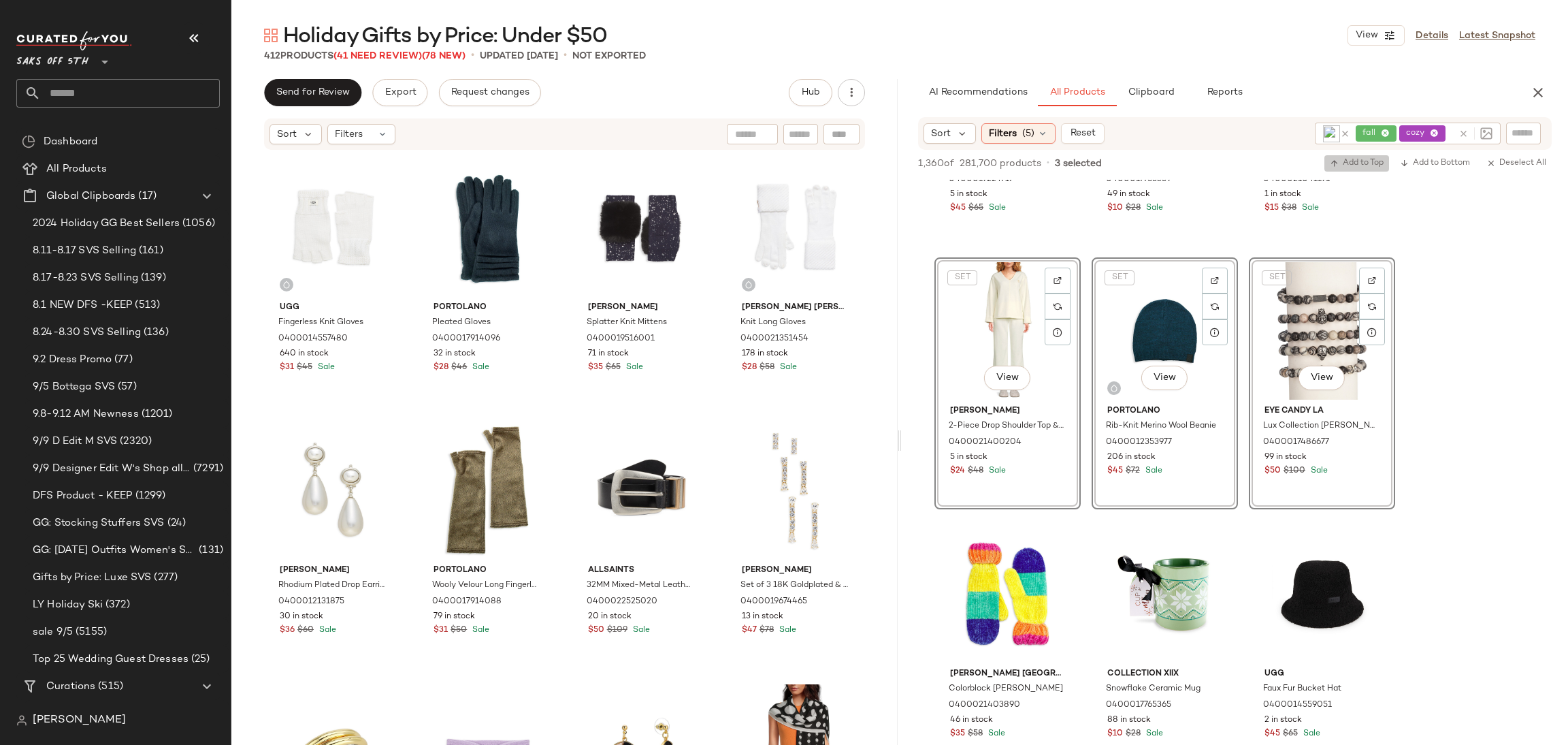
click at [1351, 156] on button "Add to Top" at bounding box center [1357, 163] width 65 height 17
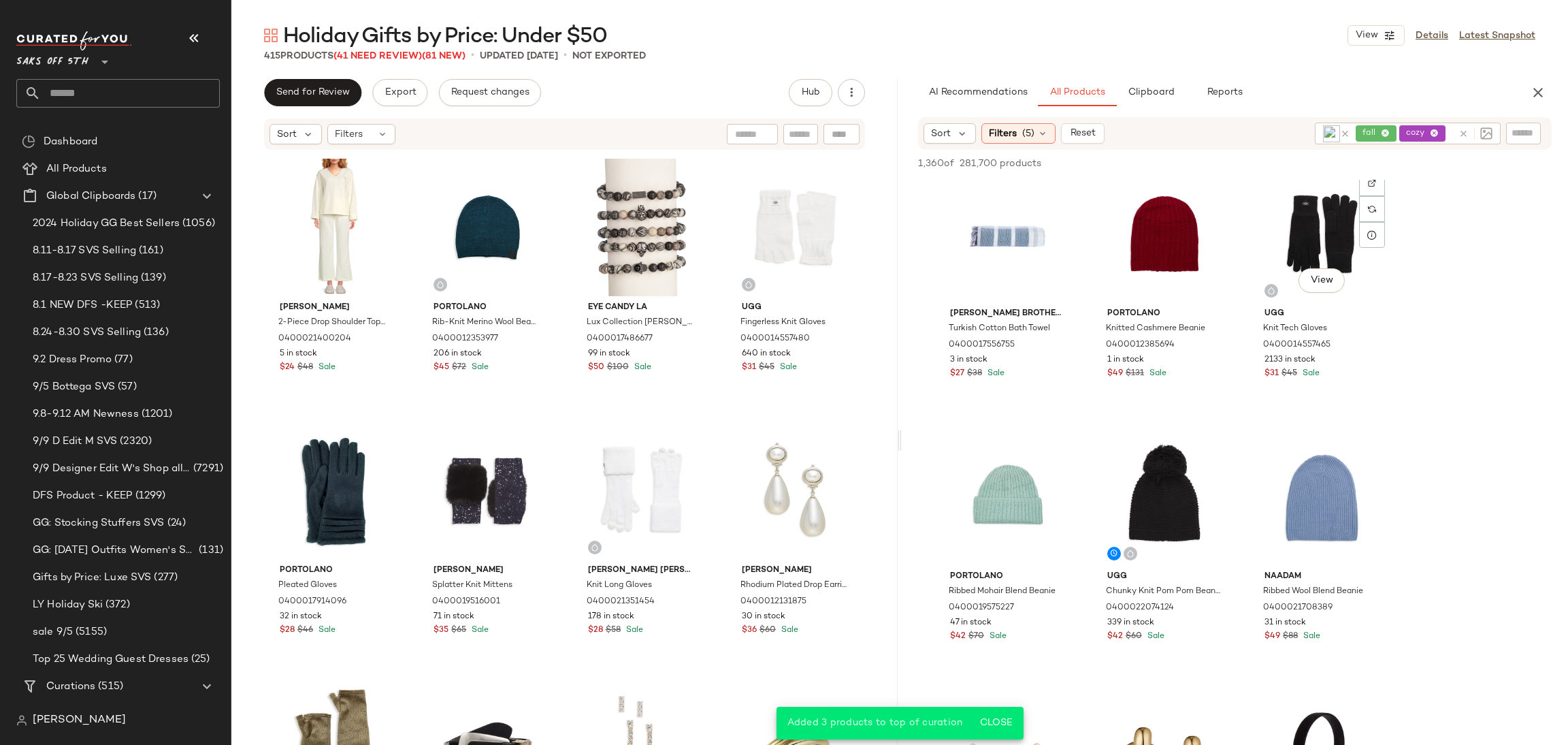
scroll to position [1073, 0]
click at [1159, 231] on div "View" at bounding box center [1164, 231] width 136 height 137
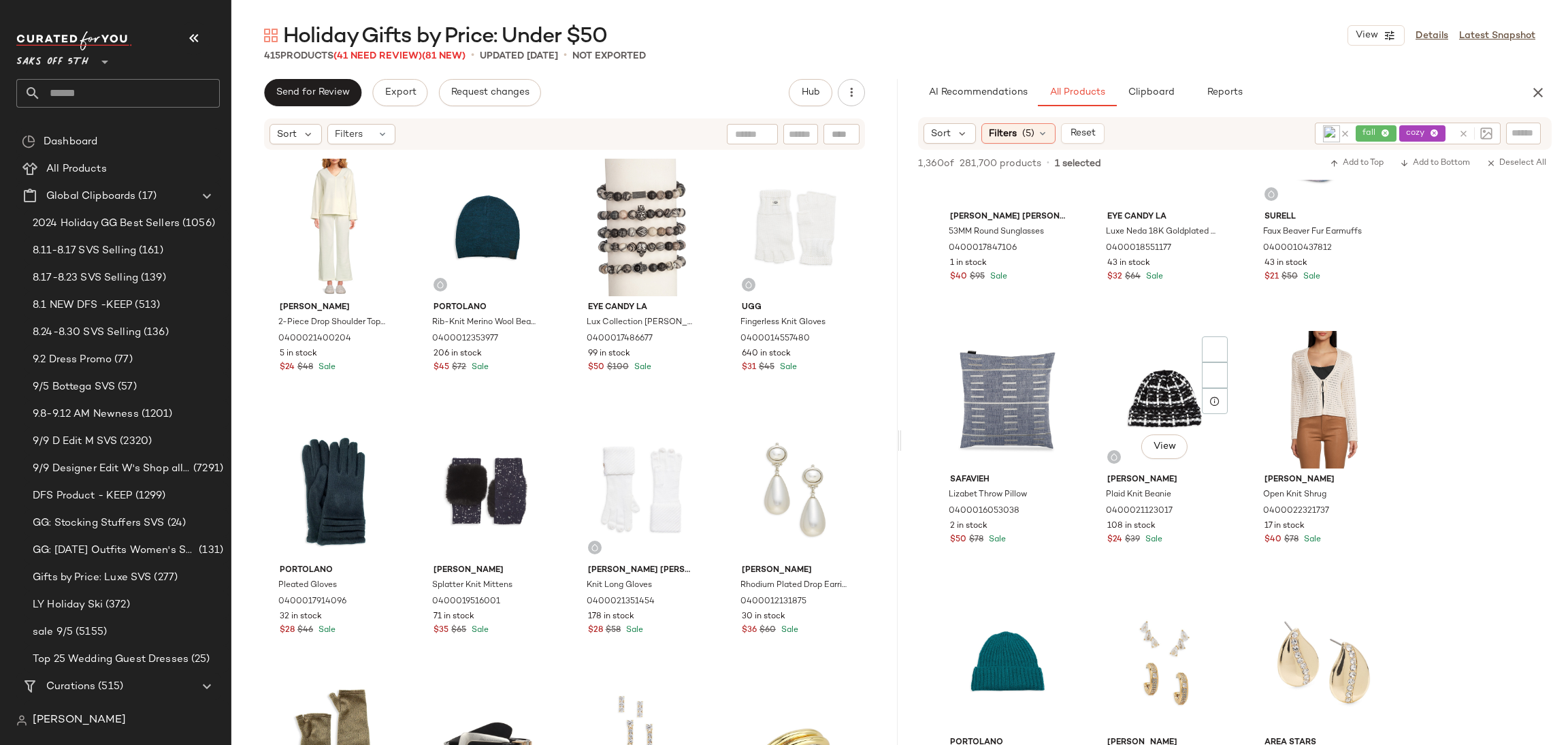
scroll to position [1693, 0]
click at [1165, 368] on div "View" at bounding box center [1164, 398] width 136 height 137
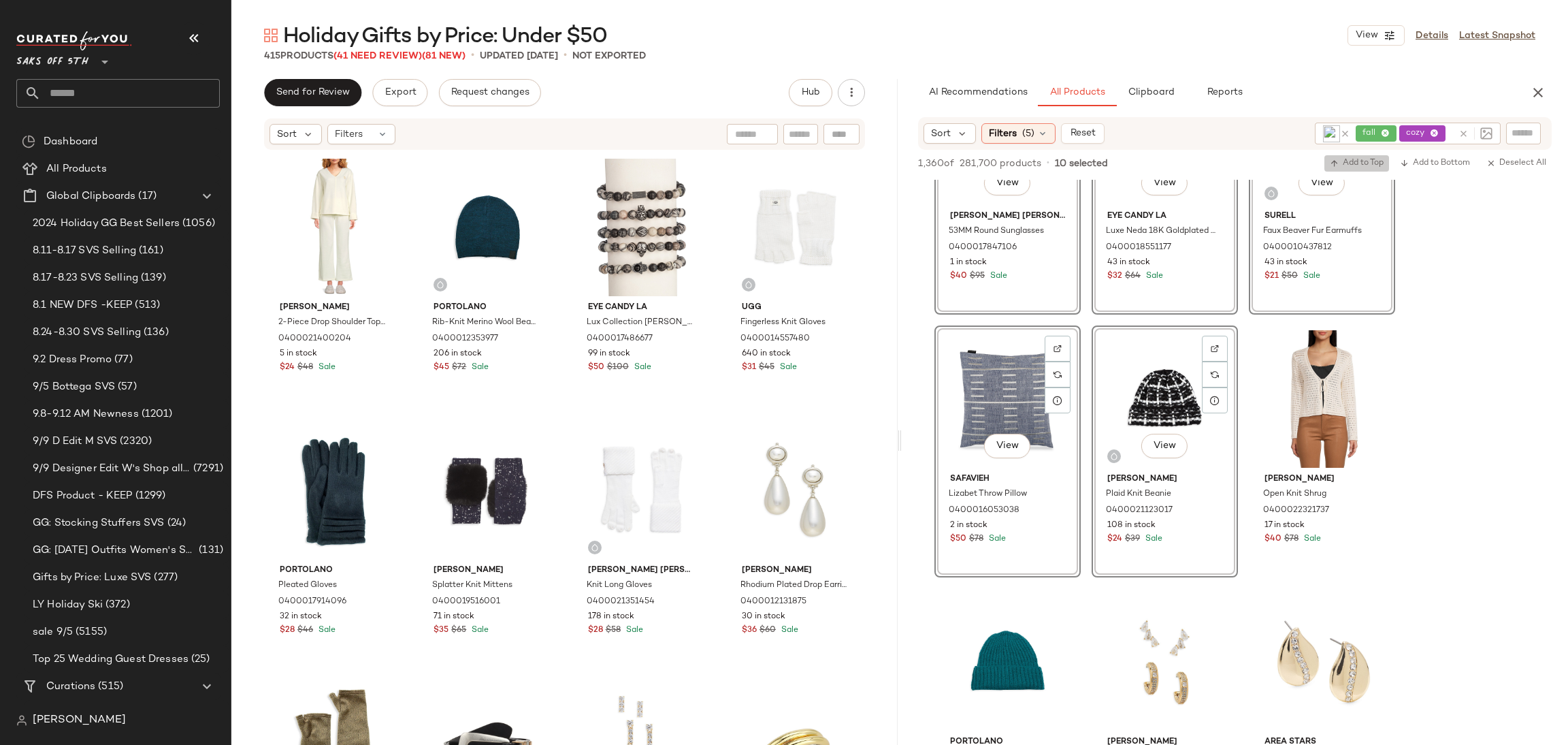
click at [1353, 159] on span "Add to Top" at bounding box center [1356, 163] width 54 height 10
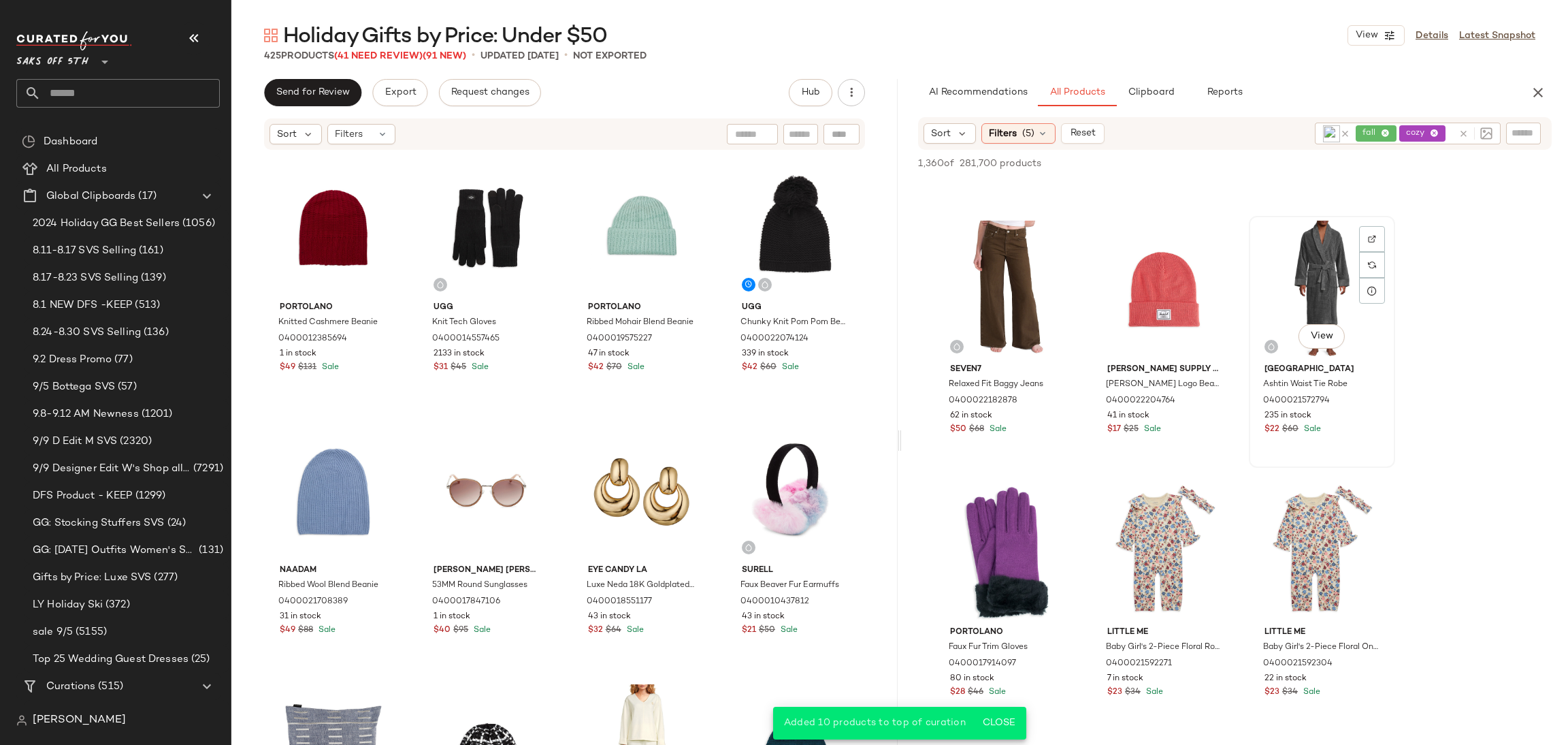
scroll to position [2318, 0]
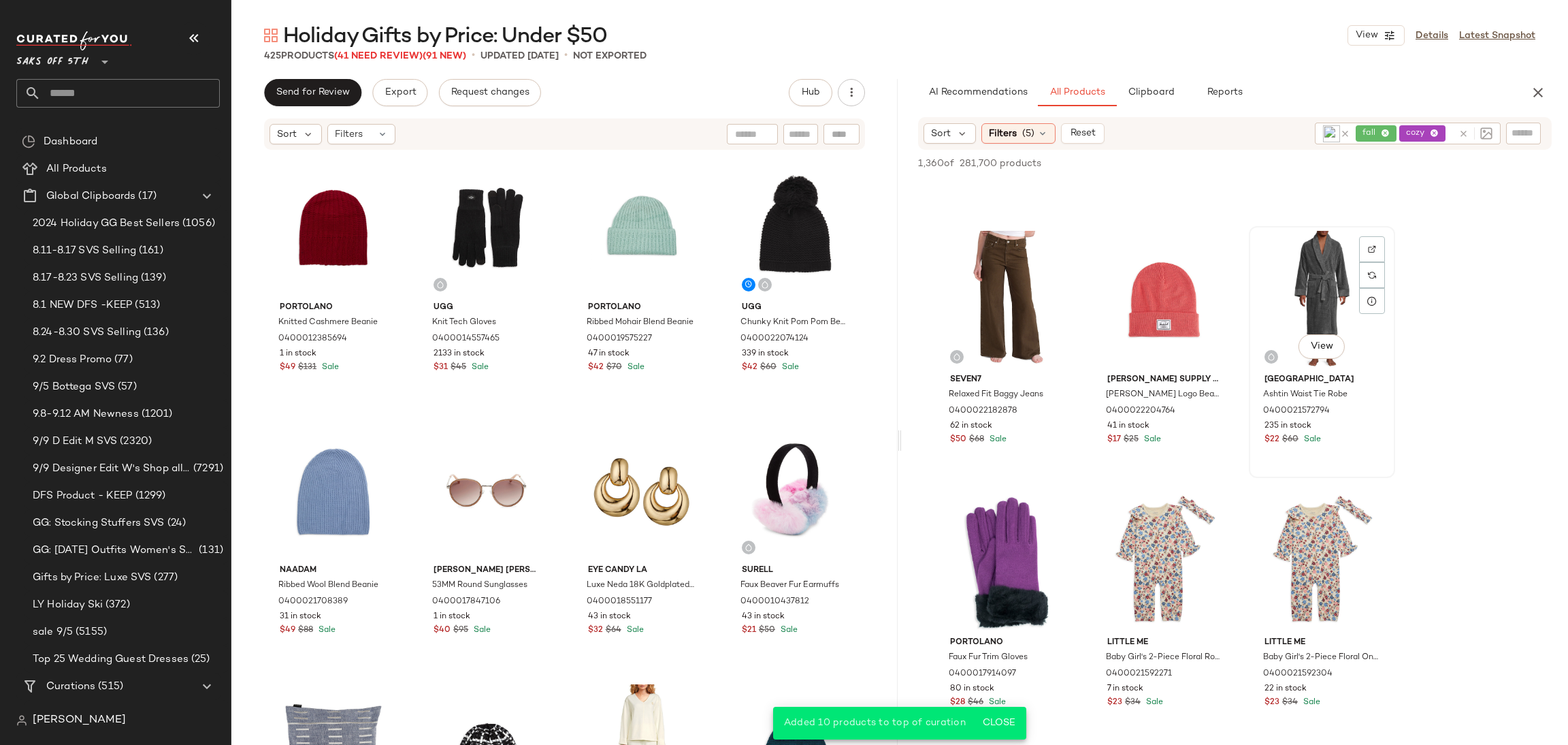
click at [1329, 245] on div "View" at bounding box center [1321, 299] width 136 height 137
click at [1352, 167] on span "Add to Top" at bounding box center [1356, 163] width 54 height 10
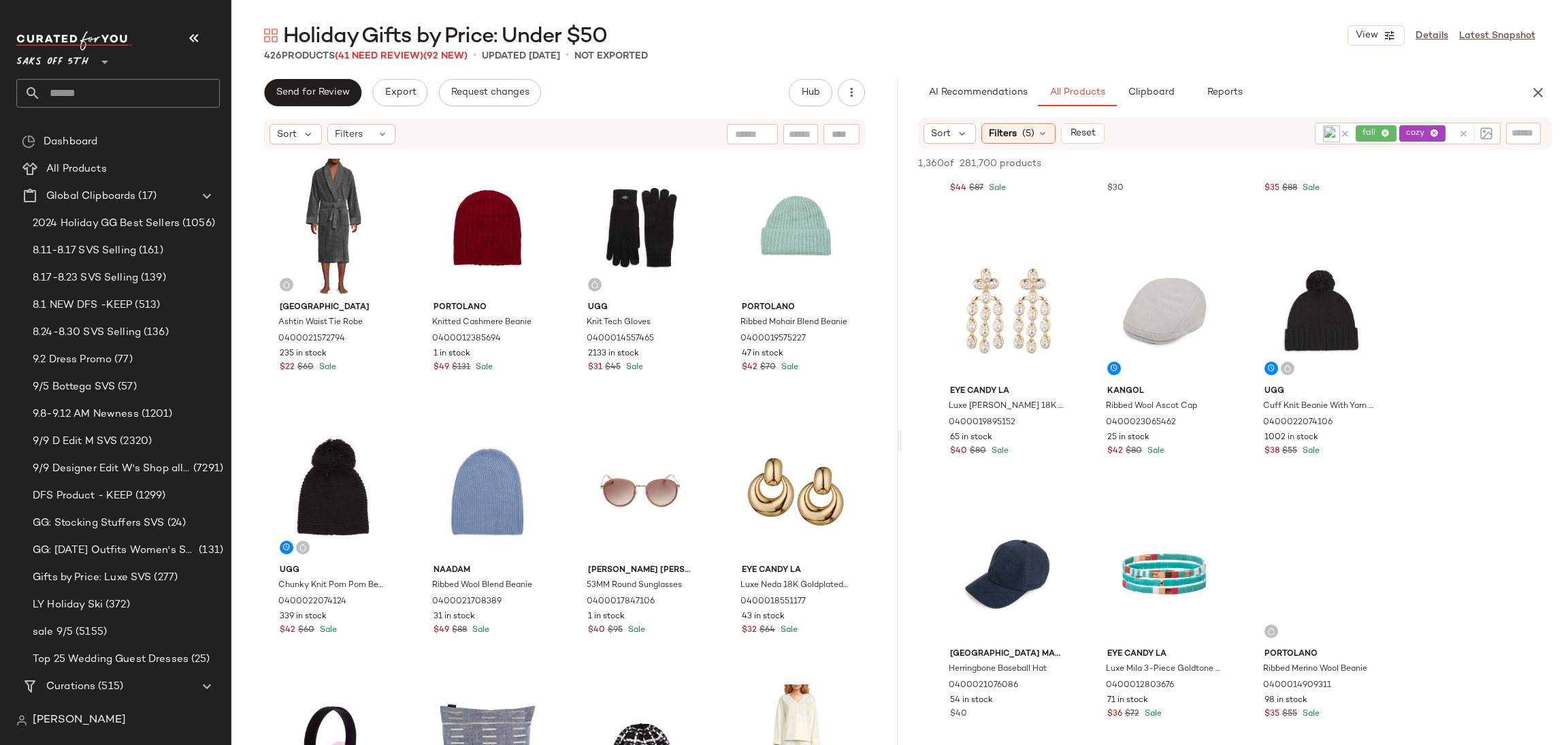
scroll to position [4917, 0]
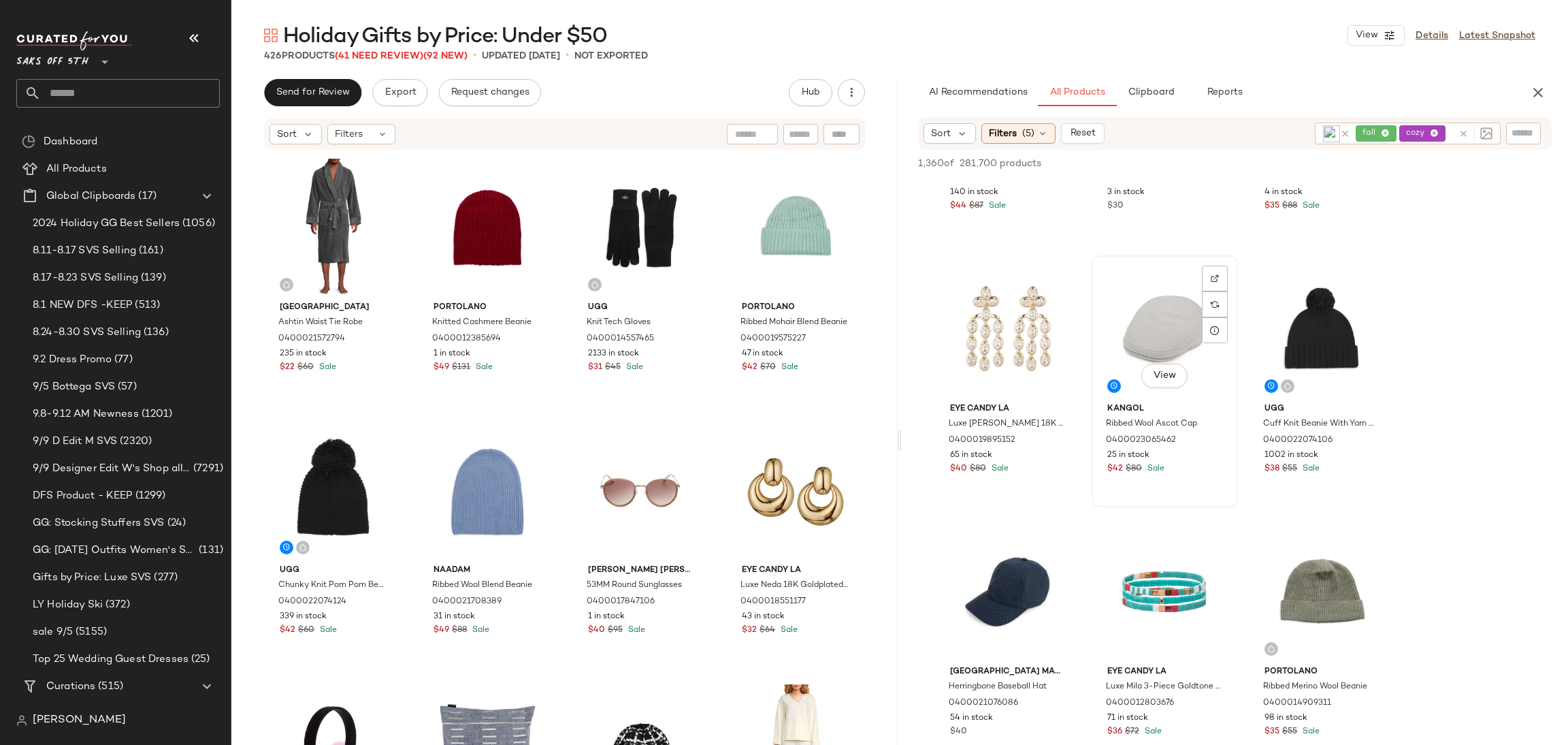
click at [1191, 335] on div "View" at bounding box center [1164, 328] width 136 height 137
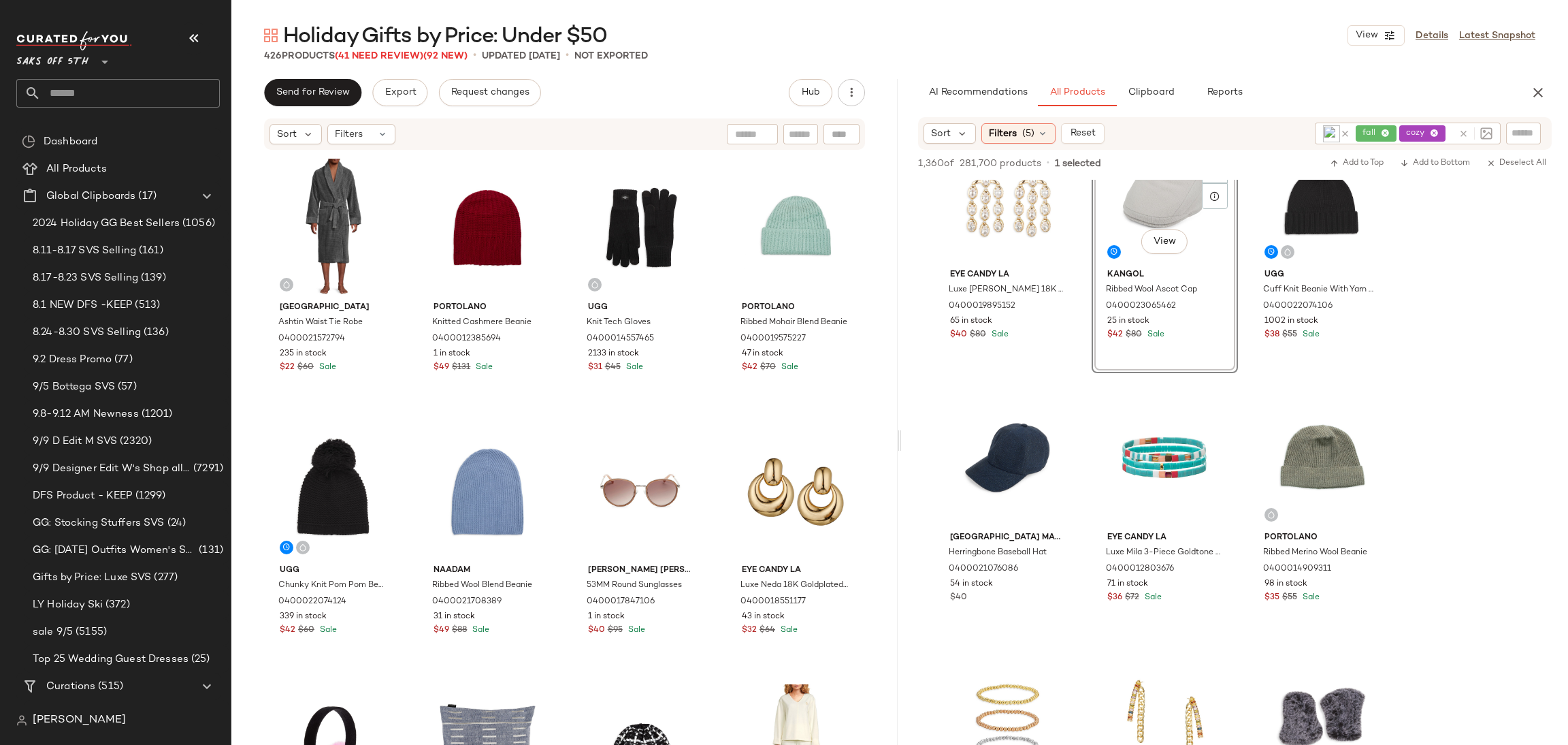
scroll to position [5052, 0]
click at [1022, 205] on div "View" at bounding box center [1007, 194] width 136 height 137
click at [999, 416] on div "View" at bounding box center [1007, 456] width 136 height 137
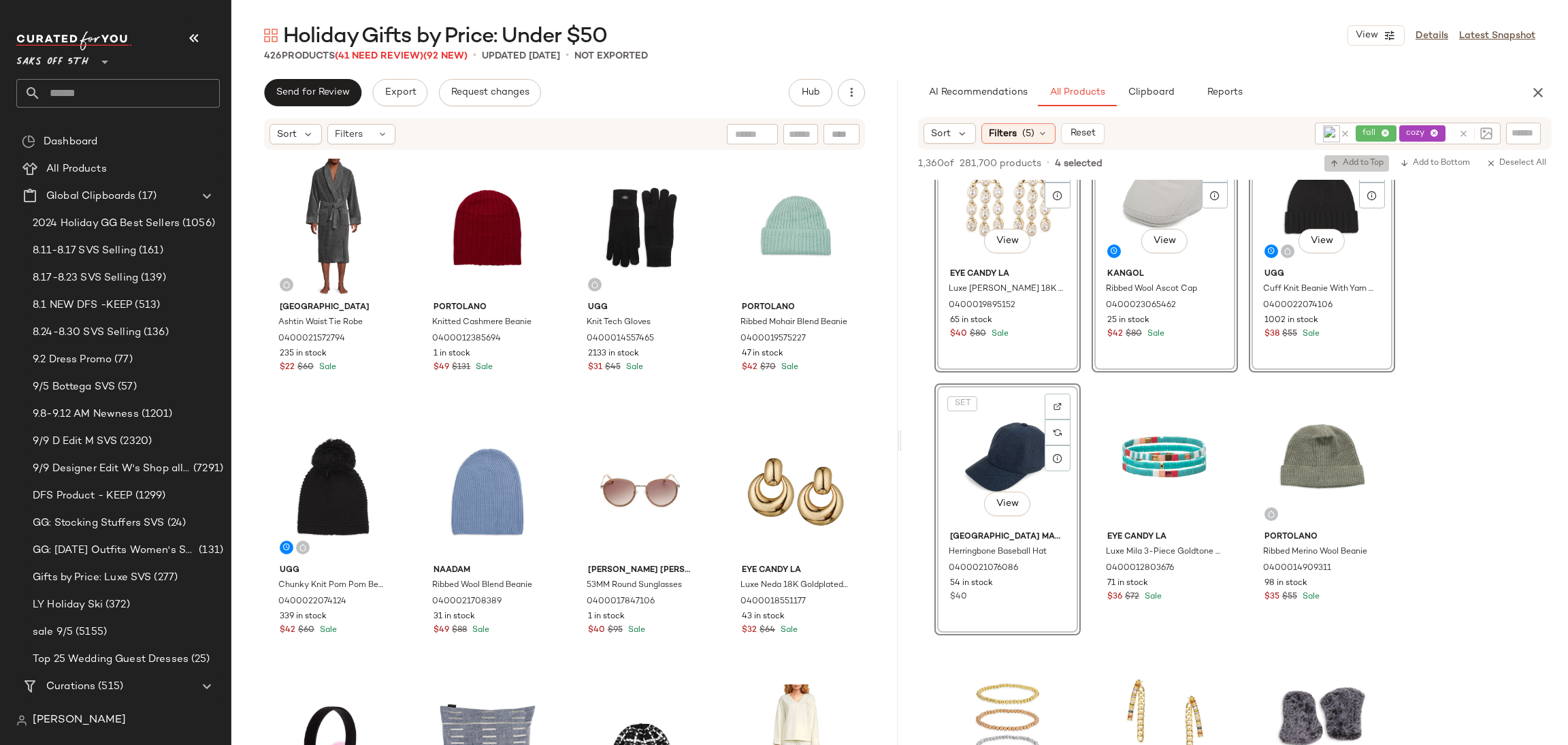
click at [1348, 164] on span "Add to Top" at bounding box center [1356, 163] width 54 height 10
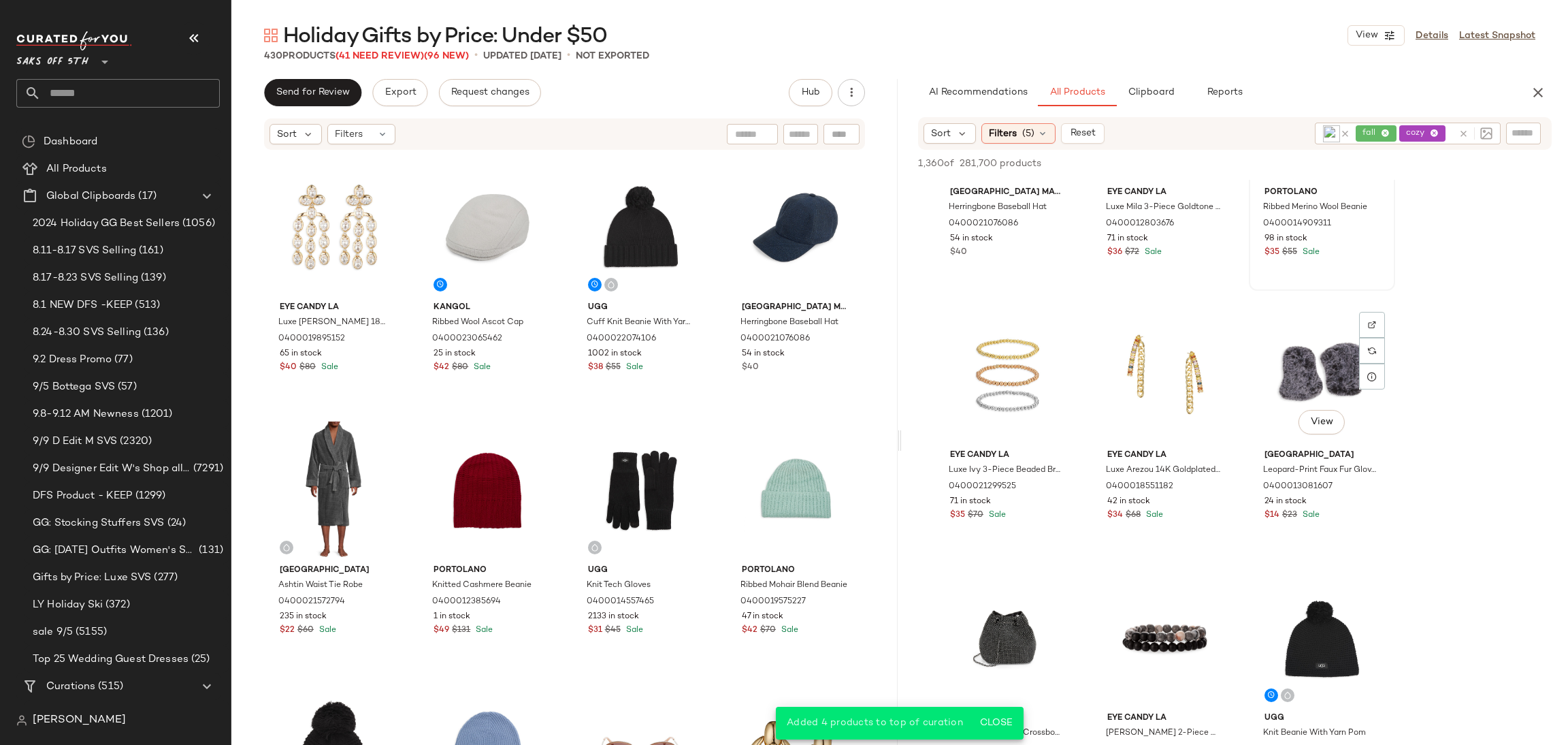
scroll to position [5397, 0]
click at [1309, 362] on div "View" at bounding box center [1321, 373] width 136 height 137
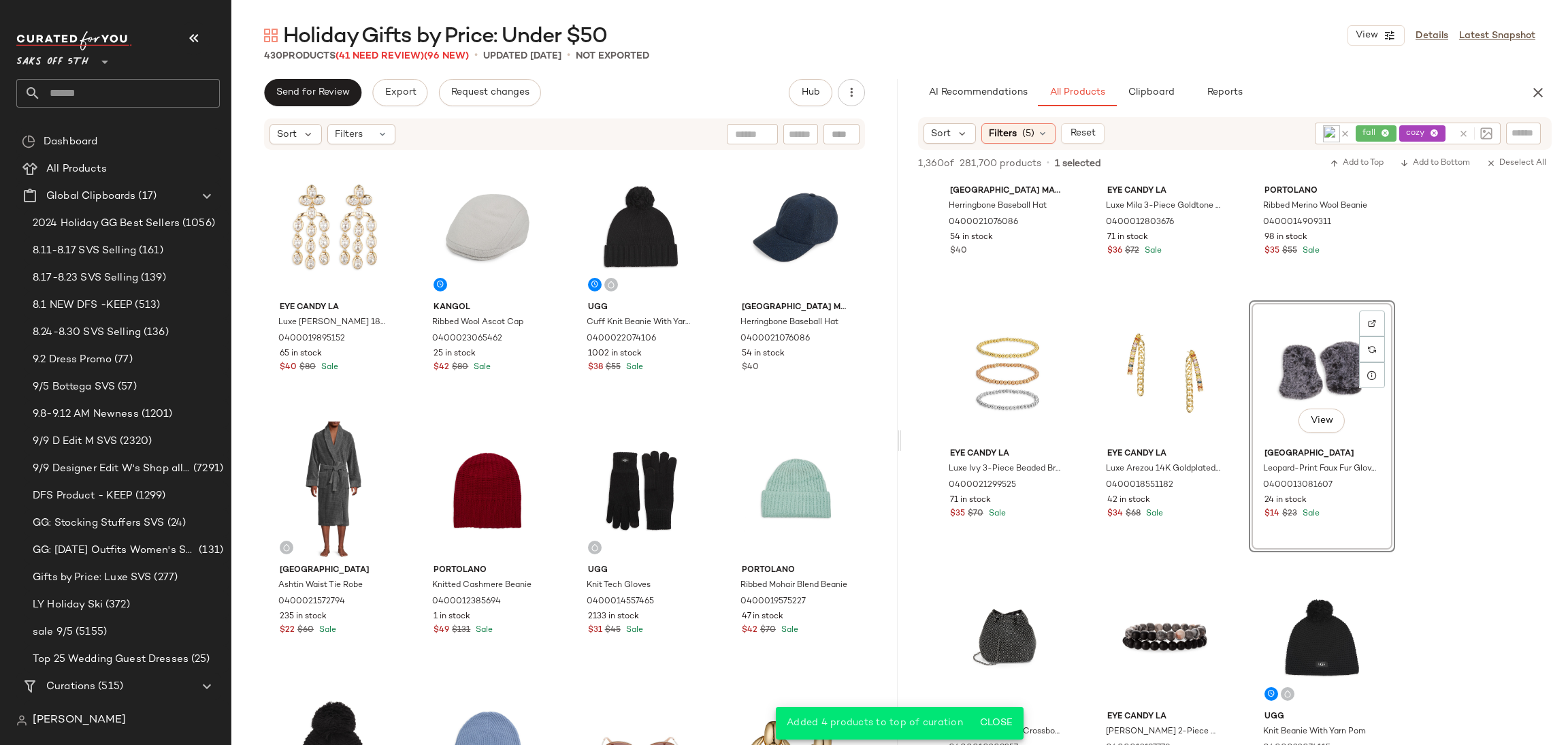
click at [1353, 150] on div "1,360 of 281,700 products • 1 selected Add to Top Add to Bottom Deselect All" at bounding box center [1235, 165] width 666 height 30
click at [1353, 160] on span "Add to Top" at bounding box center [1356, 163] width 54 height 10
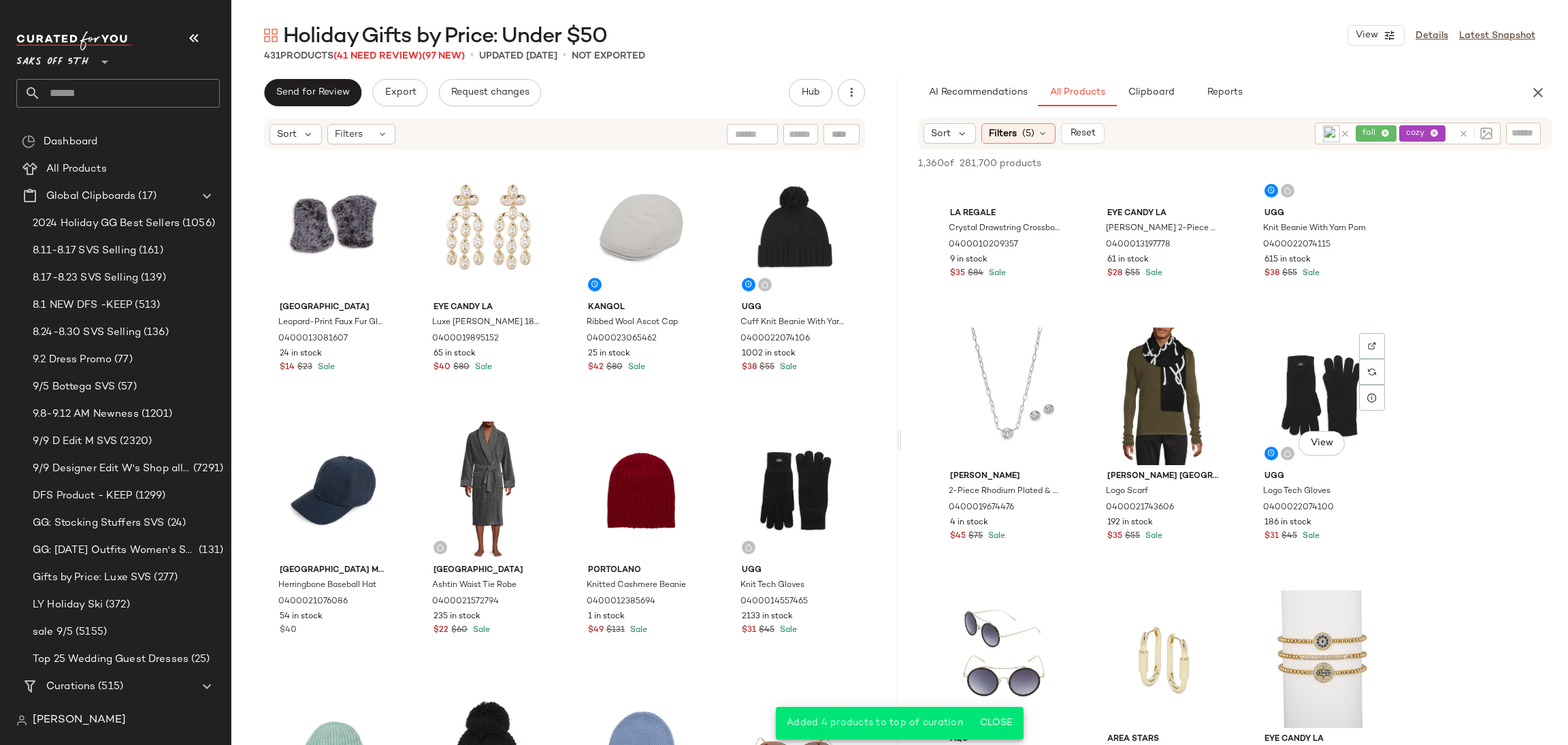
scroll to position [5955, 0]
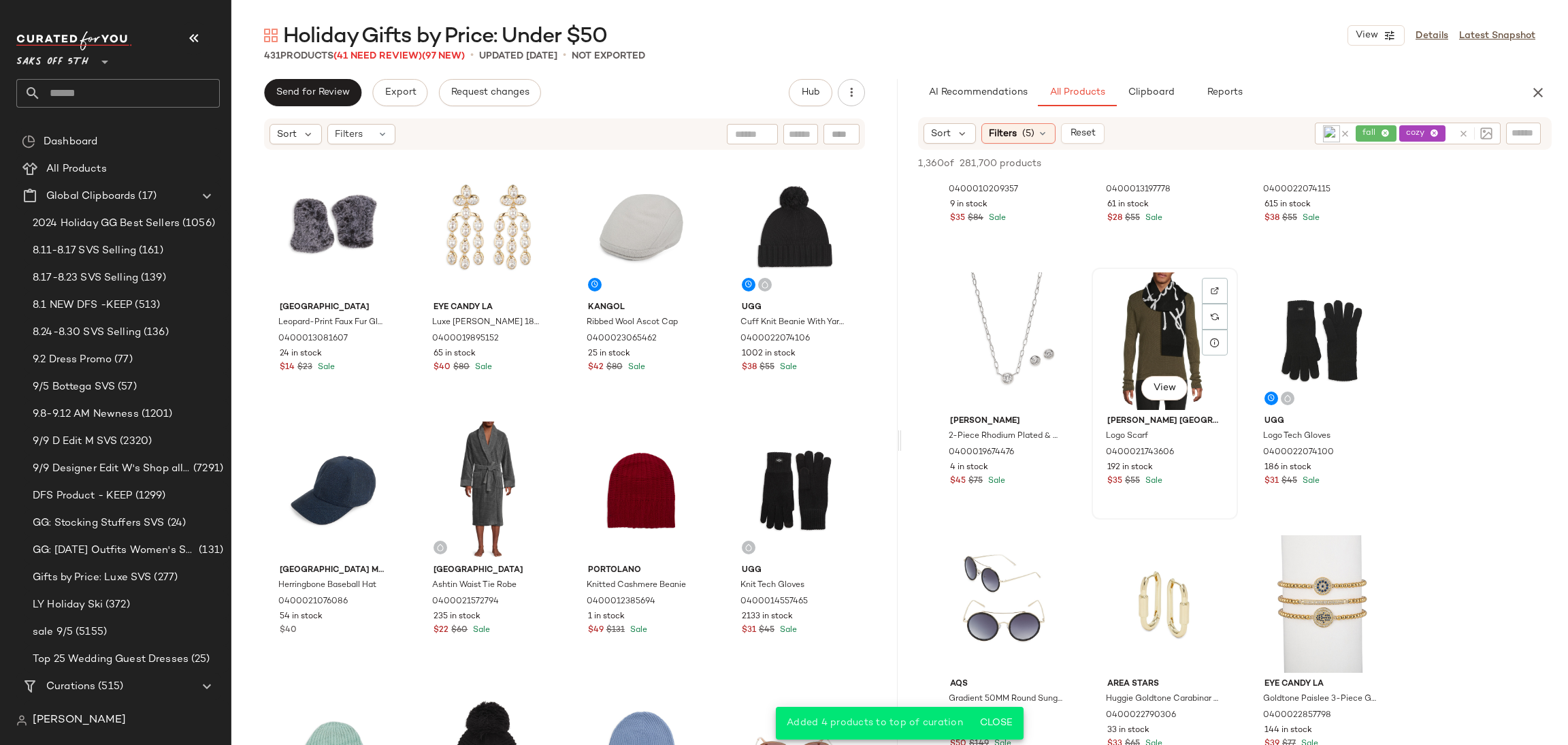
click at [1162, 326] on div "View" at bounding box center [1164, 340] width 136 height 137
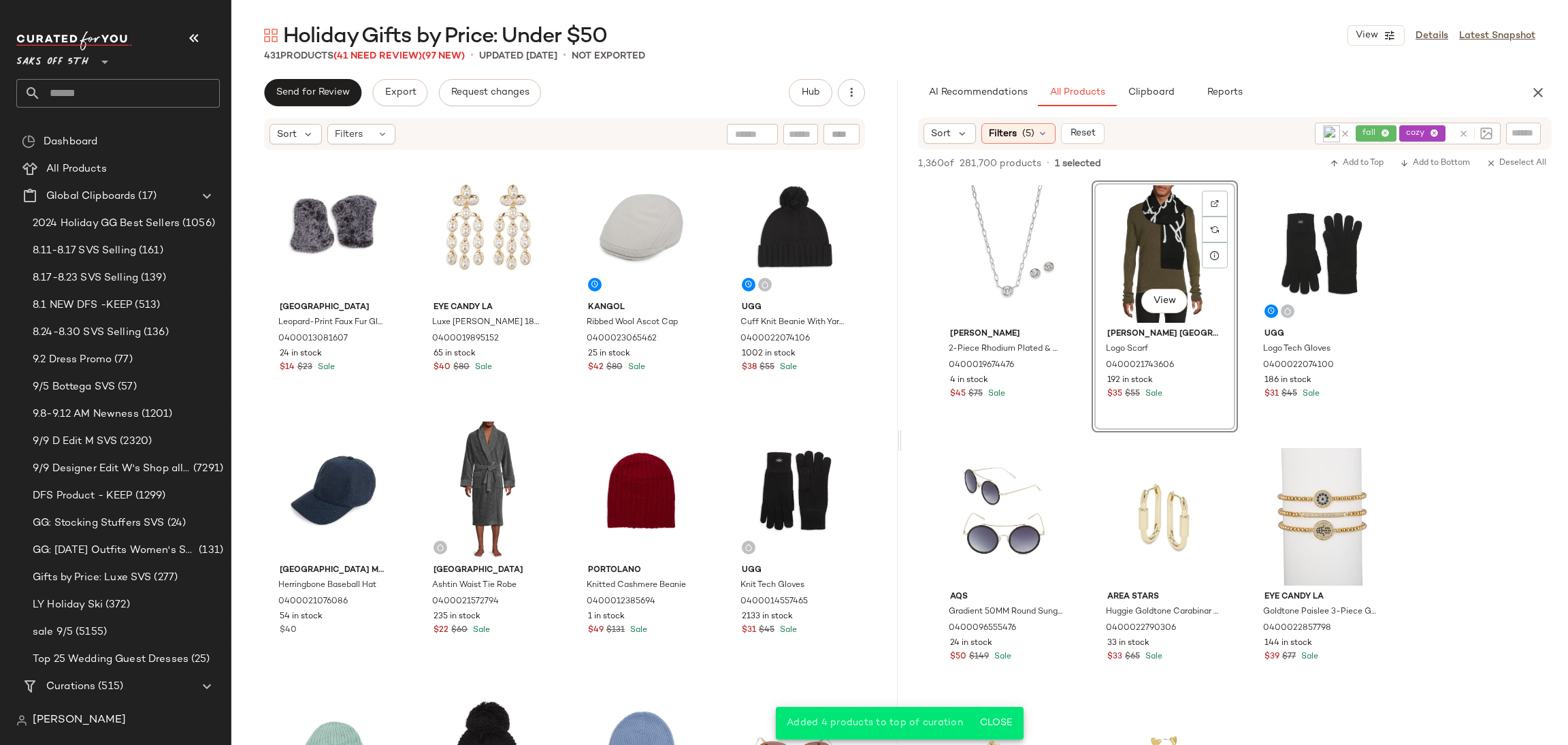
scroll to position [6046, 0]
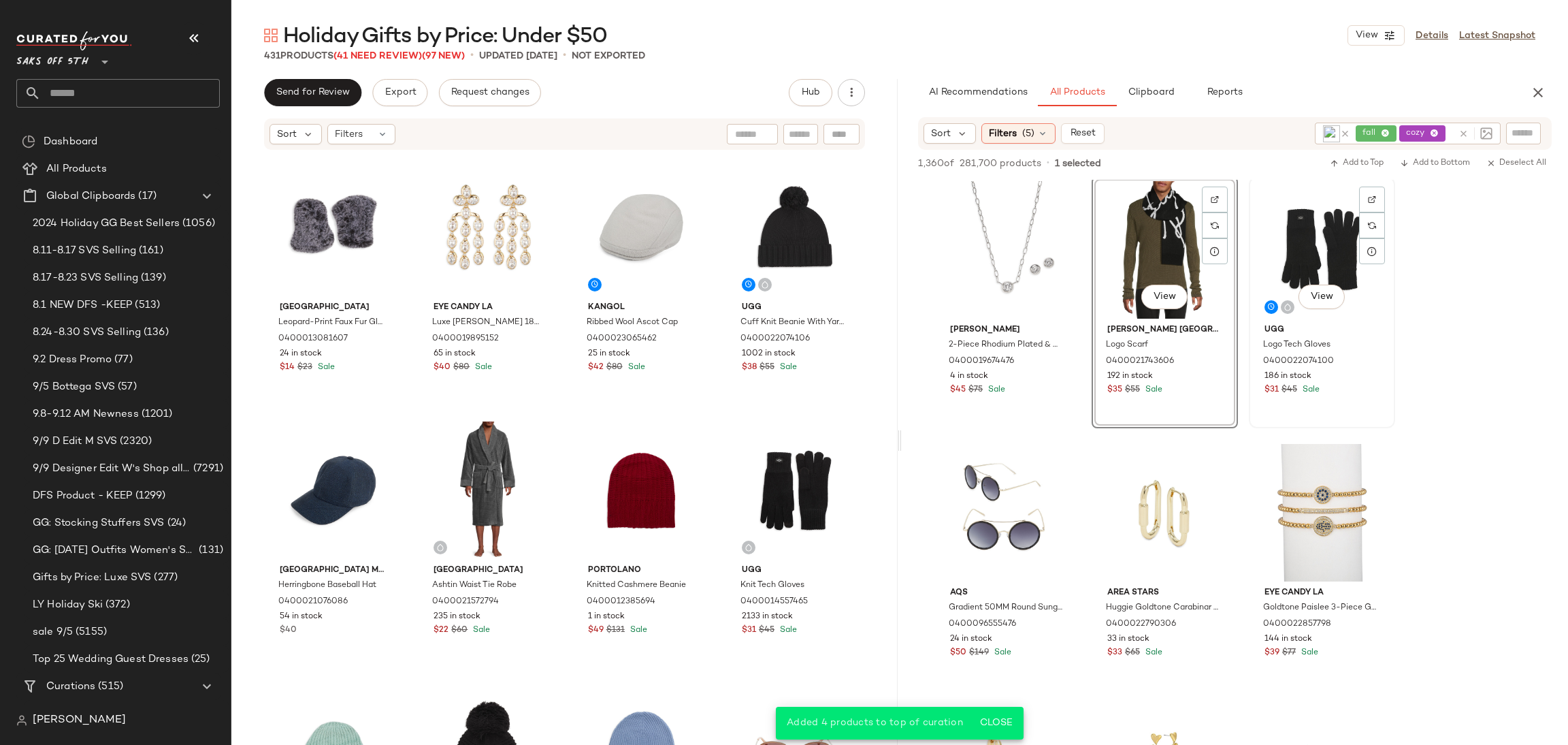
click at [1297, 218] on div "View" at bounding box center [1321, 249] width 136 height 137
click at [1355, 160] on span "Add to Top" at bounding box center [1356, 163] width 54 height 10
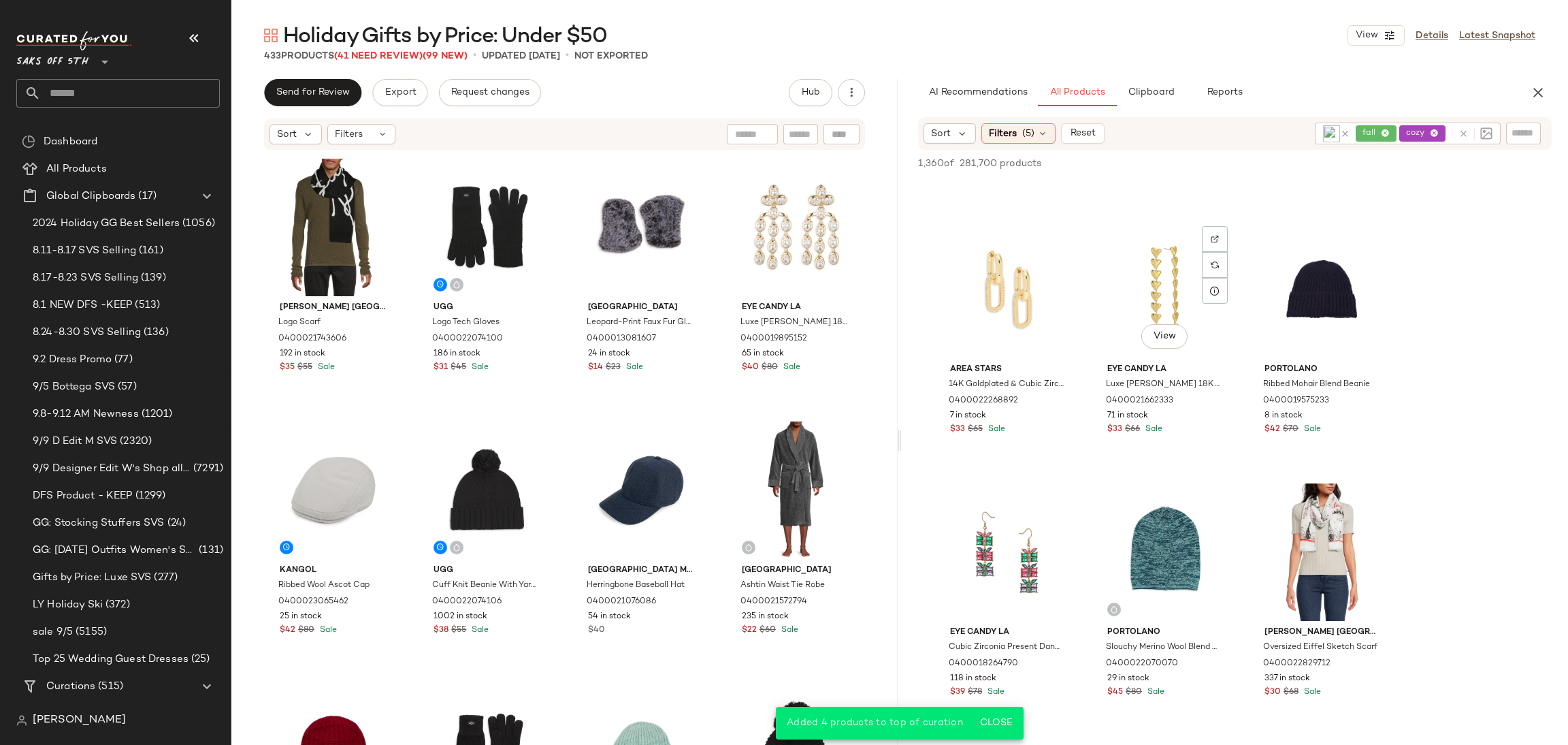
scroll to position [6533, 0]
click at [1293, 313] on div "View" at bounding box center [1321, 288] width 136 height 137
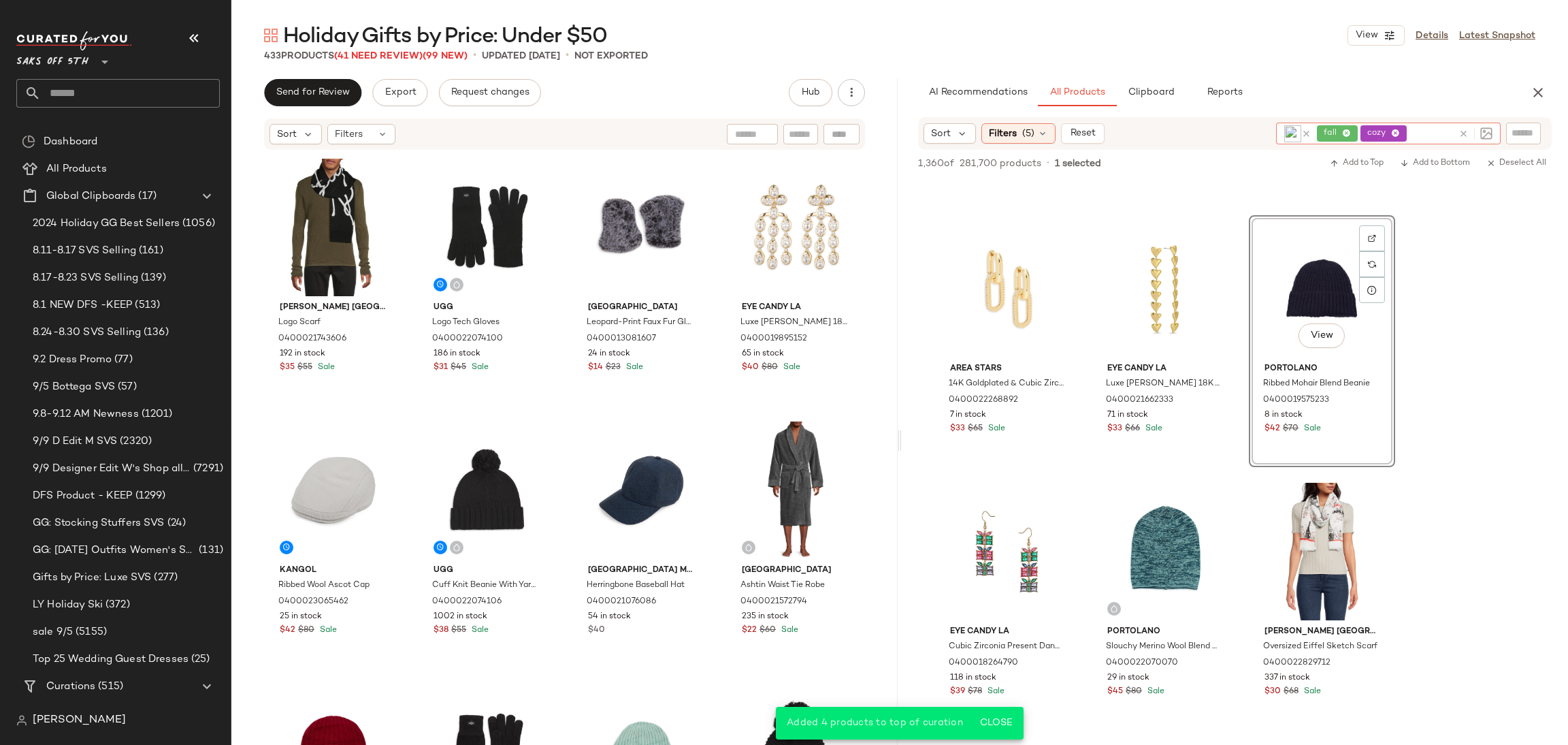
drag, startPoint x: 1350, startPoint y: 144, endPoint x: 1349, endPoint y: 151, distance: 7.1
click at [1349, 151] on div "Sort Filters (5) Reset fall cozy 1,360 of 281,700 products • 1 selected Add to …" at bounding box center [1235, 459] width 666 height 685
click at [1345, 168] on span "Add to Top" at bounding box center [1356, 163] width 54 height 10
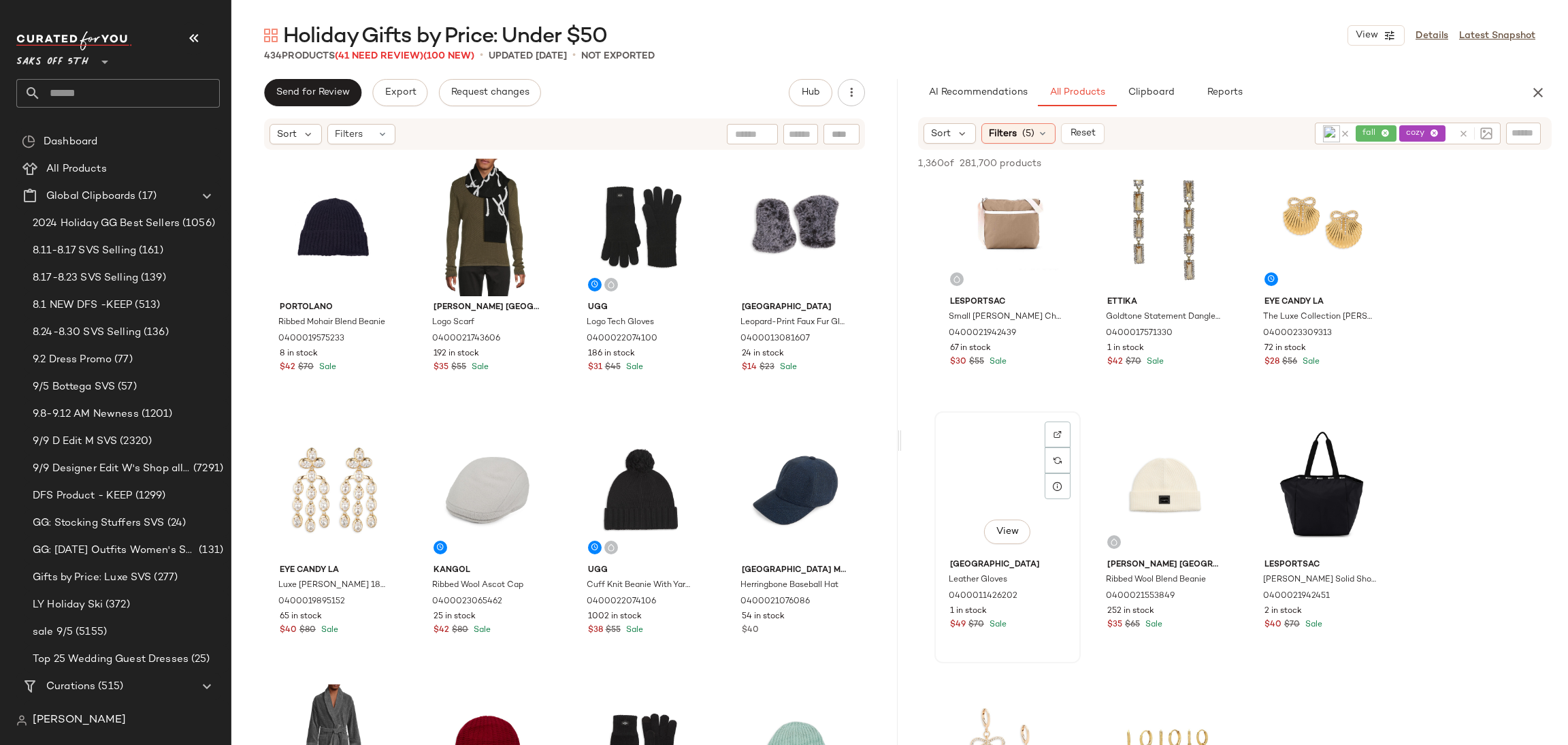
scroll to position [8060, 0]
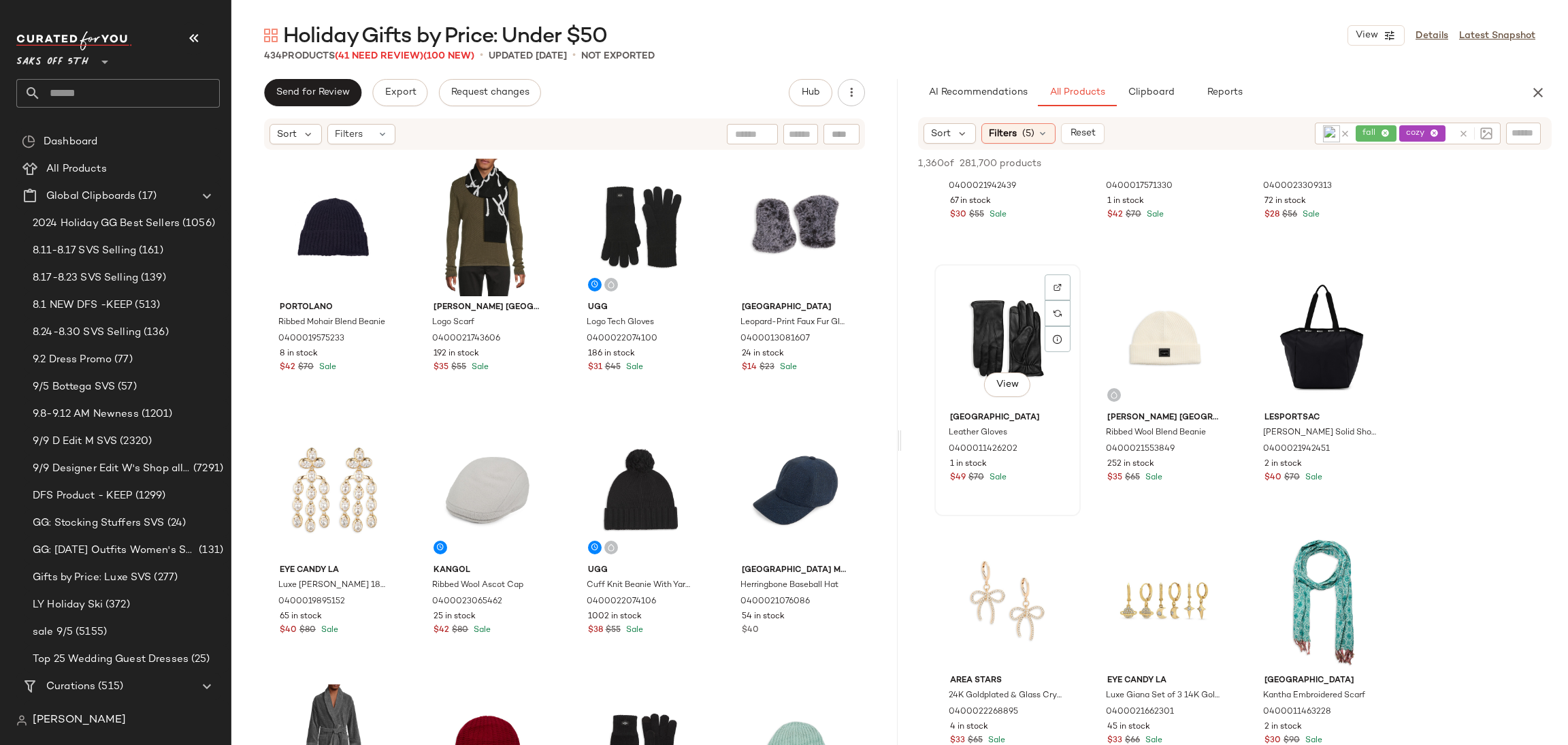
click at [1003, 462] on div "1 in stock" at bounding box center [1007, 463] width 115 height 12
click at [1313, 316] on div "View" at bounding box center [1321, 337] width 136 height 137
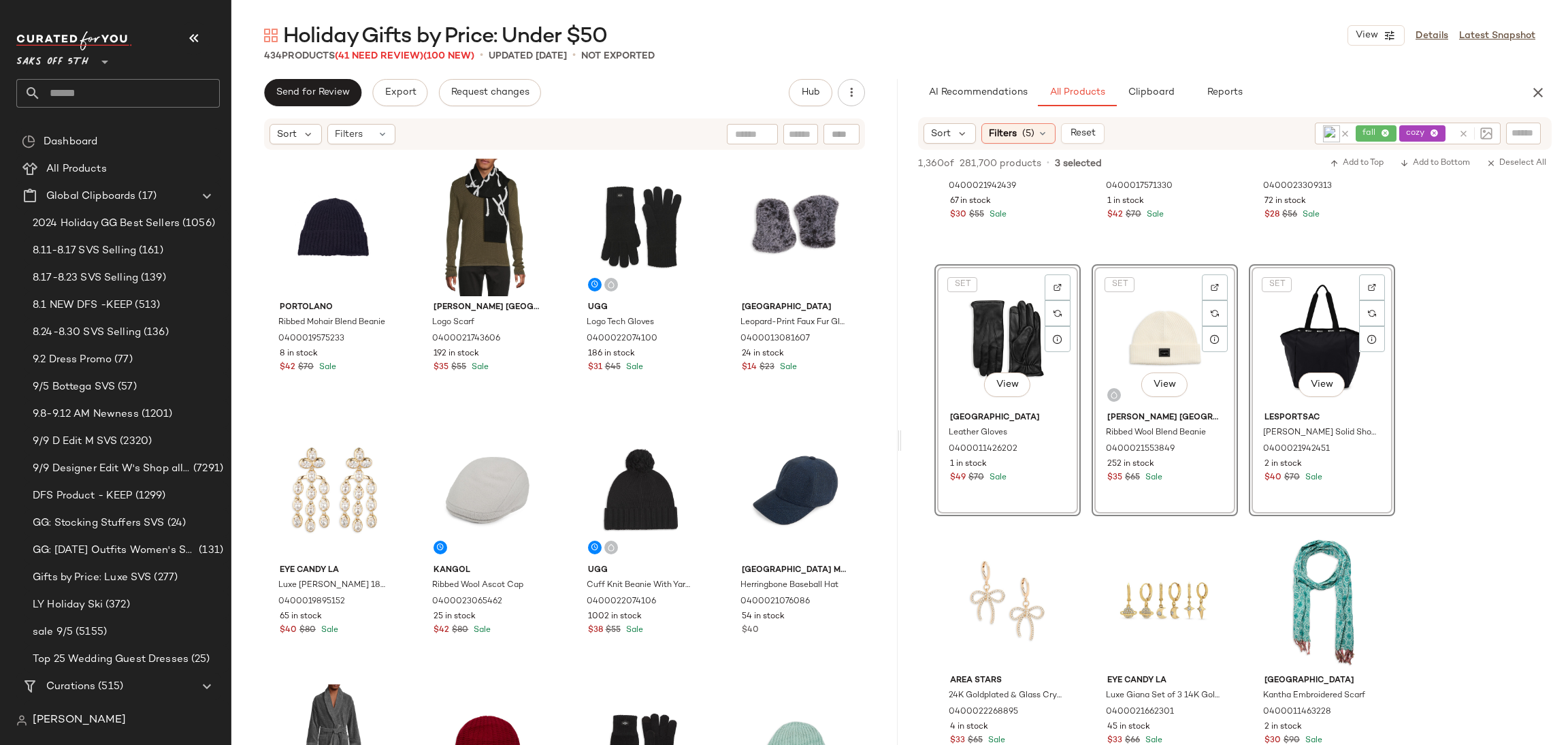
click at [1355, 153] on div "1,360 of 281,700 products • 3 selected Add to Top Add to Bottom Deselect All" at bounding box center [1235, 165] width 666 height 30
click at [1354, 159] on span "Add to Top" at bounding box center [1356, 163] width 54 height 10
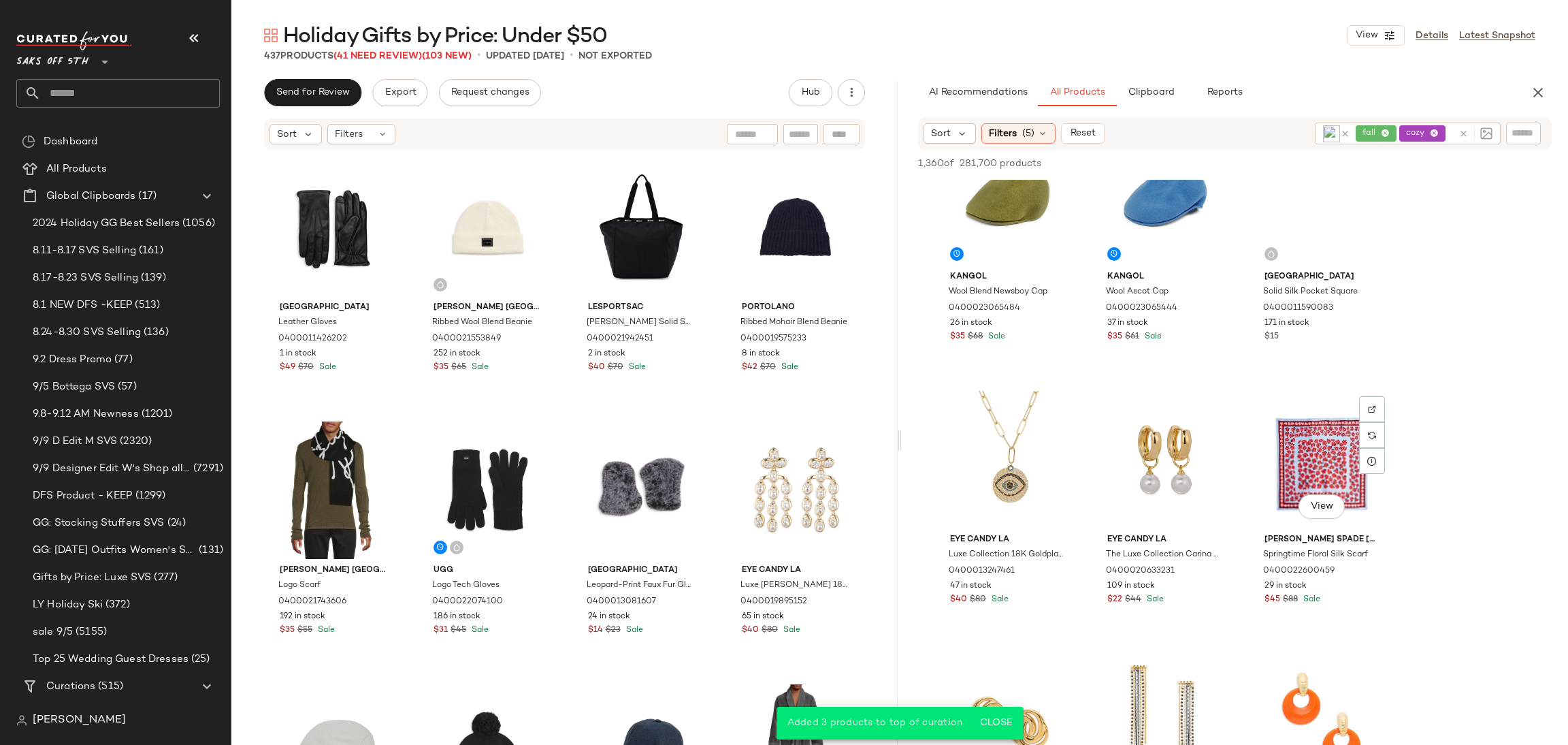
scroll to position [8992, 0]
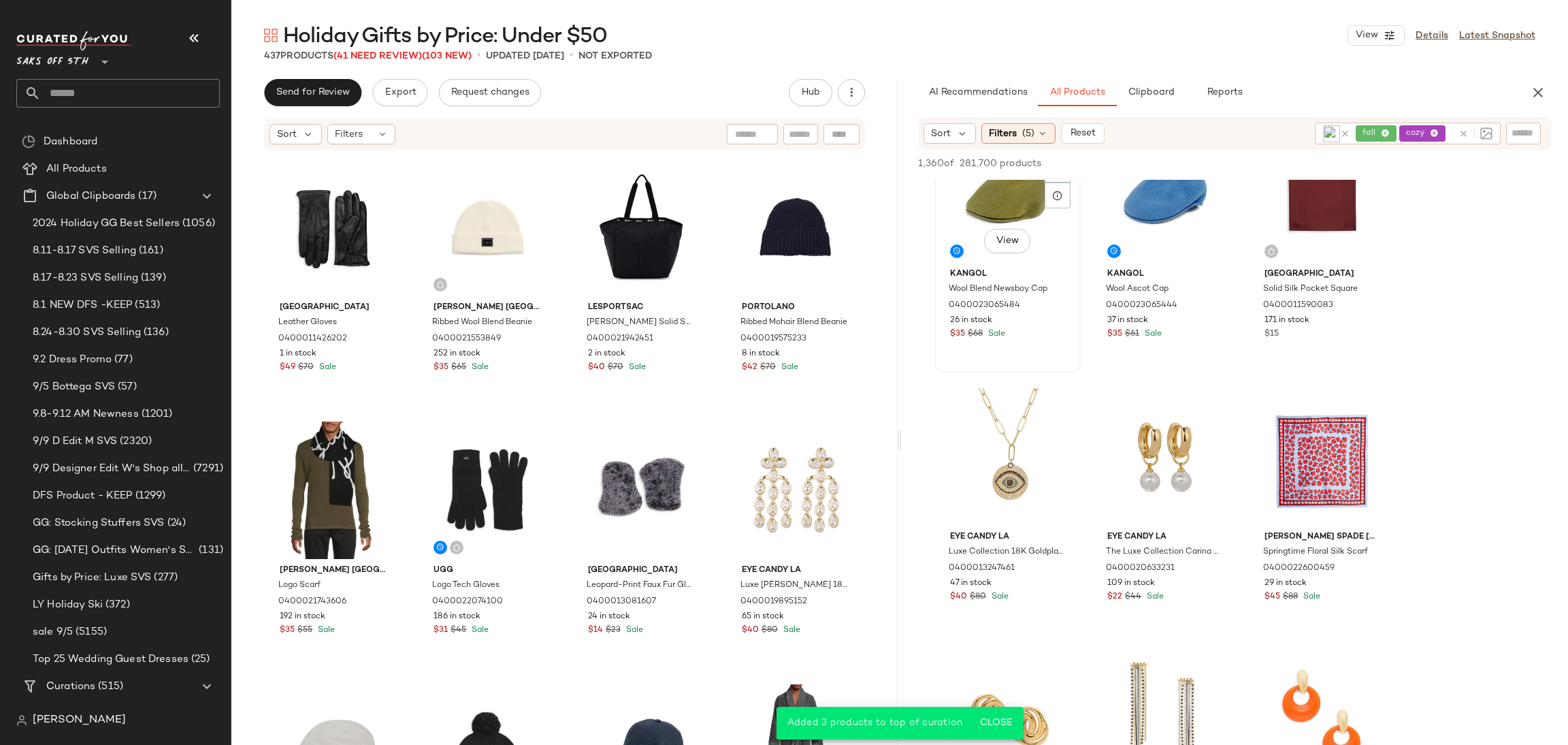
click at [999, 210] on div "View" at bounding box center [1007, 194] width 136 height 137
click at [1155, 198] on div "View" at bounding box center [1164, 194] width 136 height 137
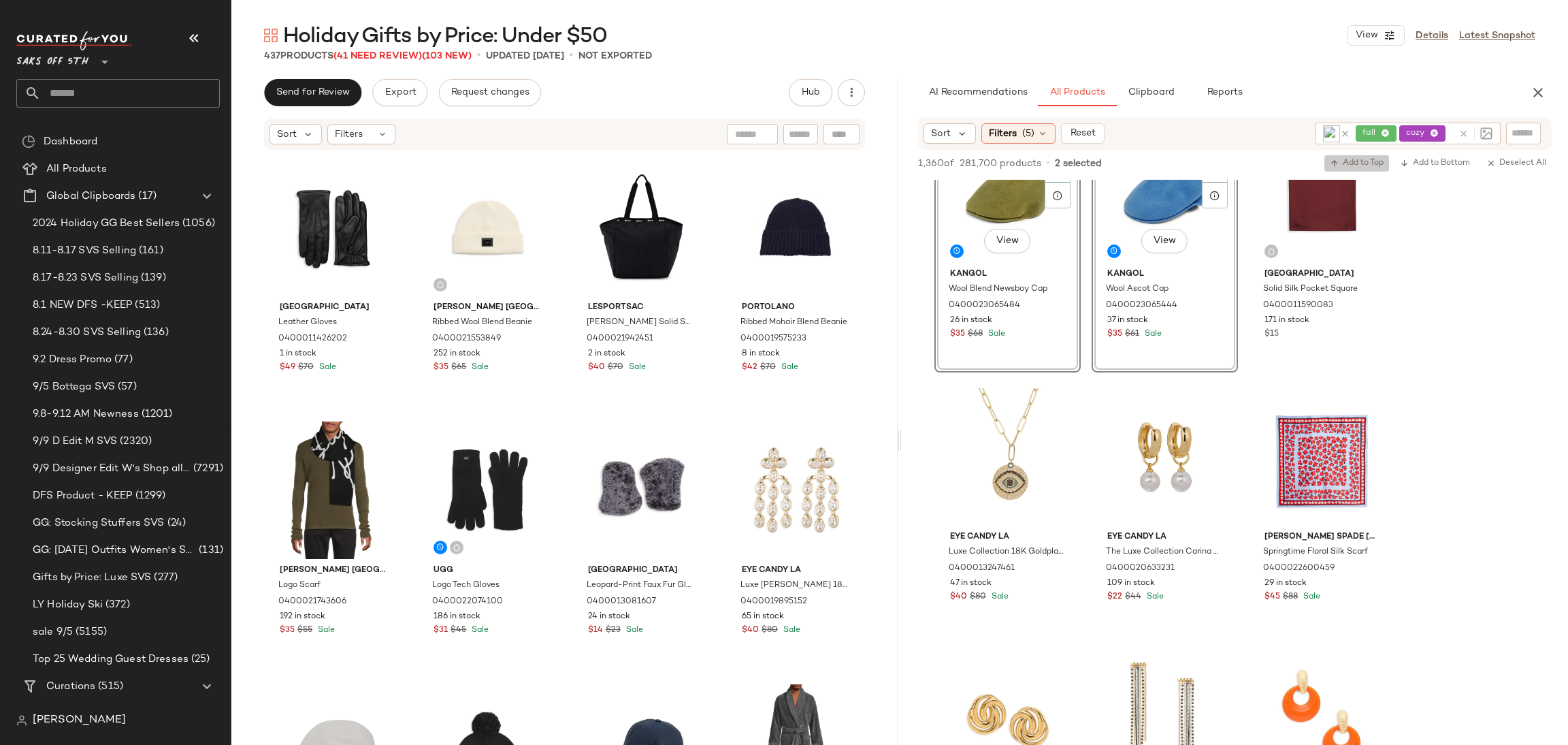
click at [1342, 164] on span "Add to Top" at bounding box center [1356, 163] width 54 height 10
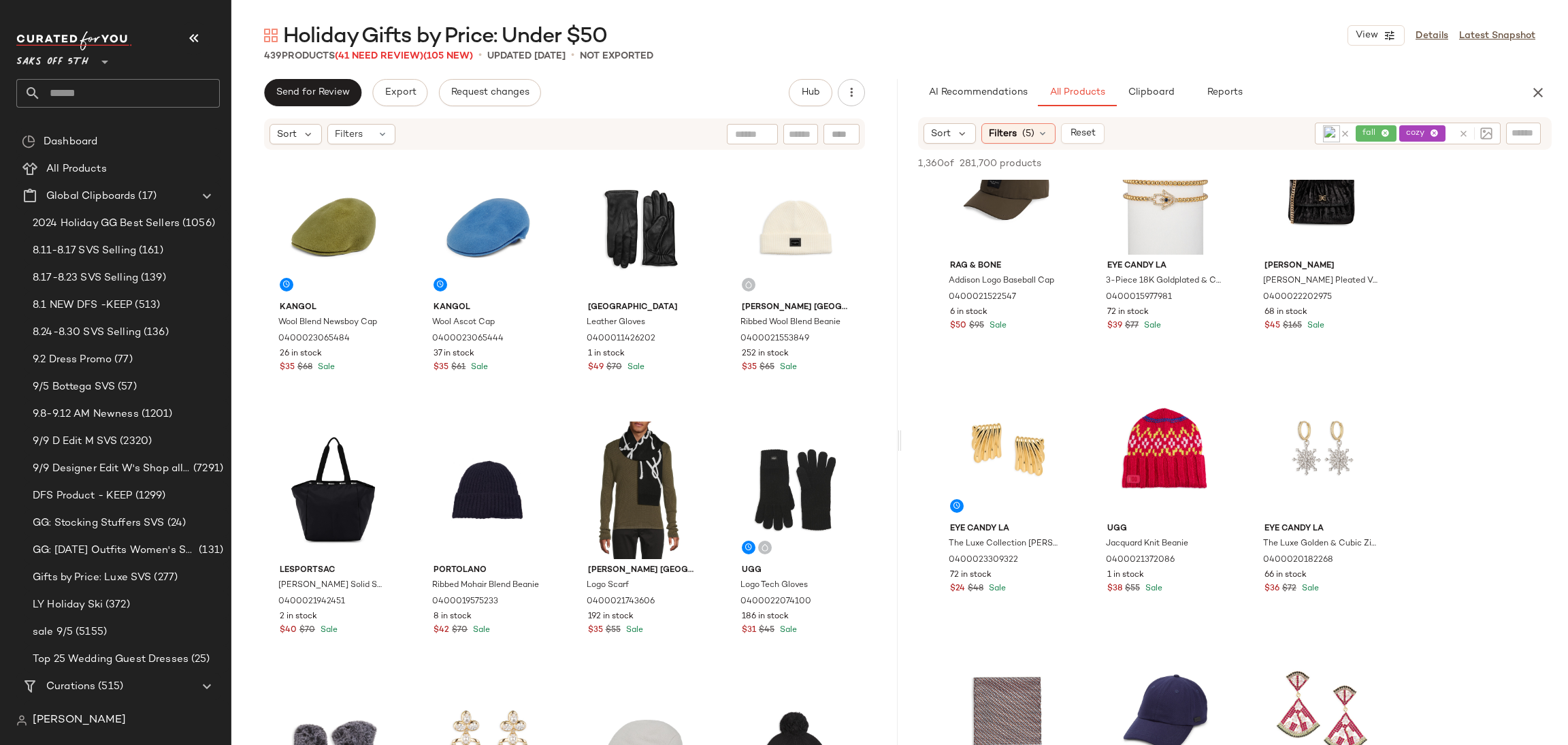
scroll to position [11889, 0]
click at [1286, 205] on div "View" at bounding box center [1321, 186] width 136 height 137
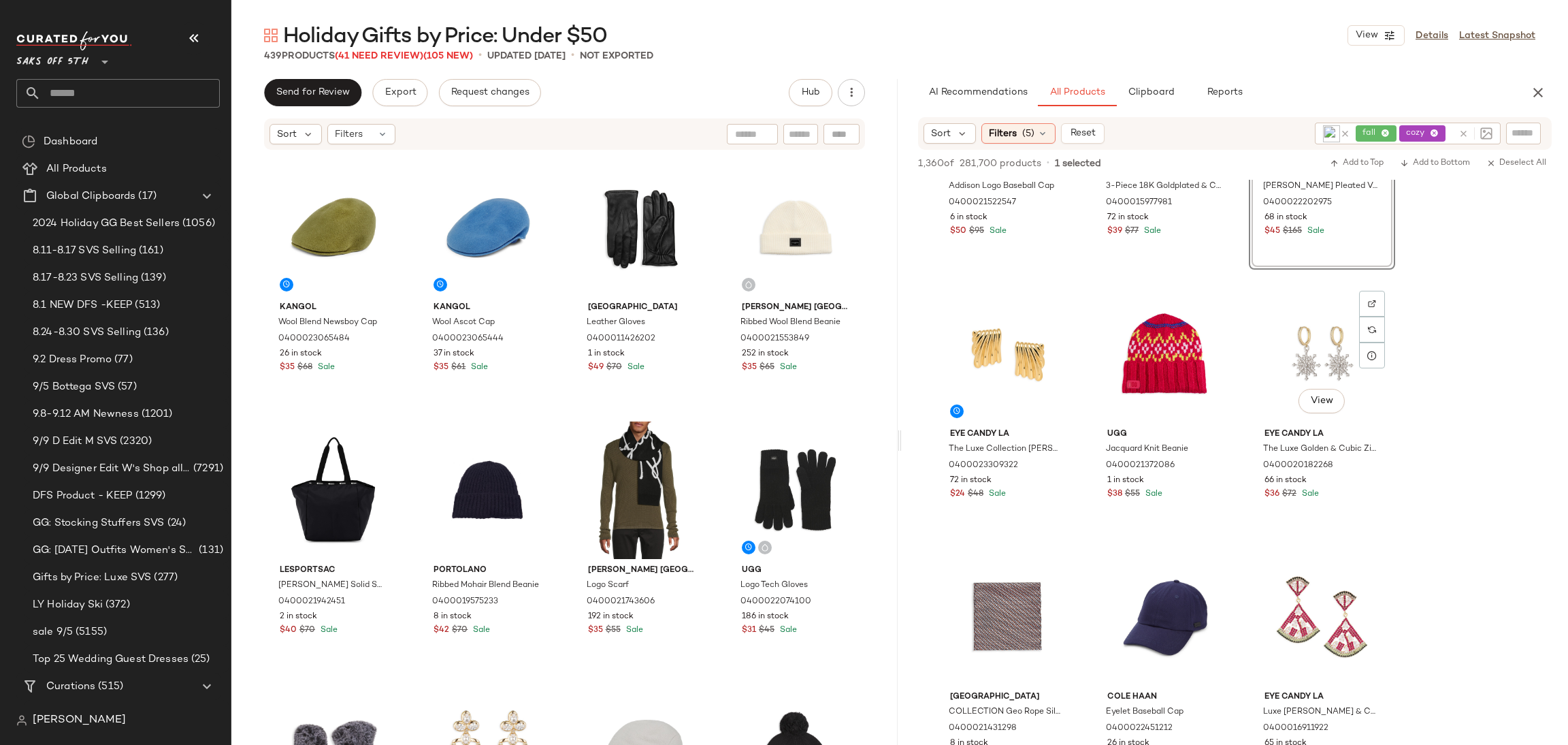
scroll to position [11984, 0]
click at [1160, 335] on div "View" at bounding box center [1164, 354] width 136 height 137
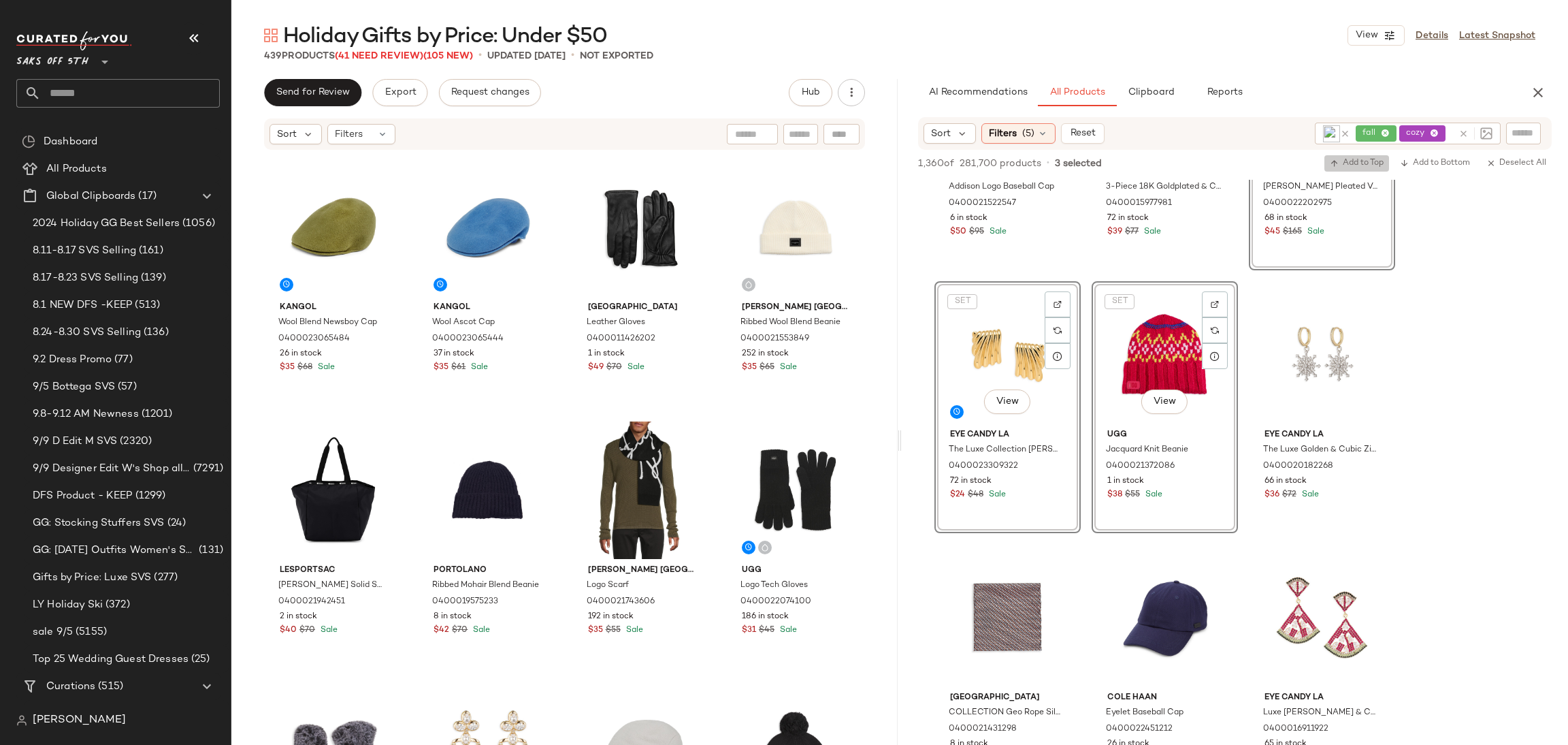
click at [1351, 160] on span "Add to Top" at bounding box center [1356, 163] width 54 height 10
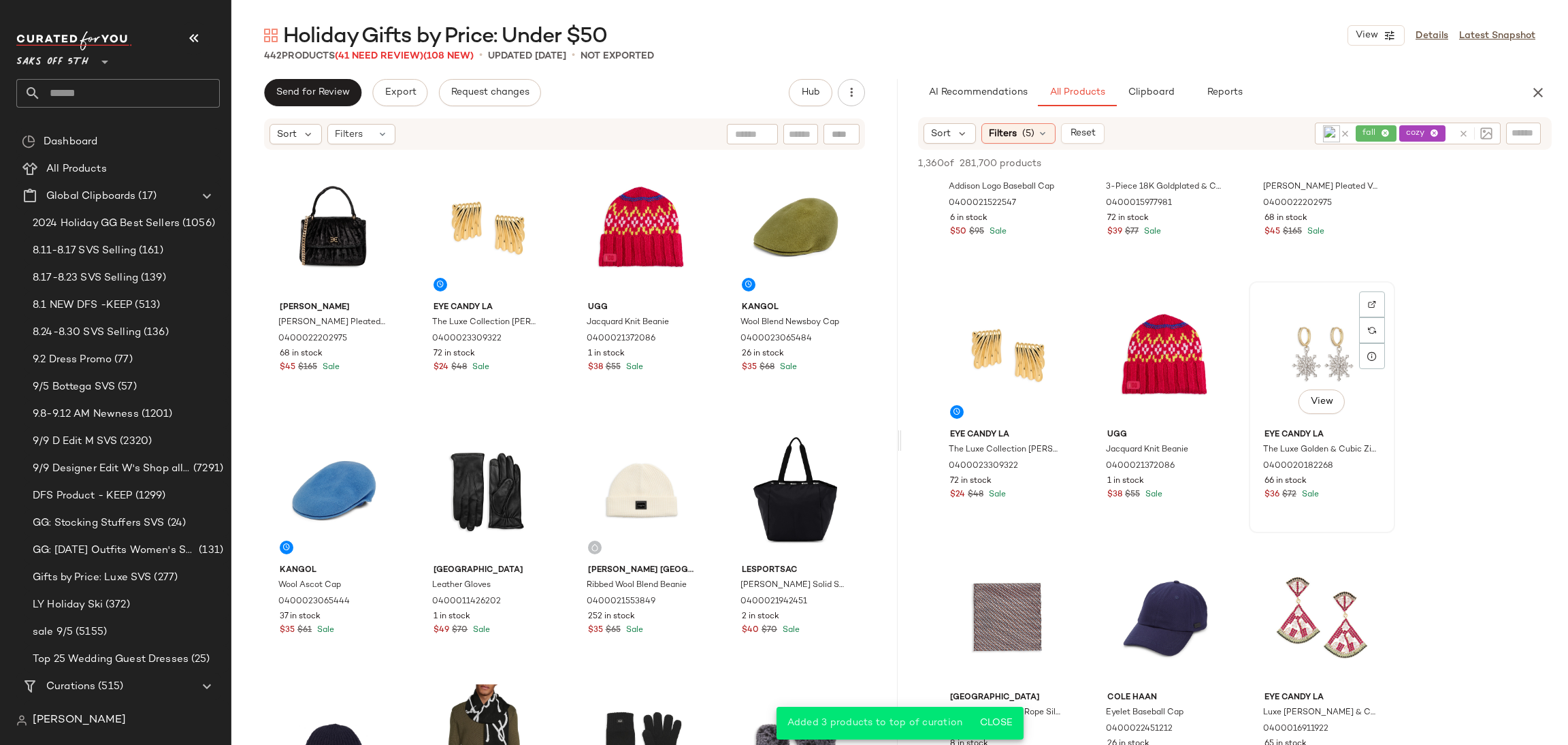
click at [1303, 348] on div "View" at bounding box center [1321, 354] width 136 height 137
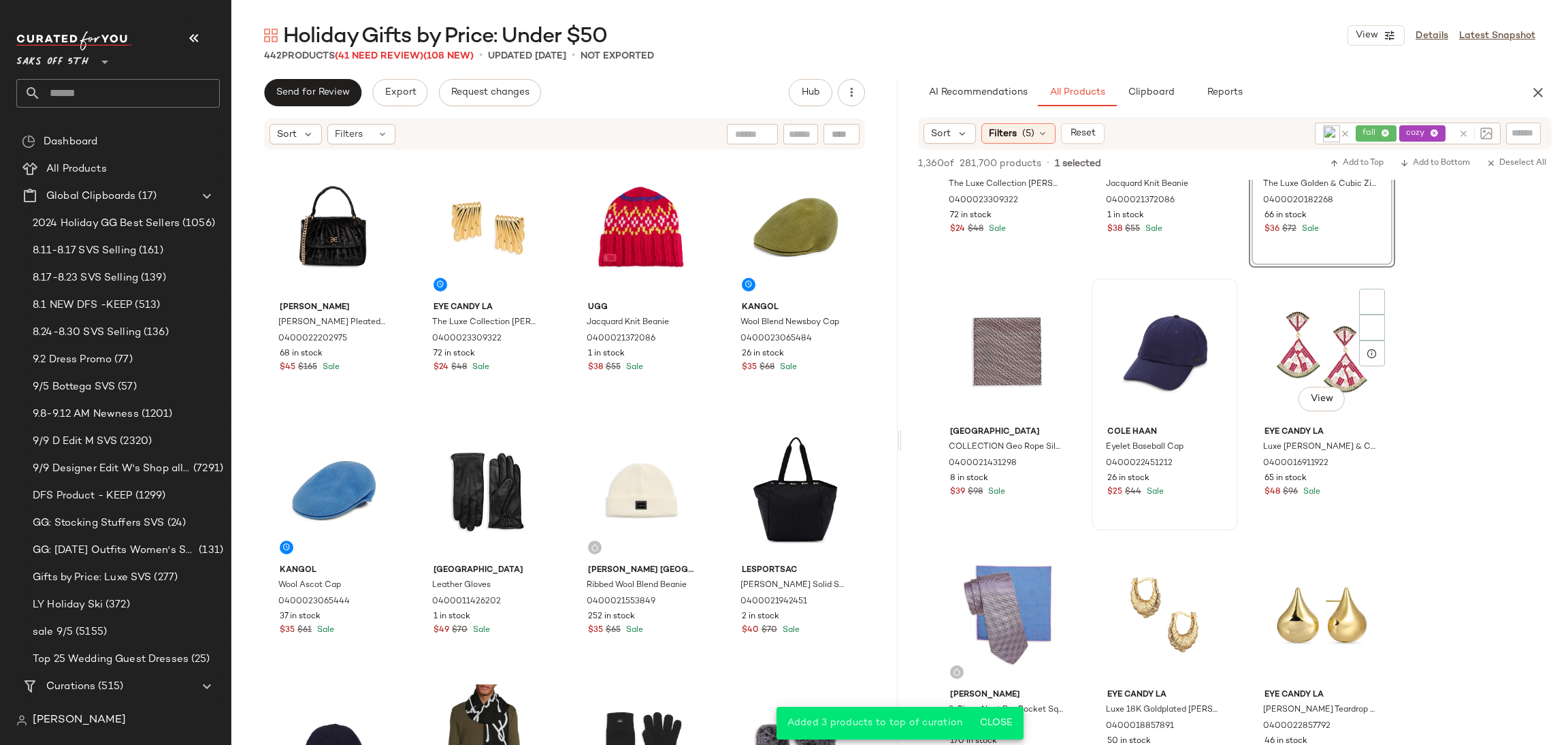
scroll to position [12258, 0]
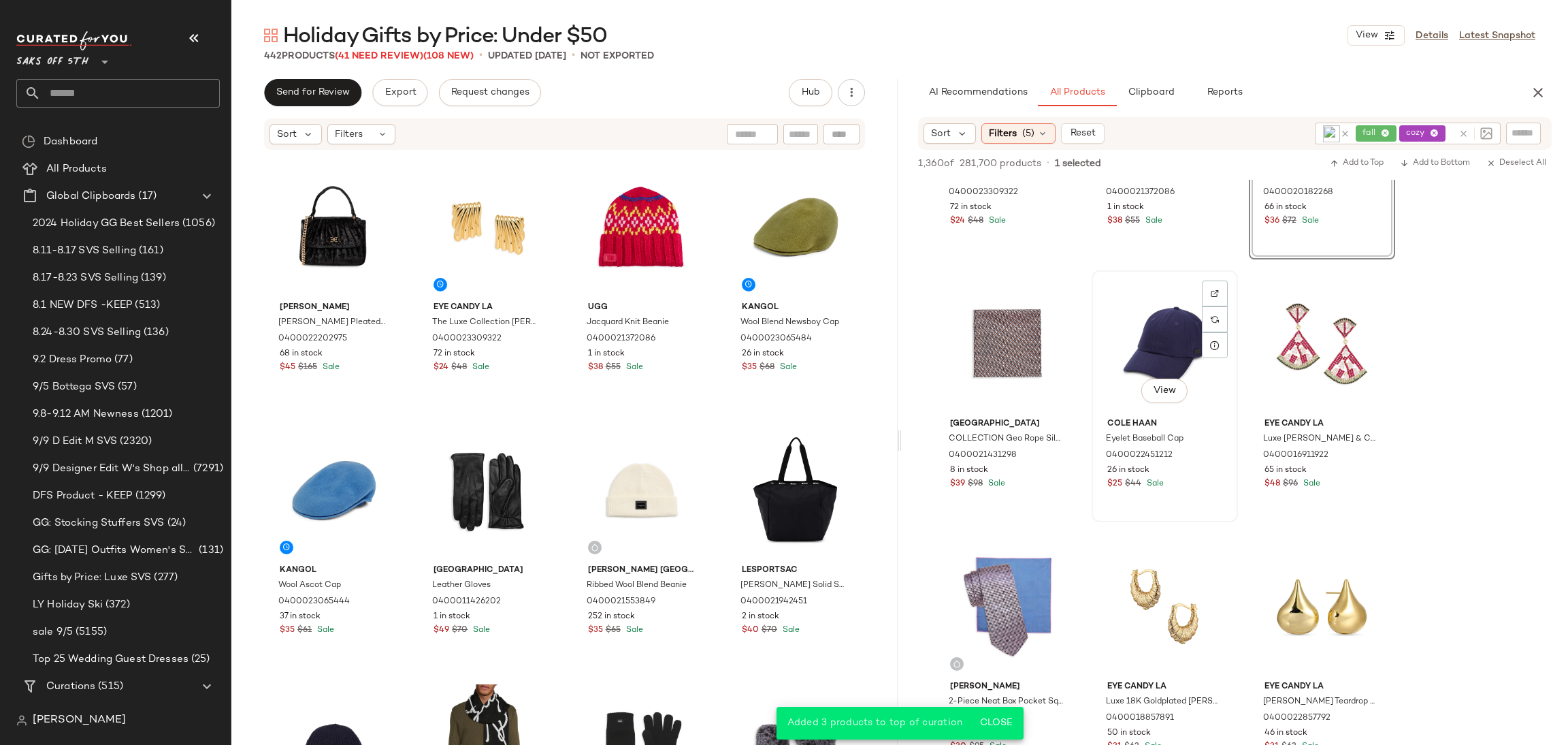
click at [1171, 321] on div "View" at bounding box center [1164, 344] width 136 height 137
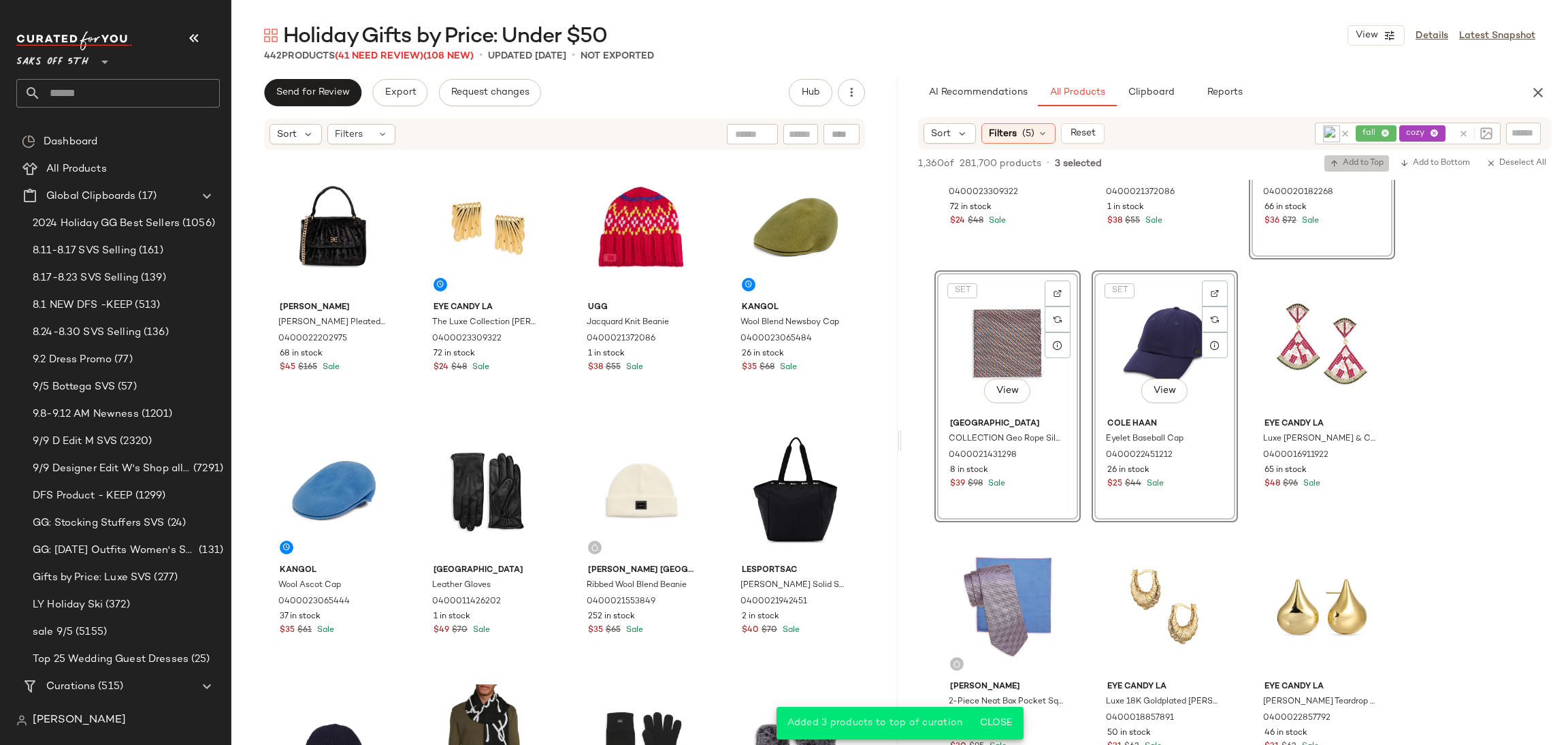
click at [1340, 160] on span "Add to Top" at bounding box center [1356, 163] width 54 height 10
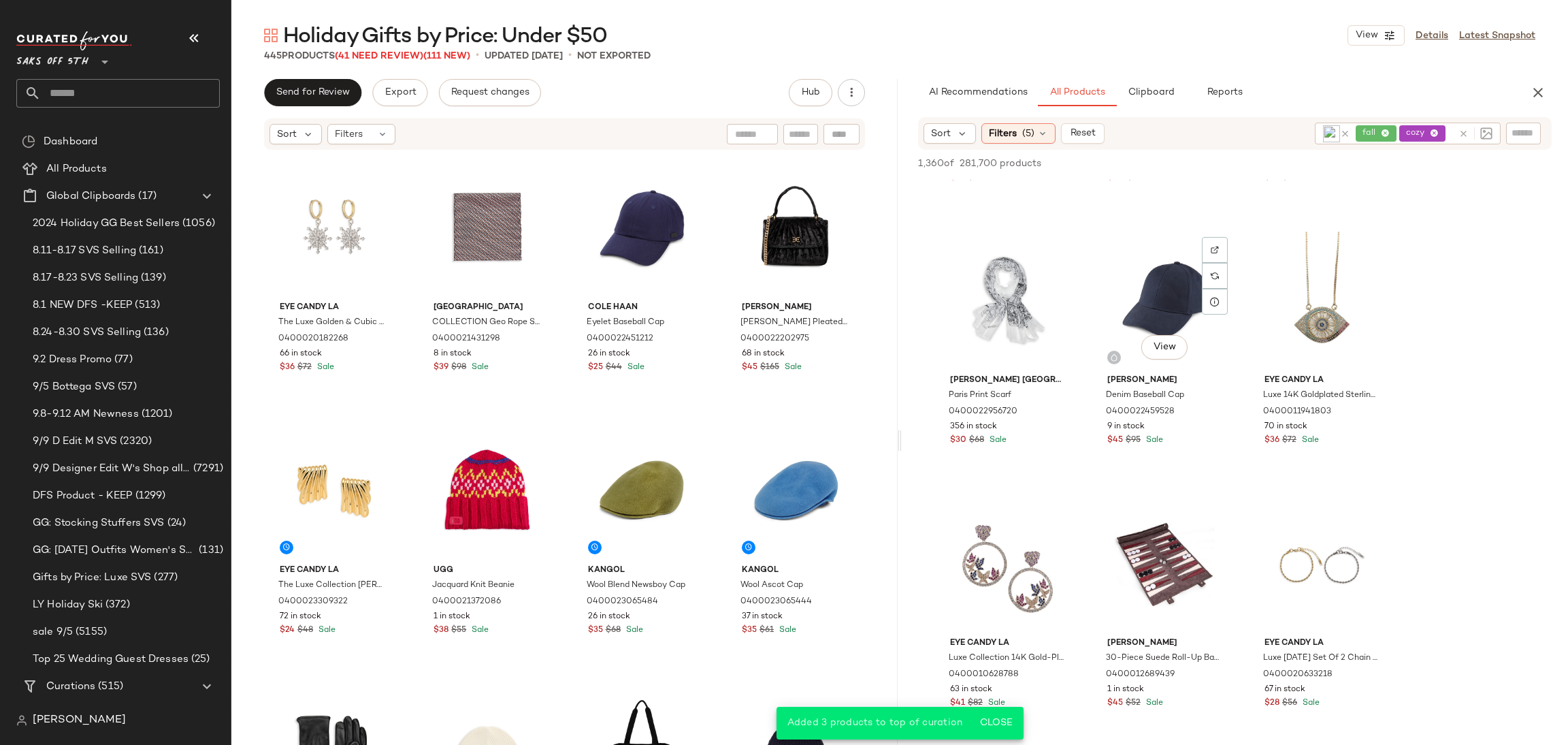
scroll to position [13093, 0]
click at [978, 294] on div "View" at bounding box center [1007, 296] width 136 height 137
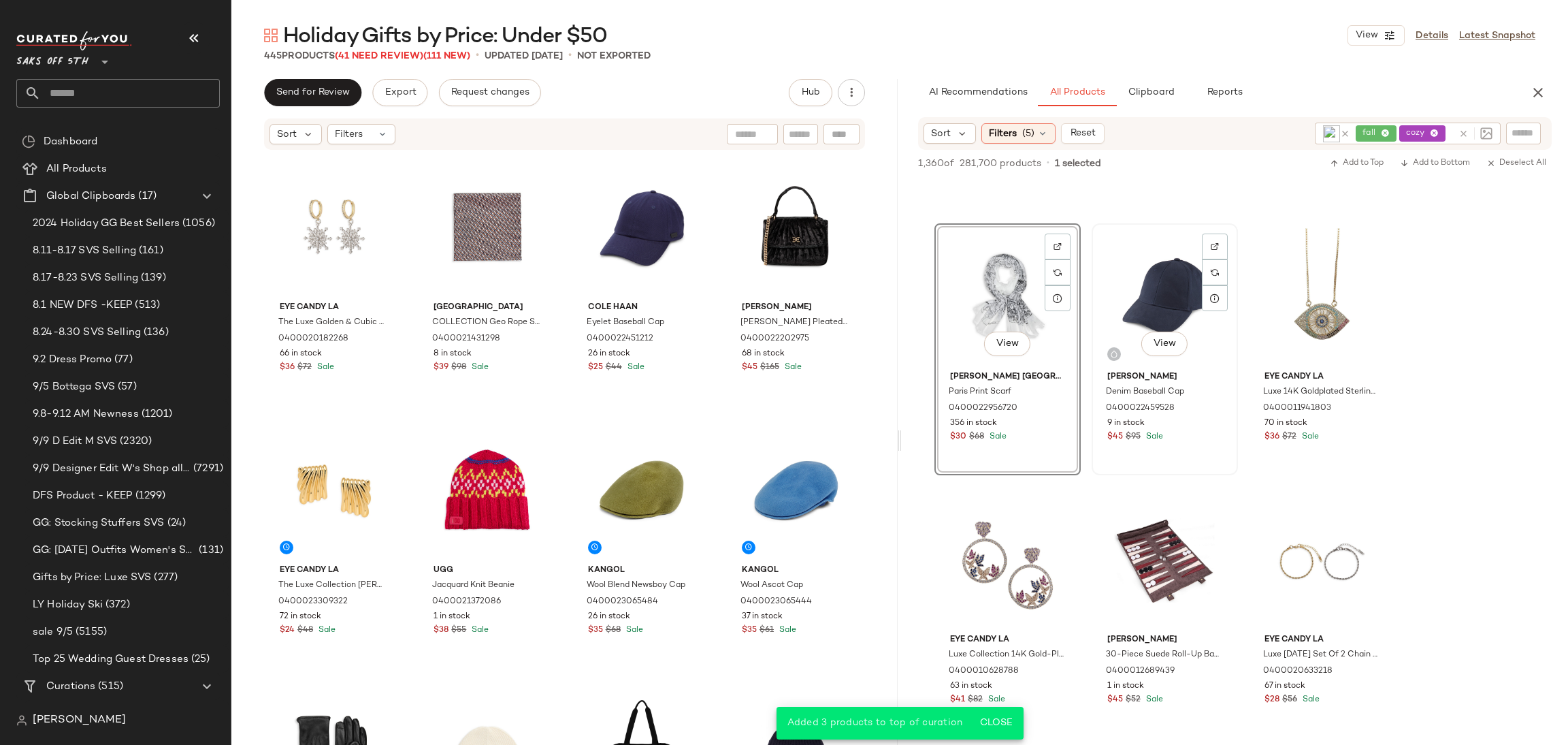
click at [1152, 274] on div "View" at bounding box center [1164, 296] width 136 height 137
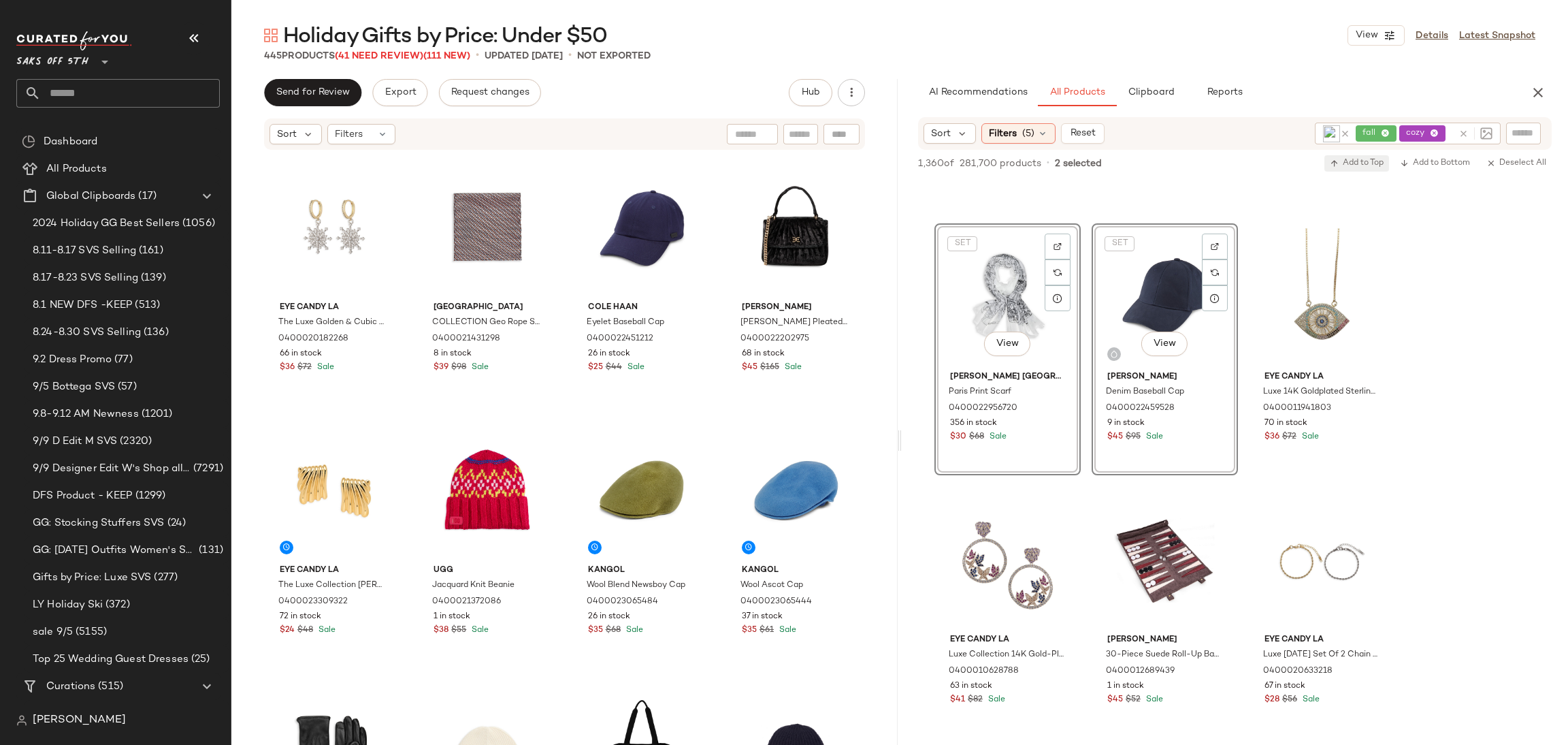
click at [1344, 167] on span "Add to Top" at bounding box center [1356, 163] width 54 height 10
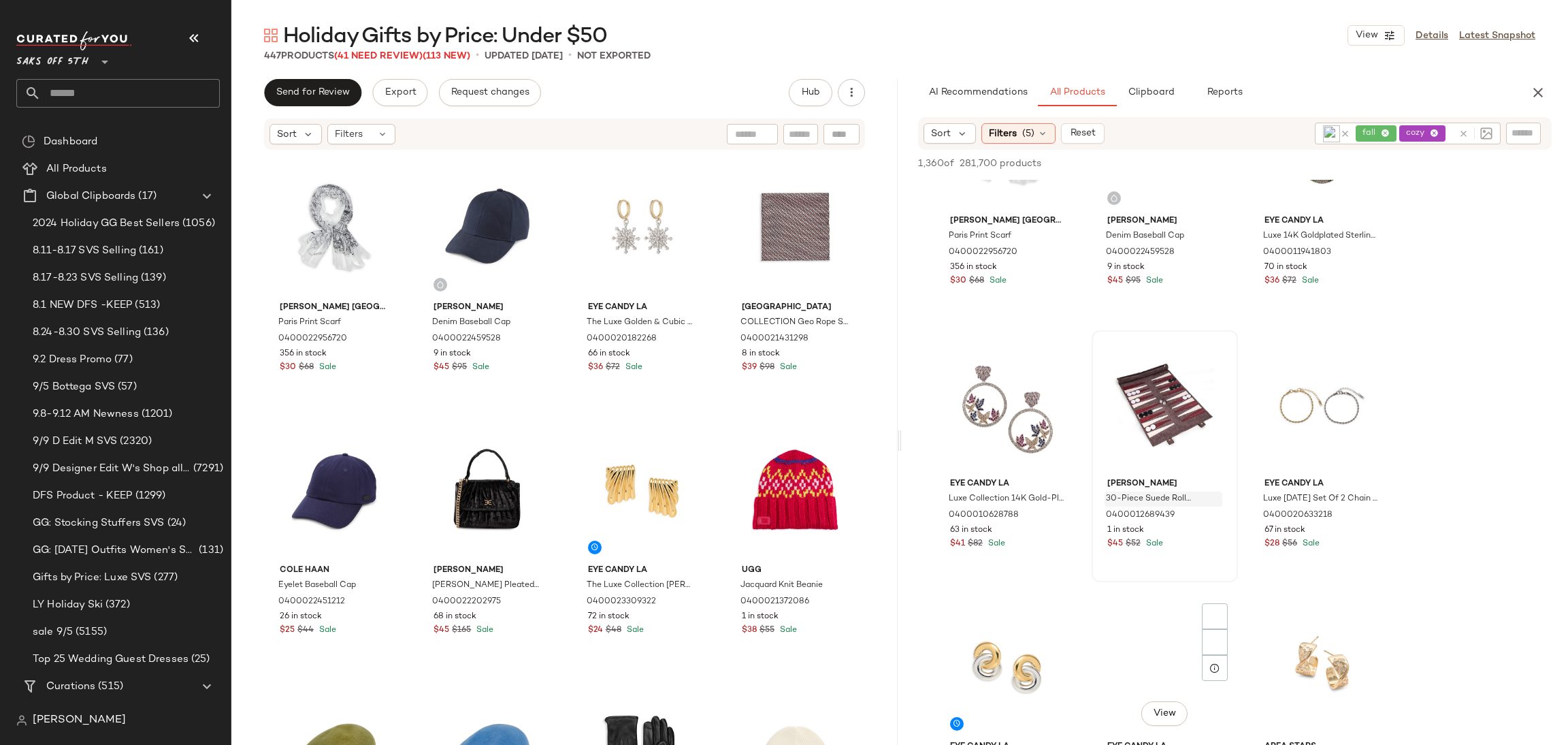
scroll to position [13251, 0]
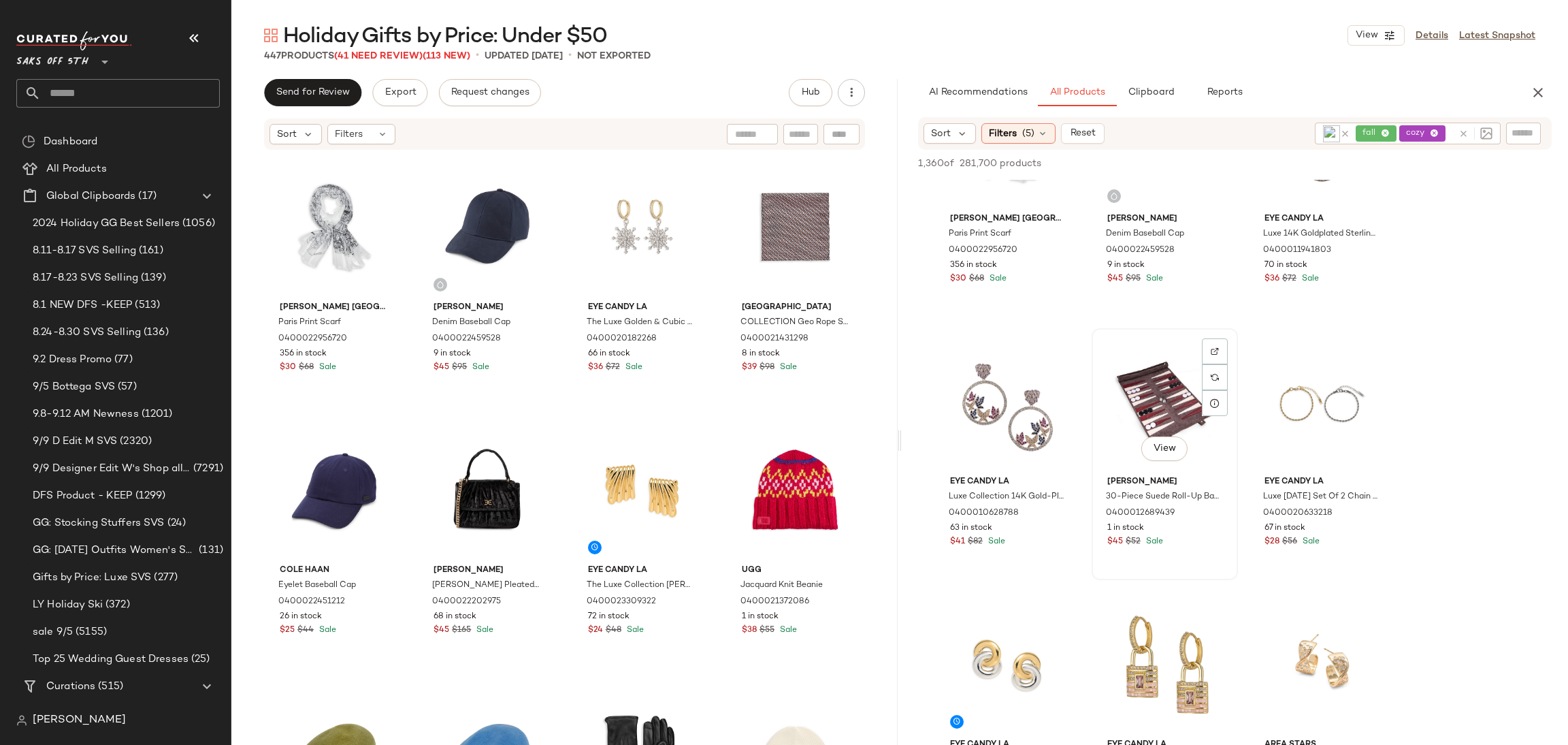
click at [1163, 380] on div "View" at bounding box center [1164, 401] width 136 height 137
click at [1353, 163] on span "Add to Top" at bounding box center [1356, 163] width 54 height 10
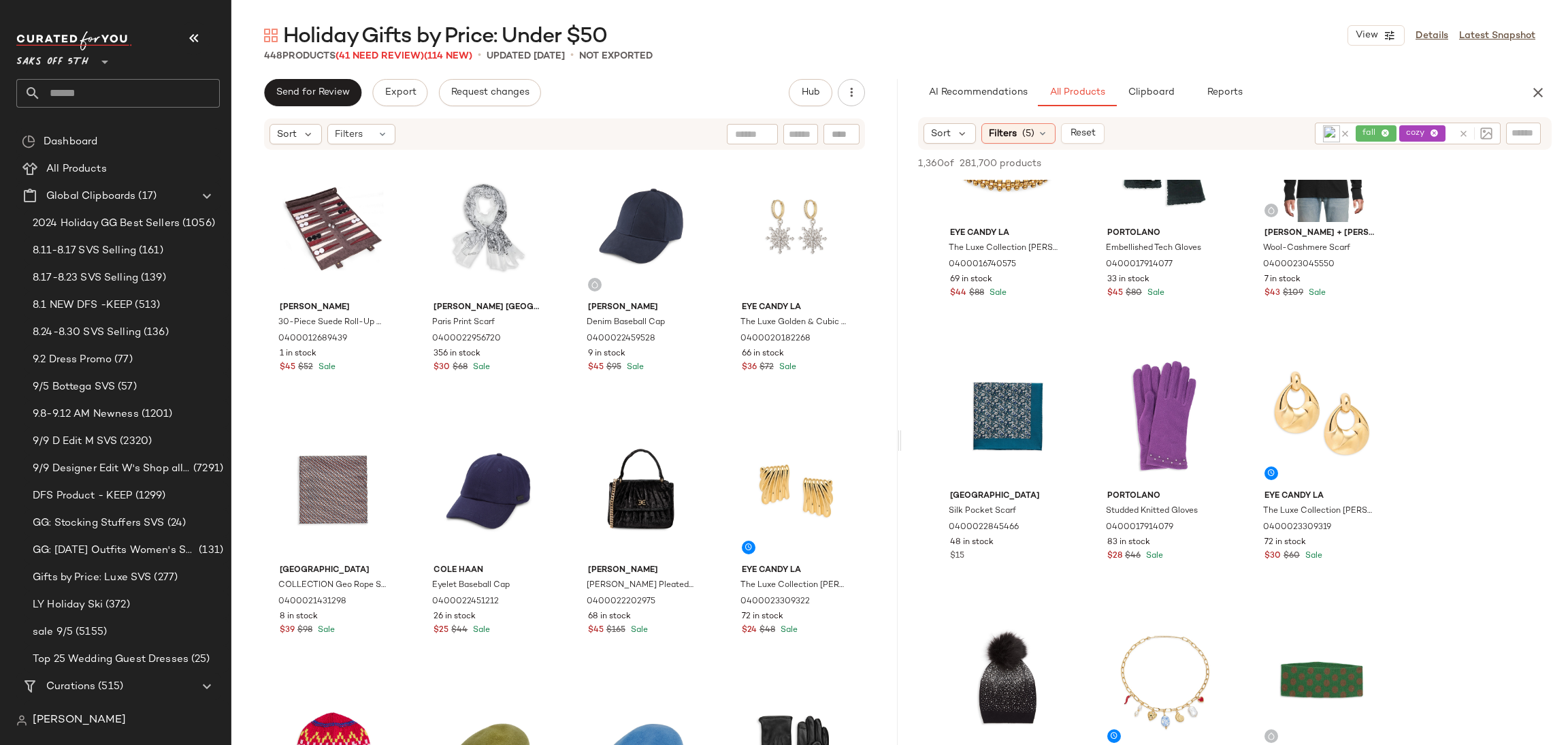
scroll to position [3777, 0]
click at [1016, 388] on div "View" at bounding box center [1007, 417] width 136 height 137
click at [1137, 402] on div "View" at bounding box center [1164, 417] width 136 height 137
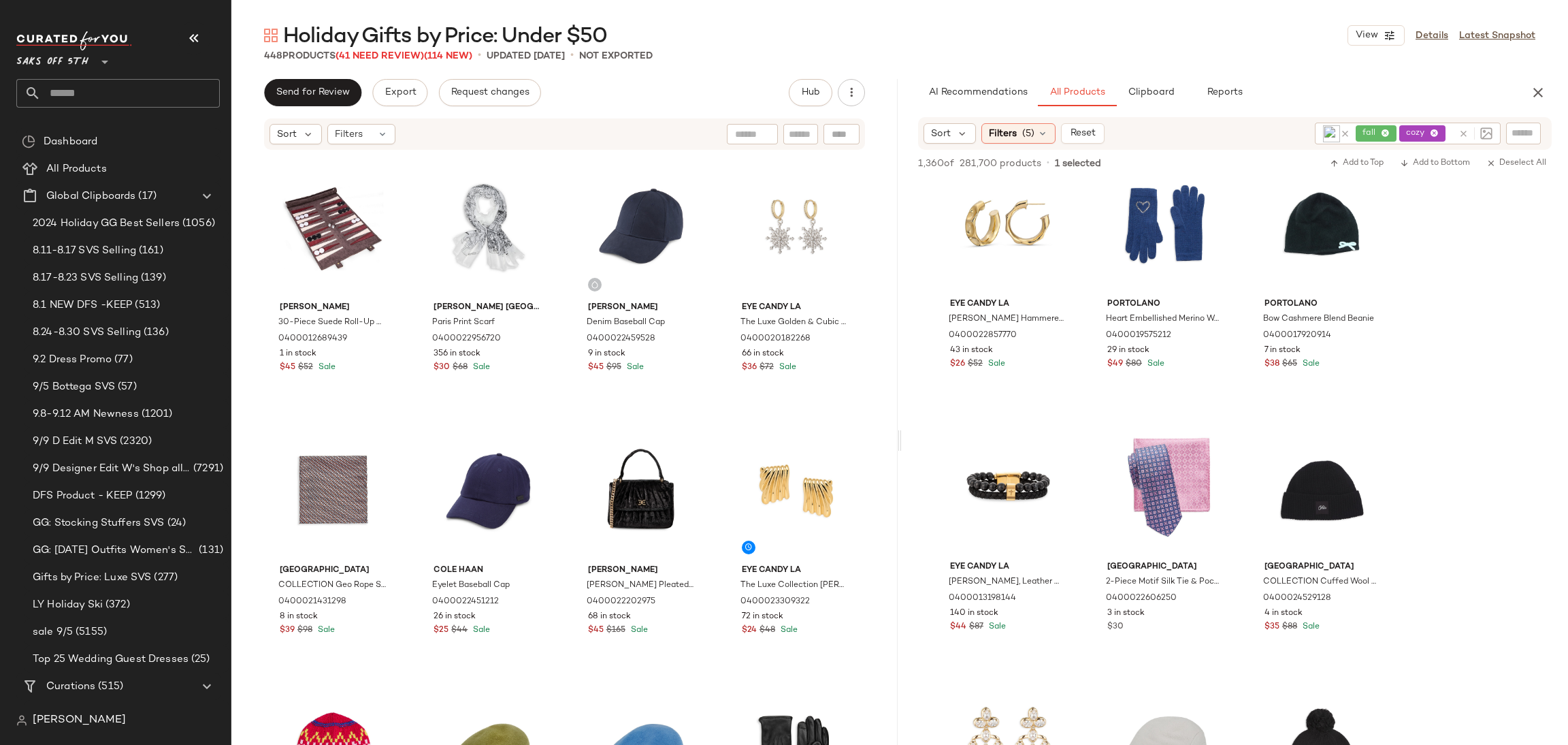
scroll to position [4499, 0]
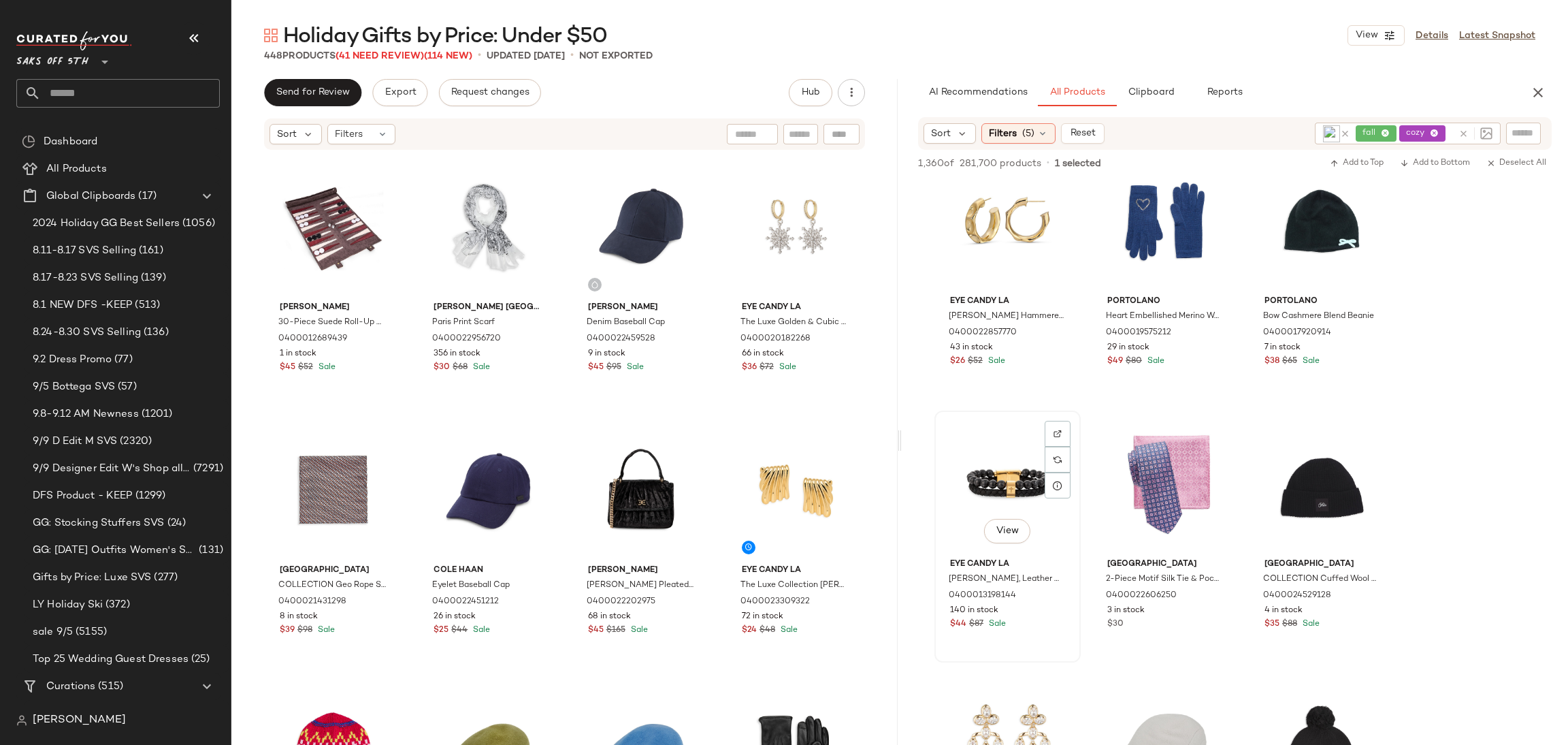
click at [981, 463] on div "View" at bounding box center [1007, 483] width 136 height 137
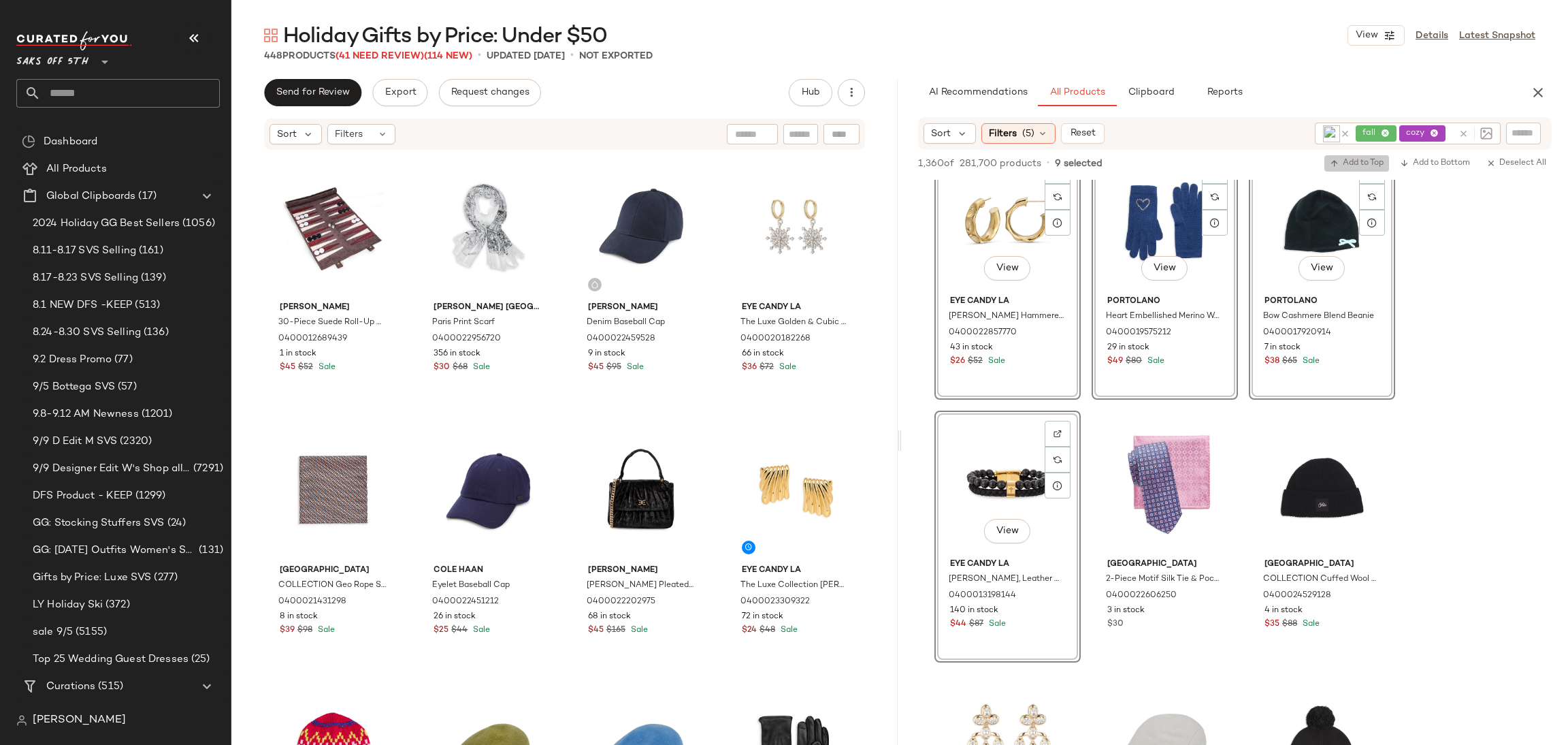
click at [1342, 165] on span "Add to Top" at bounding box center [1356, 163] width 54 height 10
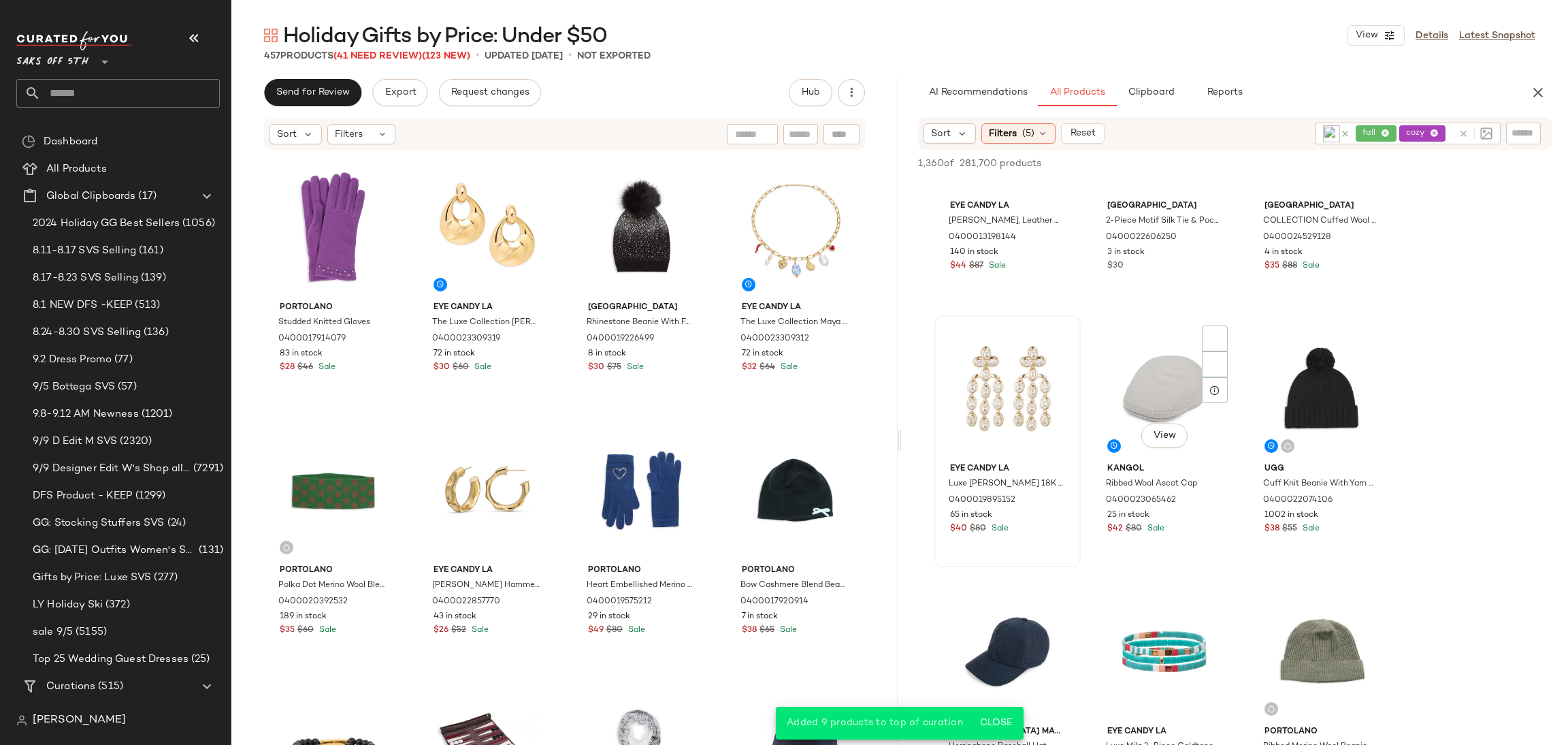
scroll to position [4858, 0]
click at [1018, 394] on div "View" at bounding box center [1007, 387] width 136 height 137
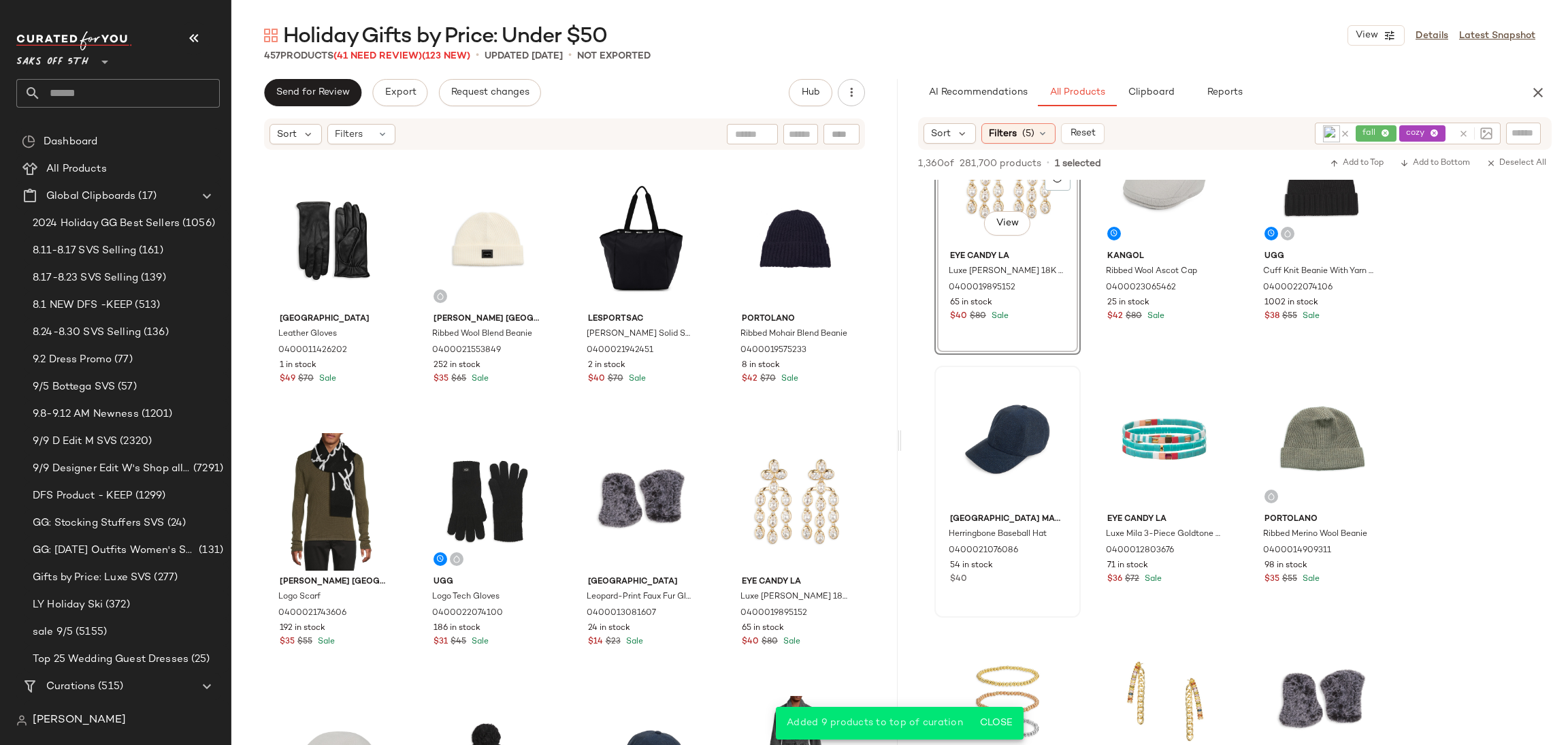
scroll to position [5071, 0]
click at [1001, 410] on div "View" at bounding box center [1007, 437] width 136 height 137
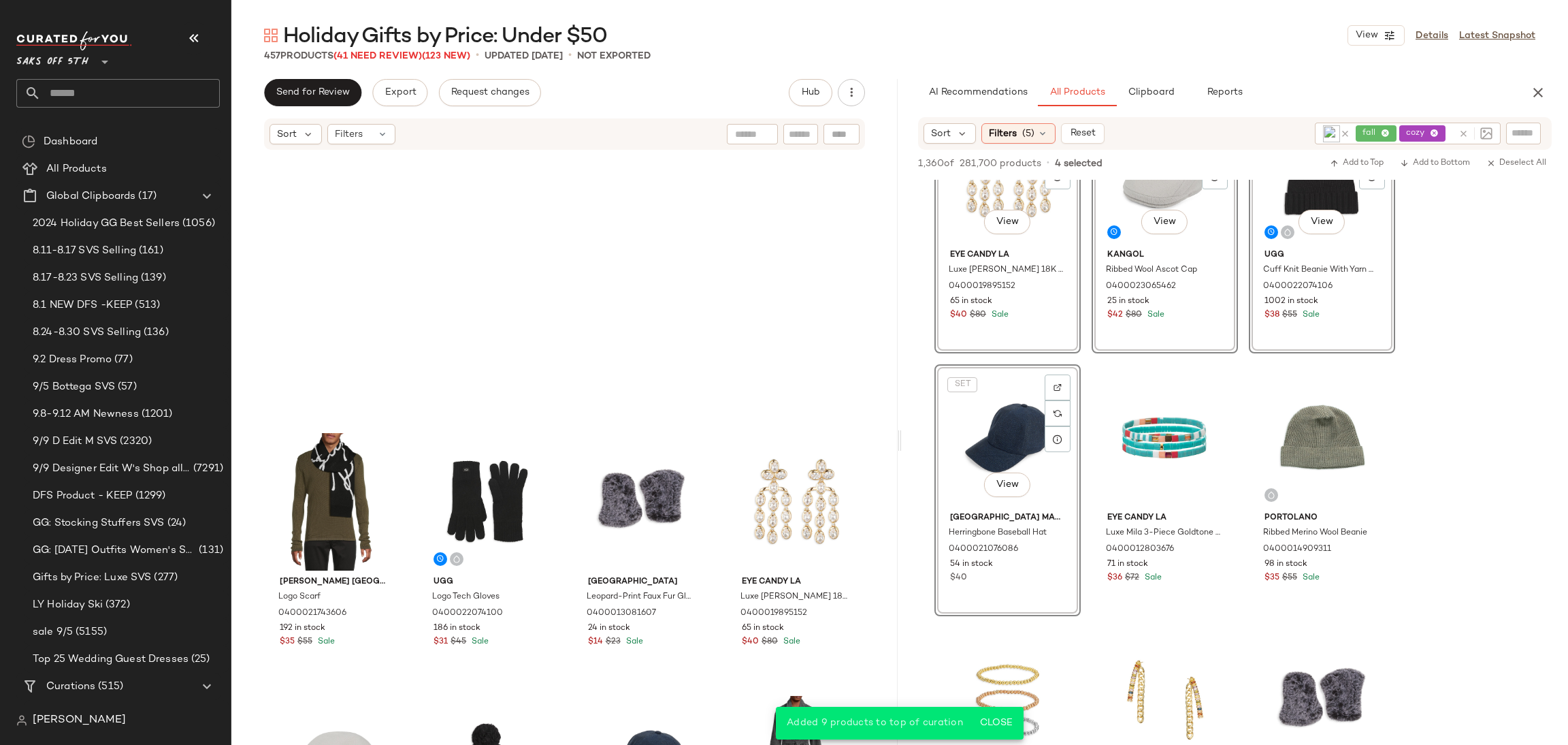
scroll to position [1576, 0]
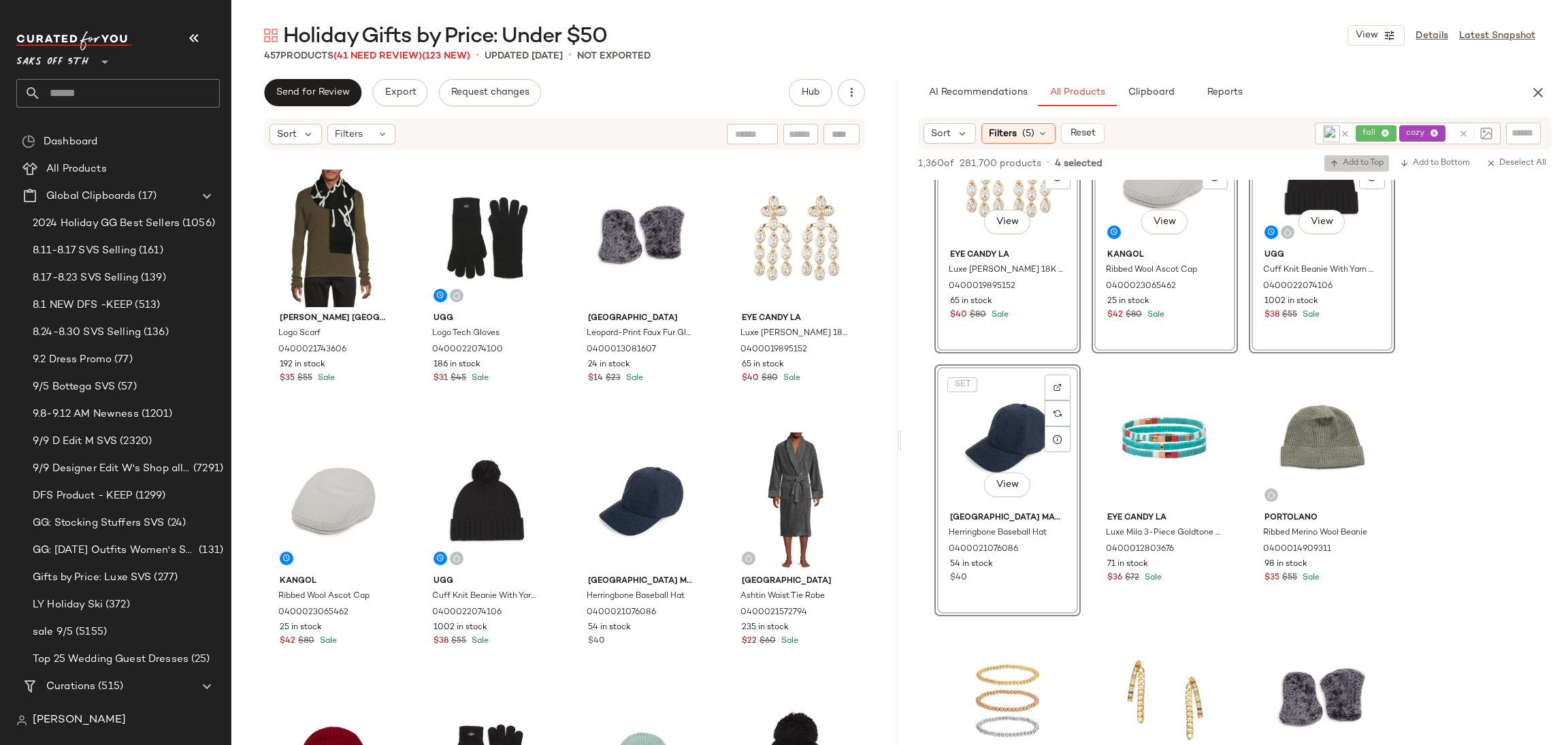
click at [1355, 165] on span "Add to Top" at bounding box center [1356, 163] width 54 height 10
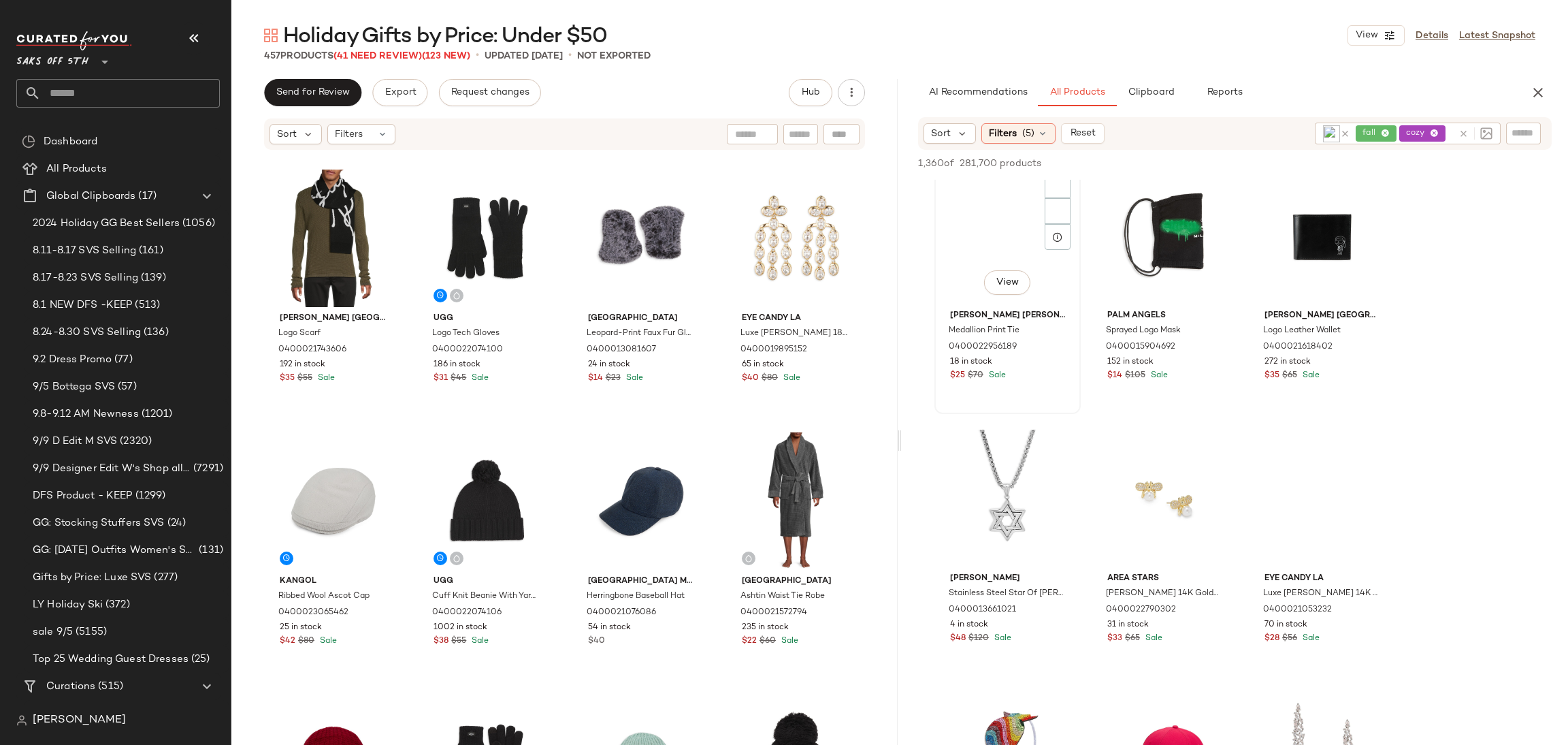
scroll to position [71220, 0]
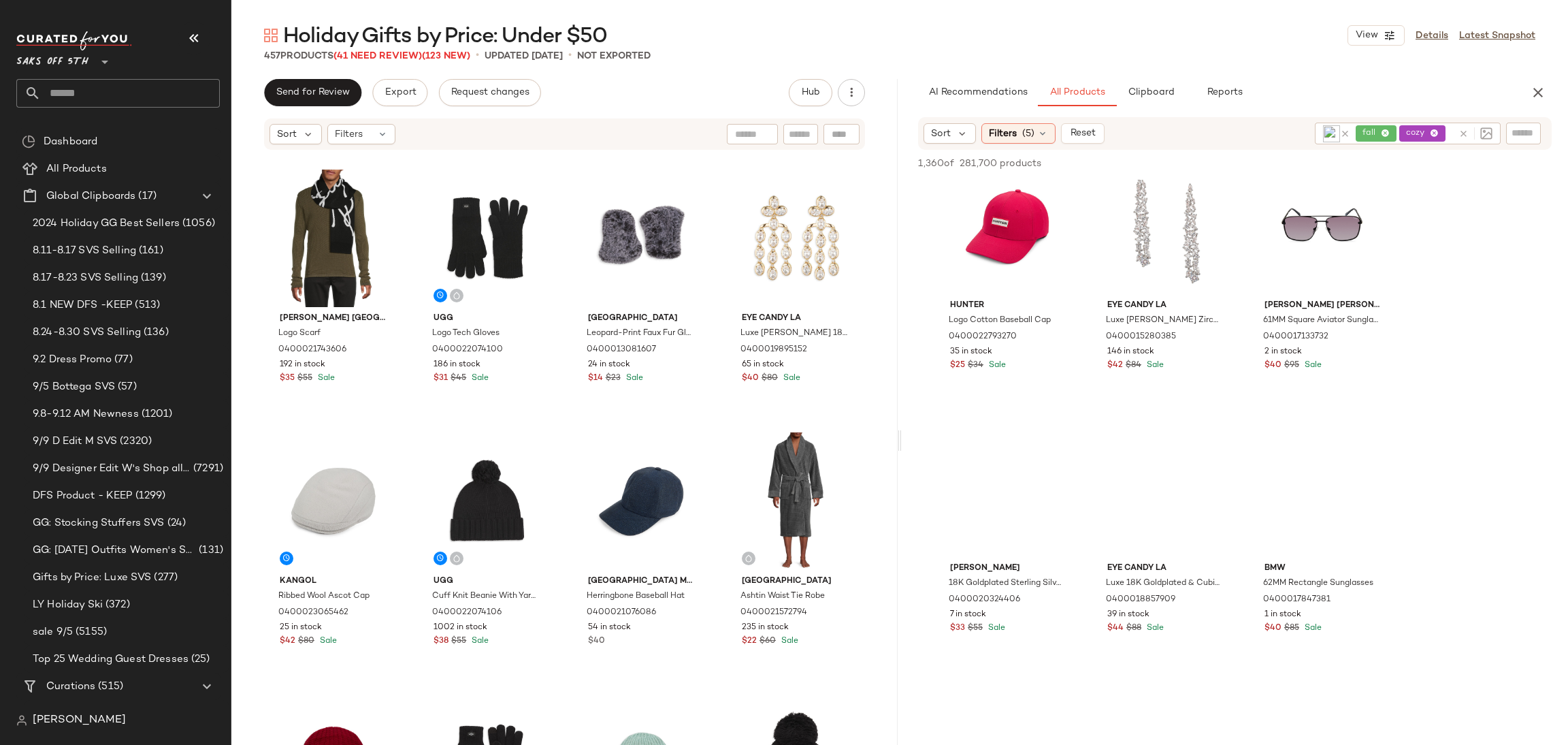
scroll to position [71492, 0]
